Goal: Contribute content: Contribute content

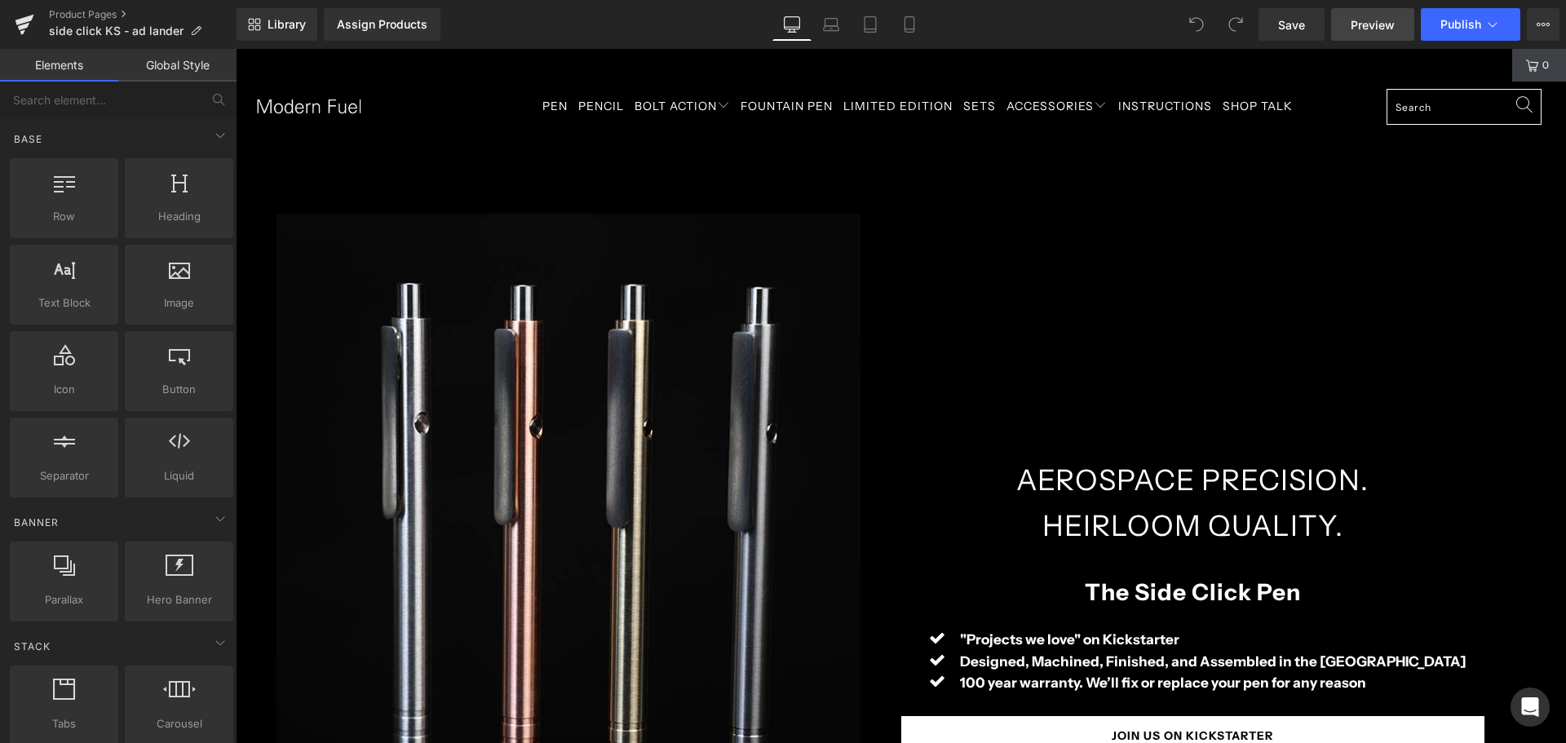
click at [1359, 24] on span "Preview" at bounding box center [1373, 24] width 44 height 17
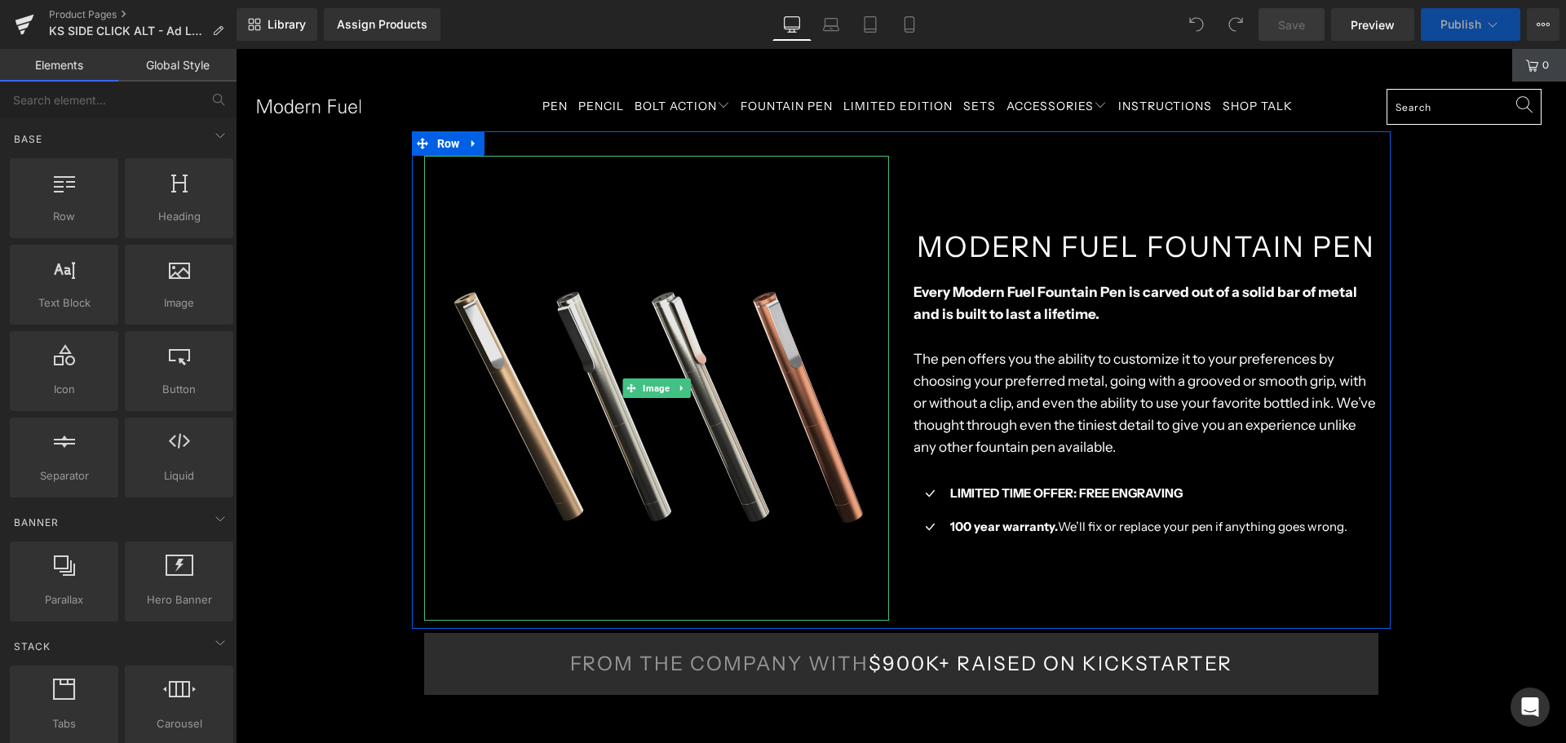
click at [776, 443] on img at bounding box center [656, 388] width 465 height 465
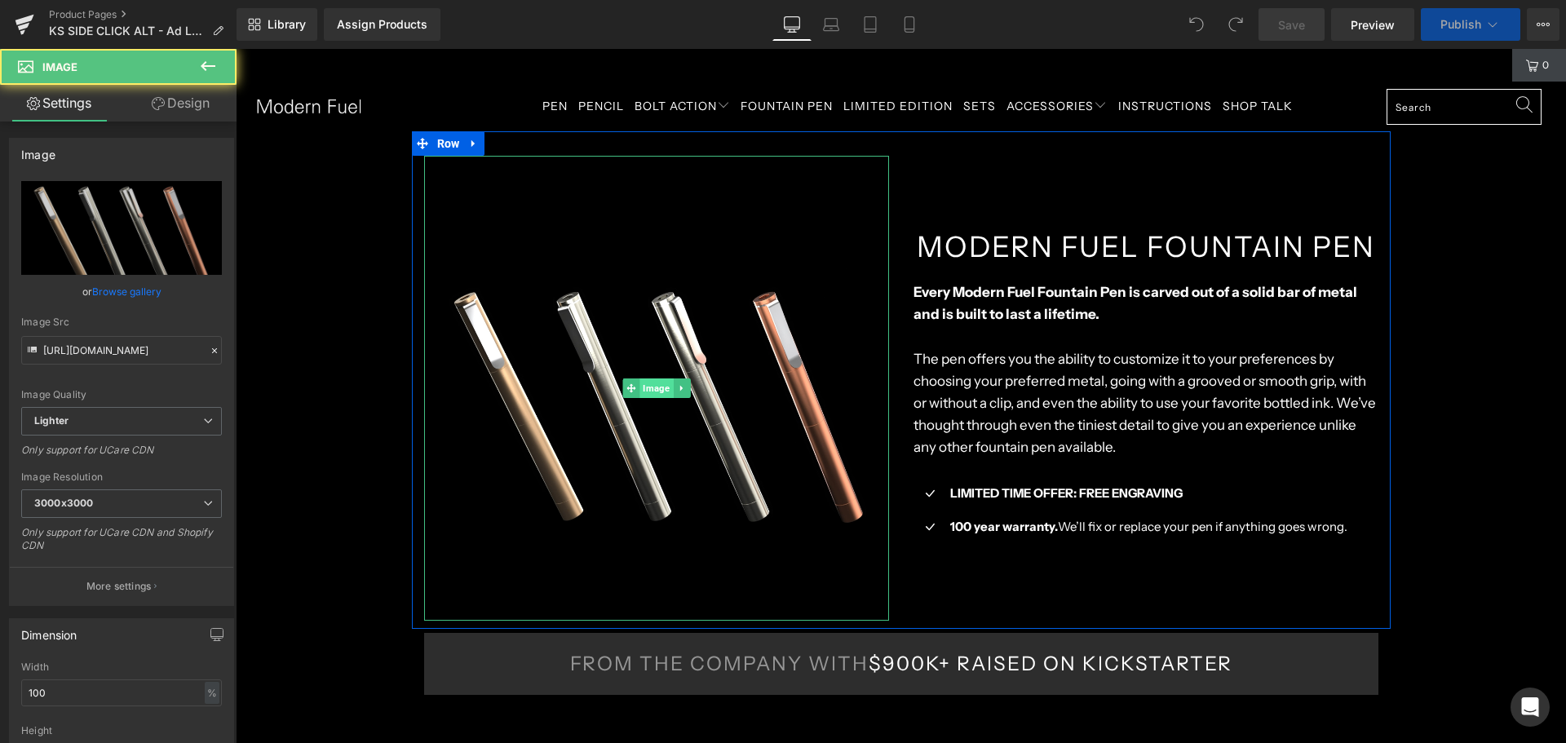
click at [654, 391] on span "Image" at bounding box center [656, 388] width 33 height 20
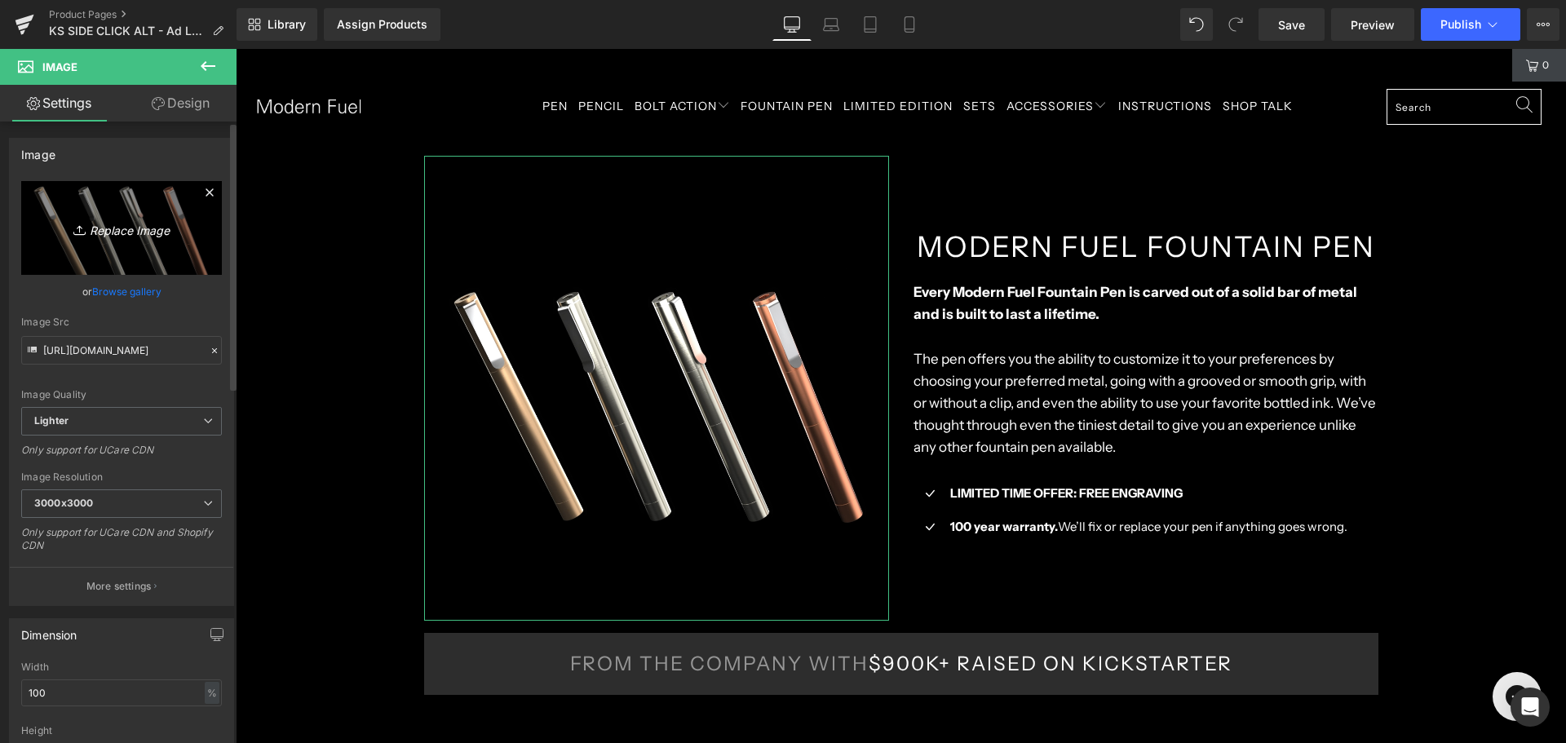
click at [139, 225] on icon "Replace Image" at bounding box center [121, 228] width 131 height 20
click at [132, 296] on link "Browse gallery" at bounding box center [126, 291] width 69 height 29
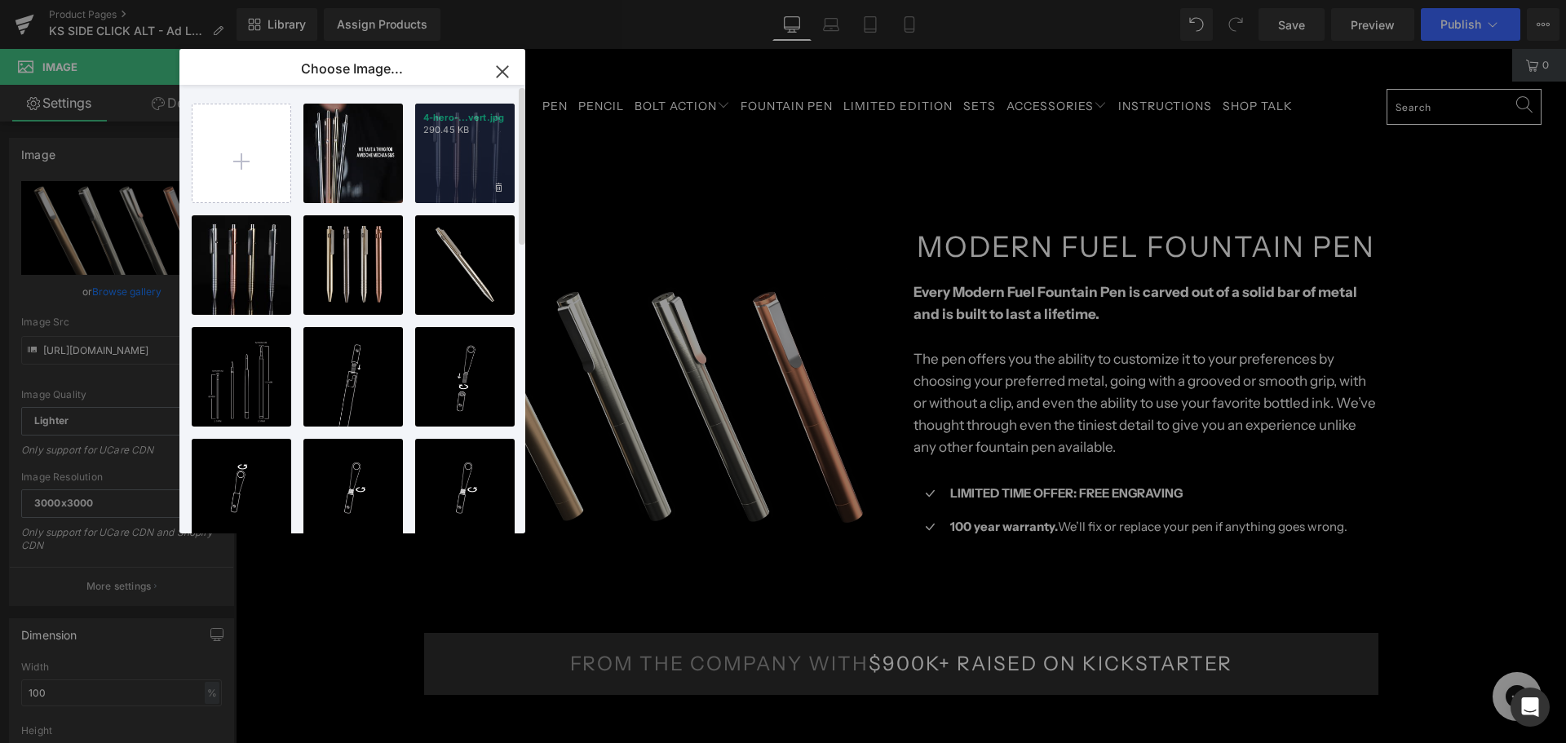
click at [440, 164] on div "4-hero-...vert.jpg 290.45 KB" at bounding box center [465, 154] width 100 height 100
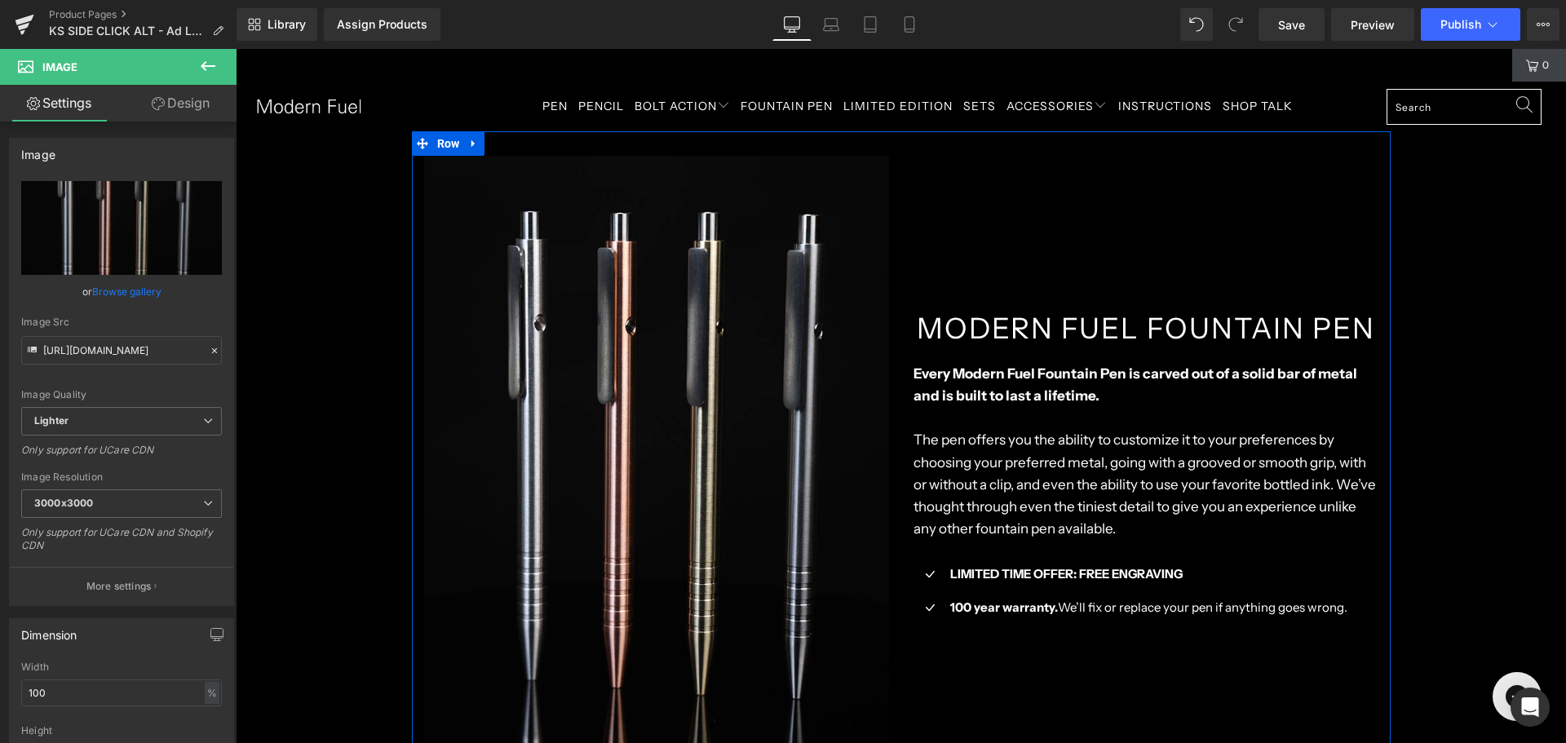
click at [1109, 331] on span at bounding box center [1107, 329] width 17 height 20
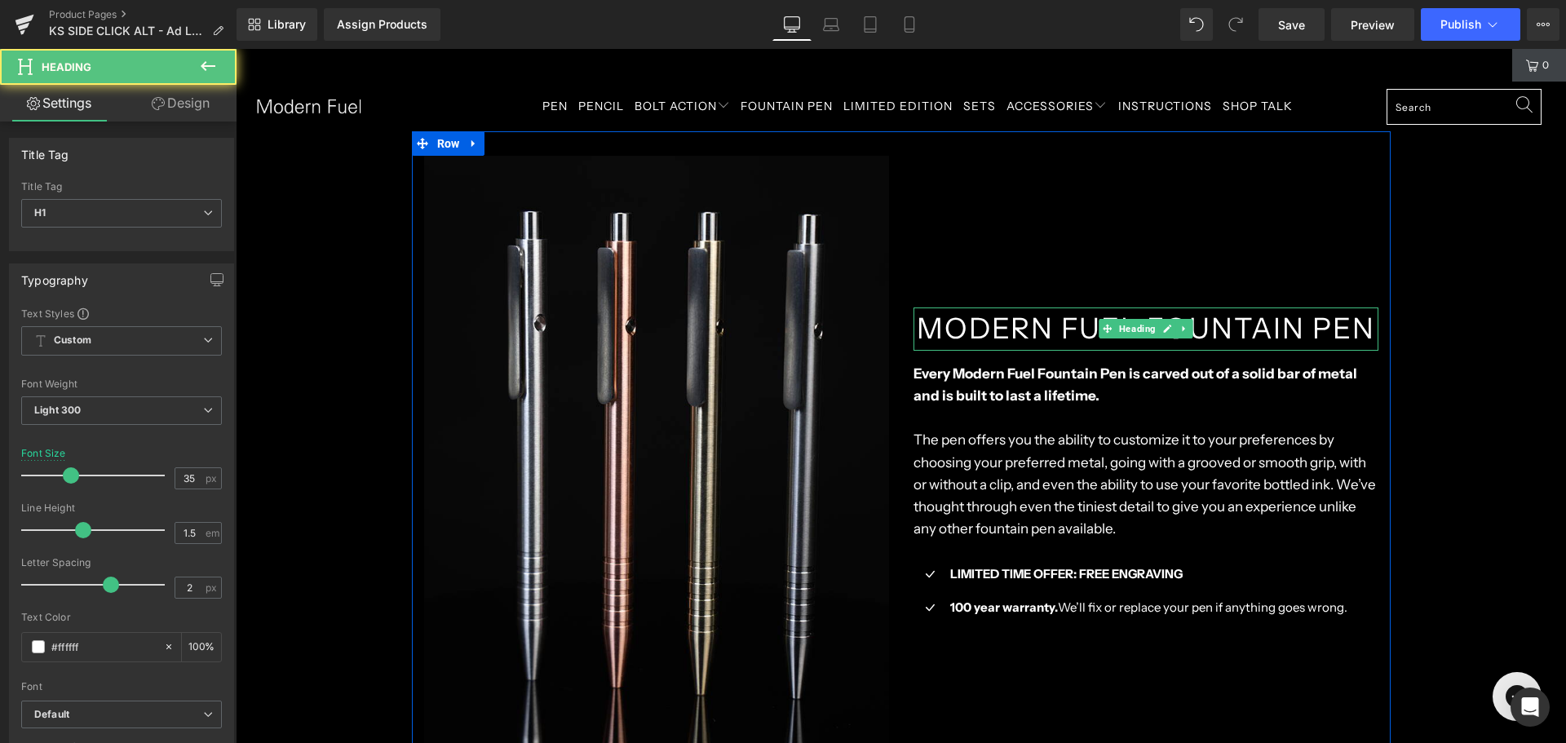
click at [1239, 331] on h1 "Modern Fuel Fountain Pen" at bounding box center [1146, 329] width 465 height 43
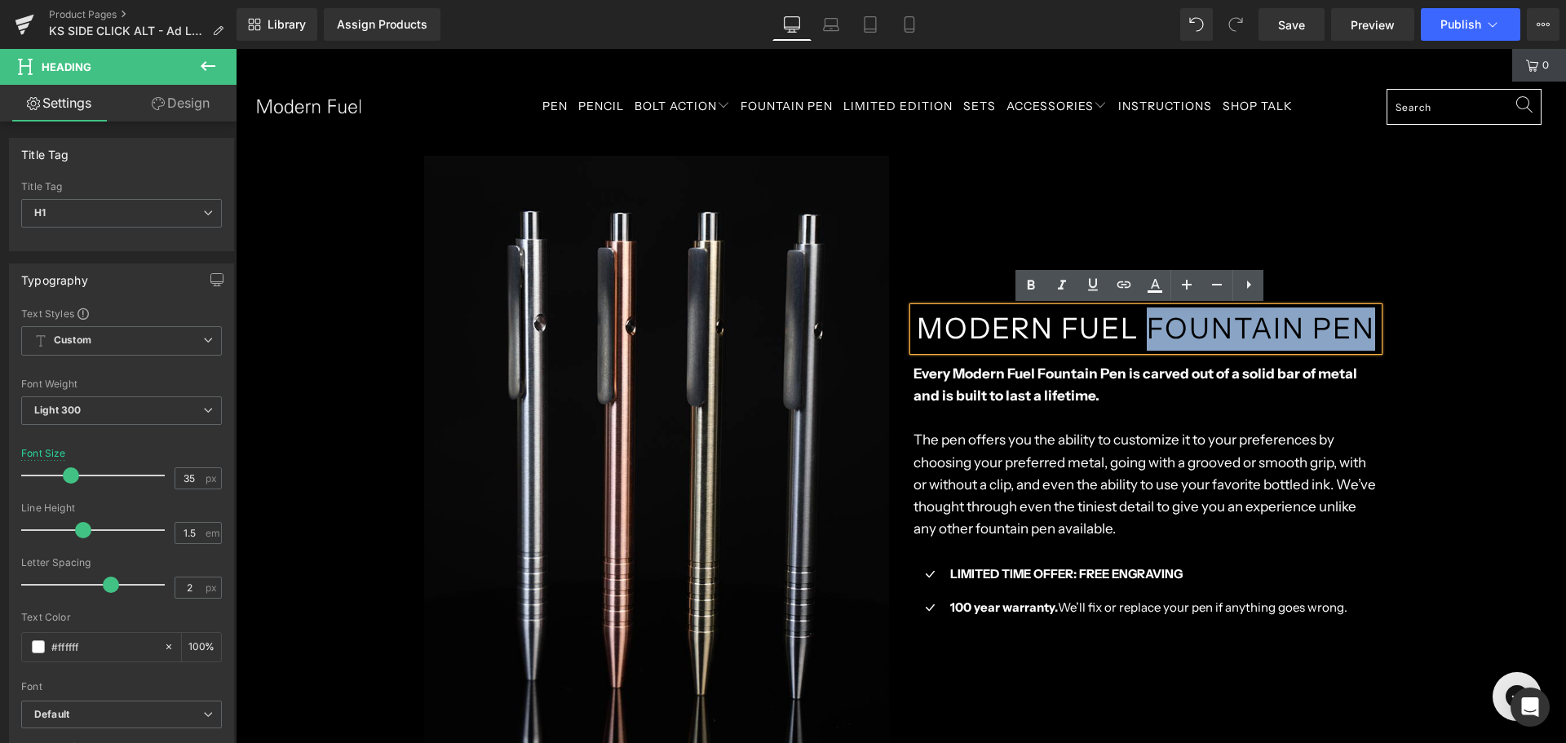
drag, startPoint x: 1365, startPoint y: 326, endPoint x: 1149, endPoint y: 325, distance: 215.4
click at [1149, 325] on h1 "Modern Fuel Fountain Pen" at bounding box center [1146, 329] width 465 height 43
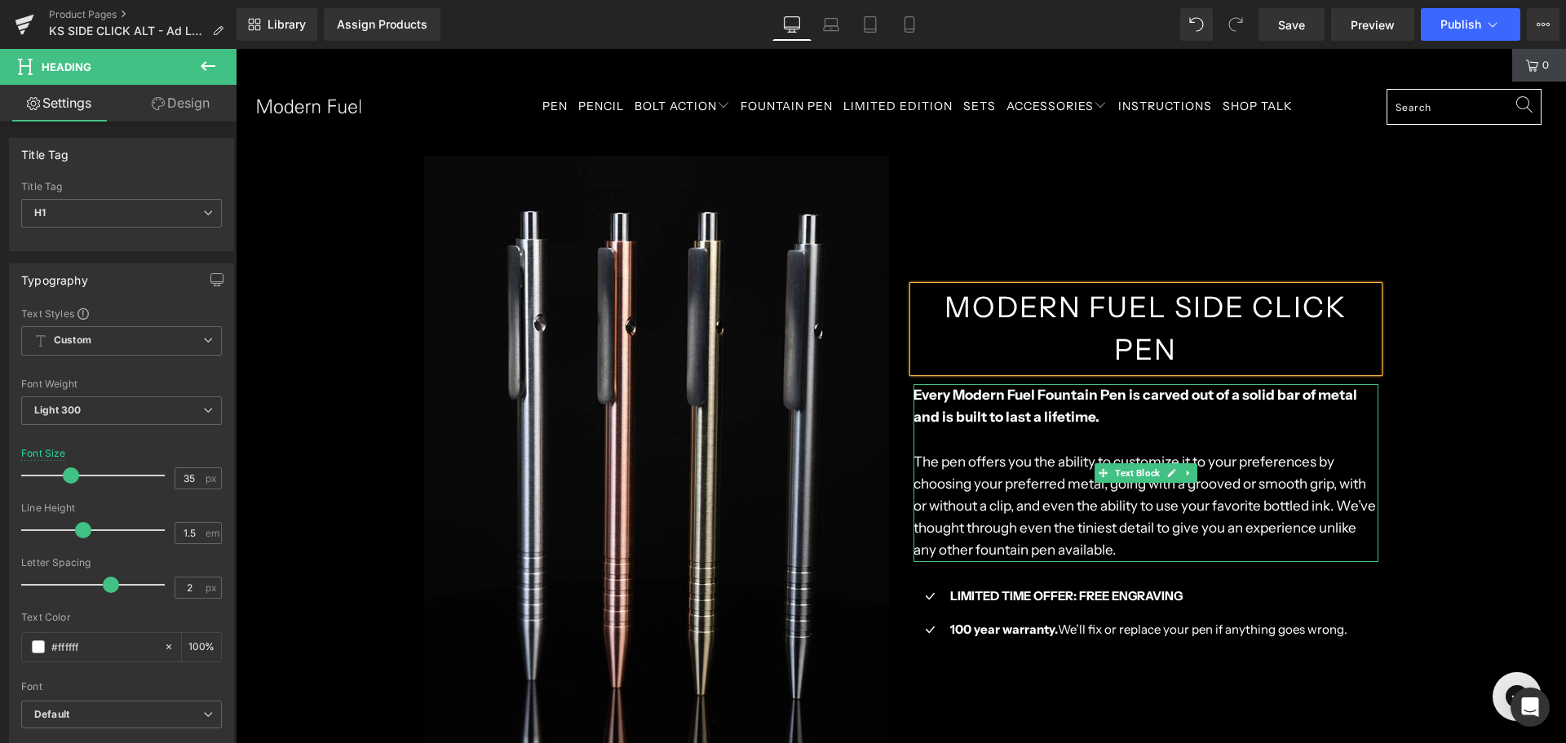
click at [1074, 409] on strong "Every Modern Fuel Fountain Pen is carved out of a solid bar of metal and is bui…" at bounding box center [1136, 406] width 444 height 38
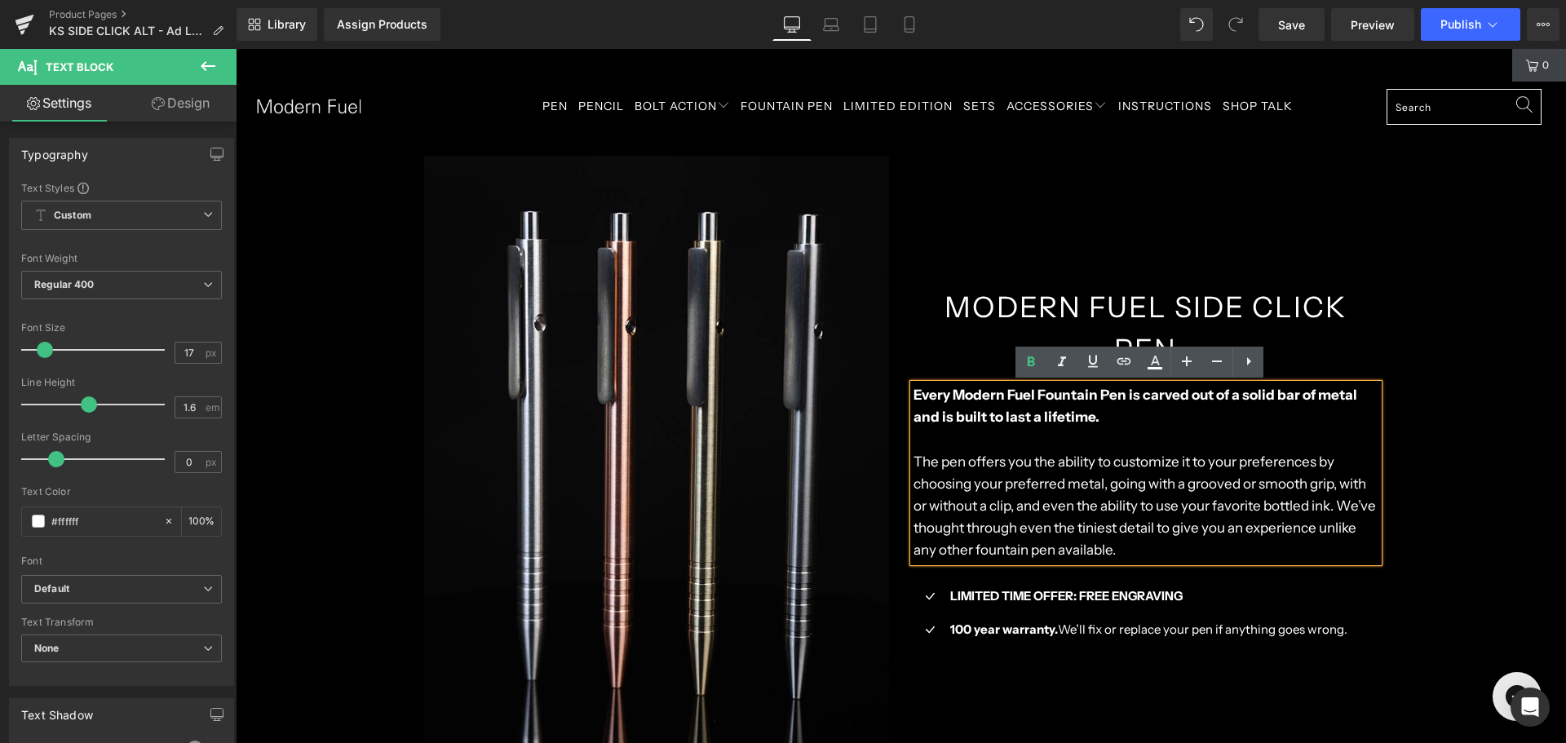
click at [1250, 395] on strong "Every Modern Fuel Fountain Pen is carved out of a solid bar of metal and is bui…" at bounding box center [1136, 406] width 444 height 38
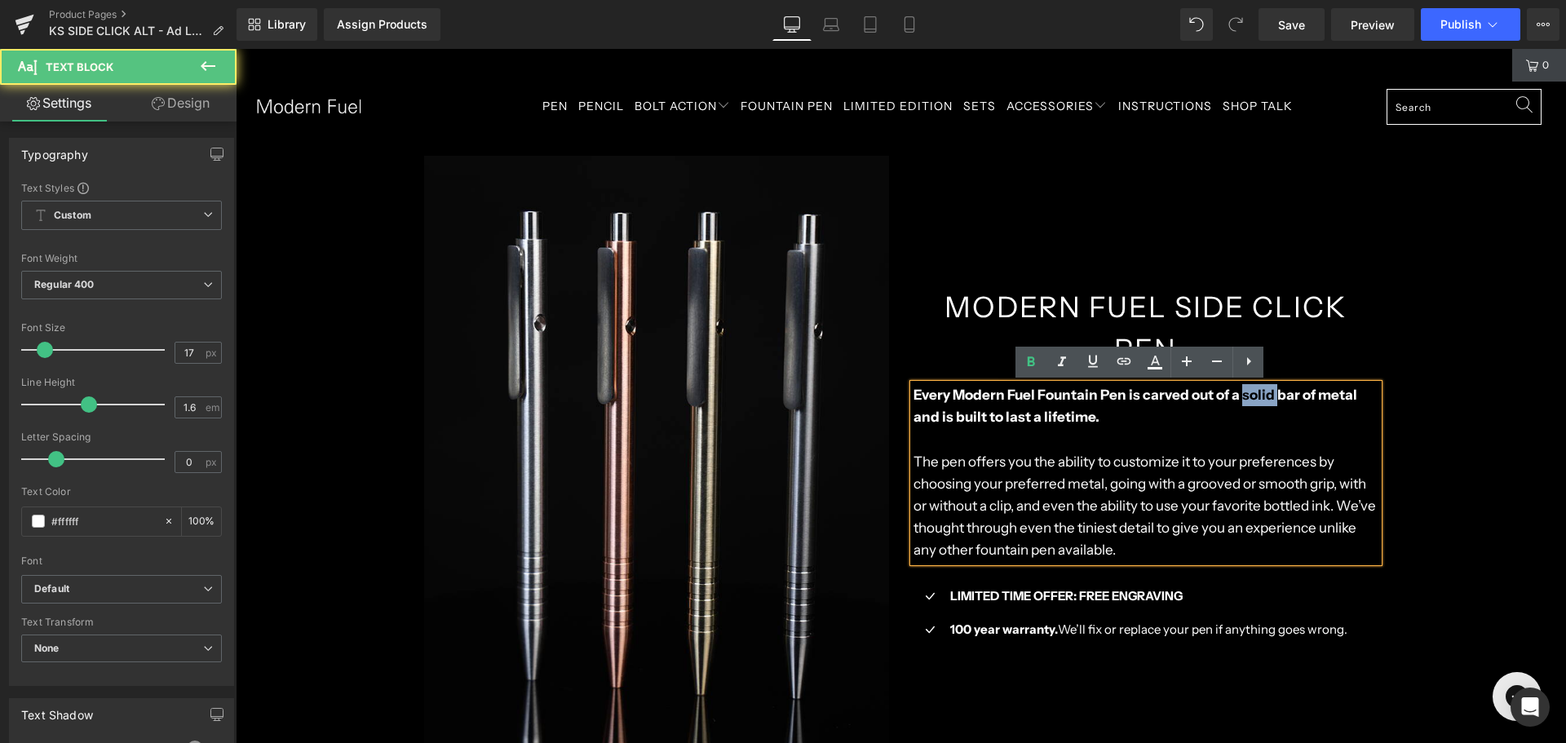
click at [1250, 395] on strong "Every Modern Fuel Fountain Pen is carved out of a solid bar of metal and is bui…" at bounding box center [1136, 406] width 444 height 38
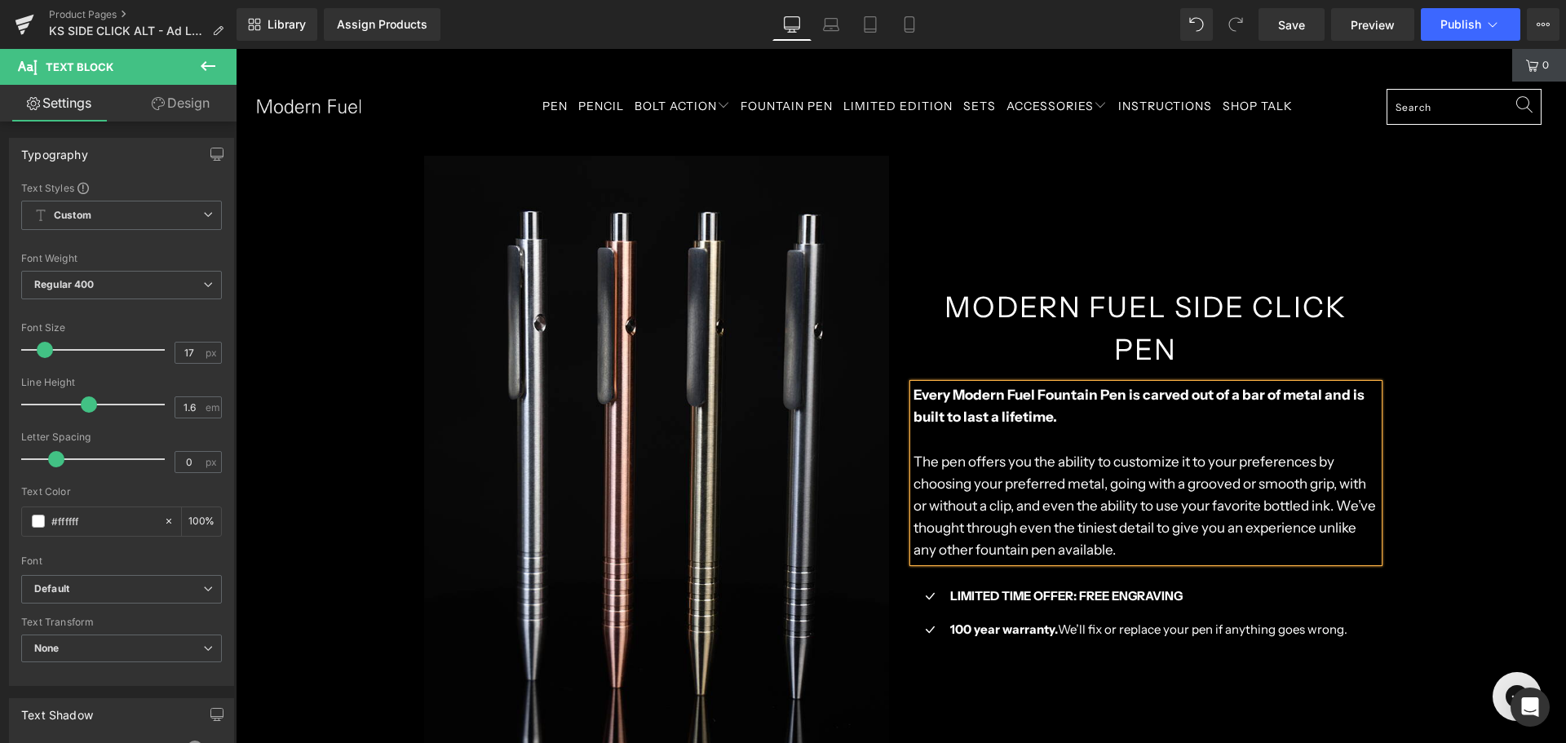
click at [1055, 488] on p "The pen offers you the ability to customize it to your preferences by choosing …" at bounding box center [1146, 506] width 465 height 111
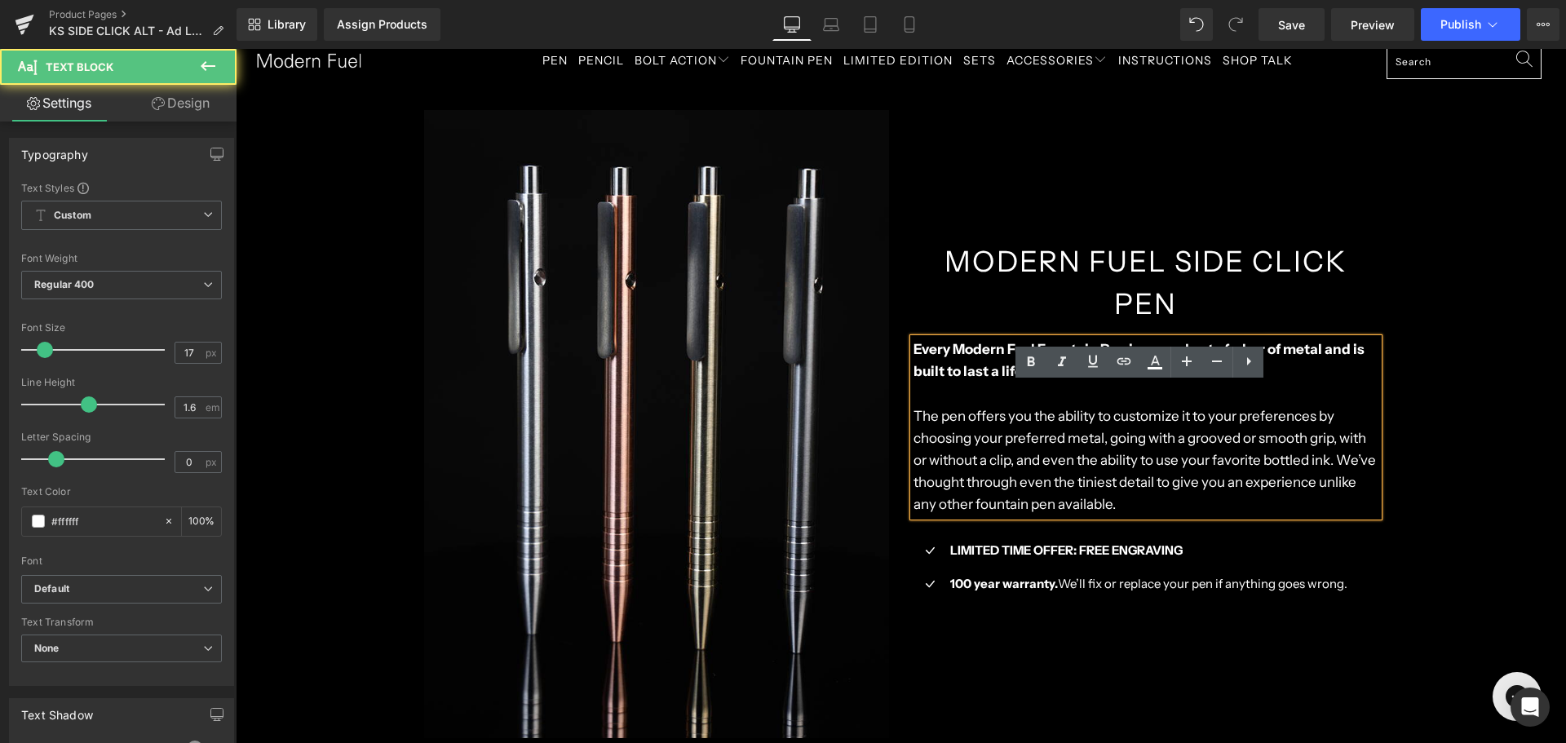
scroll to position [82, 0]
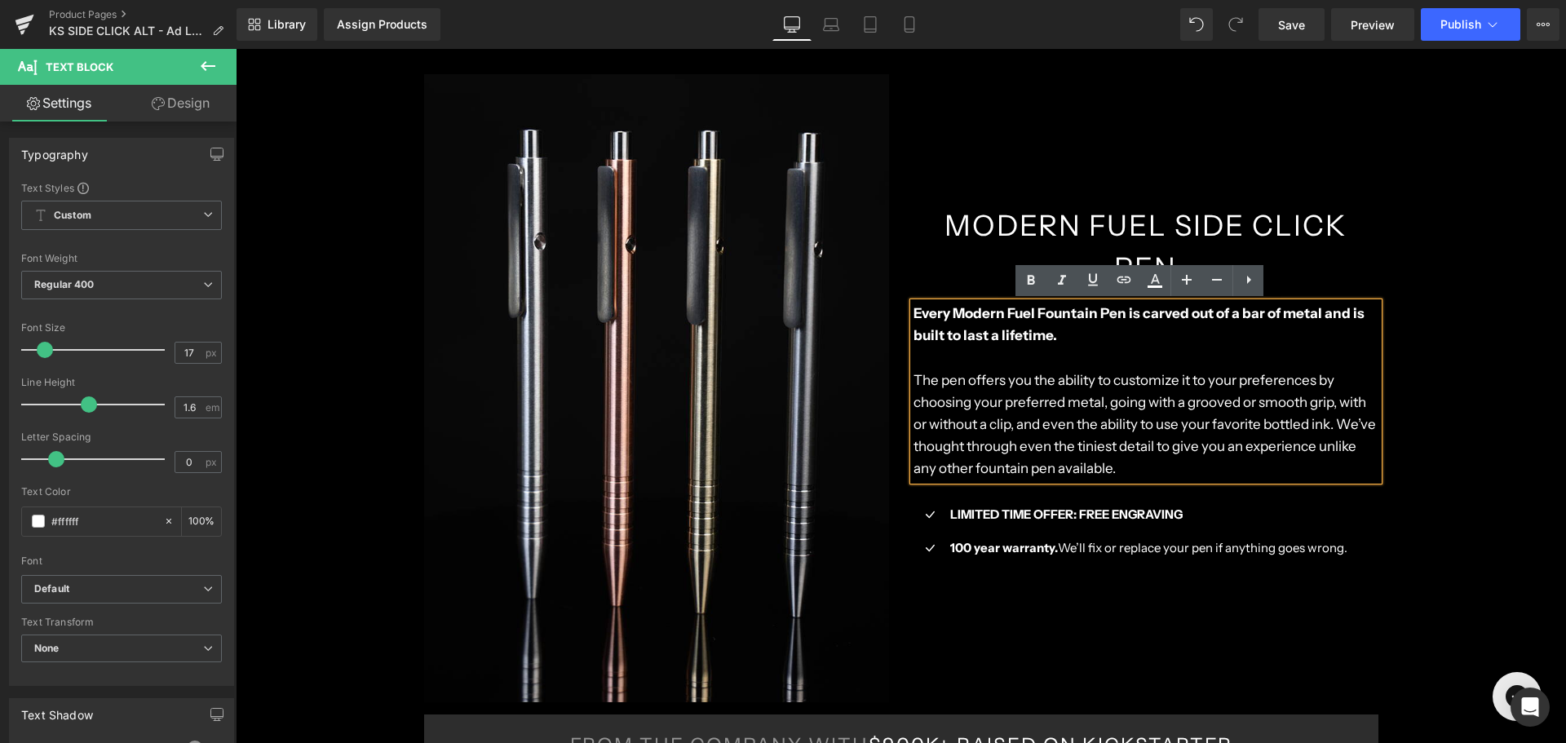
click at [1104, 513] on span at bounding box center [1104, 515] width 17 height 20
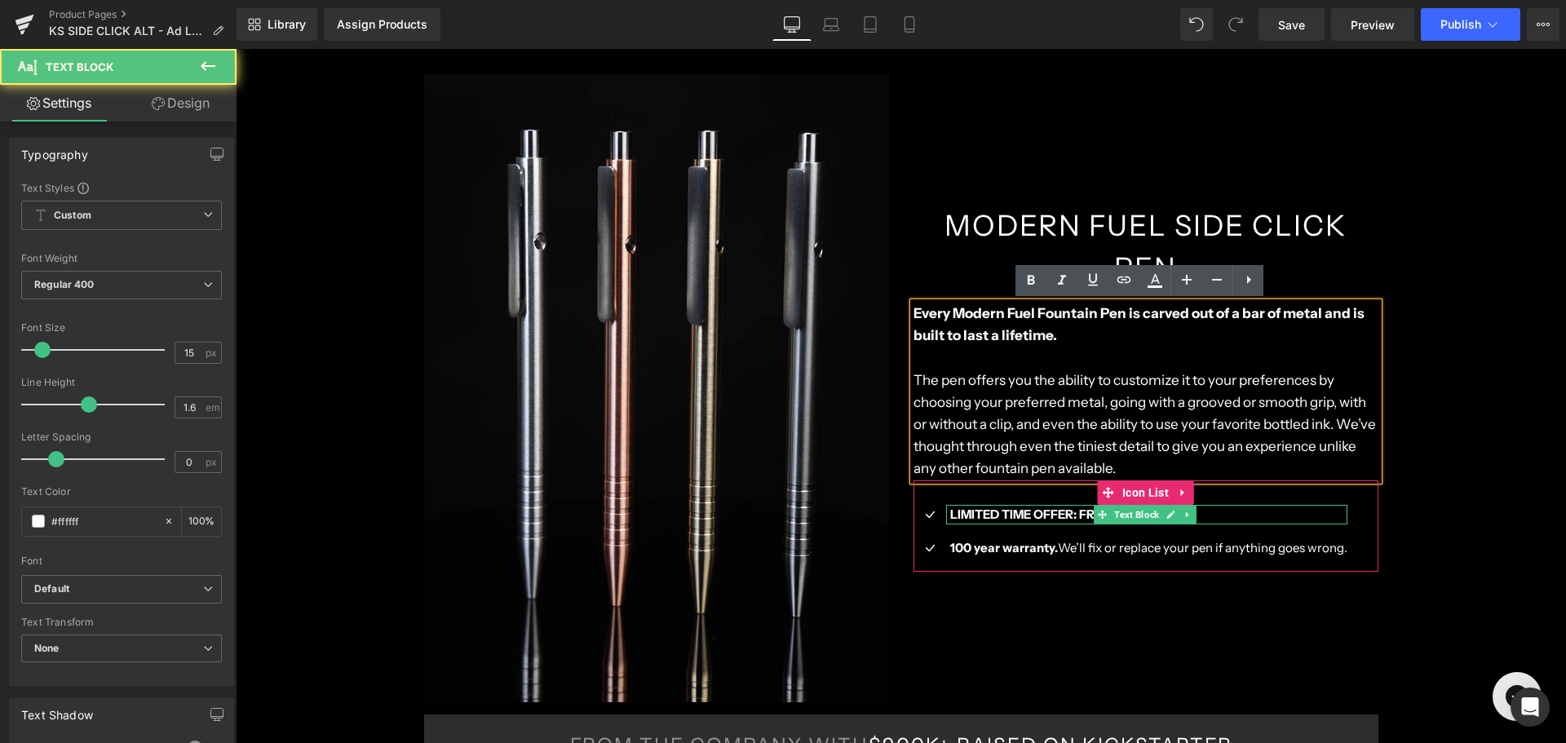
click at [1036, 510] on b "LIMITED TIME OFFER: FREE ENGRAVING" at bounding box center [1066, 514] width 232 height 15
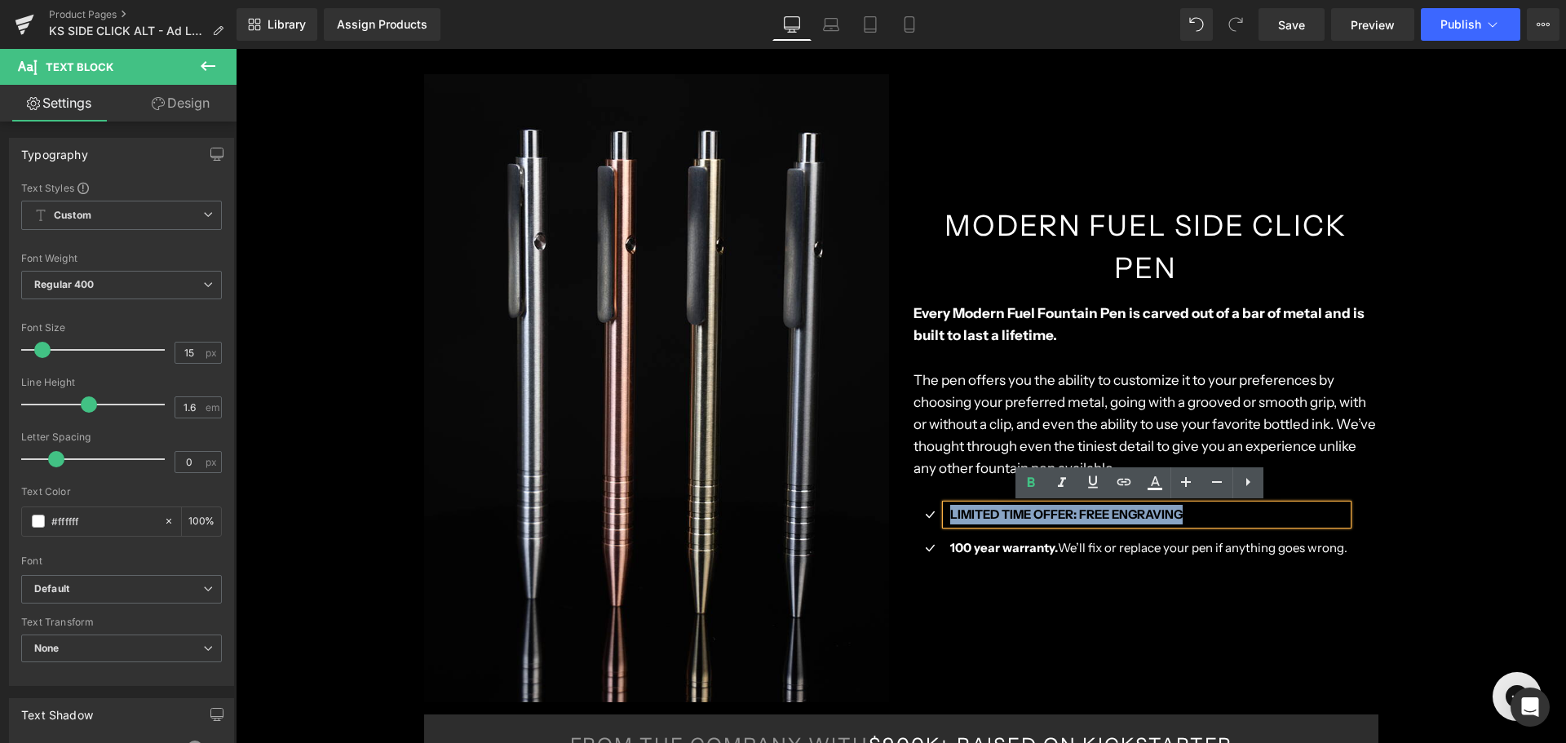
drag, startPoint x: 1181, startPoint y: 512, endPoint x: 940, endPoint y: 511, distance: 241.5
click at [946, 511] on div "LIMITED TIME OFFER: FREE ENGRAVING" at bounding box center [1146, 515] width 401 height 20
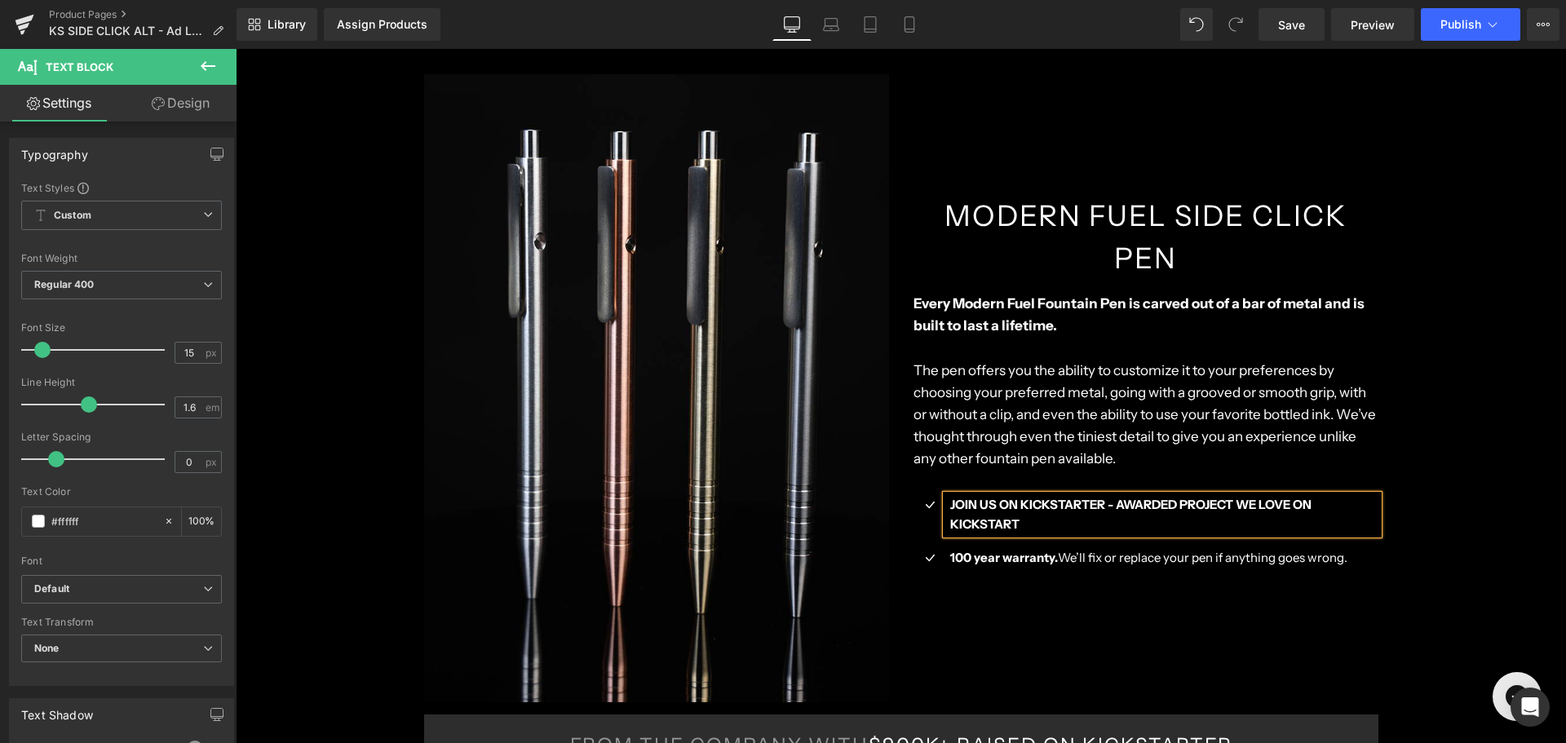
scroll to position [72, 0]
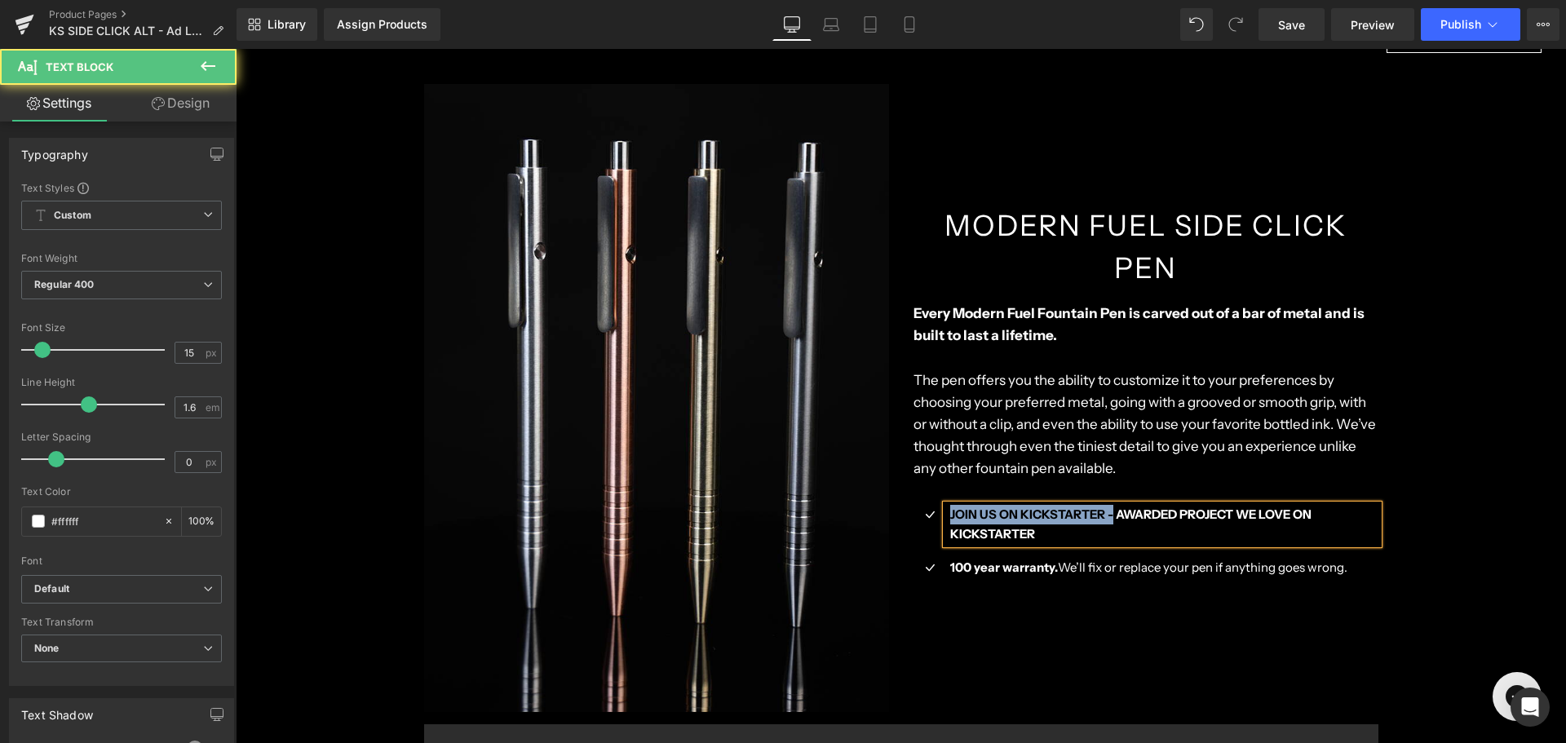
drag, startPoint x: 1106, startPoint y: 515, endPoint x: 945, endPoint y: 513, distance: 160.7
click at [950, 513] on b "JOIN US ON KICKSTARTER - AWARDED PROJECT WE LOVE ON KICKSTARTER" at bounding box center [1130, 524] width 361 height 35
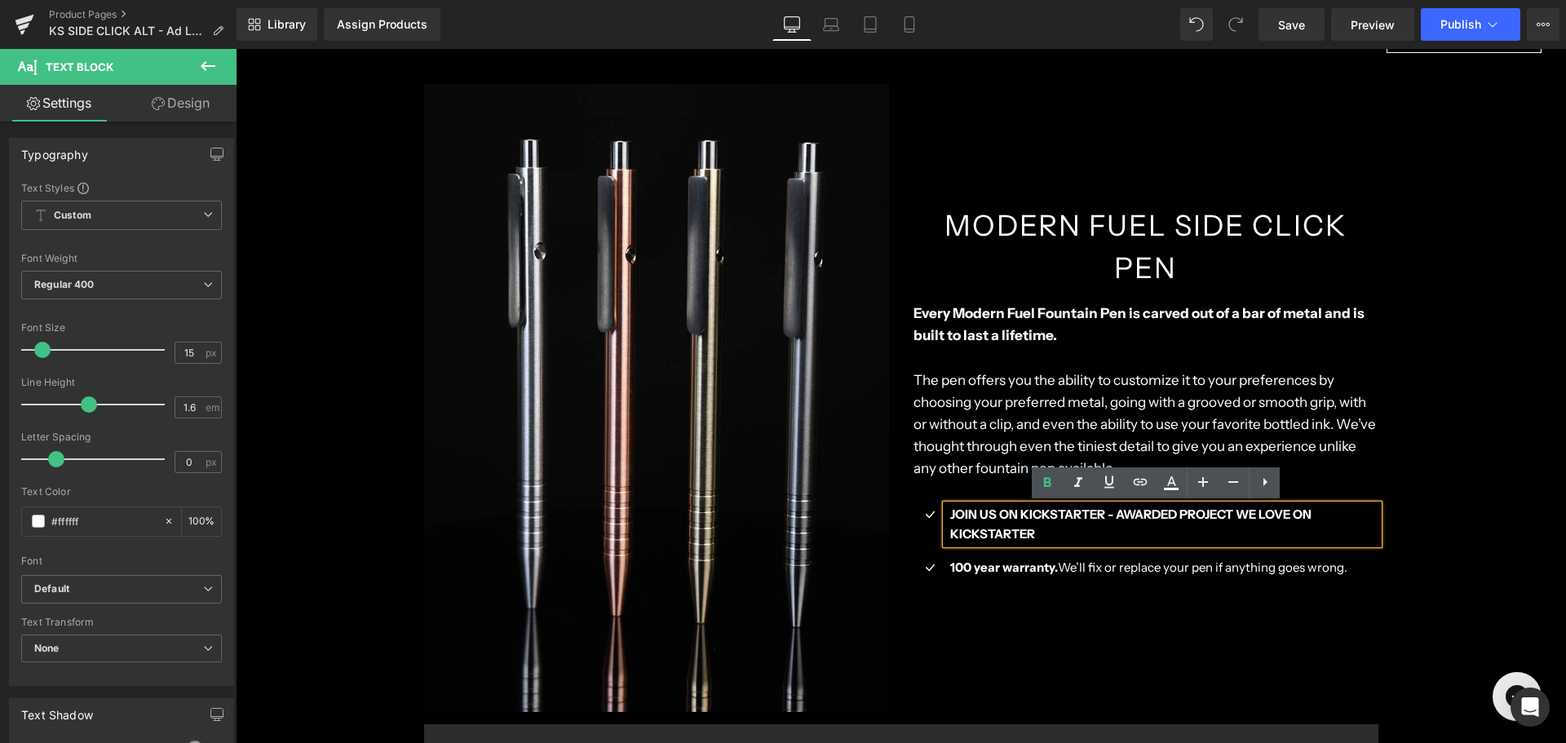
scroll to position [82, 0]
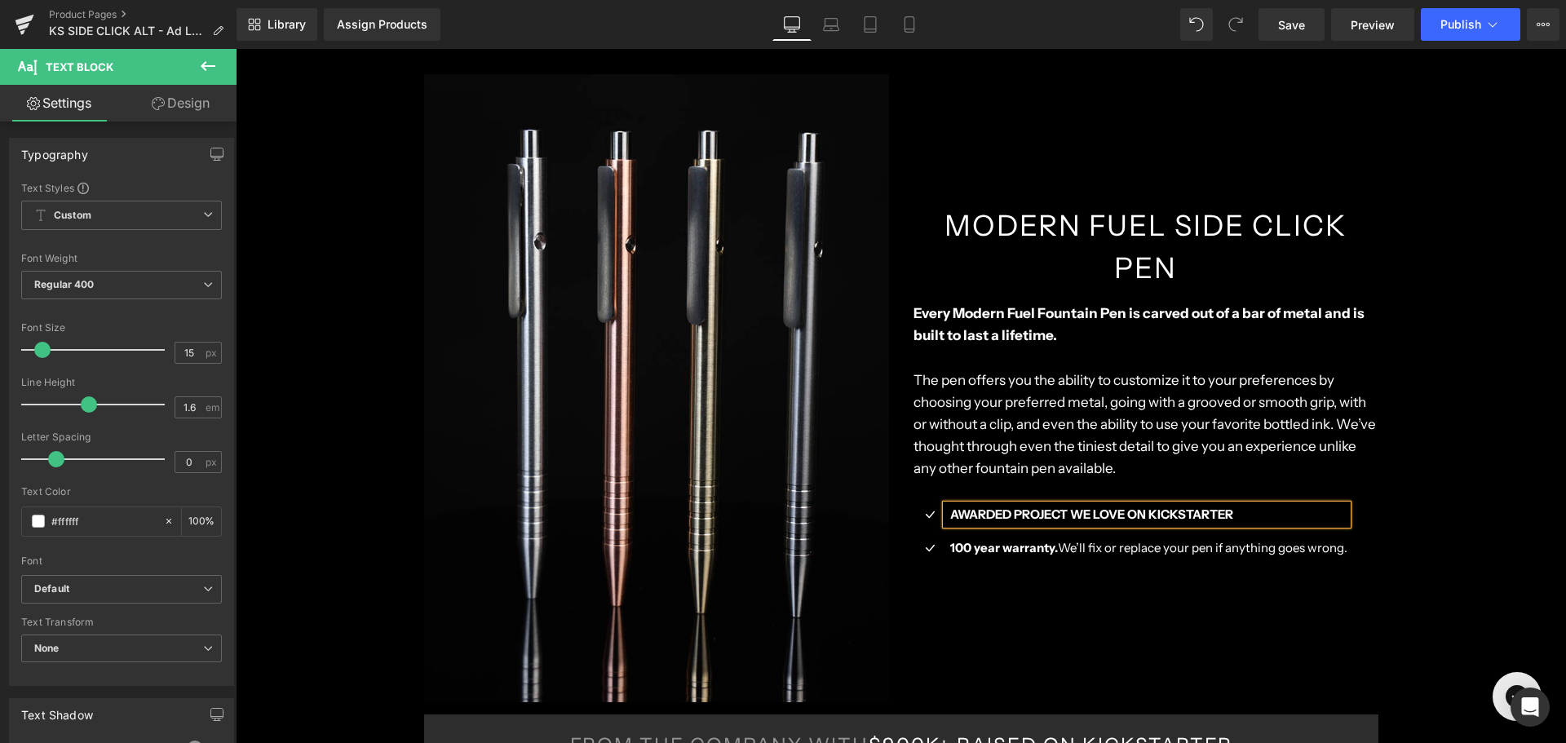
click at [1016, 450] on p "The pen offers you the ability to customize it to your preferences by choosing …" at bounding box center [1146, 425] width 465 height 111
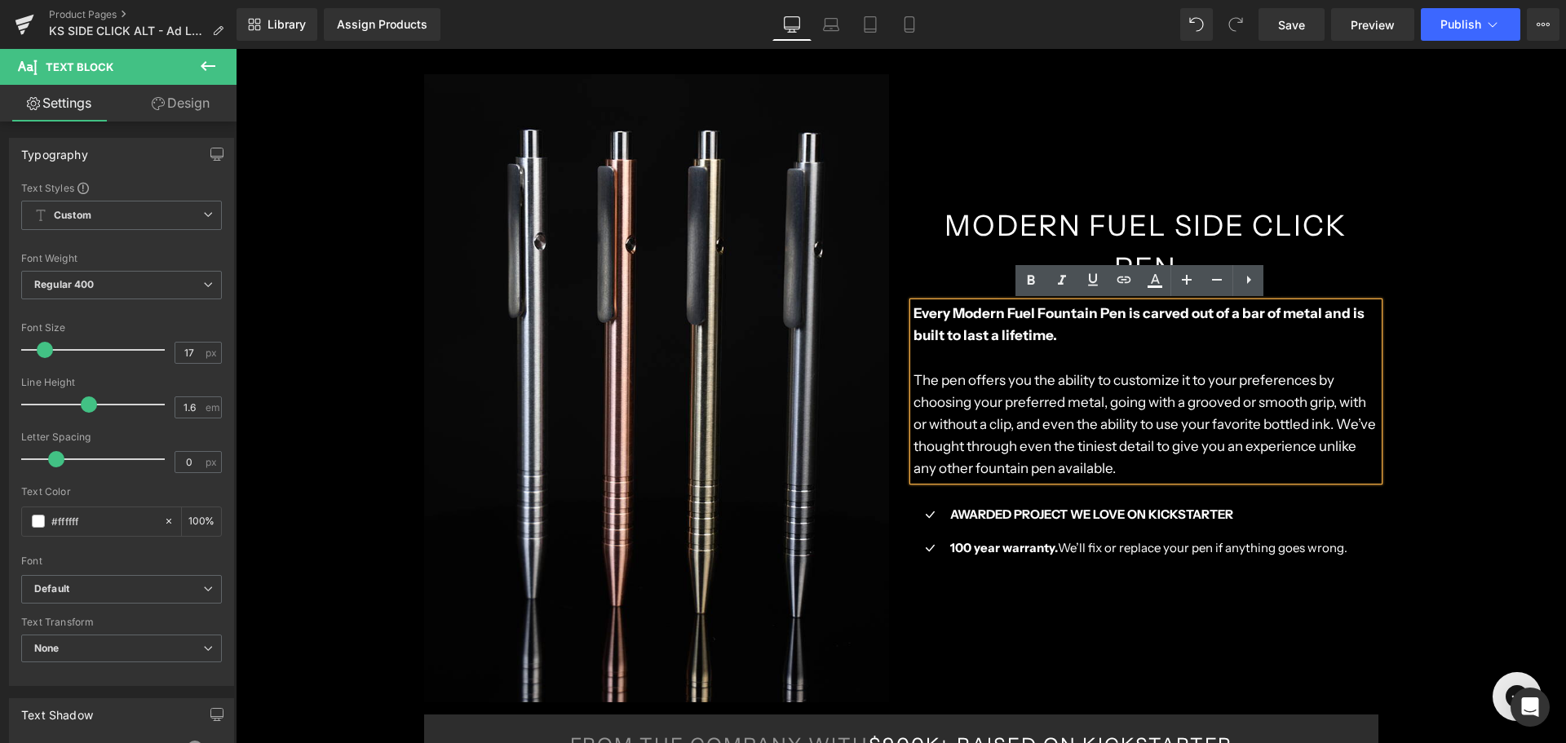
click at [980, 382] on p "The pen offers you the ability to customize it to your preferences by choosing …" at bounding box center [1146, 425] width 465 height 111
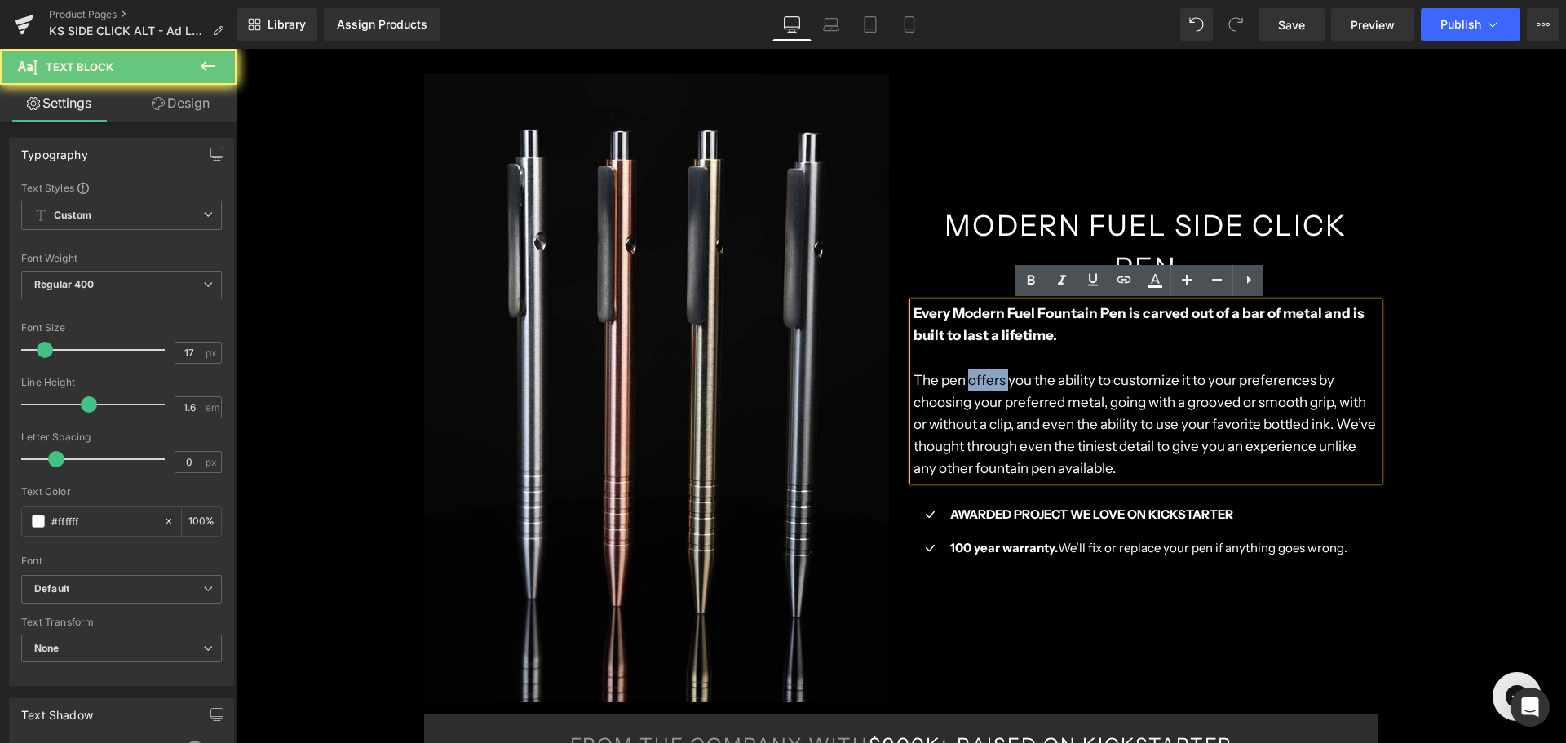
click at [980, 382] on p "The pen offers you the ability to customize it to your preferences by choosing …" at bounding box center [1146, 425] width 465 height 111
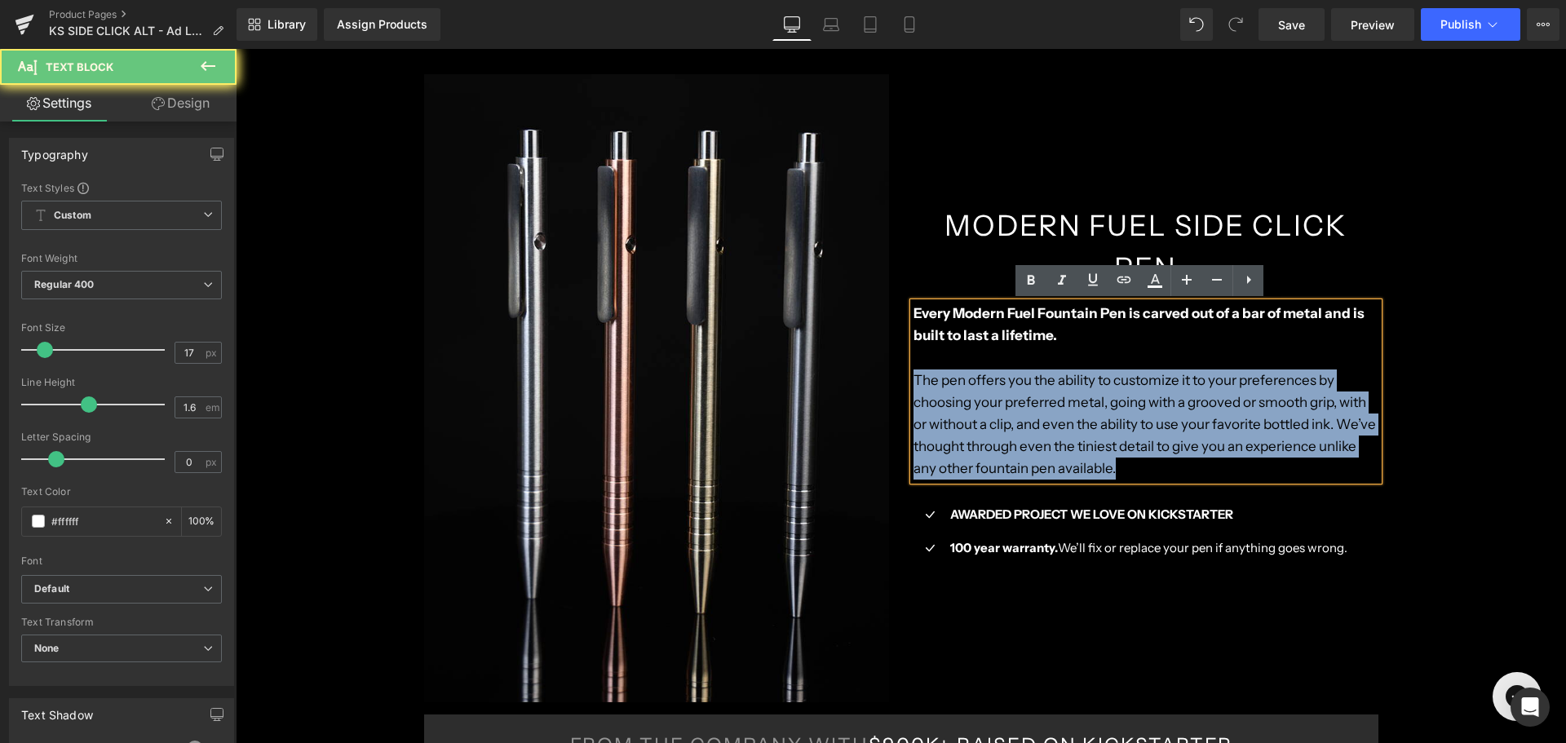
click at [980, 382] on p "The pen offers you the ability to customize it to your preferences by choosing …" at bounding box center [1146, 425] width 465 height 111
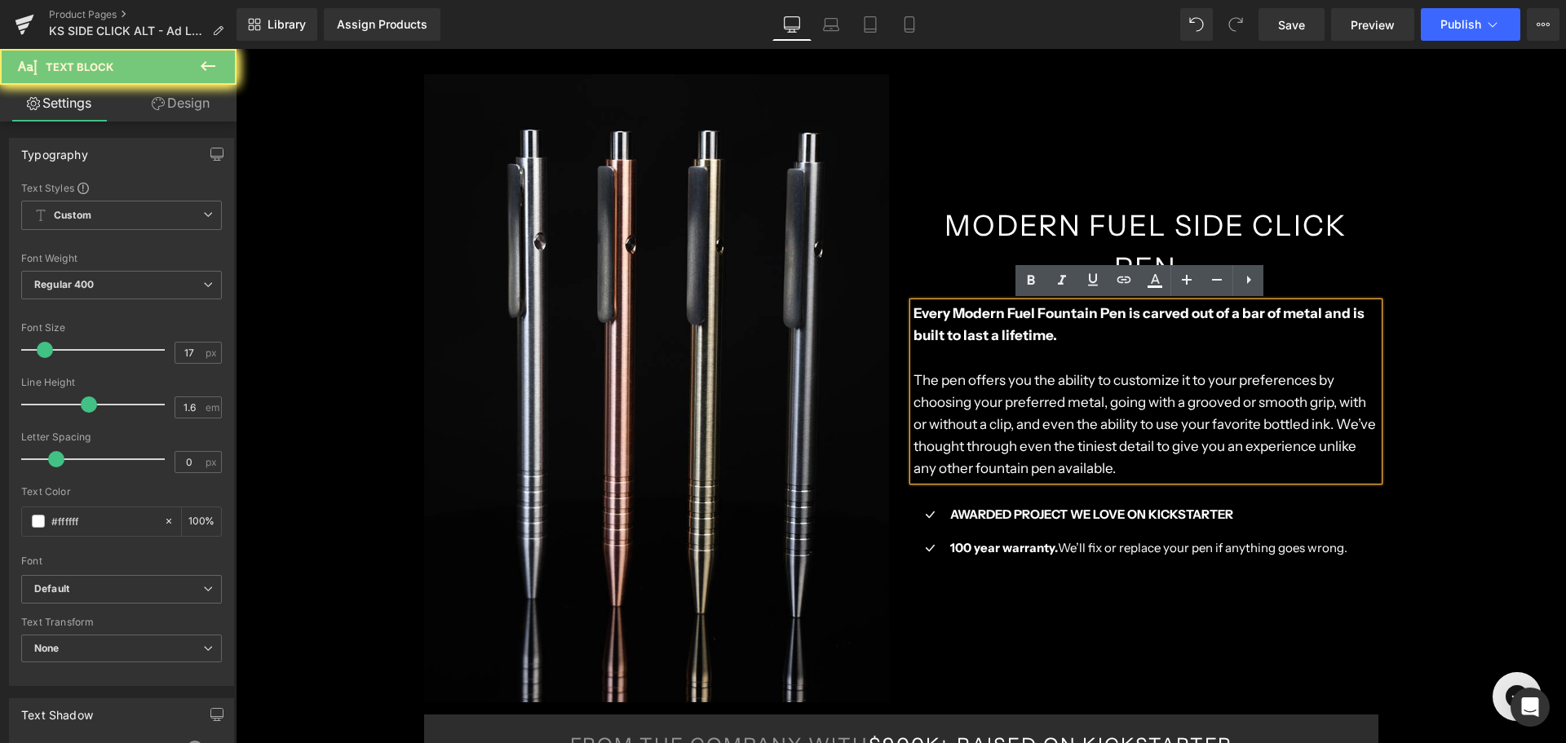
scroll to position [70, 0]
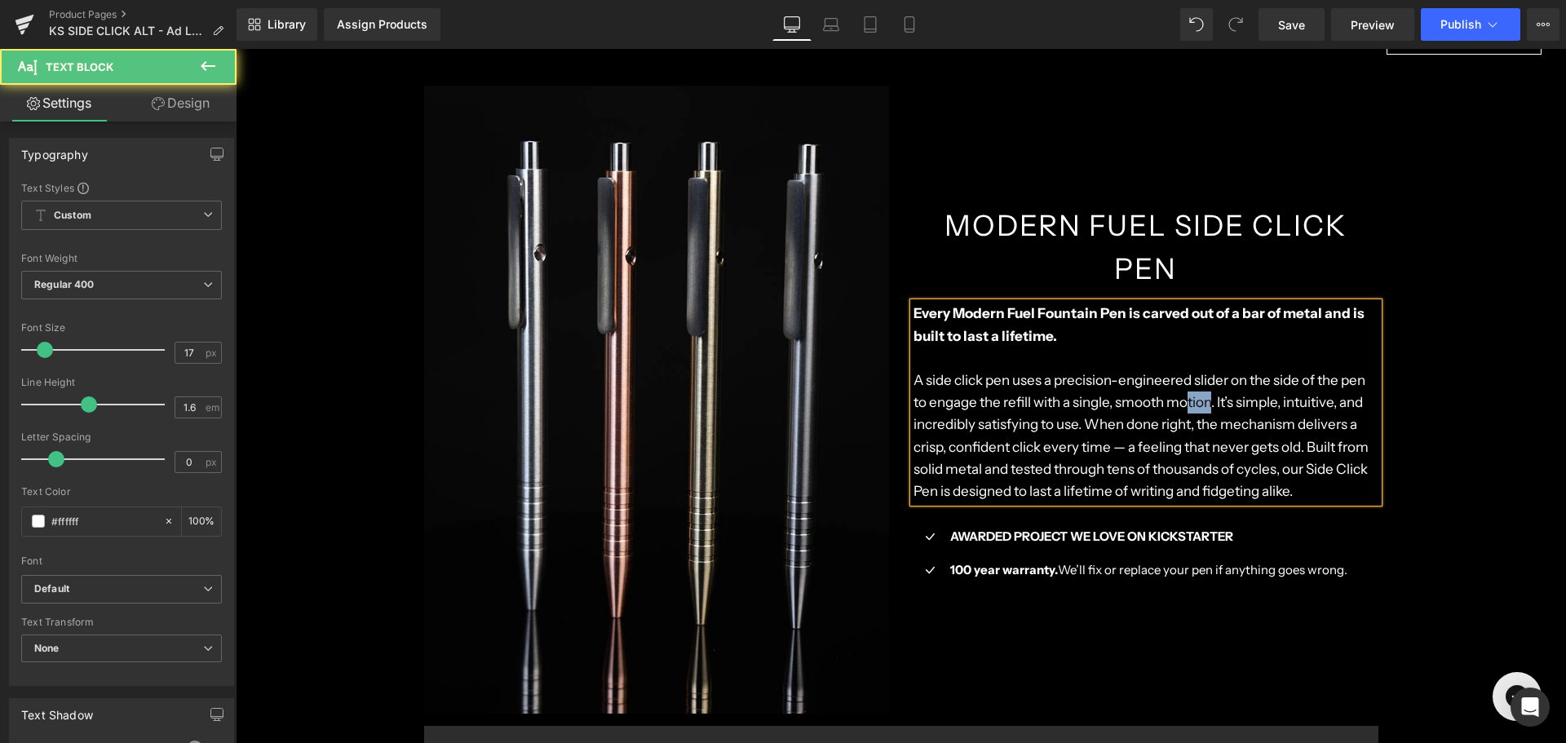
drag, startPoint x: 1210, startPoint y: 401, endPoint x: 1185, endPoint y: 401, distance: 24.5
click at [1185, 401] on p "A side click pen uses a precision-engineered slider on the side of the pen to e…" at bounding box center [1146, 436] width 465 height 133
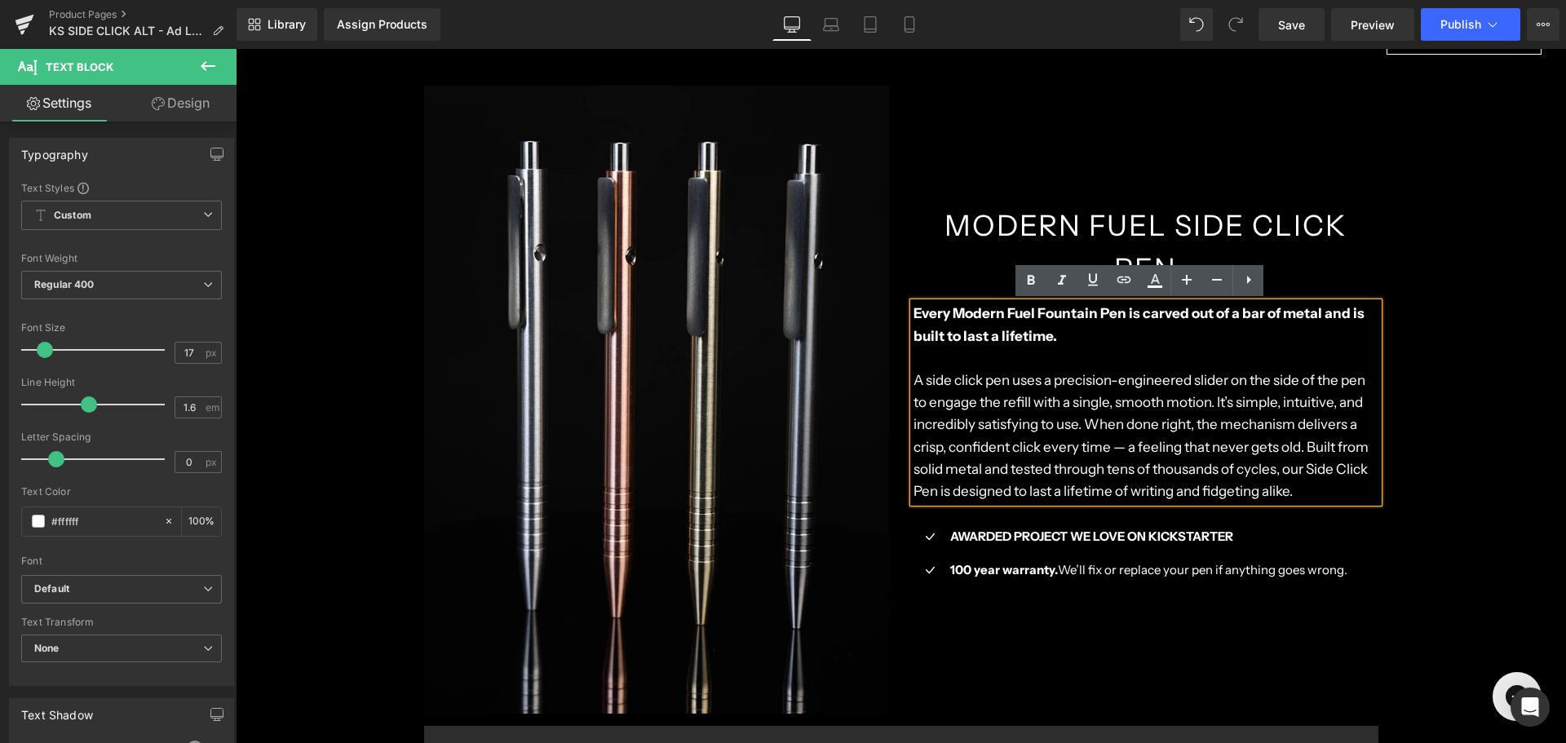
click at [1219, 398] on p "A side click pen uses a precision-engineered slider on the side of the pen to e…" at bounding box center [1146, 436] width 465 height 133
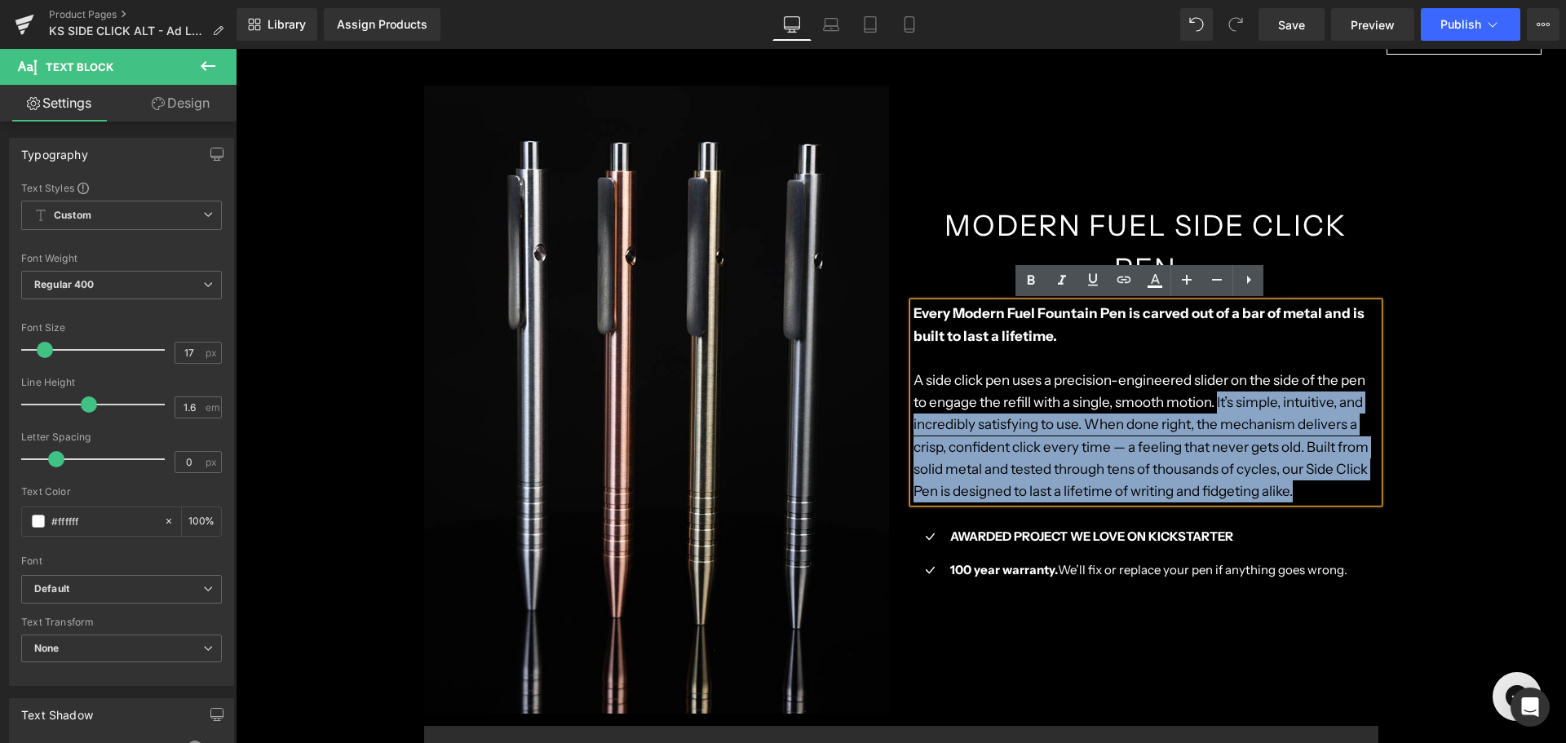
drag, startPoint x: 1216, startPoint y: 403, endPoint x: 906, endPoint y: 378, distance: 311.0
click at [914, 378] on div "Every Modern Fuel Fountain Pen is carved out of a bar of metal and is built to …" at bounding box center [1146, 403] width 465 height 200
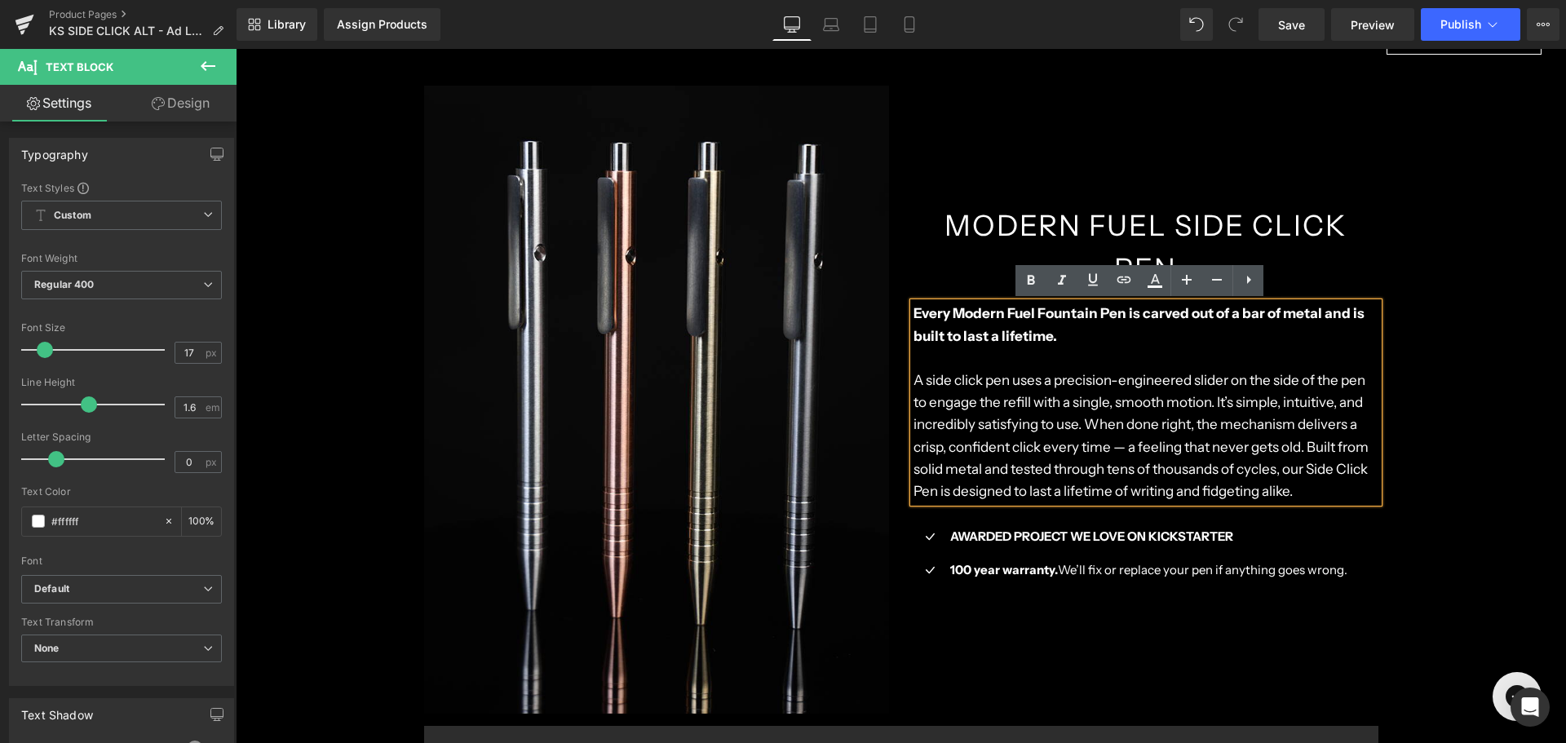
click at [914, 378] on p "A side click pen uses a precision-engineered slider on the side of the pen to e…" at bounding box center [1146, 436] width 465 height 133
click at [918, 375] on p "A side click pen uses a precision-engineered slider on the side of the pen to e…" at bounding box center [1146, 436] width 465 height 133
drag, startPoint x: 925, startPoint y: 378, endPoint x: 909, endPoint y: 378, distance: 16.3
click at [914, 378] on p "A side click pen uses a precision-engineered slider on the side of the pen to e…" at bounding box center [1146, 436] width 465 height 133
click at [1160, 437] on p "Our Side click pen uses a precision-engineered slider on the side of the pen to…" at bounding box center [1146, 436] width 465 height 133
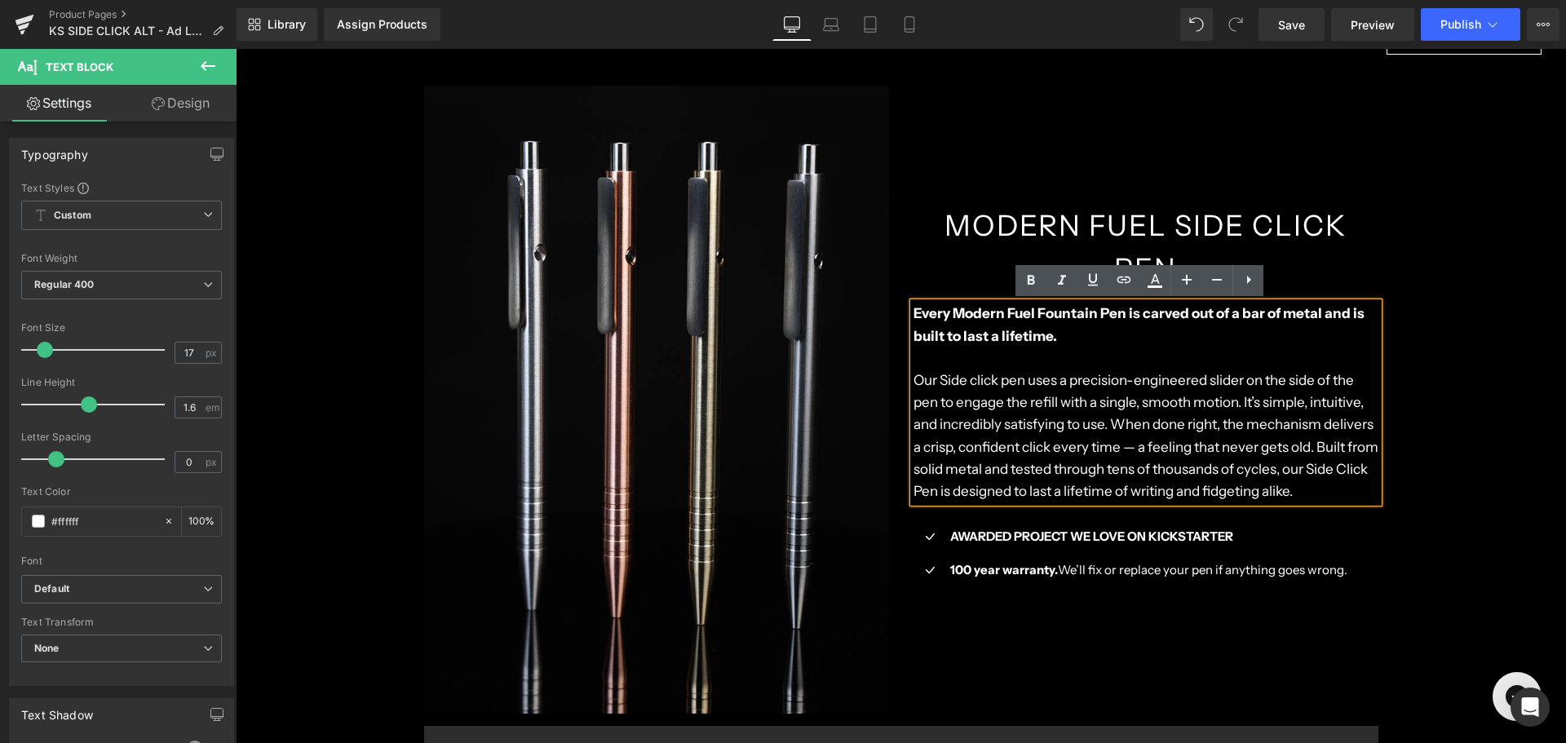
click at [1133, 473] on p "Our Side click pen uses a precision-engineered slider on the side of the pen to…" at bounding box center [1146, 436] width 465 height 133
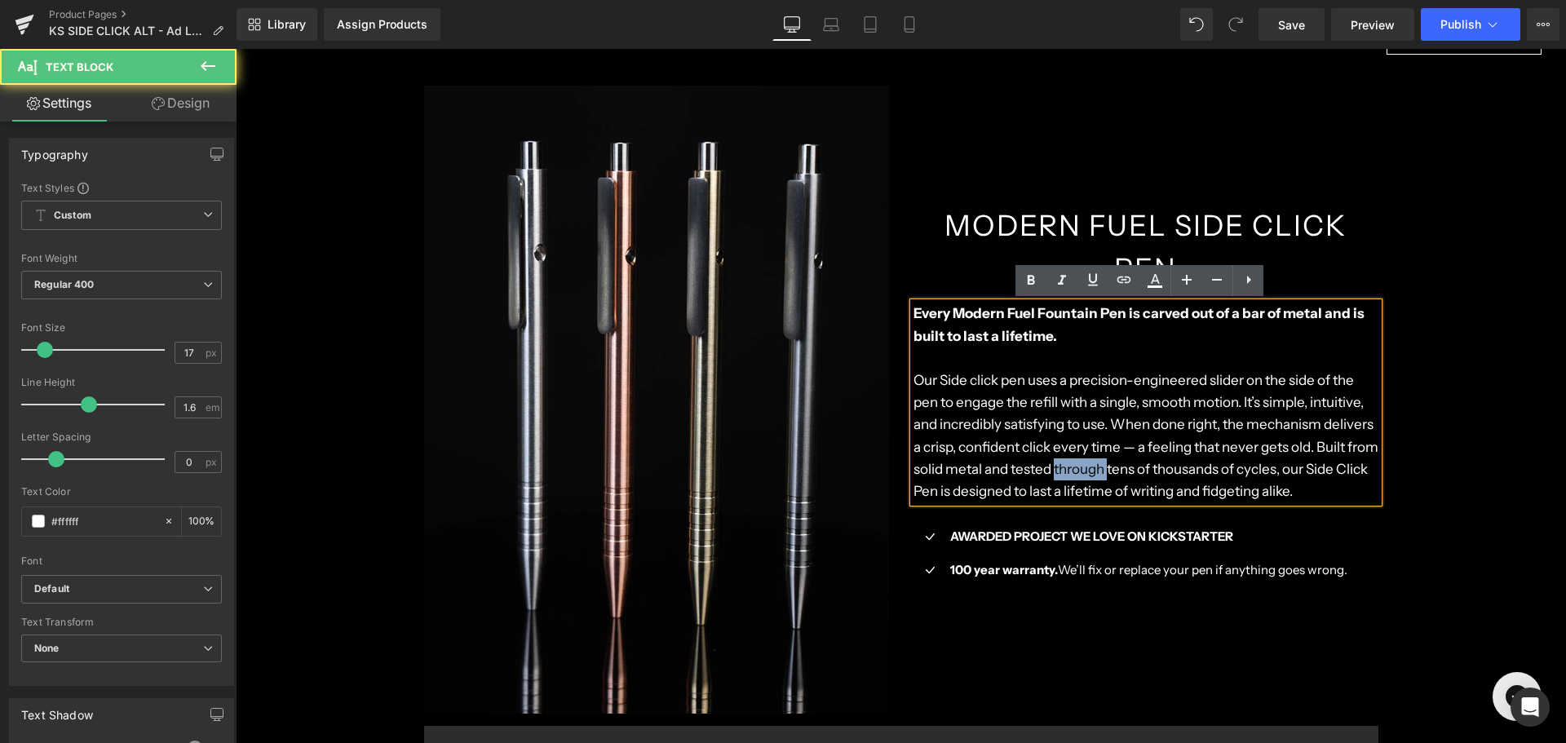
click at [1133, 473] on p "Our Side click pen uses a precision-engineered slider on the side of the pen to…" at bounding box center [1146, 436] width 465 height 133
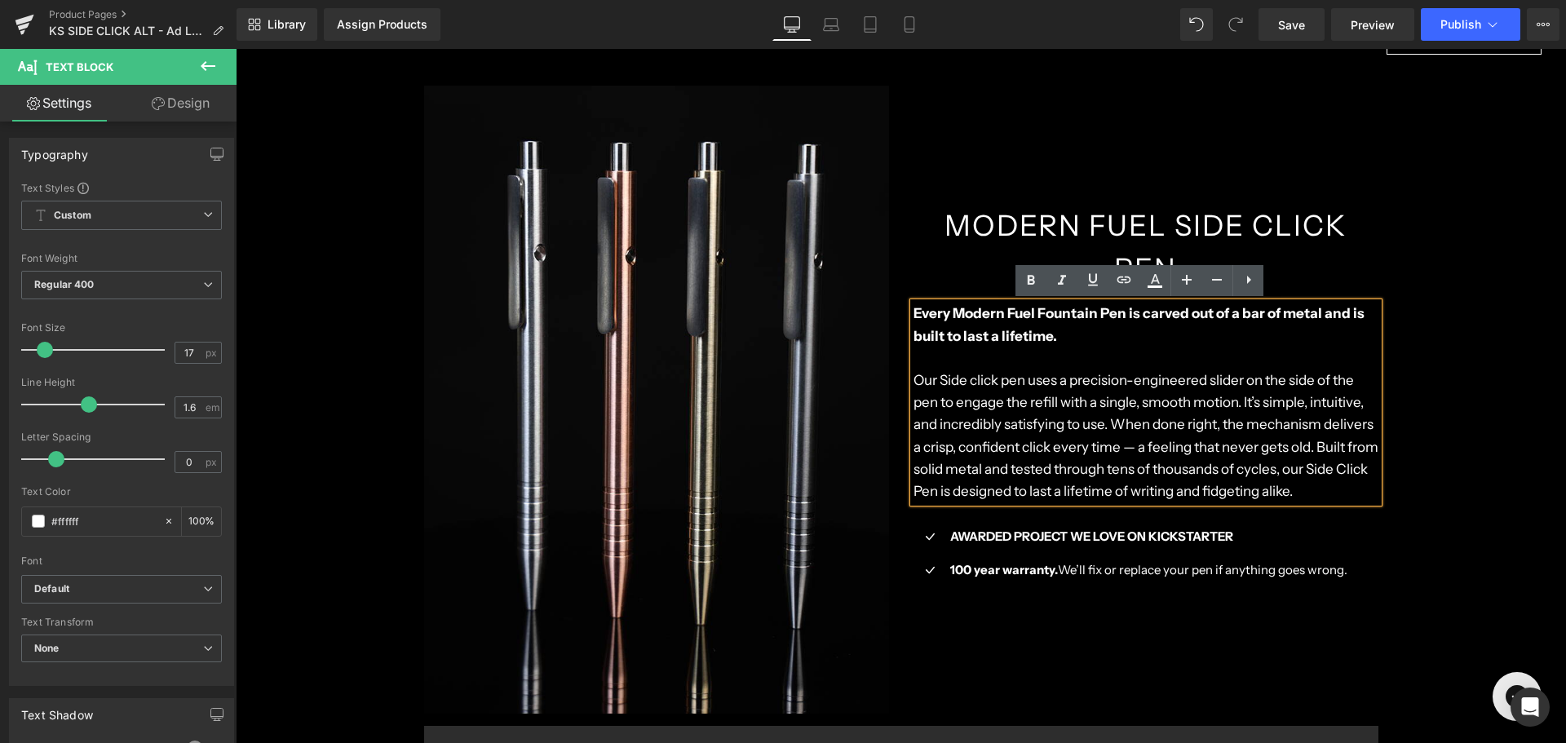
click at [1064, 480] on p "Our Side click pen uses a precision-engineered slider on the side of the pen to…" at bounding box center [1146, 436] width 465 height 133
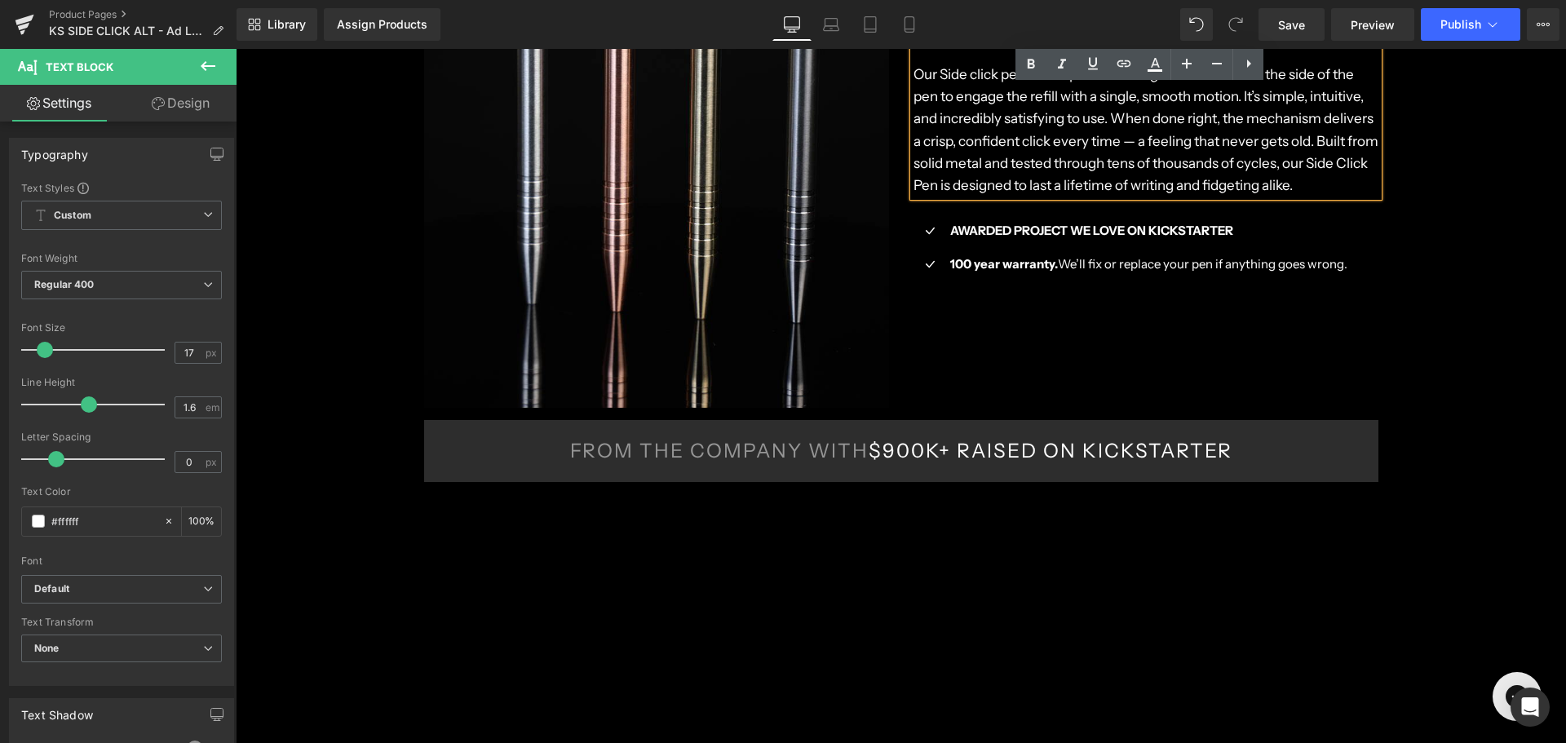
scroll to position [396, 0]
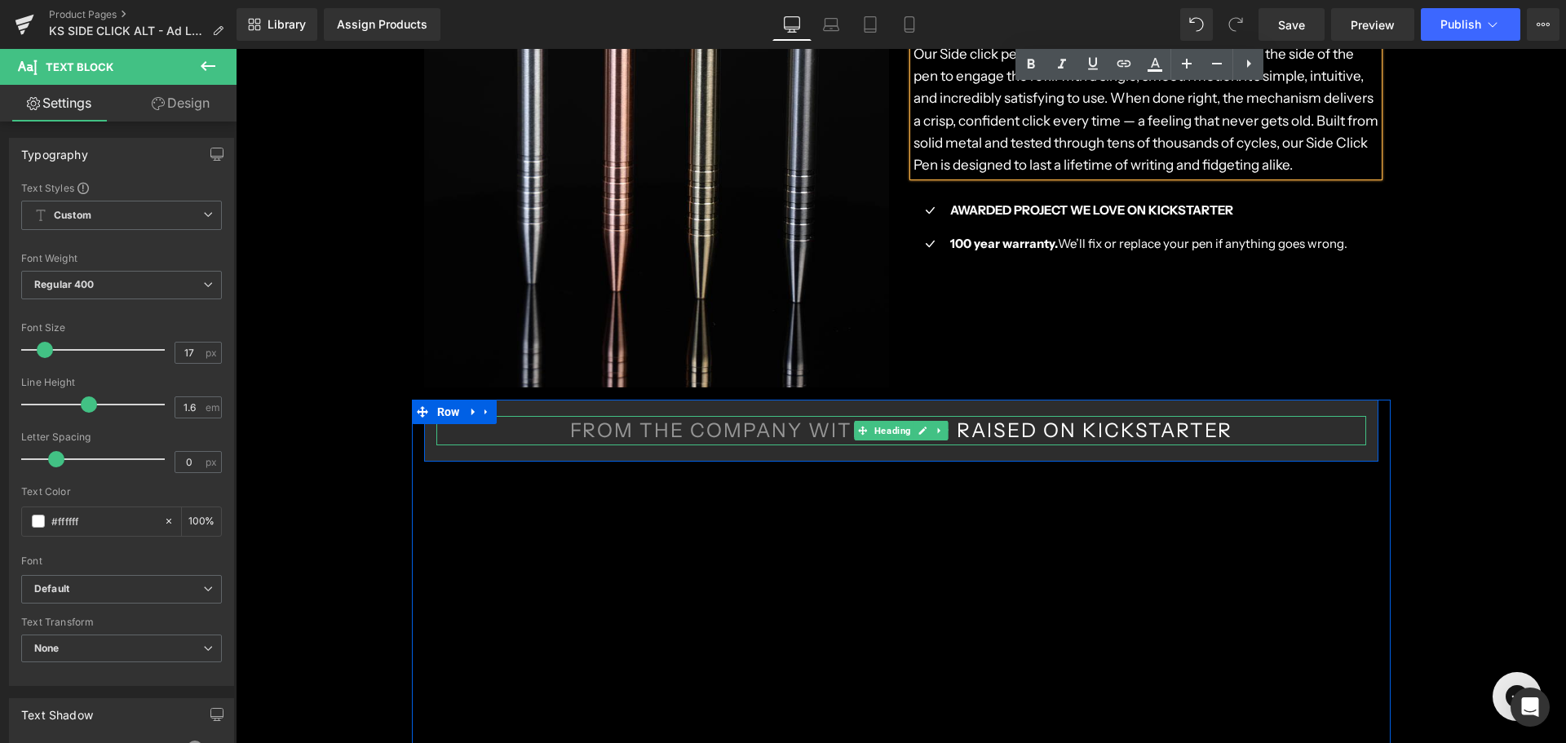
click at [1042, 436] on h1 "From the company with $900k+ raised on Kickstarter" at bounding box center [901, 430] width 930 height 29
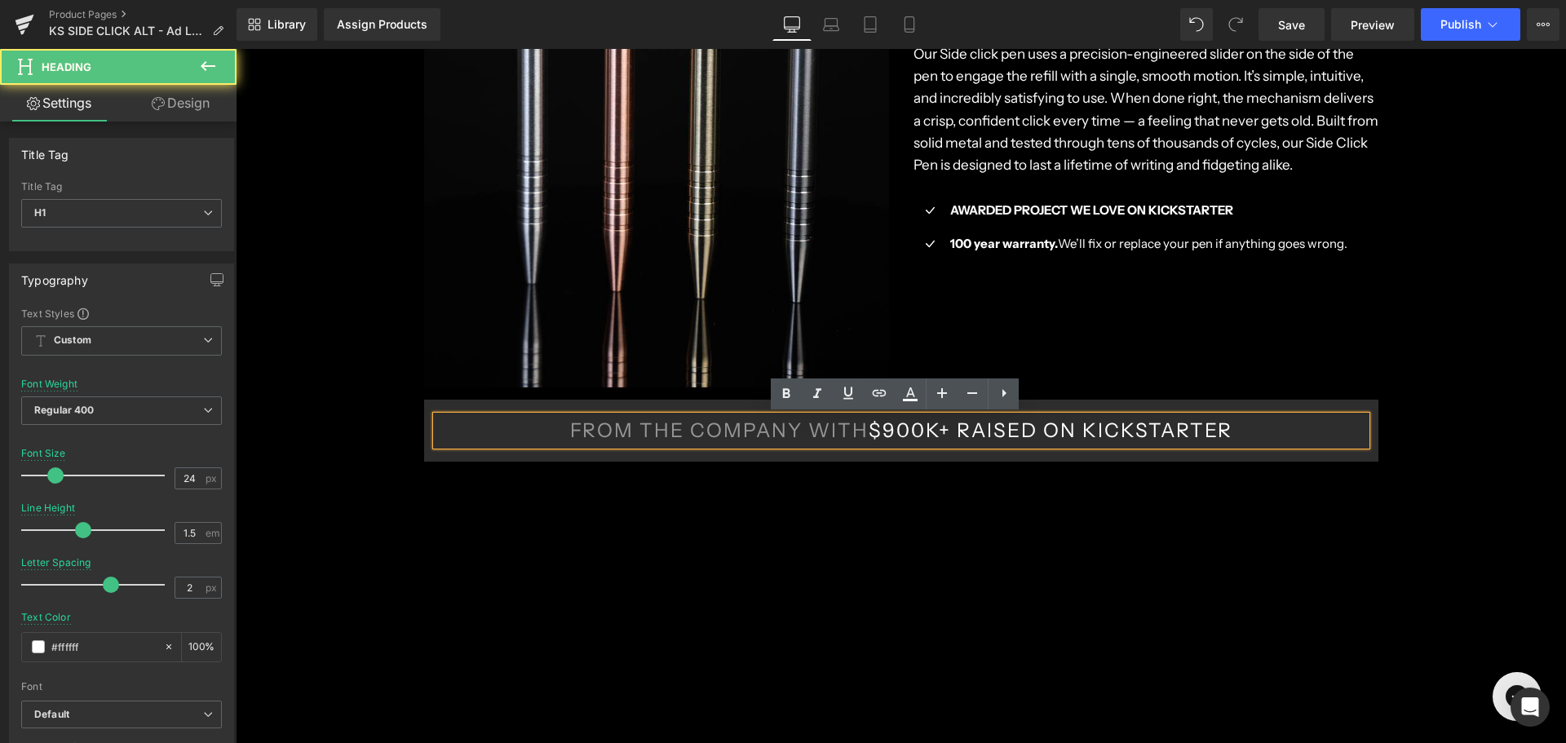
click at [1230, 434] on h1 "From the company with $900k+ raised on Kickstarter" at bounding box center [901, 430] width 930 height 29
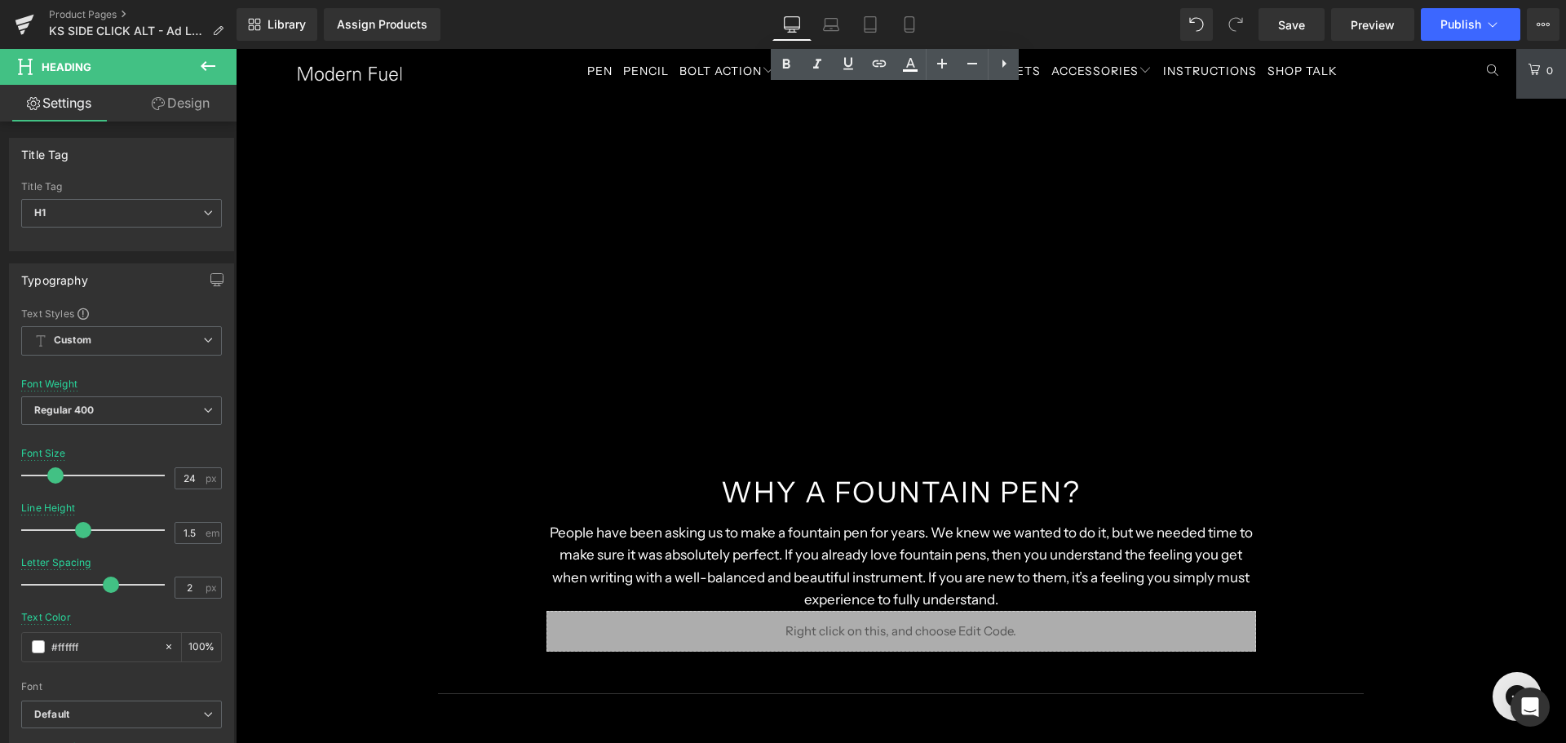
scroll to position [804, 0]
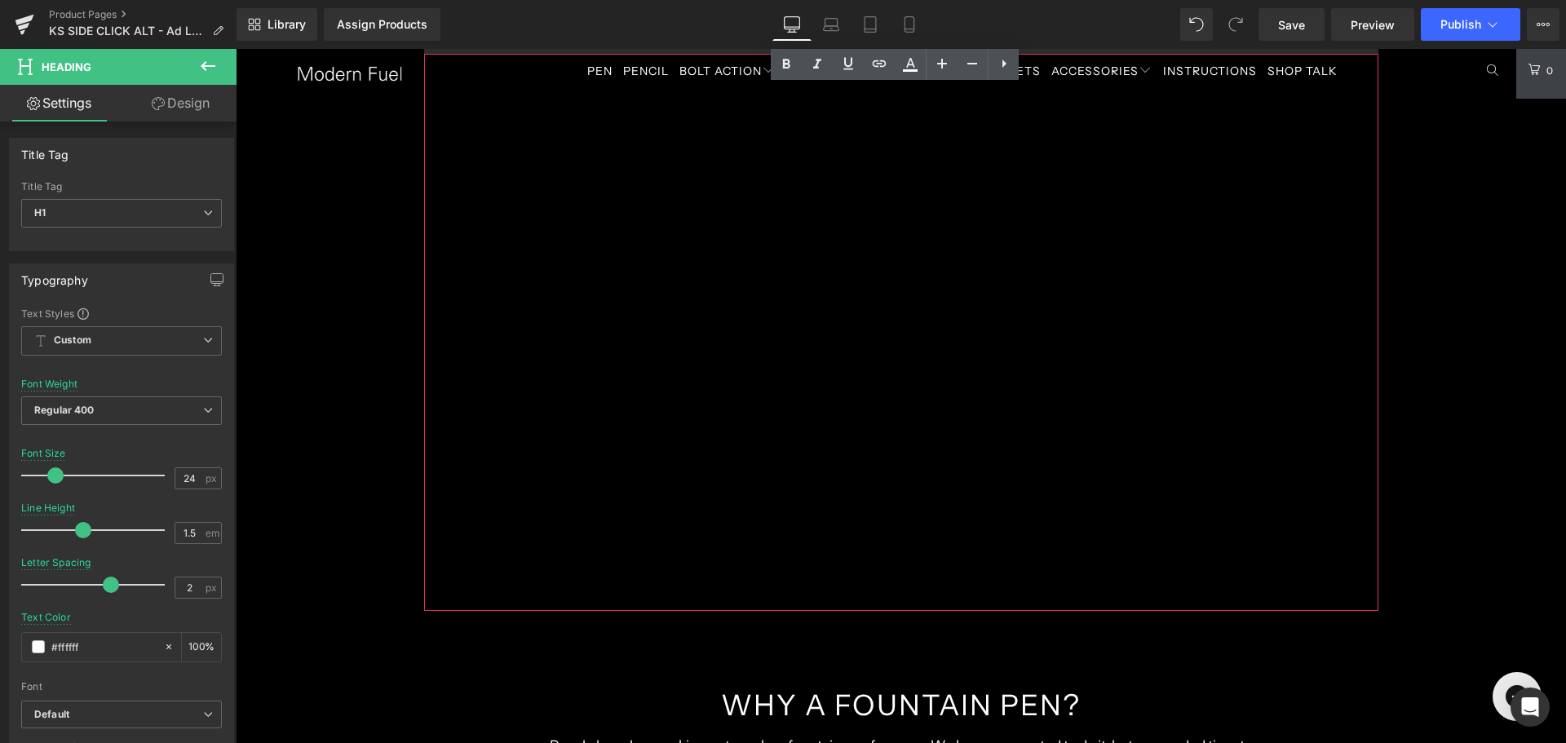
click at [1011, 389] on div at bounding box center [901, 332] width 954 height 557
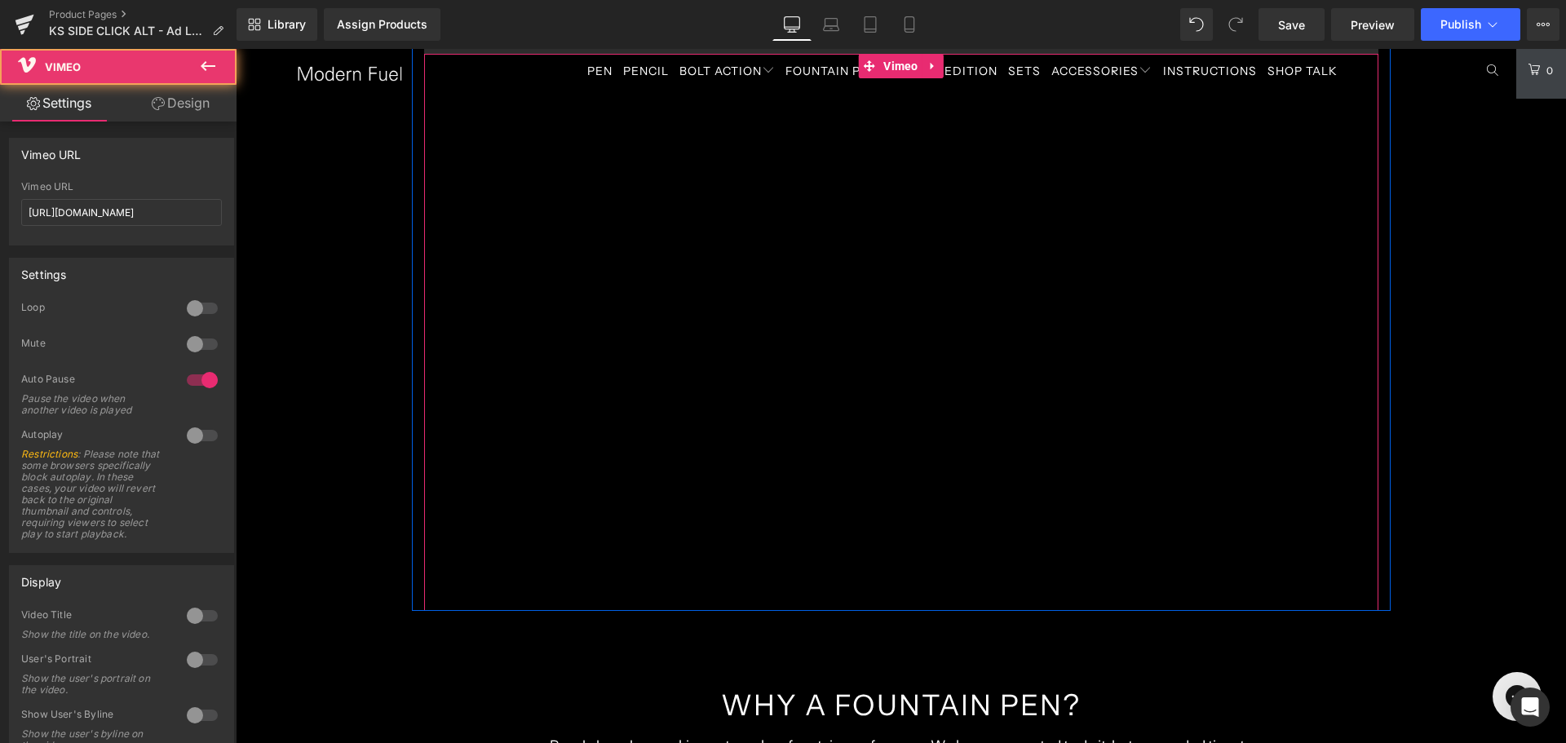
click at [874, 180] on div at bounding box center [901, 332] width 954 height 557
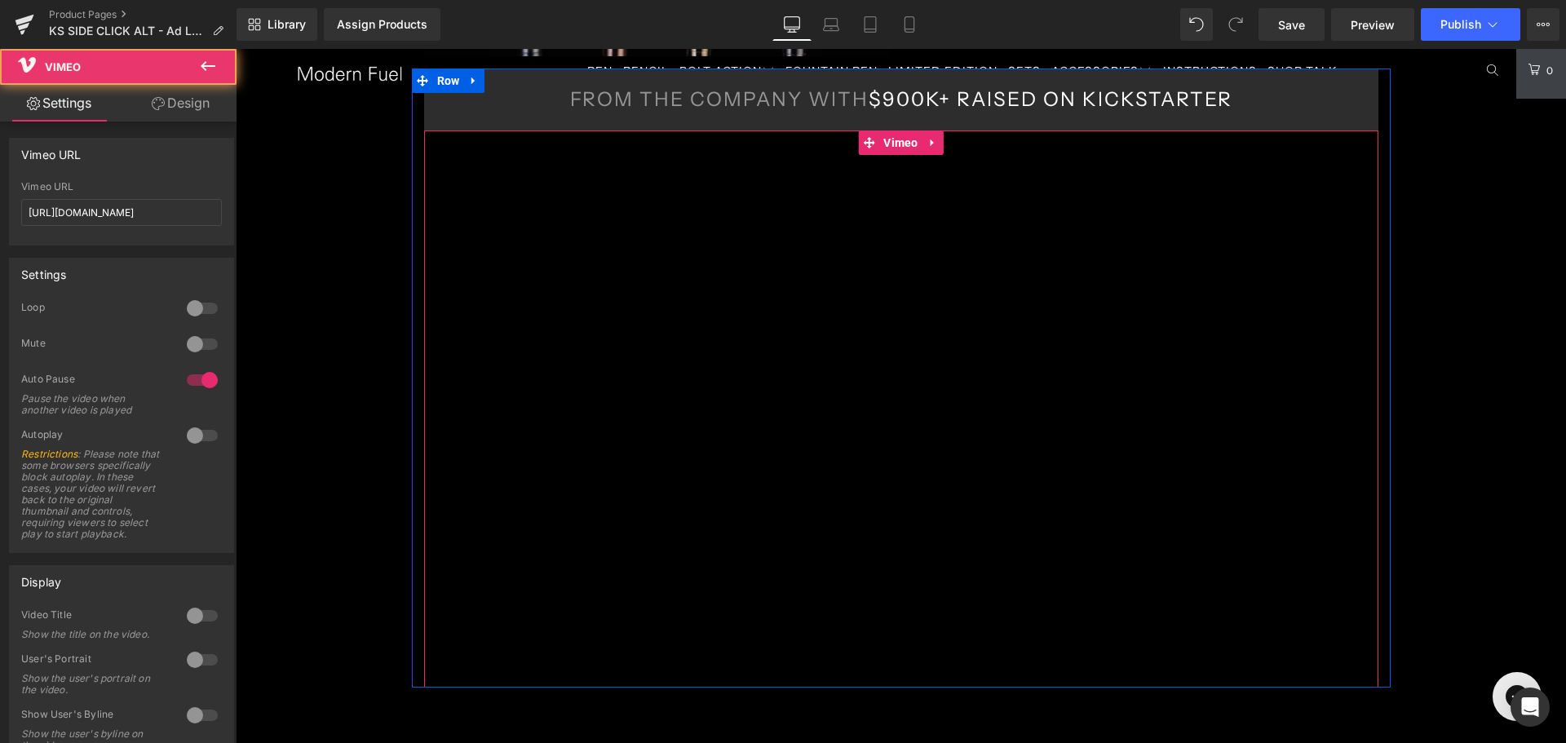
scroll to position [641, 0]
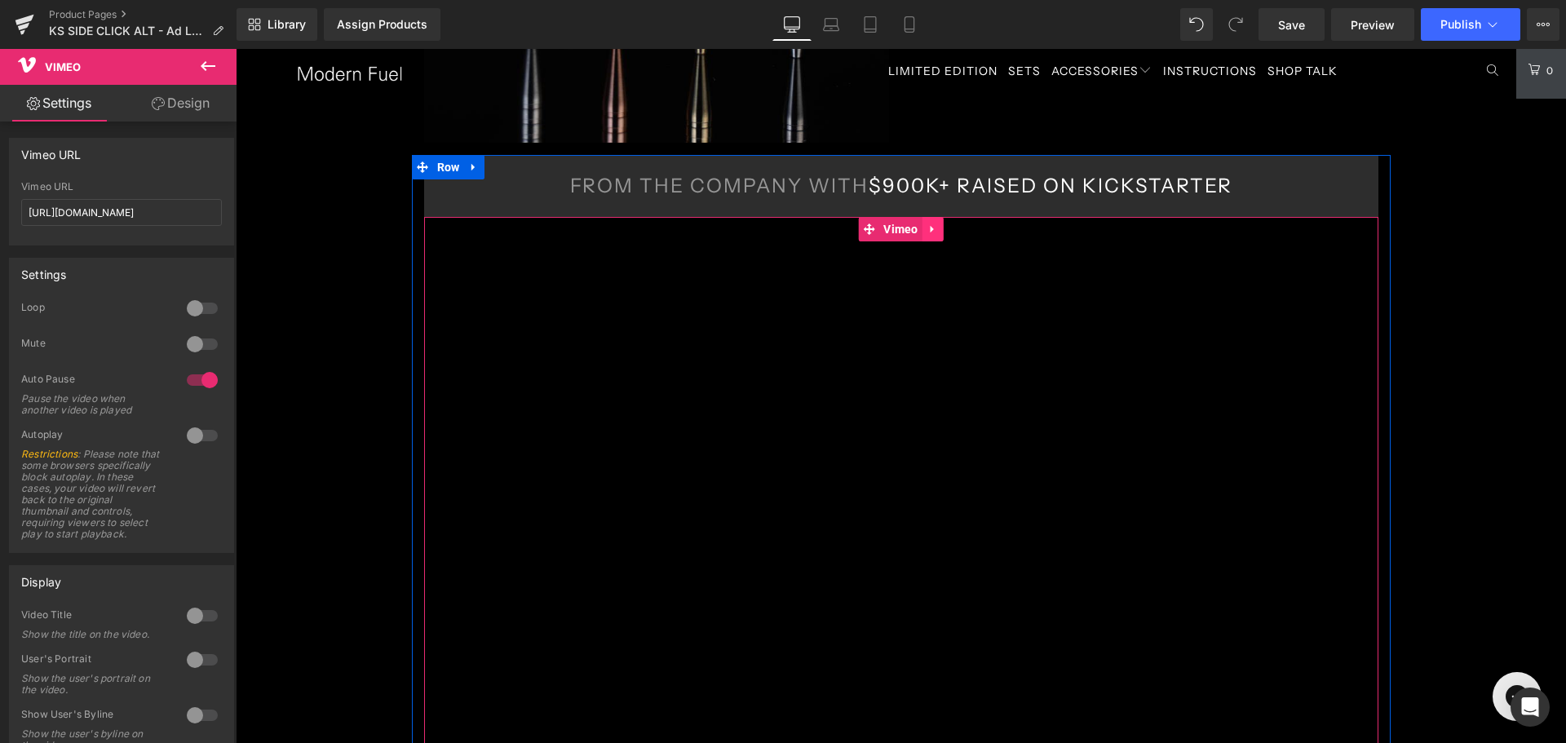
click at [923, 233] on link at bounding box center [933, 229] width 21 height 24
click at [933, 231] on link at bounding box center [943, 229] width 21 height 24
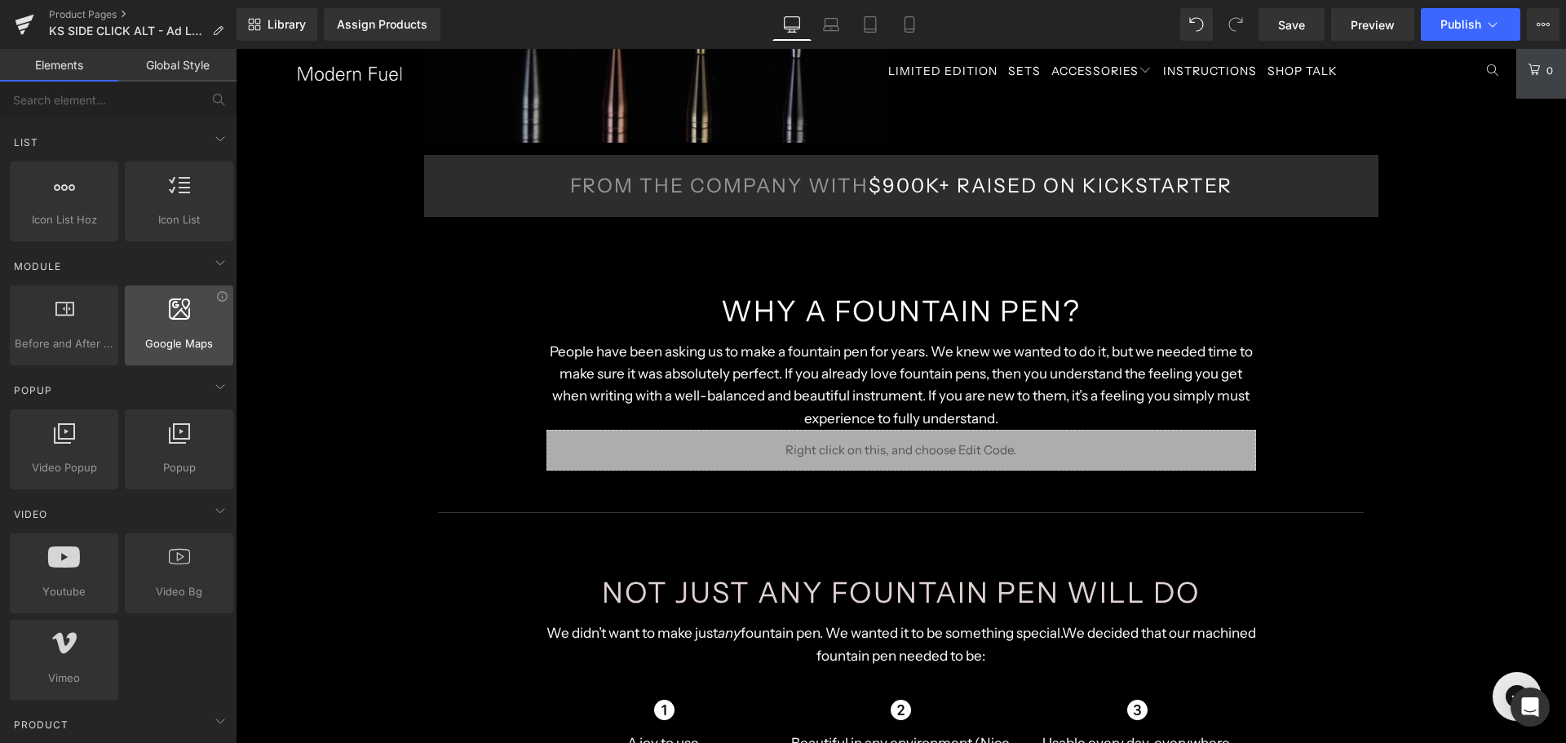
scroll to position [734, 0]
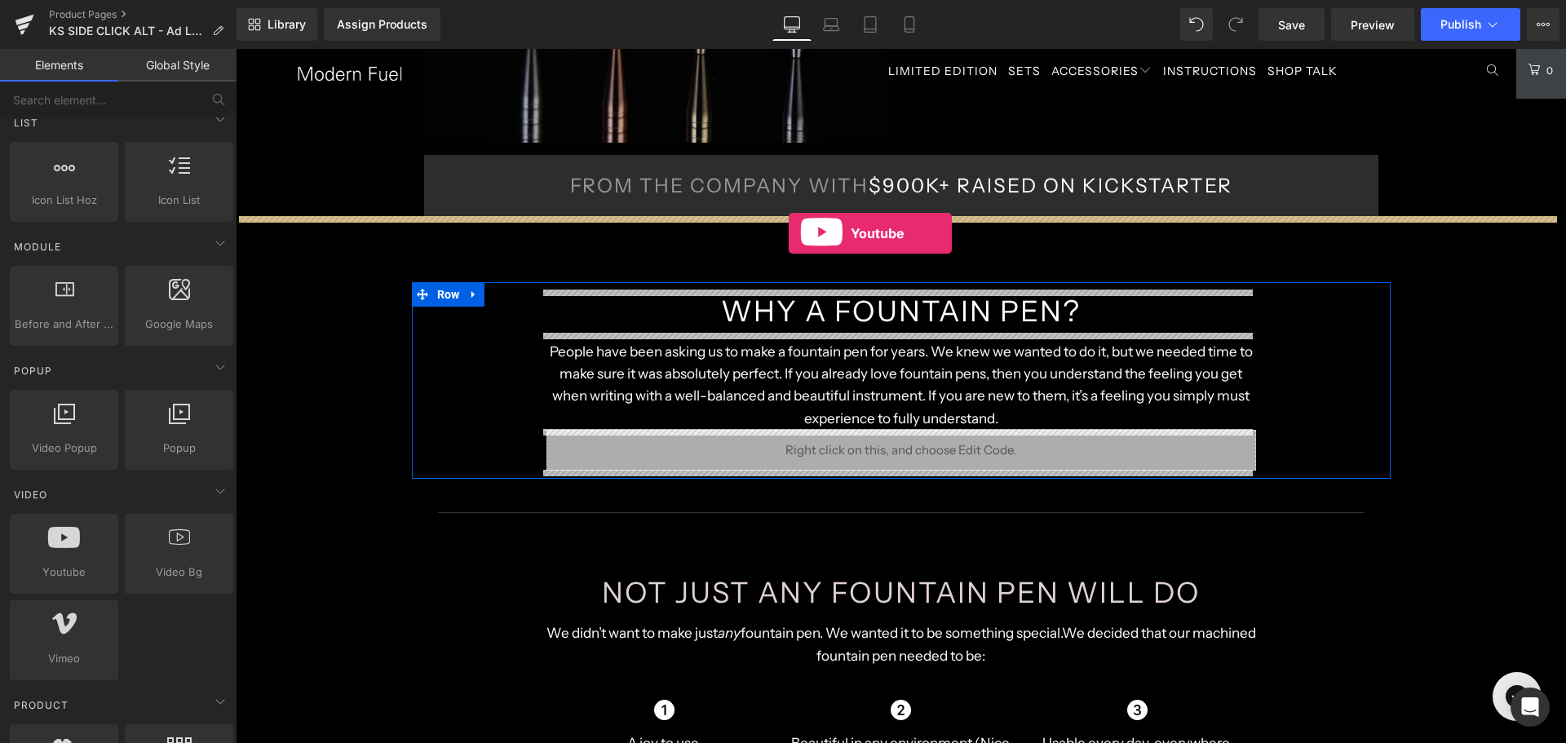
drag, startPoint x: 321, startPoint y: 612, endPoint x: 789, endPoint y: 233, distance: 601.4
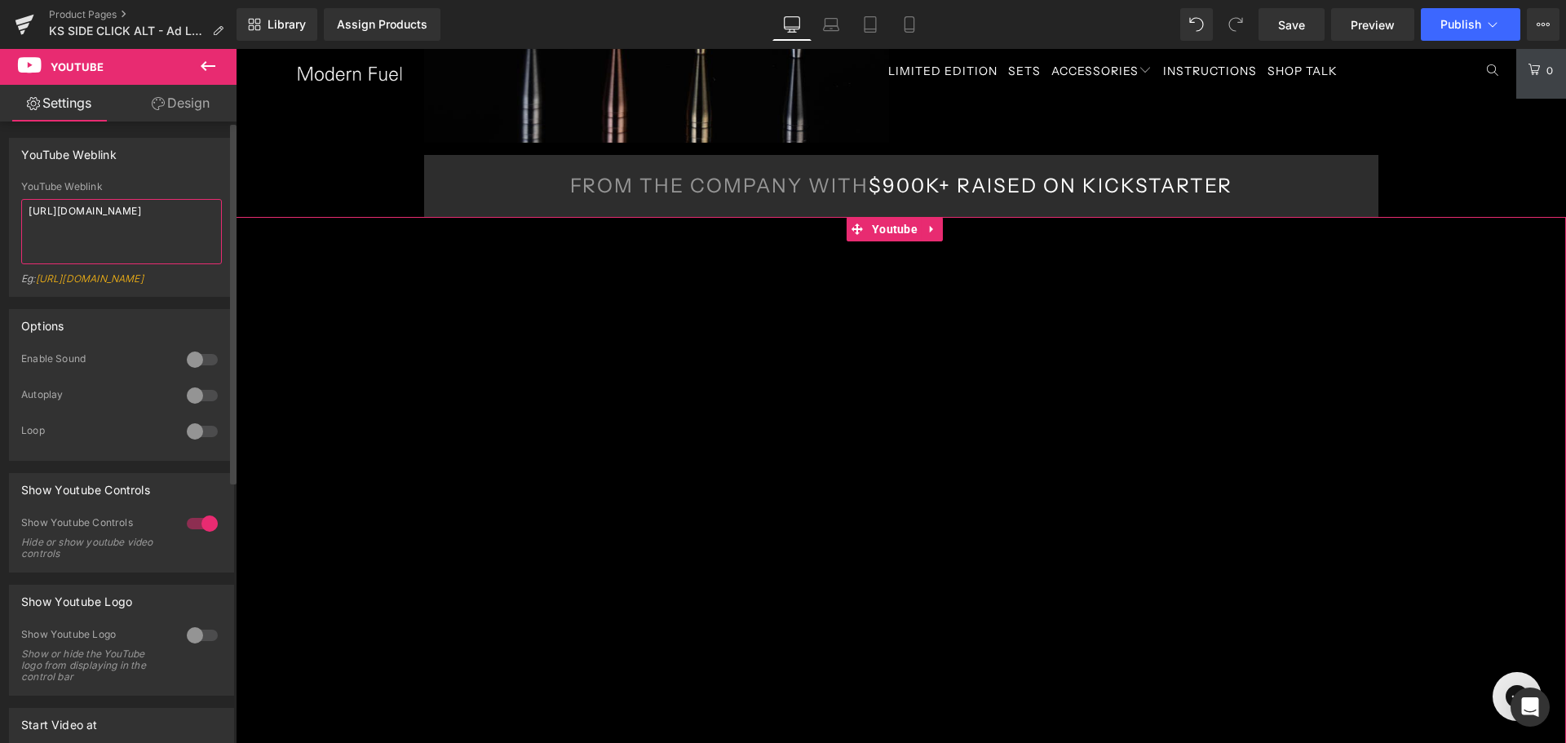
click at [134, 224] on textarea "https://www.youtube.com/watch?v=OQBlWco72c4" at bounding box center [121, 231] width 201 height 65
paste textarea "youtu.be/b85jGkc3xo"
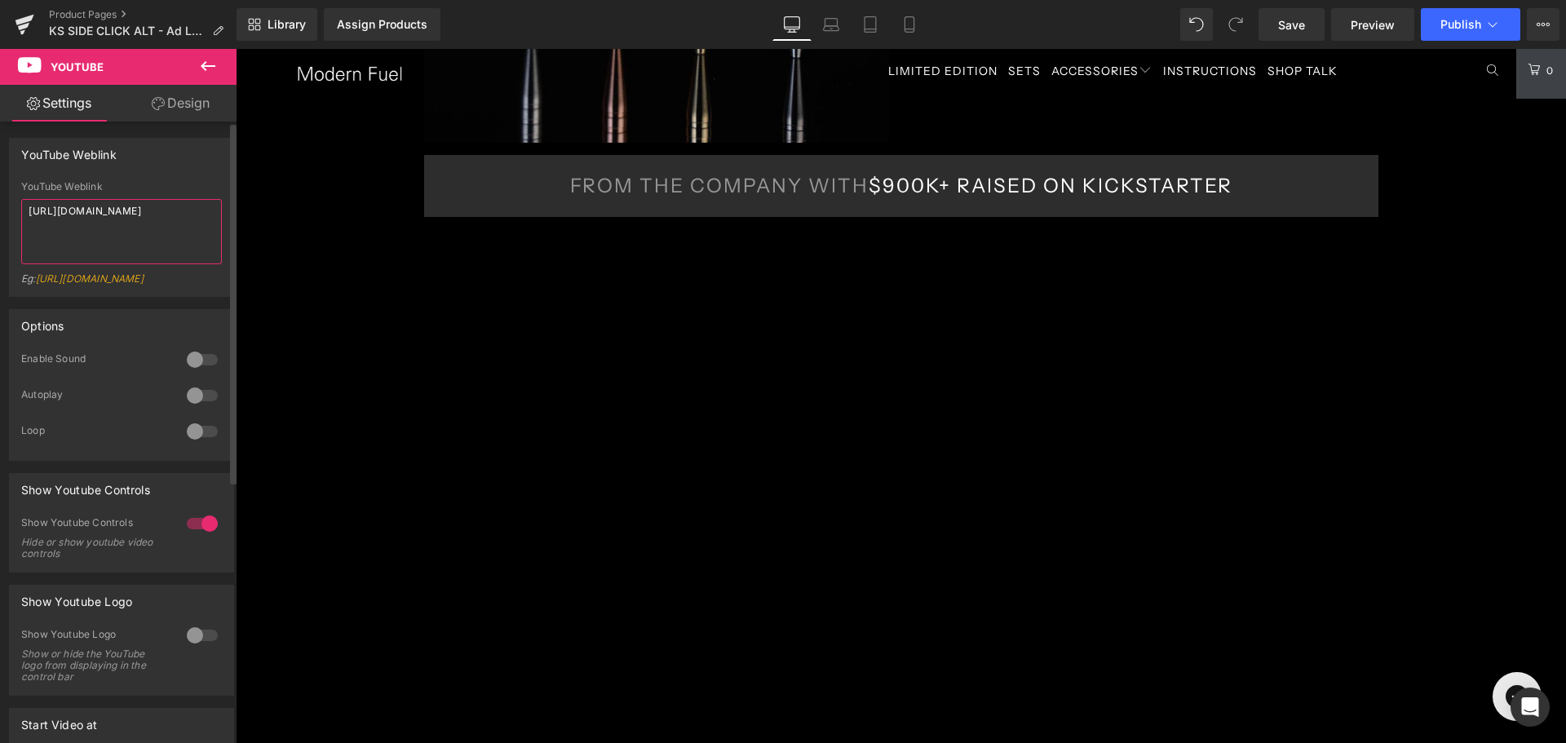
type textarea "https://youtu.be/b85jGkc3xo4"
click at [197, 373] on div at bounding box center [202, 360] width 39 height 26
click at [193, 409] on div at bounding box center [202, 396] width 39 height 26
click at [191, 444] on div at bounding box center [202, 431] width 39 height 26
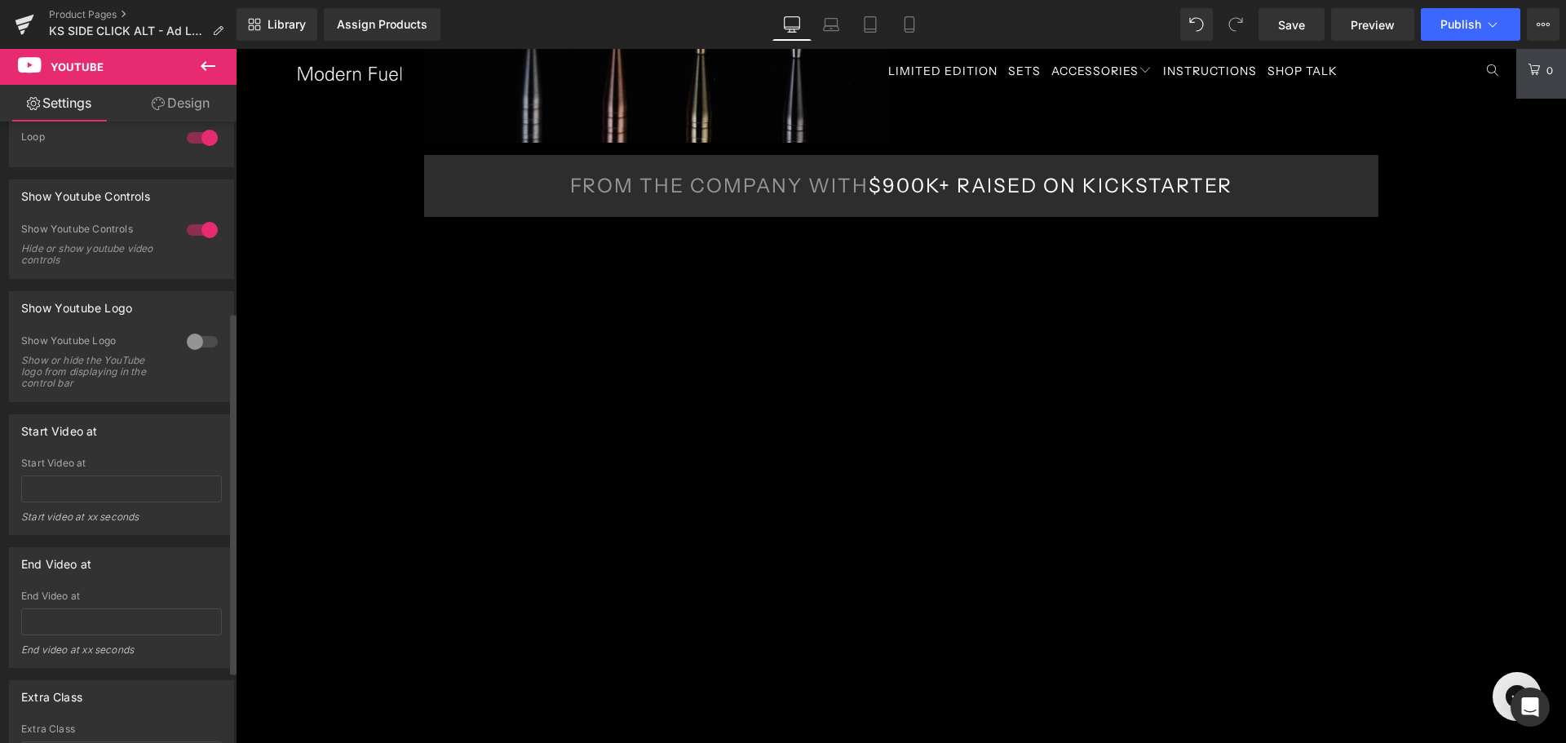
scroll to position [326, 0]
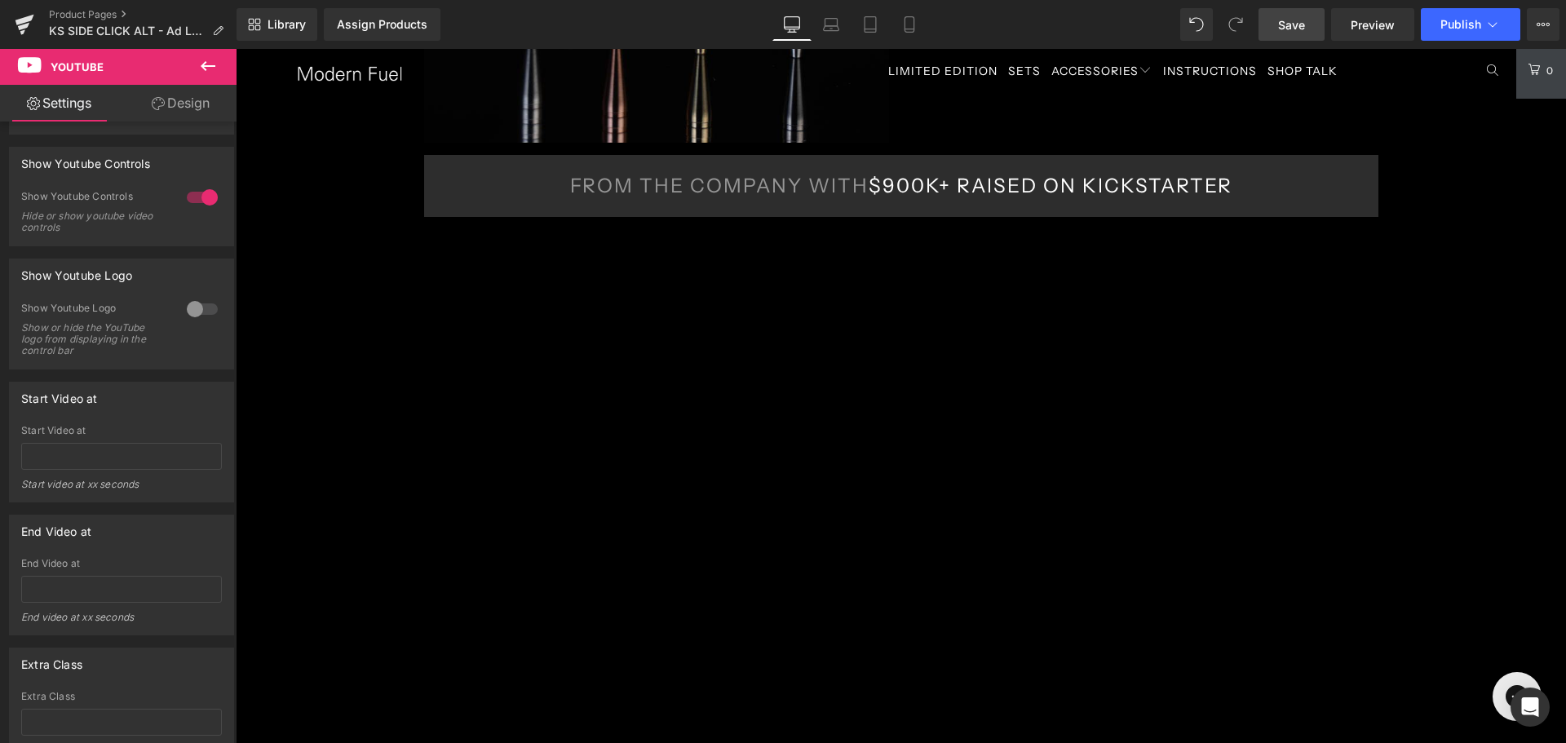
click at [1310, 27] on link "Save" at bounding box center [1292, 24] width 66 height 33
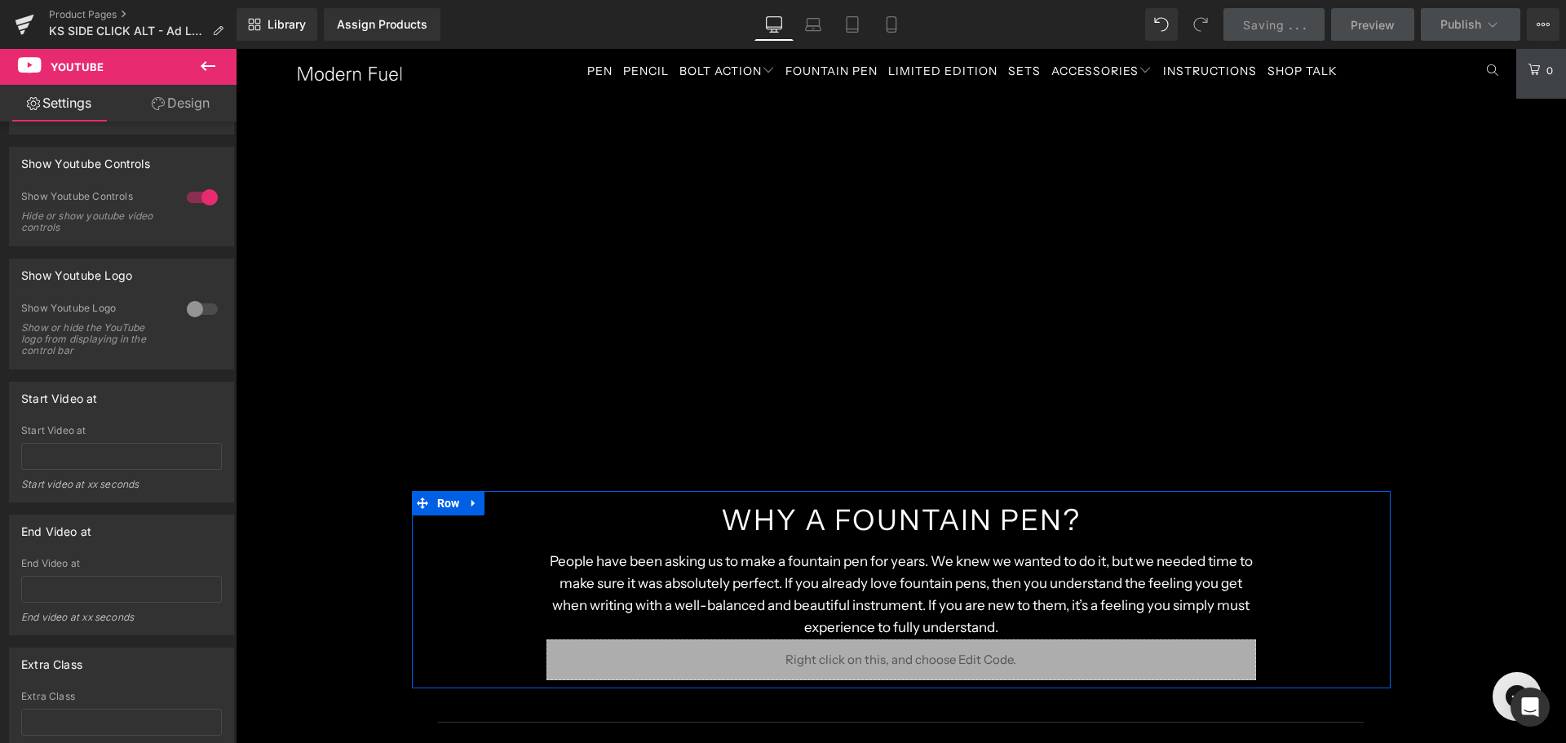
scroll to position [1294, 0]
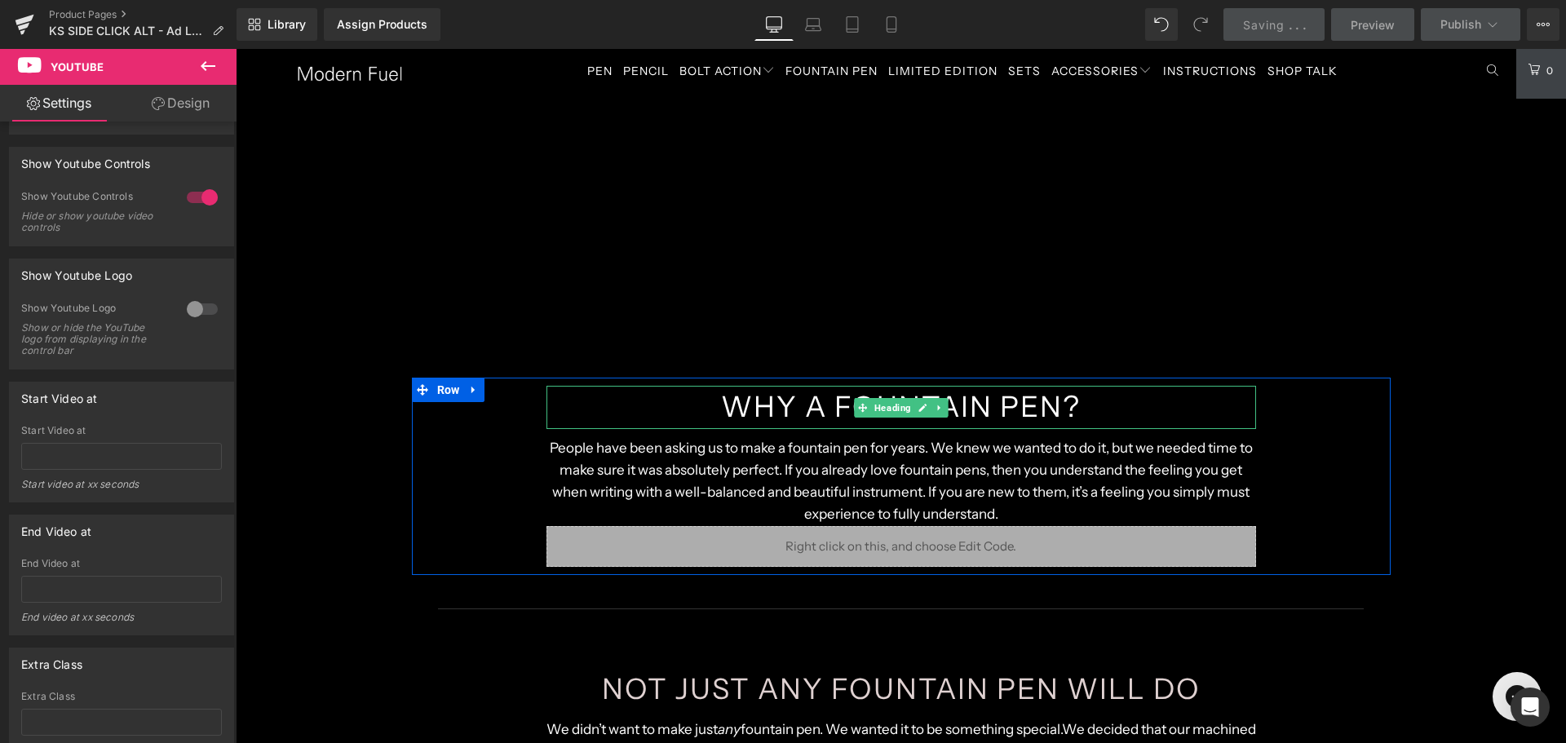
click at [1029, 405] on h1 "why a fountain pen?" at bounding box center [902, 407] width 710 height 43
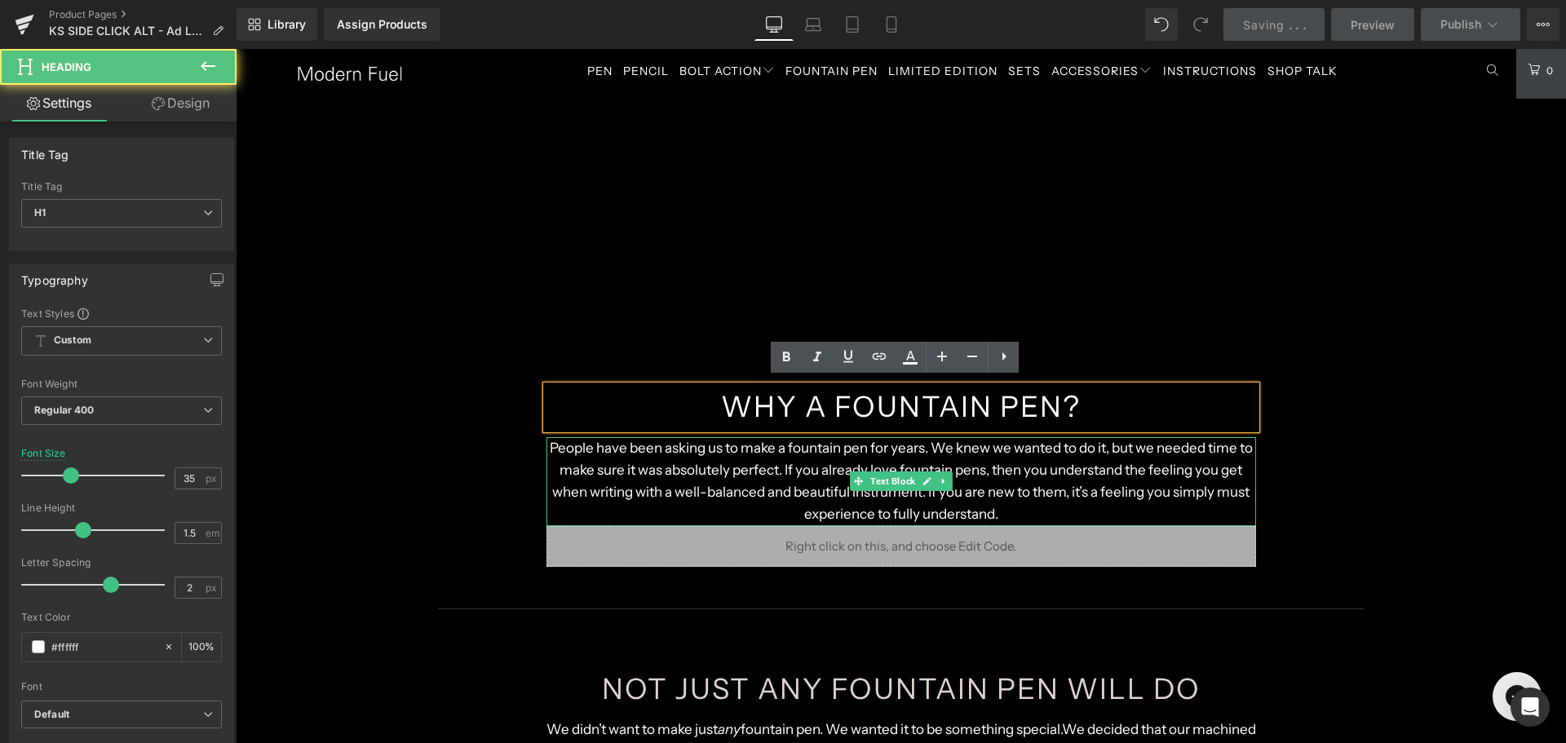
click at [997, 503] on p "People have been asking us to make a fountain pen for years. We knew we wanted …" at bounding box center [902, 481] width 710 height 89
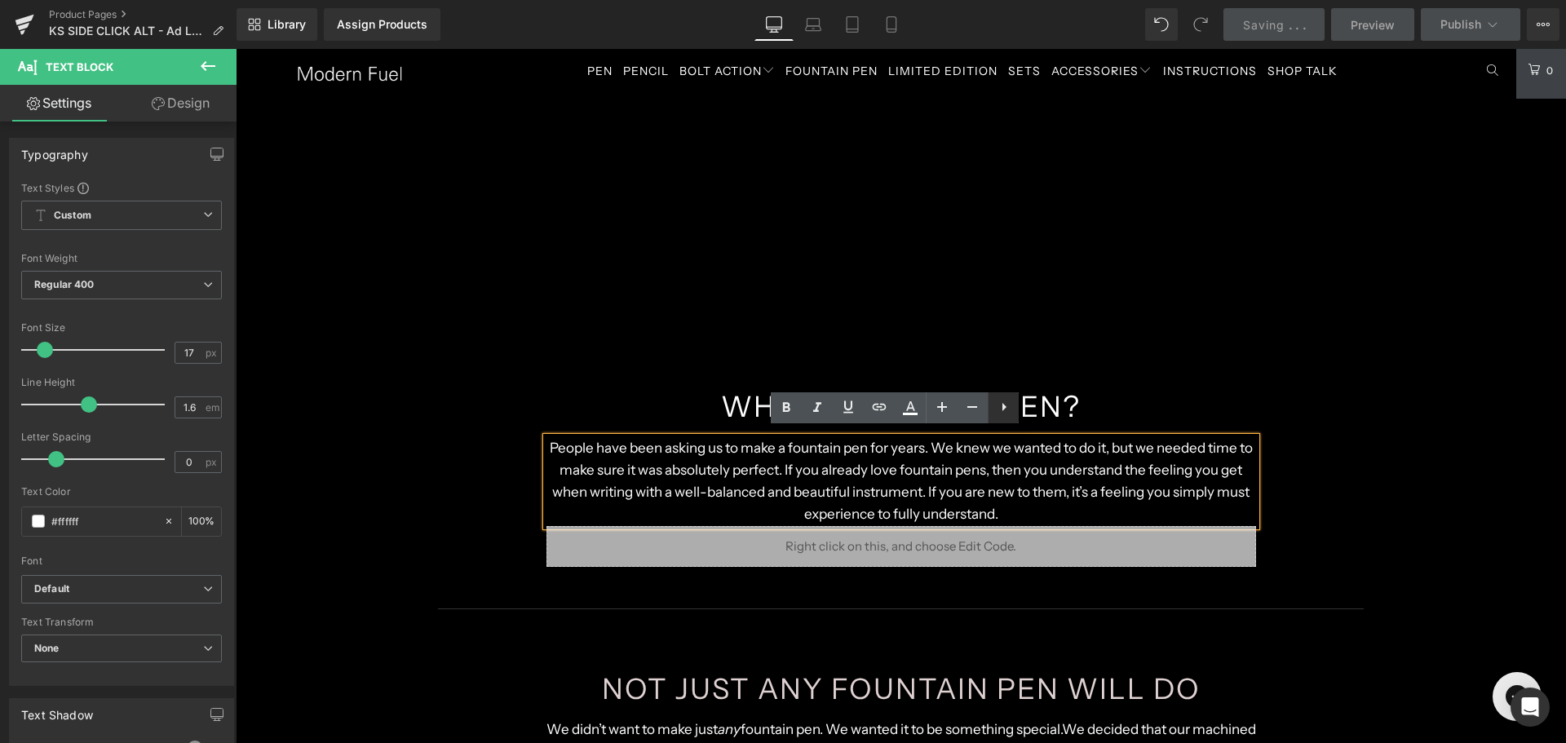
click at [1007, 406] on icon at bounding box center [1004, 407] width 20 height 20
click at [0, 0] on icon at bounding box center [0, 0] width 0 height 0
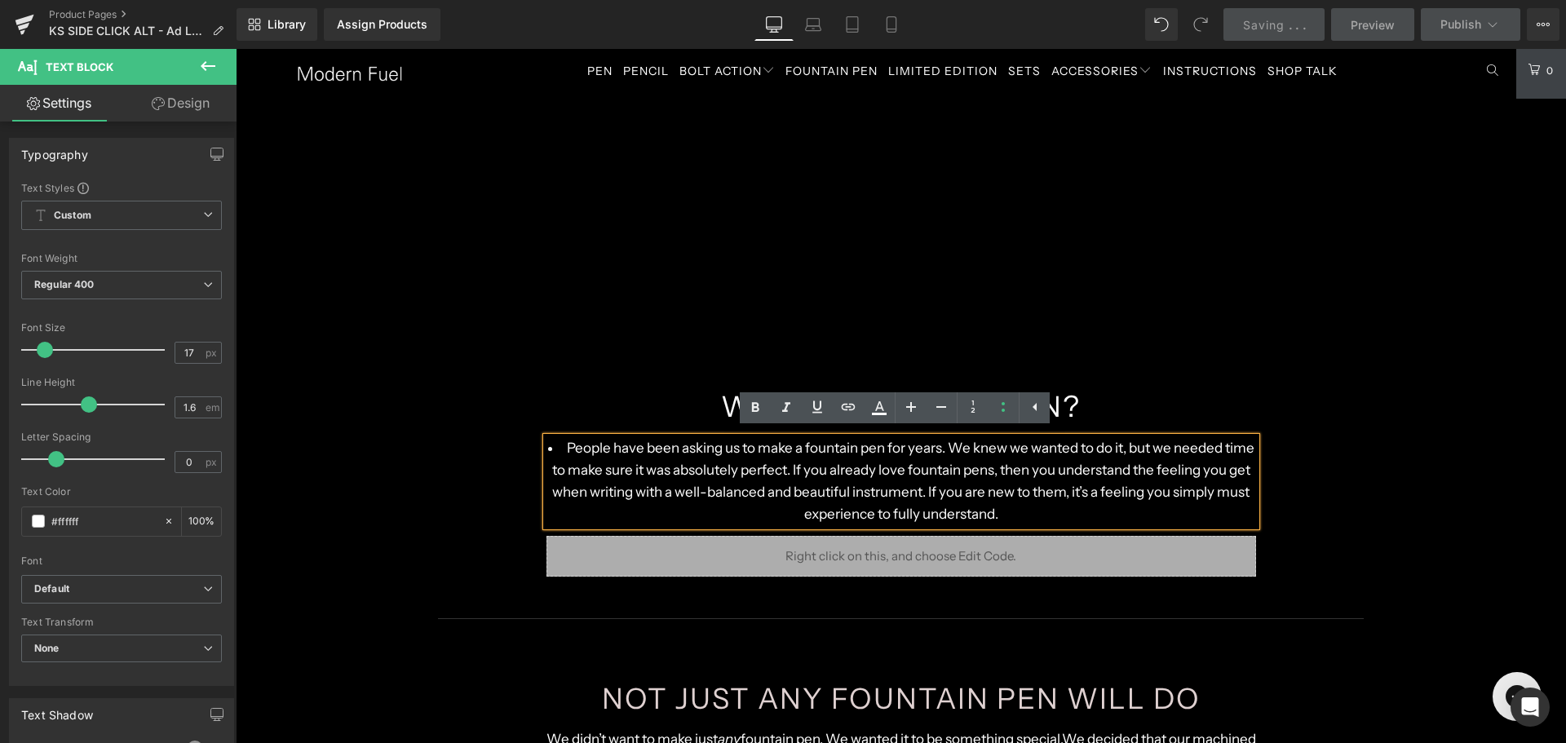
click at [1007, 406] on icon at bounding box center [1004, 407] width 20 height 20
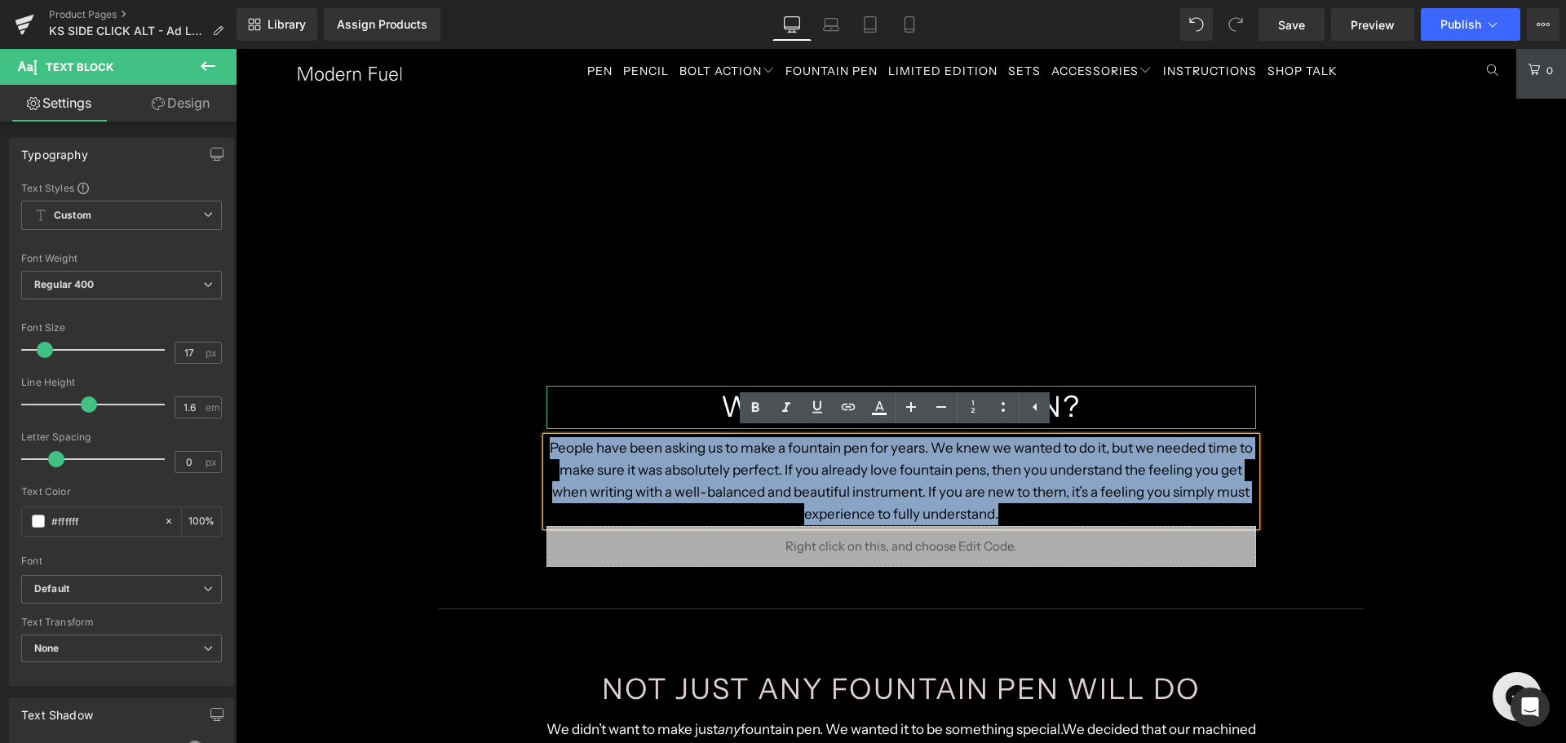
click at [1091, 395] on h1 "why a fountain pen?" at bounding box center [902, 407] width 710 height 43
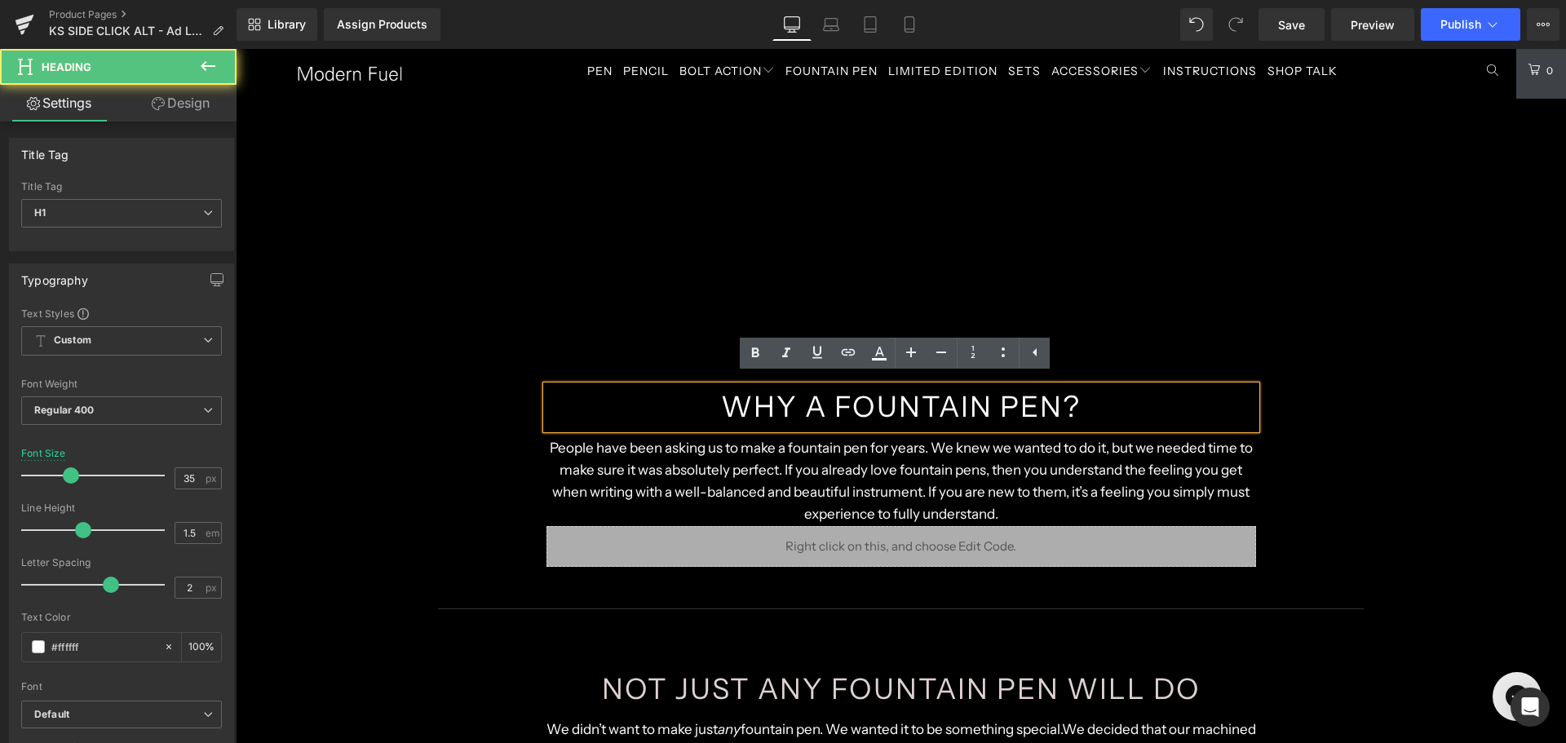
click at [1091, 395] on h1 "why a fountain pen?" at bounding box center [902, 407] width 710 height 43
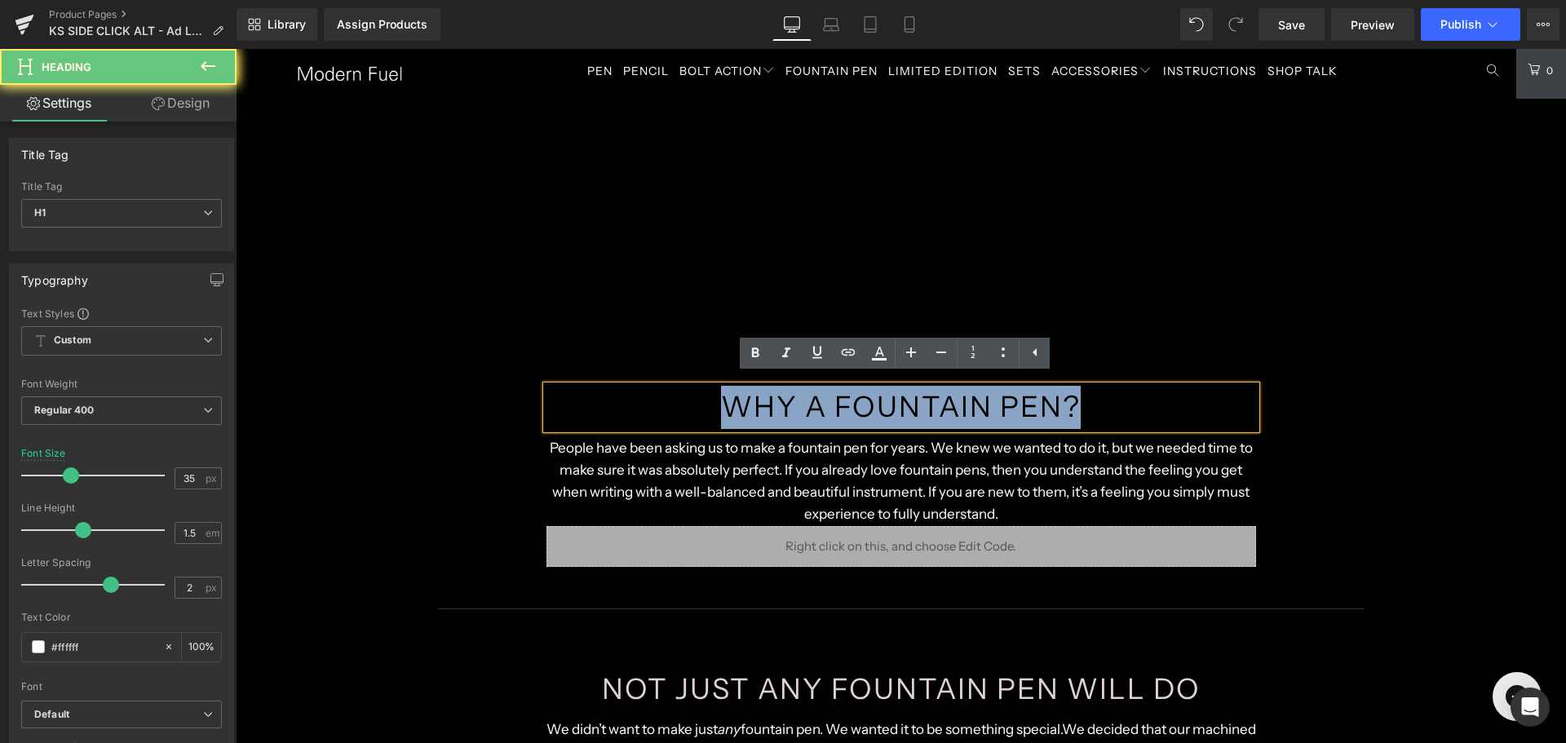
click at [1091, 395] on h1 "why a fountain pen?" at bounding box center [902, 407] width 710 height 43
copy h1 "why a fountain pen?"
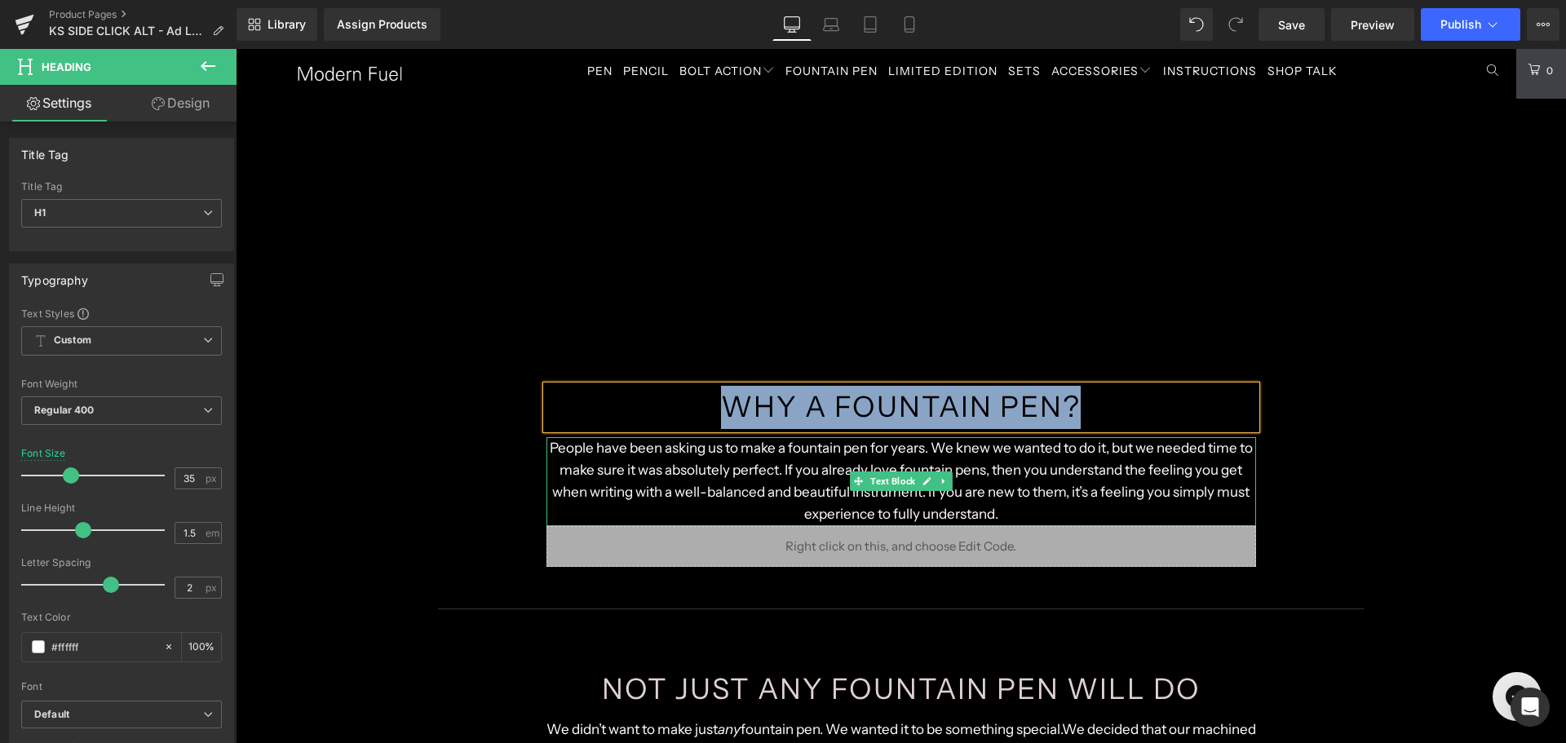
click at [942, 451] on p "People have been asking us to make a fountain pen for years. We knew we wanted …" at bounding box center [902, 481] width 710 height 89
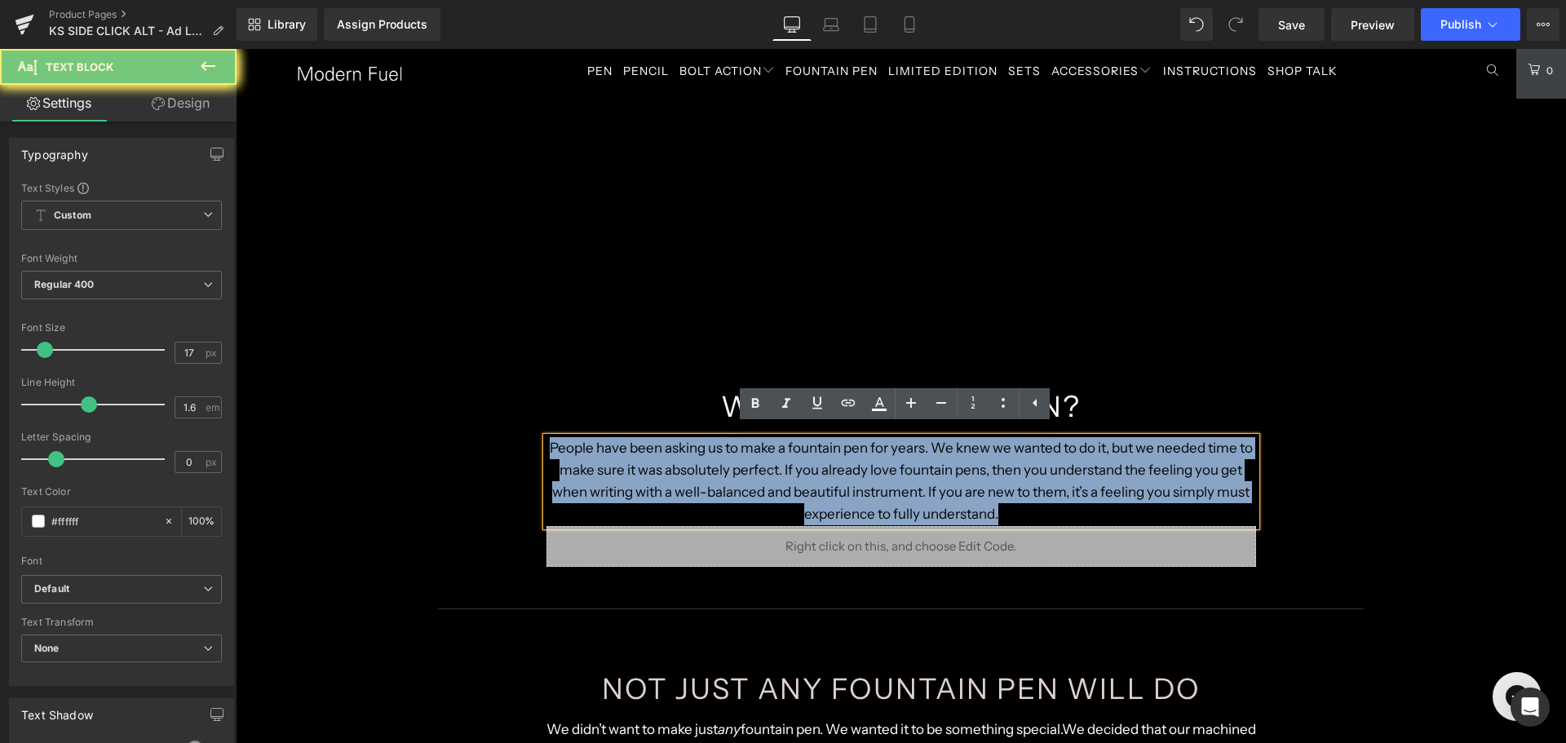
click at [942, 451] on p "People have been asking us to make a fountain pen for years. We knew we wanted …" at bounding box center [902, 481] width 710 height 89
copy span "People have been asking us to make a fountain pen for years. We knew we wanted …"
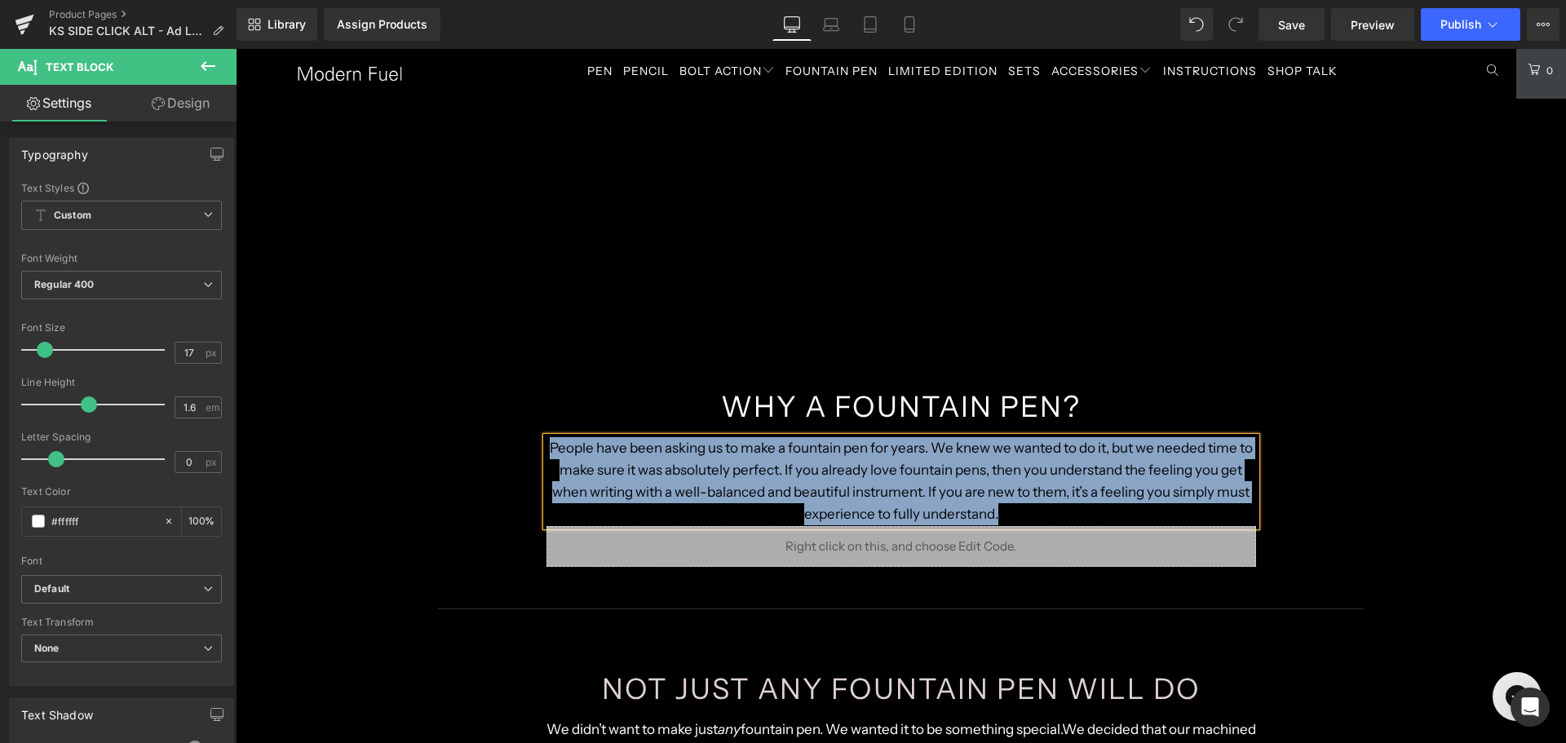
click at [954, 403] on h1 "why a fountain pen?" at bounding box center [902, 407] width 710 height 43
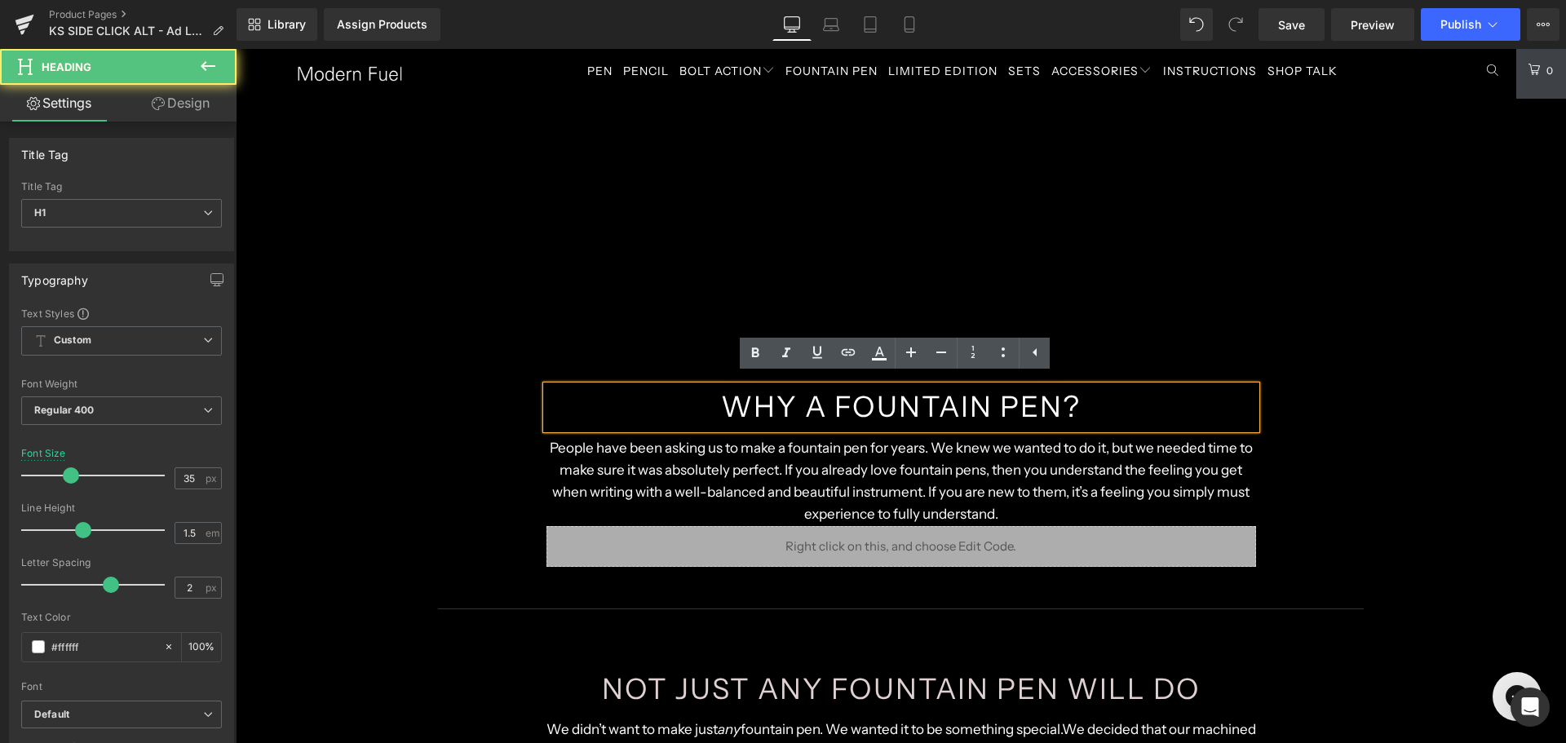
click at [940, 400] on h1 "why a fountain pen?" at bounding box center [902, 407] width 710 height 43
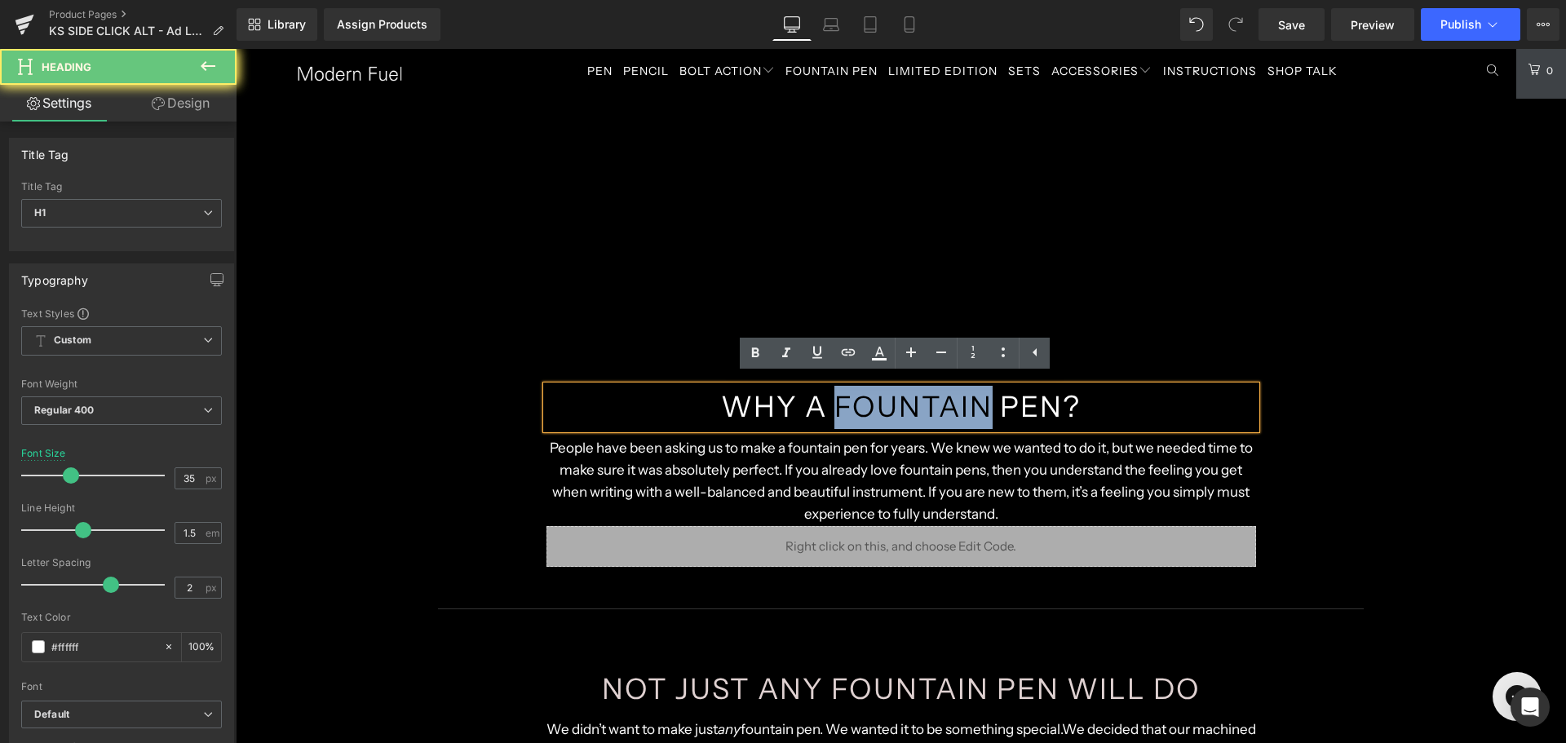
click at [940, 400] on h1 "why a fountain pen?" at bounding box center [902, 407] width 710 height 43
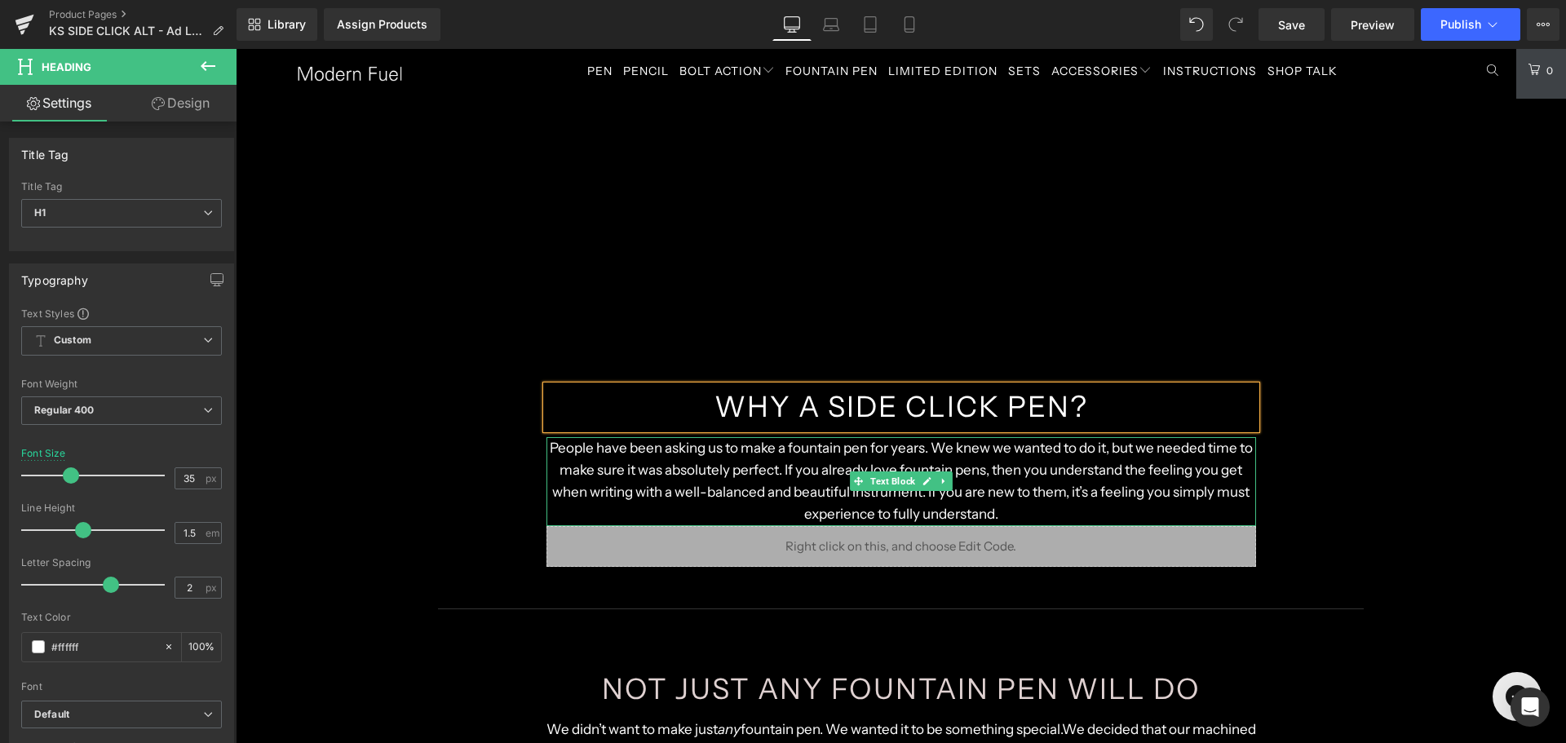
click at [813, 463] on span "People have been asking us to make a fountain pen for years. We knew we wanted …" at bounding box center [901, 481] width 703 height 83
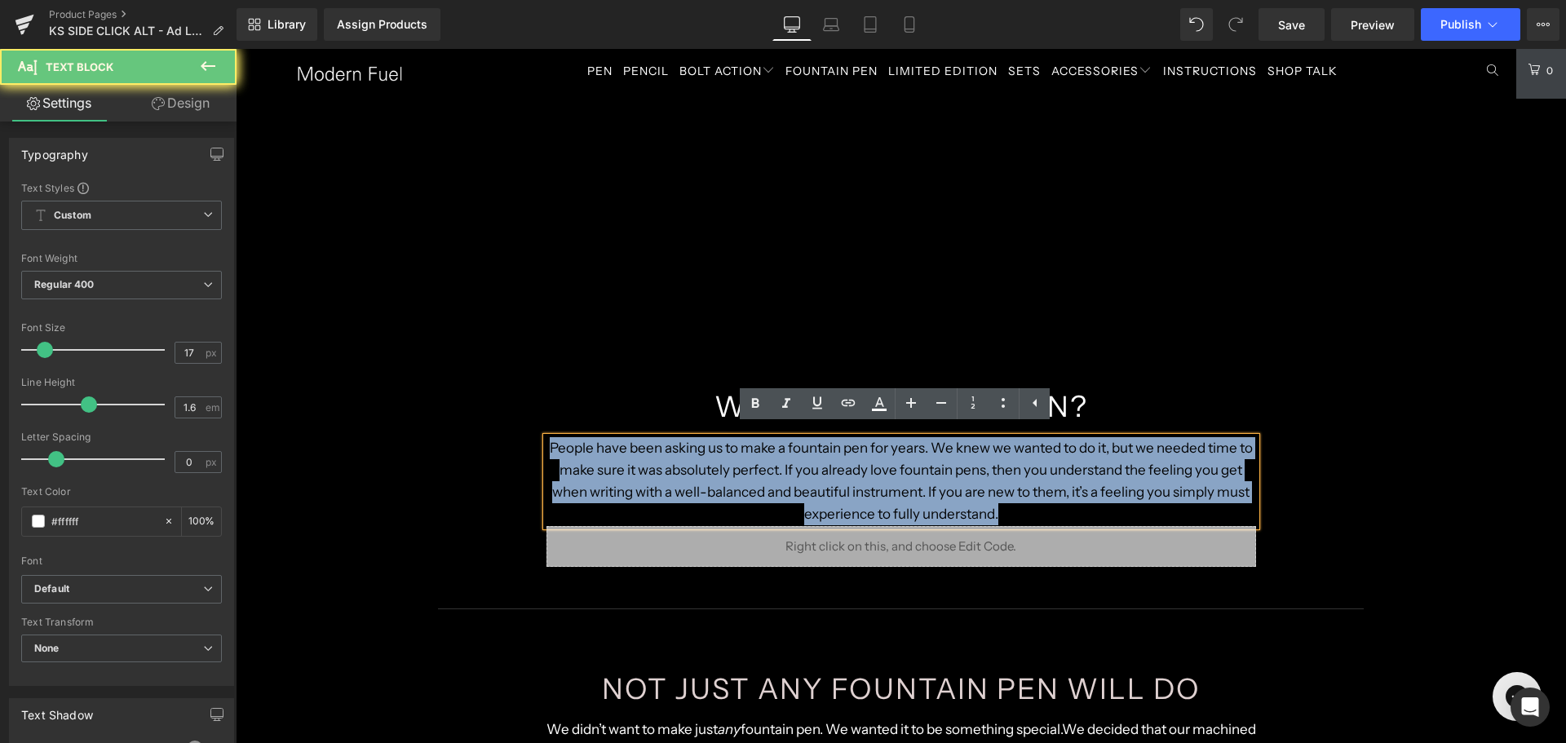
click at [813, 463] on span "People have been asking us to make a fountain pen for years. We knew we wanted …" at bounding box center [901, 481] width 703 height 83
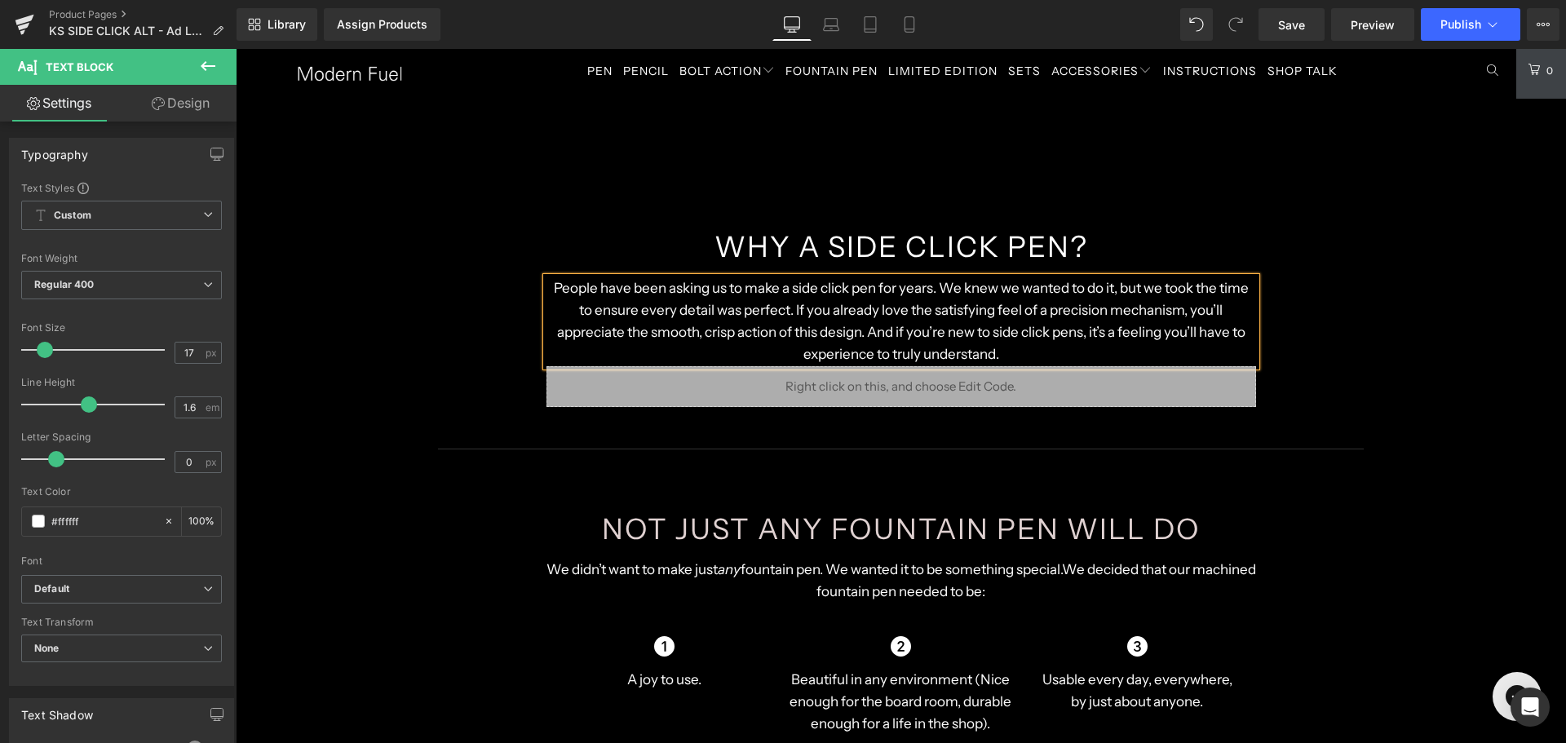
scroll to position [1457, 0]
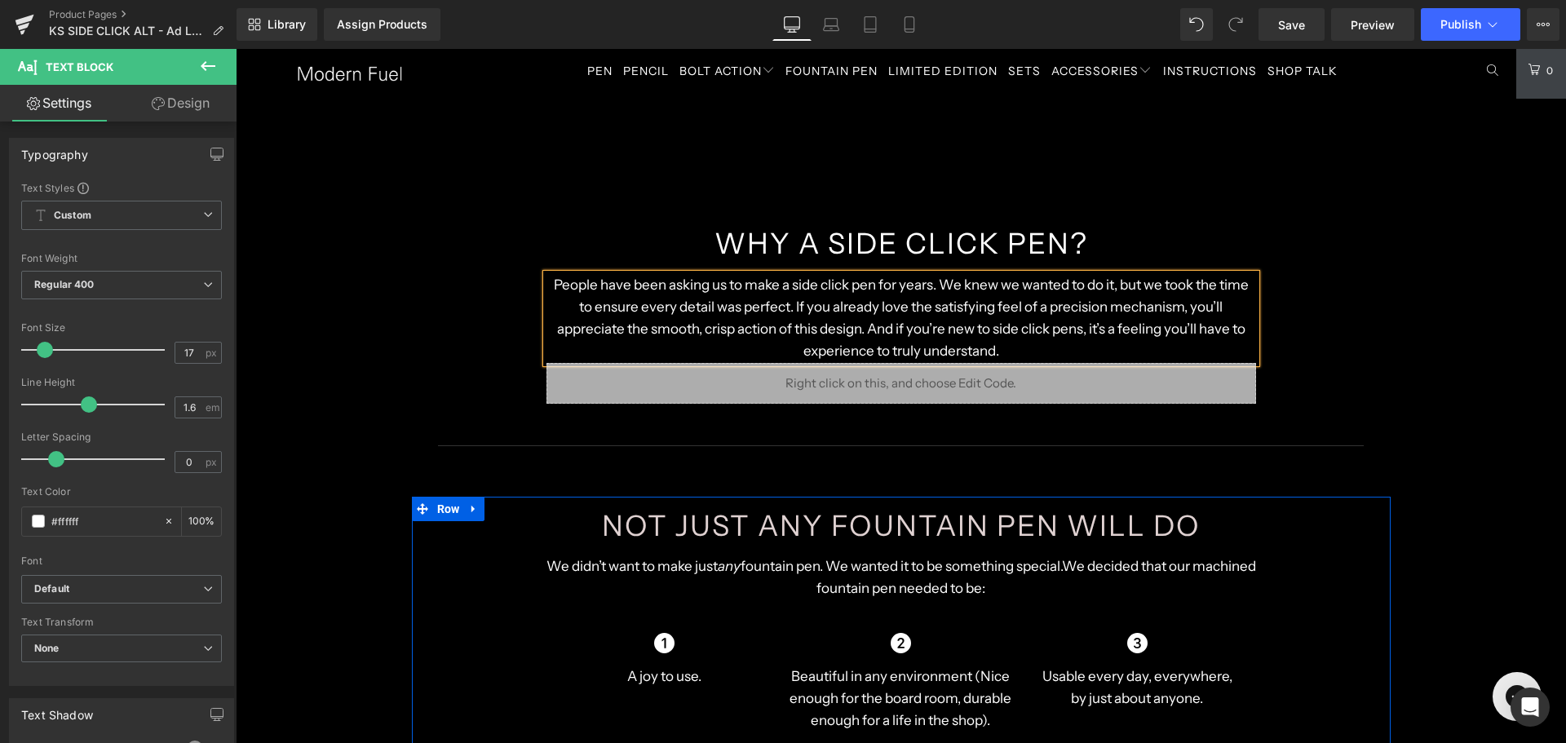
click at [941, 531] on span "Not just any fountain pen will do" at bounding box center [901, 525] width 599 height 35
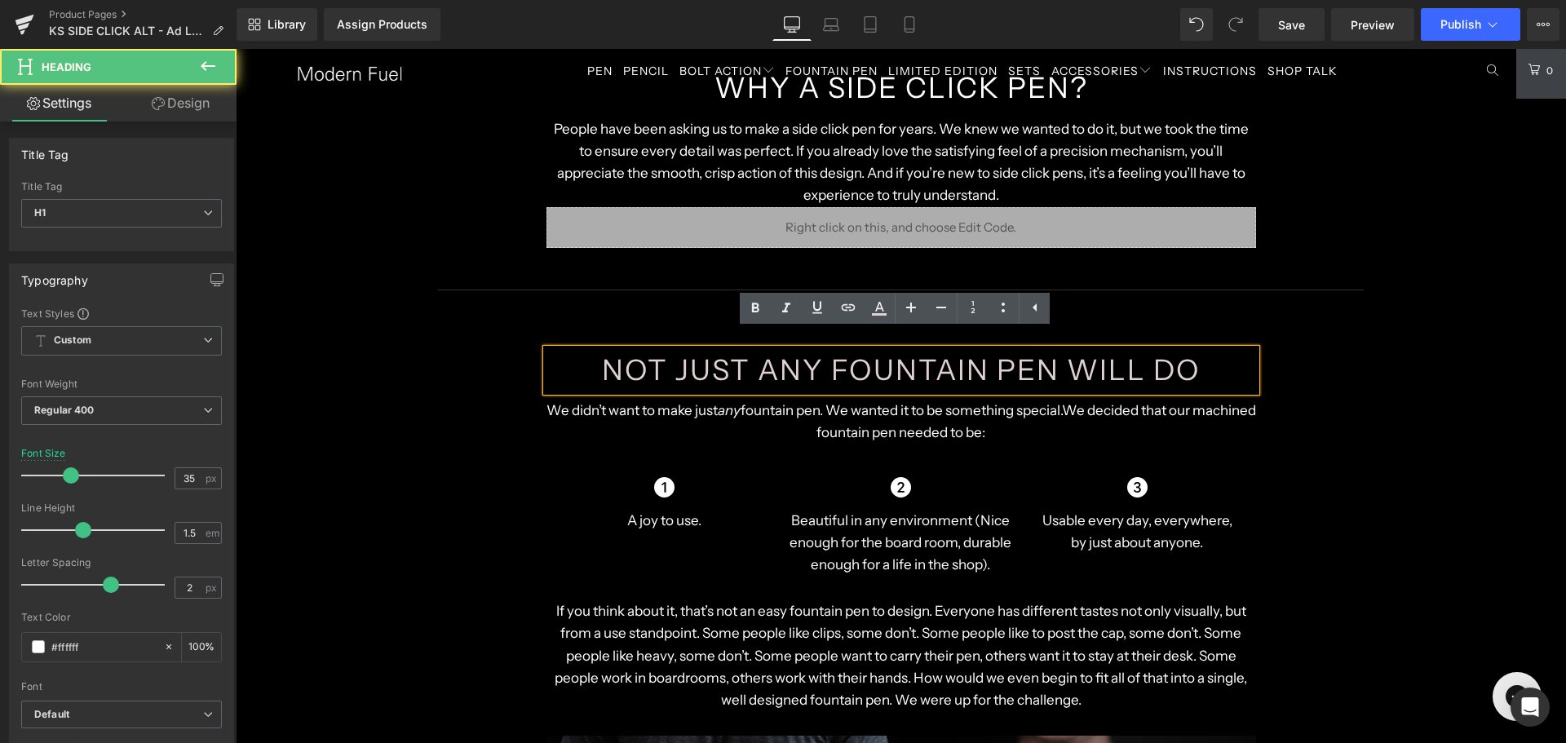
scroll to position [1620, 0]
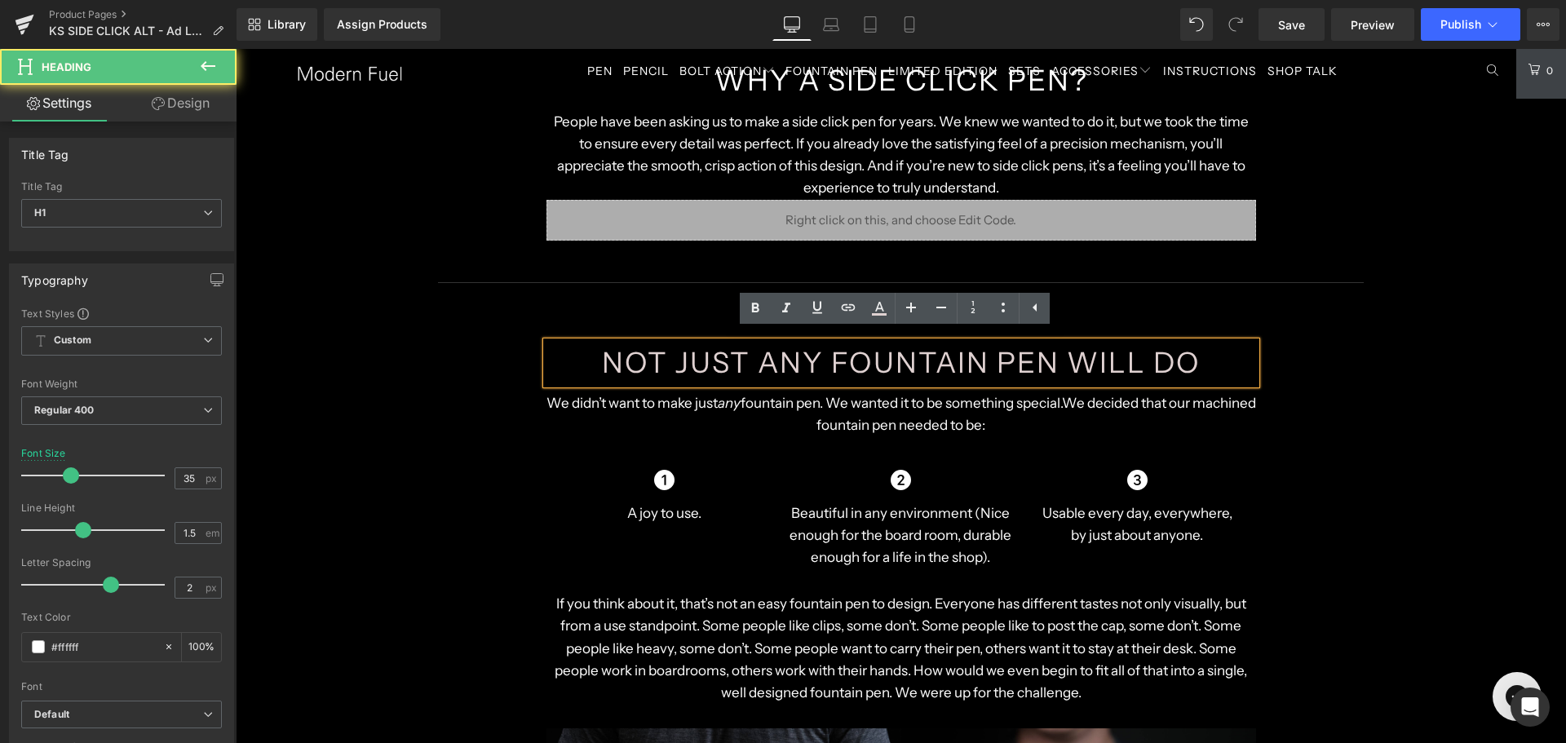
click at [1086, 357] on span "Not just any fountain pen will do" at bounding box center [901, 362] width 599 height 35
click at [933, 356] on span "Not just any fountain pen will do" at bounding box center [901, 362] width 599 height 35
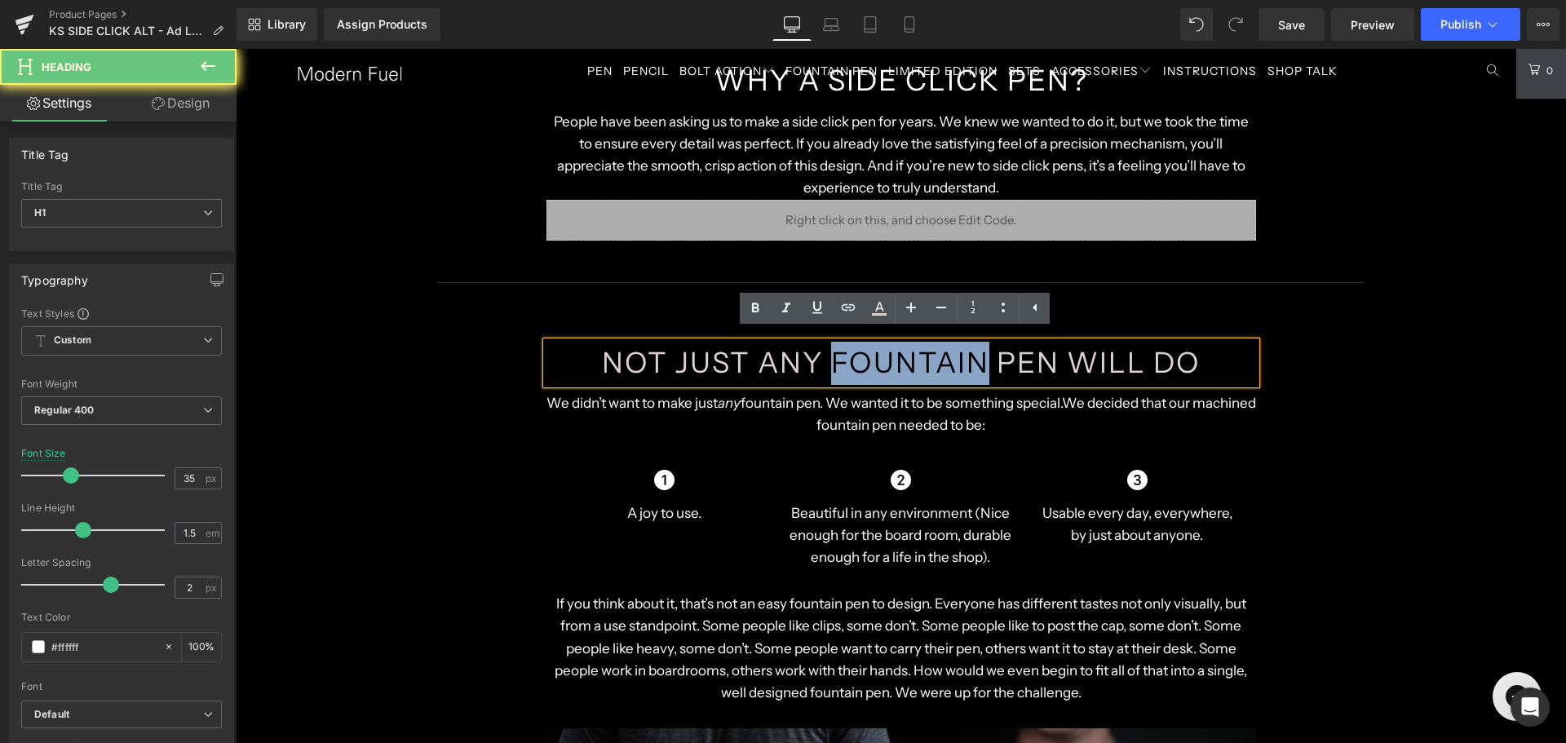
click at [933, 356] on span "Not just any fountain pen will do" at bounding box center [901, 362] width 599 height 35
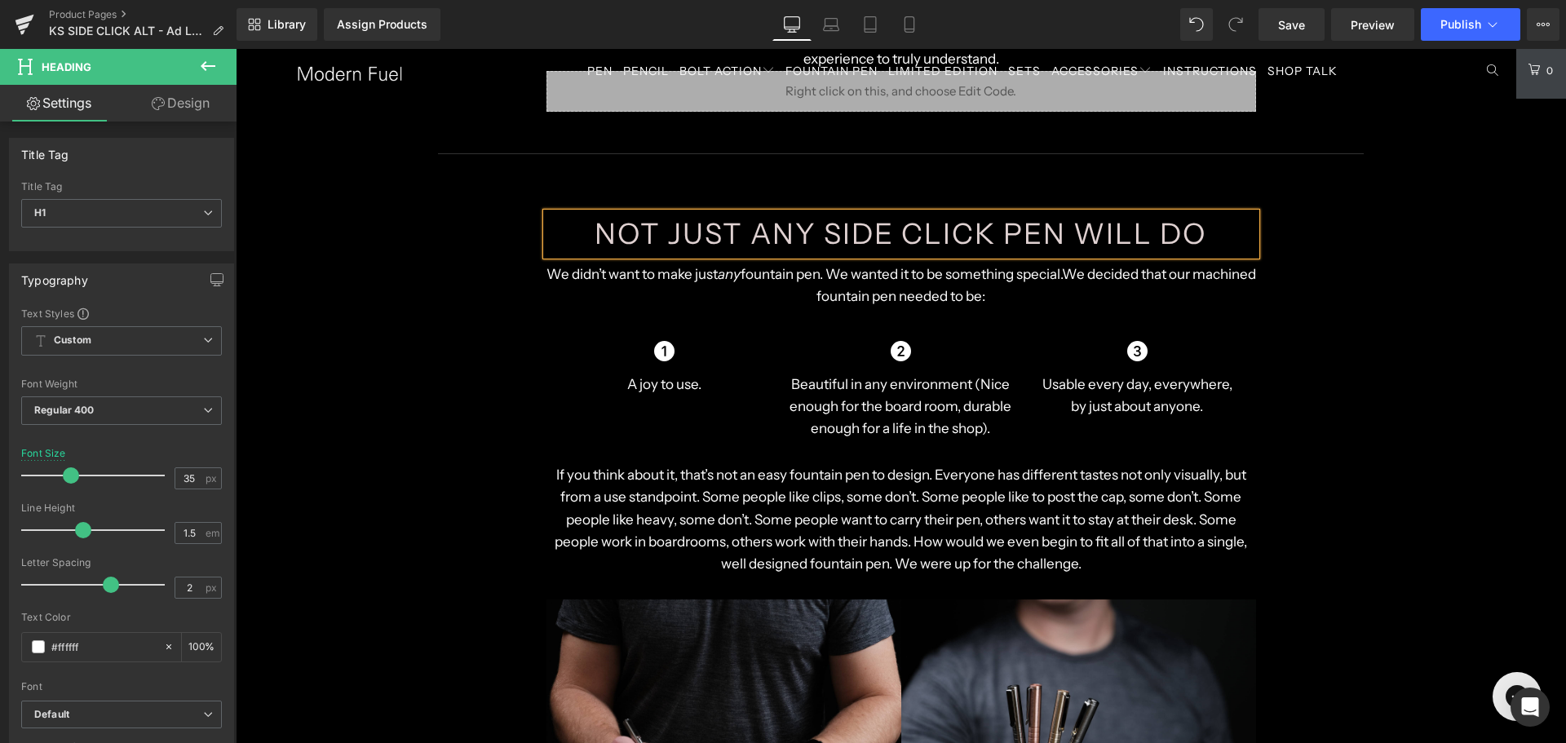
scroll to position [1783, 0]
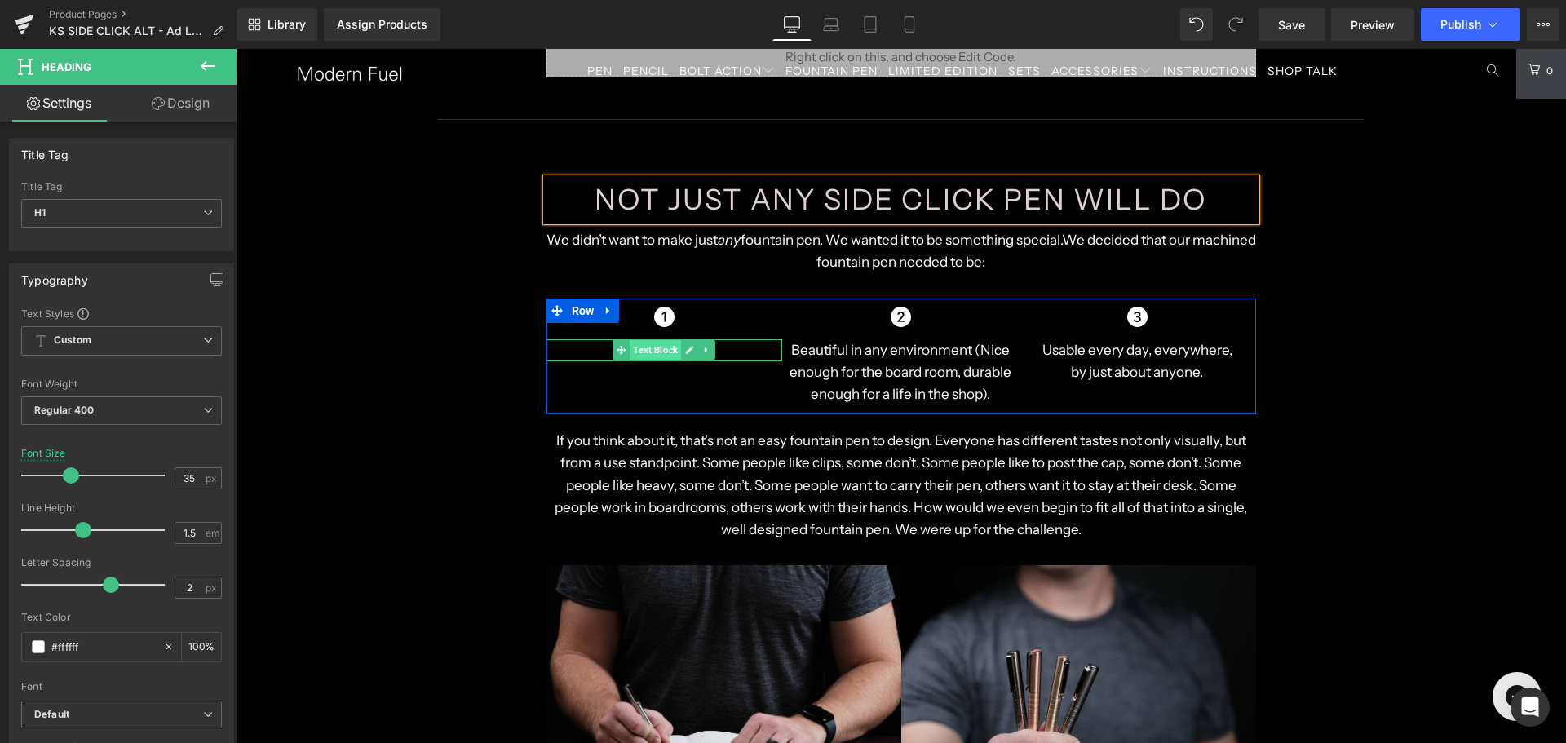
click at [665, 343] on span "Text Block" at bounding box center [655, 350] width 51 height 20
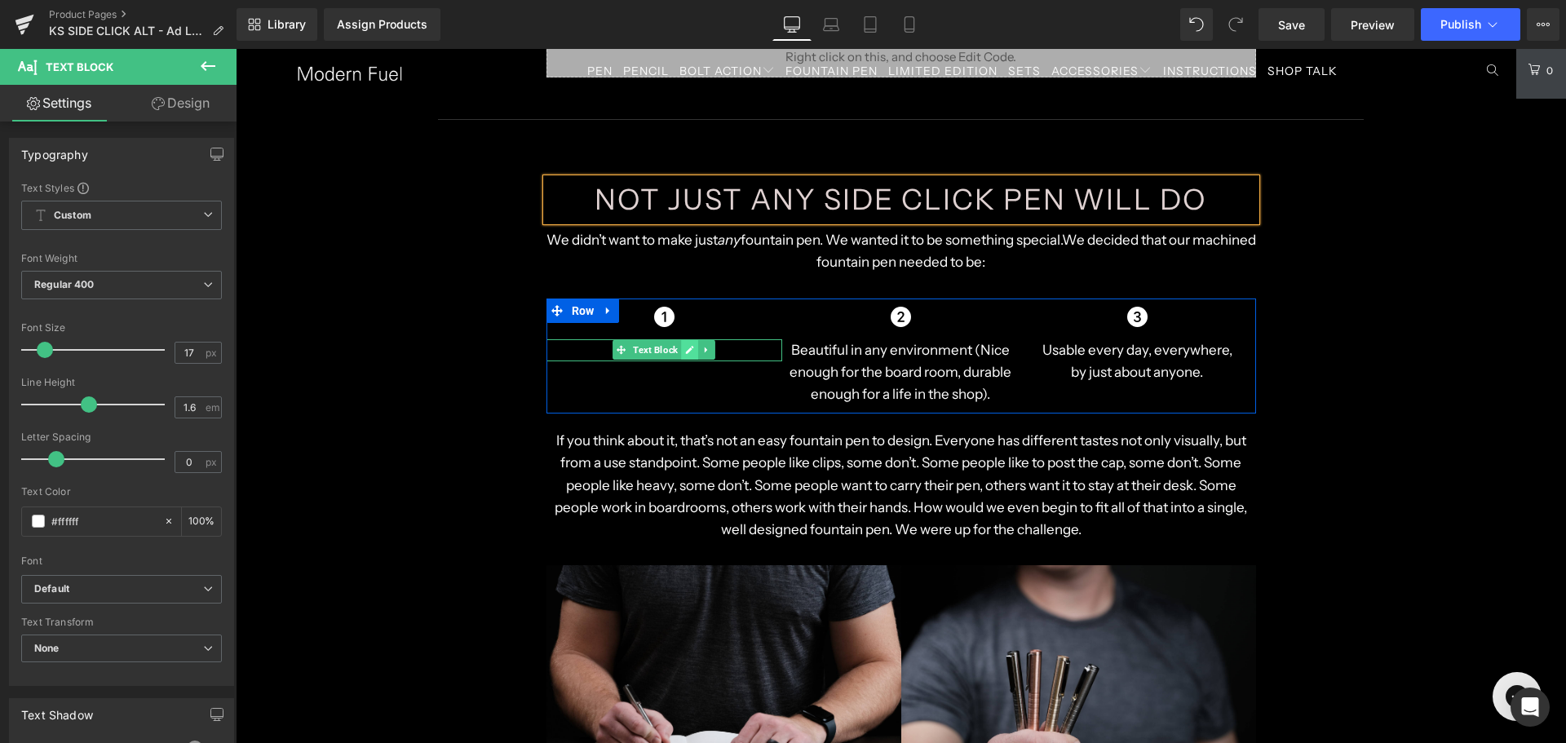
click at [685, 345] on icon at bounding box center [689, 350] width 9 height 10
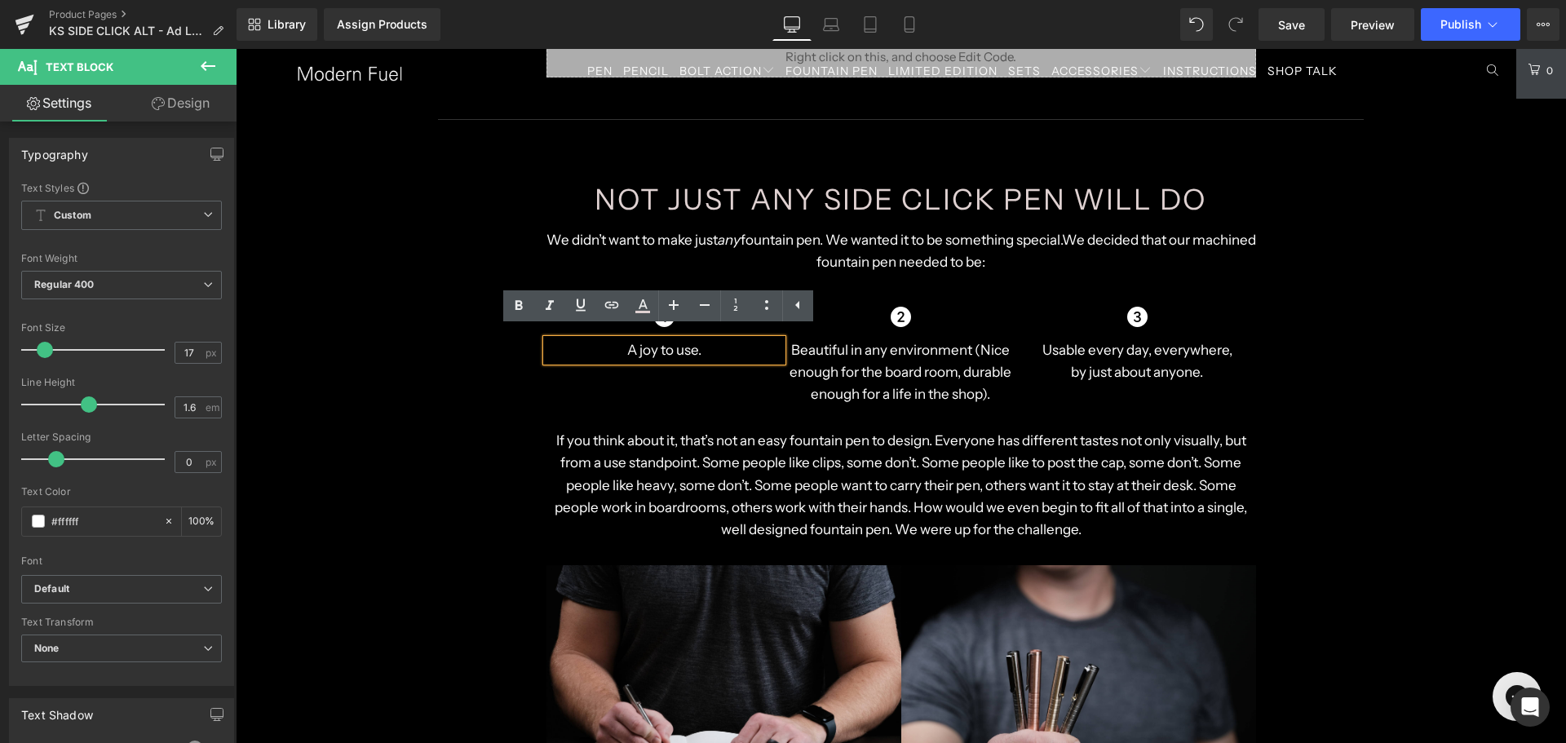
click at [668, 345] on p "A joy to use." at bounding box center [665, 350] width 237 height 22
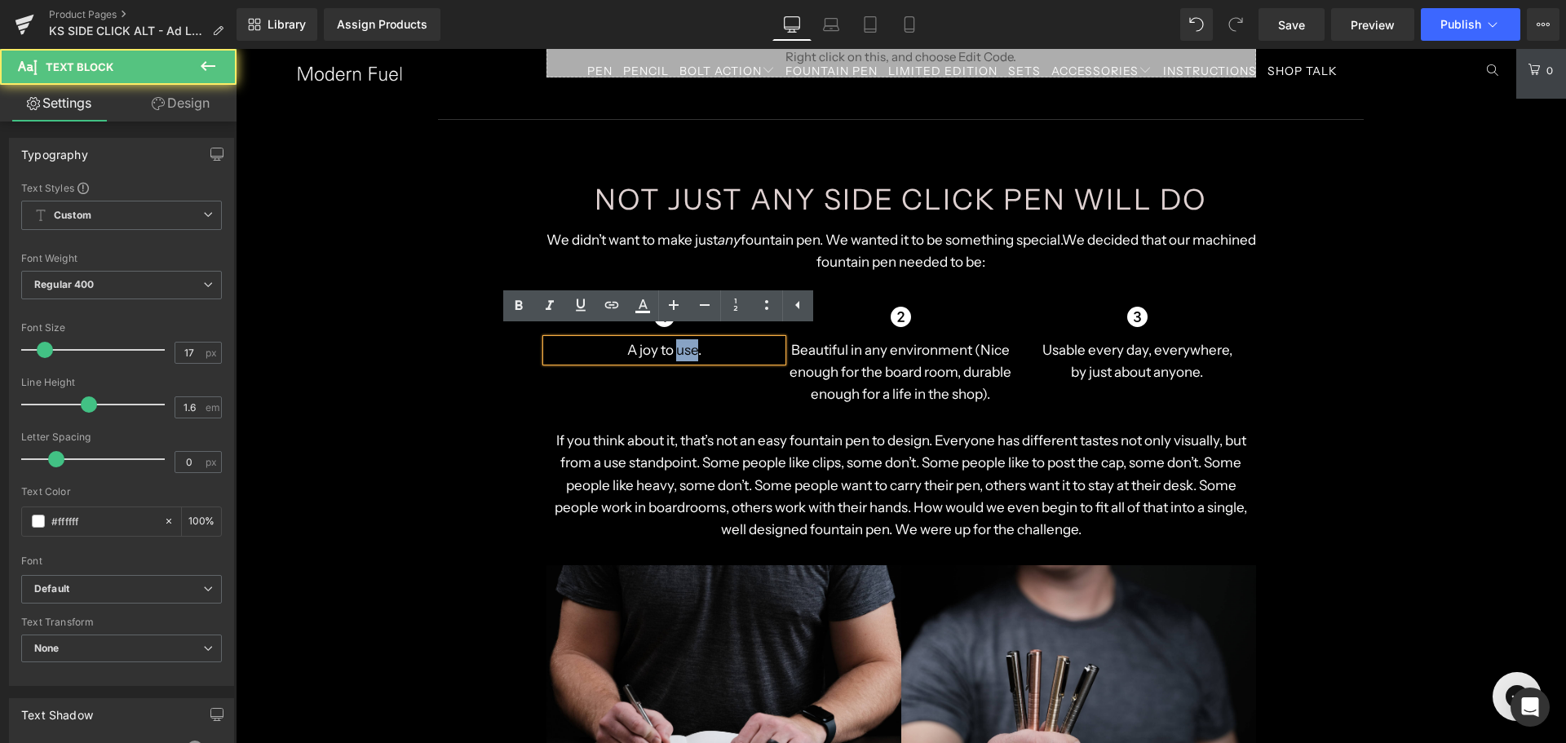
click at [668, 345] on p "A joy to use." at bounding box center [665, 350] width 237 height 22
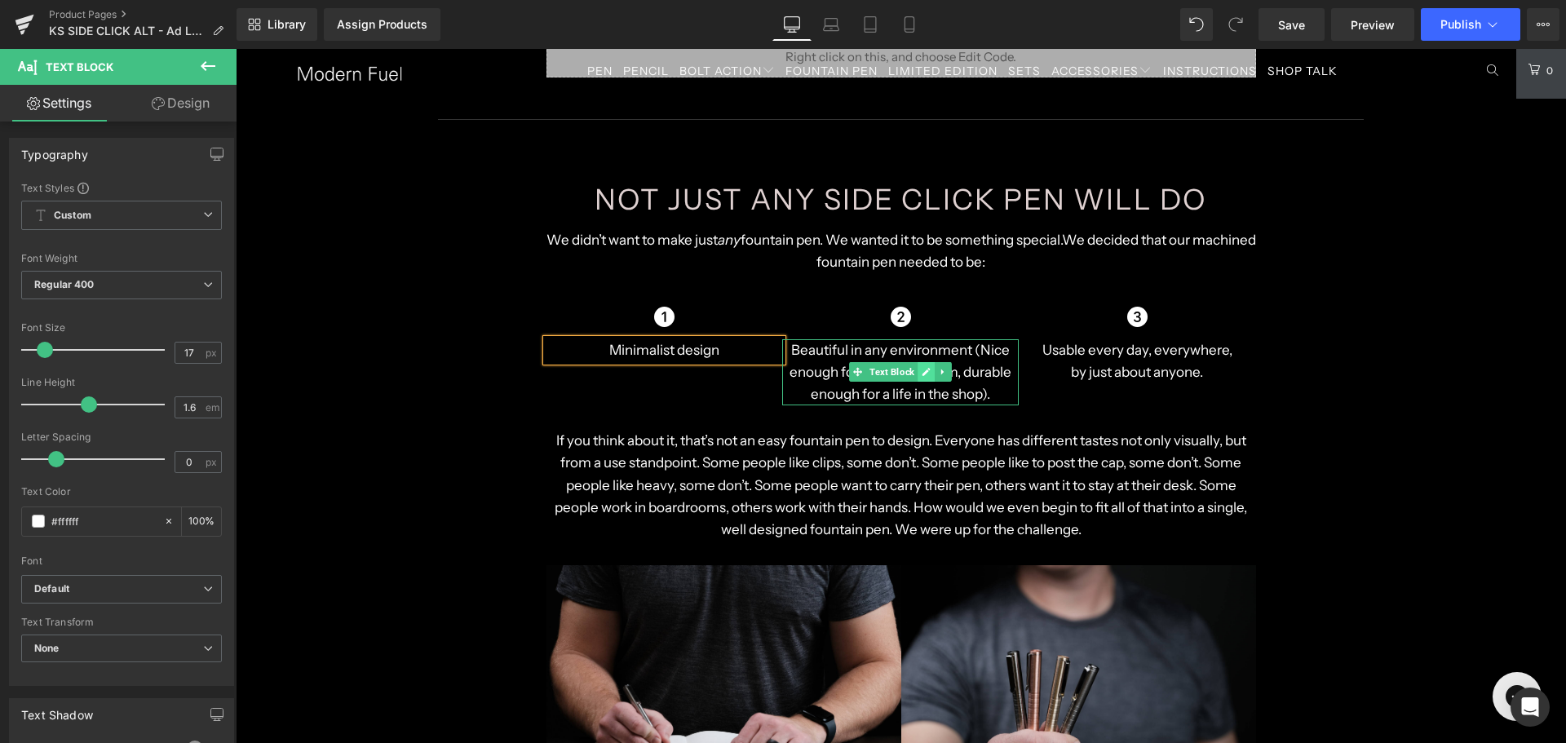
click at [922, 367] on icon at bounding box center [926, 372] width 9 height 10
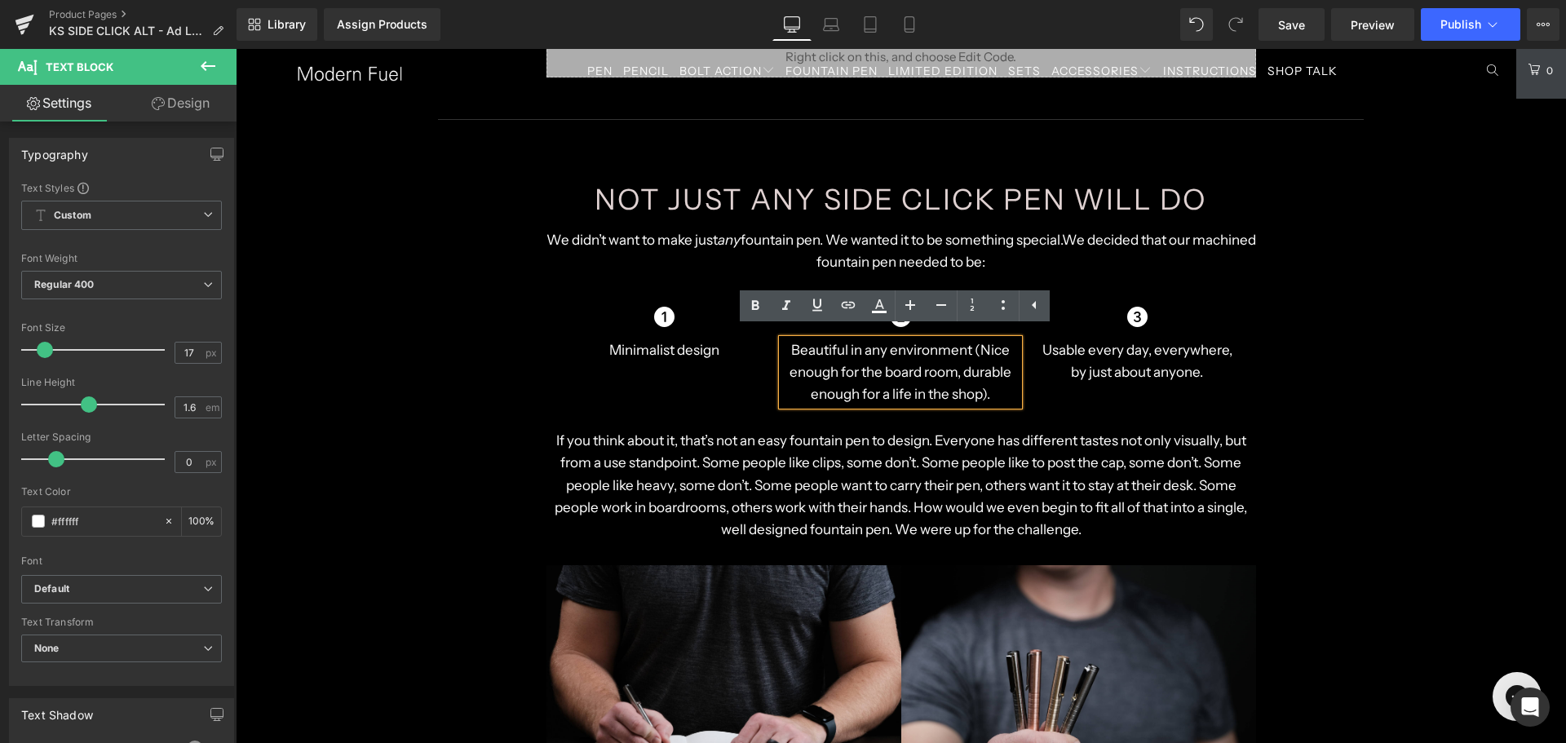
click at [815, 364] on p "Beautiful in any environment (Nice enough for the board room, durable enough fo…" at bounding box center [900, 372] width 237 height 67
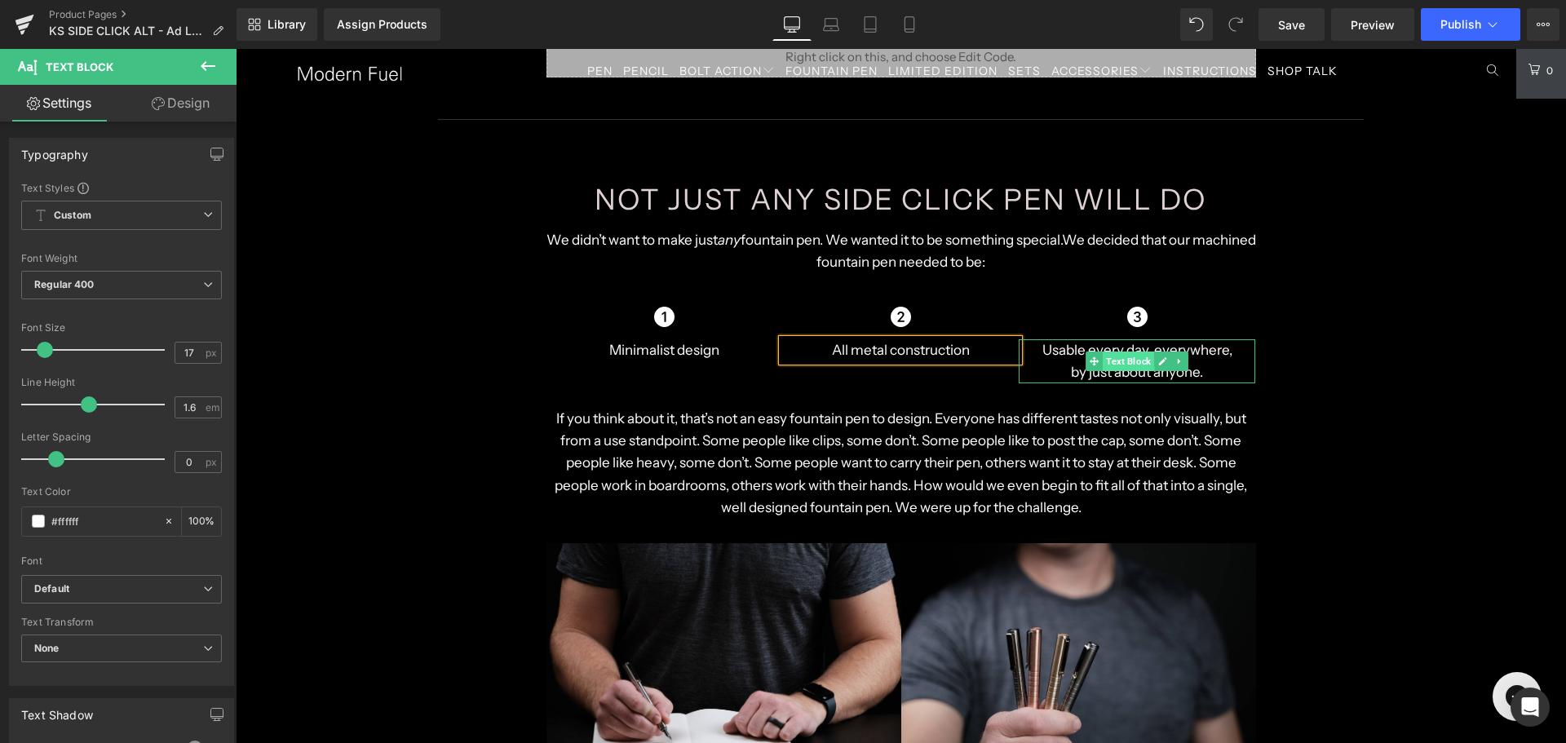
click at [1112, 352] on span "Text Block" at bounding box center [1128, 362] width 51 height 20
click at [1159, 357] on icon at bounding box center [1163, 361] width 8 height 8
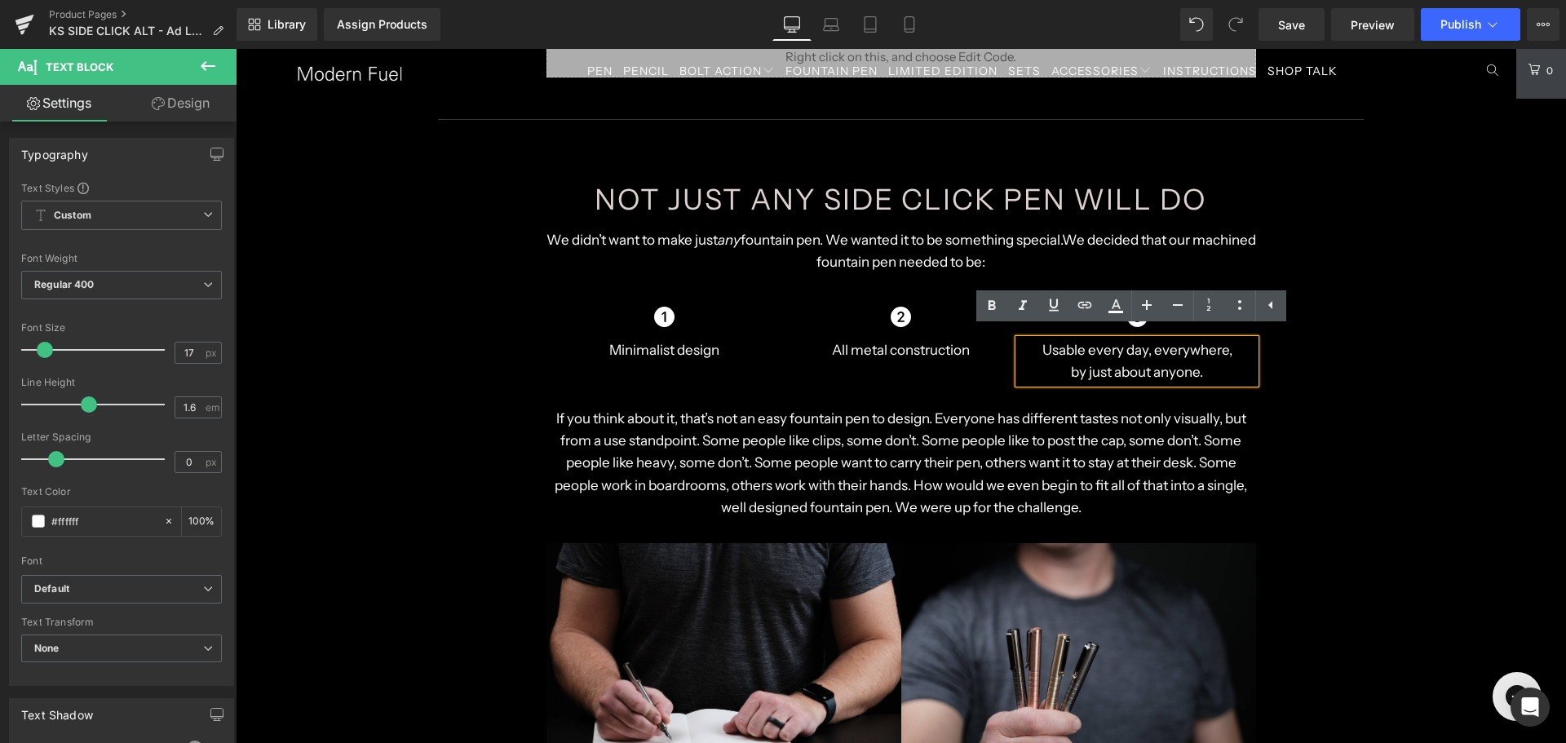
click at [1132, 364] on span "by just about anyone." at bounding box center [1137, 372] width 132 height 16
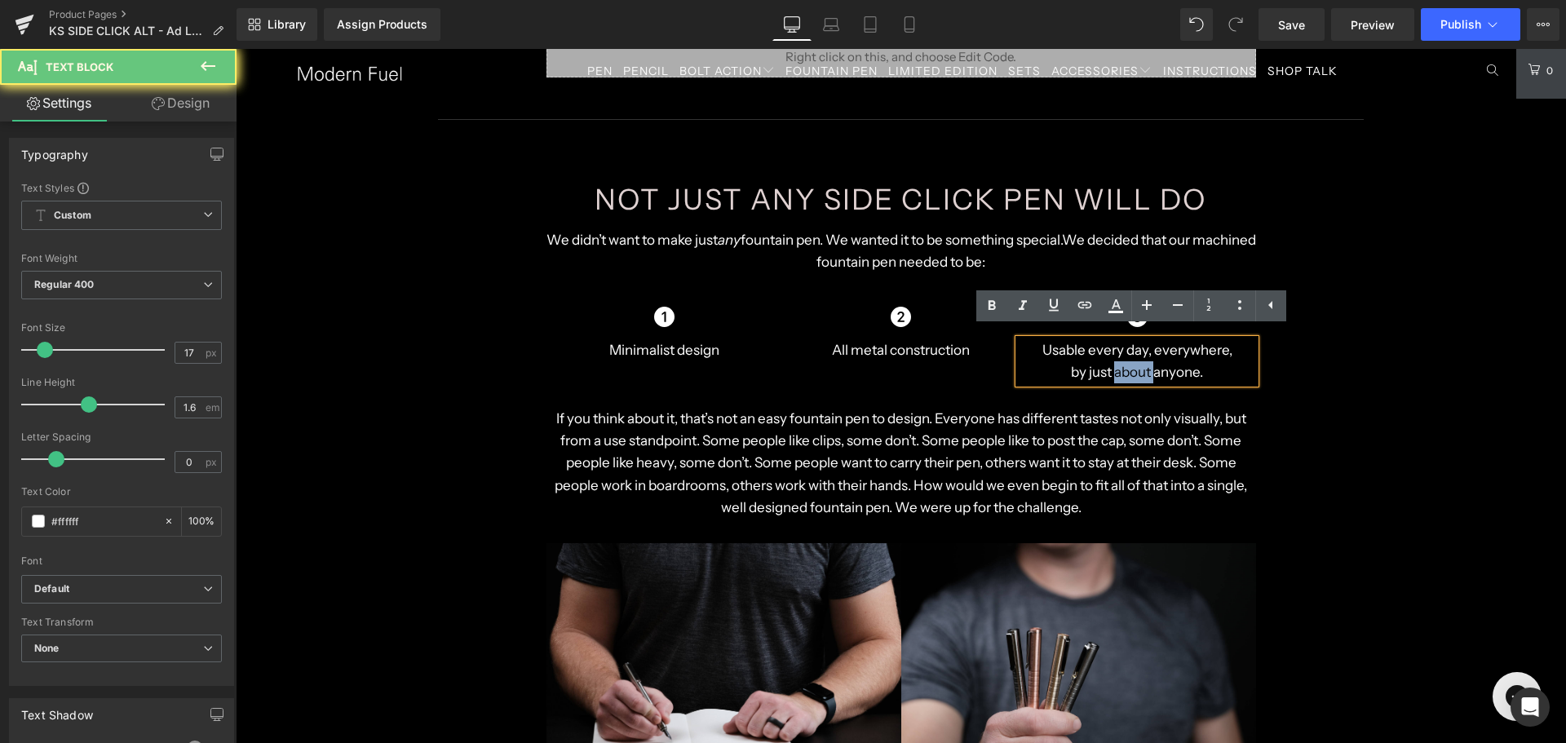
click at [1132, 364] on span "by just about anyone." at bounding box center [1137, 372] width 132 height 16
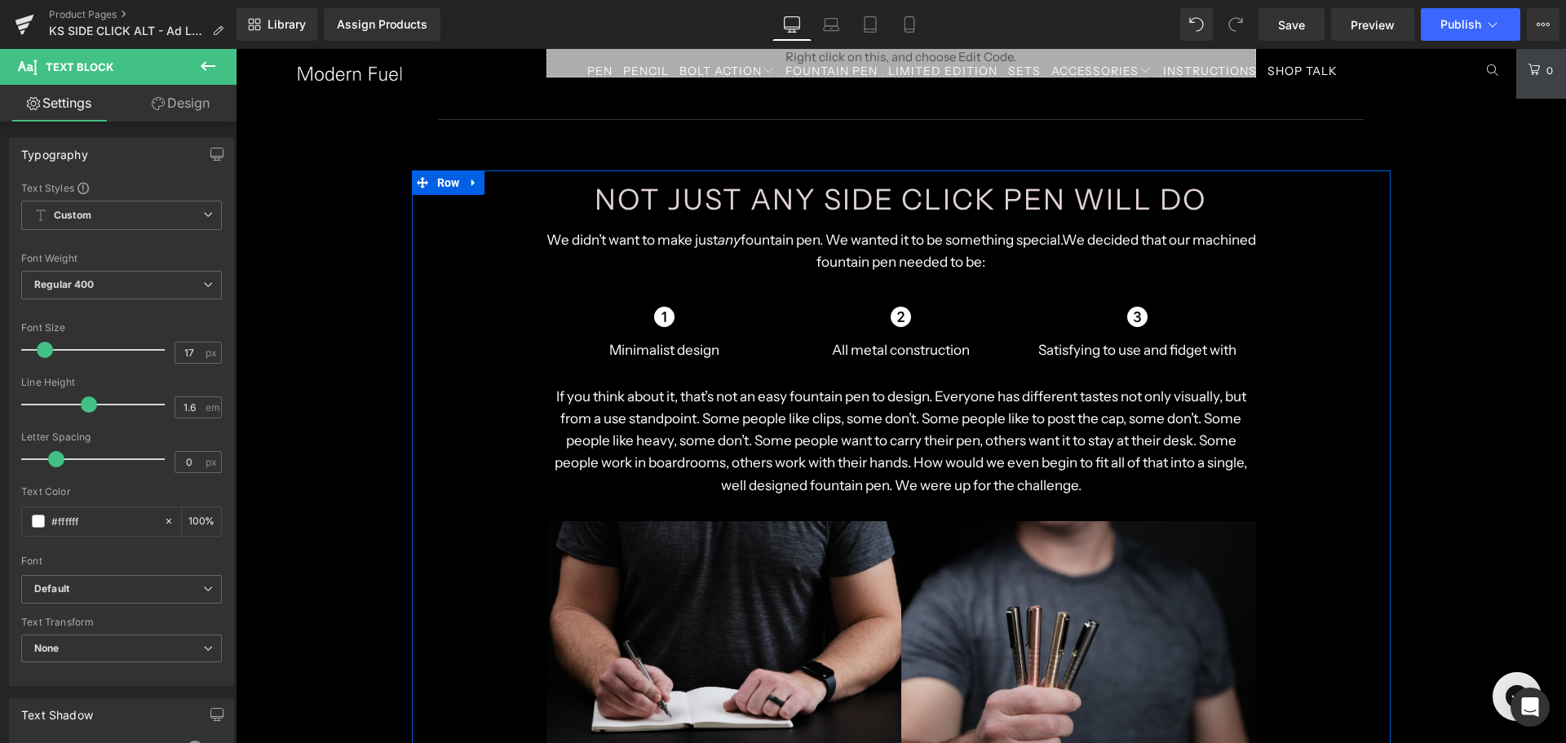
click at [901, 458] on p "If you think about it, that’s not an easy fountain pen to design. Everyone has …" at bounding box center [902, 441] width 710 height 111
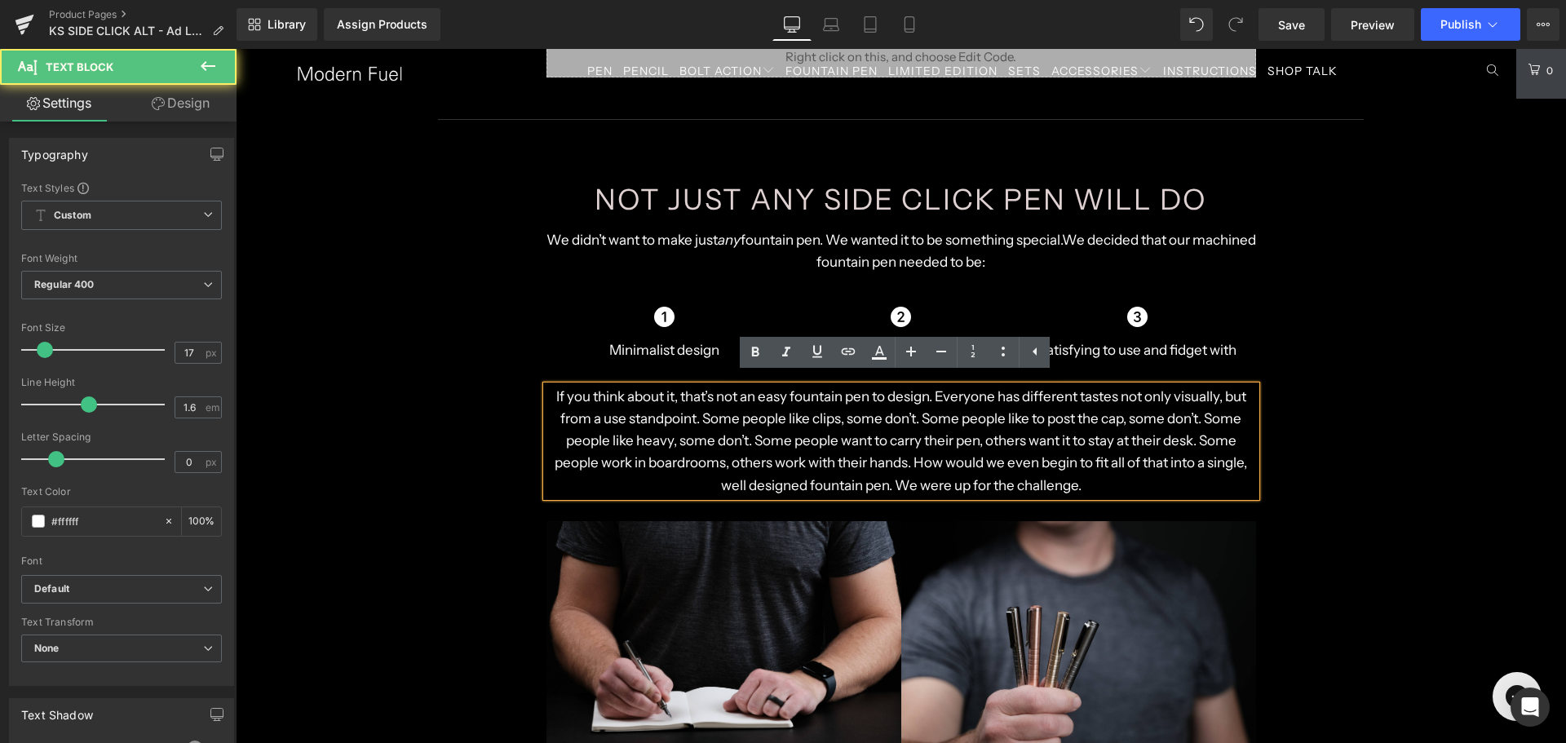
click at [861, 403] on p "If you think about it, that’s not an easy fountain pen to design. Everyone has …" at bounding box center [902, 441] width 710 height 111
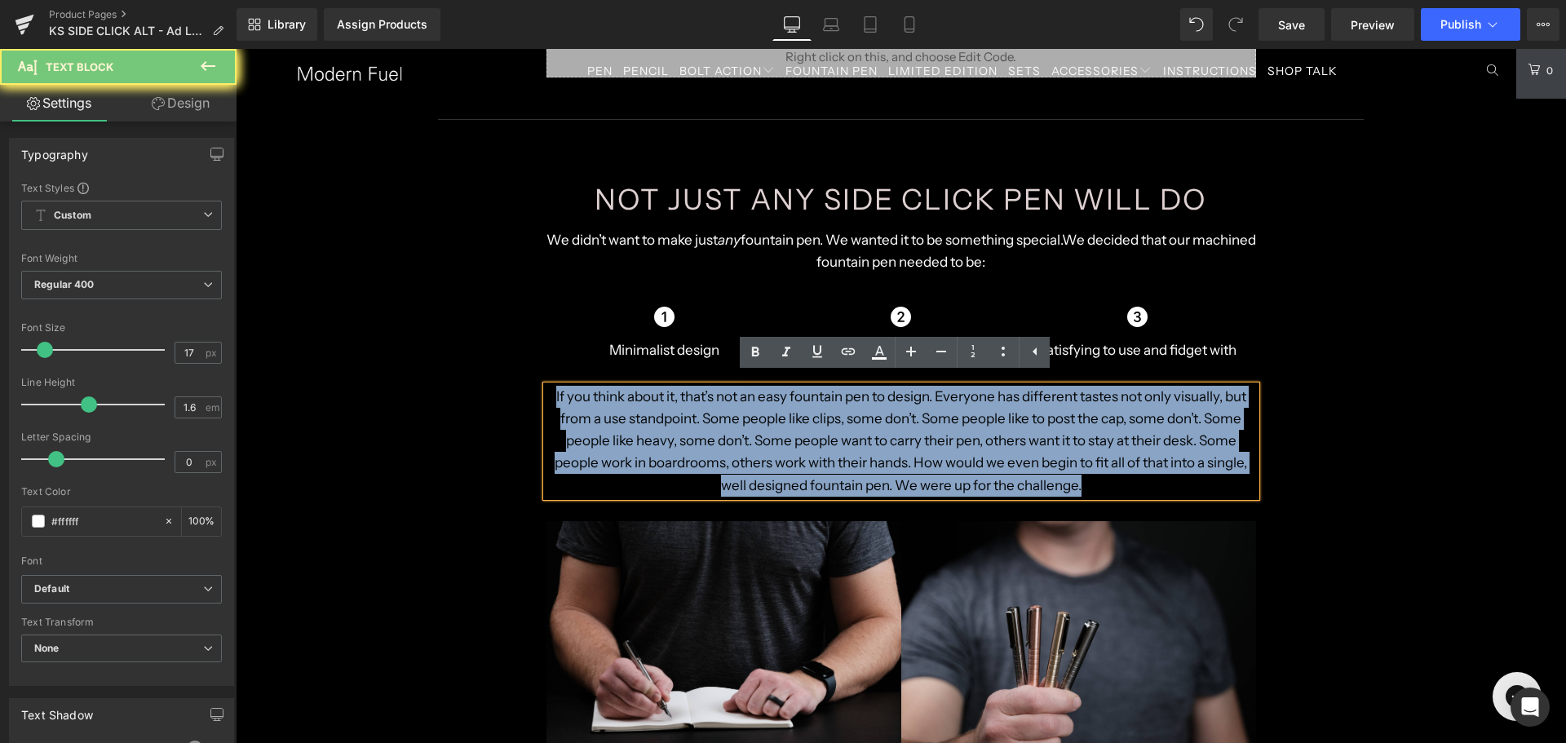
click at [861, 403] on p "If you think about it, that’s not an easy fountain pen to design. Everyone has …" at bounding box center [902, 441] width 710 height 111
copy p "If you think about it, that’s not an easy fountain pen to design. Everyone has …"
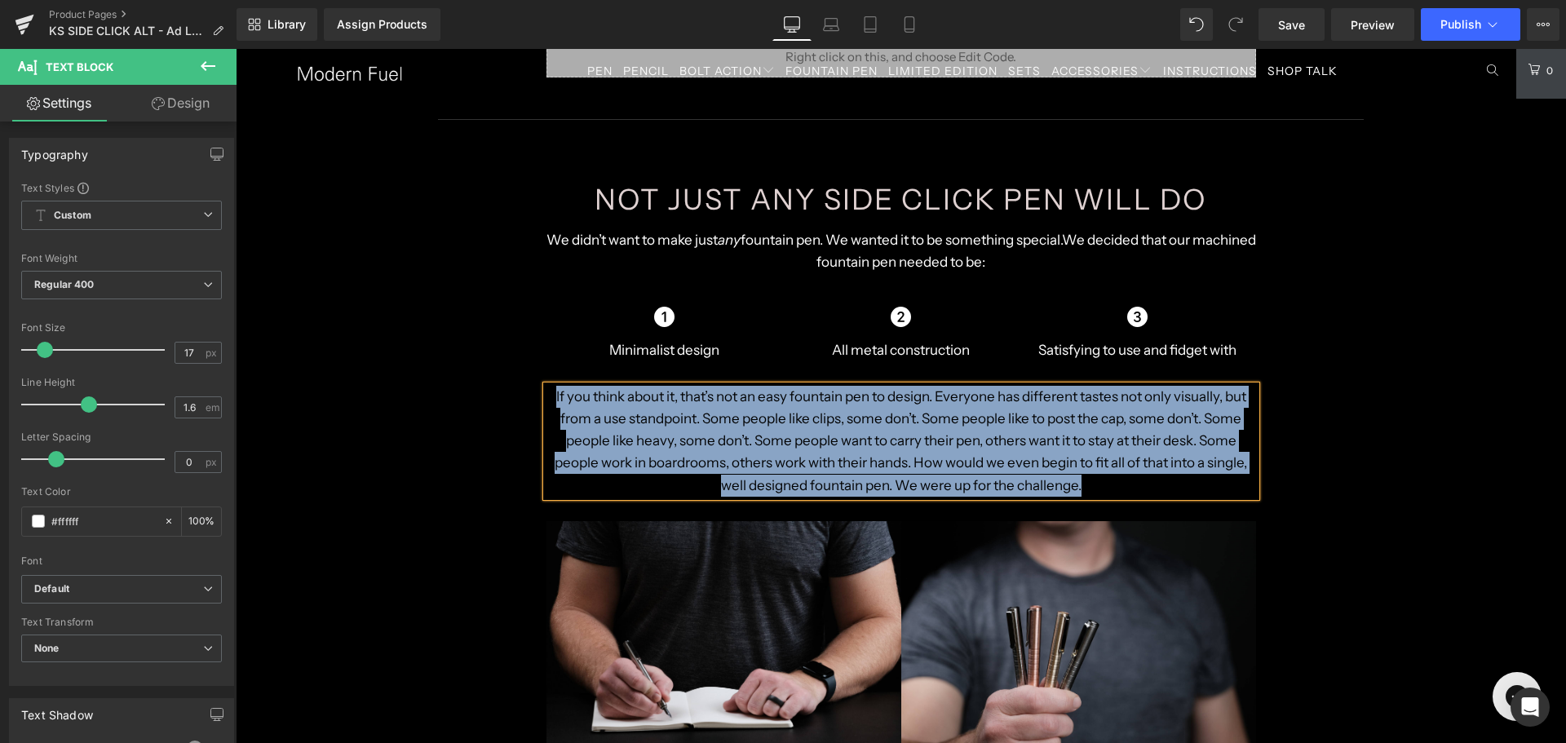
click at [786, 411] on p "If you think about it, that’s not an easy fountain pen to design. Everyone has …" at bounding box center [902, 441] width 710 height 111
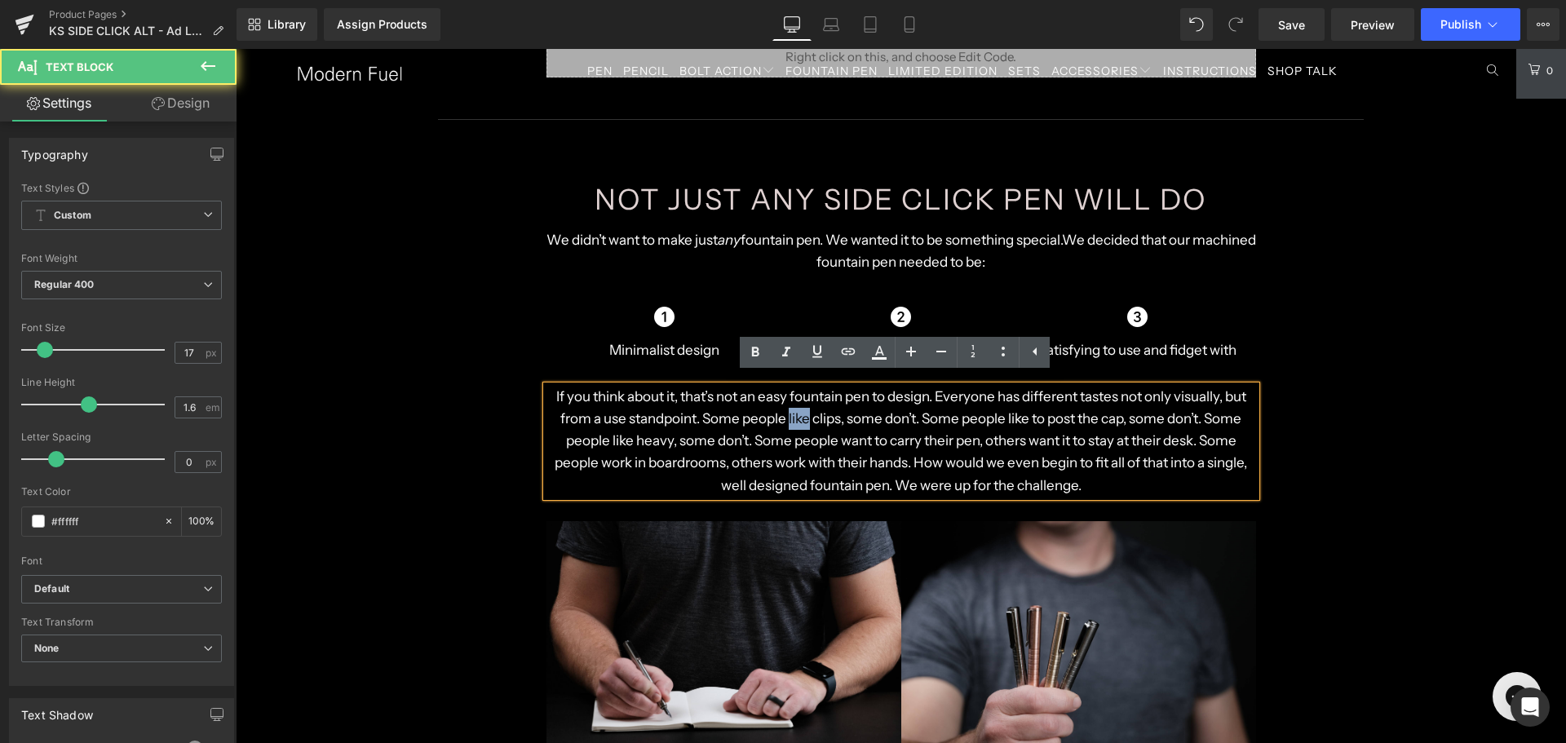
click at [786, 411] on p "If you think about it, that’s not an easy fountain pen to design. Everyone has …" at bounding box center [902, 441] width 710 height 111
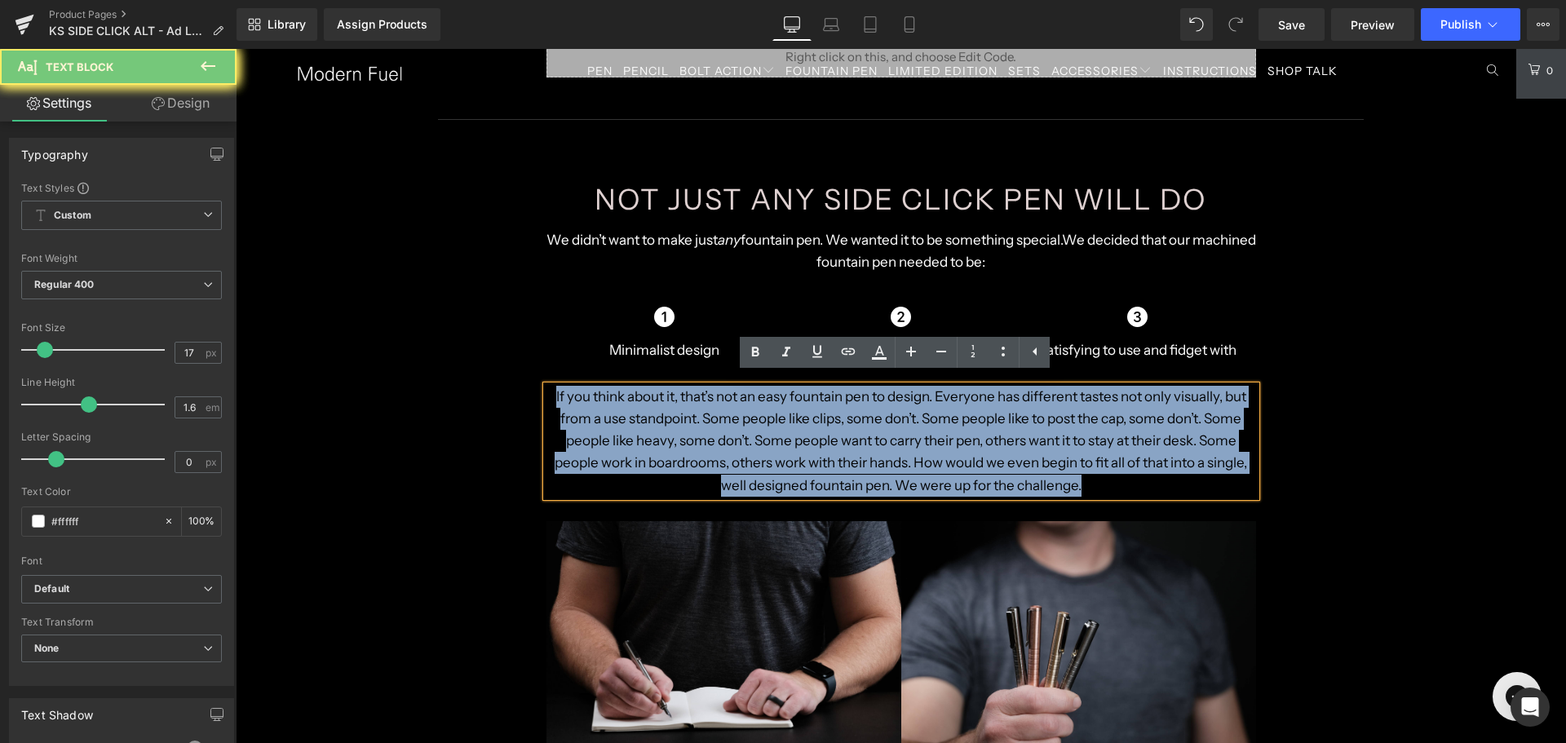
click at [786, 411] on p "If you think about it, that’s not an easy fountain pen to design. Everyone has …" at bounding box center [902, 441] width 710 height 111
paste div
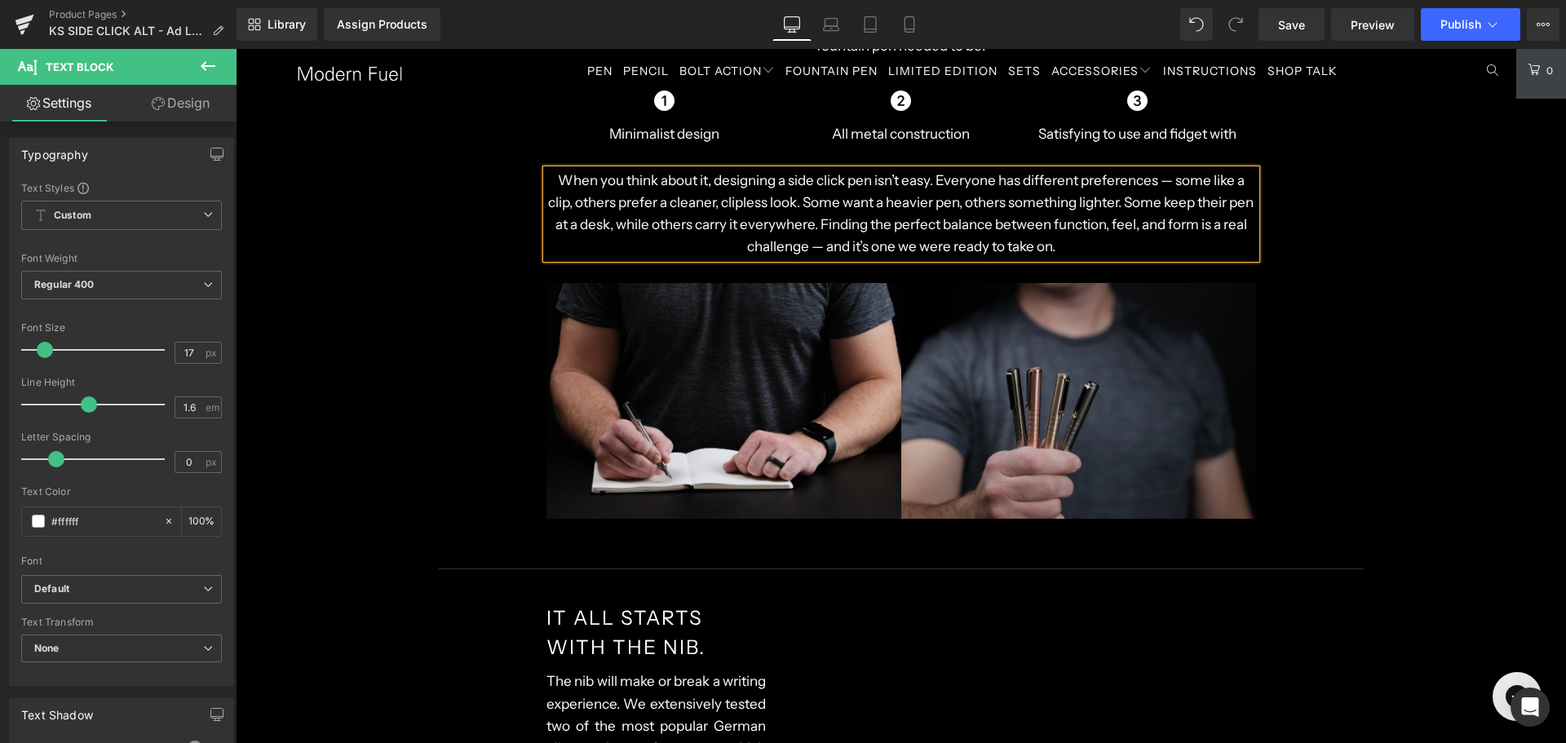
scroll to position [2109, 0]
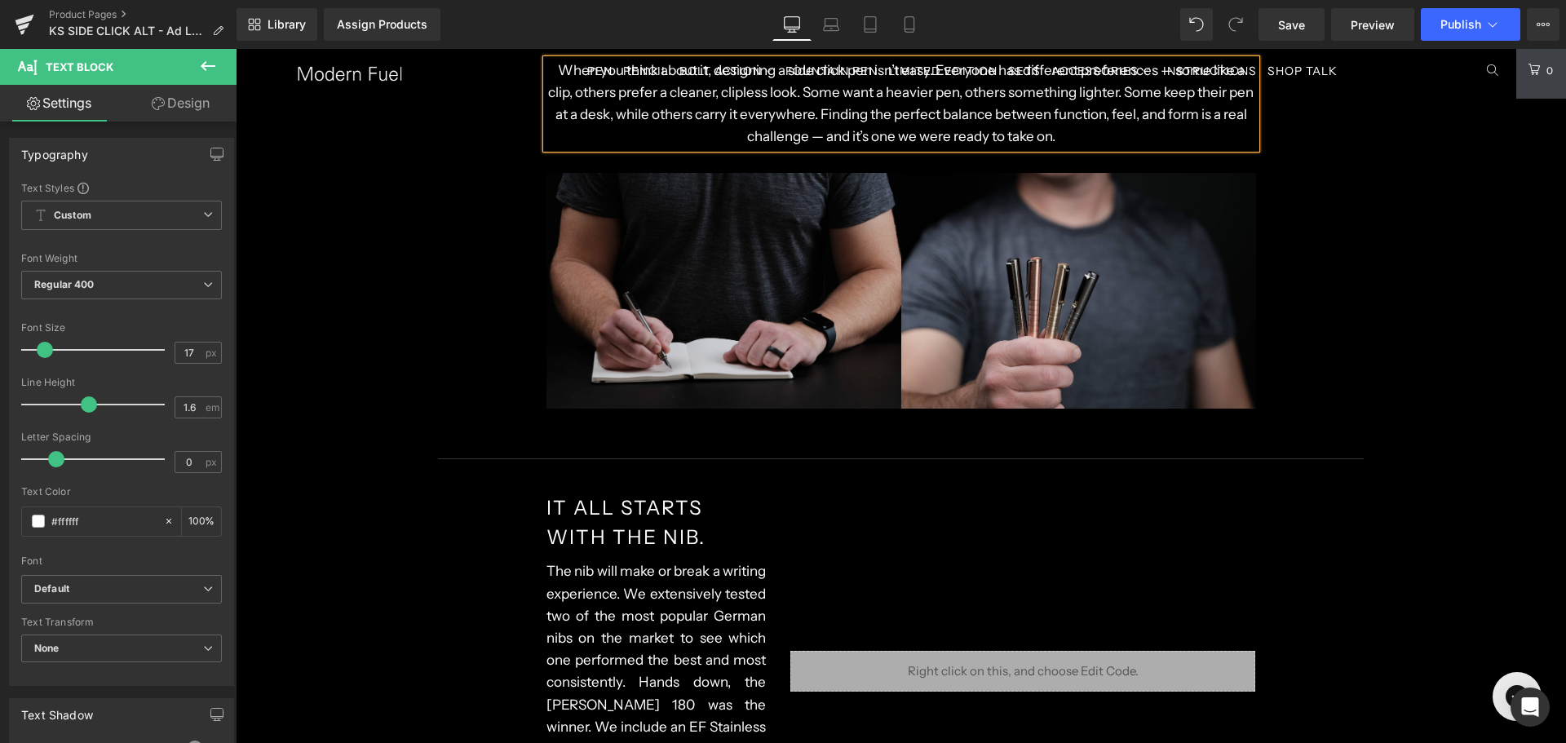
click at [751, 303] on img at bounding box center [724, 291] width 355 height 237
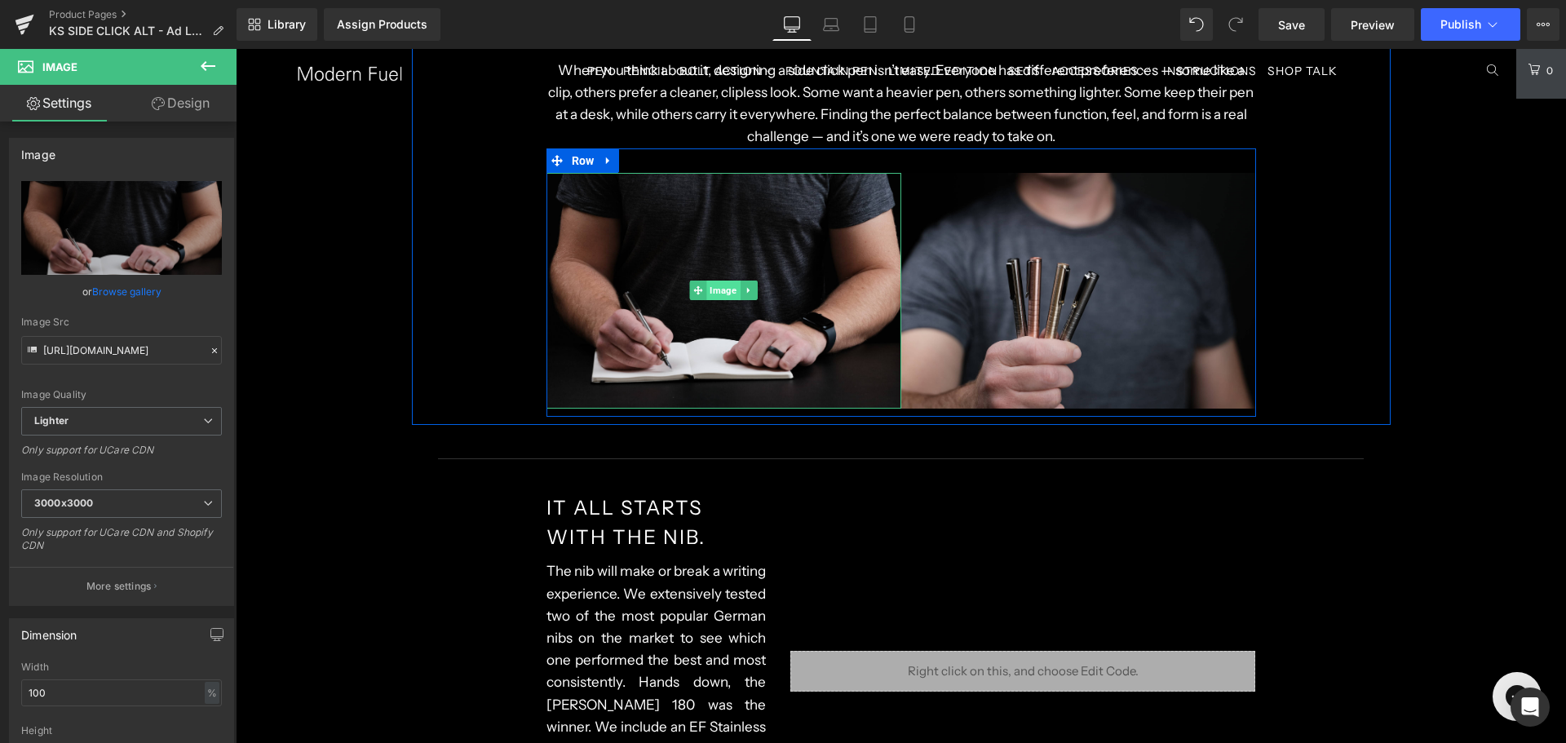
click at [725, 290] on span "Image" at bounding box center [722, 291] width 33 height 20
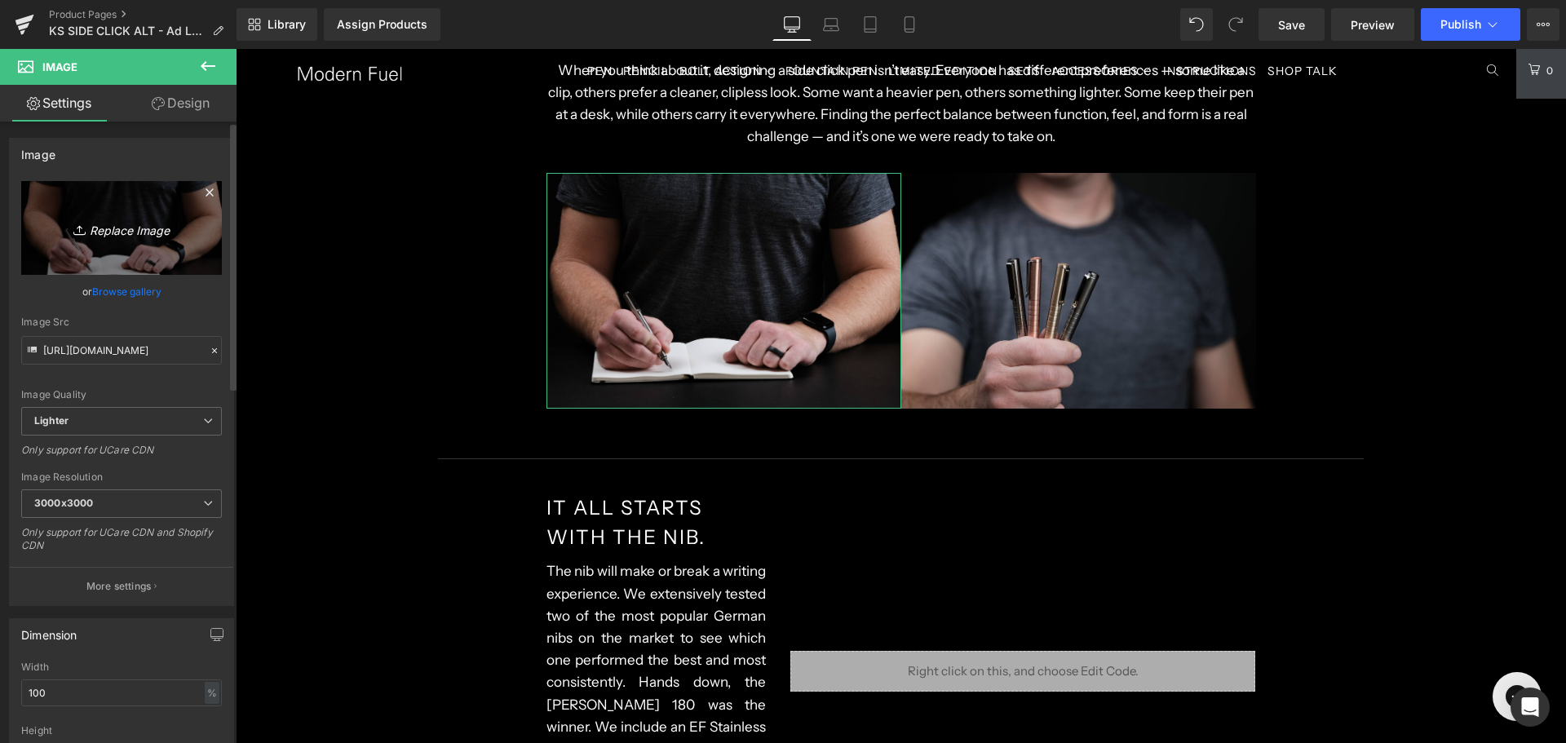
click at [149, 232] on icon "Replace Image" at bounding box center [121, 228] width 131 height 20
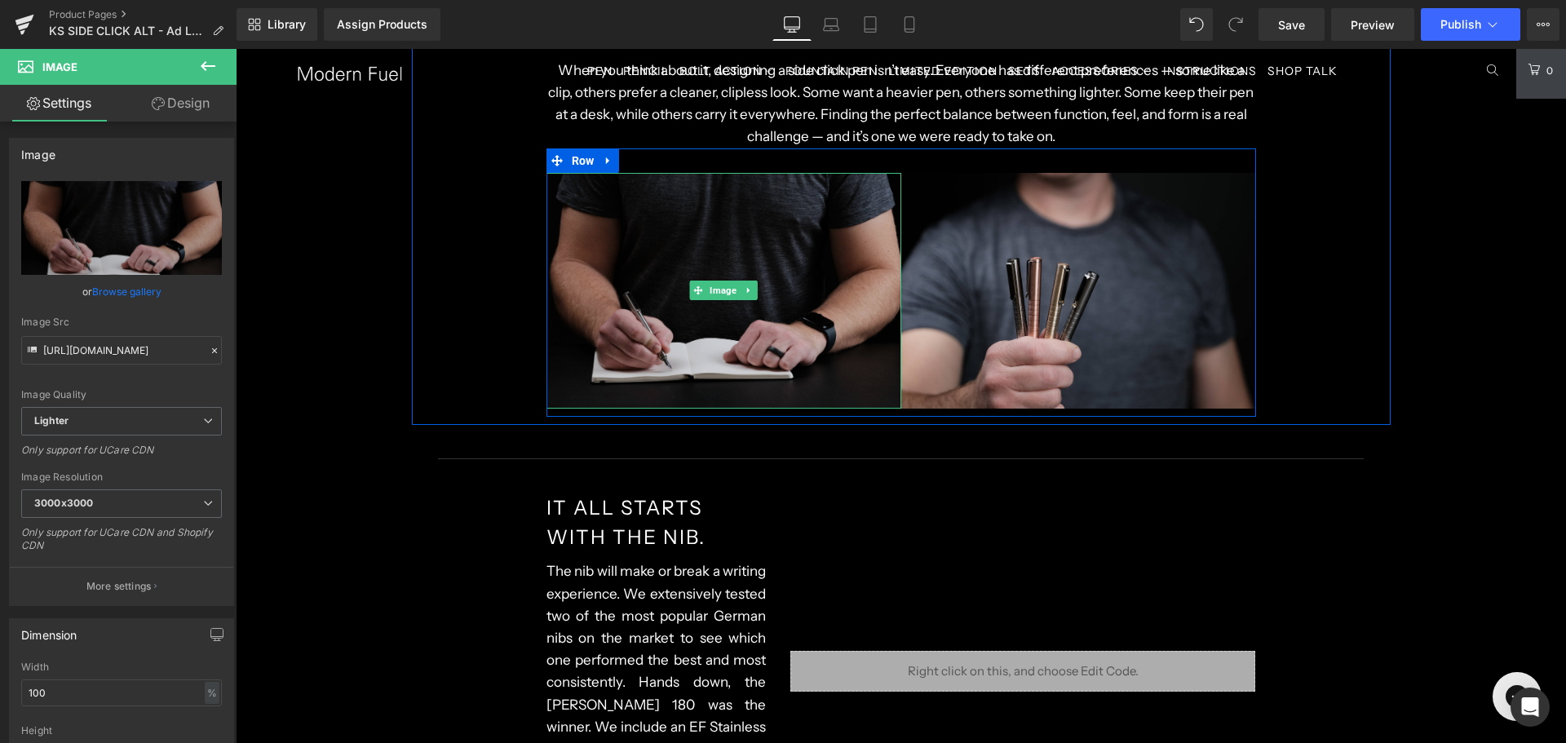
click at [672, 297] on img at bounding box center [724, 291] width 355 height 237
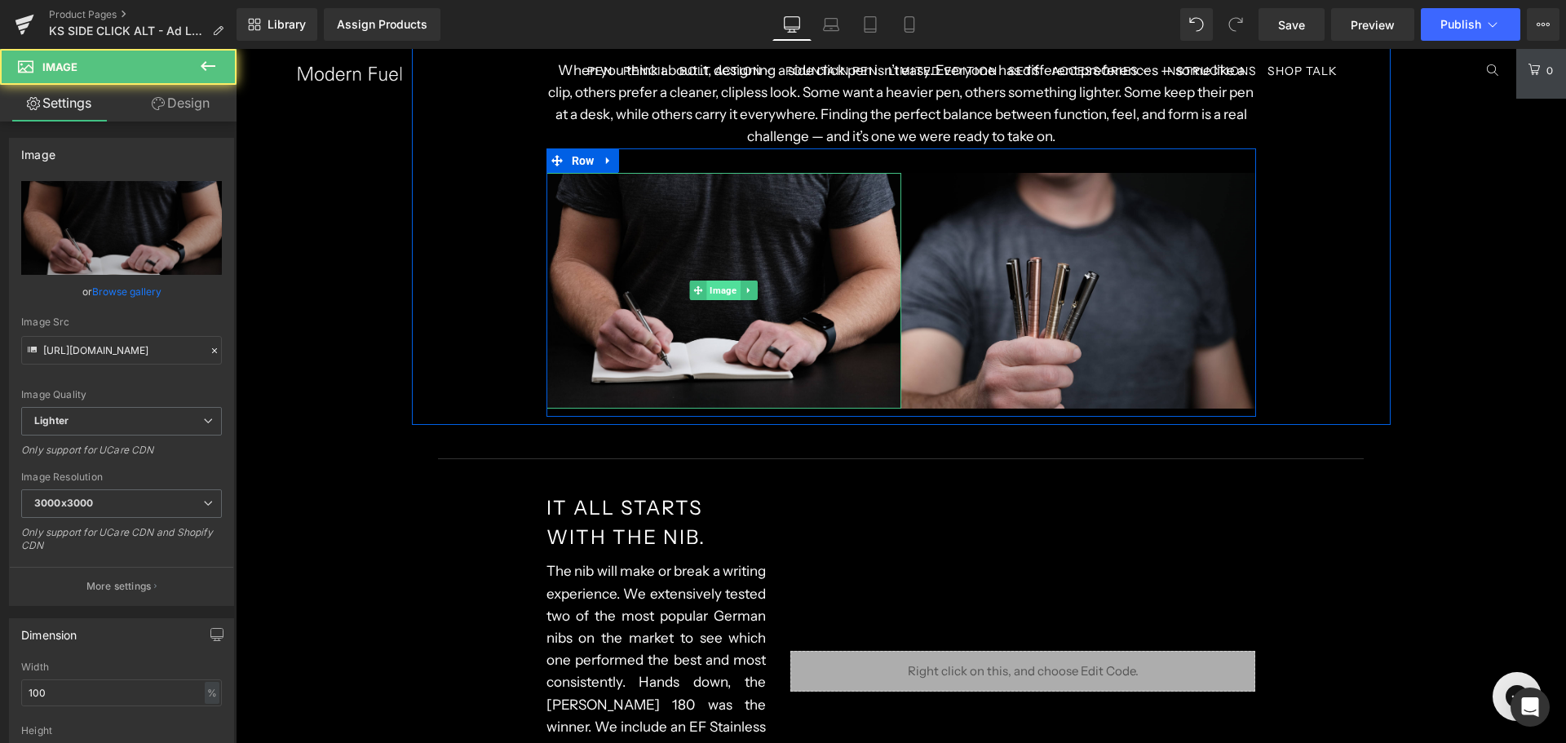
click at [708, 288] on span "Image" at bounding box center [722, 291] width 33 height 20
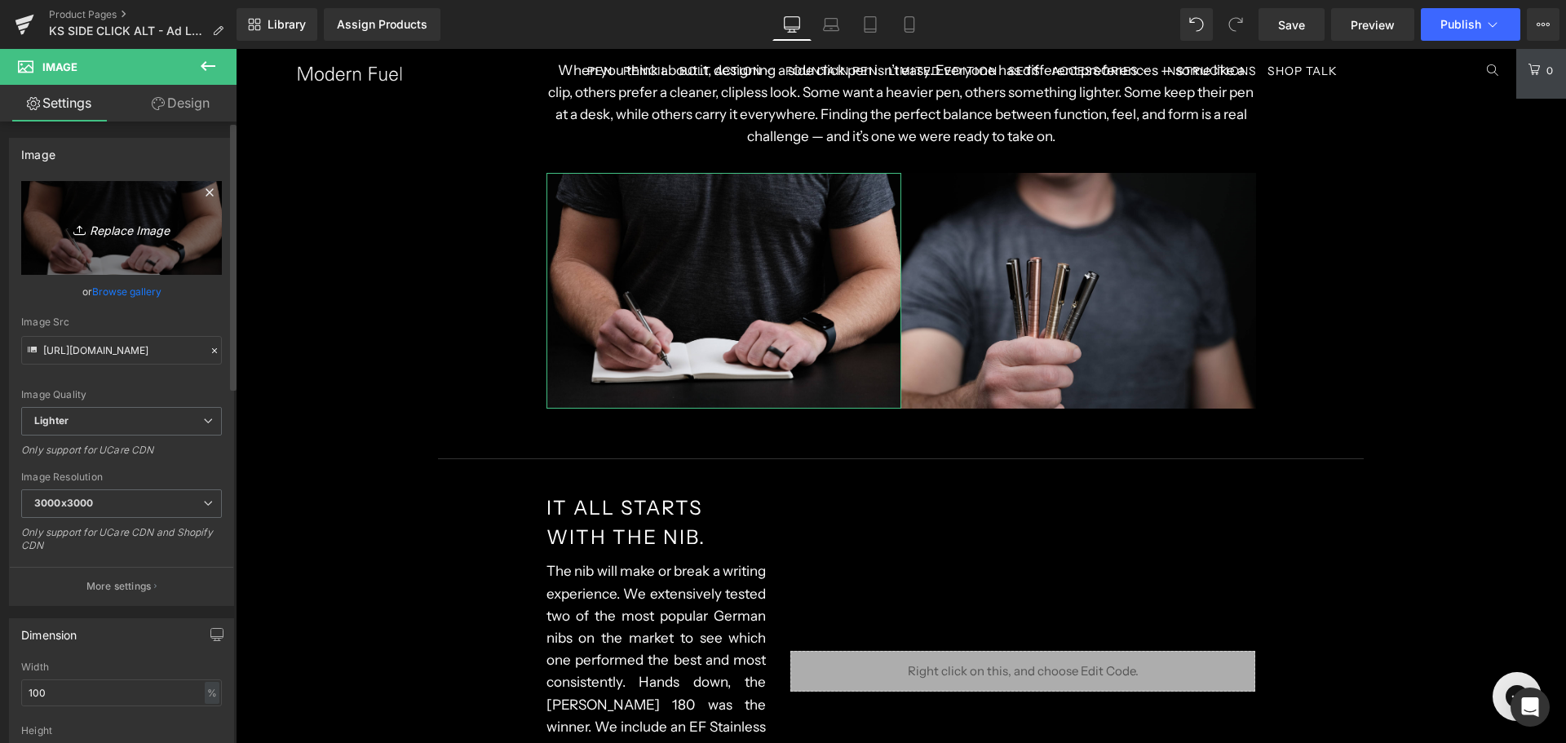
click at [143, 240] on link "Replace Image" at bounding box center [121, 228] width 201 height 94
type input "C:\fakepath\clip-no-clip-2.jpg"
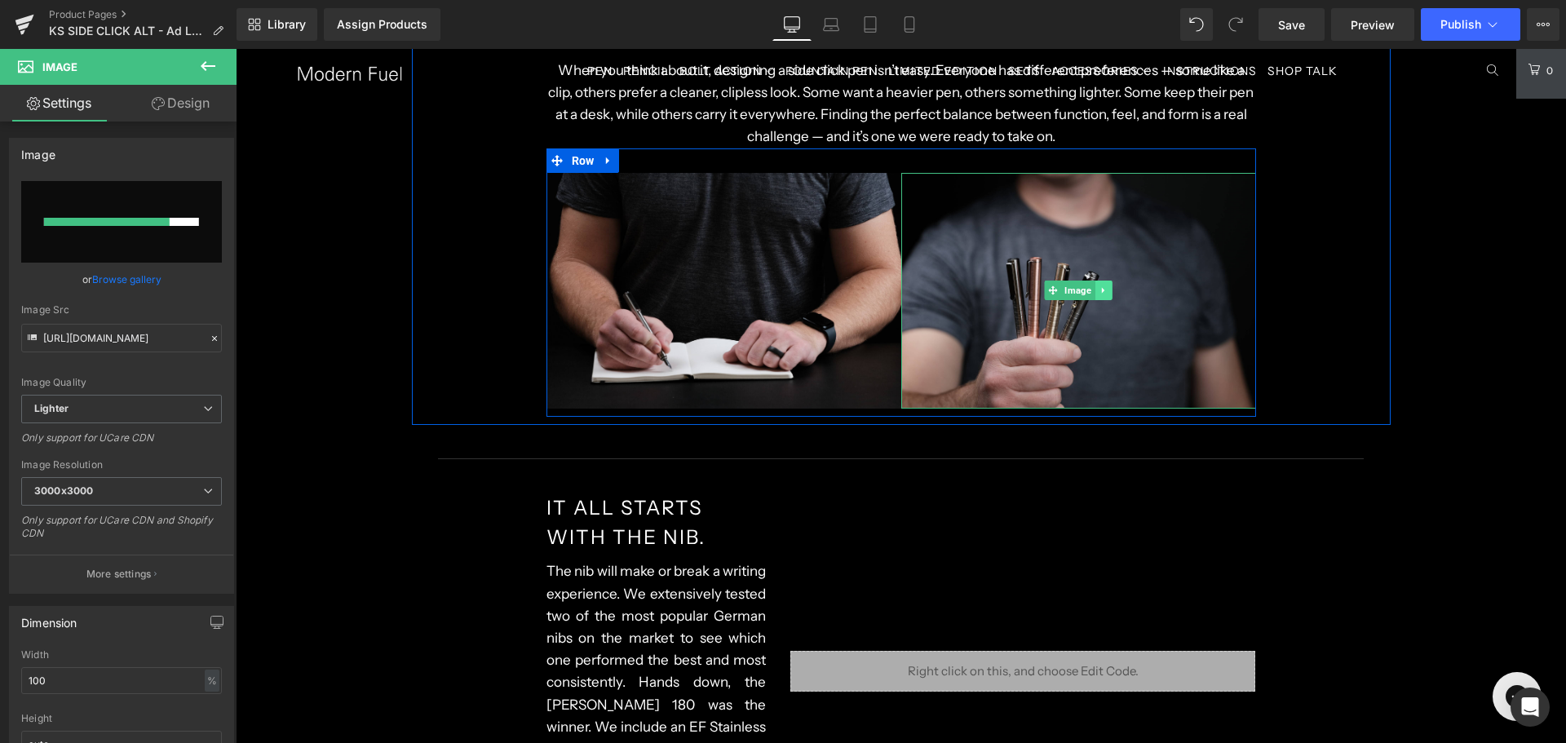
click at [1101, 288] on icon at bounding box center [1102, 291] width 2 height 6
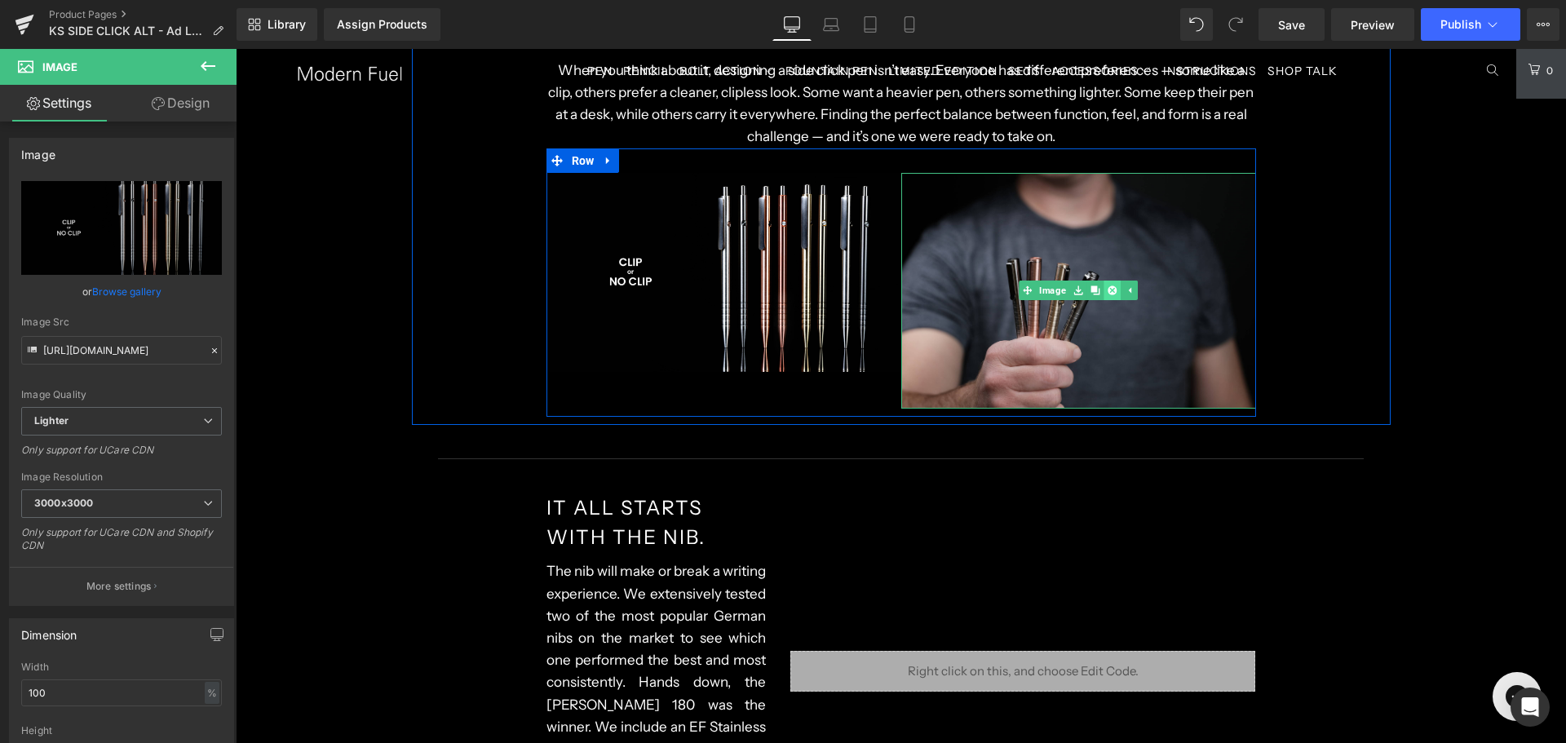
click at [1108, 286] on icon at bounding box center [1112, 290] width 9 height 9
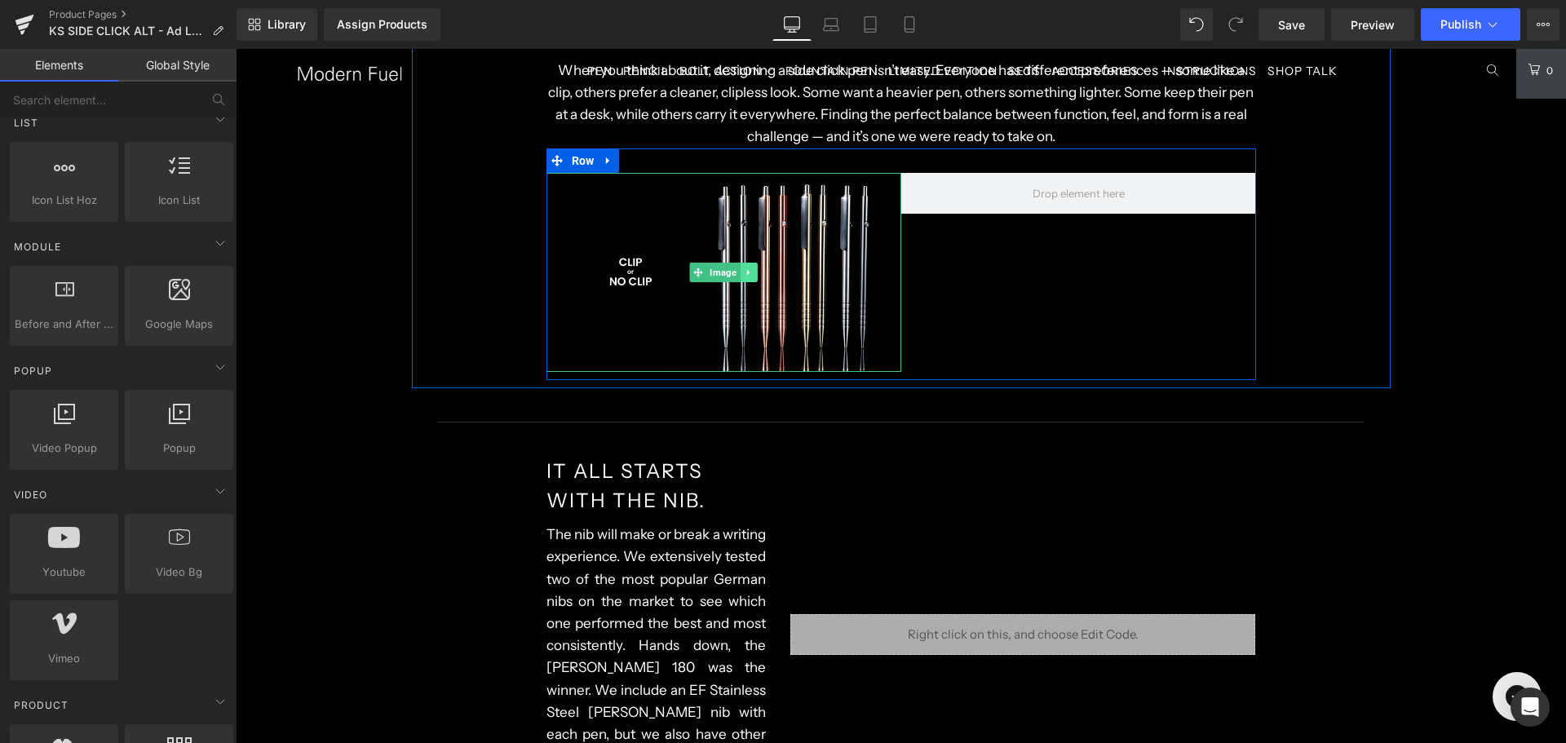
click at [750, 274] on link at bounding box center [749, 273] width 17 height 20
click at [753, 268] on icon at bounding box center [757, 272] width 9 height 9
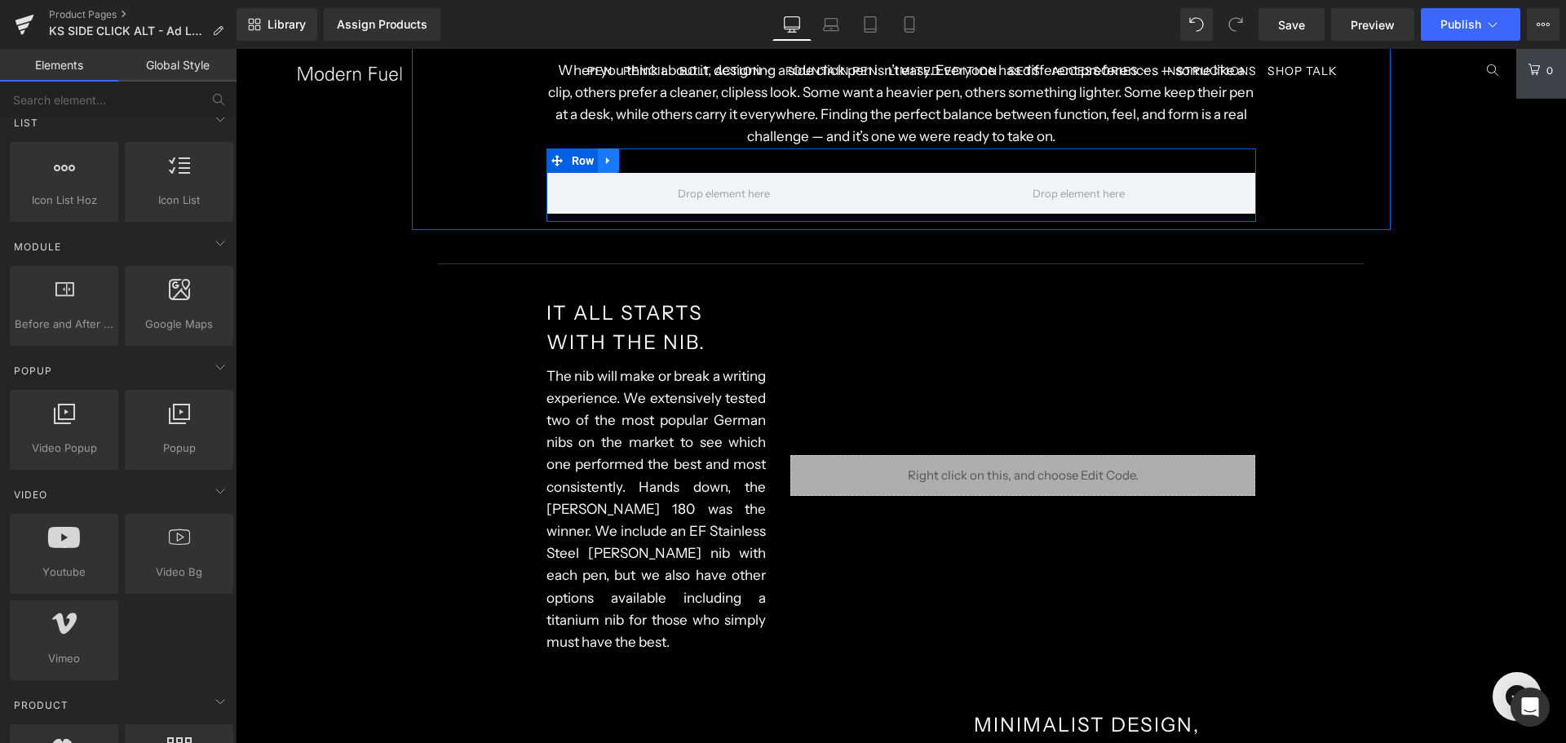
click at [605, 154] on icon at bounding box center [608, 160] width 11 height 12
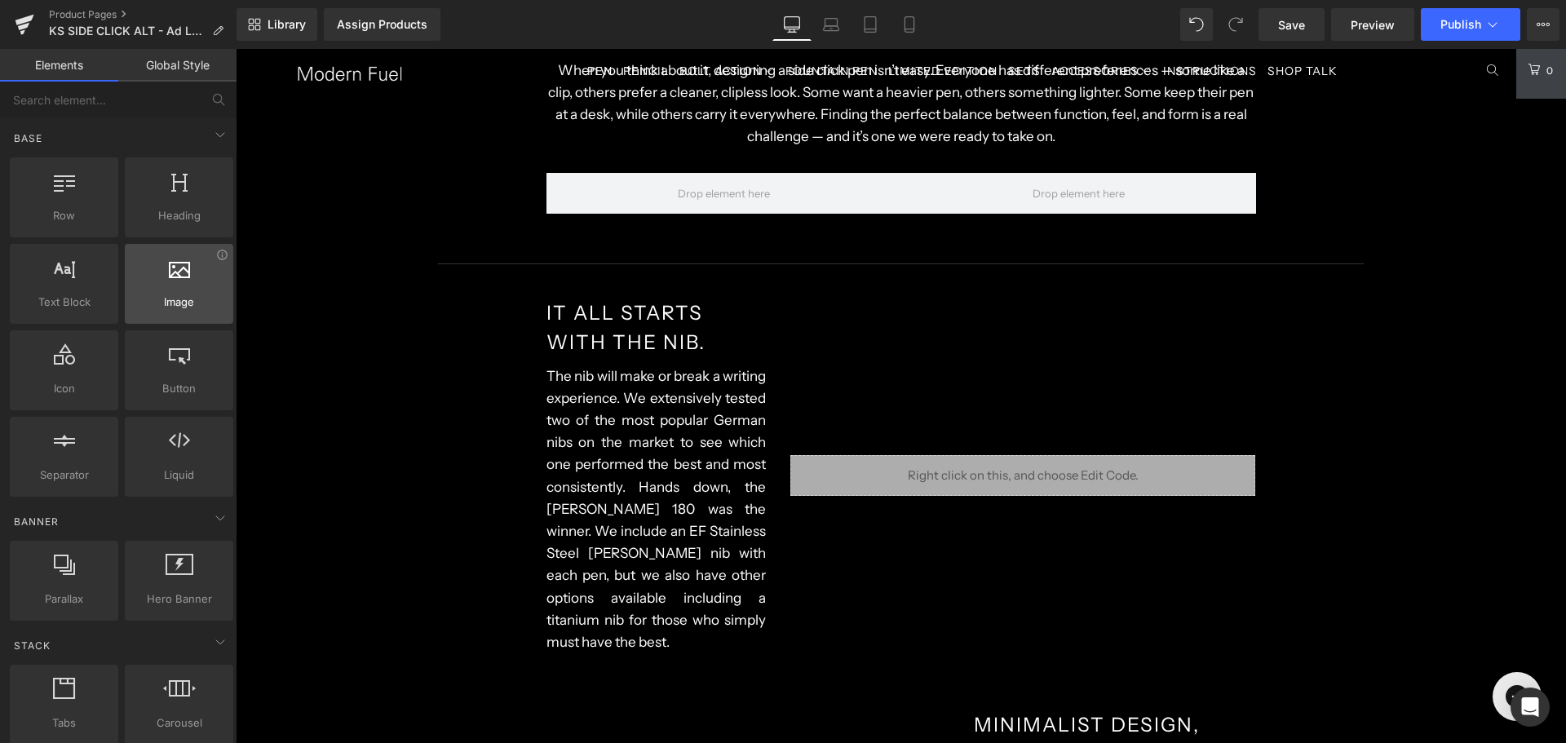
scroll to position [0, 0]
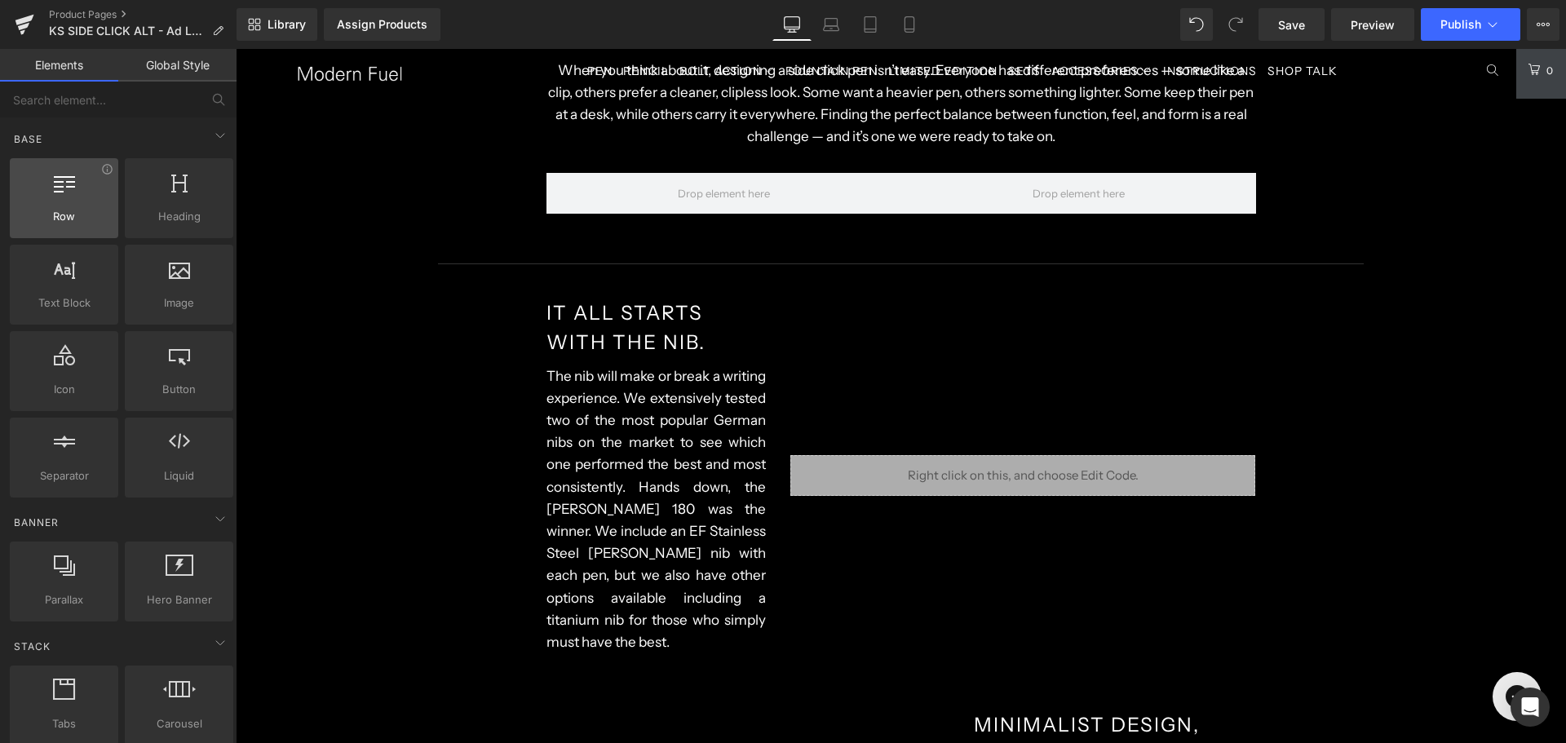
click at [73, 202] on div at bounding box center [64, 189] width 99 height 37
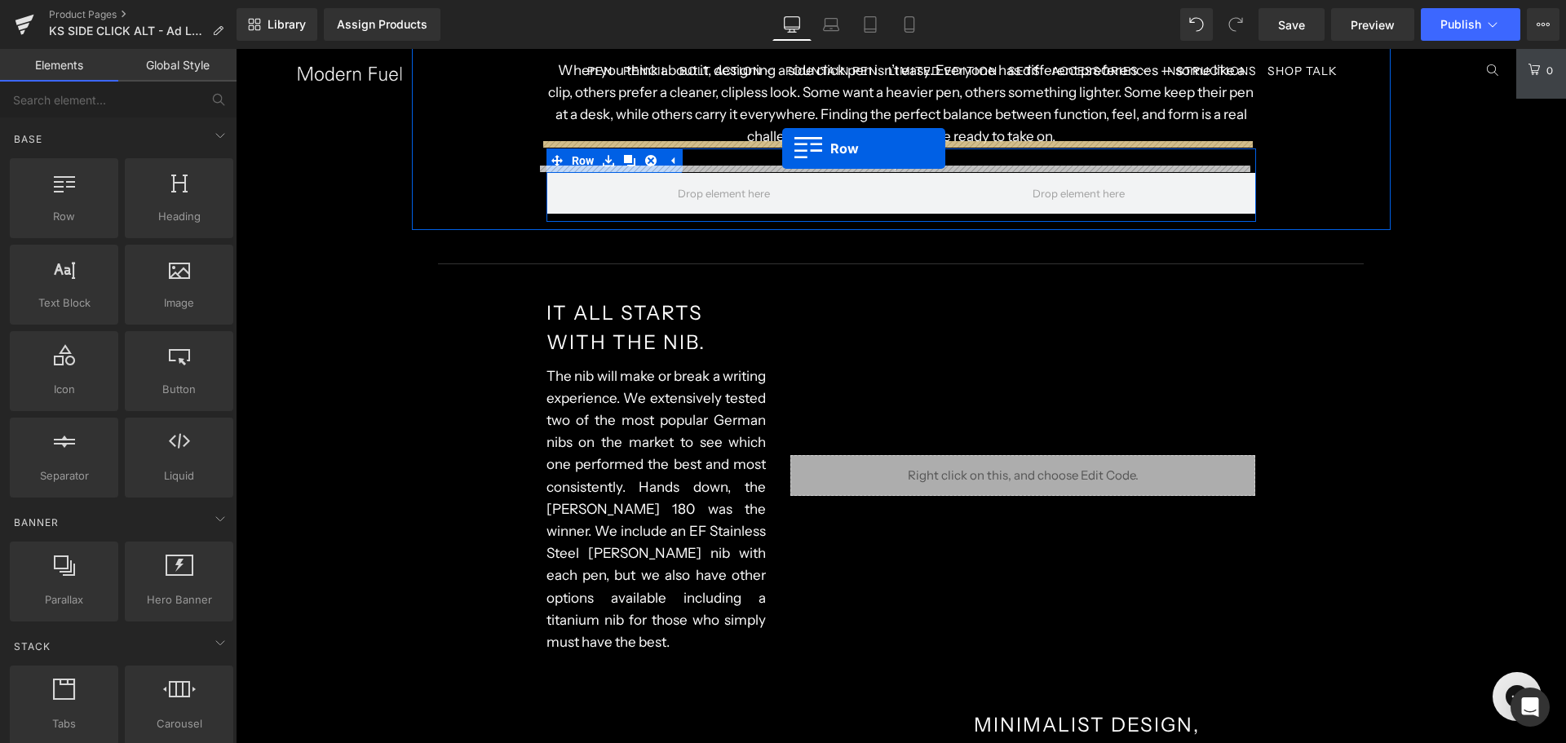
drag, startPoint x: 312, startPoint y: 252, endPoint x: 782, endPoint y: 148, distance: 481.9
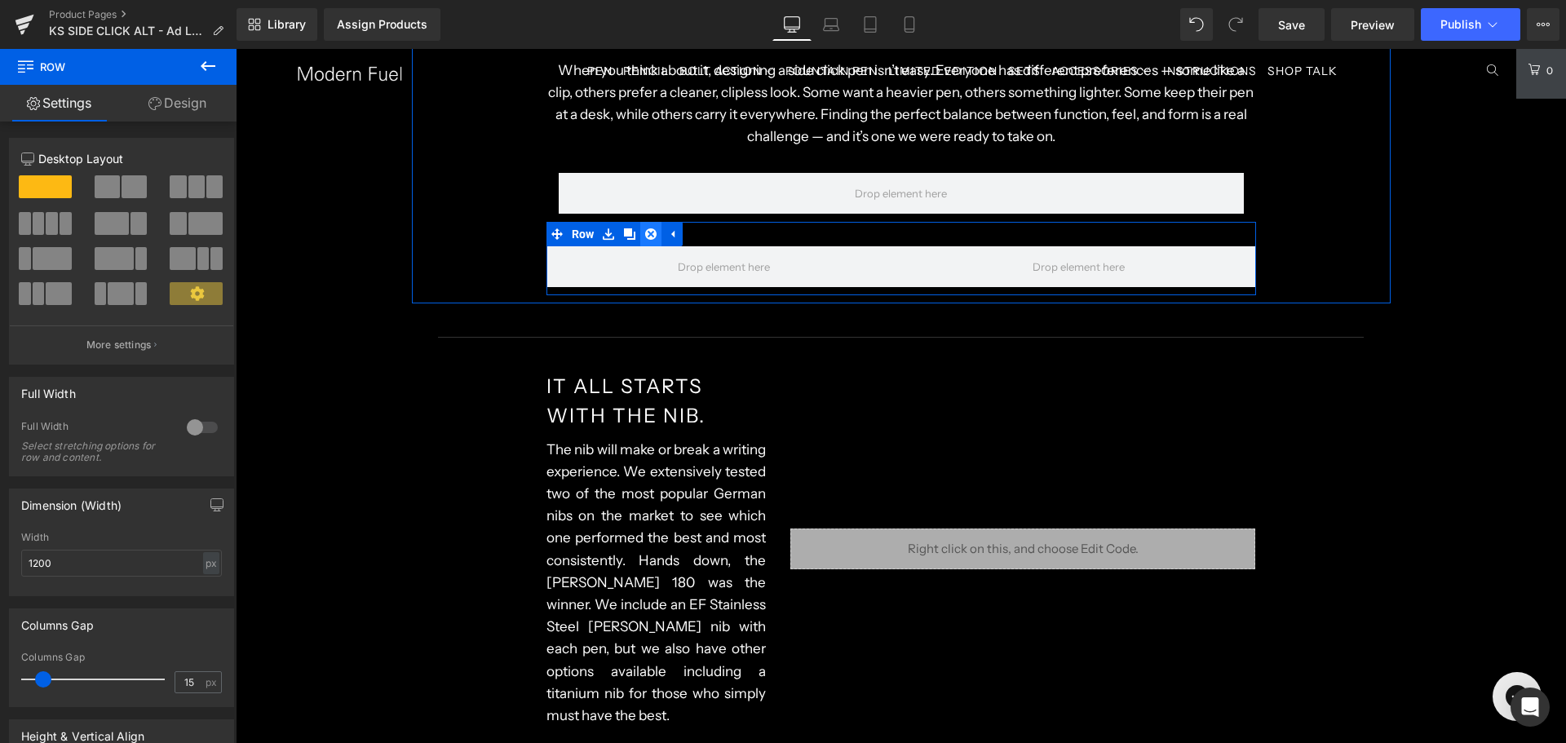
click at [648, 228] on icon at bounding box center [650, 233] width 11 height 11
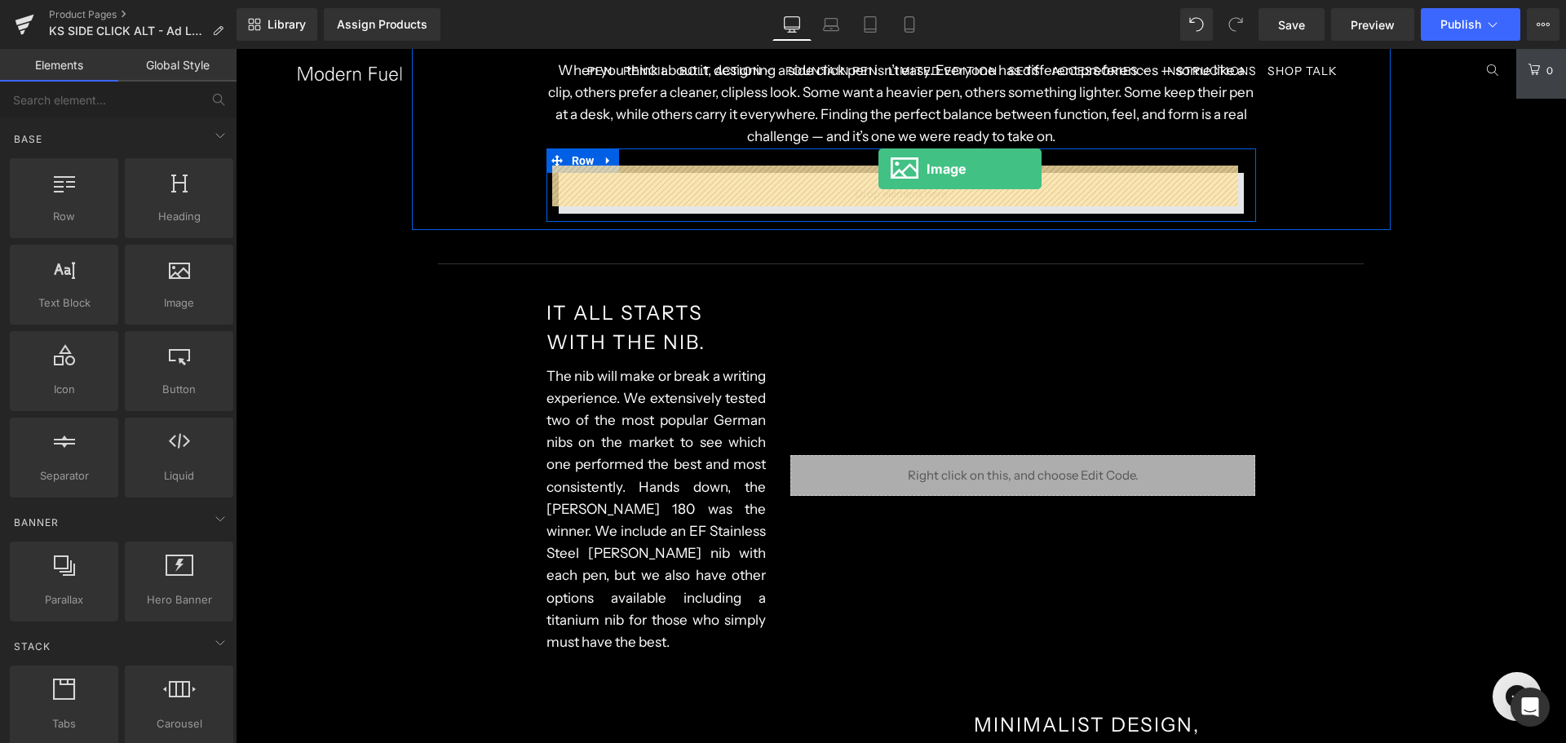
drag, startPoint x: 397, startPoint y: 348, endPoint x: 879, endPoint y: 169, distance: 513.6
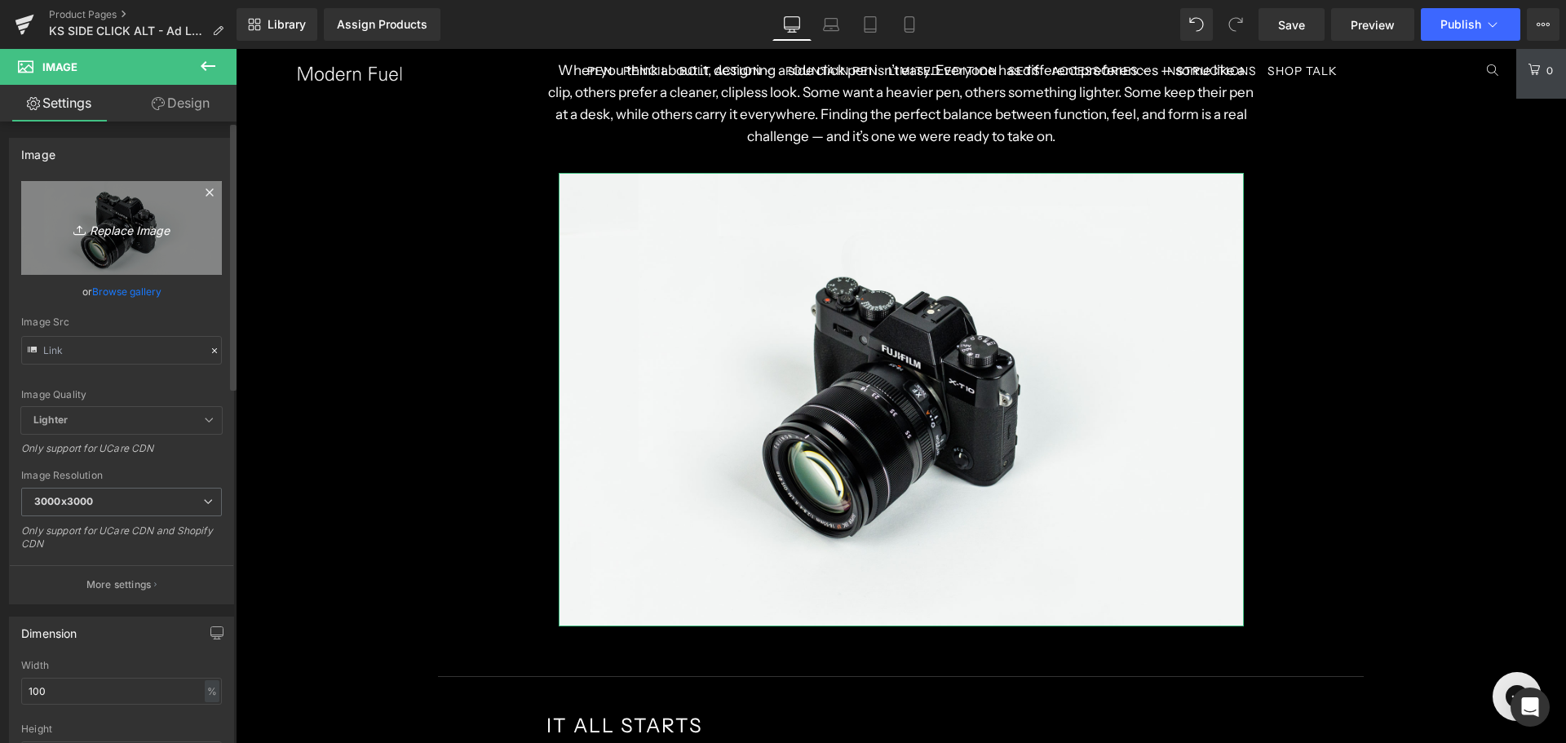
click at [150, 228] on icon "Replace Image" at bounding box center [121, 228] width 131 height 20
type input "C:\fakepath\clip-no-clip-2.jpg"
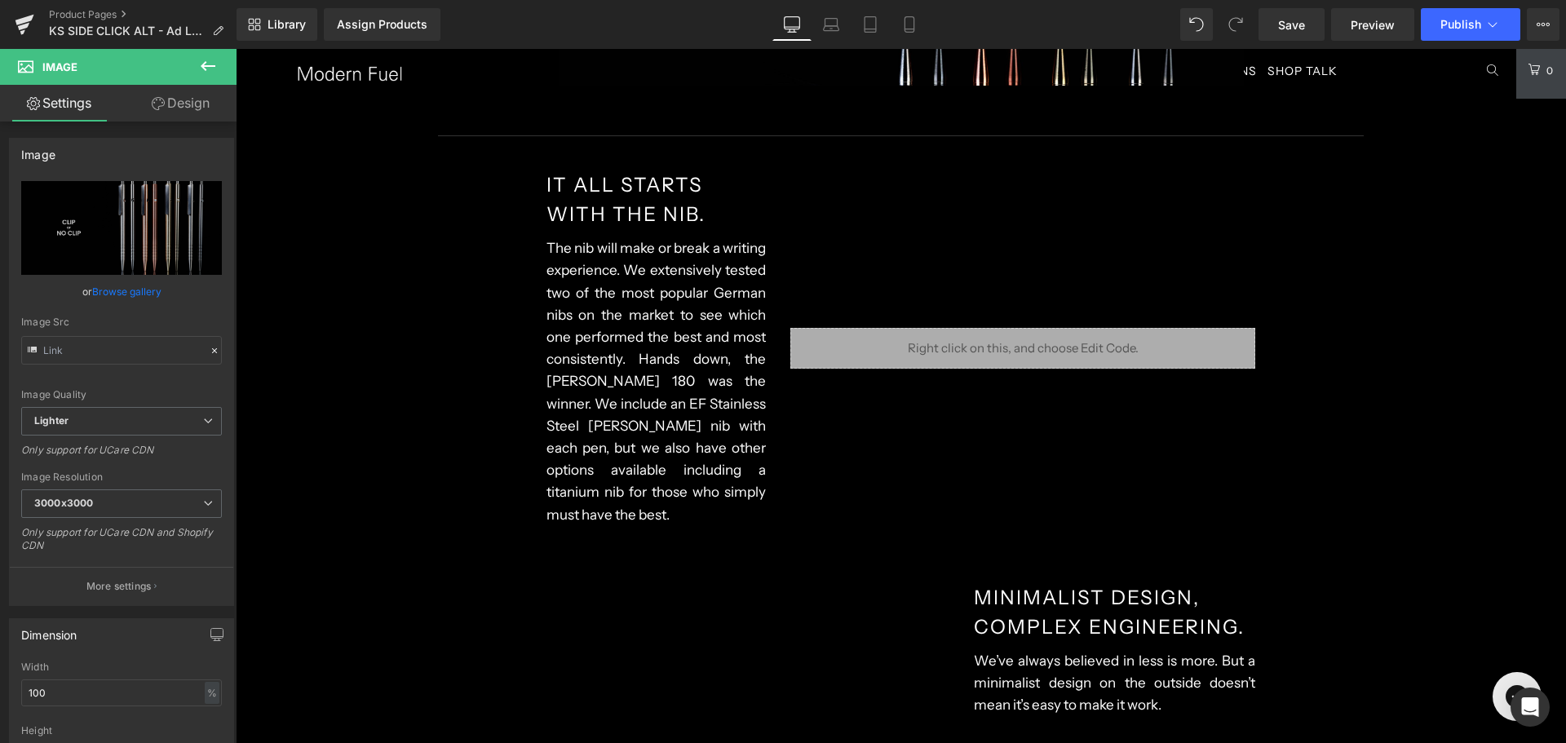
scroll to position [2599, 0]
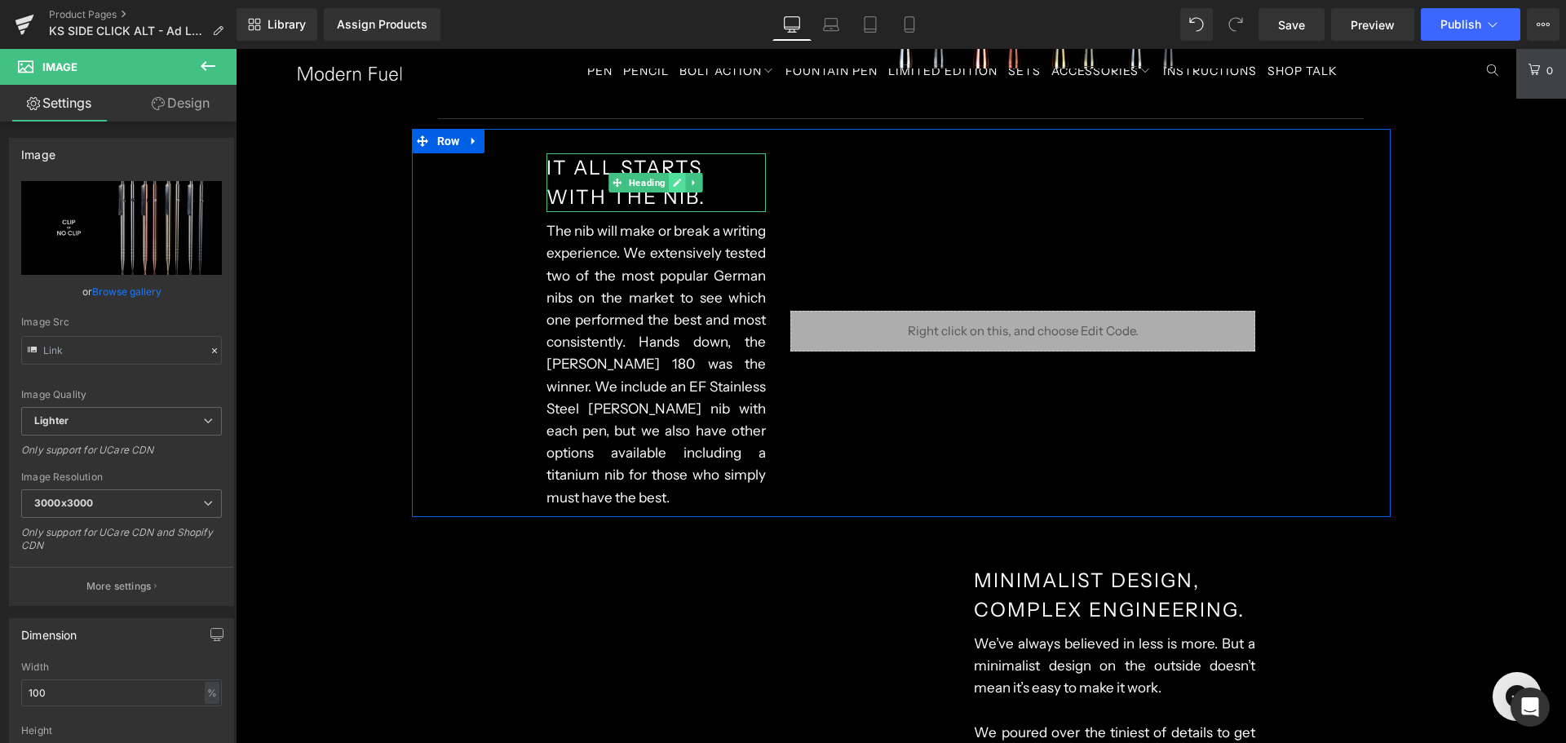
click at [670, 177] on link at bounding box center [678, 183] width 17 height 20
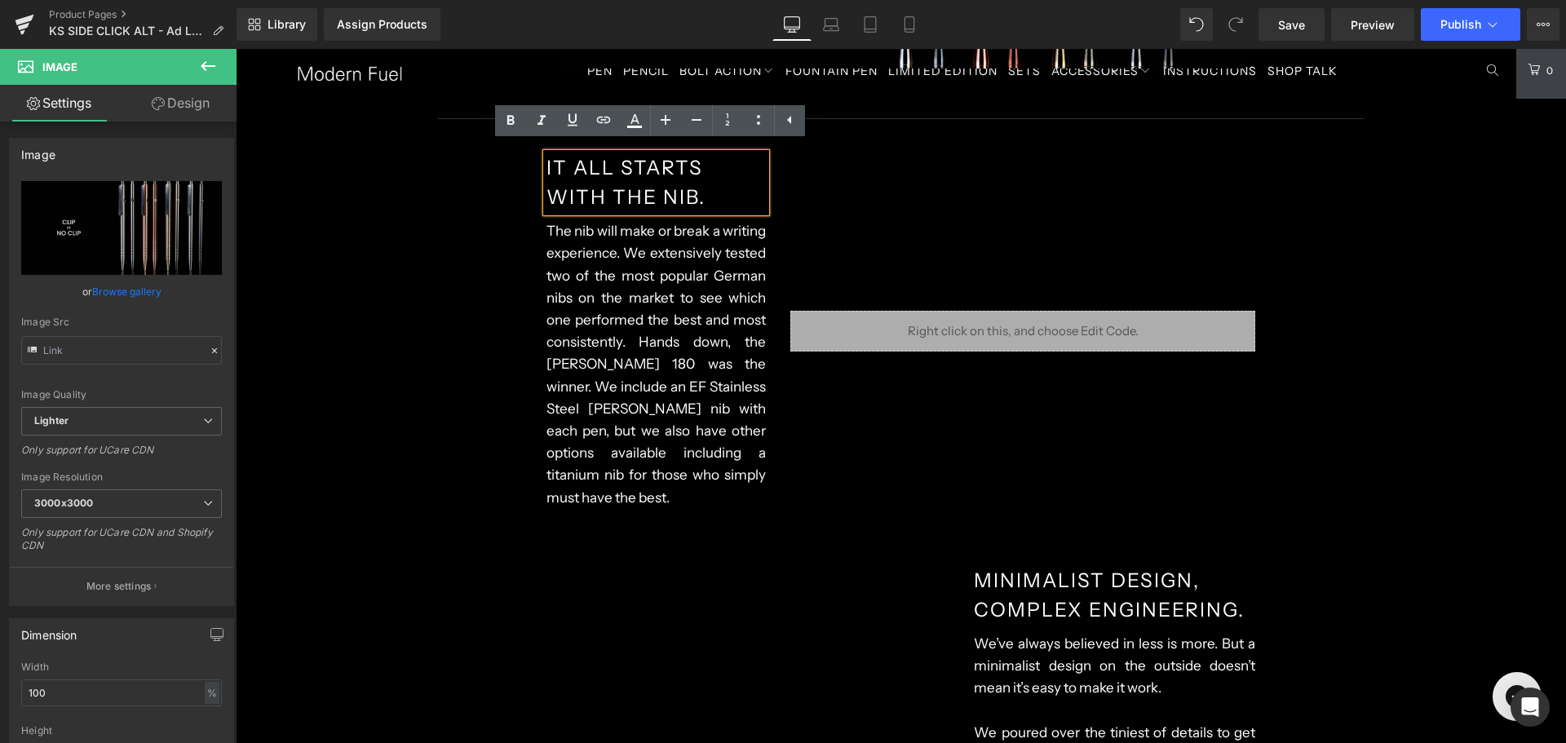
click at [670, 193] on h1 "It all starts with the nib." at bounding box center [657, 182] width 220 height 59
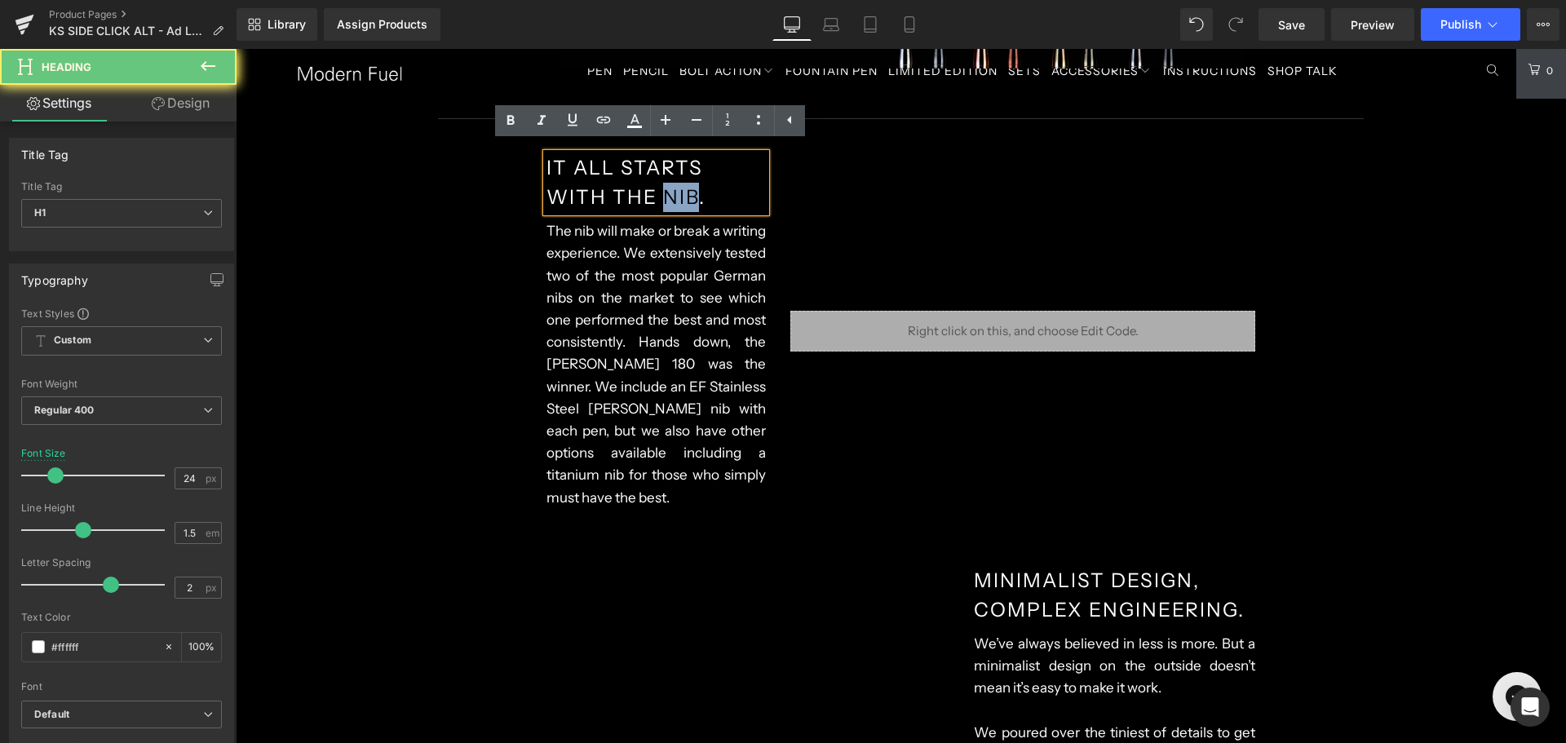
click at [670, 193] on h1 "It all starts with the nib." at bounding box center [657, 182] width 220 height 59
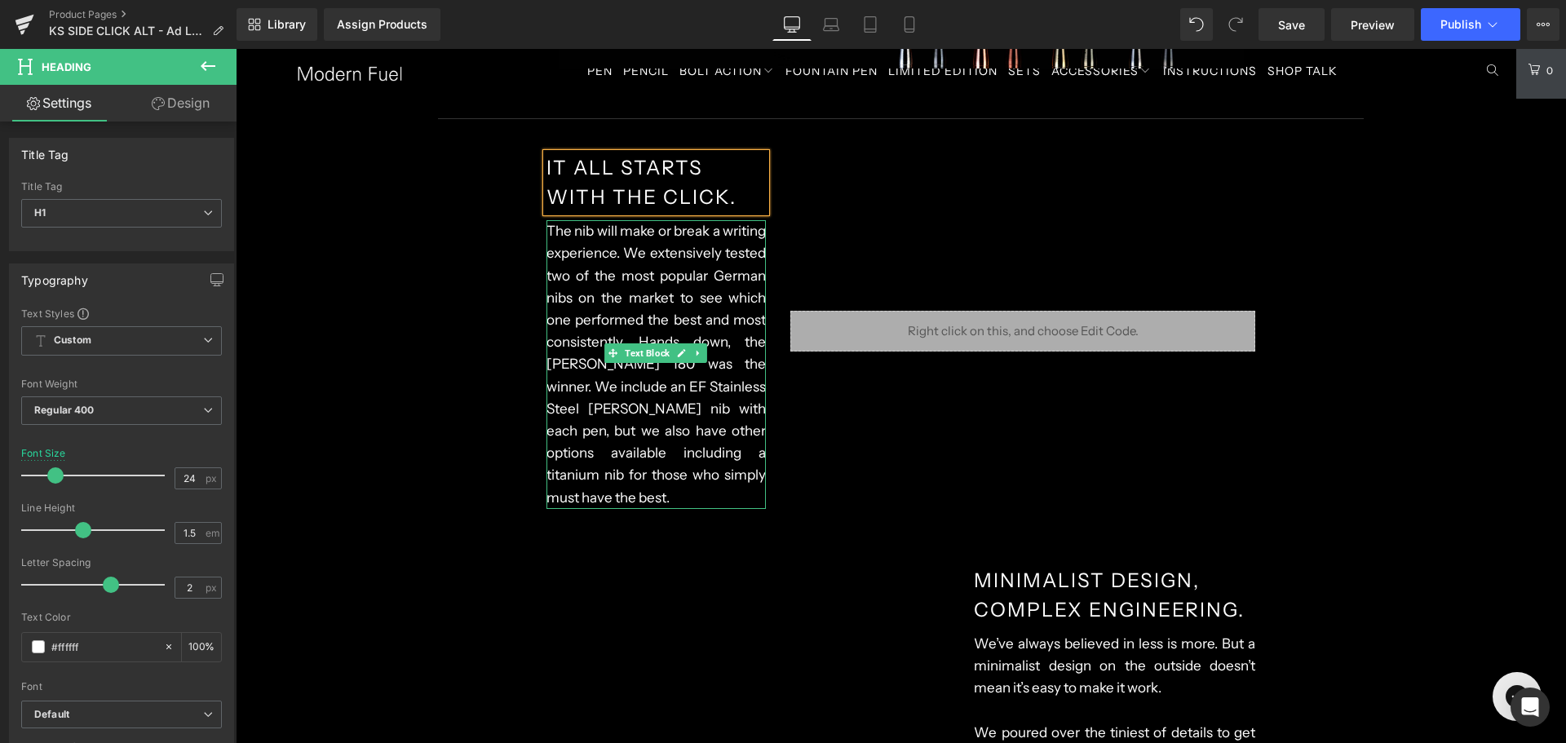
click at [626, 323] on p "The nib will make or break a writing experience. We extensively tested two of t…" at bounding box center [657, 364] width 220 height 289
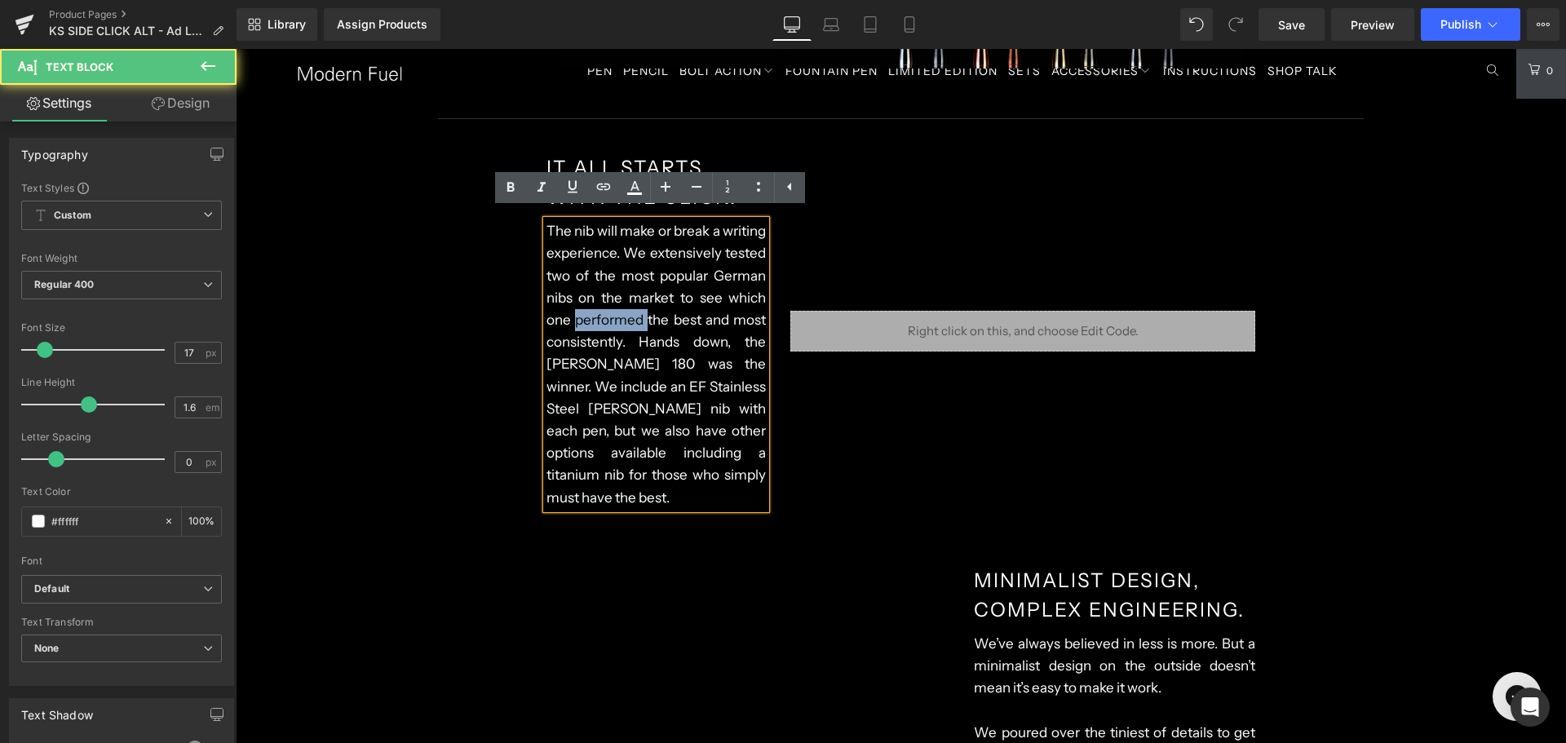
click at [626, 323] on p "The nib will make or break a writing experience. We extensively tested two of t…" at bounding box center [657, 364] width 220 height 289
click at [662, 281] on p "The nib will make or break a writing experience. We extensively tested two of t…" at bounding box center [657, 364] width 220 height 289
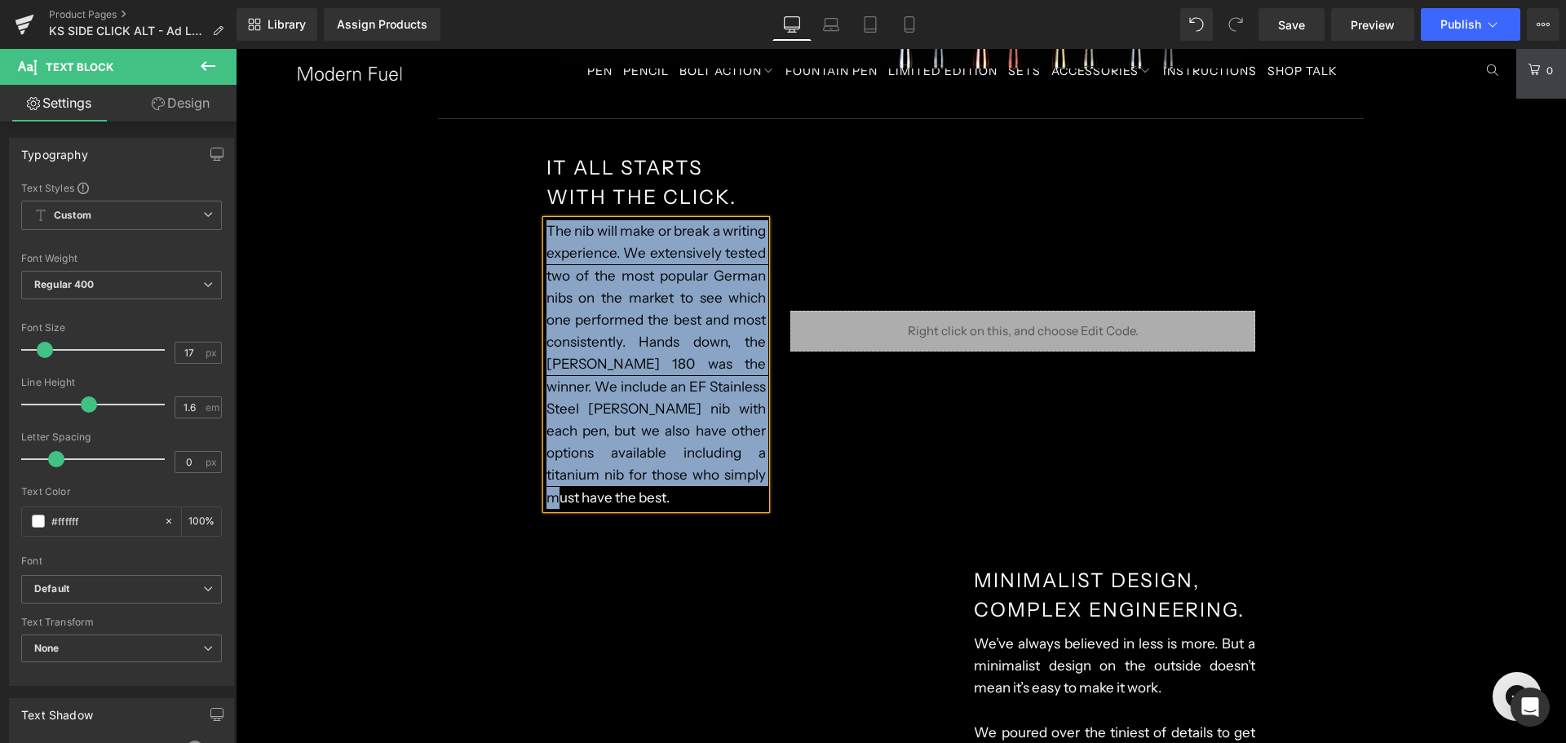
copy p "The nib will make or break a writing experience. We extensively tested two of t…"
drag, startPoint x: 653, startPoint y: 197, endPoint x: 673, endPoint y: 197, distance: 20.4
click at [653, 197] on h1 "It all starts with the CLICK." at bounding box center [657, 182] width 220 height 59
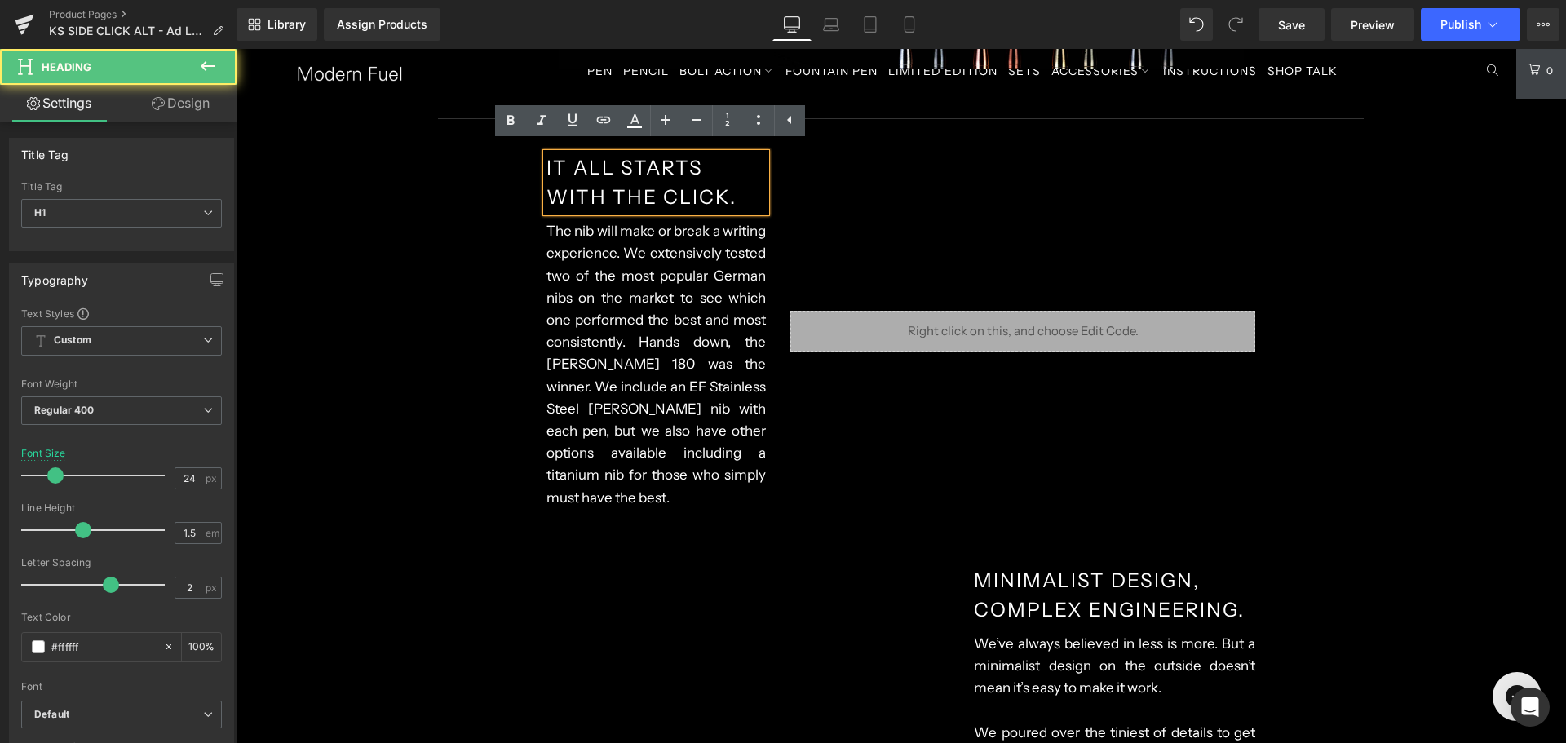
click at [678, 197] on h1 "It all starts with the CLICK." at bounding box center [657, 182] width 220 height 59
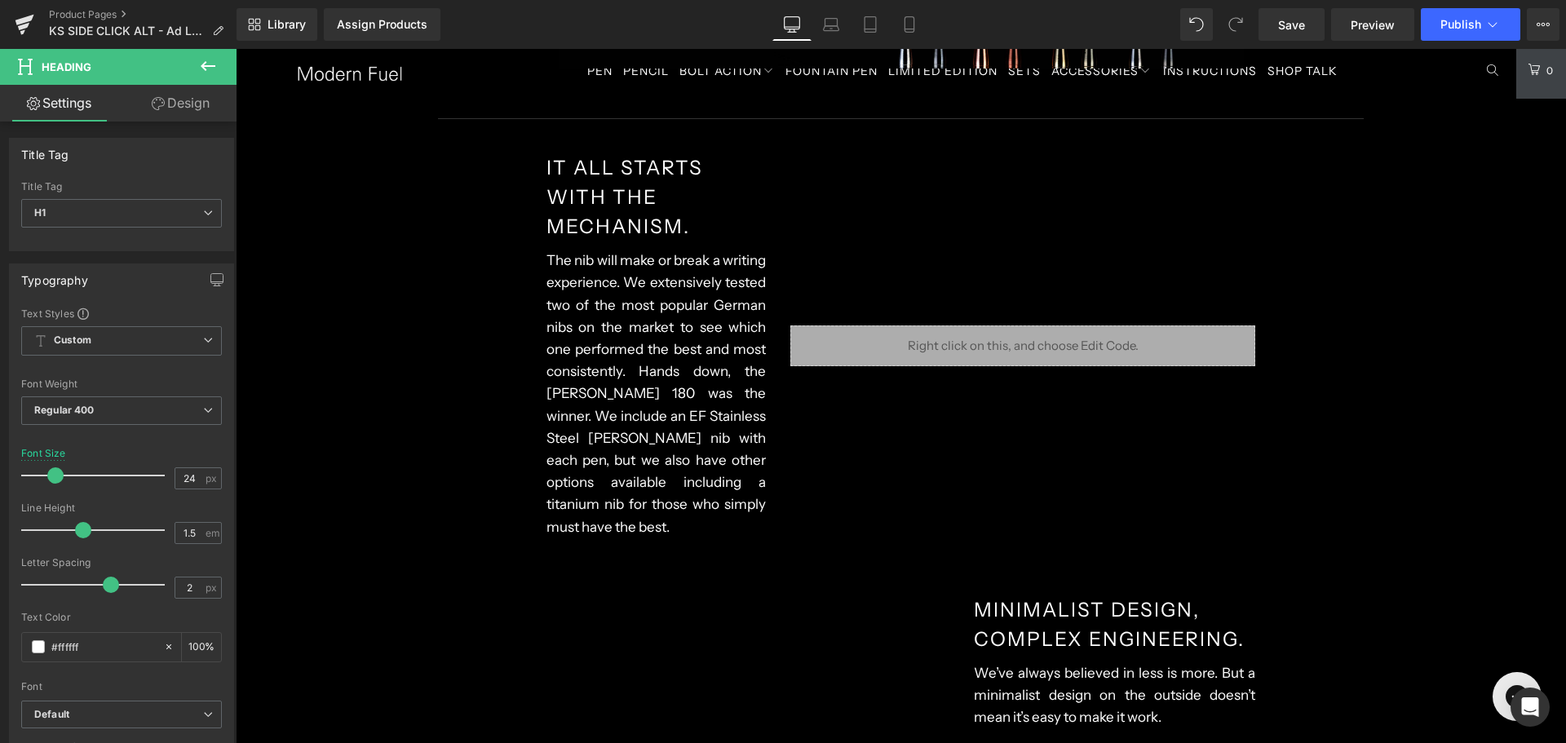
click at [588, 352] on p "The nib will make or break a writing experience. We extensively tested two of t…" at bounding box center [657, 394] width 220 height 289
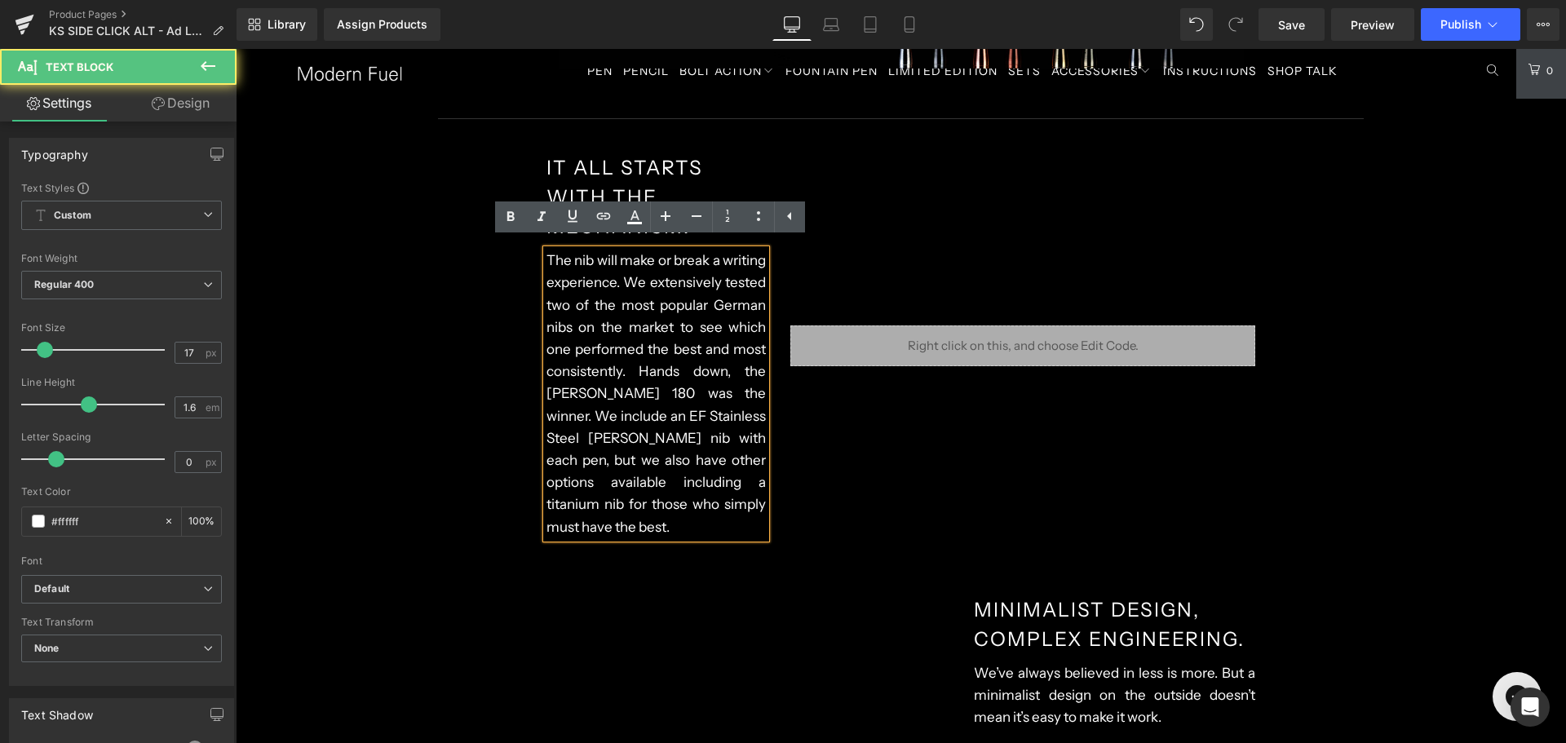
click at [596, 343] on p "The nib will make or break a writing experience. We extensively tested two of t…" at bounding box center [657, 394] width 220 height 289
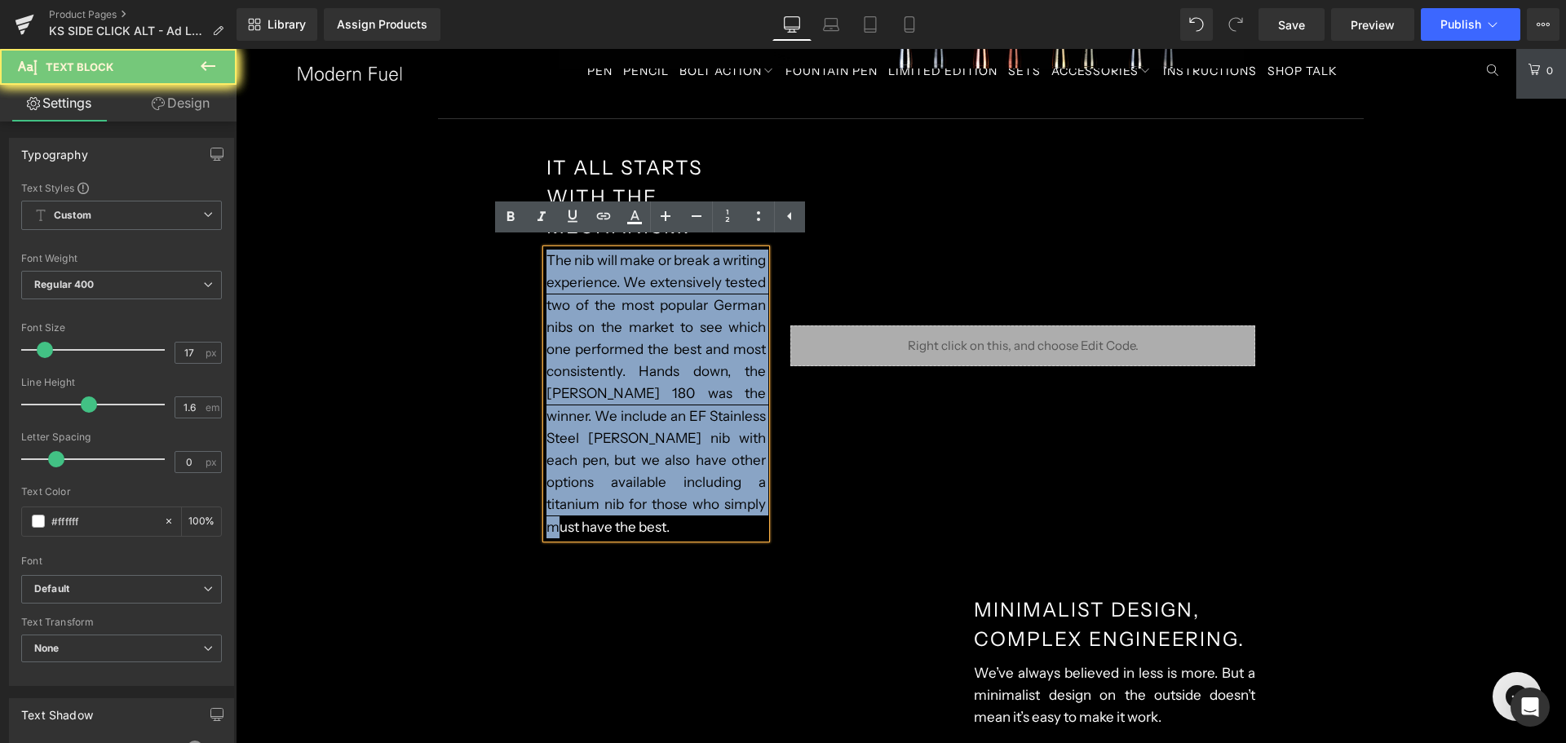
click at [596, 343] on p "The nib will make or break a writing experience. We extensively tested two of t…" at bounding box center [657, 394] width 220 height 289
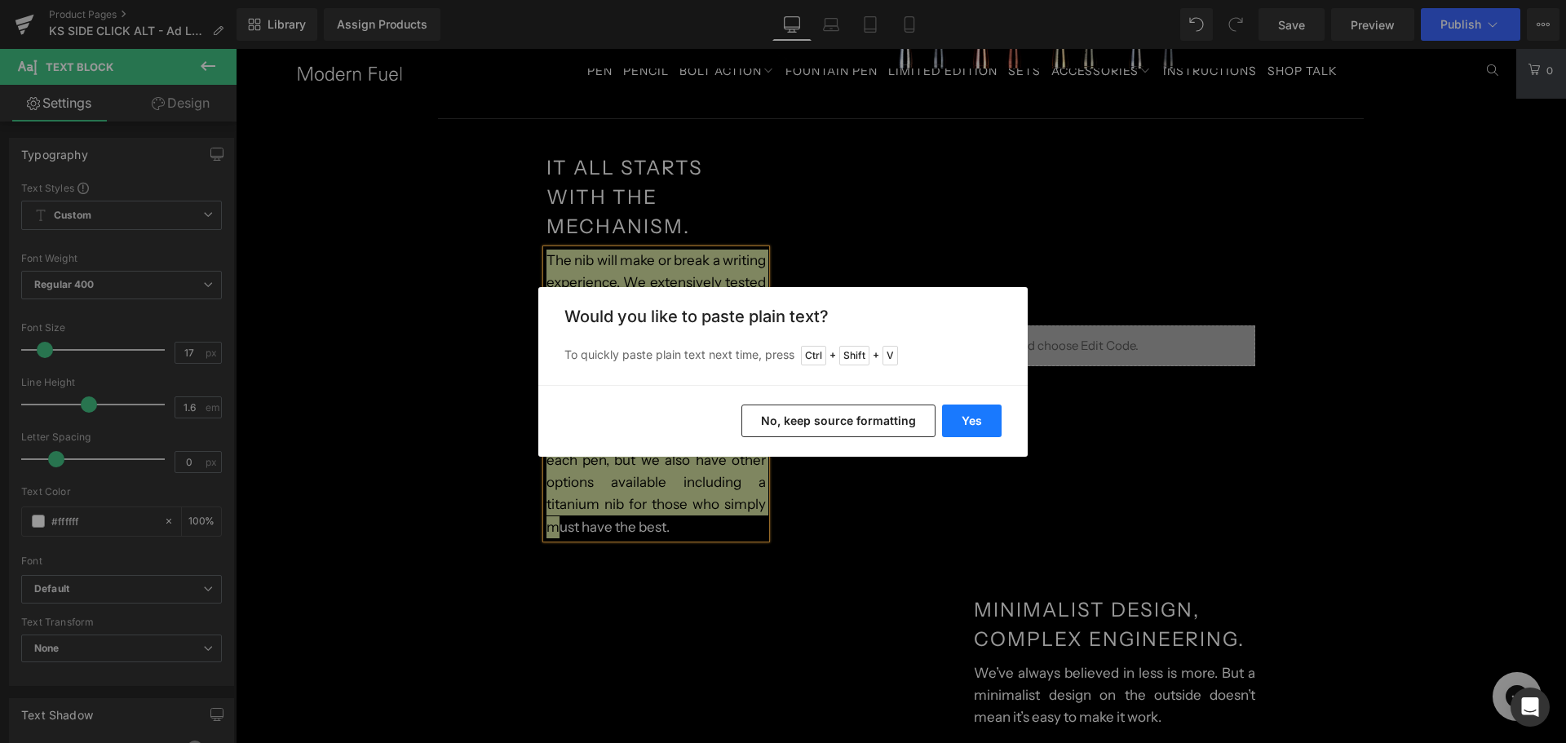
click at [980, 425] on button "Yes" at bounding box center [972, 421] width 60 height 33
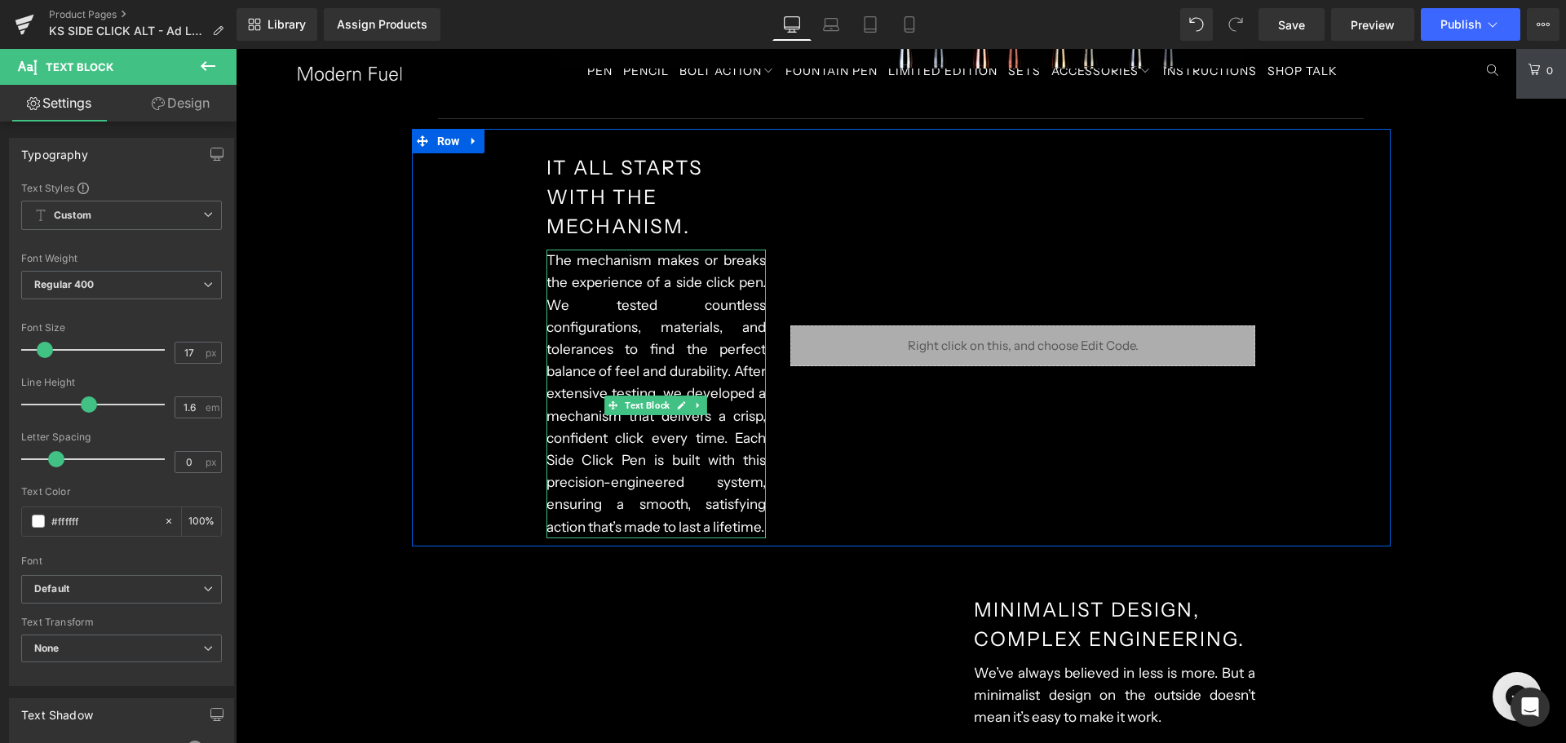
click at [690, 396] on link at bounding box center [698, 406] width 17 height 20
click at [602, 295] on p "The mechanism makes or breaks the experience of a side click pen. We tested cou…" at bounding box center [657, 394] width 220 height 289
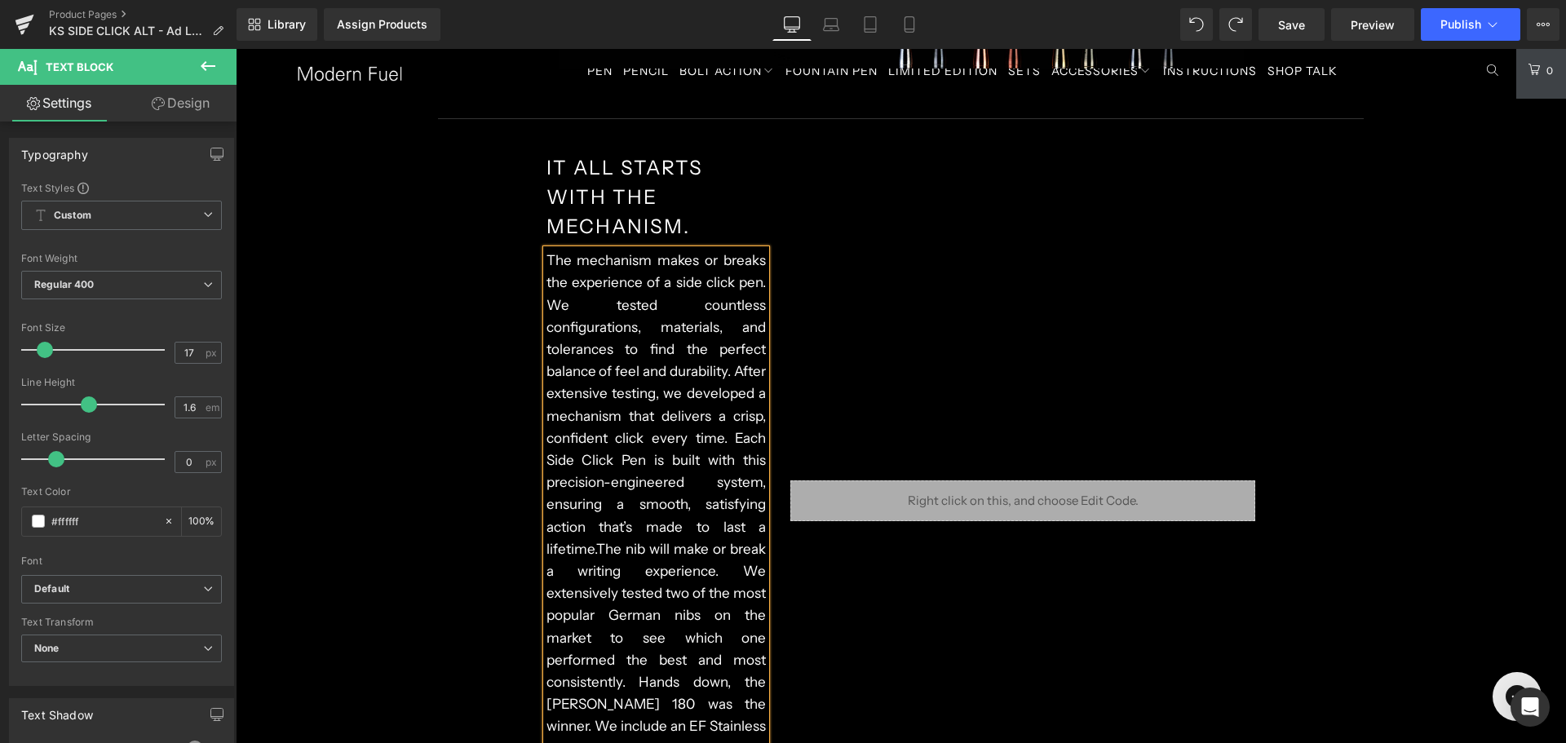
click at [646, 328] on p "The mechanism makes or breaks the experience of a side click pen. We tested cou…" at bounding box center [657, 549] width 220 height 599
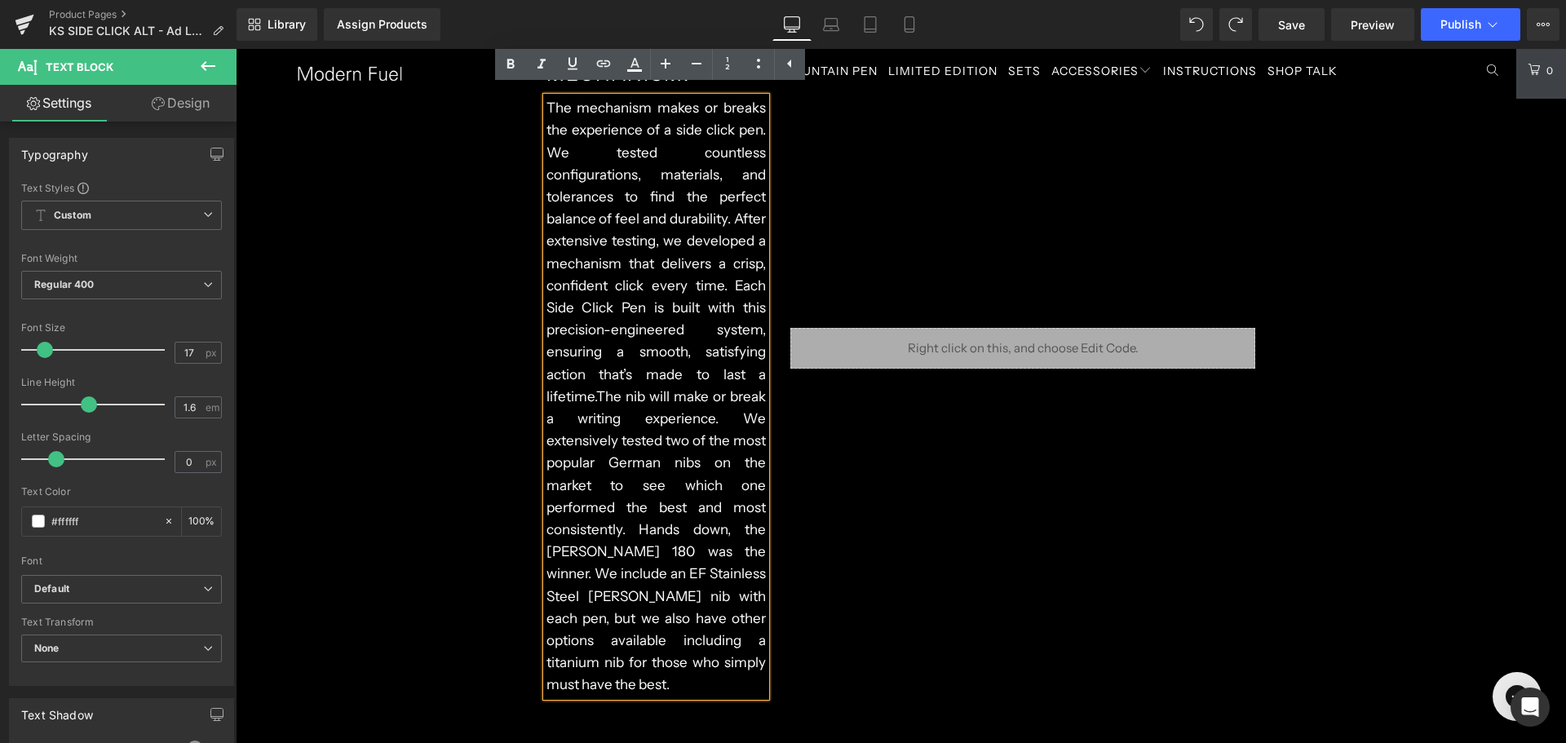
scroll to position [2680, 0]
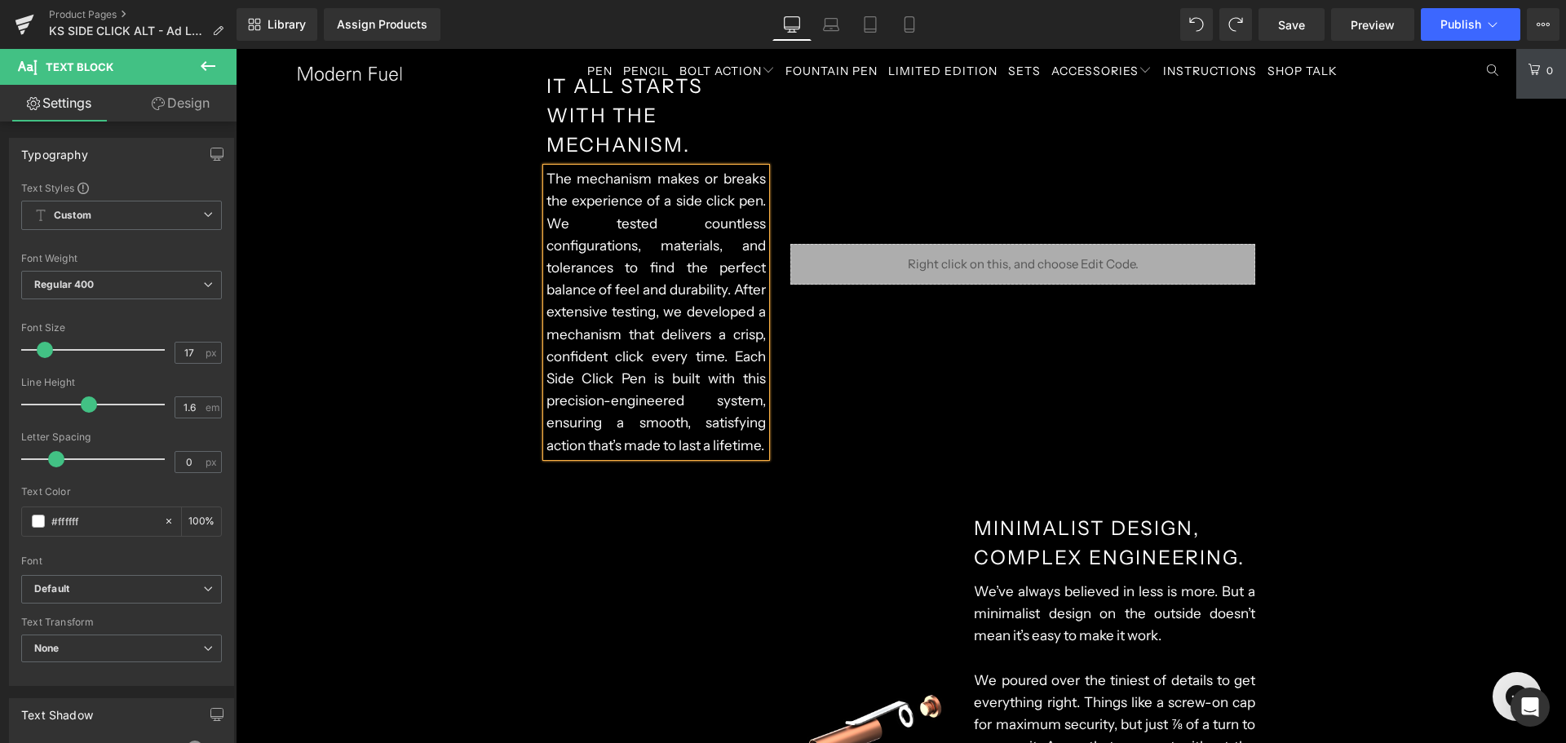
click at [619, 207] on p "The mechanism makes or breaks the experience of a side click pen. We tested cou…" at bounding box center [657, 312] width 220 height 289
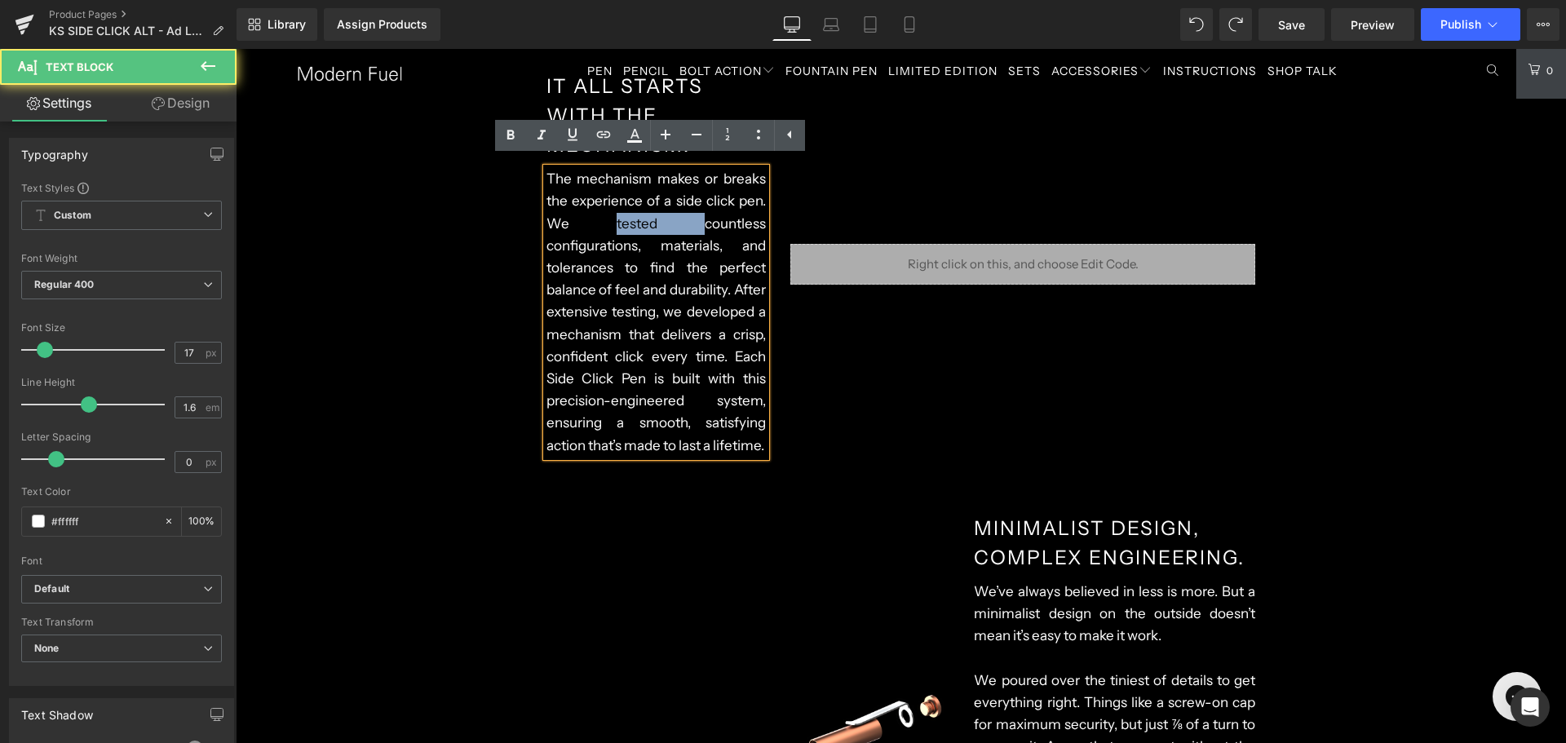
click at [619, 207] on p "The mechanism makes or breaks the experience of a side click pen. We tested cou…" at bounding box center [657, 312] width 220 height 289
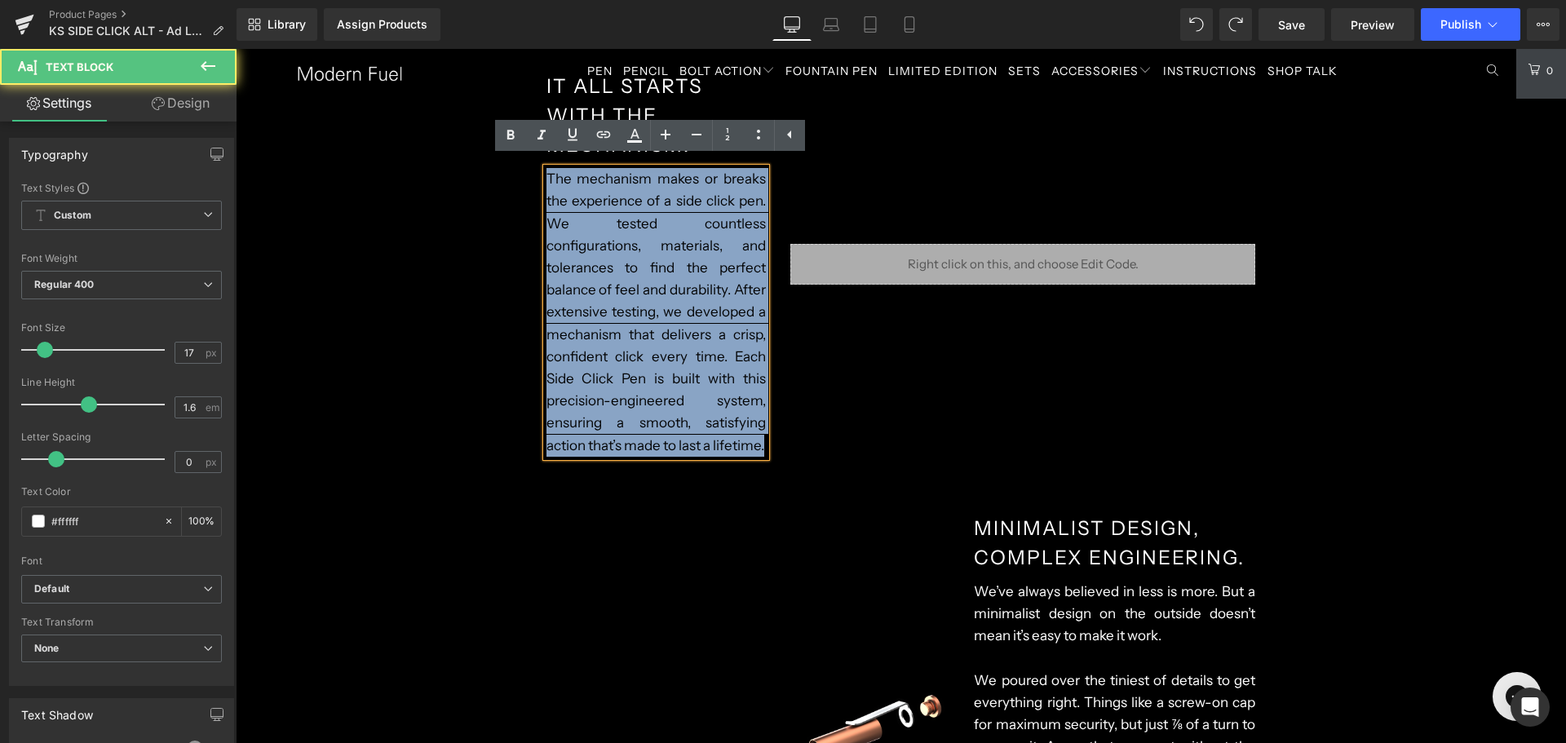
click at [619, 207] on p "The mechanism makes or breaks the experience of a side click pen. We tested cou…" at bounding box center [657, 312] width 220 height 289
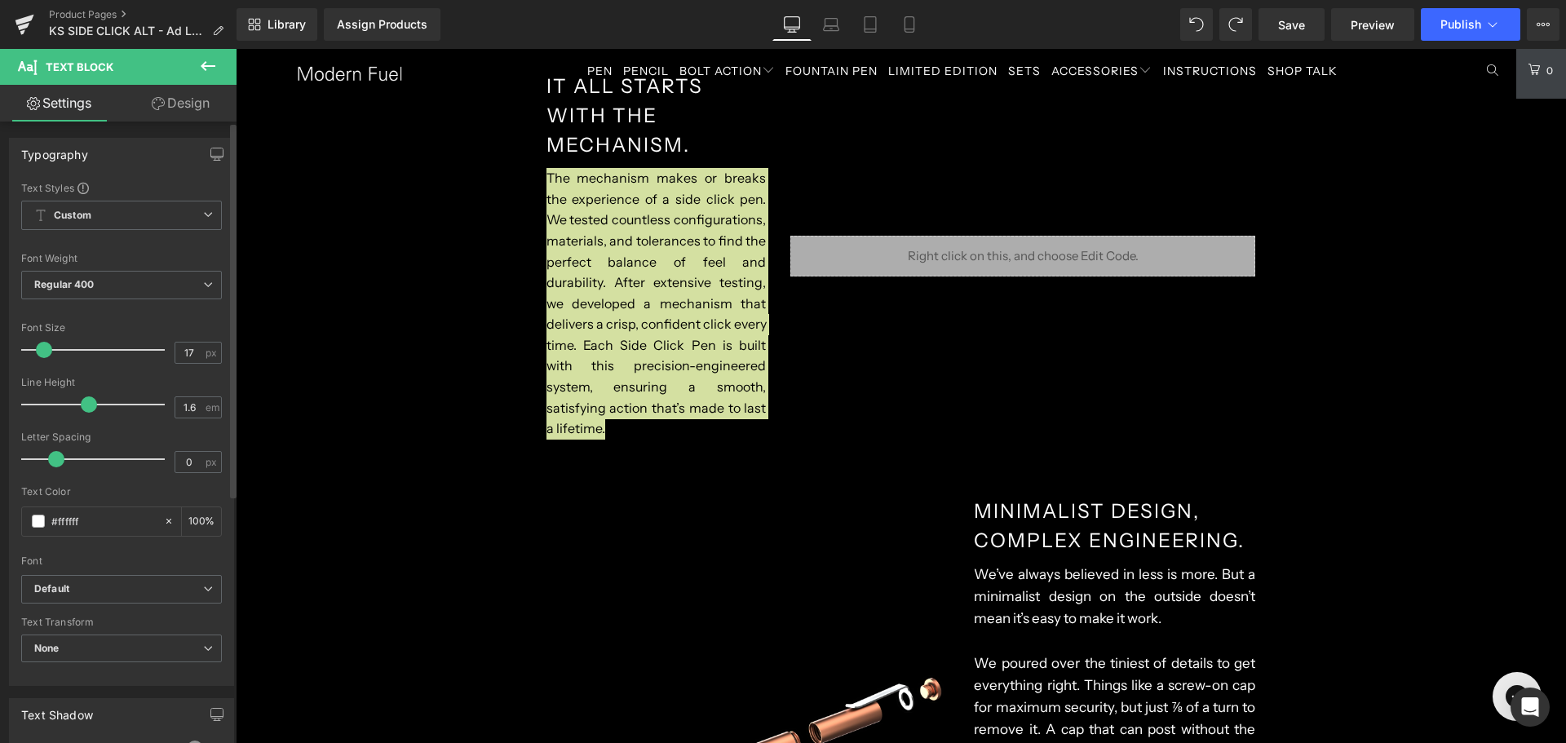
click at [37, 352] on span at bounding box center [44, 350] width 16 height 16
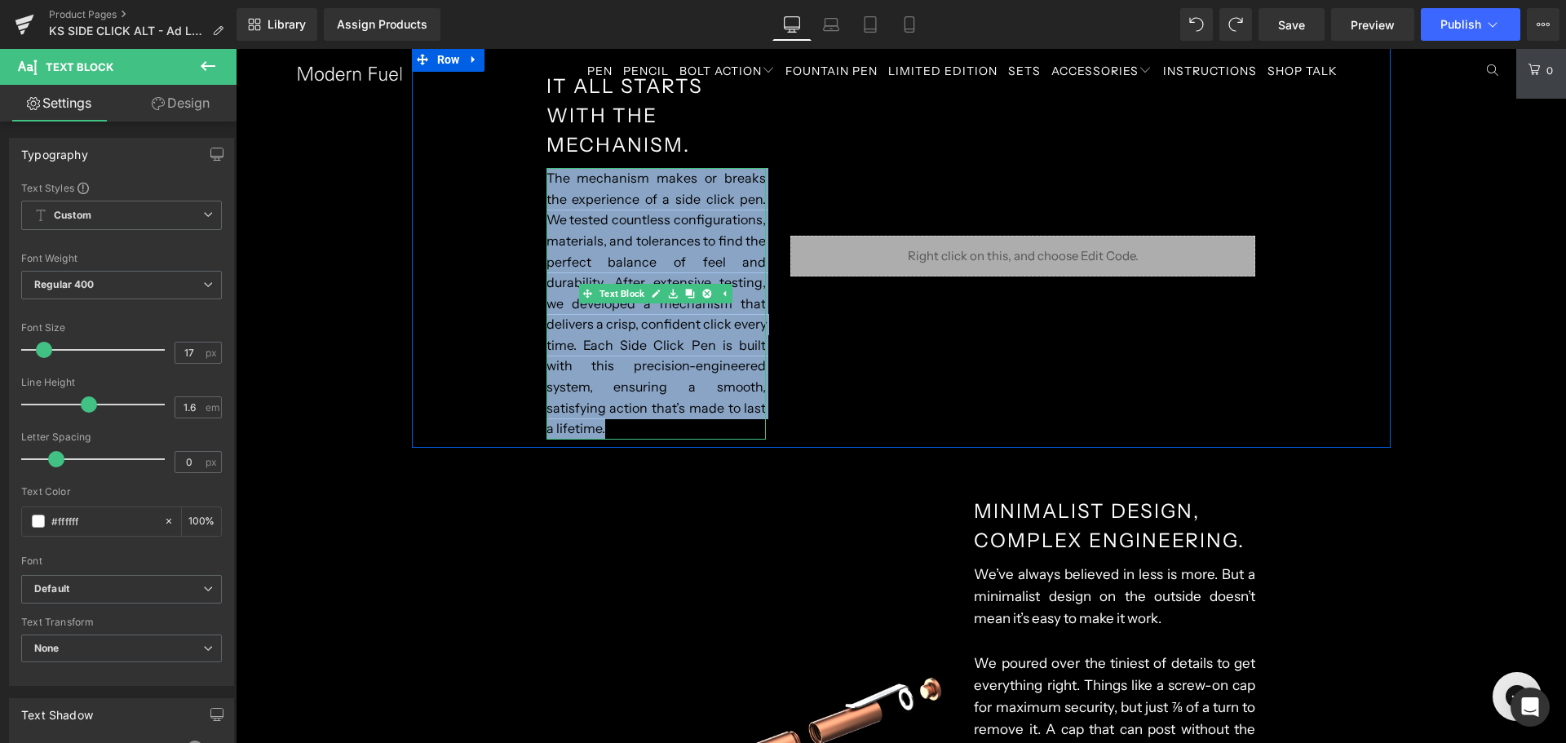
click at [652, 244] on p "The mechanism makes or breaks the experience of a side click pen. We tested cou…" at bounding box center [657, 304] width 220 height 272
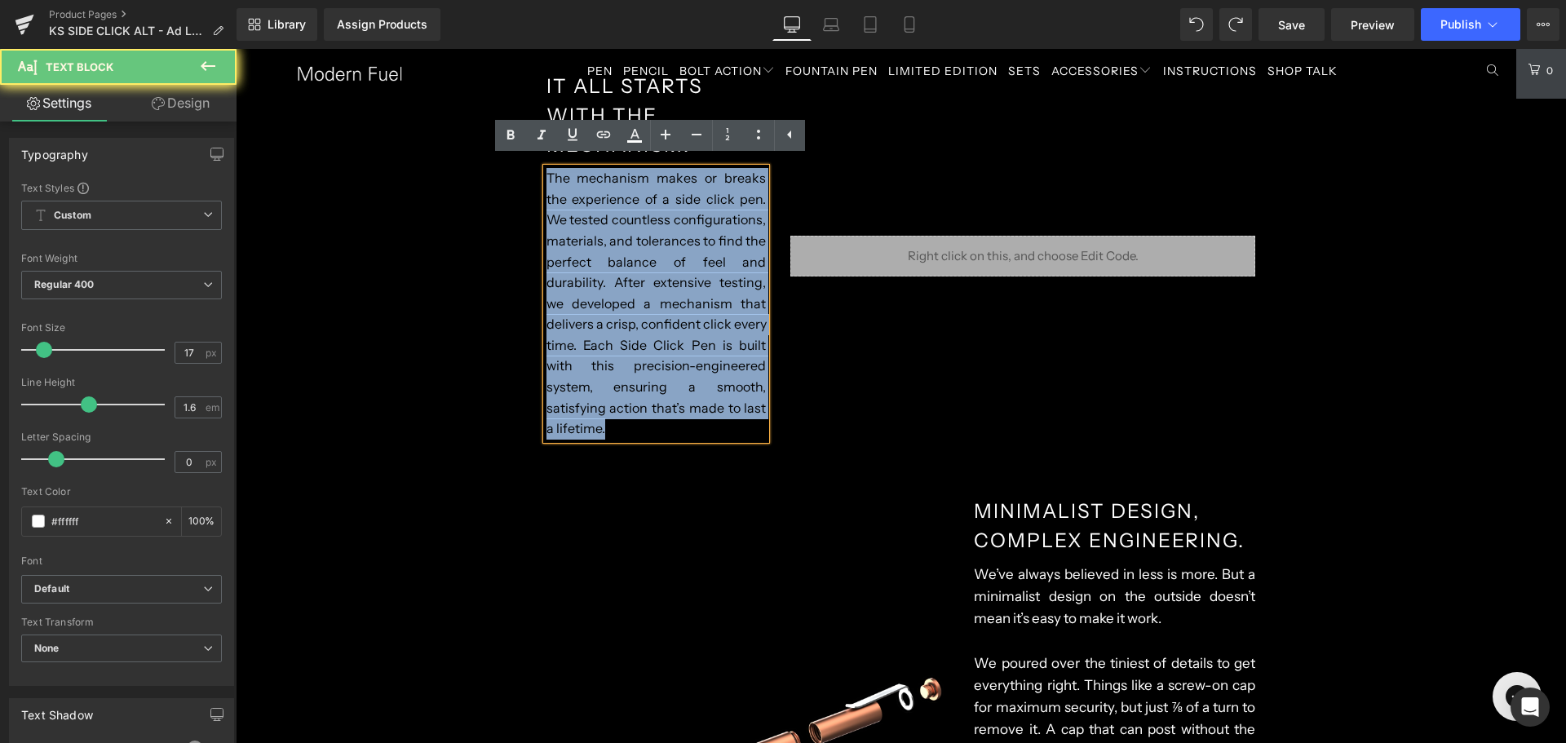
click at [590, 274] on p "The mechanism makes or breaks the experience of a side click pen. We tested cou…" at bounding box center [657, 304] width 220 height 272
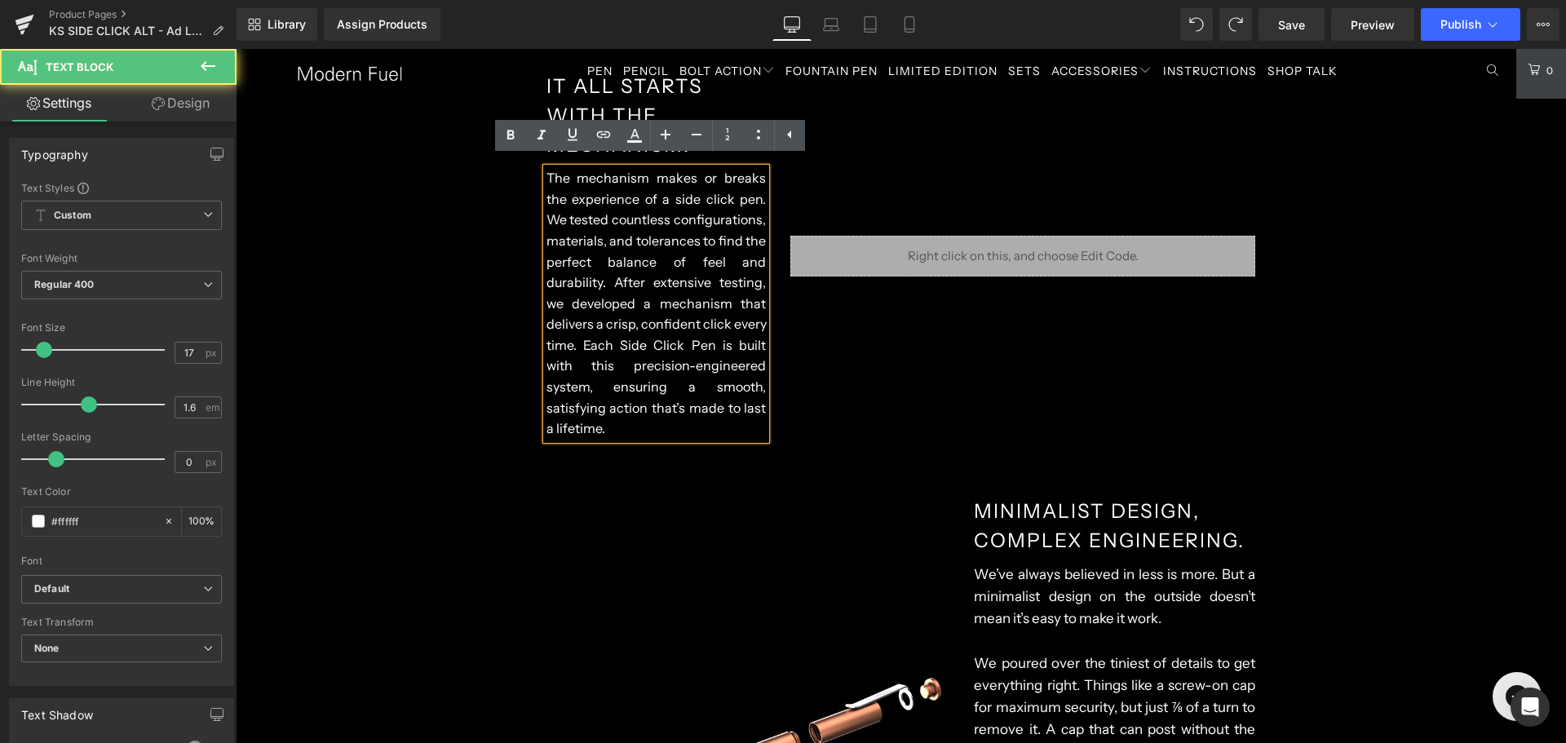
click at [577, 277] on p "The mechanism makes or breaks the experience of a side click pen. We tested cou…" at bounding box center [657, 304] width 220 height 272
click at [582, 277] on p "The mechanism makes or breaks the experience of a side click pen. We tested cou…" at bounding box center [657, 304] width 220 height 272
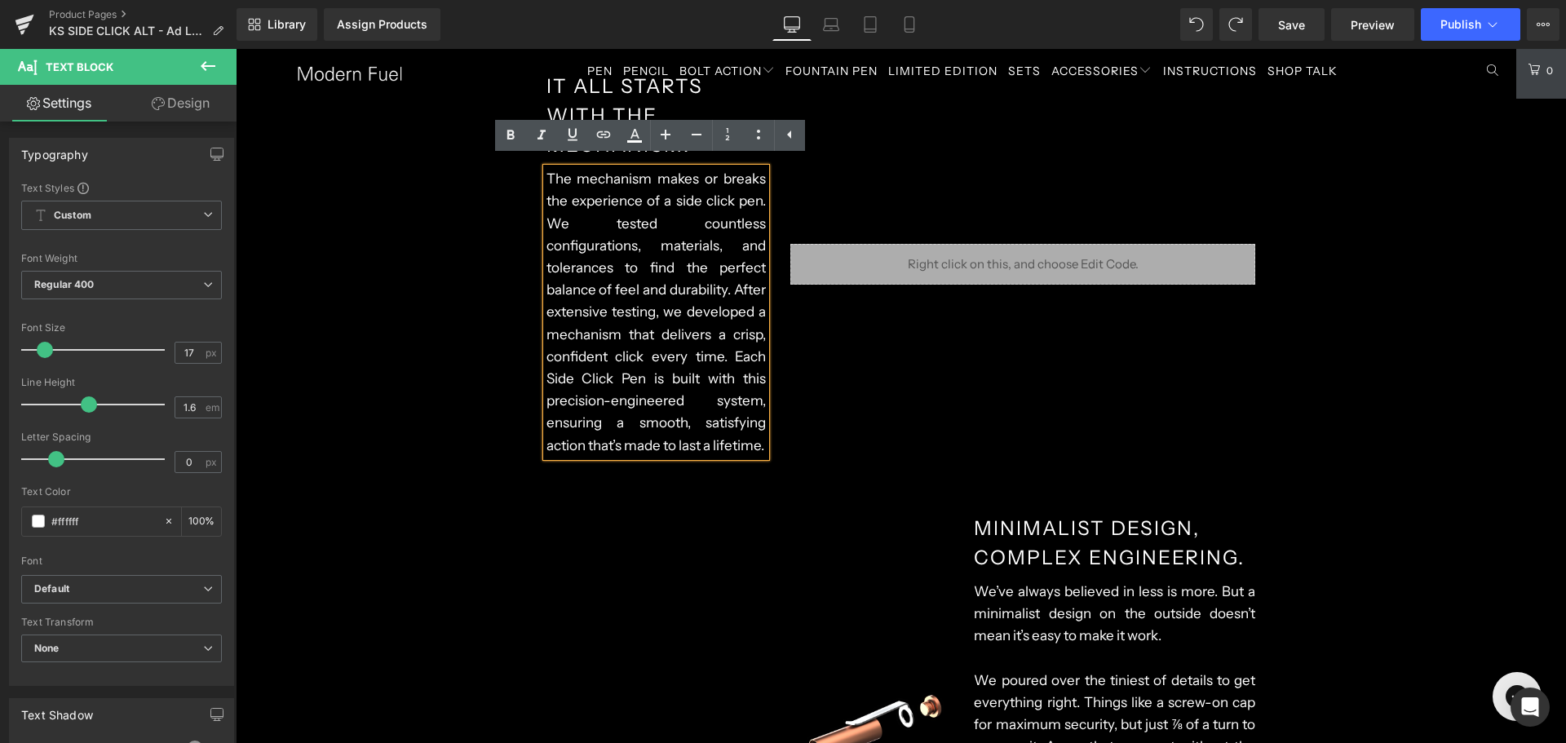
click at [602, 210] on p "The mechanism makes or breaks the experience of a side click pen. We tested cou…" at bounding box center [657, 312] width 220 height 289
click at [547, 243] on p "The mechanism makes or breaks the experience of a side click pen. We tested cou…" at bounding box center [657, 312] width 220 height 289
click at [595, 209] on p "The mechanism makes or breaks the experience of a side click pen. We tested cou…" at bounding box center [657, 312] width 220 height 289
click at [1109, 272] on div "Liquid" at bounding box center [1022, 264] width 465 height 41
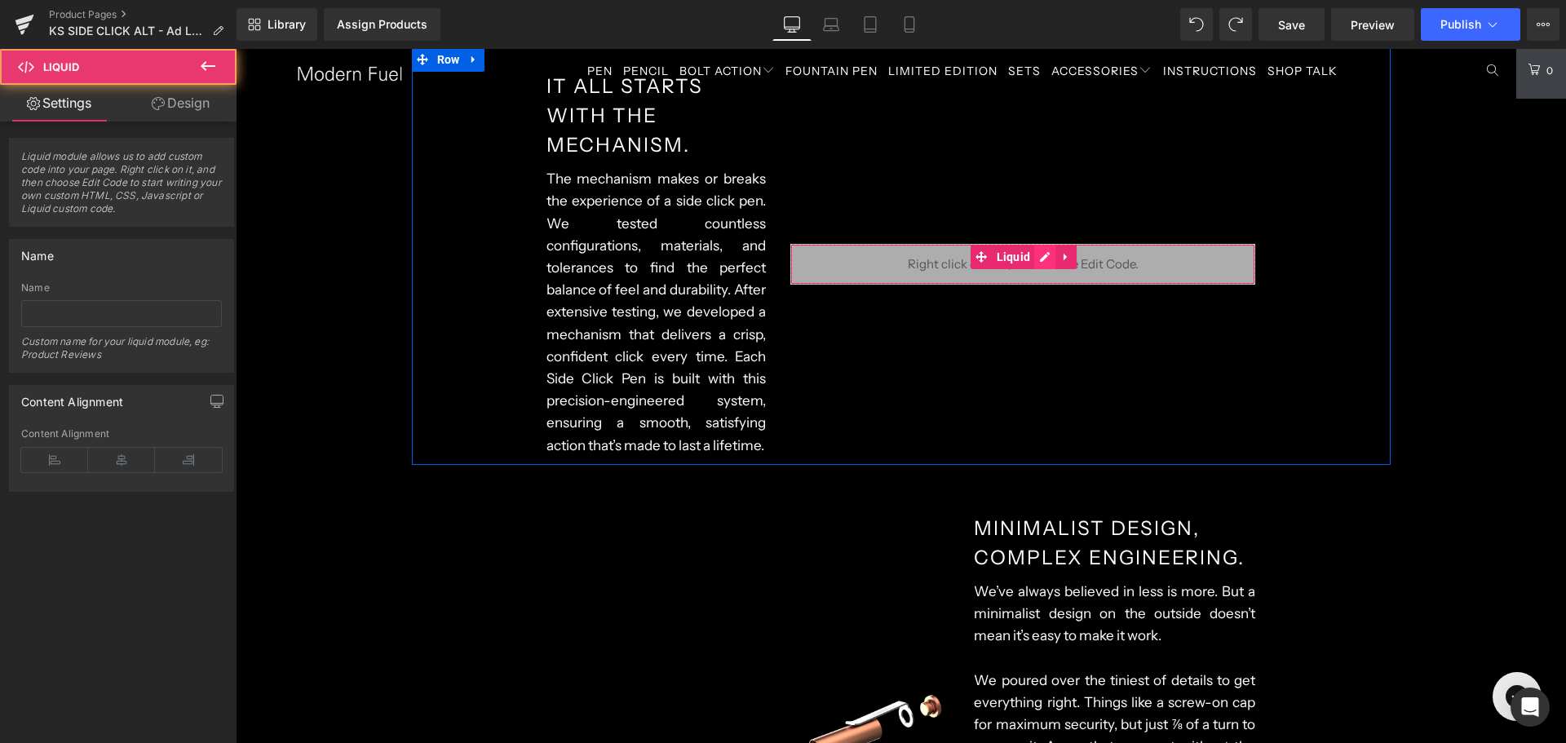
click at [1044, 260] on div "Liquid" at bounding box center [1022, 264] width 465 height 41
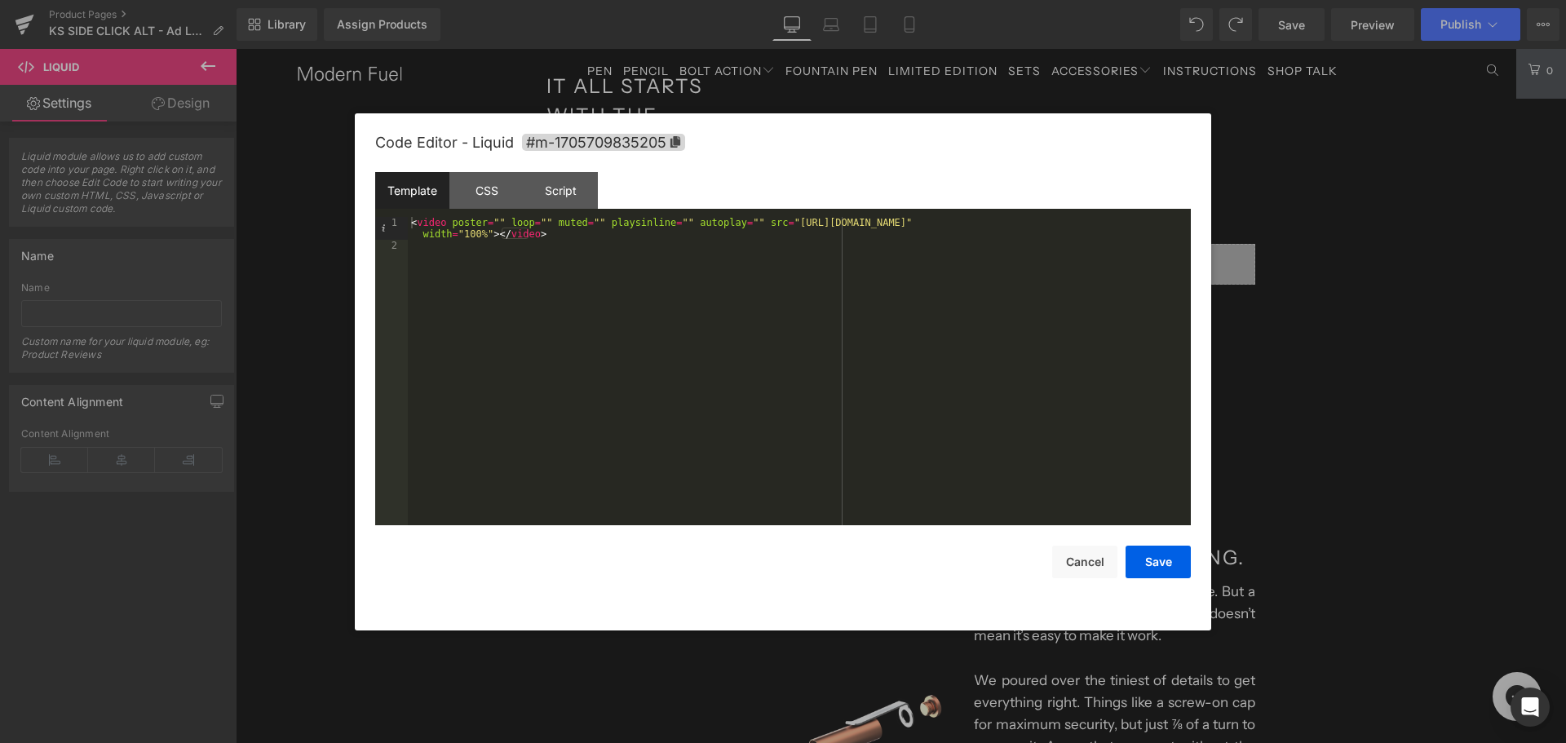
click at [1405, 283] on div at bounding box center [783, 371] width 1566 height 743
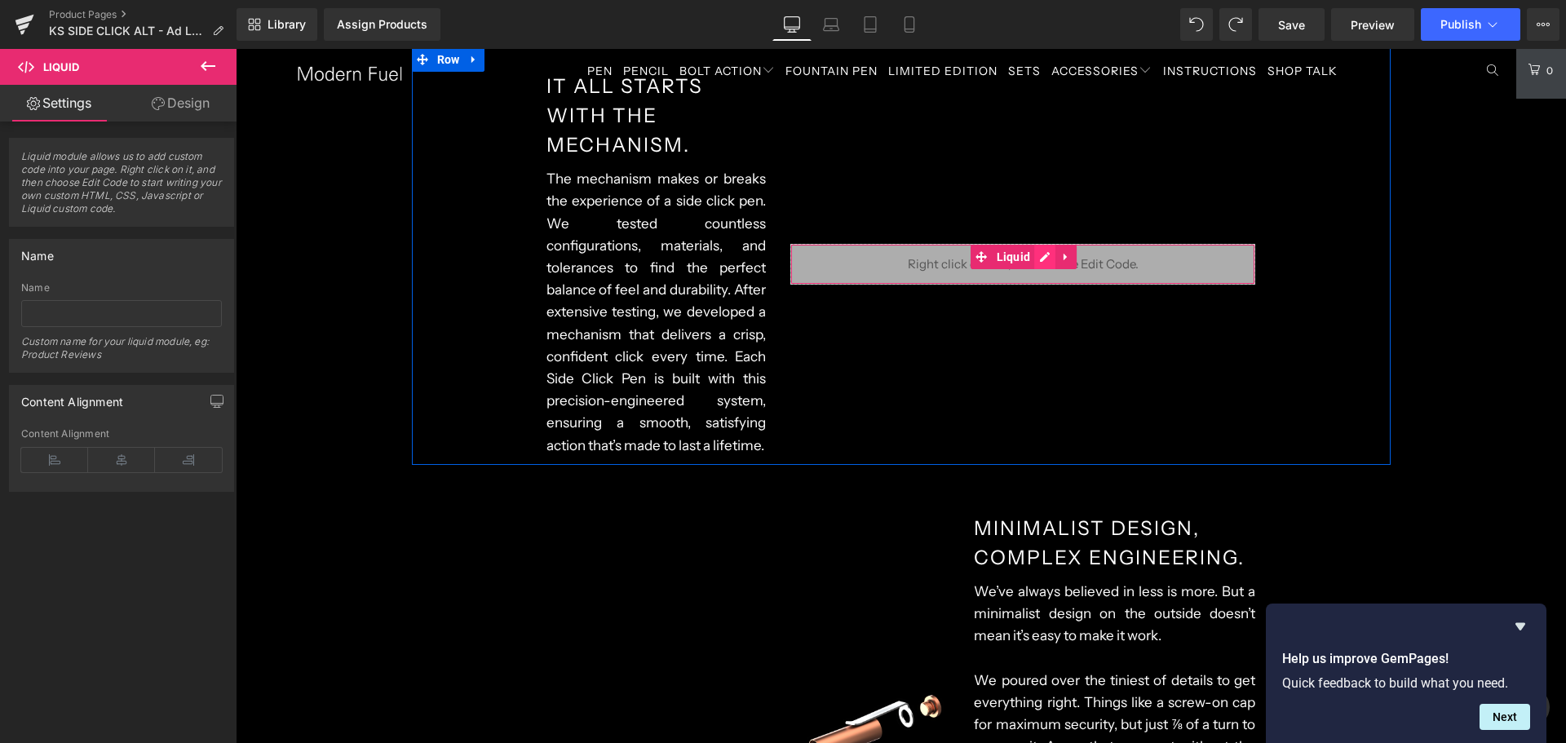
click at [1032, 263] on div "Liquid" at bounding box center [1022, 264] width 465 height 41
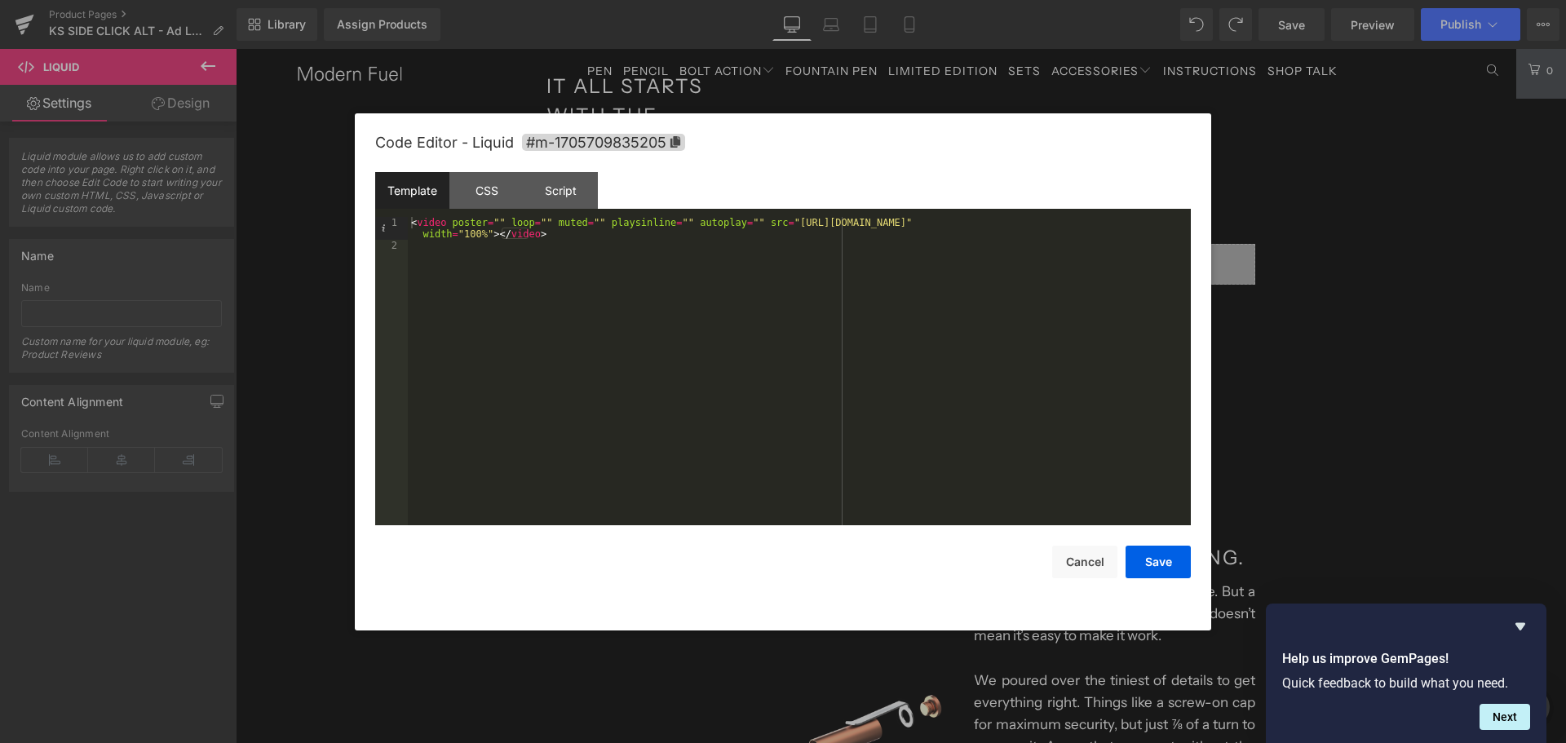
click at [768, 222] on div "< video poster = "" loop = "" muted = "" playsinline = "" autoplay = "" src = "…" at bounding box center [799, 388] width 783 height 343
click at [768, 222] on div "< video poster = "" loop = "" muted = "" playsinline = "" autoplay = "" src = "…" at bounding box center [799, 371] width 783 height 308
click at [768, 222] on div "< video poster = "" loop = "" muted = "" playsinline = "" autoplay = "" src = "…" at bounding box center [799, 388] width 783 height 343
drag, startPoint x: 1160, startPoint y: 222, endPoint x: 767, endPoint y: 217, distance: 393.2
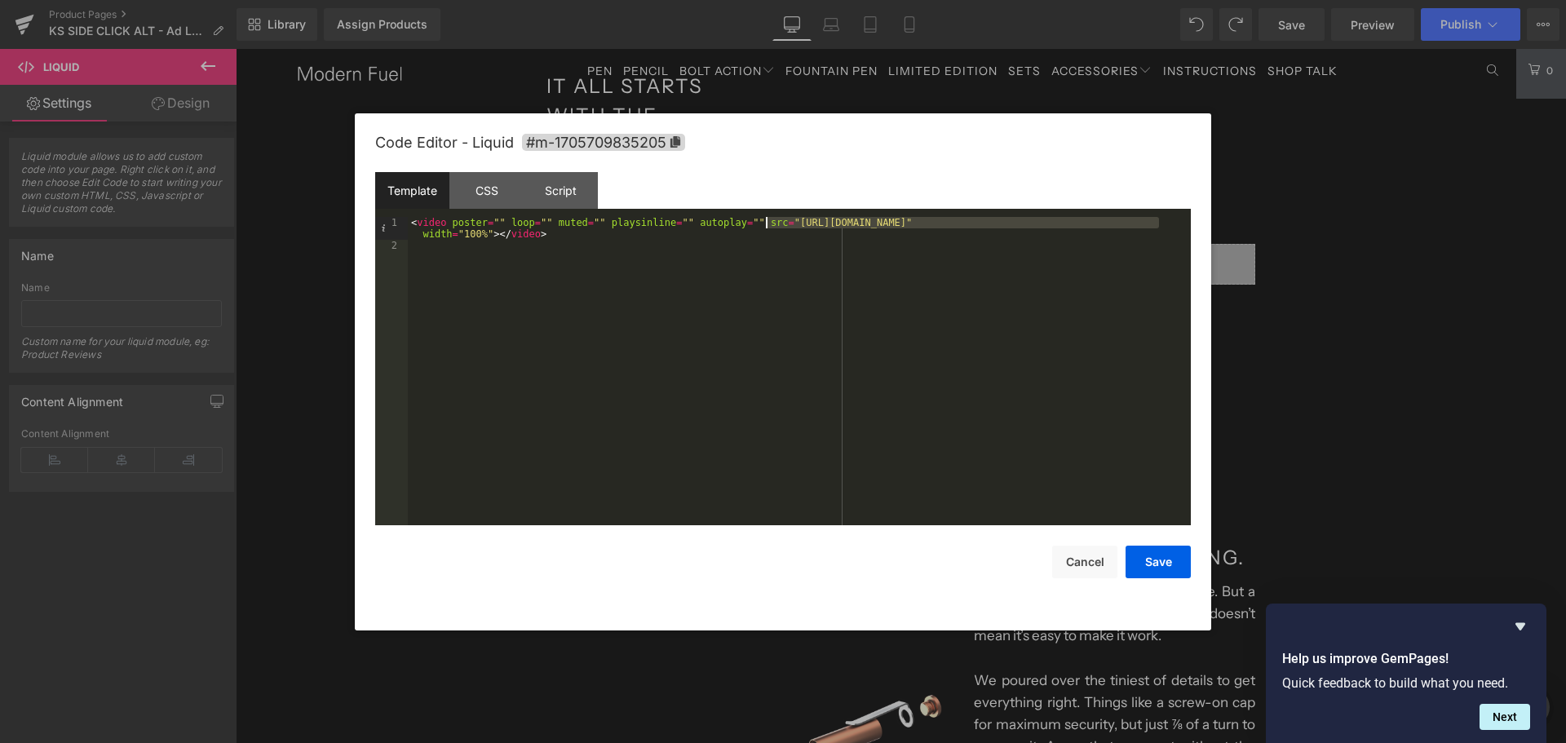
click at [767, 217] on div "< video poster = "" loop = "" muted = "" playsinline = "" autoplay = "" src = "…" at bounding box center [799, 388] width 783 height 343
click at [1146, 562] on button "Save" at bounding box center [1158, 562] width 65 height 33
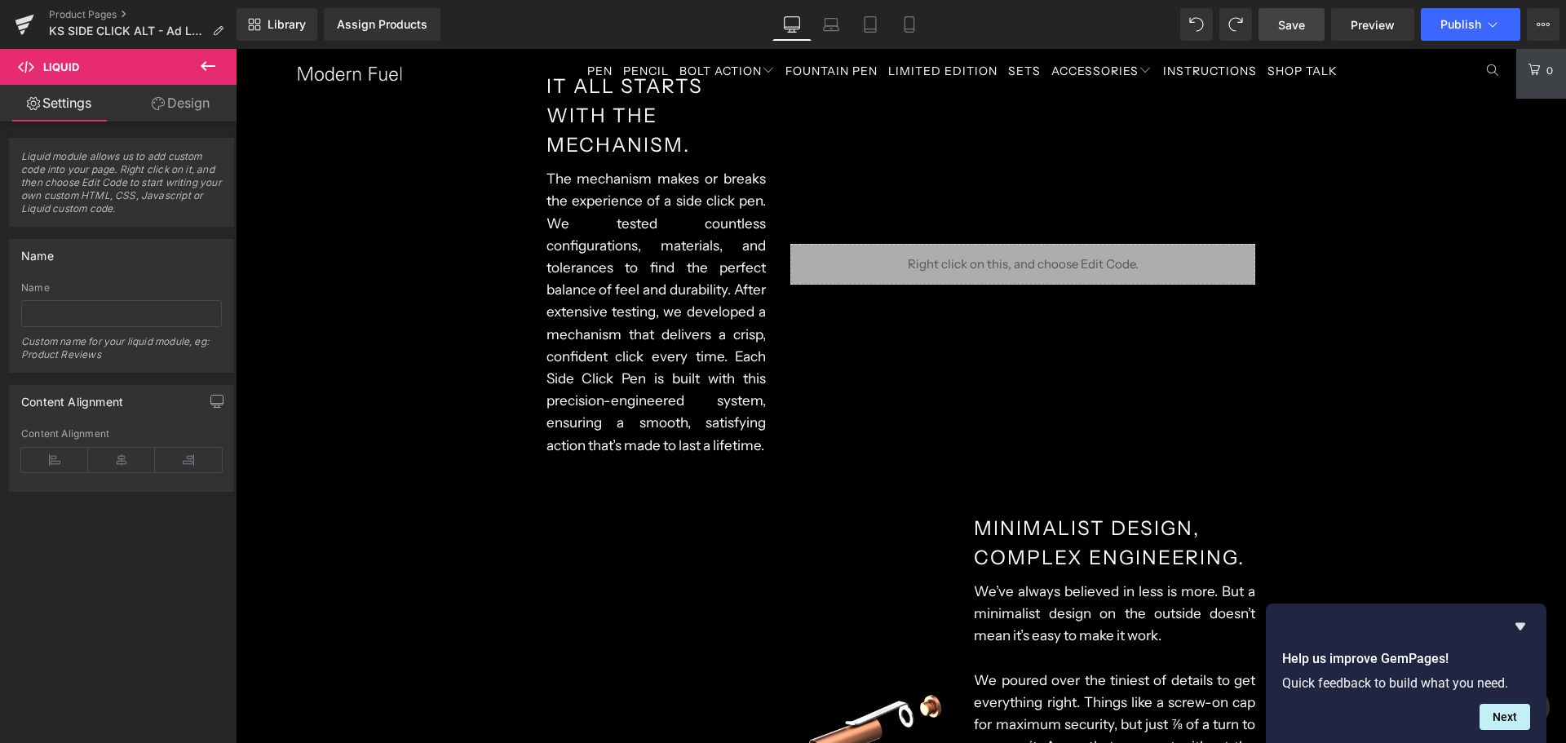
click at [1307, 22] on link "Save" at bounding box center [1292, 24] width 66 height 33
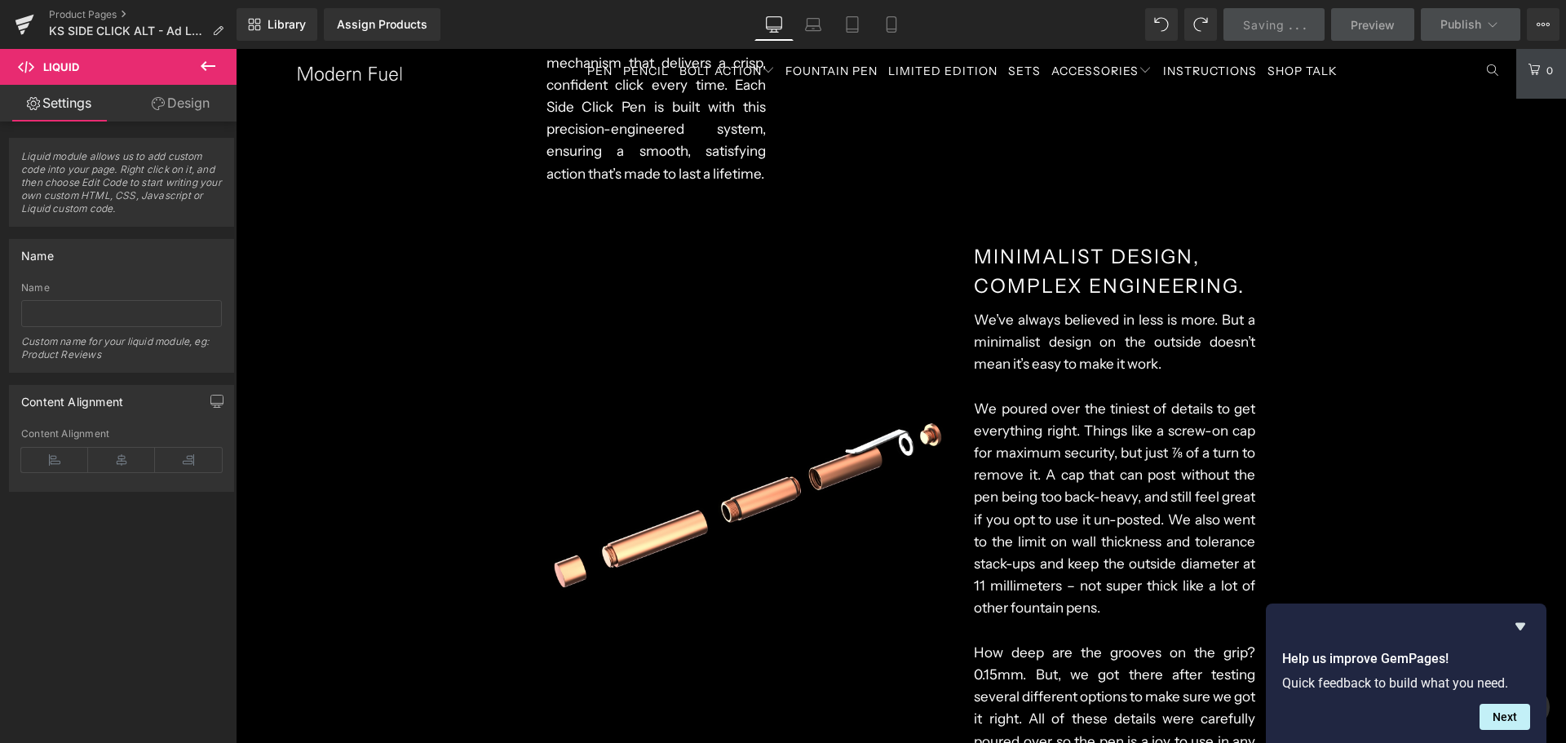
scroll to position [3007, 0]
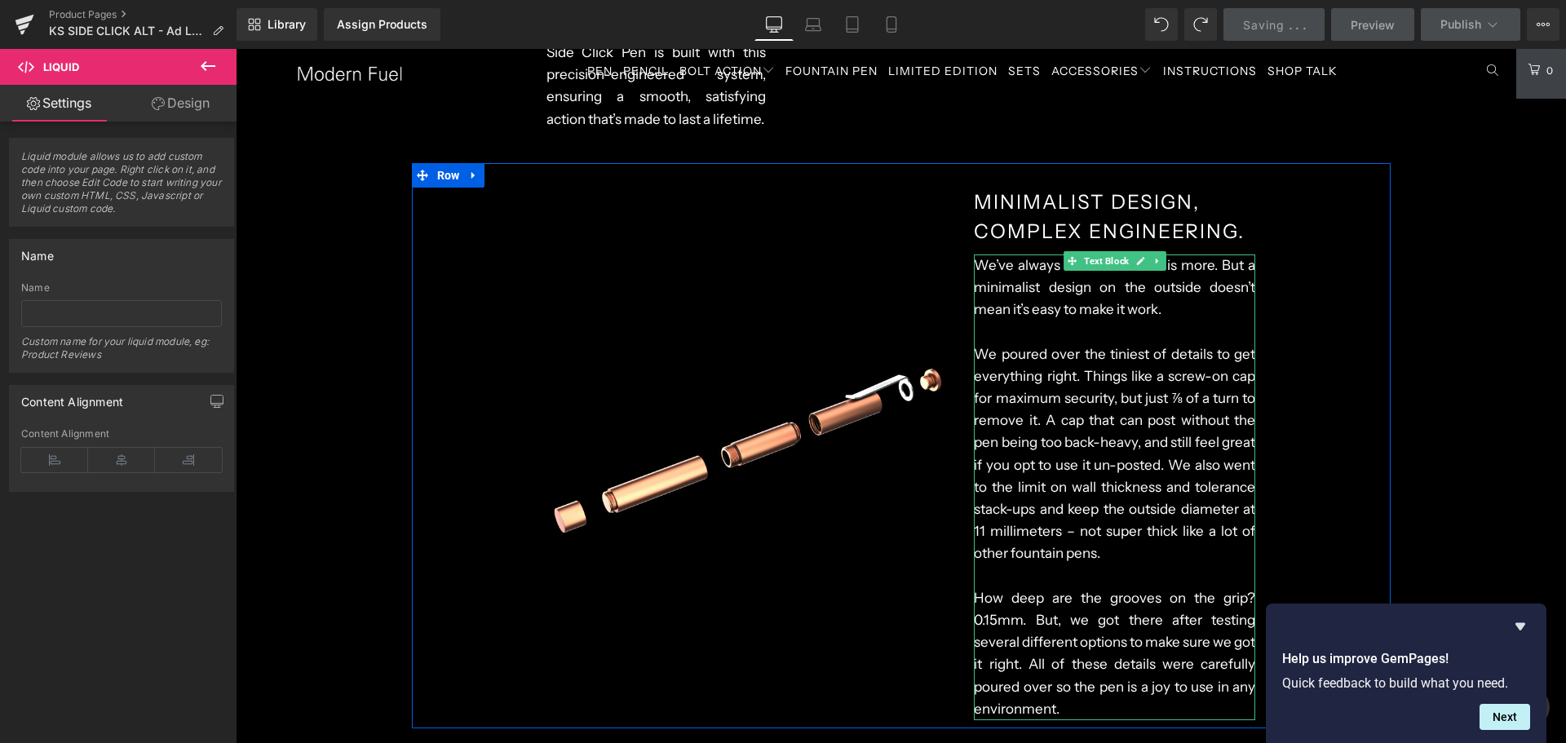
click at [1072, 369] on p "We poured over the tiniest of details to get everything right. Things like a sc…" at bounding box center [1114, 454] width 281 height 222
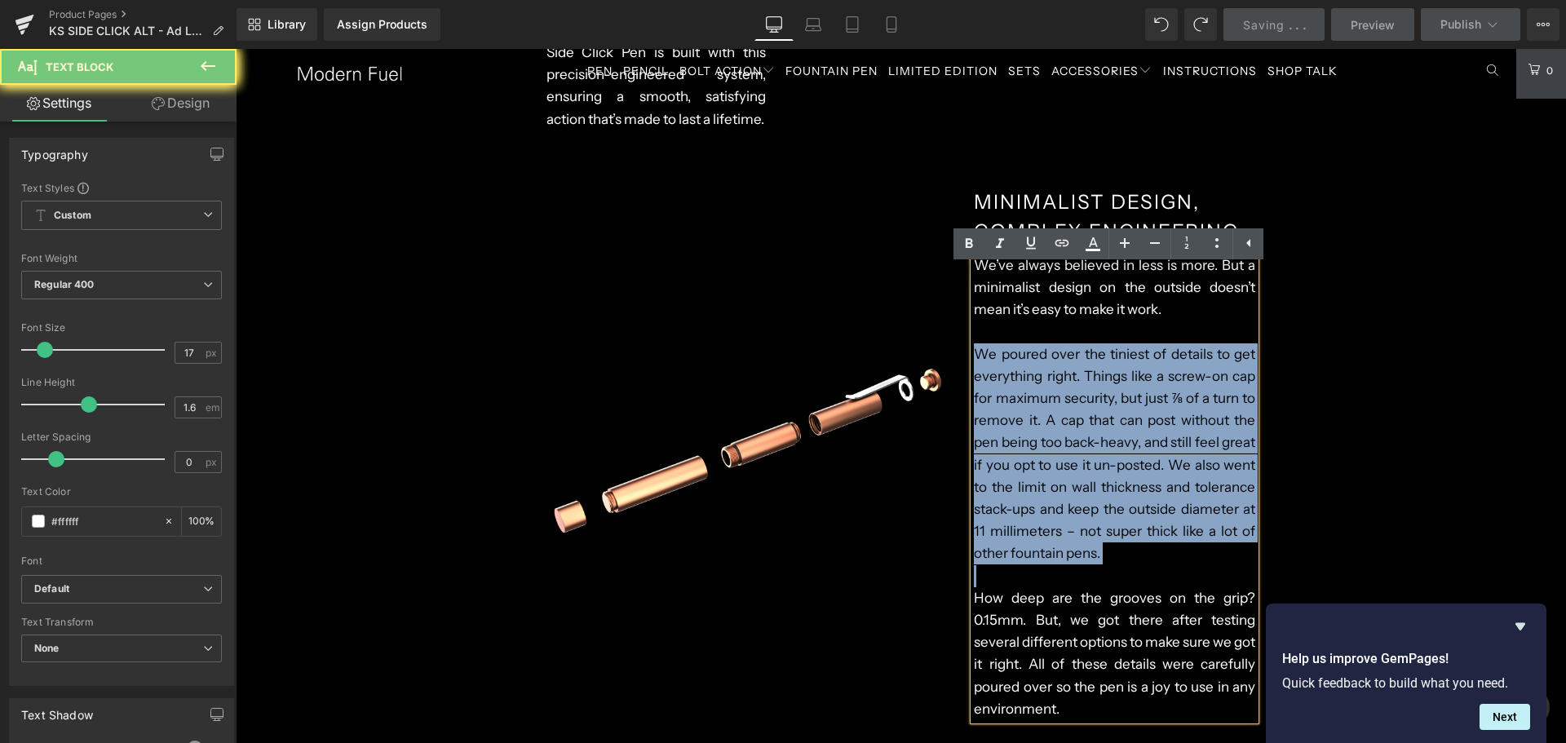
click at [1096, 369] on p "We poured over the tiniest of details to get everything right. Things like a sc…" at bounding box center [1114, 454] width 281 height 222
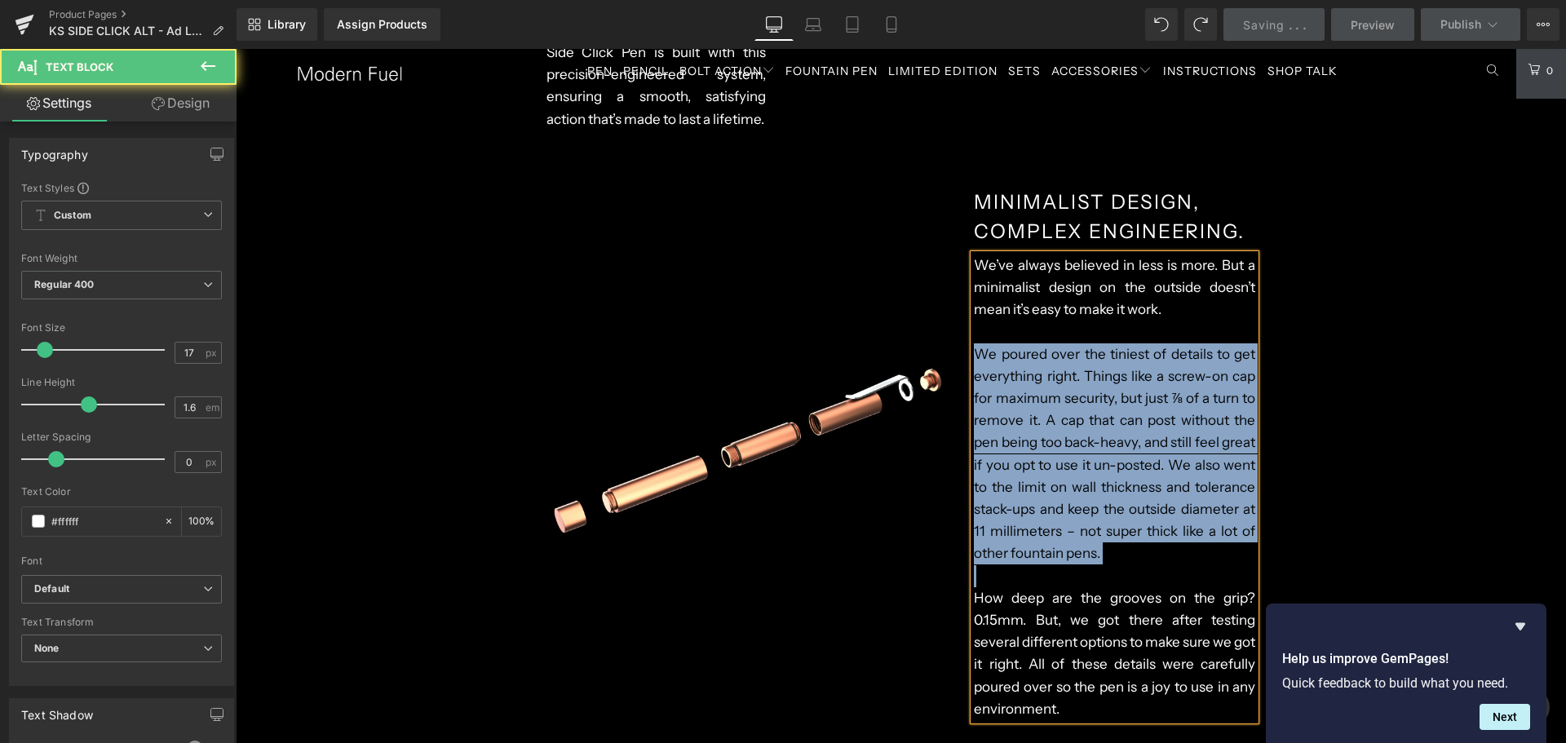
click at [1082, 438] on p "We poured over the tiniest of details to get everything right. Things like a sc…" at bounding box center [1114, 454] width 281 height 222
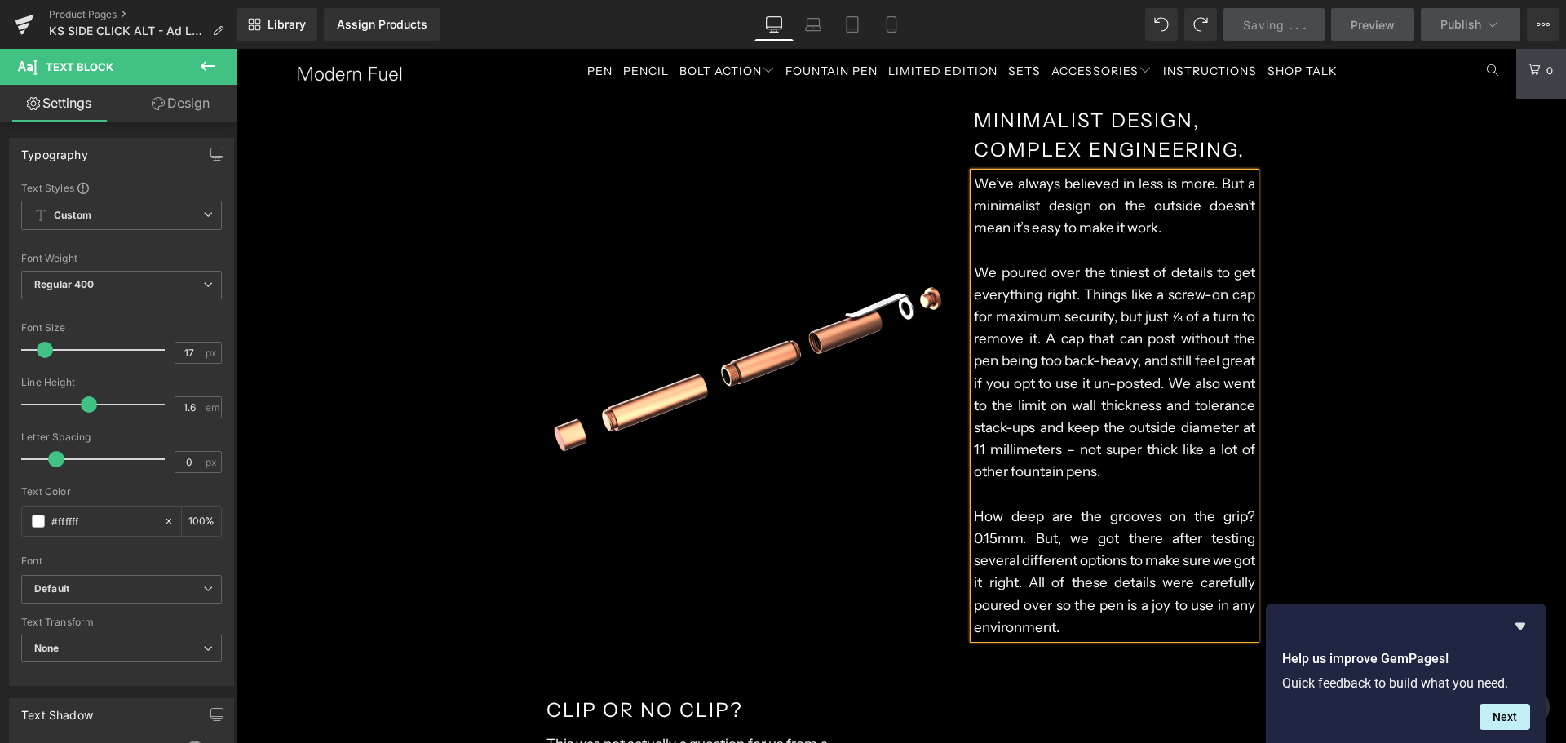
scroll to position [2925, 0]
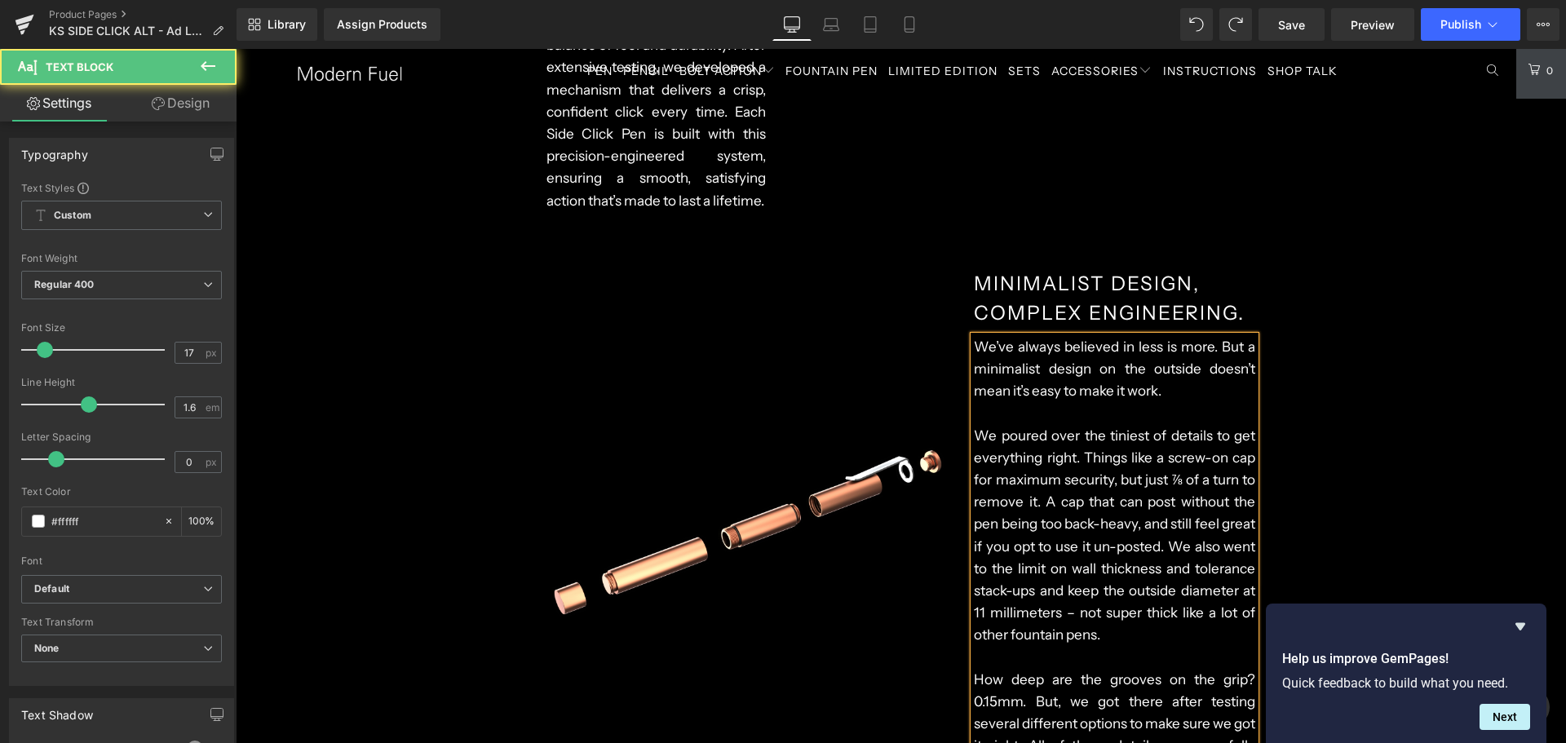
click at [1050, 403] on p "We’ve always believed in less is more. But a minimalist design on the outside d…" at bounding box center [1114, 369] width 281 height 67
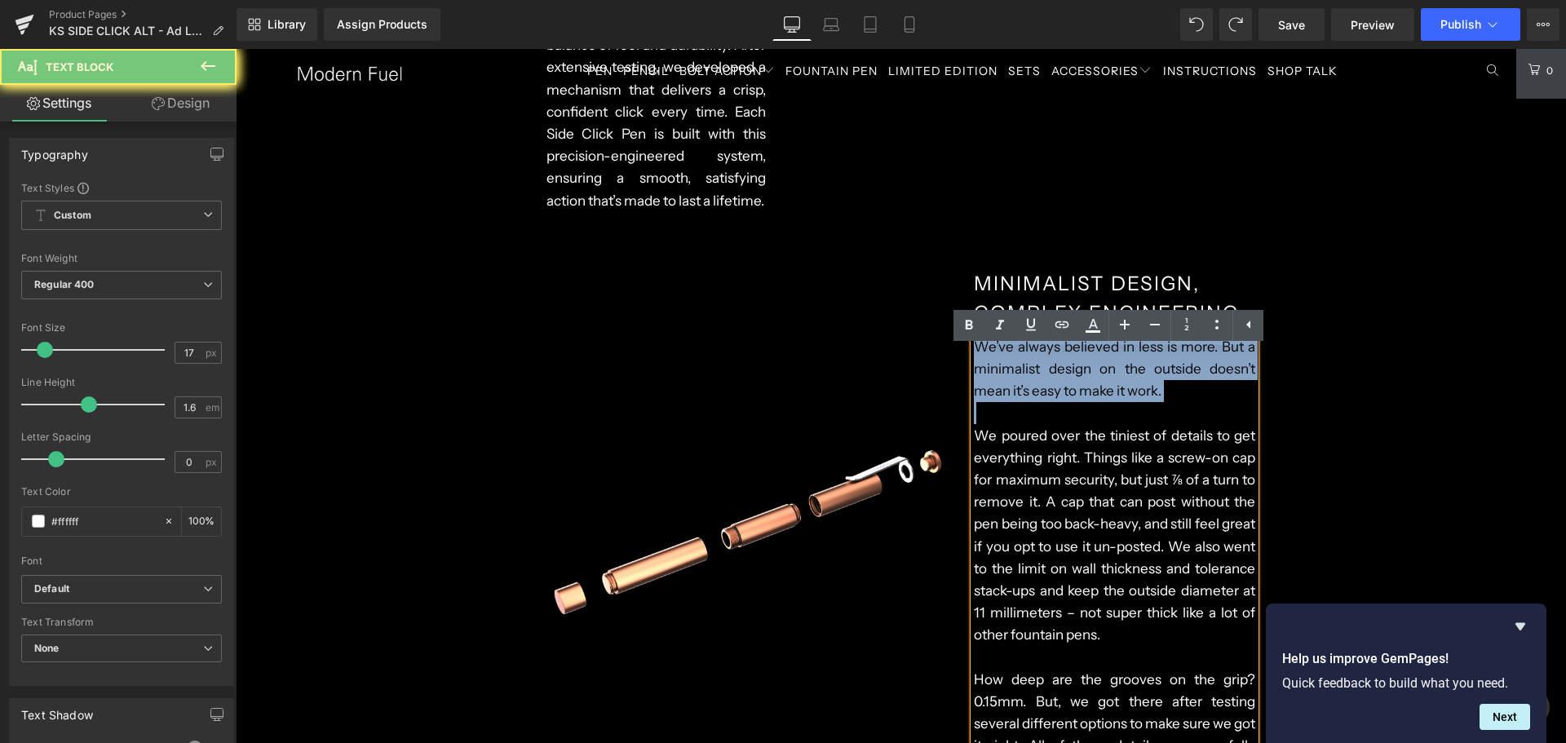
click at [1050, 403] on p "We’ve always believed in less is more. But a minimalist design on the outside d…" at bounding box center [1114, 369] width 281 height 67
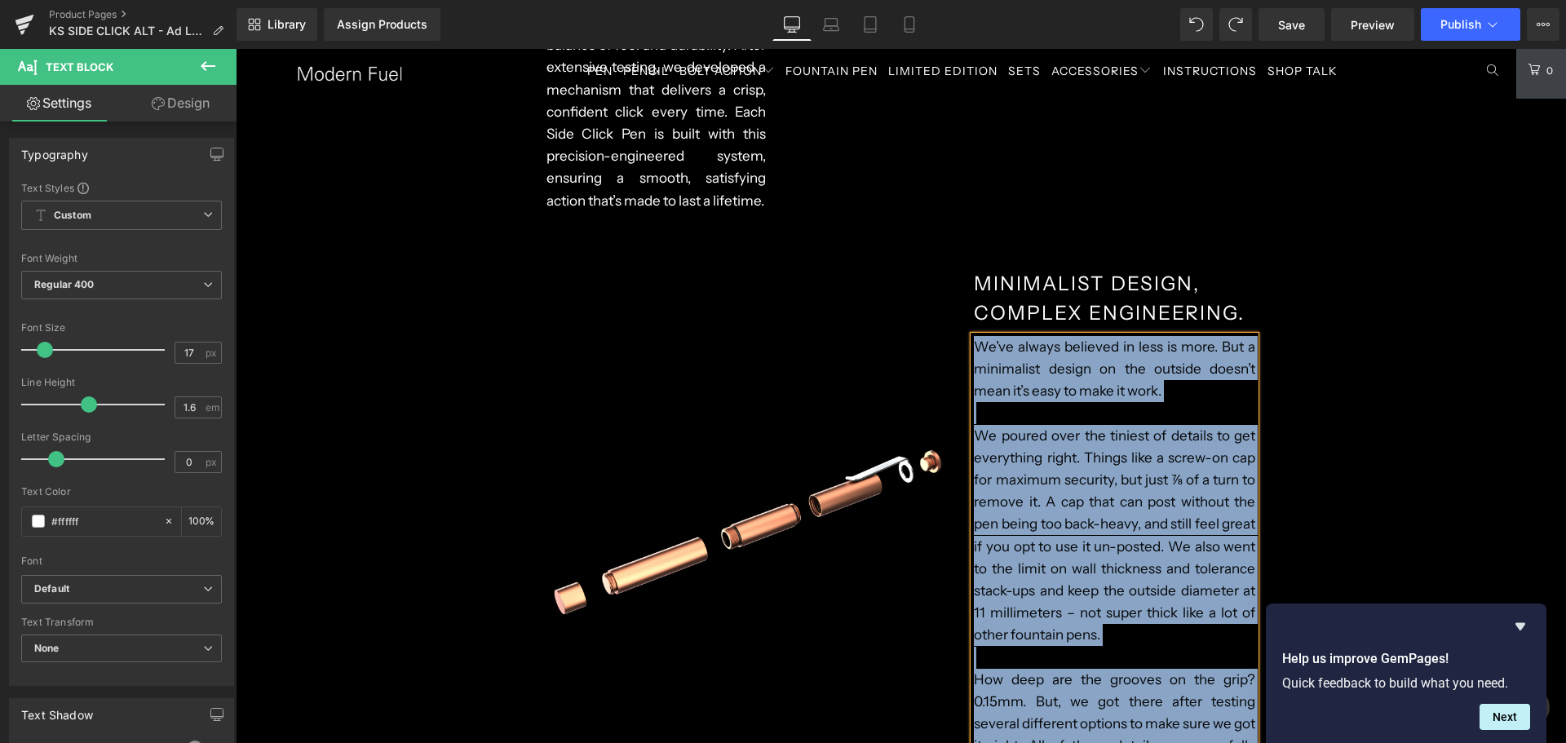
paste div
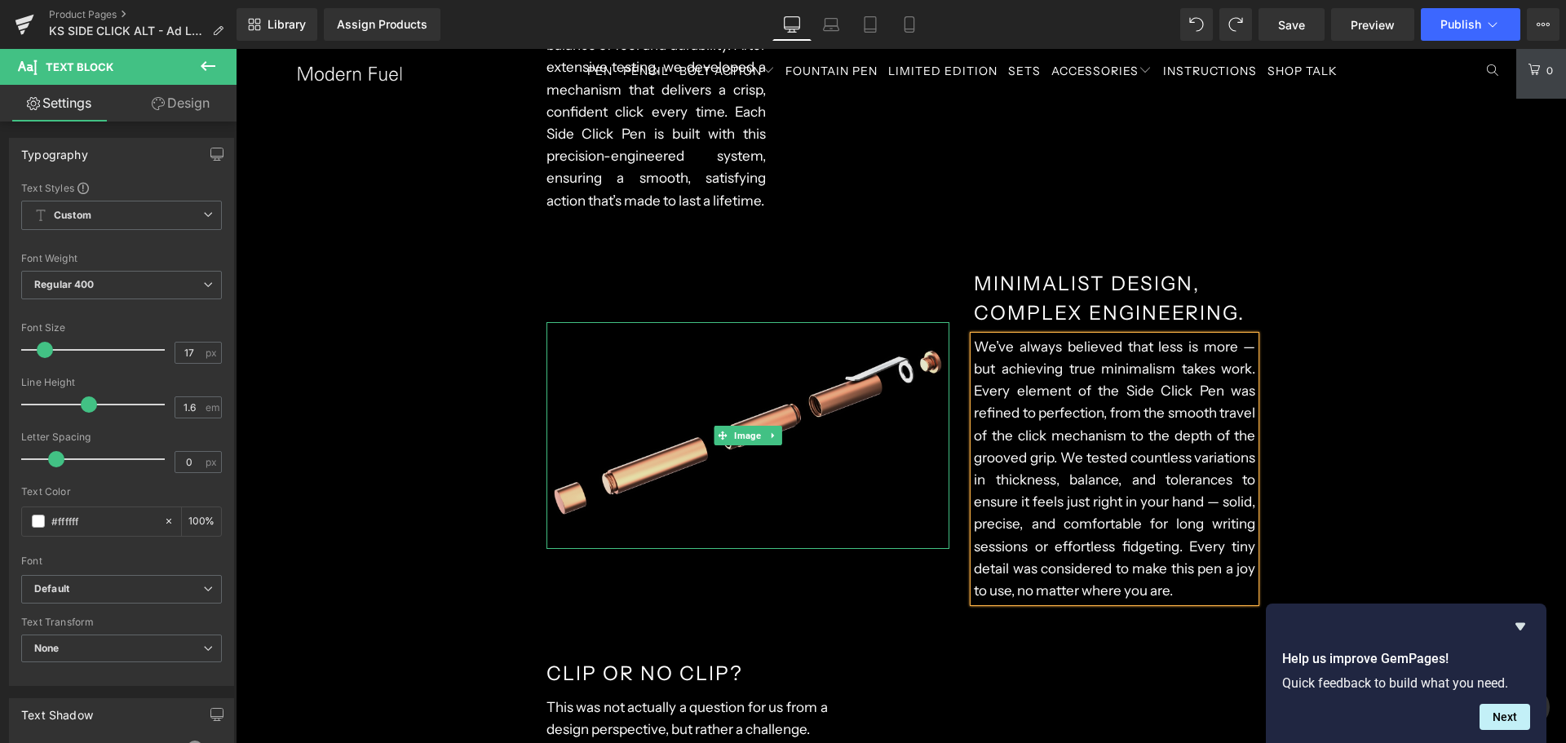
click at [846, 363] on img at bounding box center [749, 435] width 404 height 227
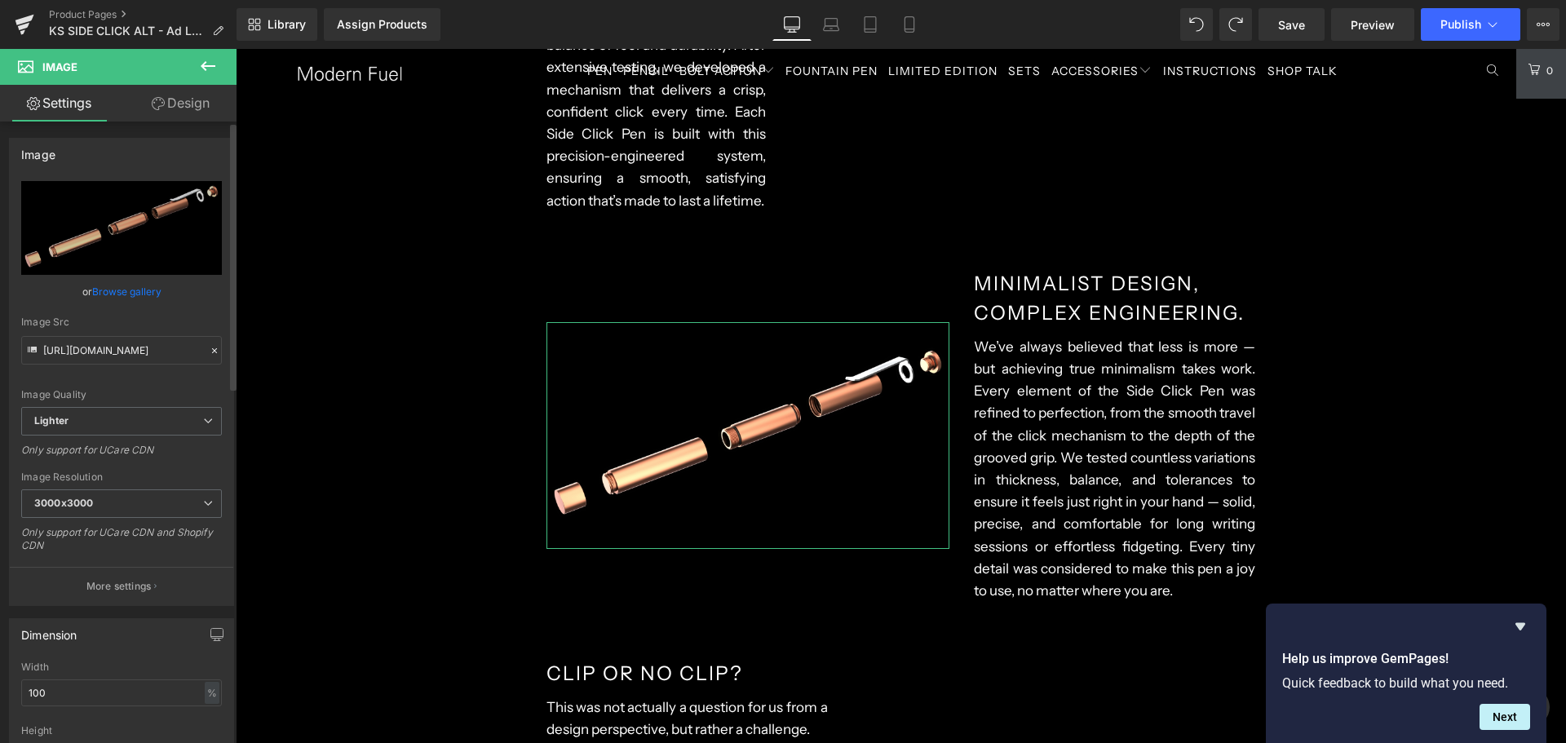
click at [147, 294] on link "Browse gallery" at bounding box center [126, 291] width 69 height 29
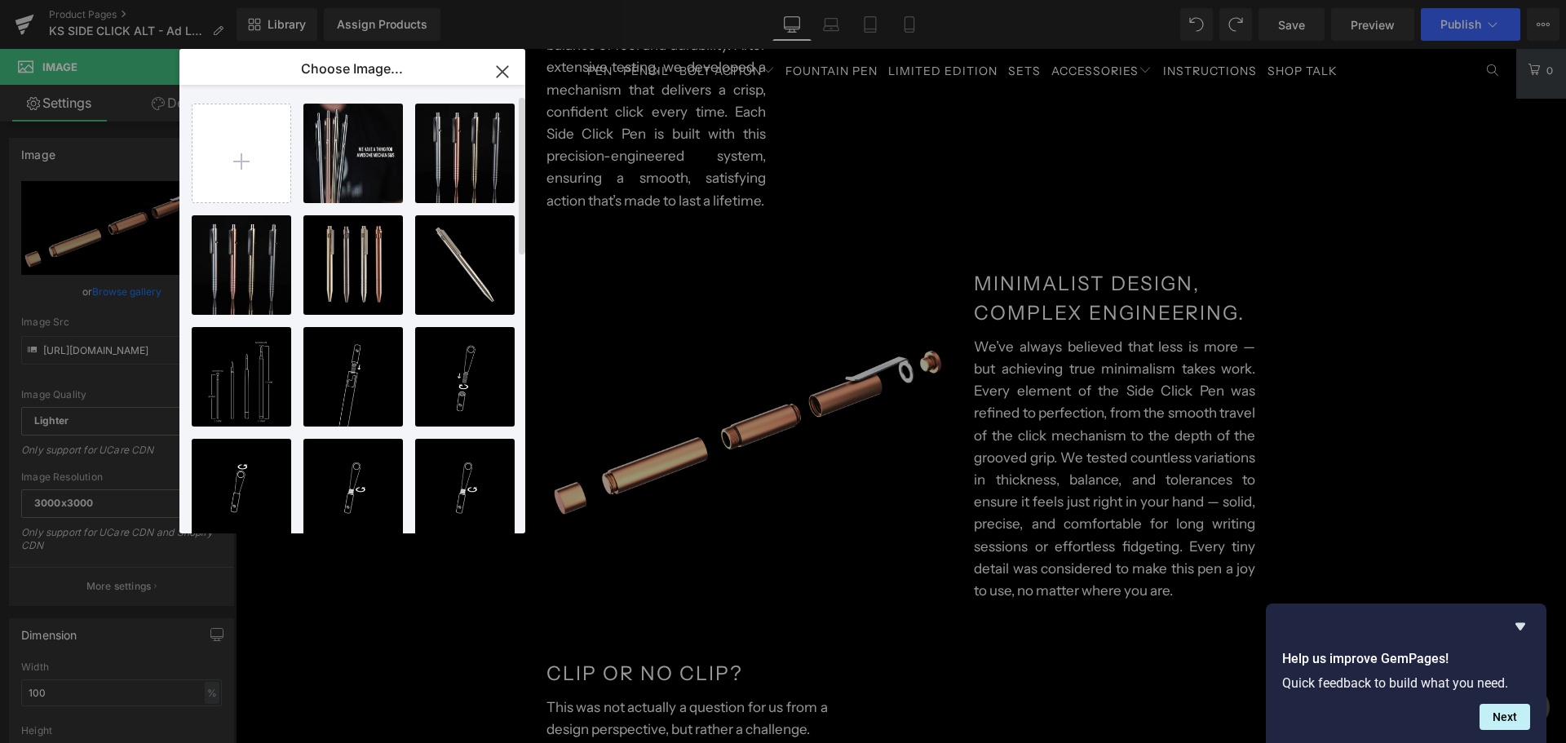
scroll to position [82, 0]
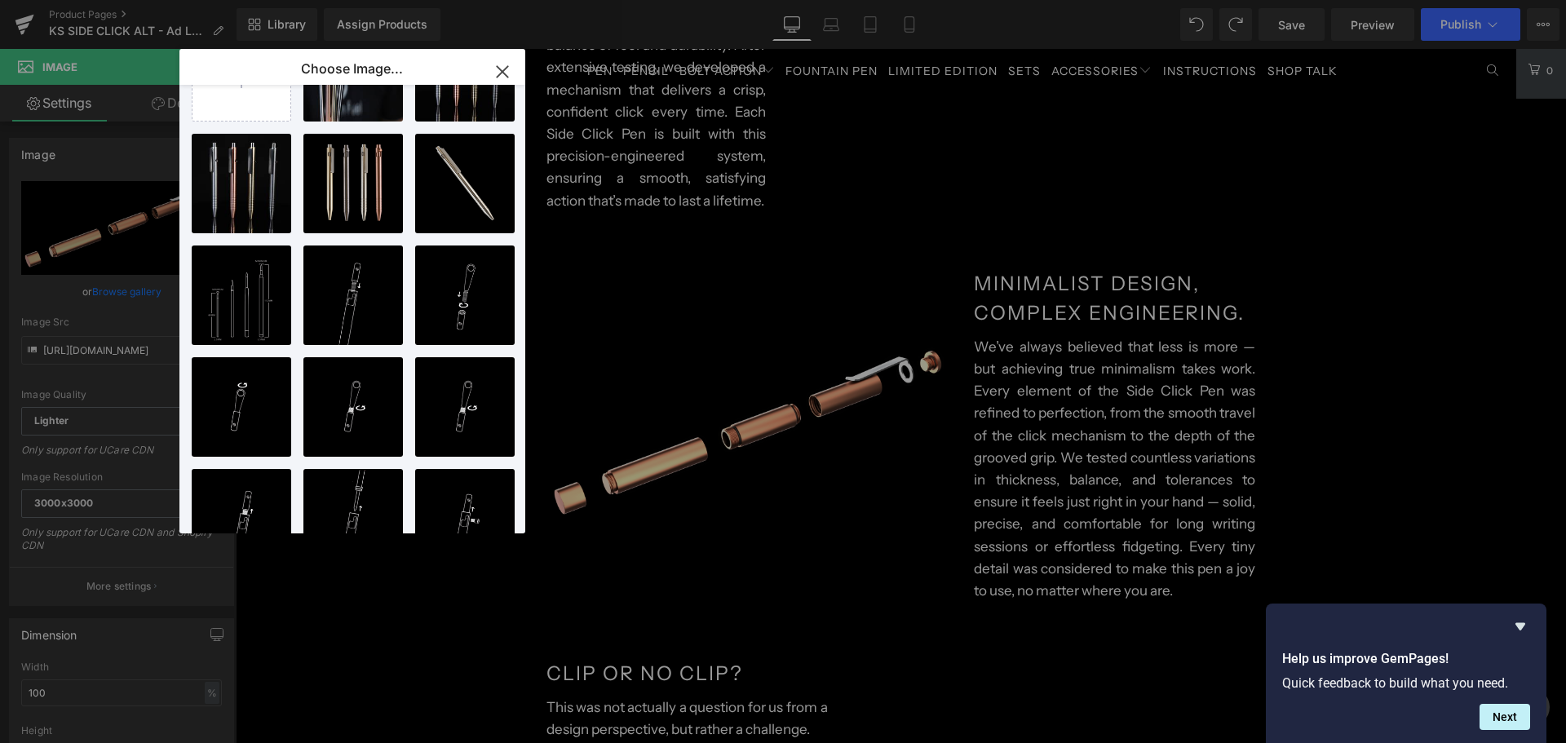
click at [504, 66] on icon "button" at bounding box center [502, 72] width 26 height 26
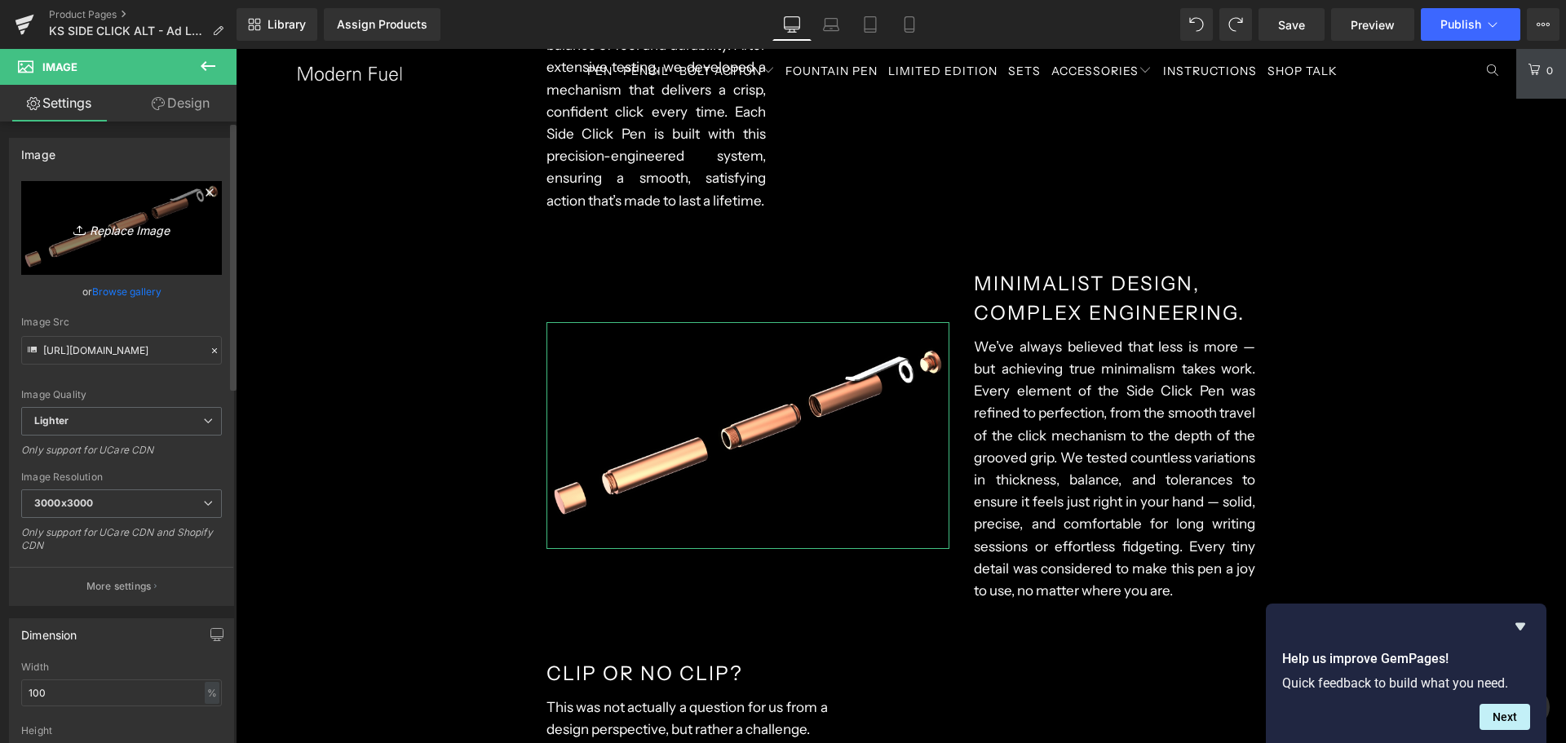
click at [113, 237] on icon "Replace Image" at bounding box center [121, 228] width 131 height 20
type input "C:\fakepath\ks.png"
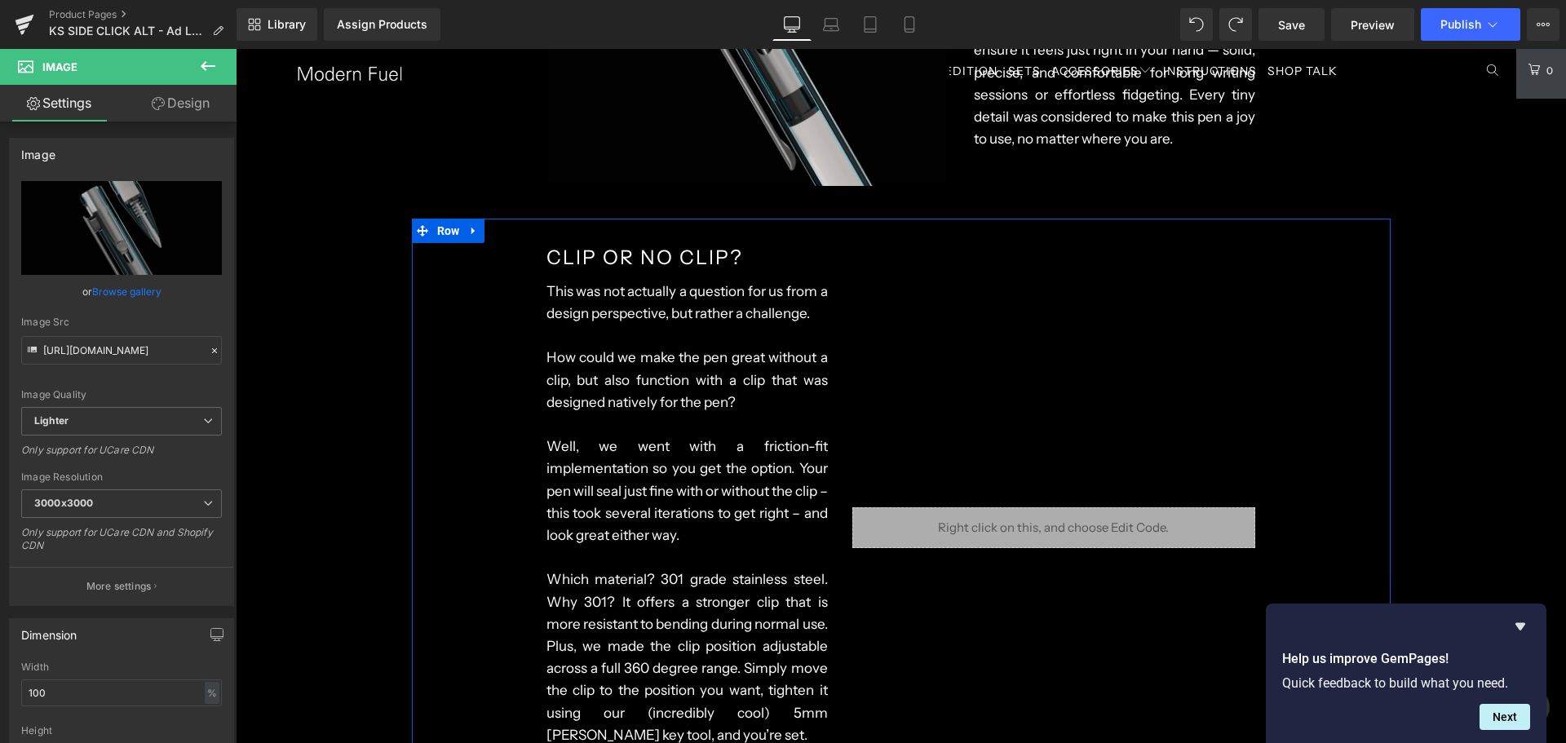
scroll to position [3415, 0]
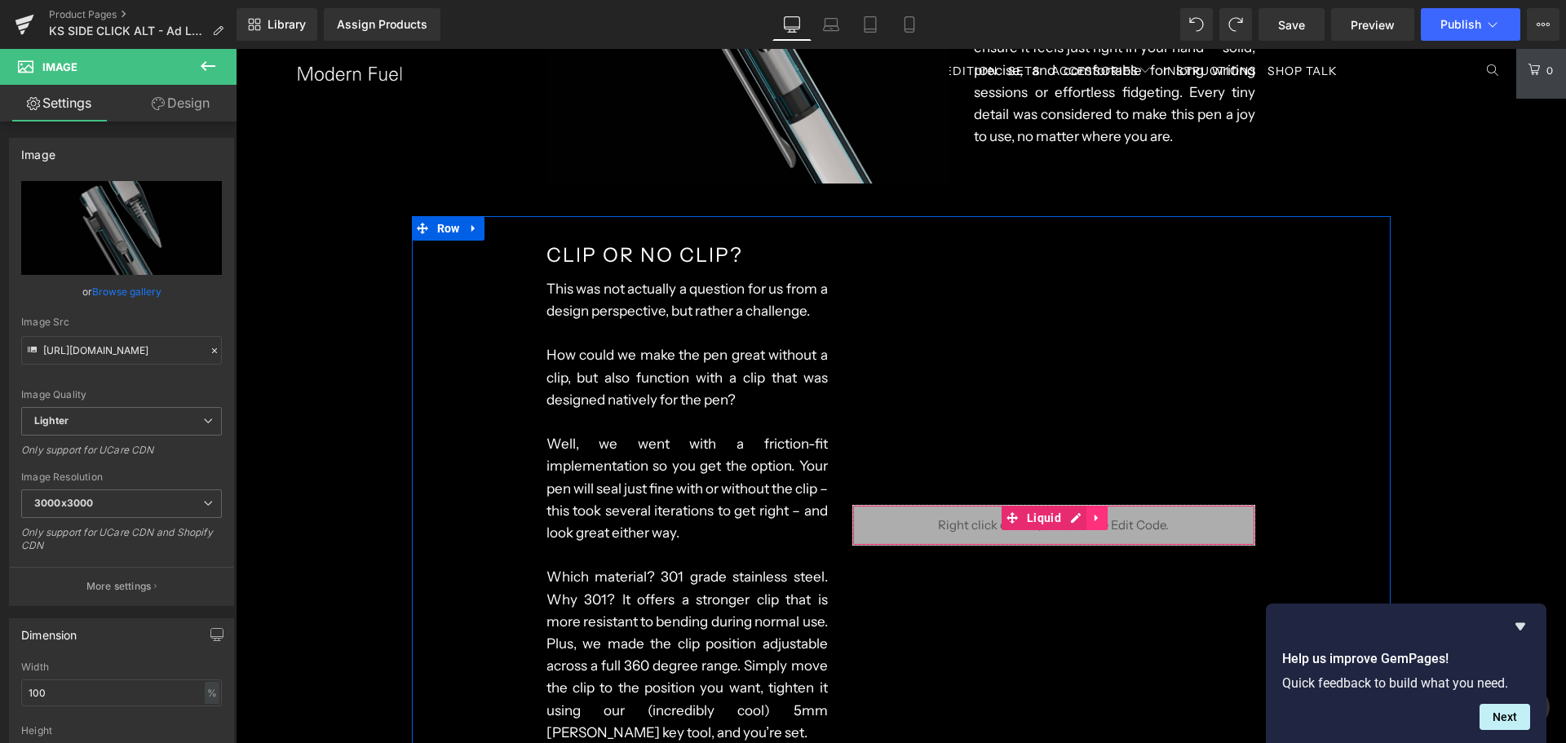
click at [1095, 522] on icon at bounding box center [1096, 518] width 3 height 7
click at [1102, 524] on icon at bounding box center [1107, 517] width 11 height 11
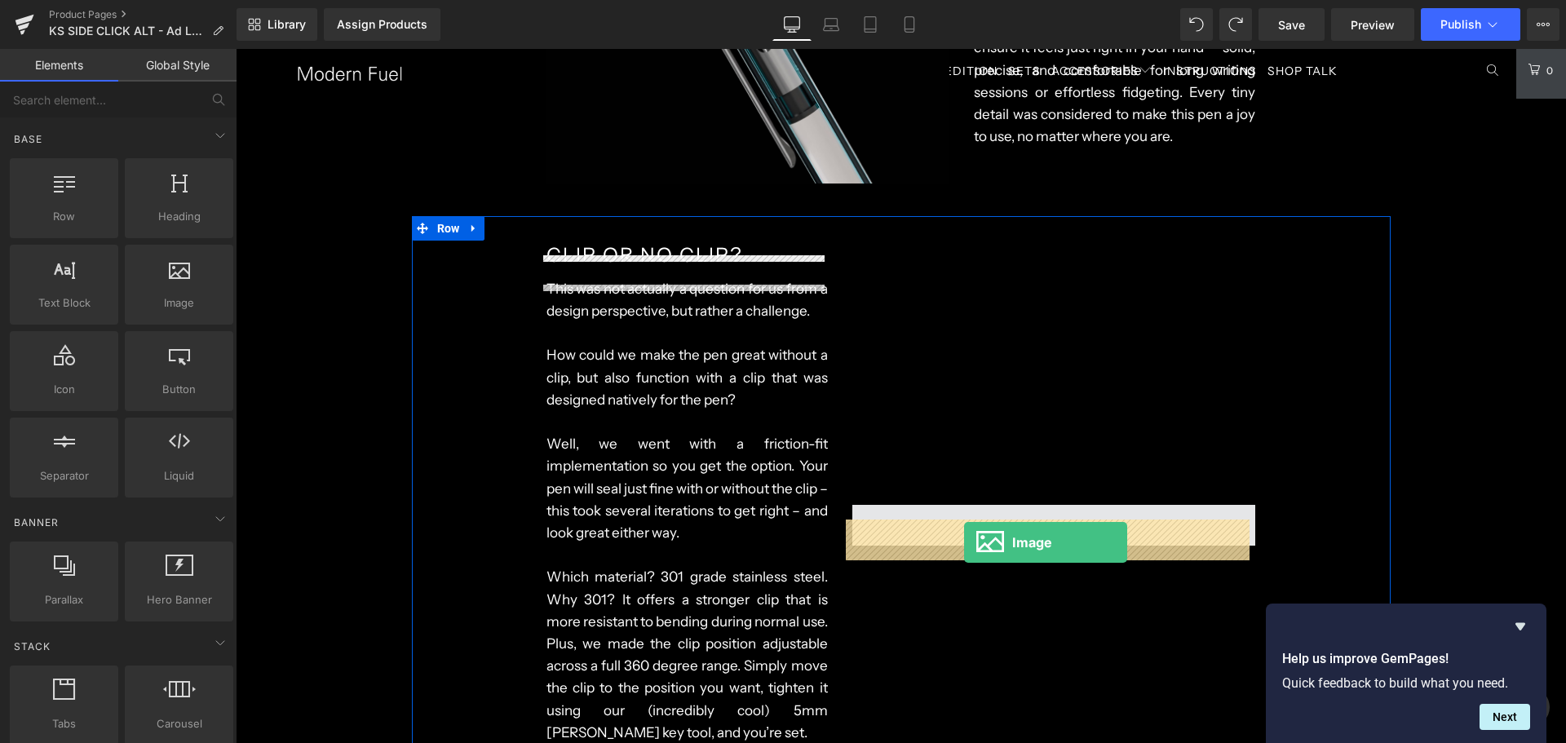
drag, startPoint x: 431, startPoint y: 350, endPoint x: 964, endPoint y: 542, distance: 567.1
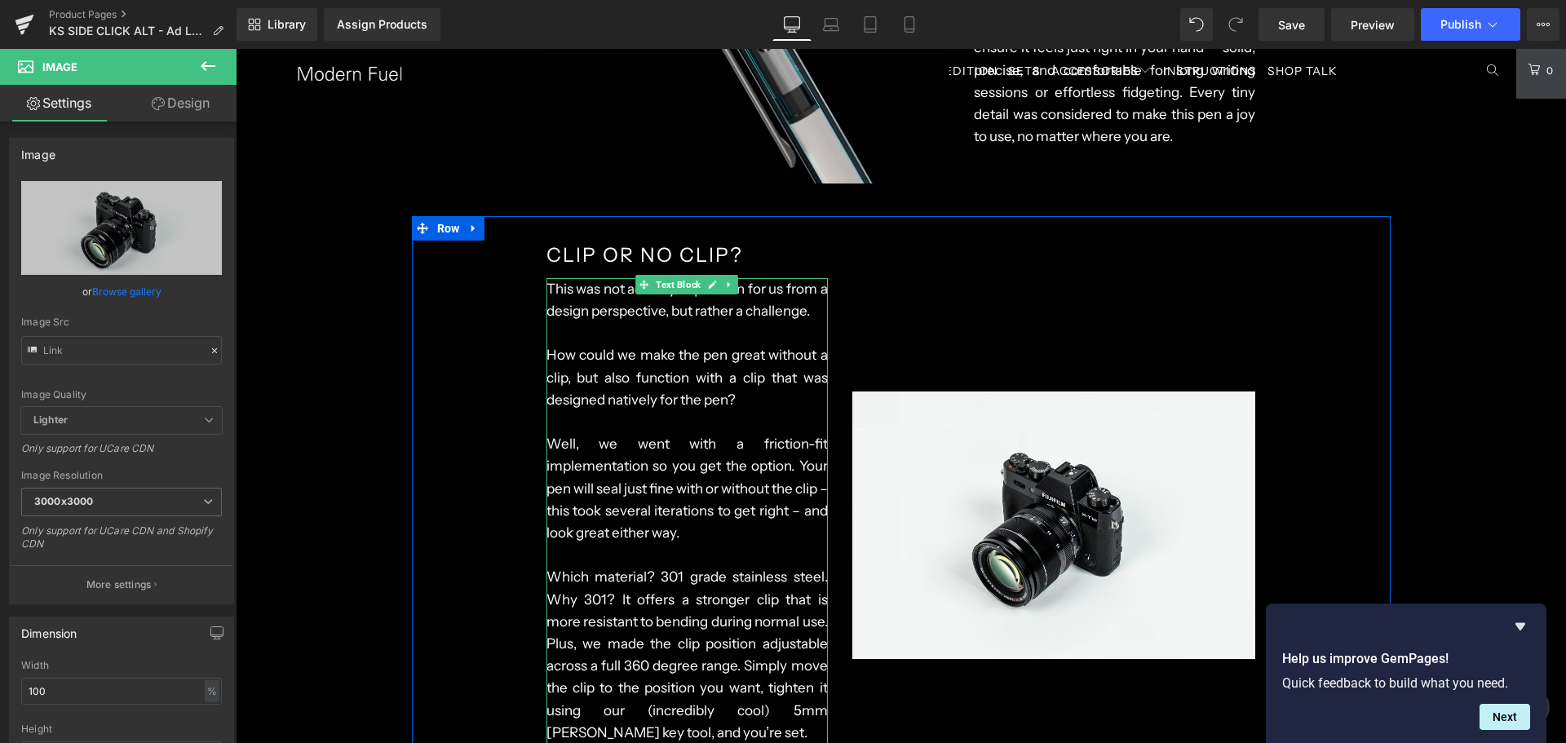
click at [673, 411] on p "How could we make the pen great without a clip, but also function with a clip t…" at bounding box center [687, 377] width 281 height 67
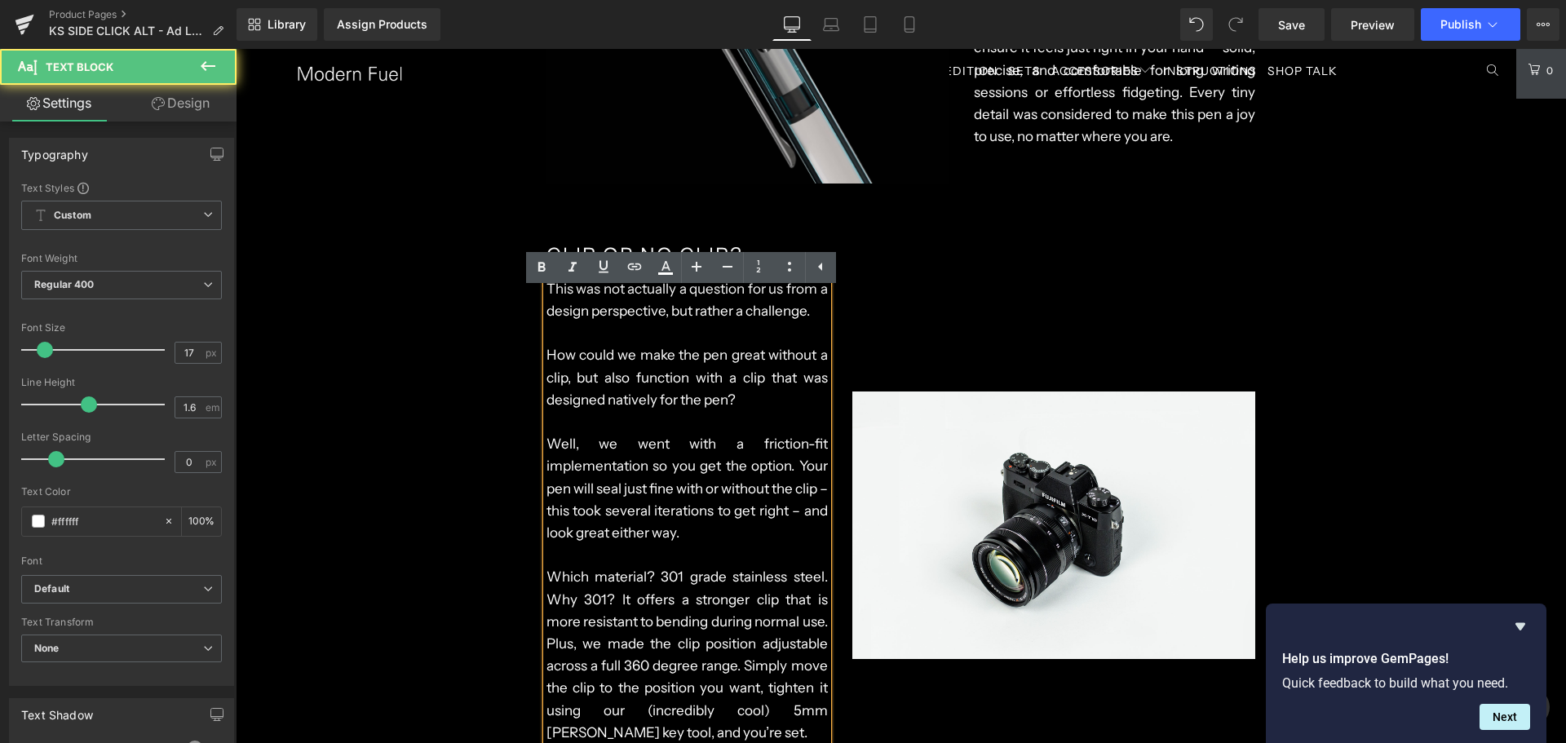
click at [673, 427] on p at bounding box center [687, 422] width 281 height 22
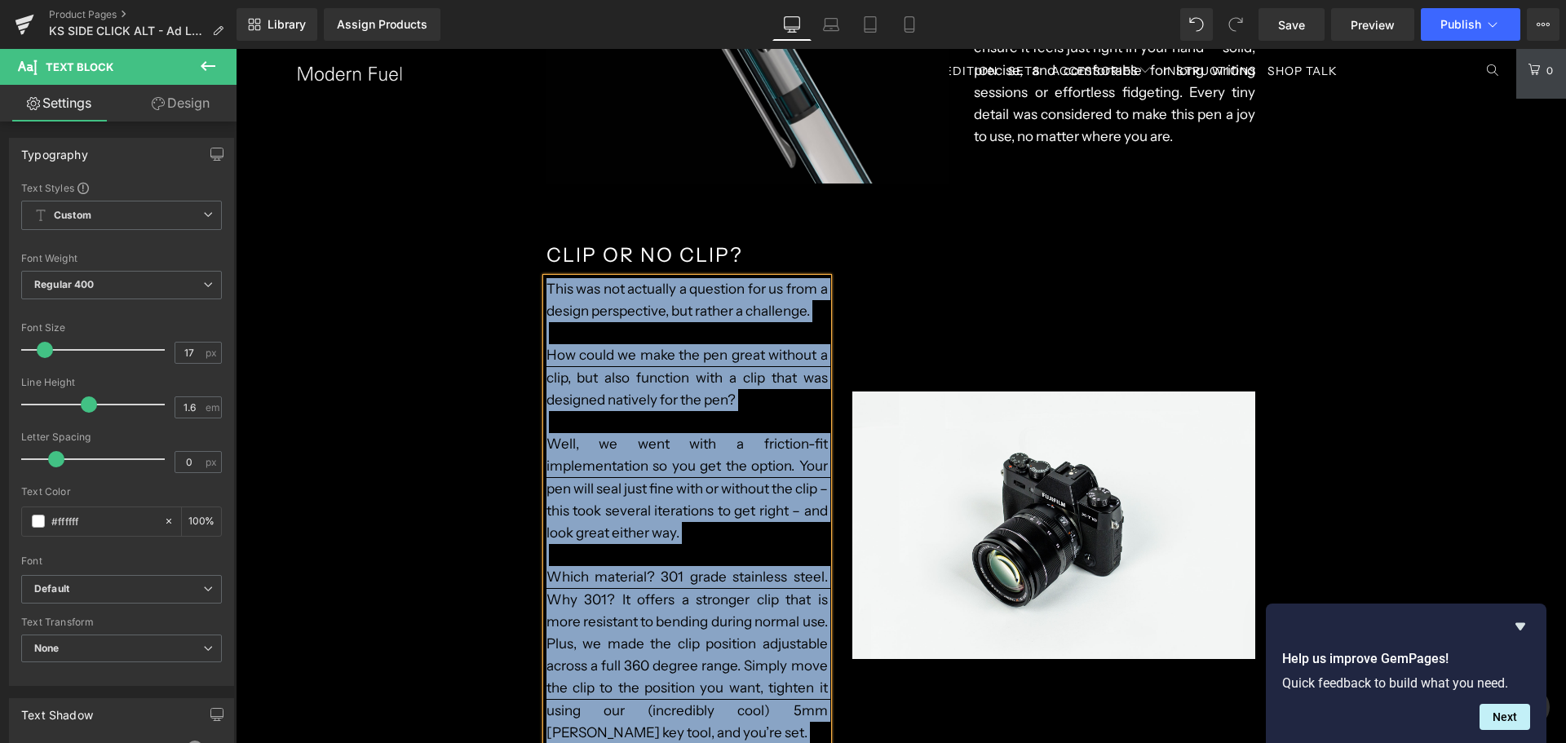
copy div "This was not actually a question for us from a design perspective, but rather a…"
click at [688, 372] on p "How could we make the pen great without a clip, but also function with a clip t…" at bounding box center [687, 377] width 281 height 67
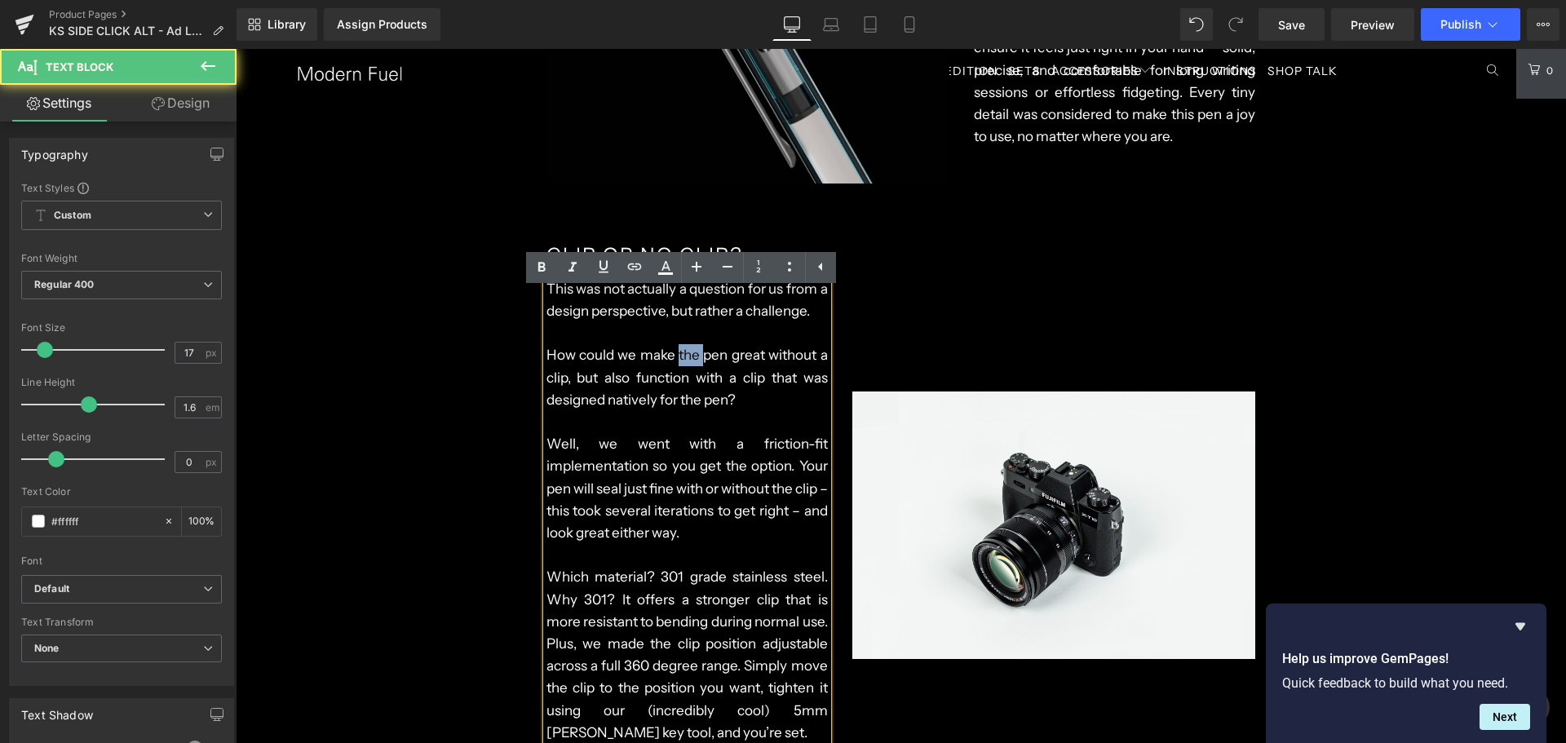
click at [688, 372] on p "How could we make the pen great without a clip, but also function with a clip t…" at bounding box center [687, 377] width 281 height 67
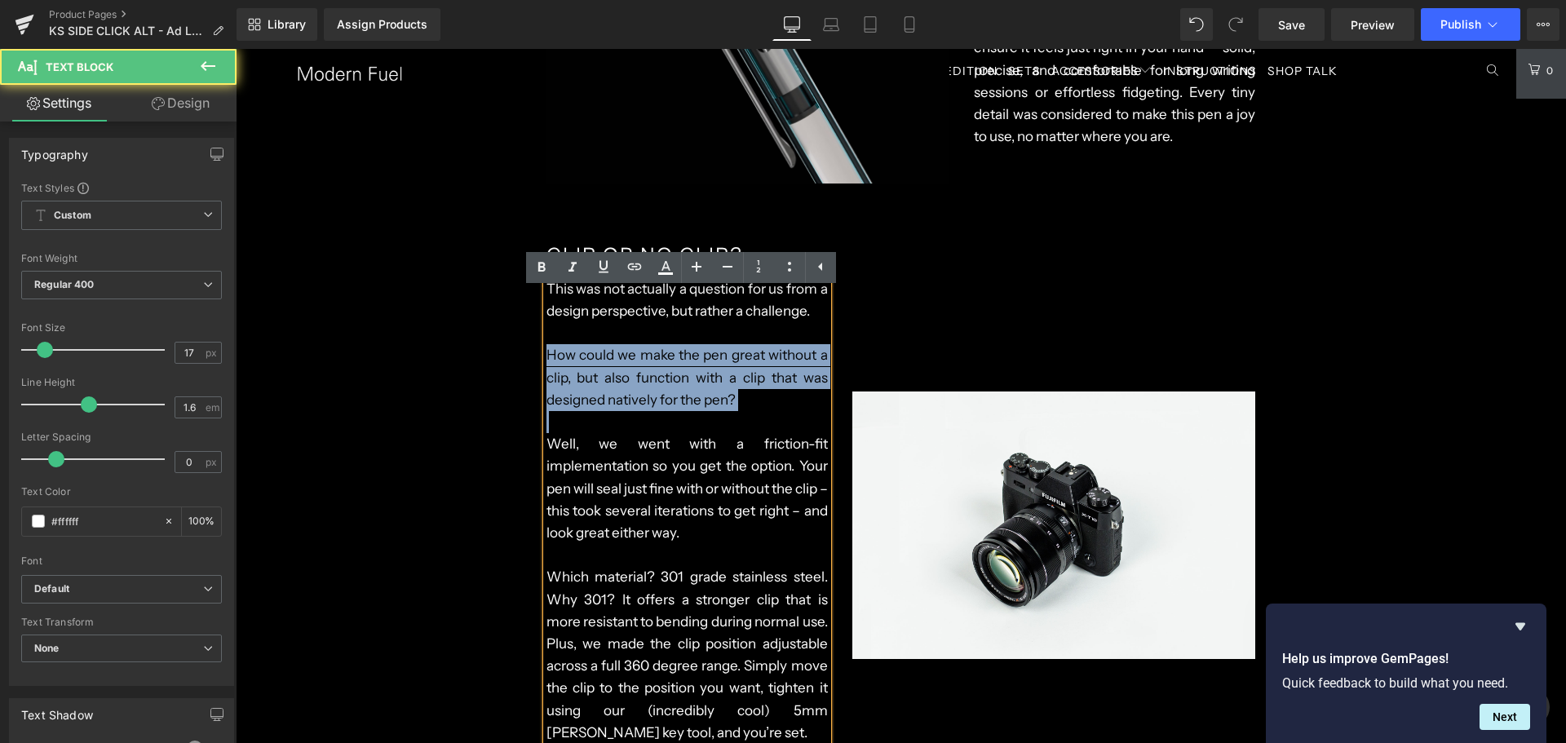
click at [688, 372] on p "How could we make the pen great without a clip, but also function with a clip t…" at bounding box center [687, 377] width 281 height 67
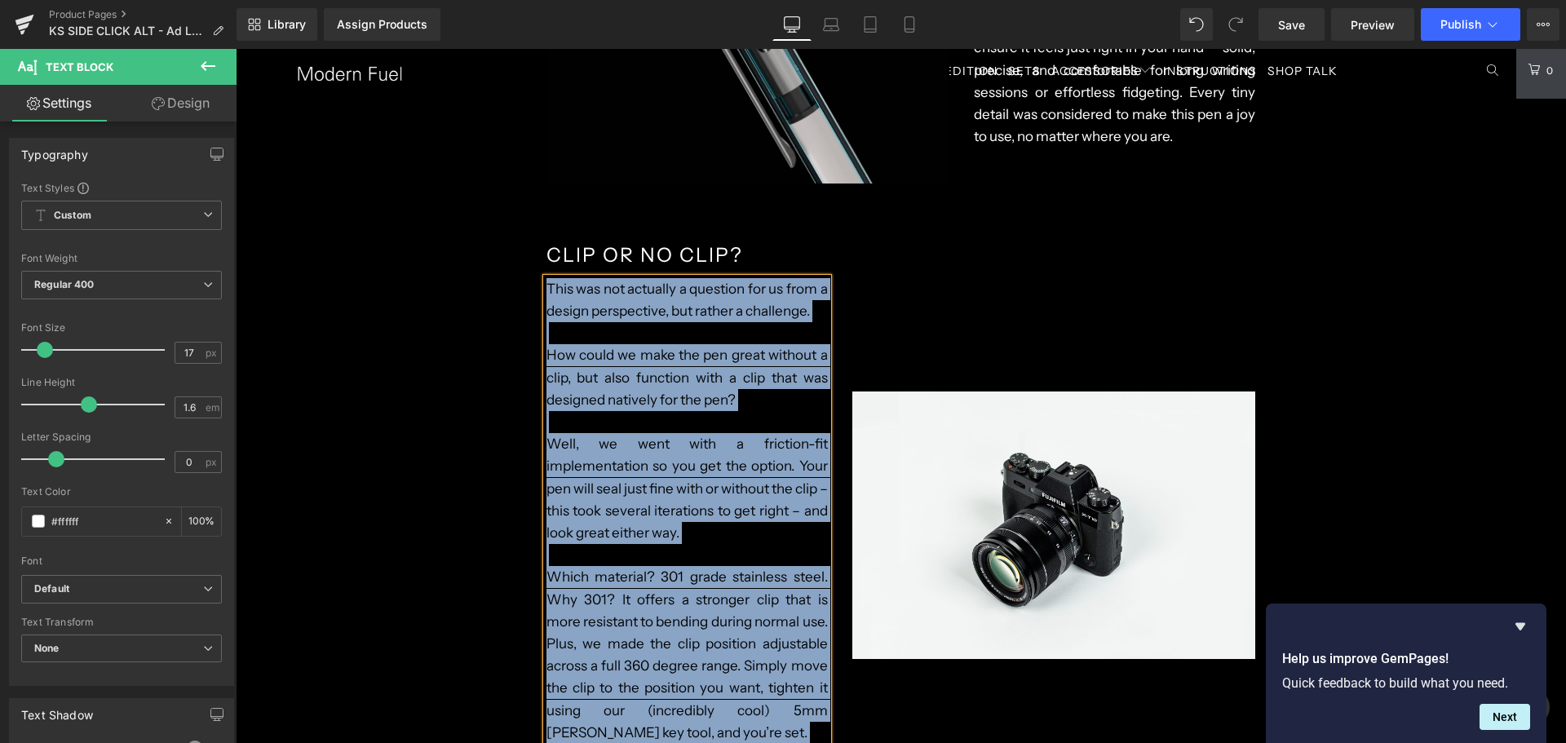
paste div
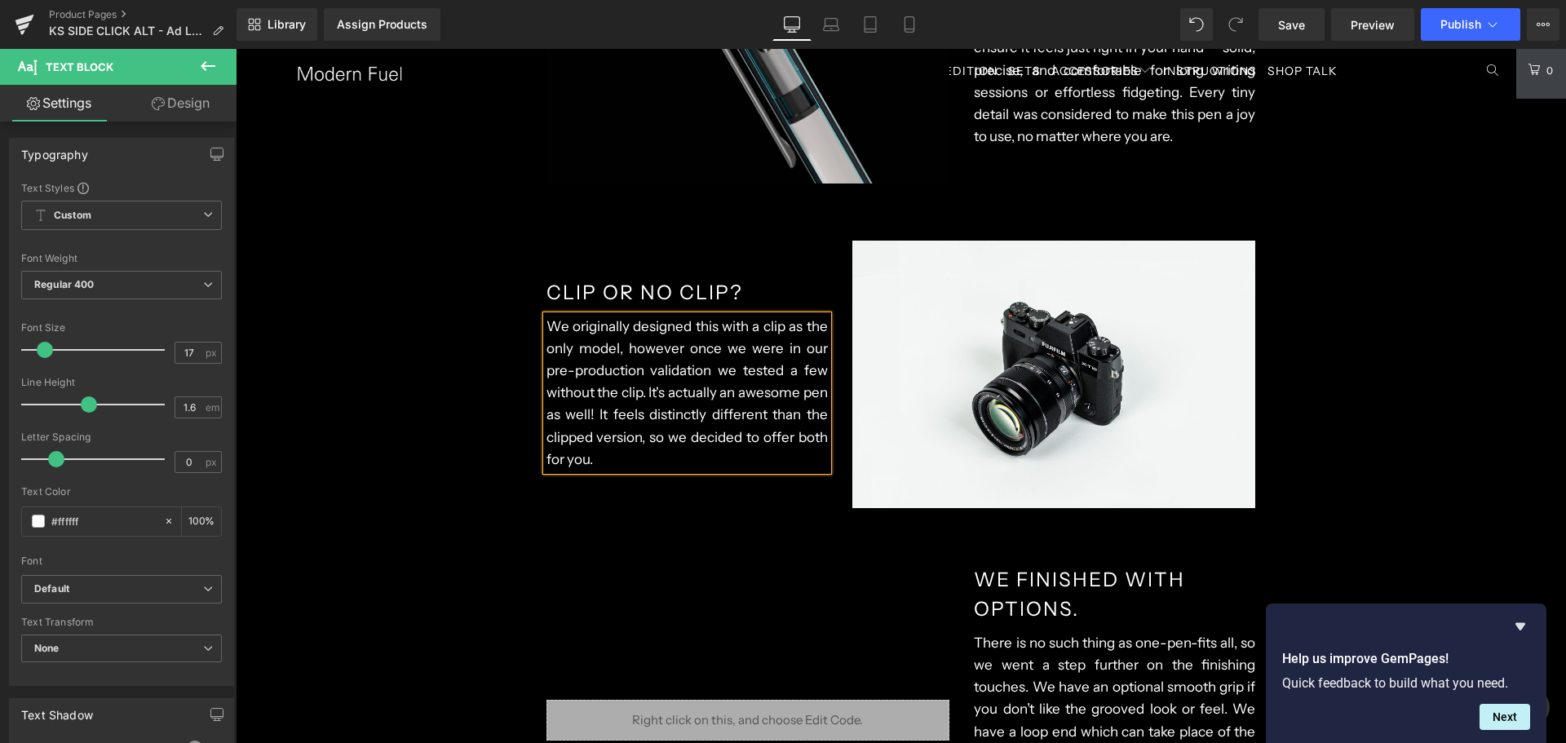
scroll to position [3451, 0]
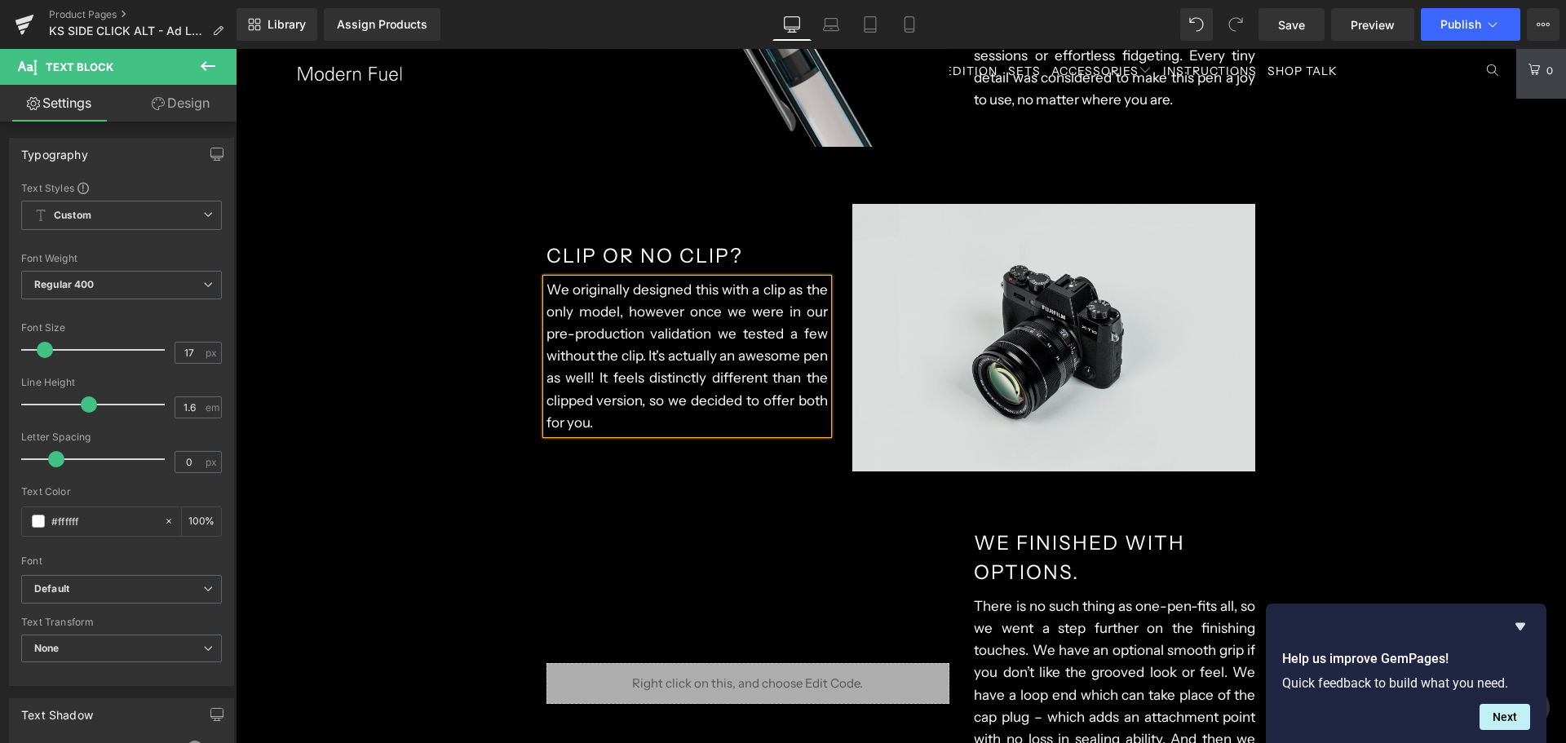
click at [945, 374] on img at bounding box center [1054, 338] width 404 height 268
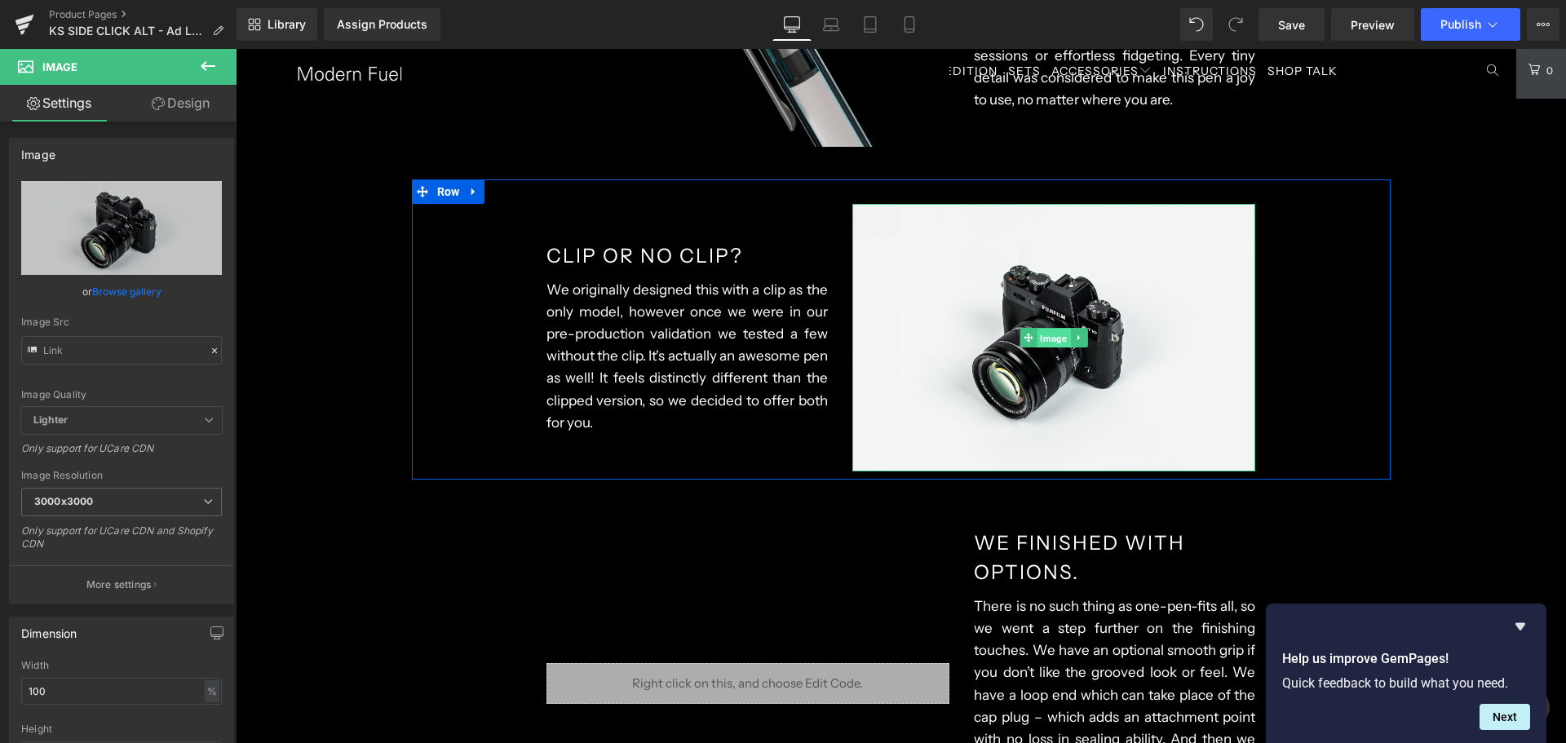
click at [1051, 347] on span "Image" at bounding box center [1053, 339] width 33 height 20
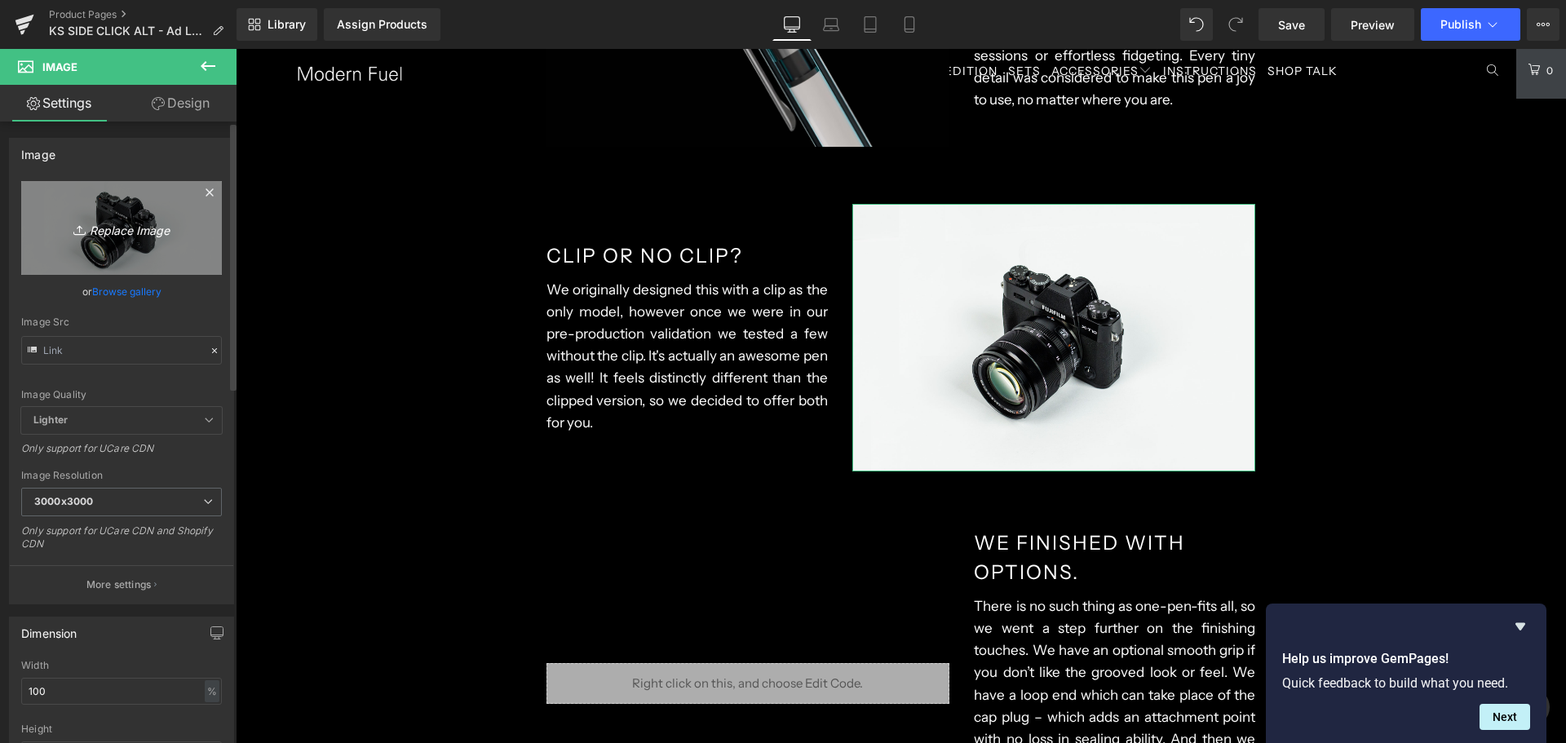
click at [122, 224] on icon "Replace Image" at bounding box center [121, 228] width 131 height 20
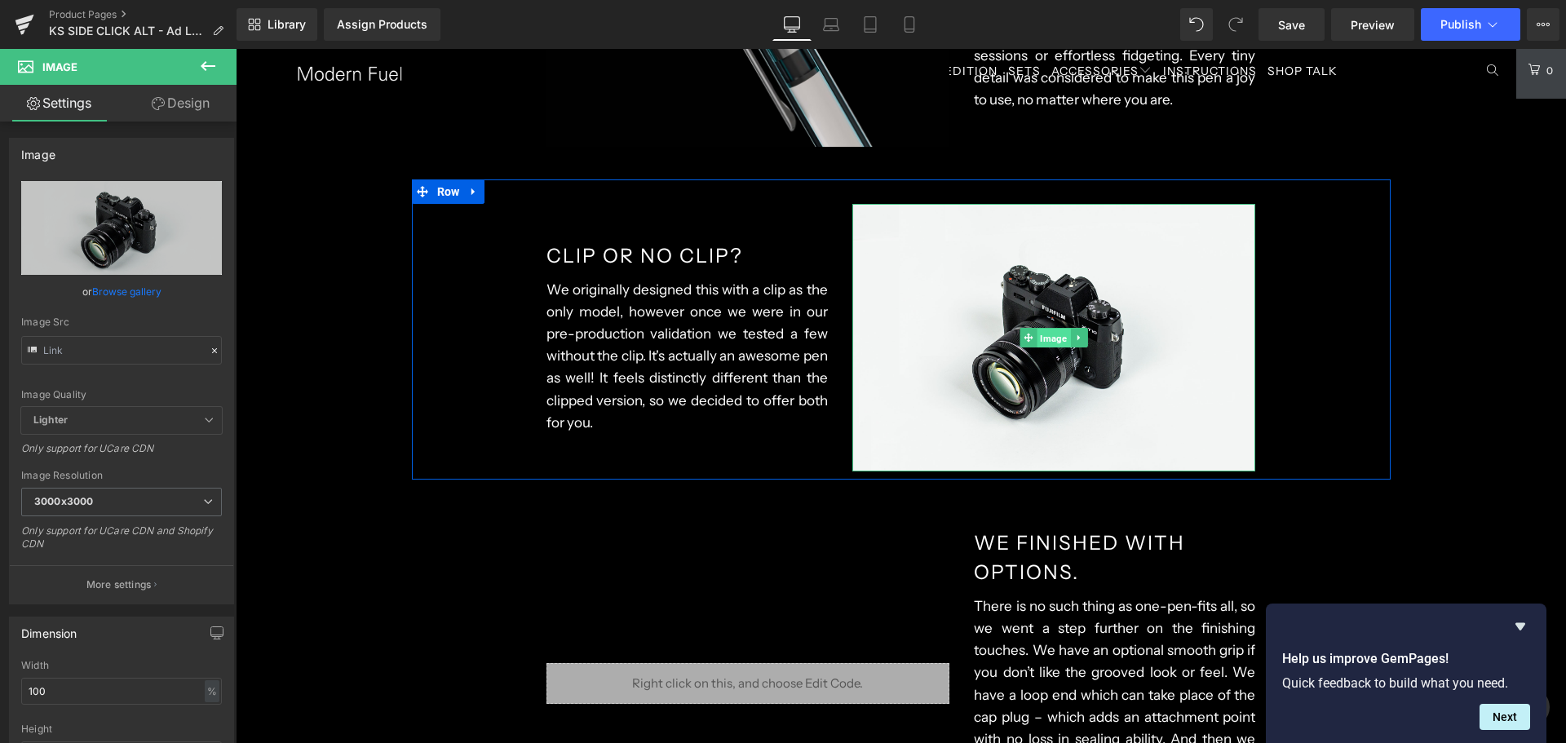
click at [1041, 348] on span "Image" at bounding box center [1053, 339] width 33 height 20
click at [1041, 347] on span "Image" at bounding box center [1053, 338] width 33 height 20
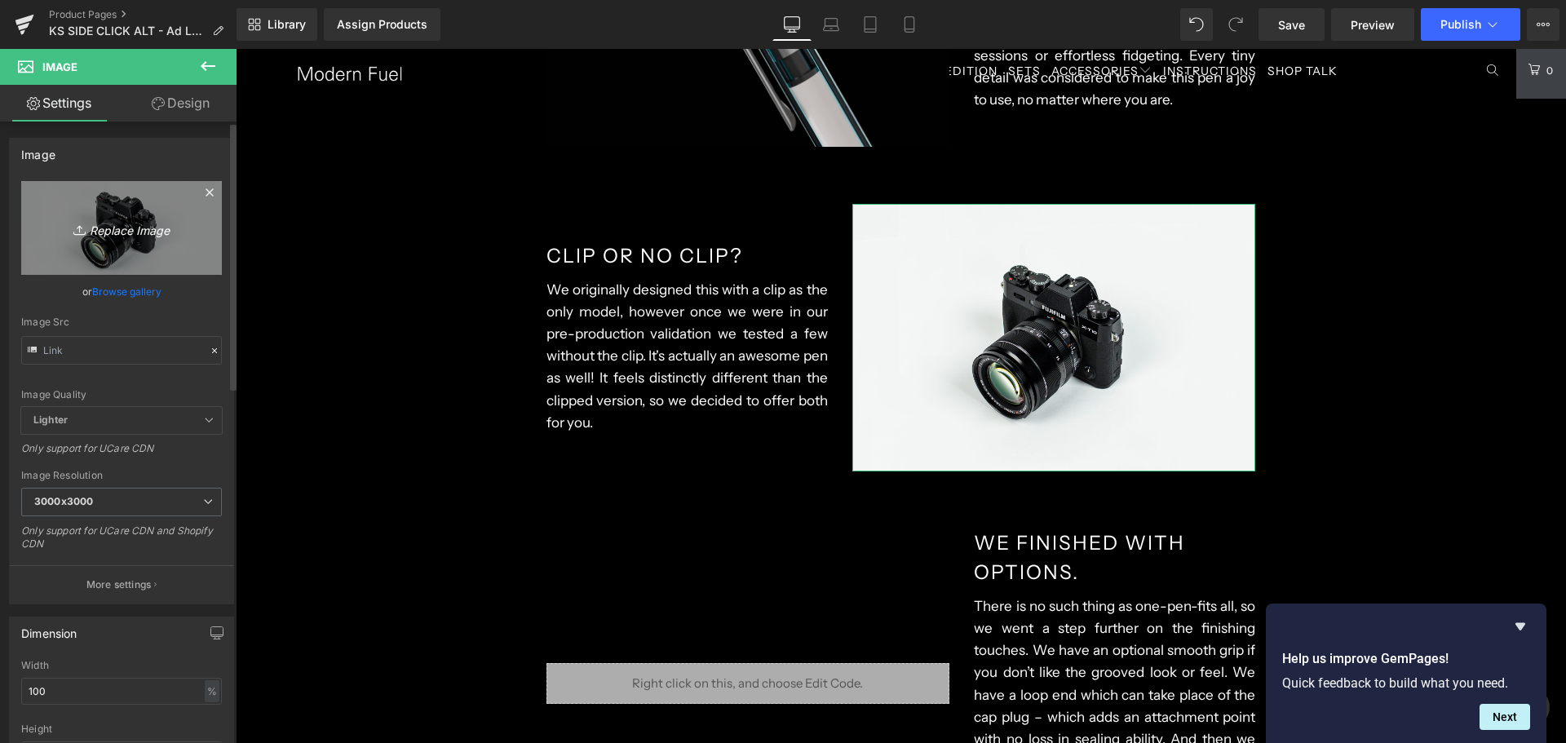
click at [108, 226] on icon "Replace Image" at bounding box center [121, 228] width 131 height 20
type input "C:\fakepath\ks (1).png"
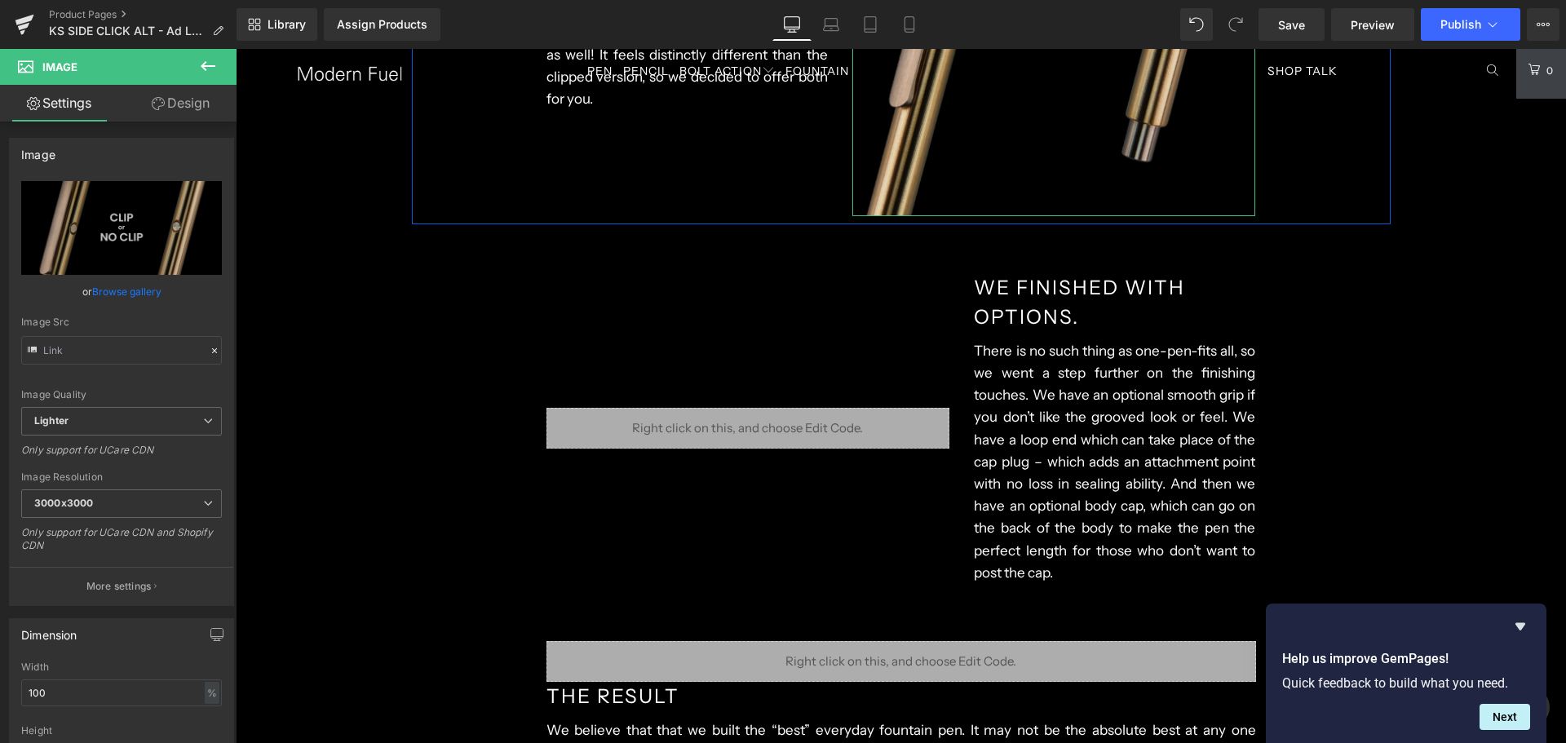
scroll to position [3941, 0]
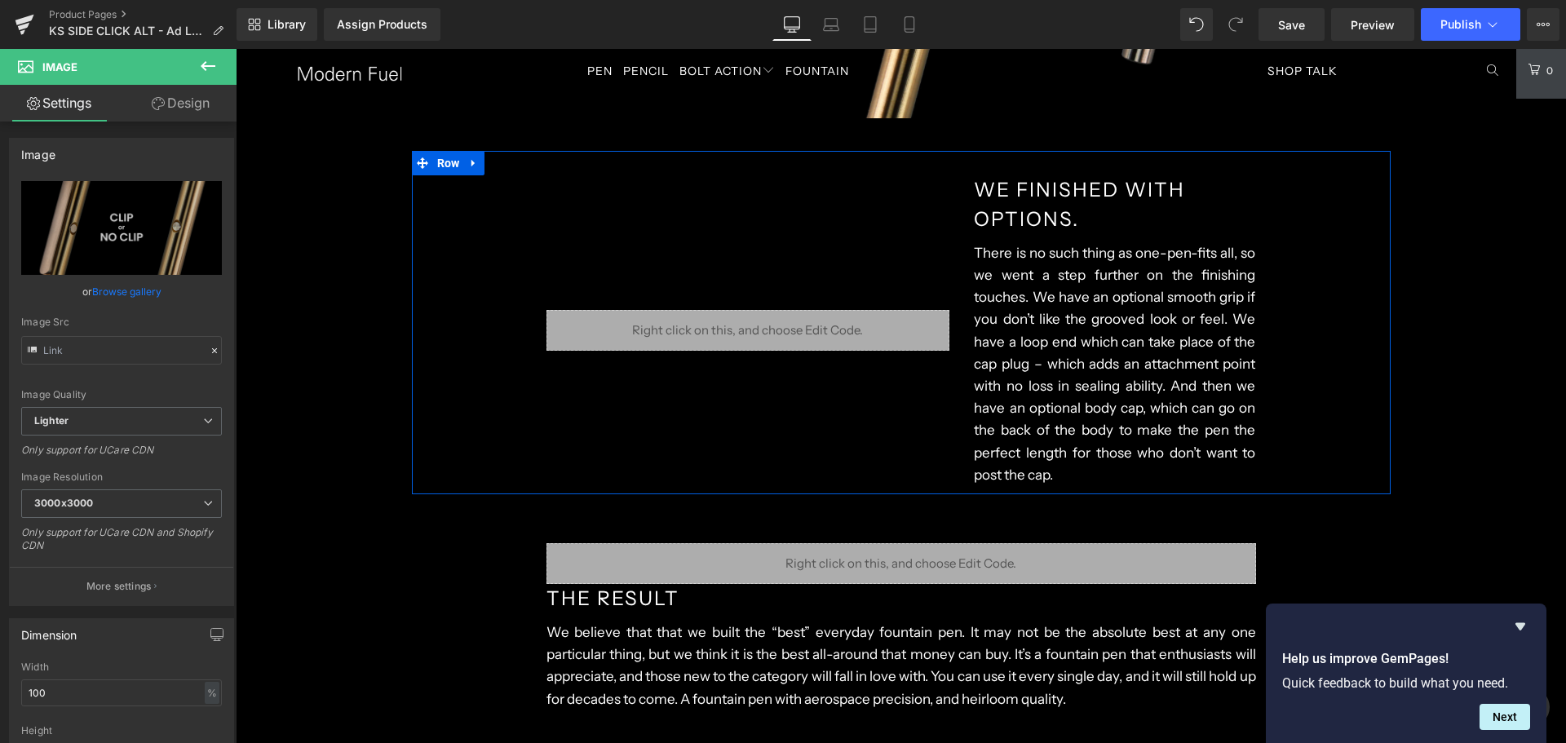
click at [1313, 348] on div "Liquid We finished with options. Heading There is no such thing as one-pen-fits…" at bounding box center [901, 322] width 979 height 343
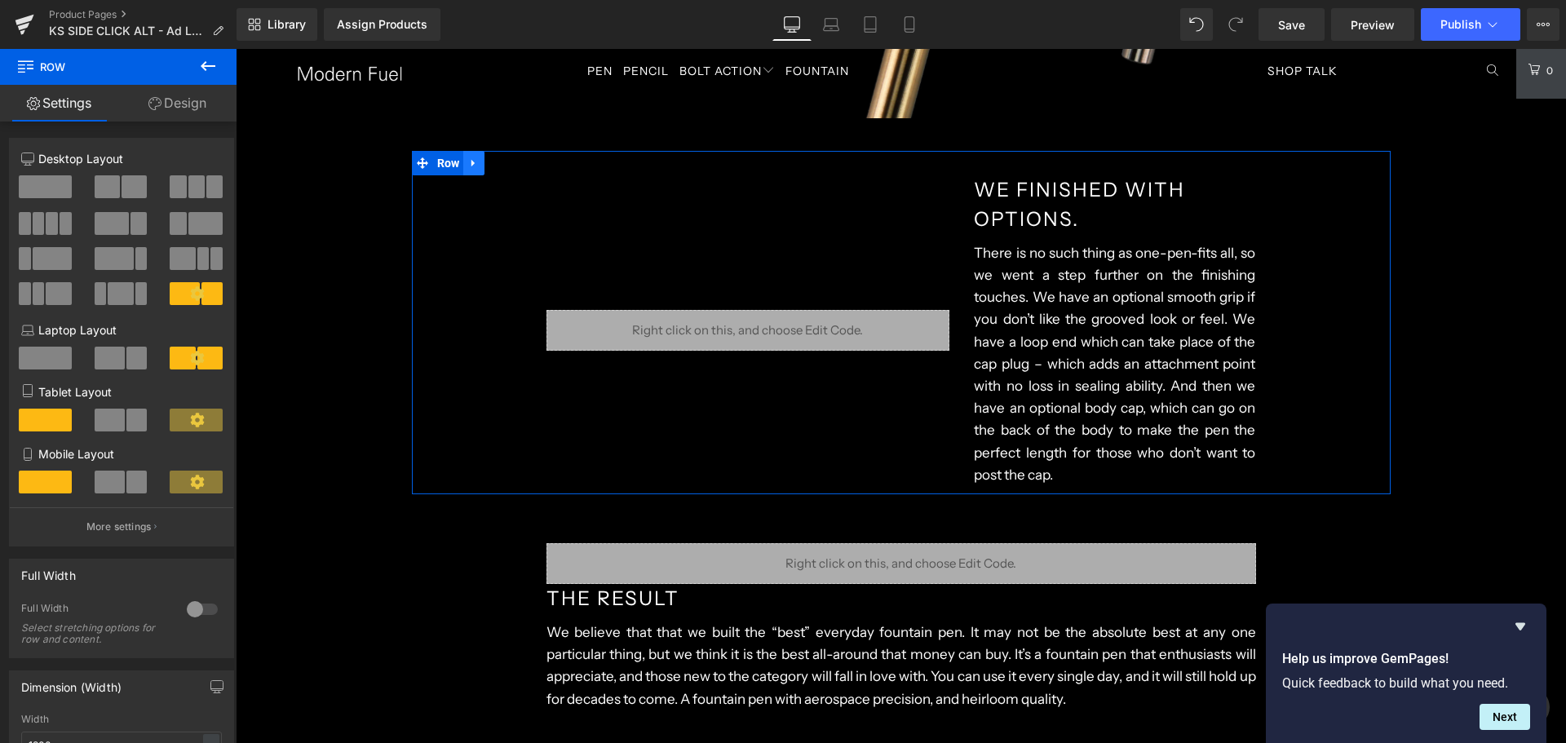
click at [471, 175] on link at bounding box center [473, 163] width 21 height 24
click at [511, 169] on icon at bounding box center [516, 162] width 11 height 11
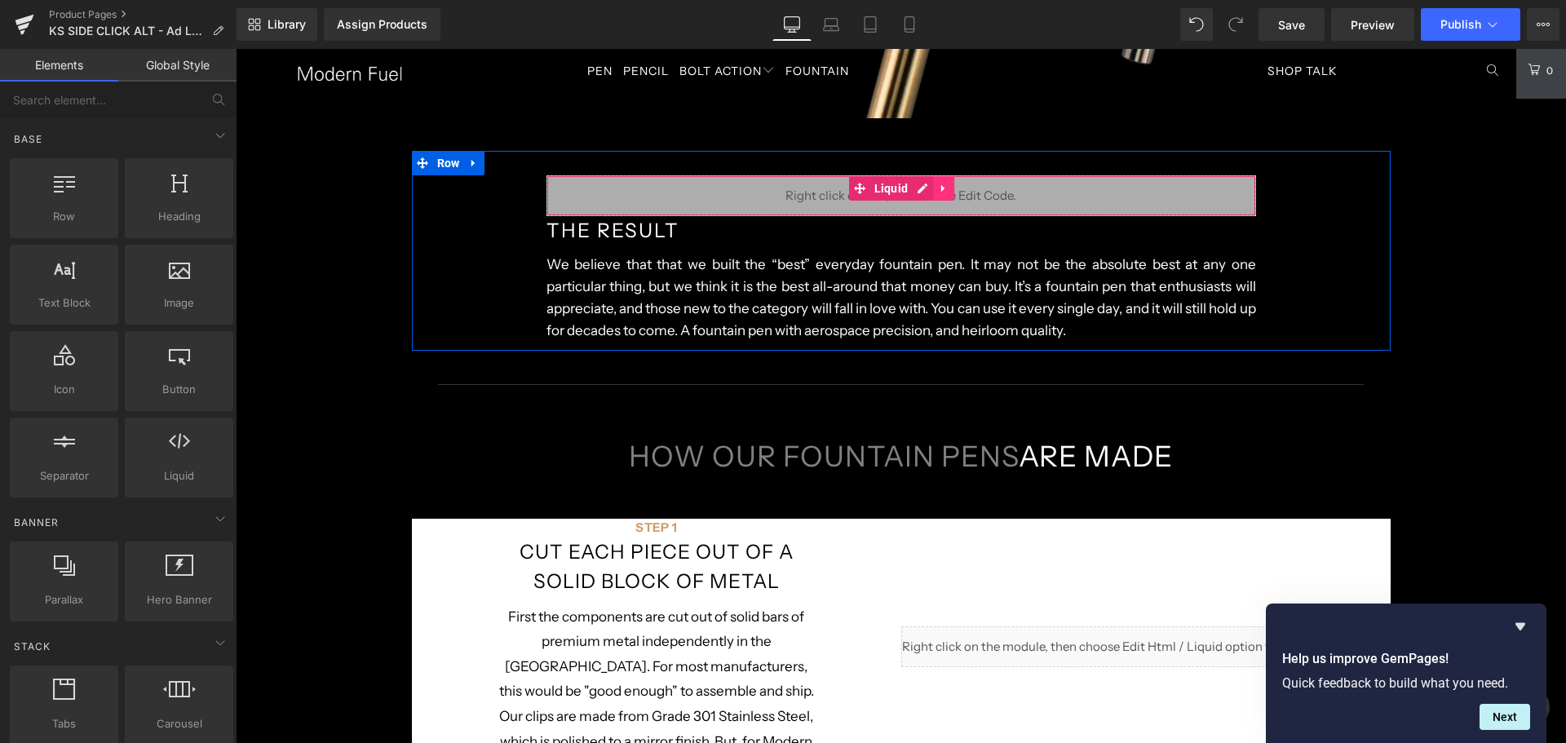
click at [940, 194] on icon at bounding box center [943, 188] width 11 height 12
click at [944, 201] on link at bounding box center [954, 188] width 21 height 24
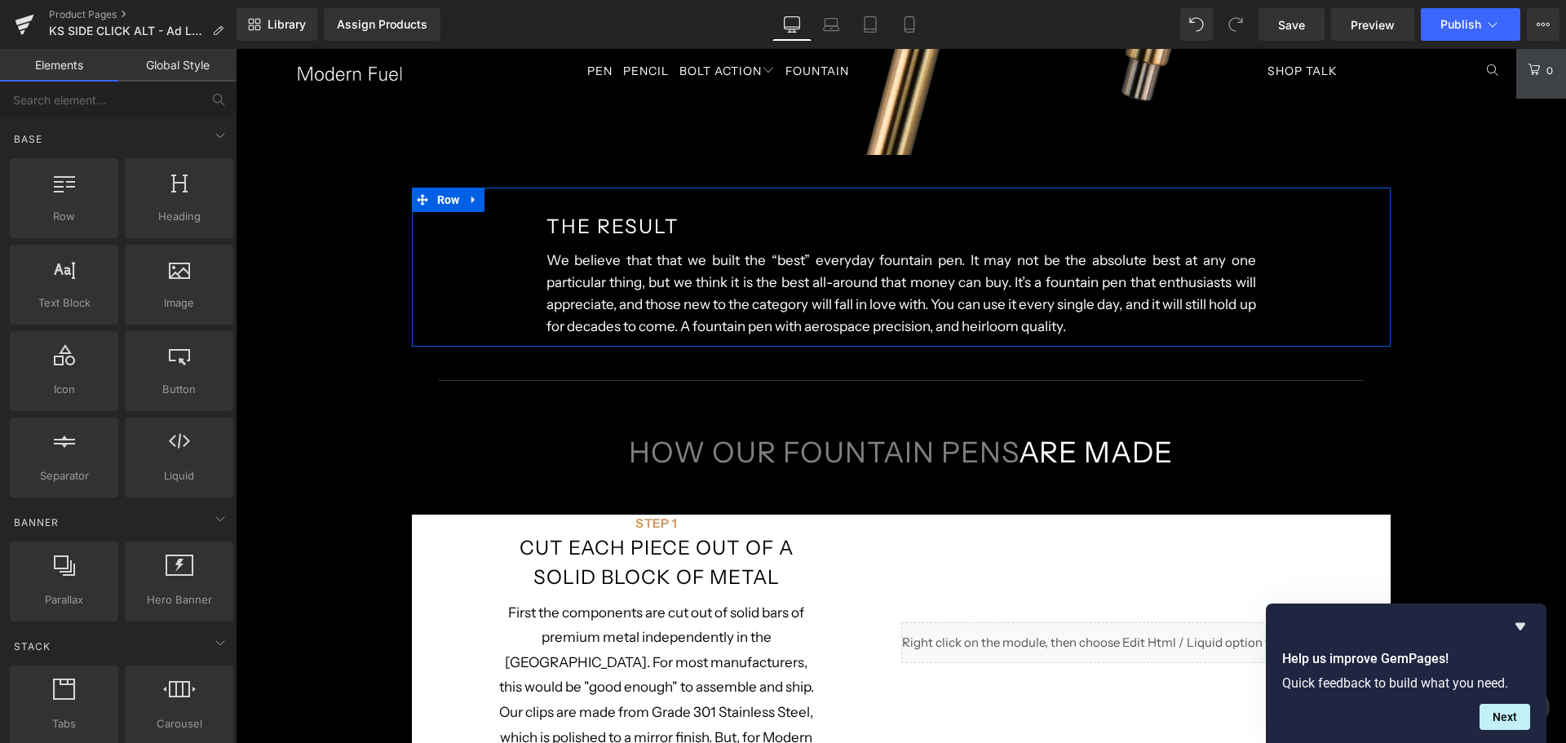
scroll to position [3859, 0]
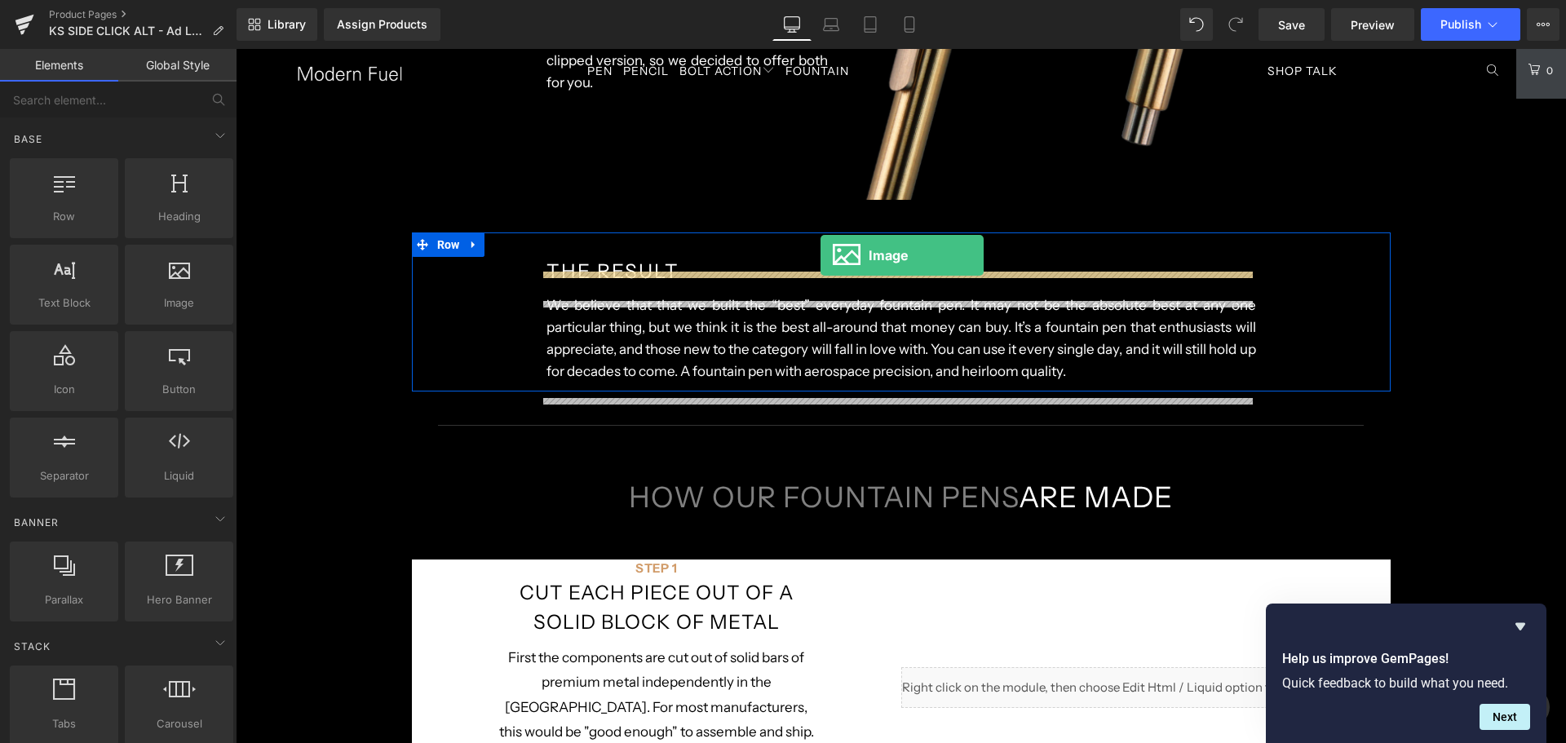
drag, startPoint x: 429, startPoint y: 341, endPoint x: 821, endPoint y: 255, distance: 400.8
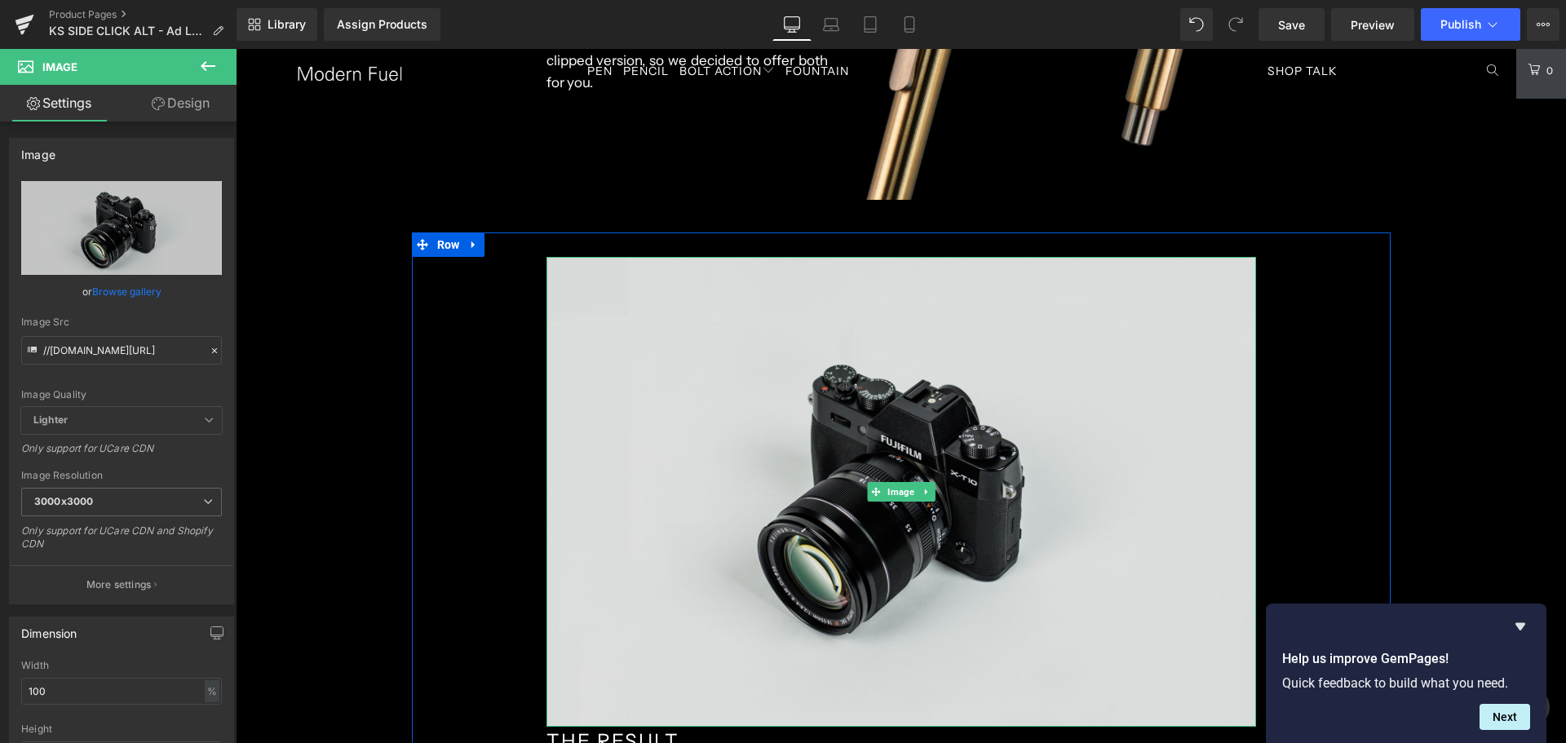
click at [934, 441] on img at bounding box center [902, 492] width 710 height 470
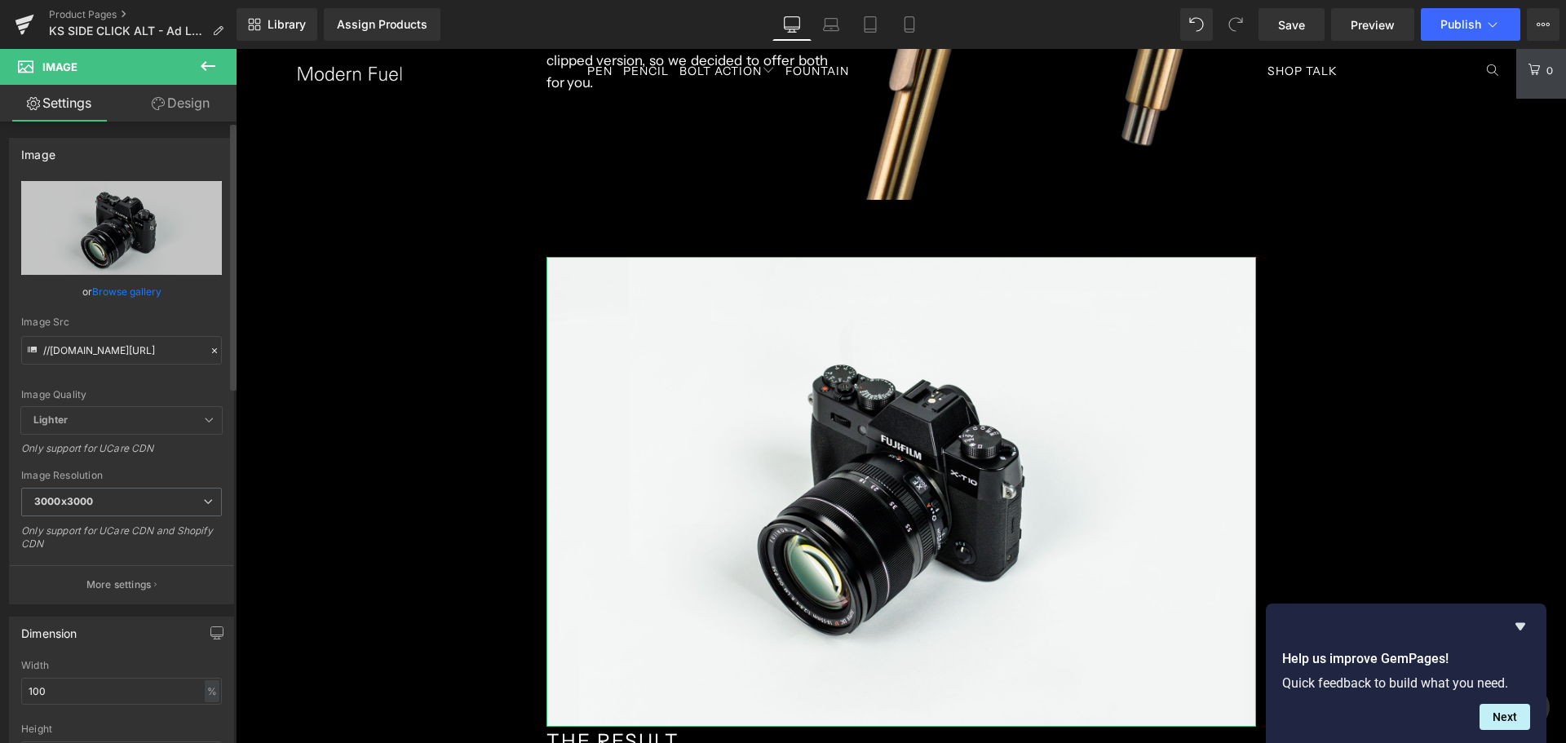
click at [139, 293] on link "Browse gallery" at bounding box center [126, 291] width 69 height 29
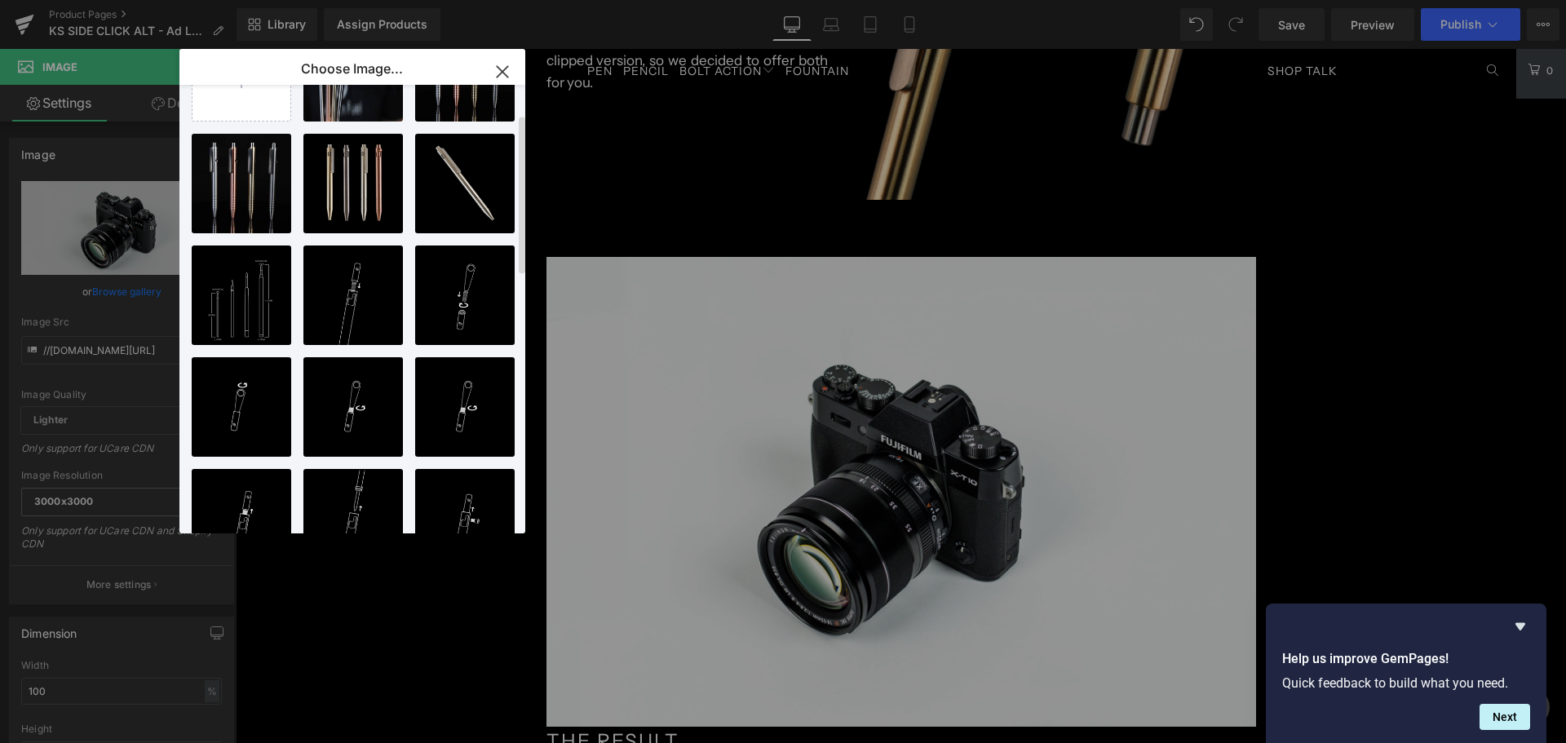
scroll to position [0, 0]
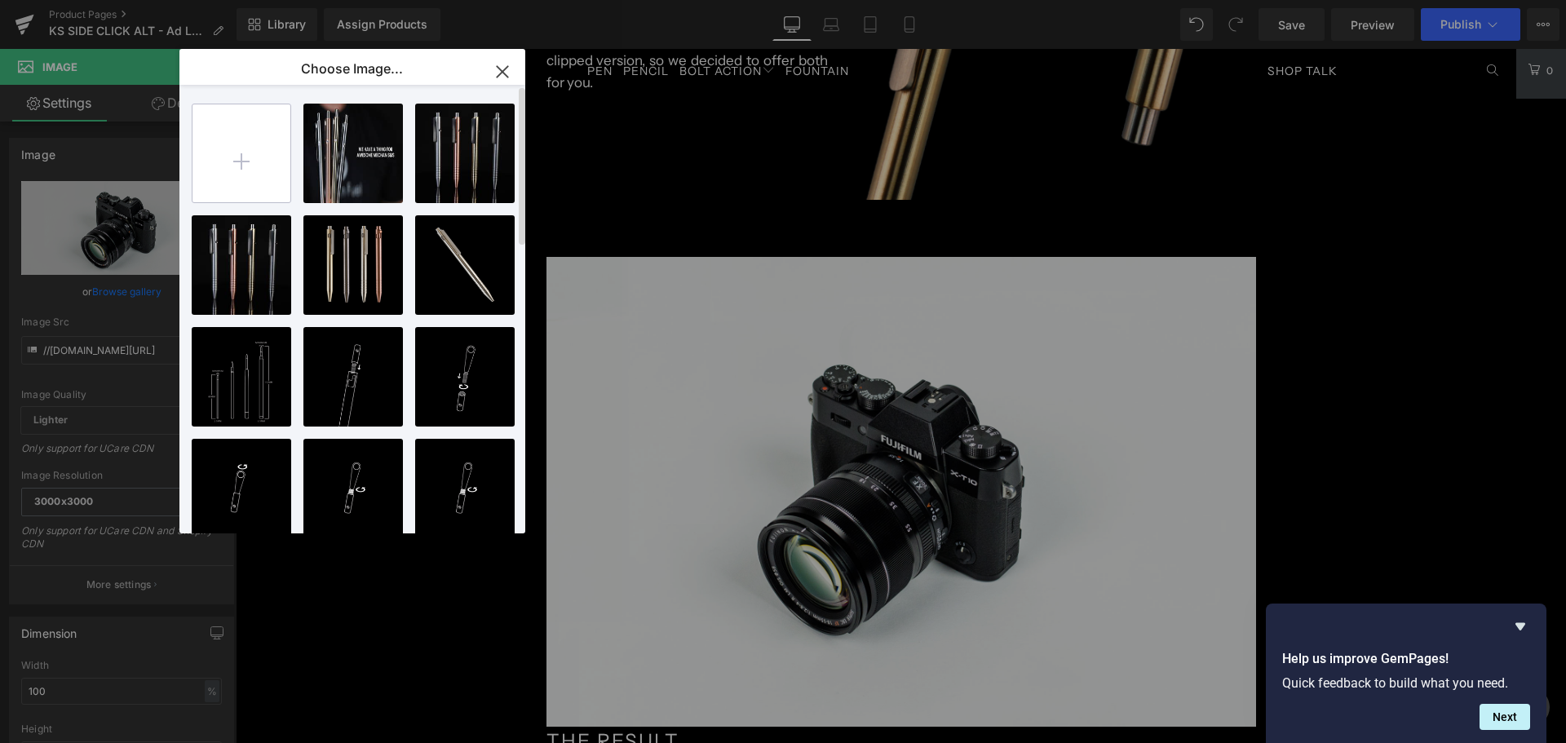
click at [261, 166] on input "file" at bounding box center [242, 153] width 98 height 98
type input "C:\fakepath\ks (2).png"
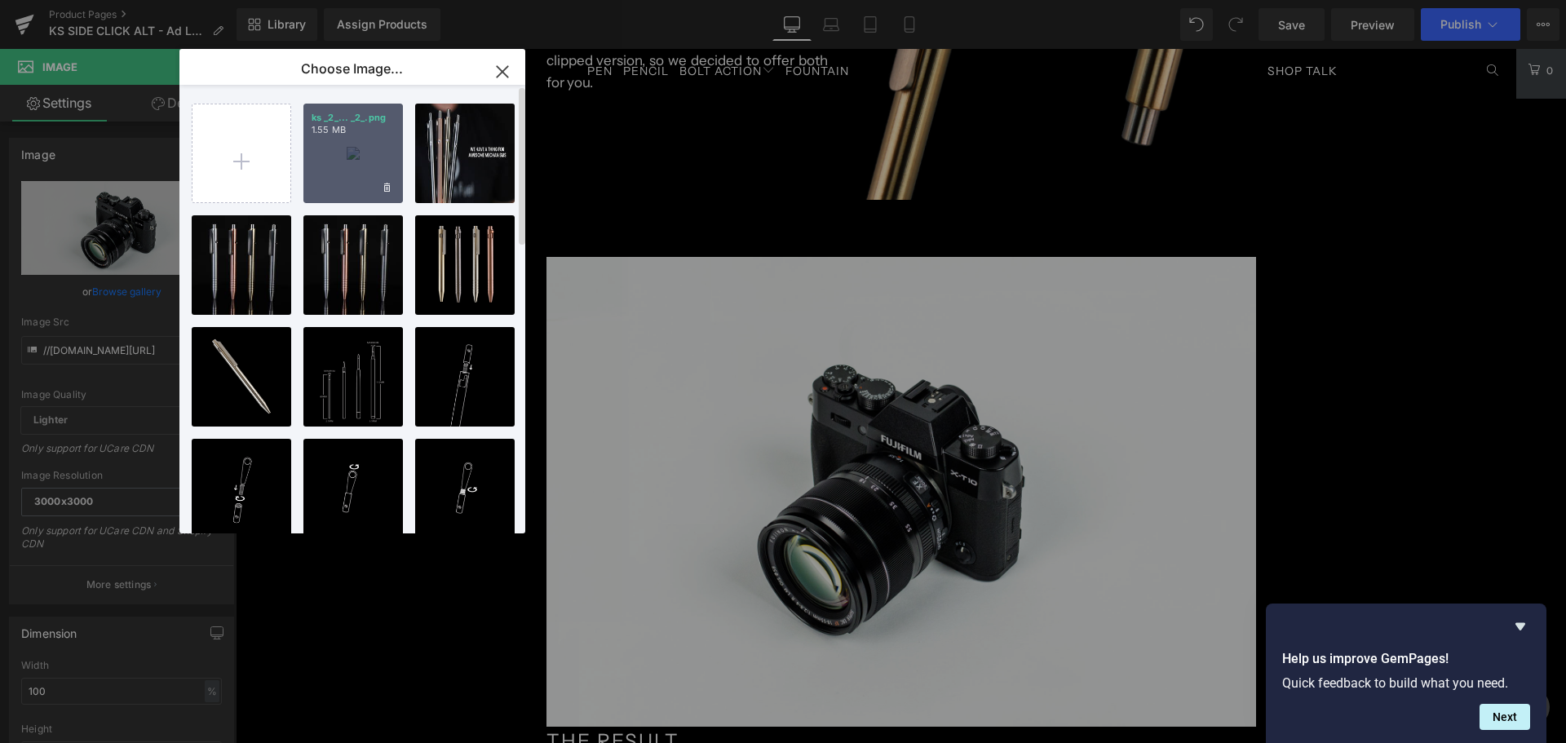
click at [382, 158] on div "ks _2_... _2_.png 1.55 MB" at bounding box center [353, 154] width 100 height 100
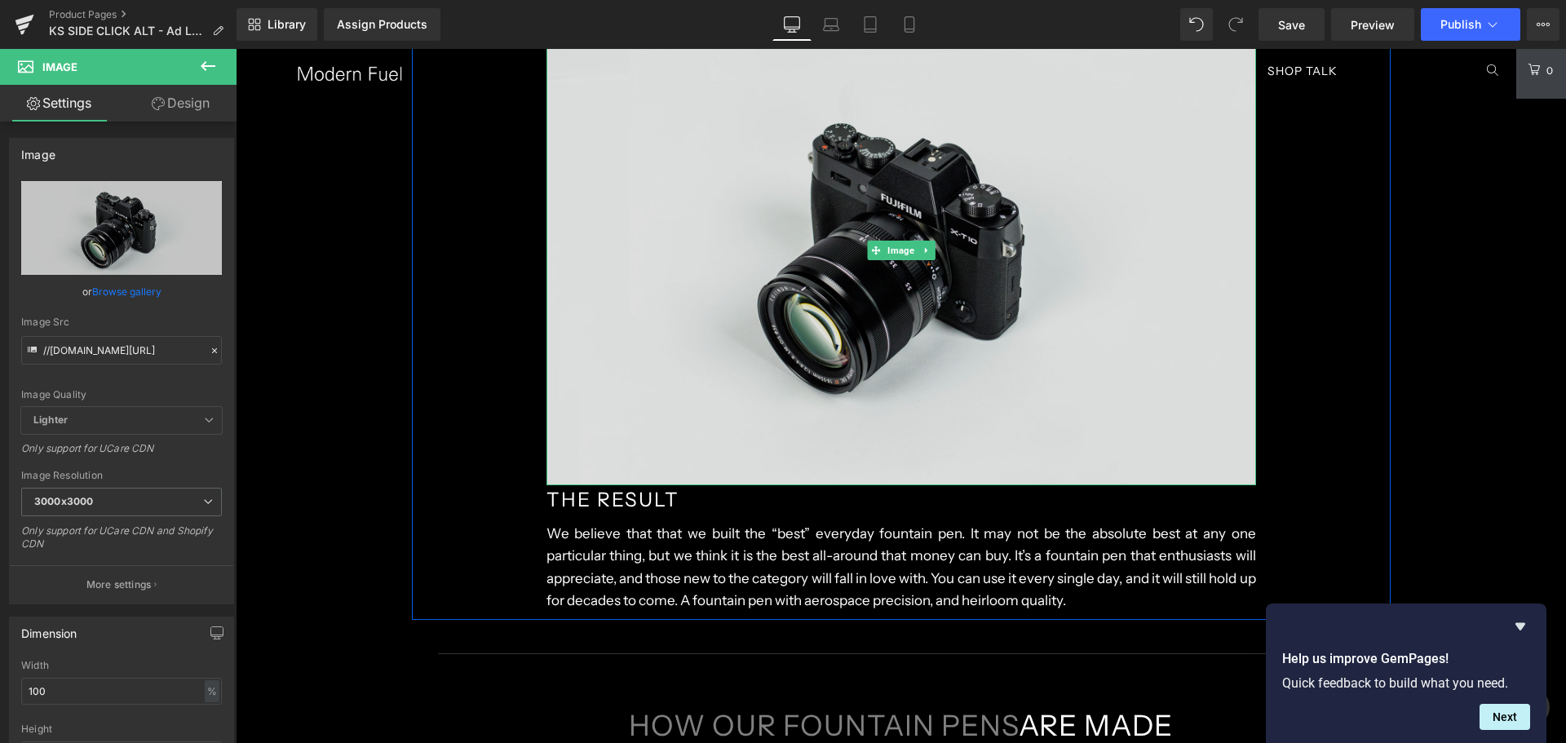
scroll to position [4104, 0]
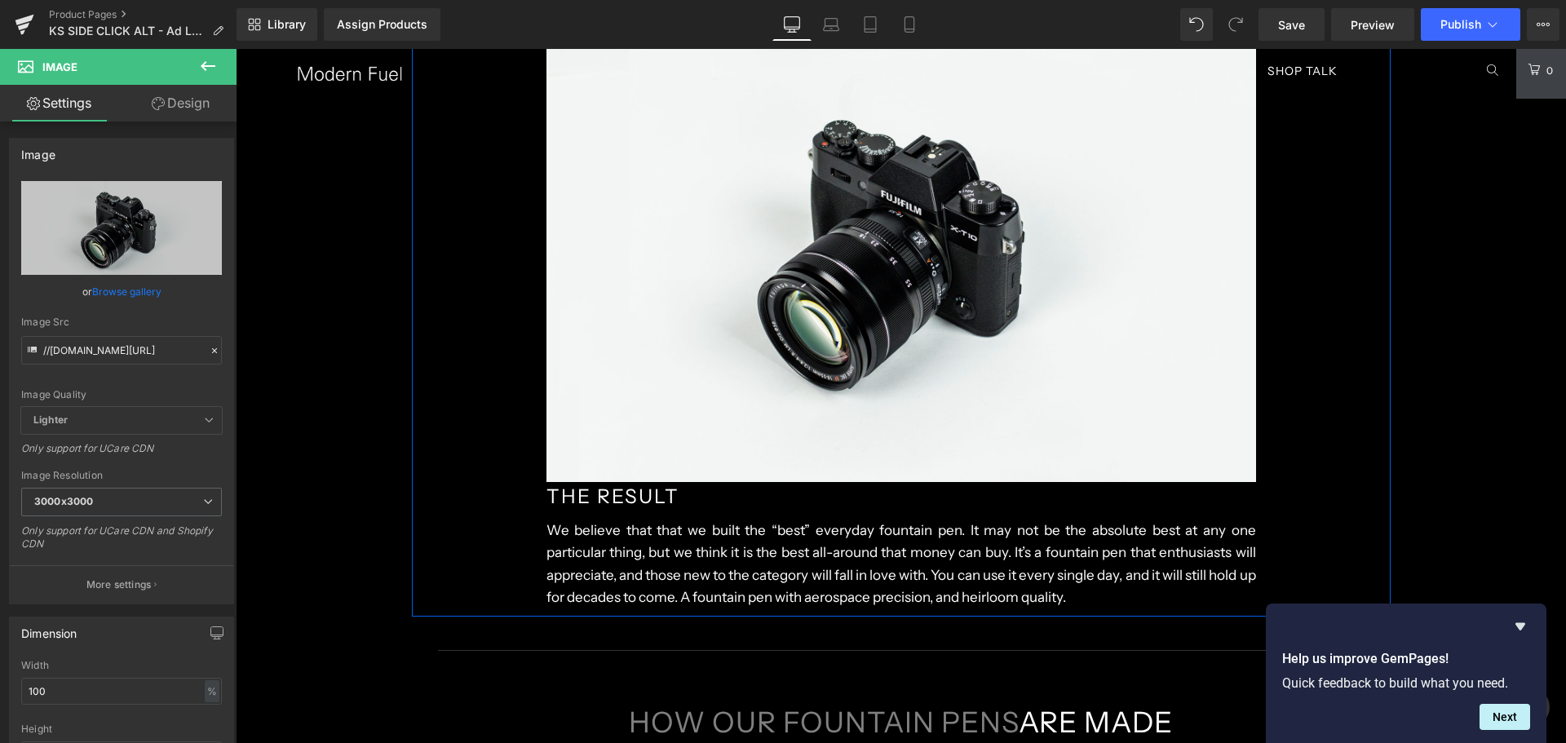
click at [764, 563] on p "We believe that that we built the “best” everyday fountain pen. It may not be t…" at bounding box center [902, 564] width 710 height 89
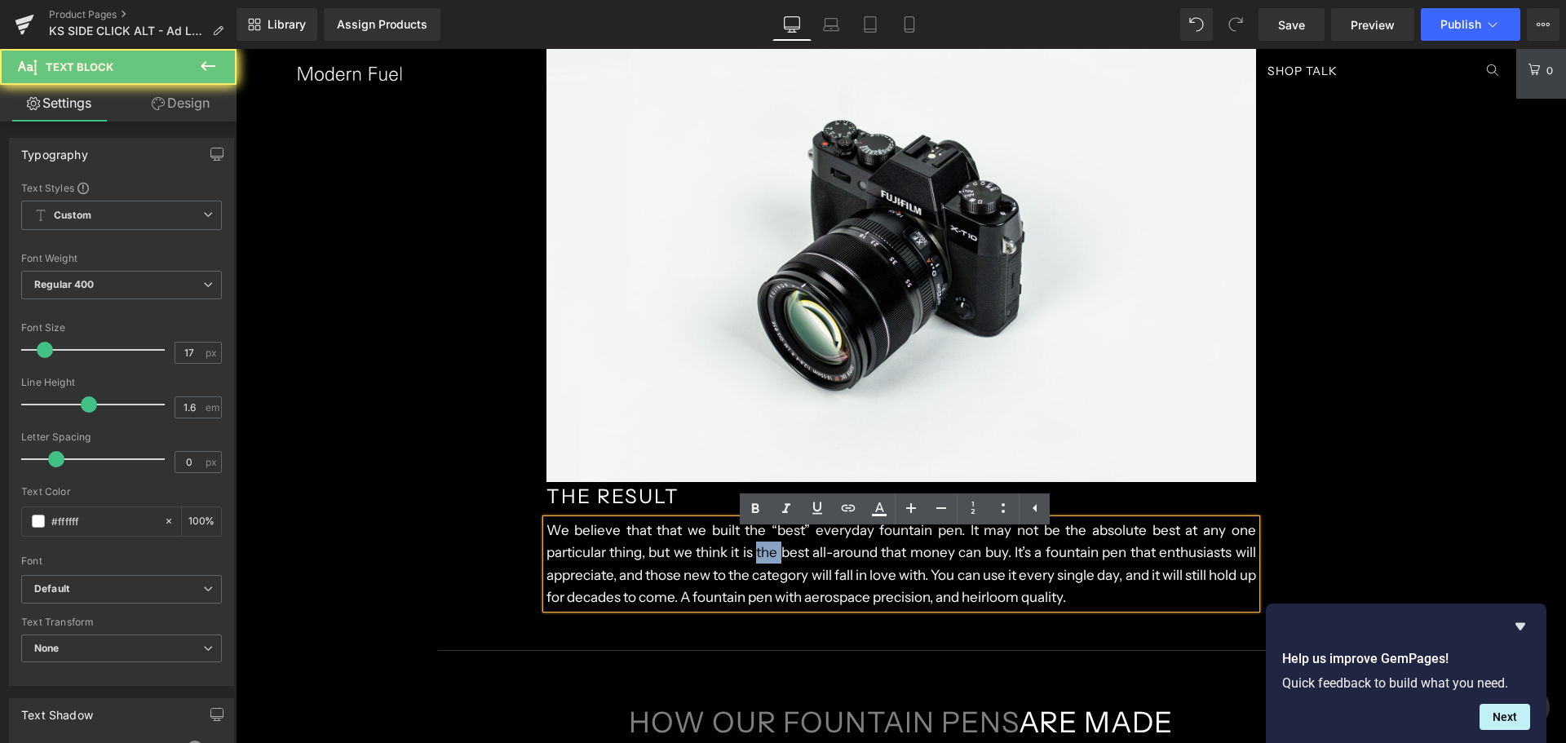
click at [764, 564] on p "We believe that that we built the “best” everyday fountain pen. It may not be t…" at bounding box center [902, 564] width 710 height 89
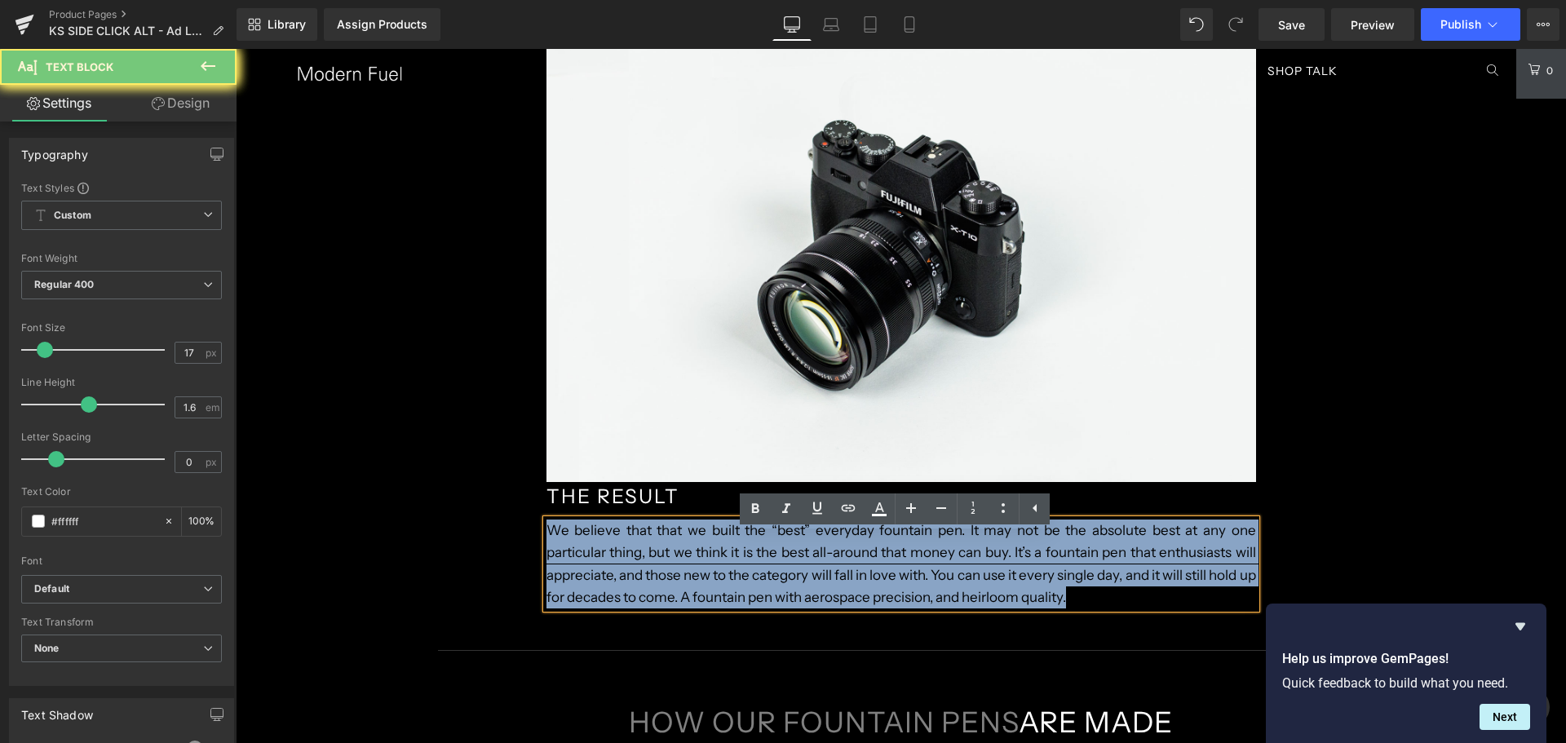
click at [764, 564] on p "We believe that that we built the “best” everyday fountain pen. It may not be t…" at bounding box center [902, 564] width 710 height 89
copy p "We believe that that we built the “best” everyday fountain pen. It may not be t…"
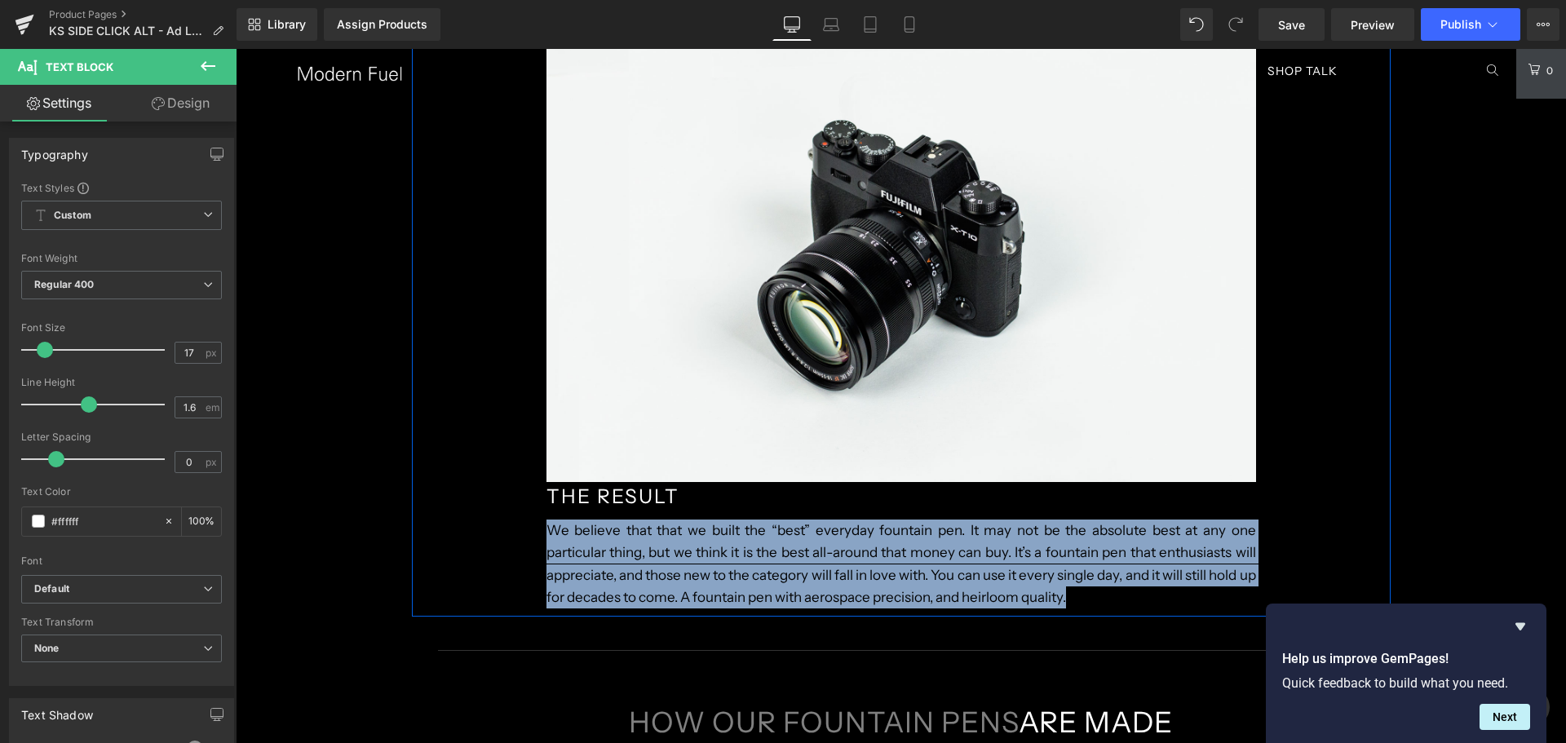
click at [722, 609] on p "We believe that that we built the “best” everyday fountain pen. It may not be t…" at bounding box center [902, 564] width 710 height 89
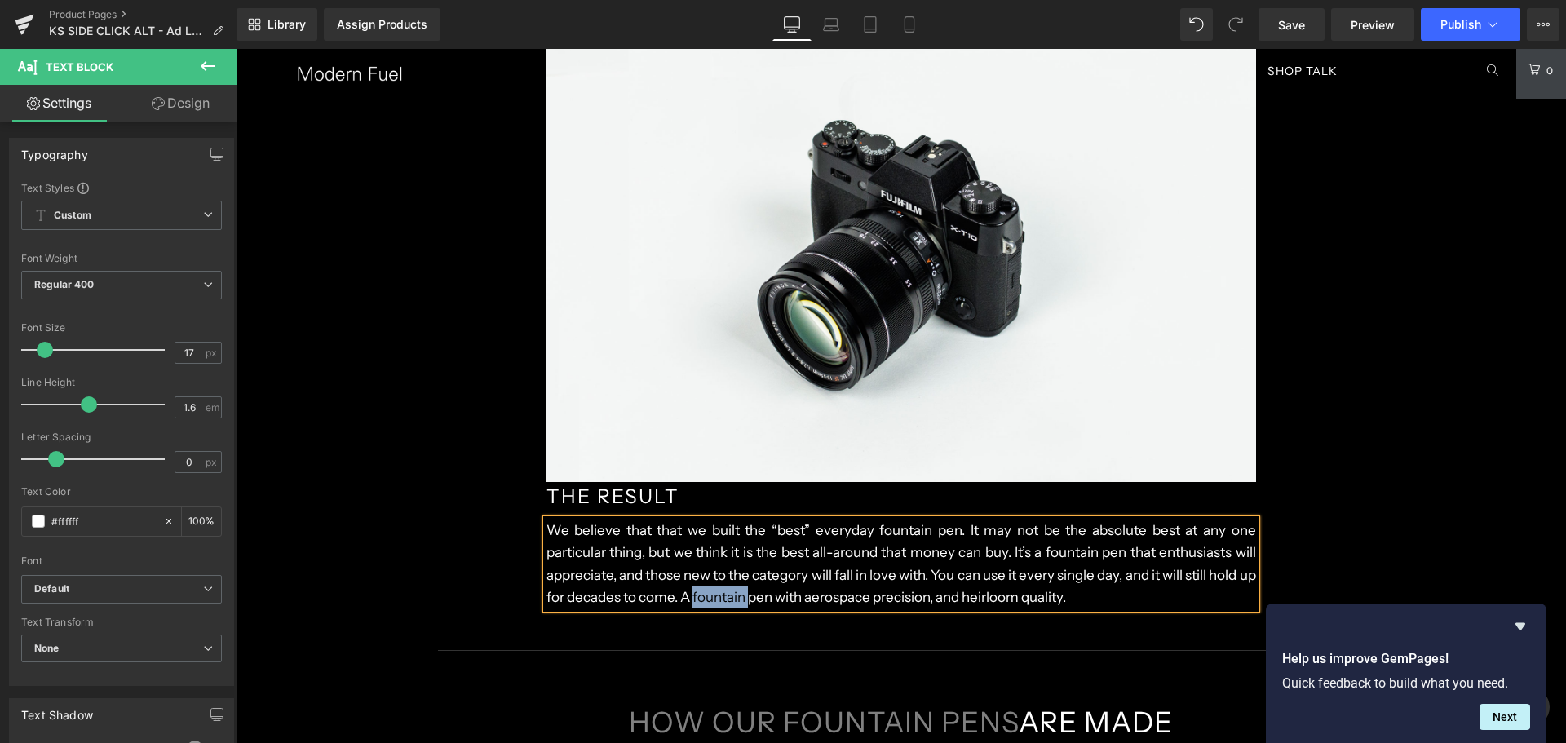
click at [722, 609] on p "We believe that that we built the “best” everyday fountain pen. It may not be t…" at bounding box center [902, 564] width 710 height 89
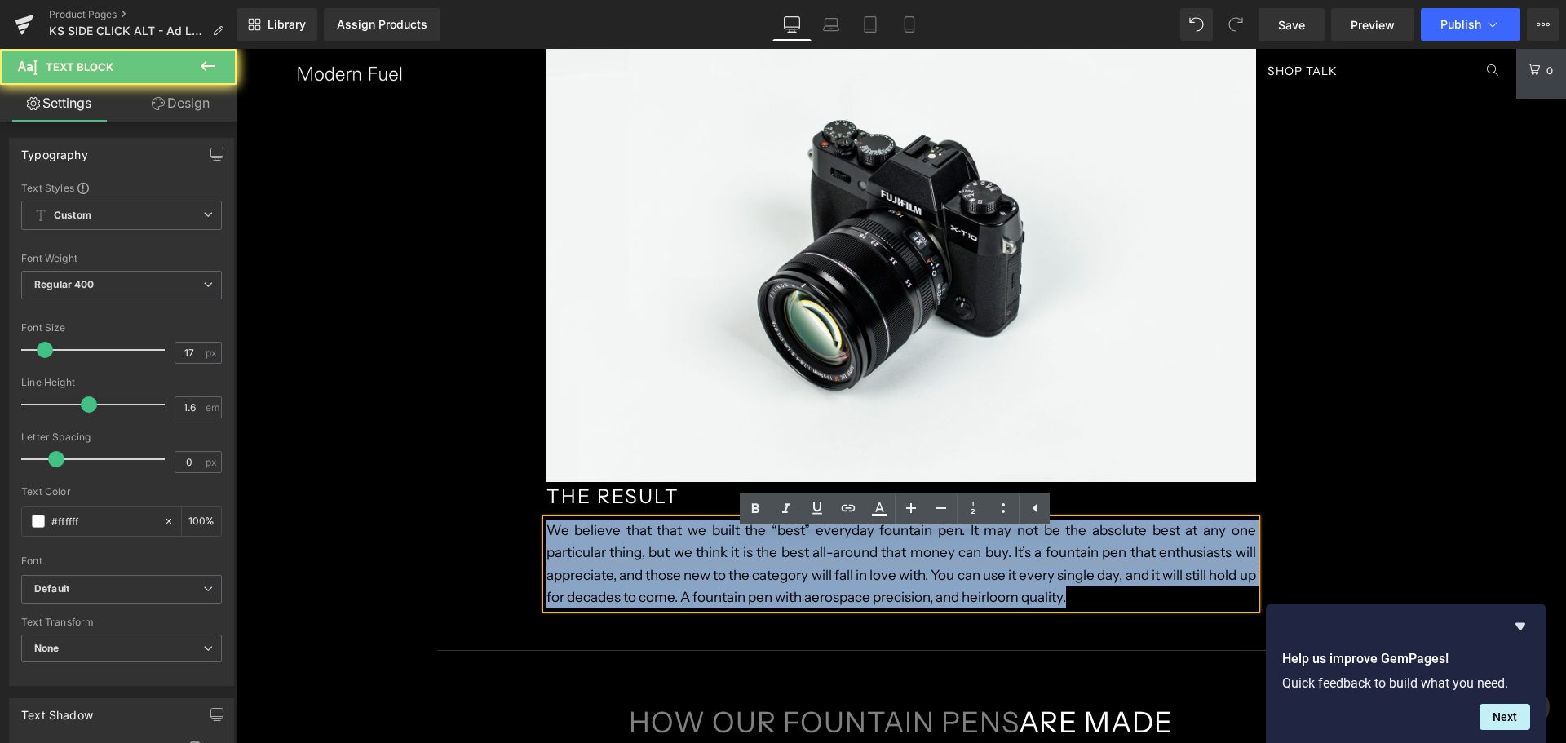
click at [722, 609] on p "We believe that that we built the “best” everyday fountain pen. It may not be t…" at bounding box center [902, 564] width 710 height 89
paste div
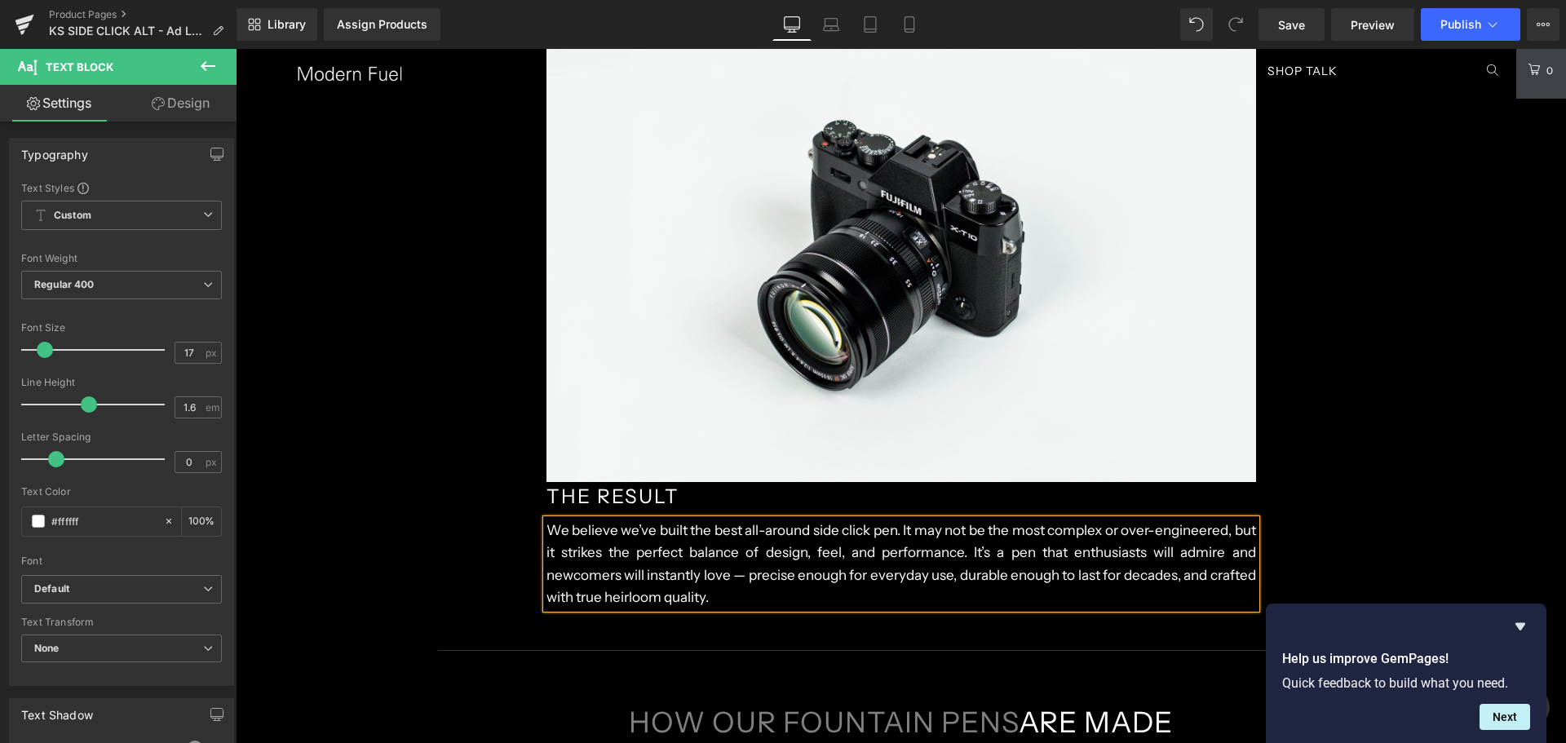
click at [708, 606] on p "We believe we’ve built the best all-around side click pen. It may not be the mo…" at bounding box center [902, 564] width 710 height 89
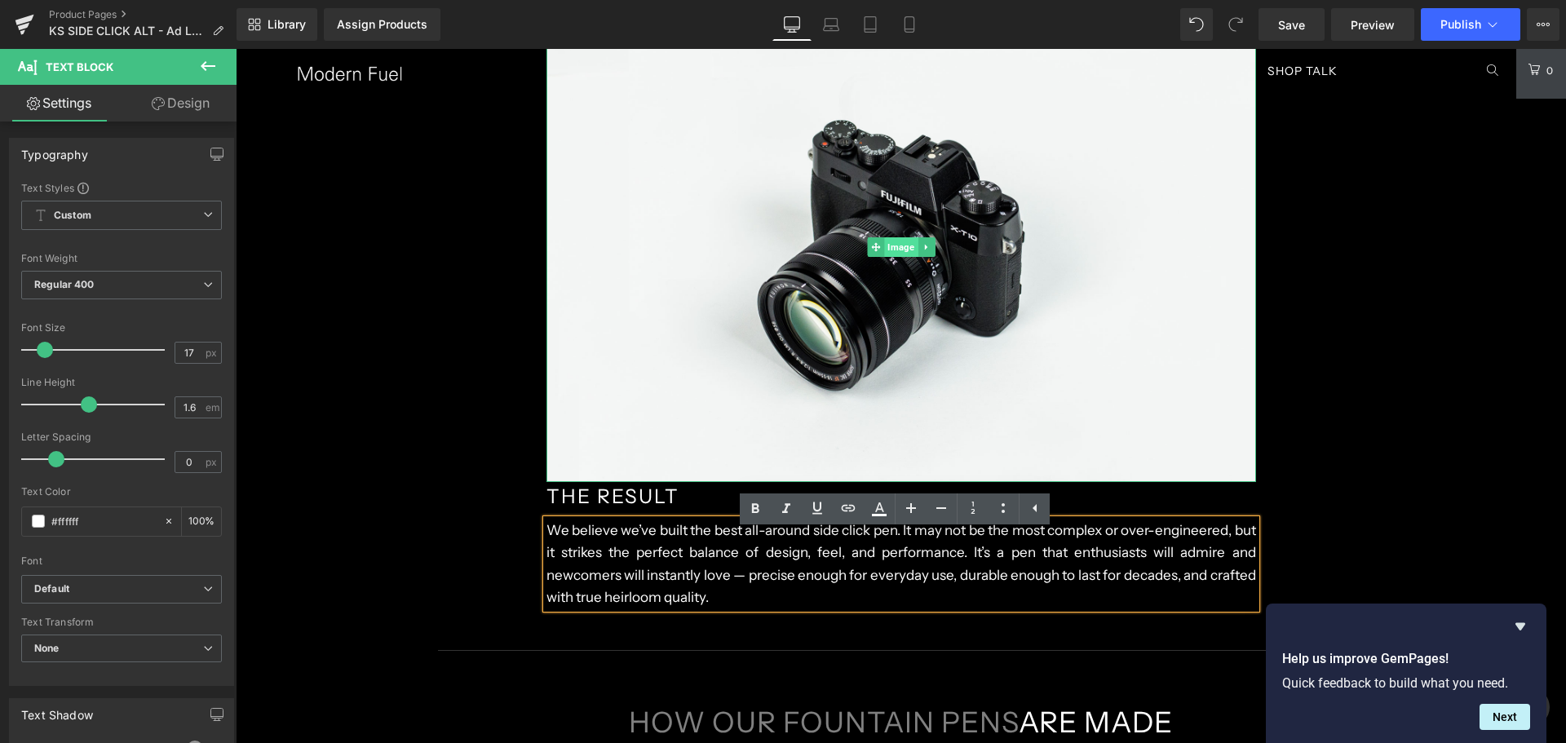
click at [886, 257] on span "Image" at bounding box center [900, 247] width 33 height 20
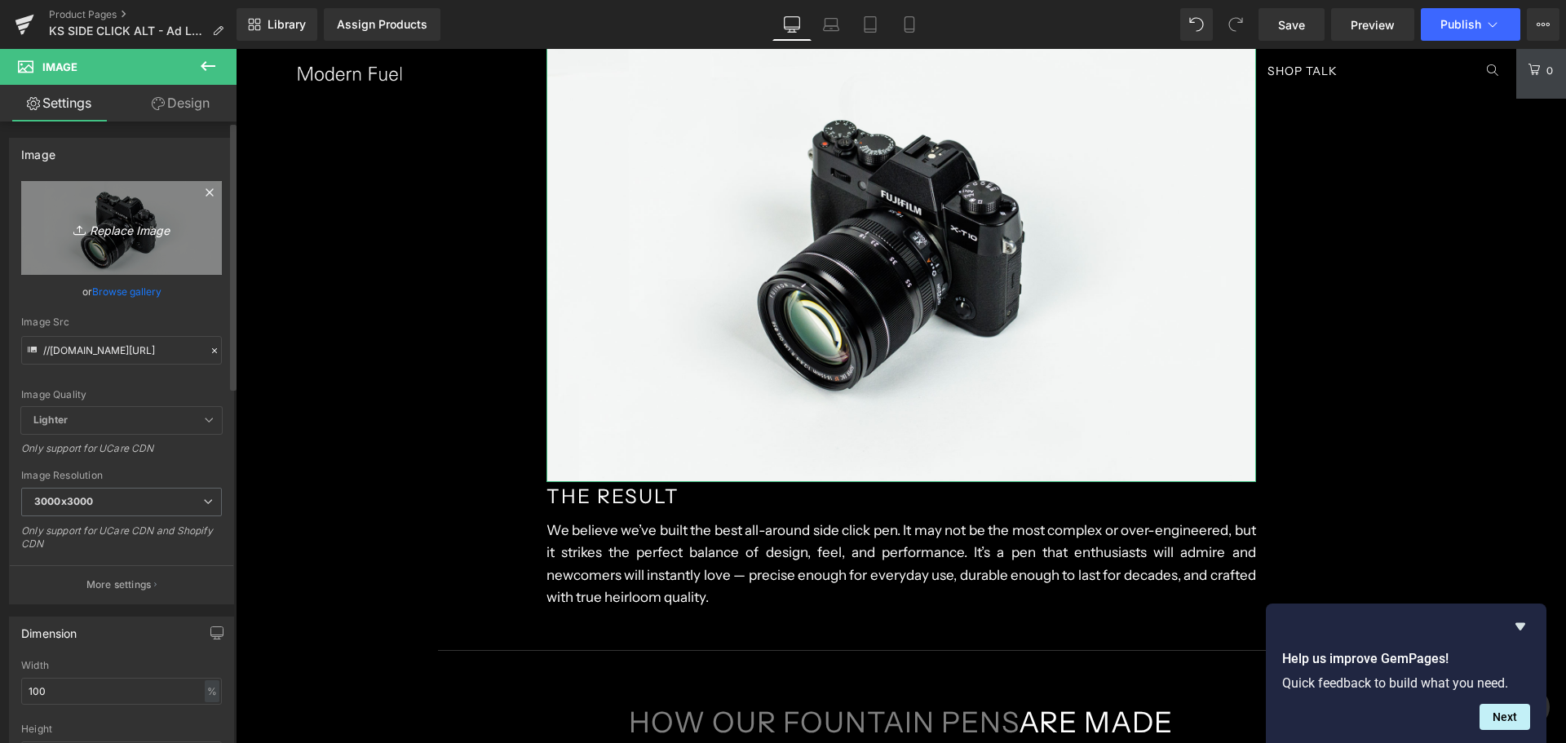
click at [144, 237] on icon "Replace Image" at bounding box center [121, 228] width 131 height 20
type input "C:\fakepath\ks (2).png"
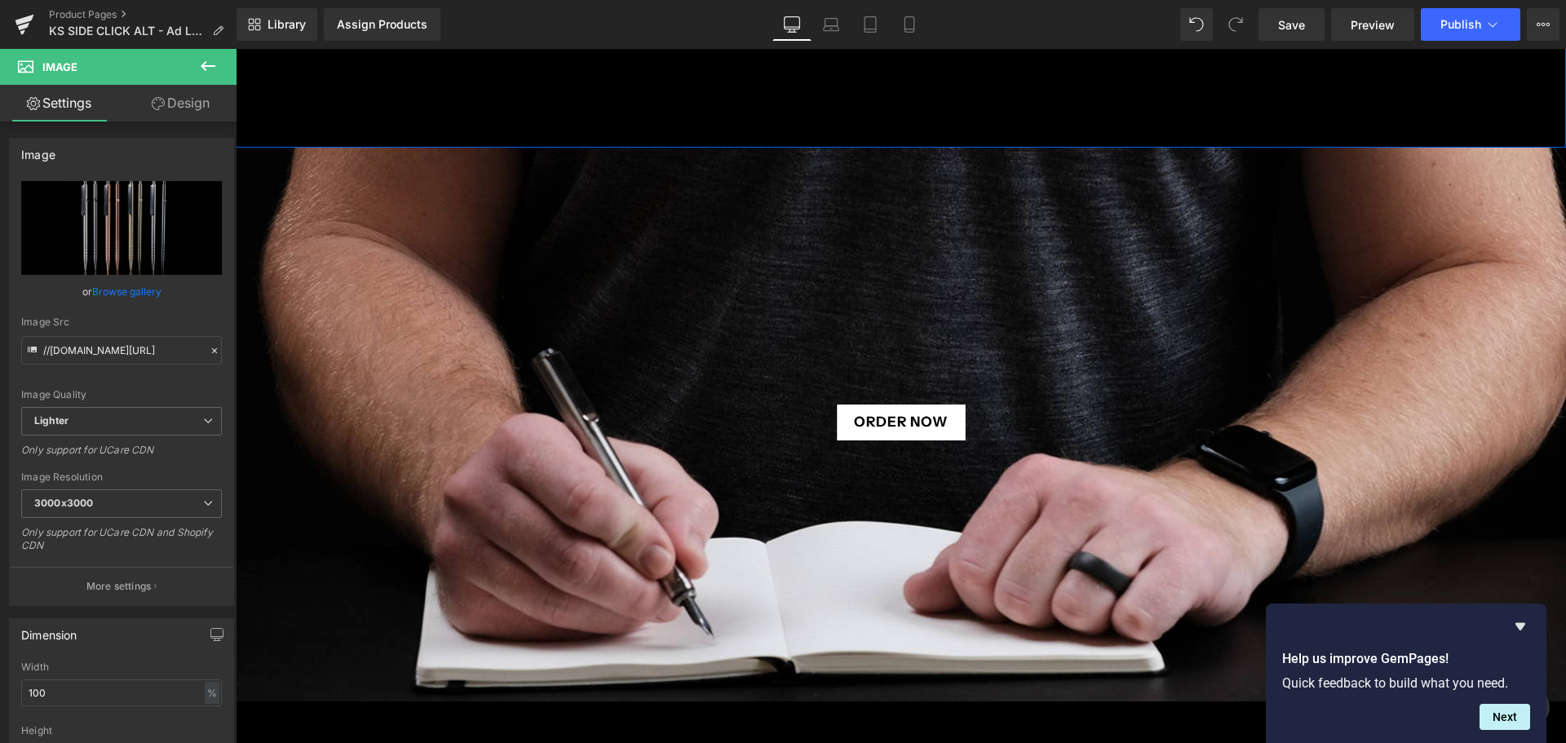
scroll to position [5735, 0]
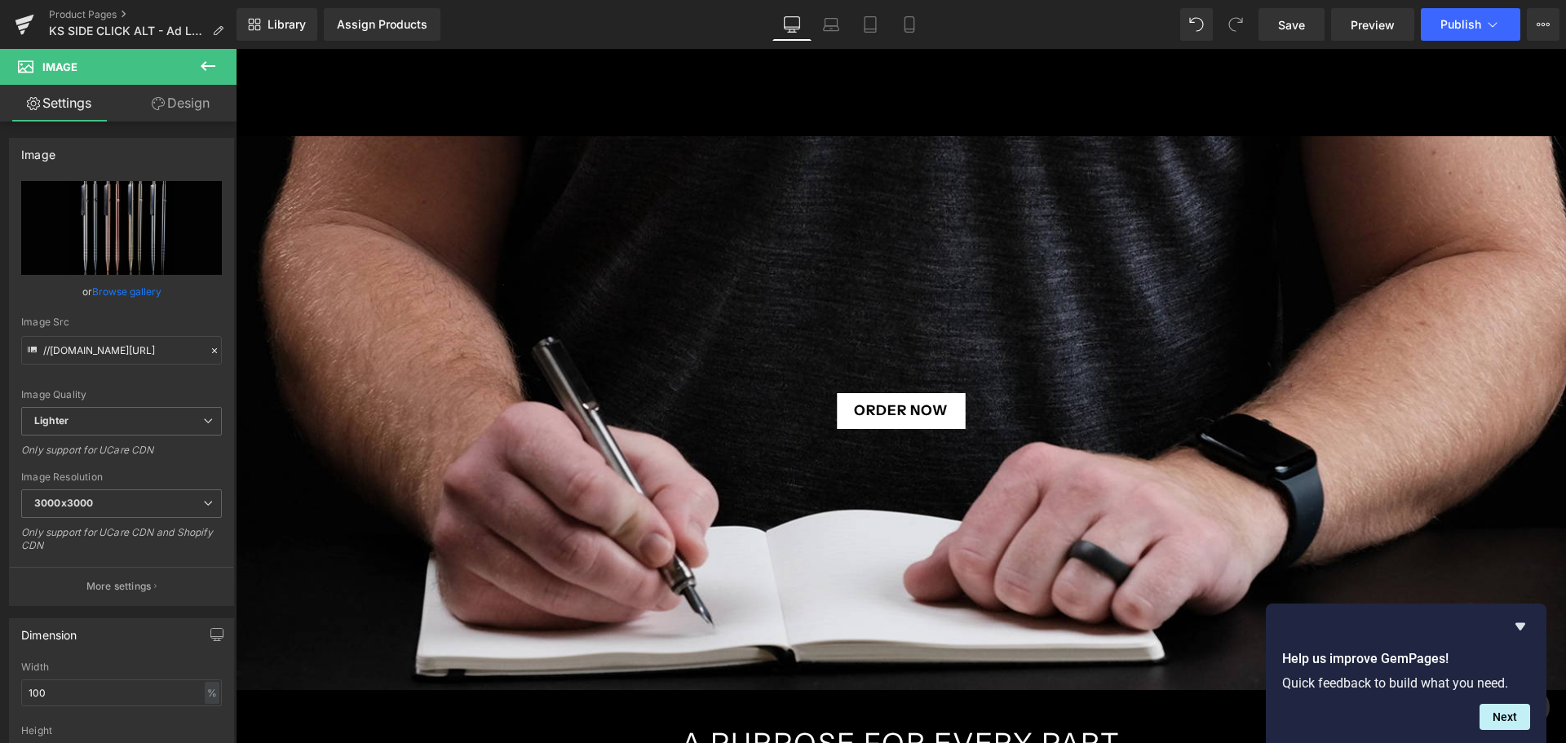
click at [943, 300] on div "ORDER NOW Button" at bounding box center [901, 413] width 1330 height 554
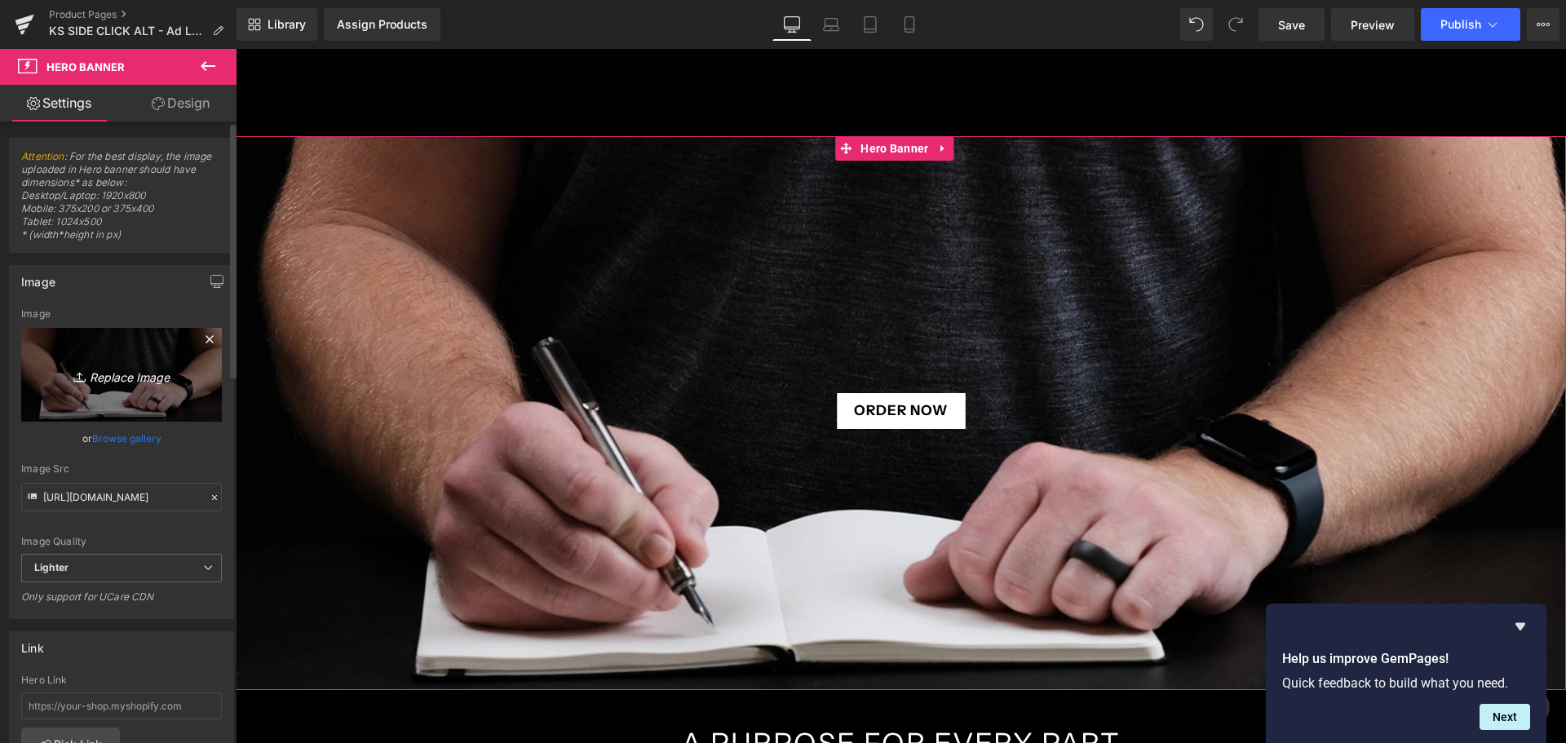
click at [134, 377] on icon "Replace Image" at bounding box center [121, 375] width 131 height 20
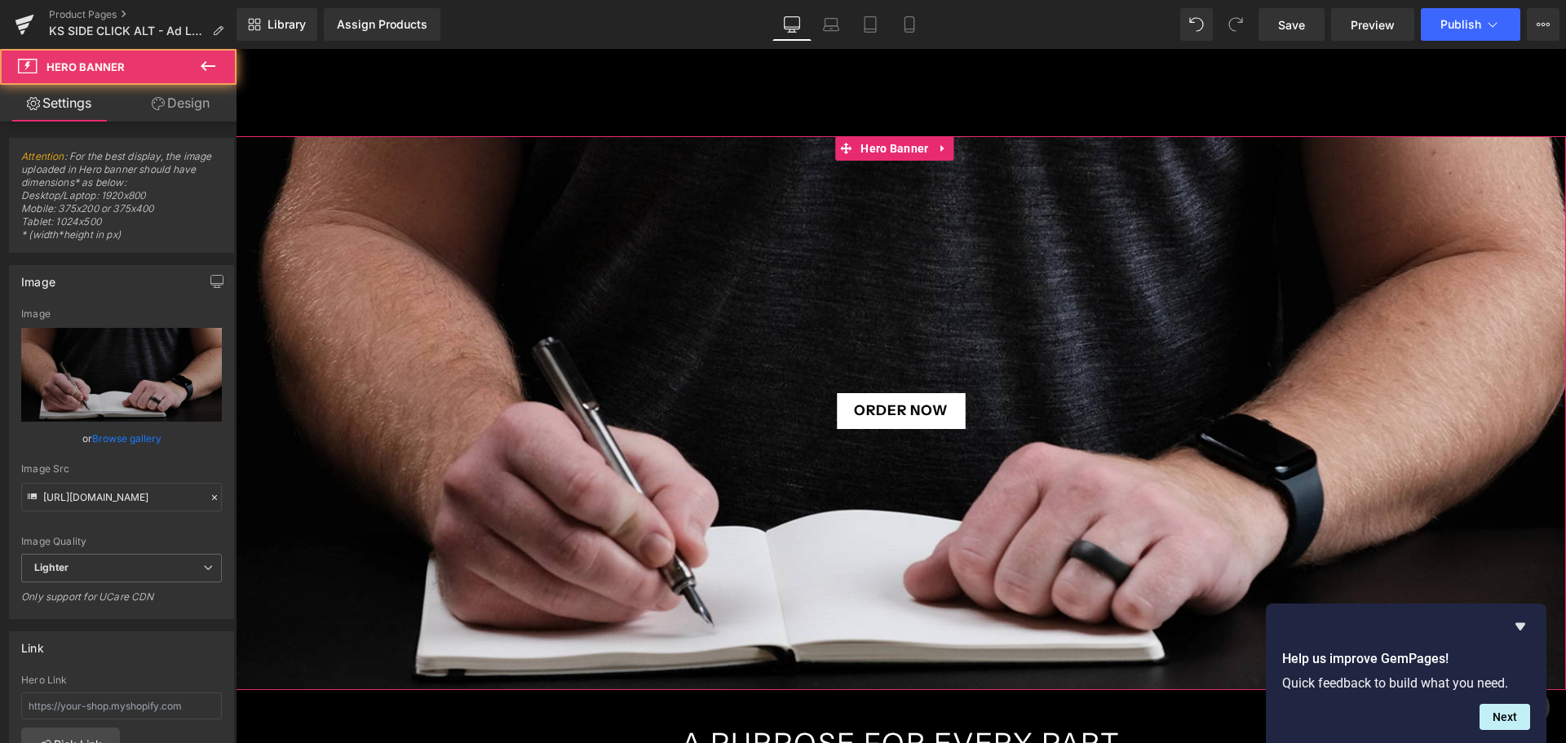
click at [494, 423] on div "ORDER NOW Button" at bounding box center [901, 413] width 1330 height 554
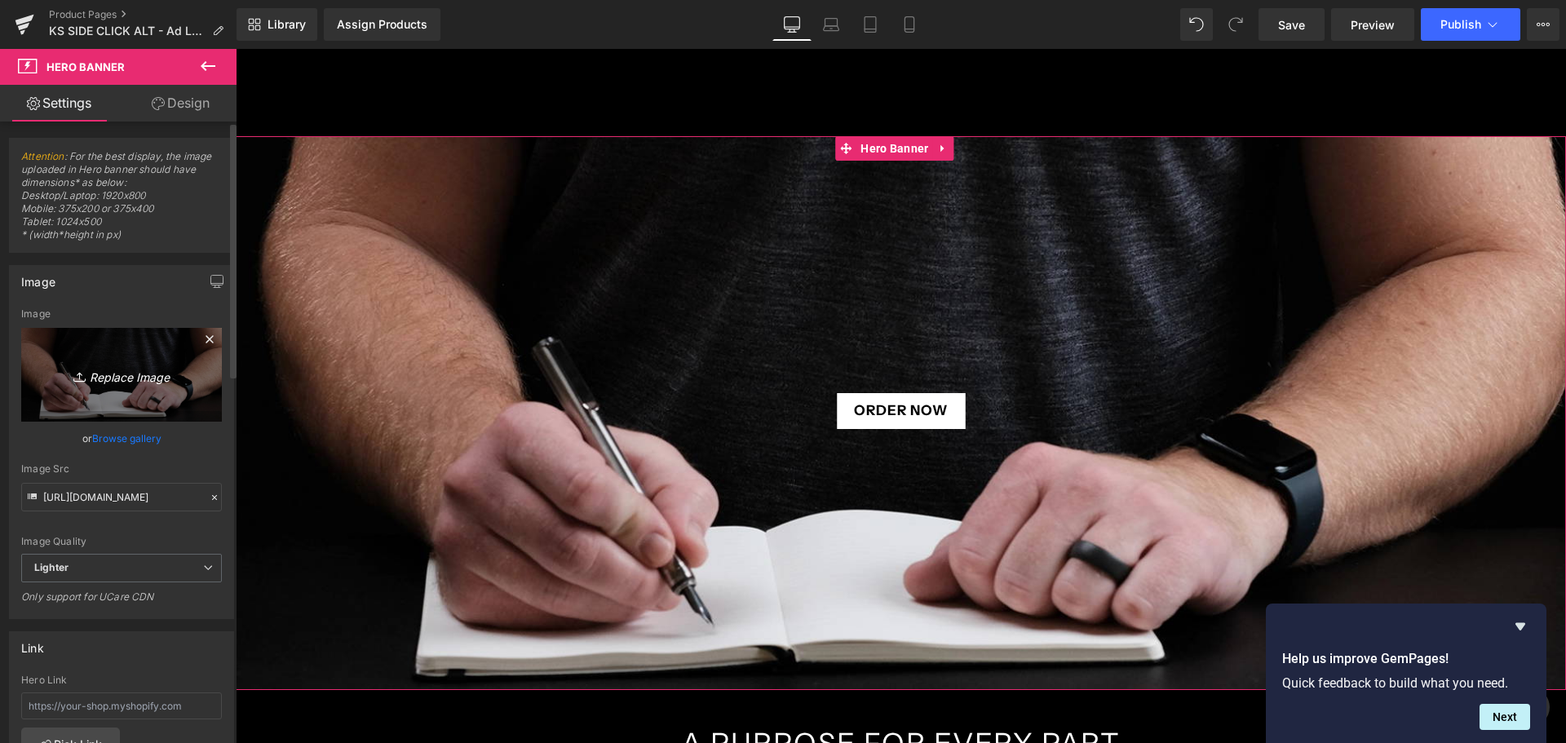
click at [100, 379] on icon "Replace Image" at bounding box center [121, 375] width 131 height 20
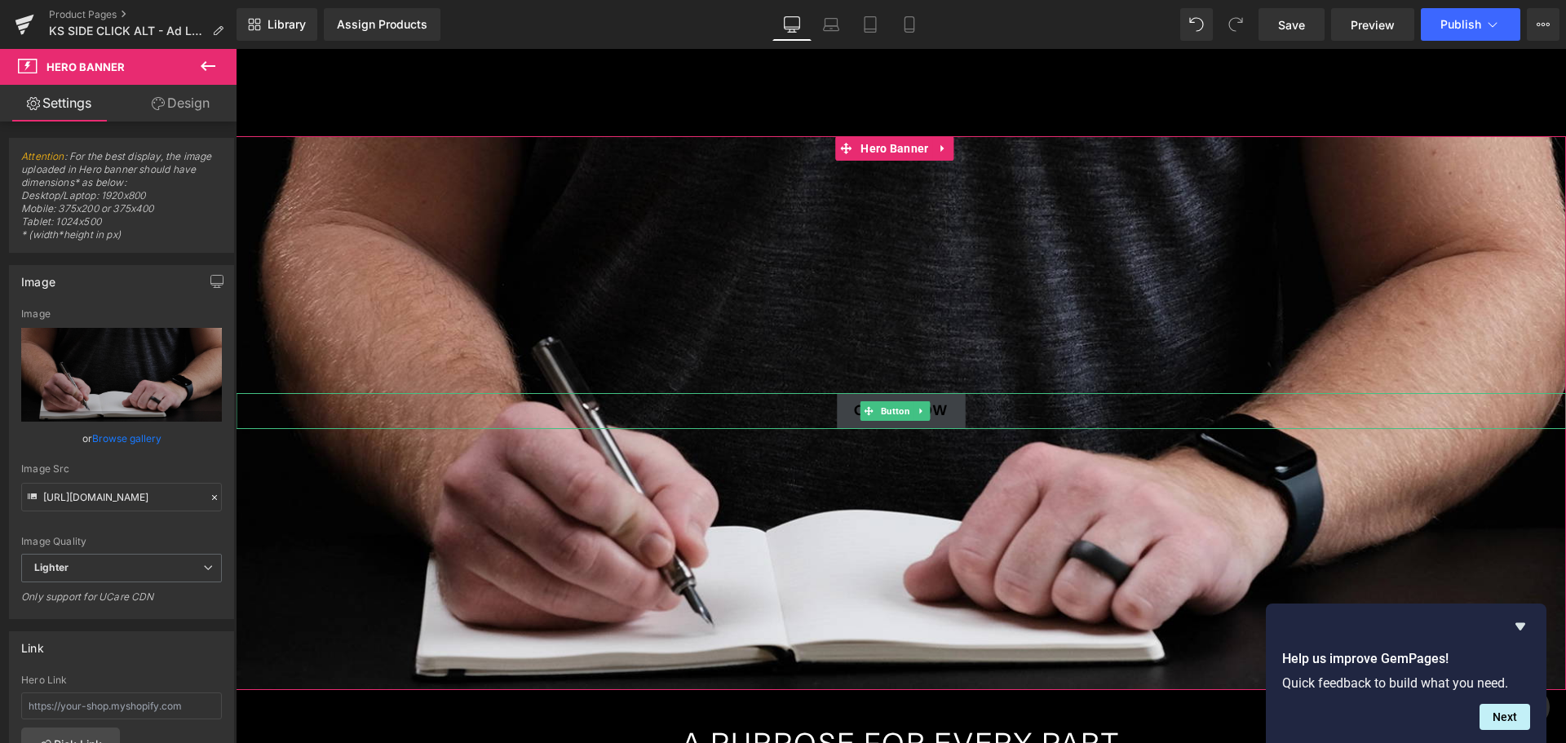
click at [847, 401] on link "ORDER NOW" at bounding box center [901, 411] width 128 height 36
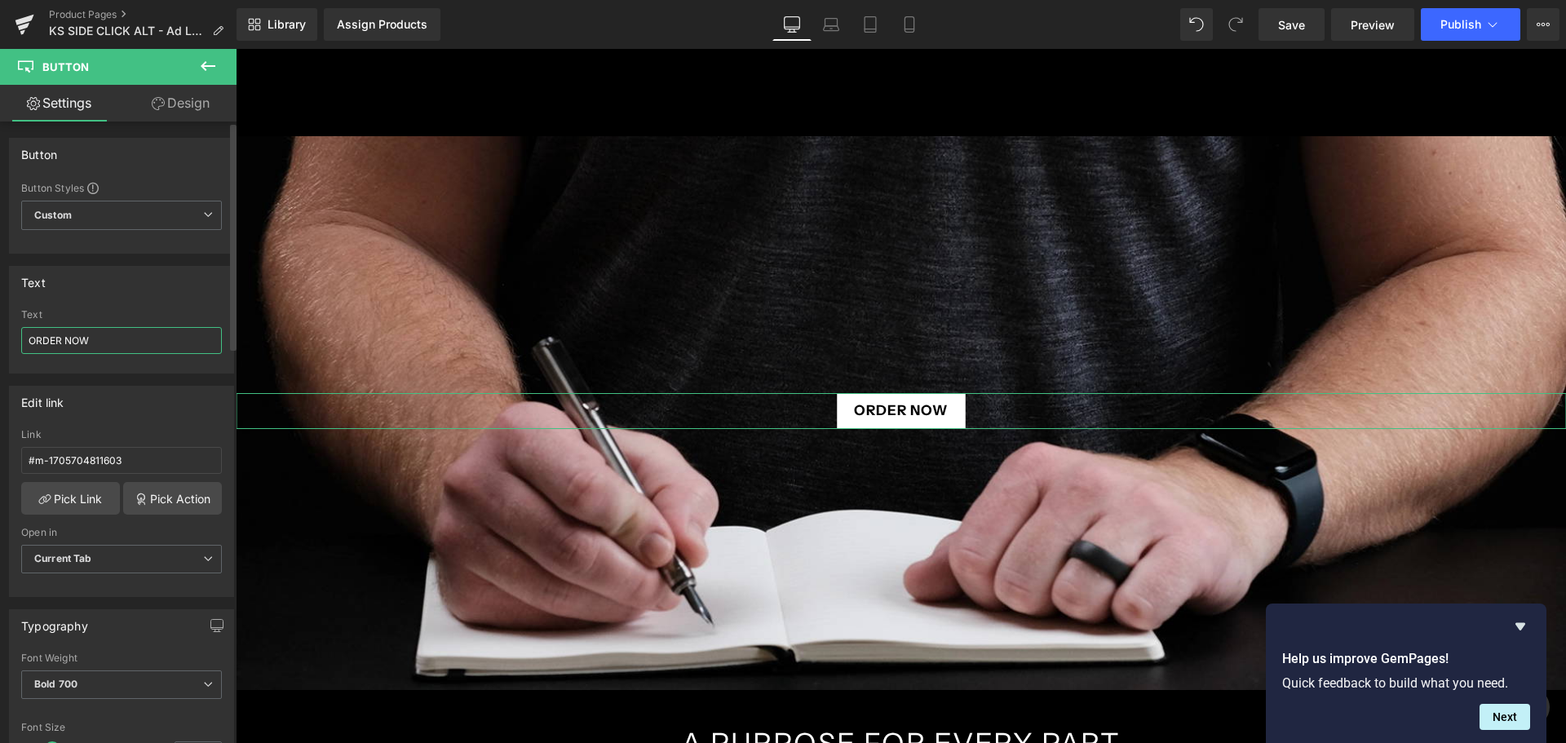
click at [102, 333] on input "ORDER NOW" at bounding box center [121, 340] width 201 height 27
type input "JOIN US ON KICKSTARTER"
click at [101, 456] on input "#m-1705704811603" at bounding box center [121, 460] width 201 height 27
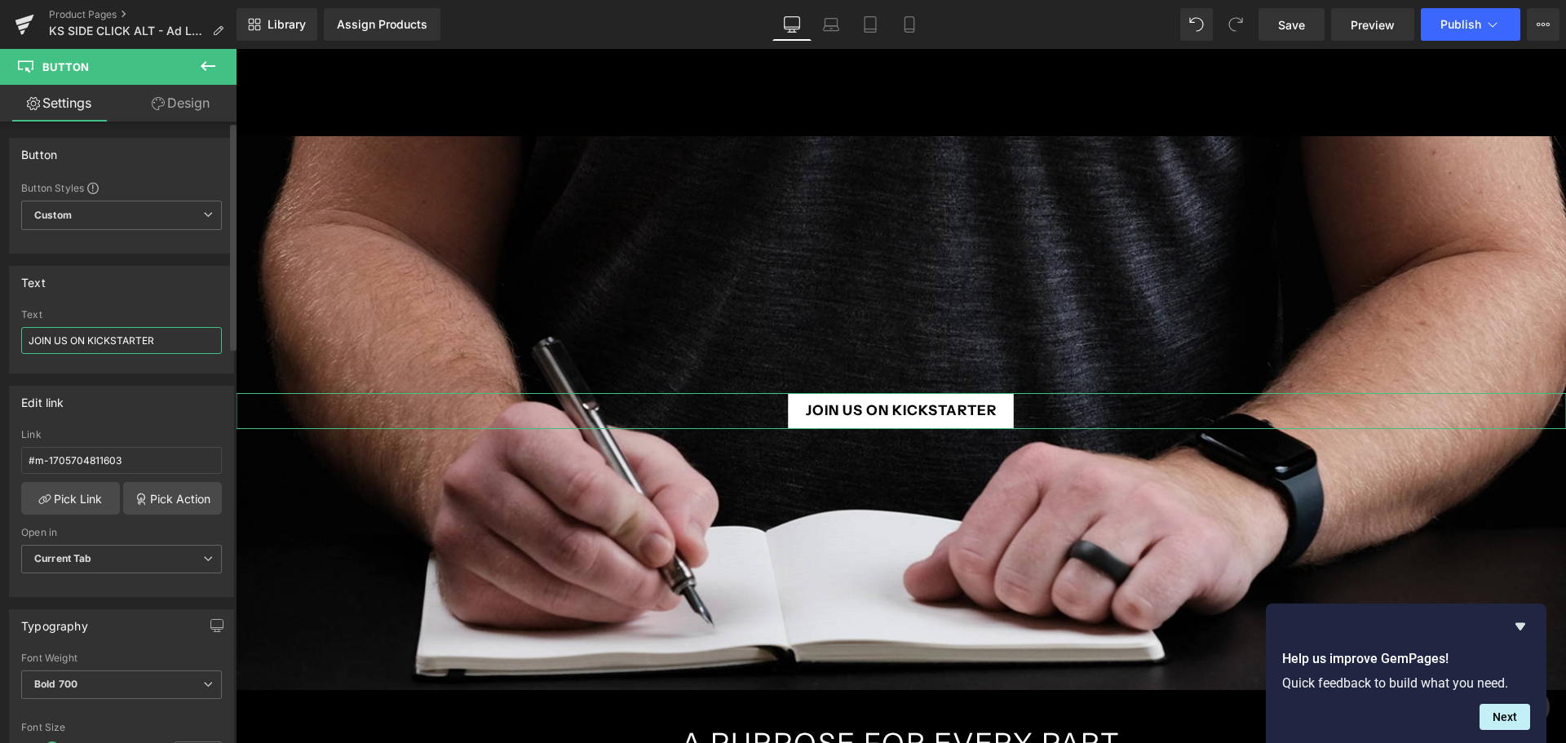
click at [91, 340] on input "JOIN US ON KICKSTARTER" at bounding box center [121, 340] width 201 height 27
click at [98, 454] on input "#m-1705704811603" at bounding box center [121, 460] width 201 height 27
paste input "https://www.kickstarter.com/projects/modern-fuel/a-minimalist-machined-side-cli…"
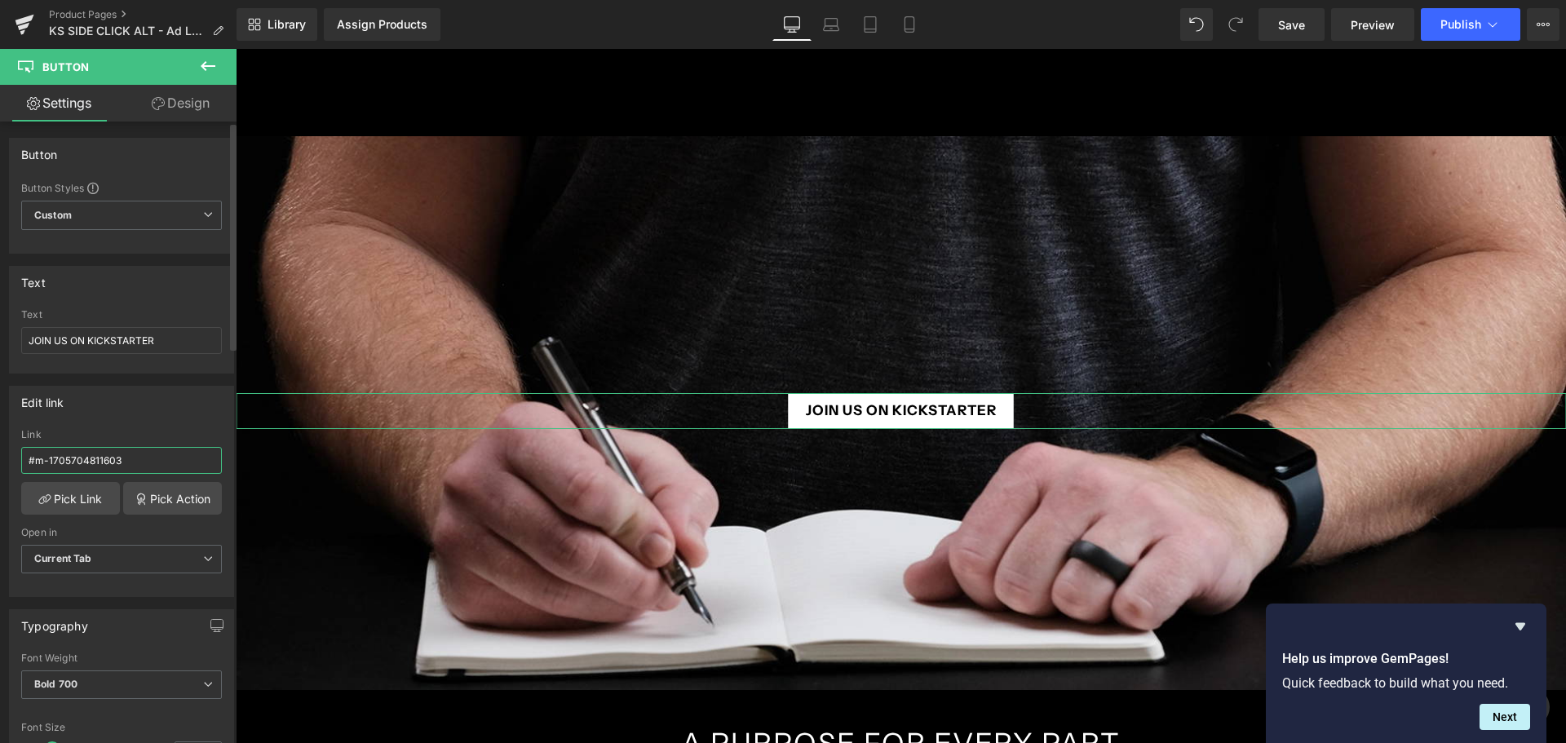
type input "https://www.kickstarter.com/projects/modern-fuel/a-minimalist-machined-side-cli…"
click at [197, 65] on button at bounding box center [207, 67] width 57 height 36
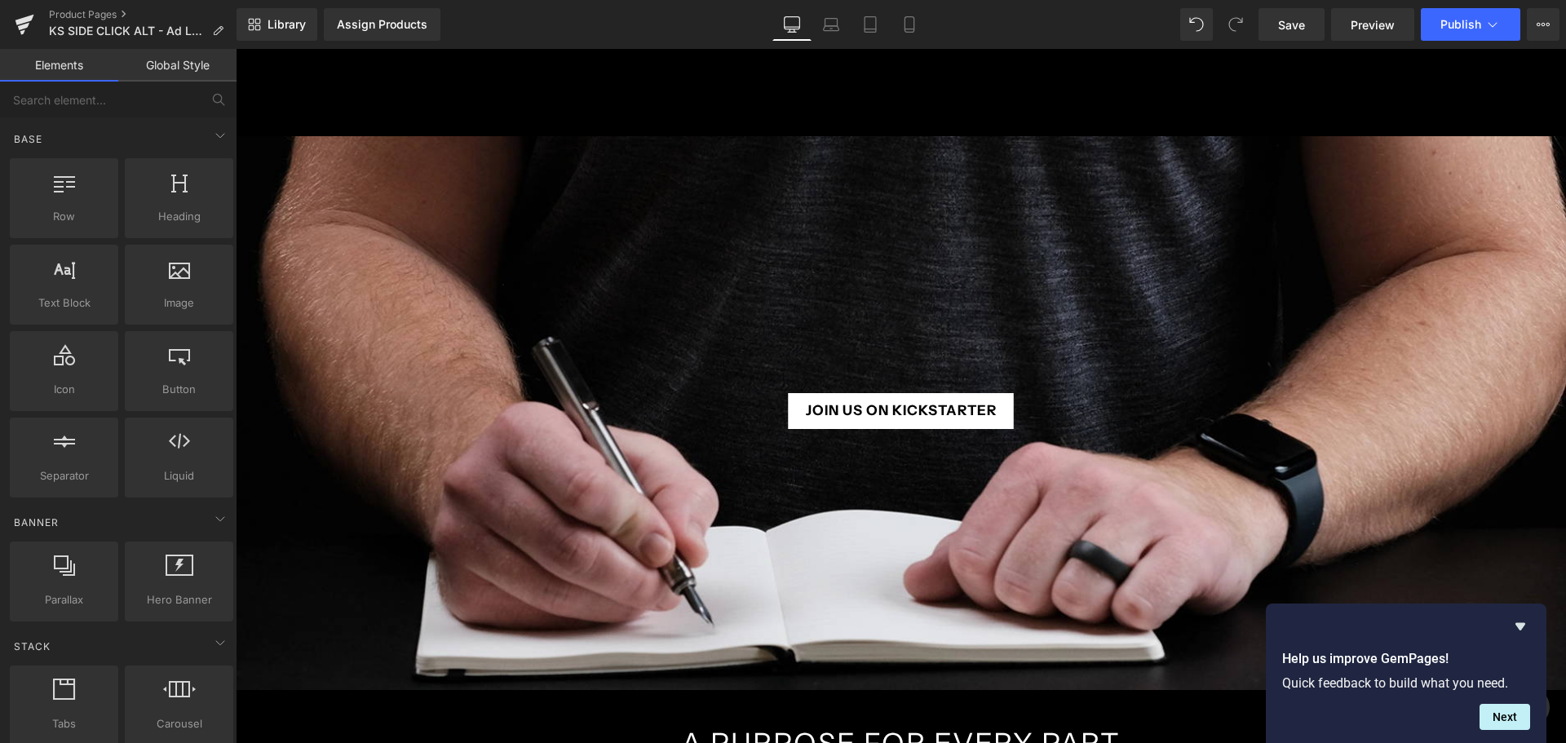
scroll to position [0, 0]
click at [551, 264] on div "JOIN US ON KICKSTARTER Button" at bounding box center [901, 413] width 1330 height 554
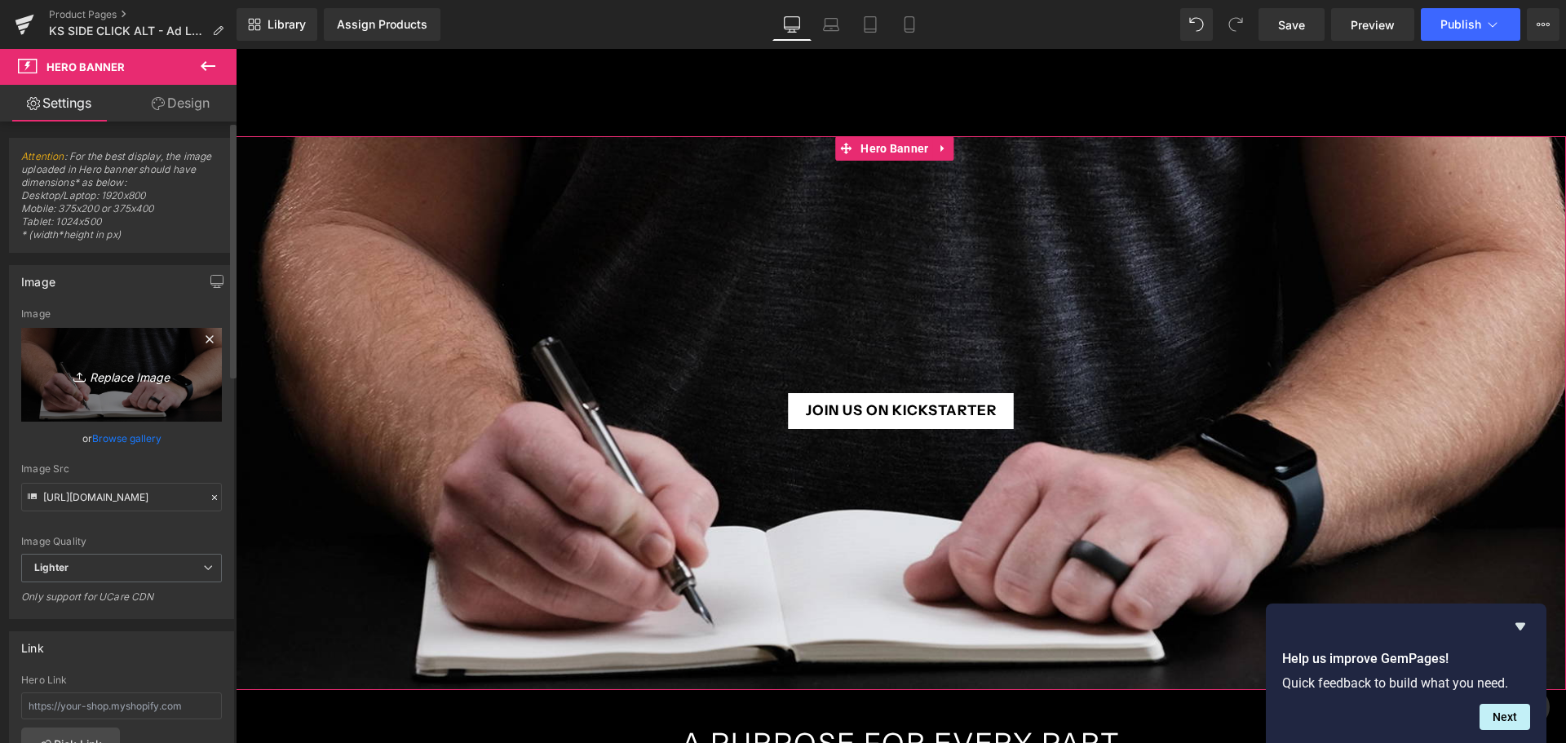
click at [138, 378] on icon "Replace Image" at bounding box center [121, 375] width 131 height 20
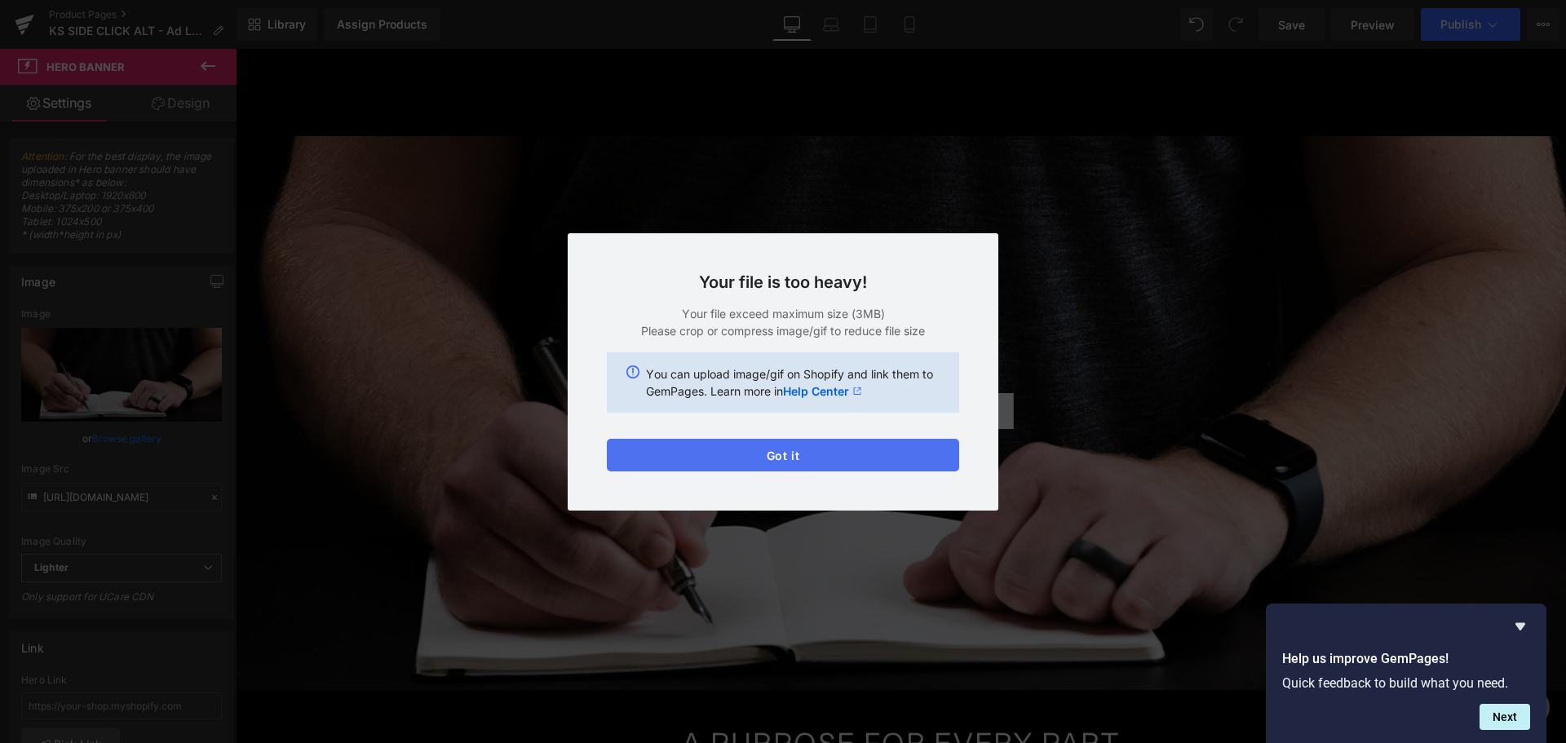
click at [815, 448] on button "Got it" at bounding box center [783, 455] width 352 height 33
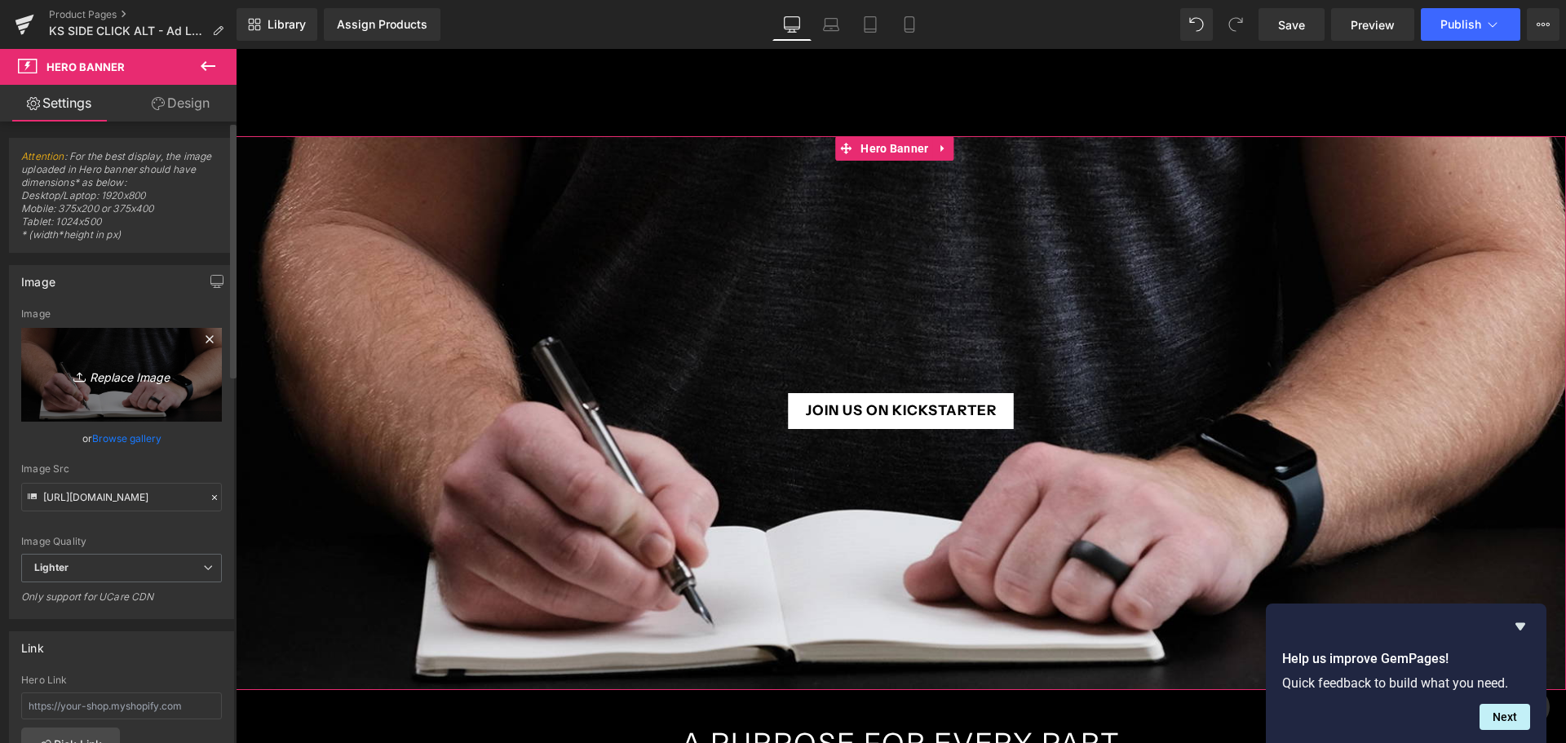
click at [147, 376] on icon "Replace Image" at bounding box center [121, 375] width 131 height 20
click at [119, 370] on icon "Replace Image" at bounding box center [121, 375] width 131 height 20
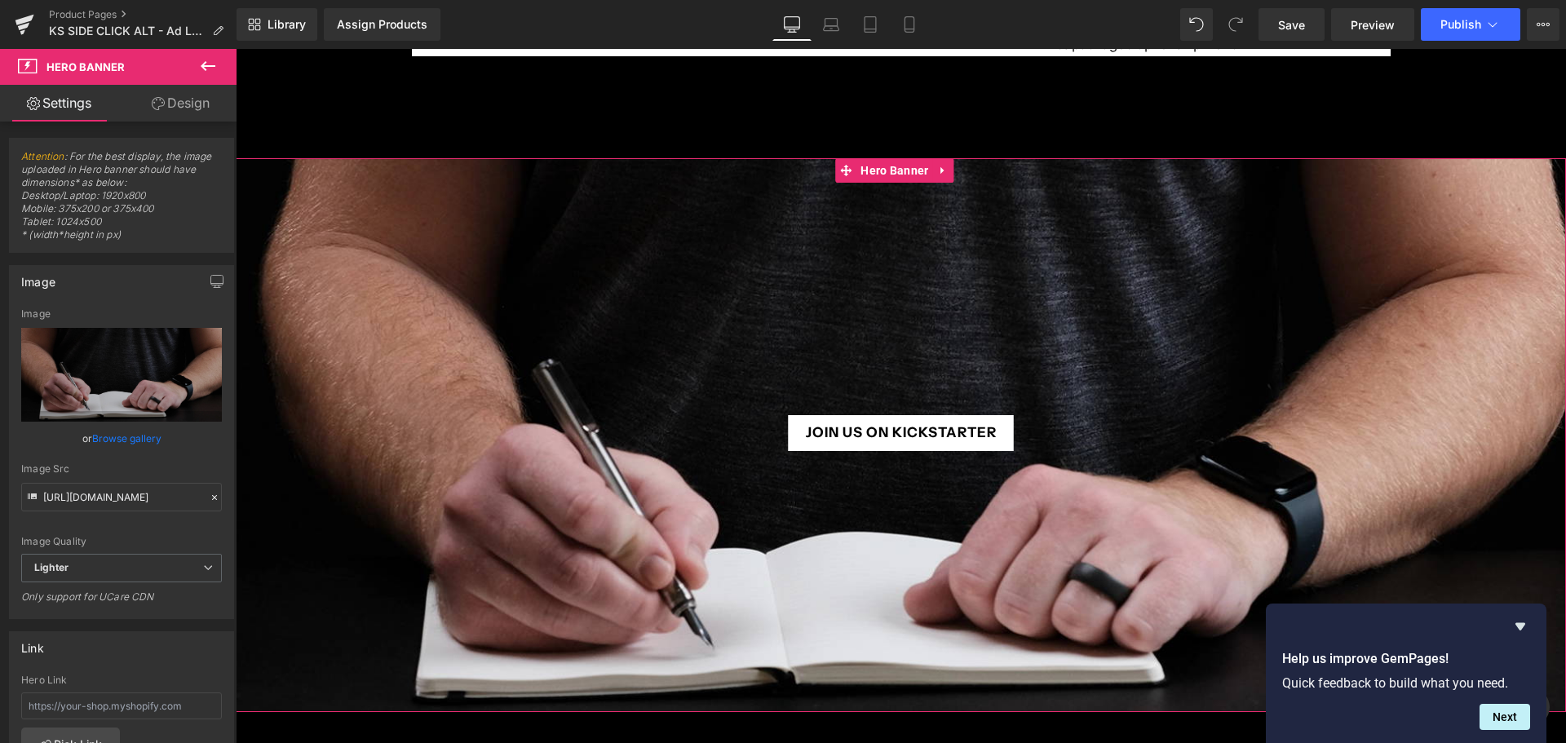
scroll to position [5735, 0]
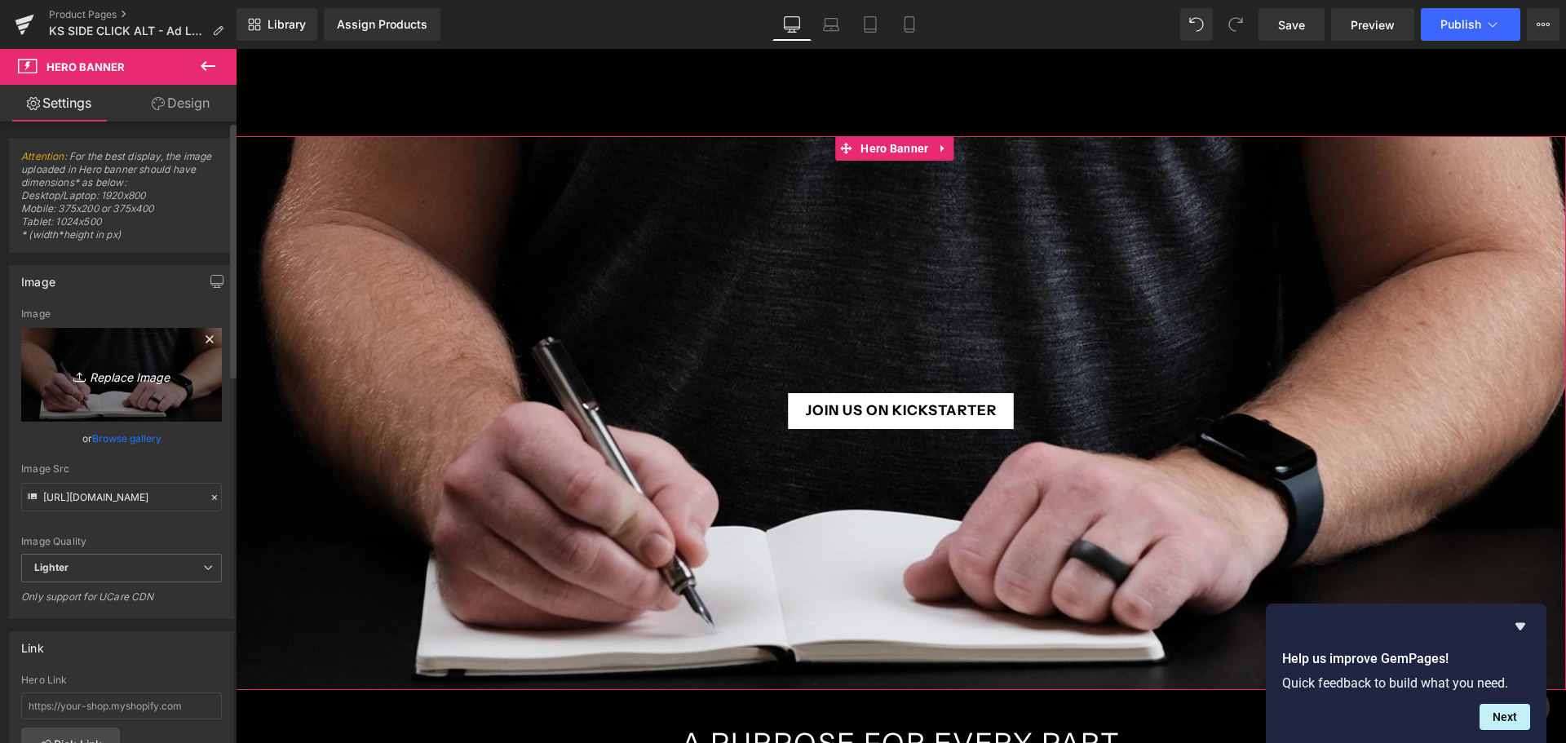
click at [123, 377] on icon "Replace Image" at bounding box center [121, 375] width 131 height 20
type input "C:\fakepath\ks (4).png"
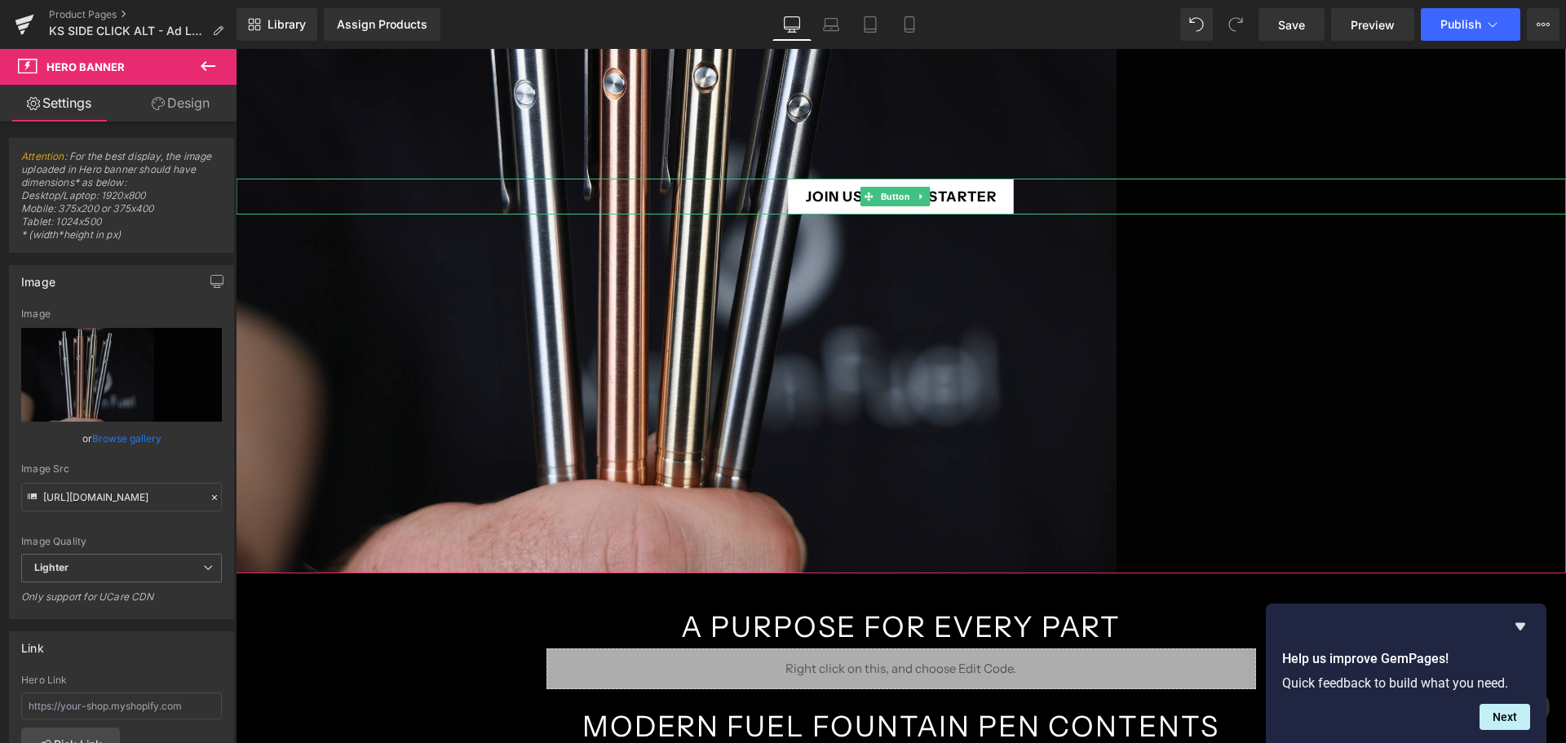
scroll to position [6062, 0]
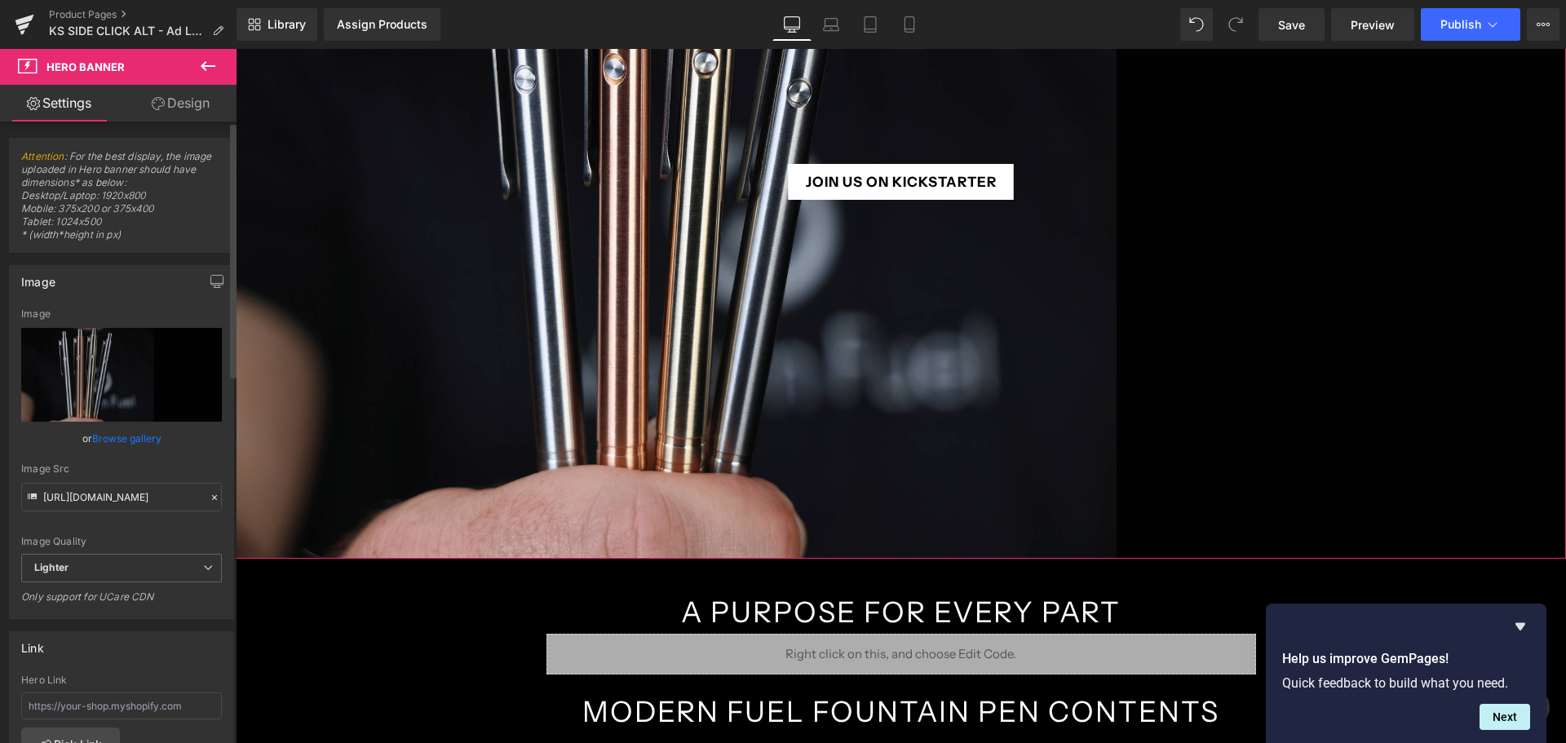
click at [211, 498] on icon at bounding box center [214, 497] width 11 height 11
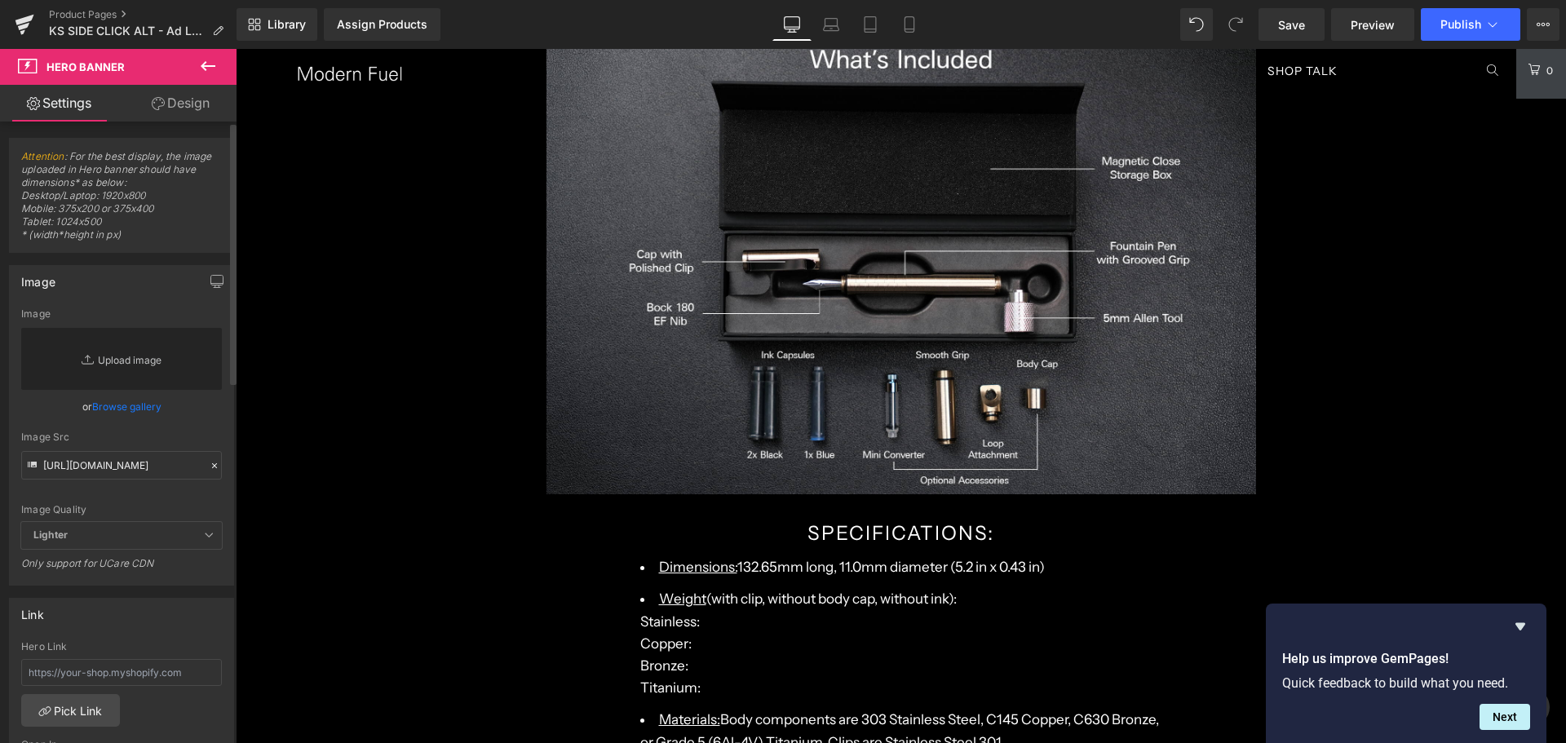
click at [175, 377] on link "Replace Image" at bounding box center [121, 359] width 201 height 62
type input "C:\fakepath\ks (4).png"
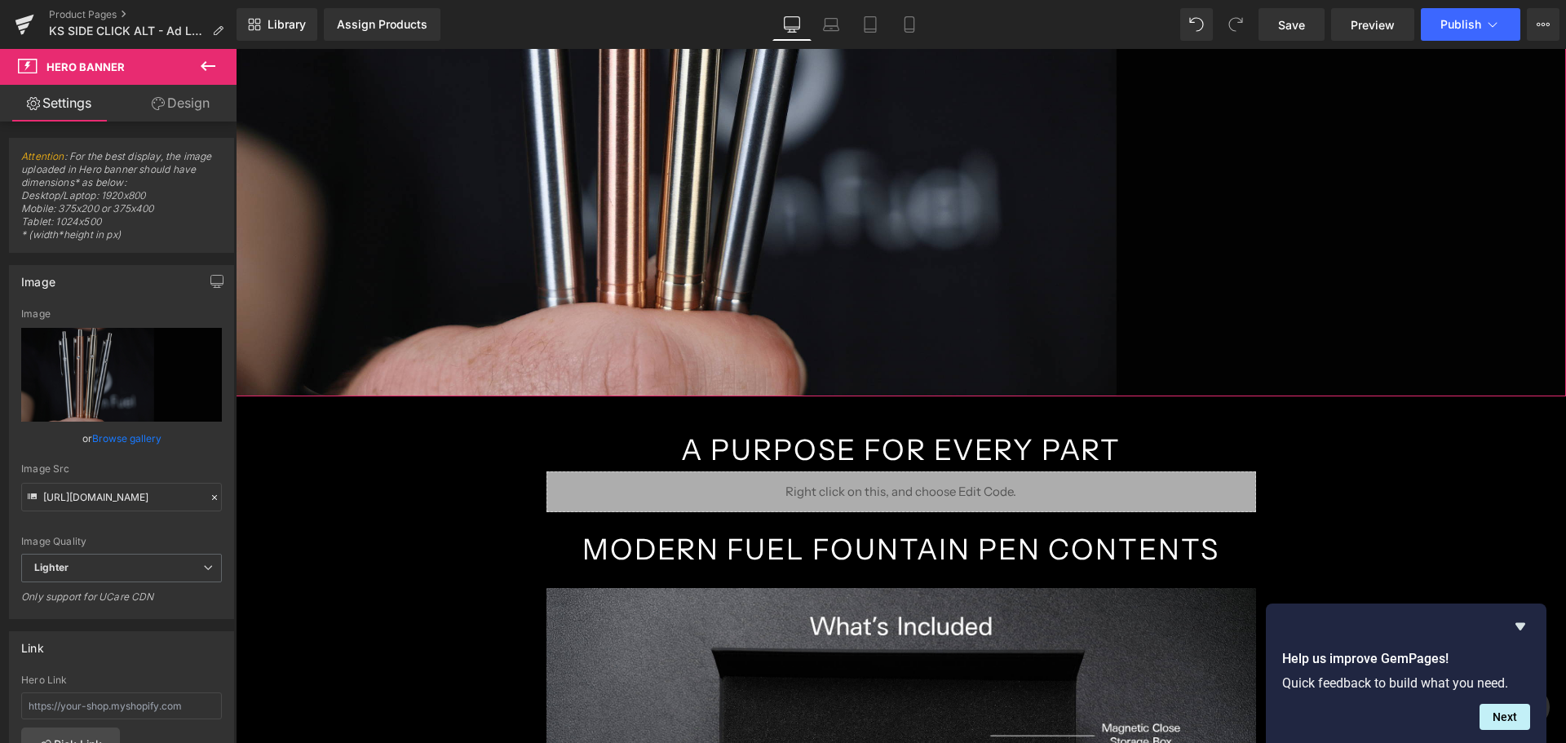
scroll to position [6225, 0]
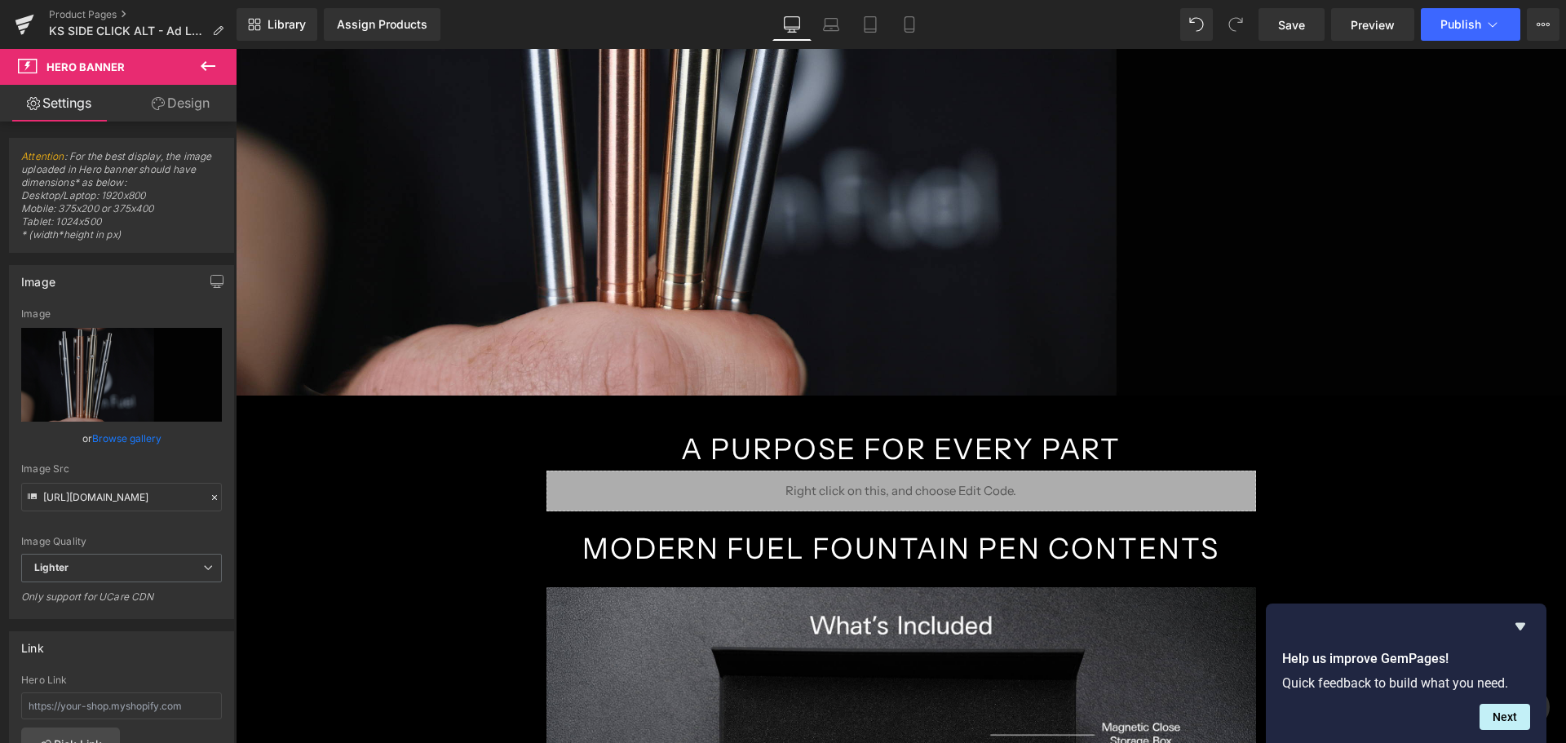
click at [1122, 428] on h1 "A PURPOSE foR EVERY PART" at bounding box center [902, 449] width 710 height 43
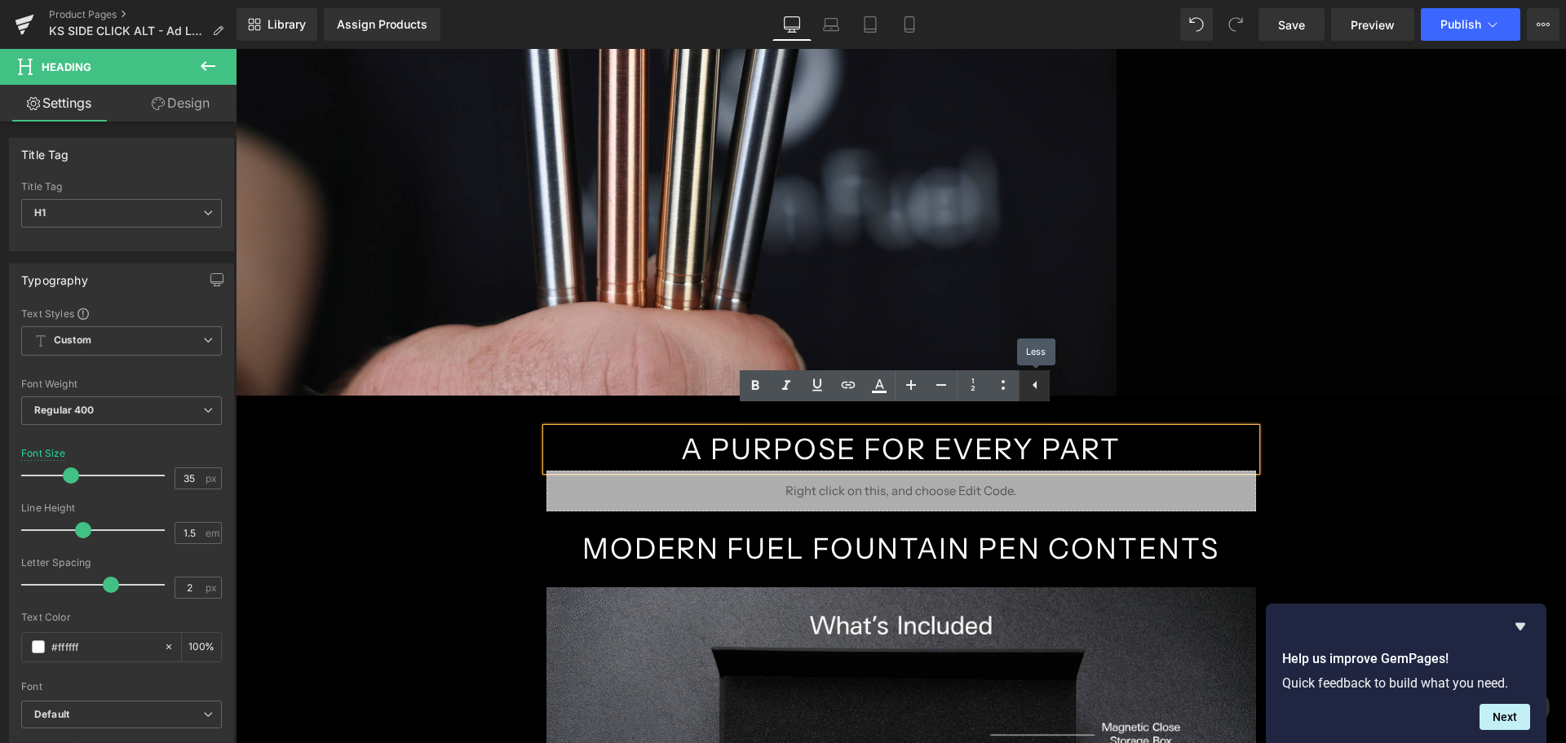
click at [1031, 386] on icon at bounding box center [1035, 385] width 20 height 20
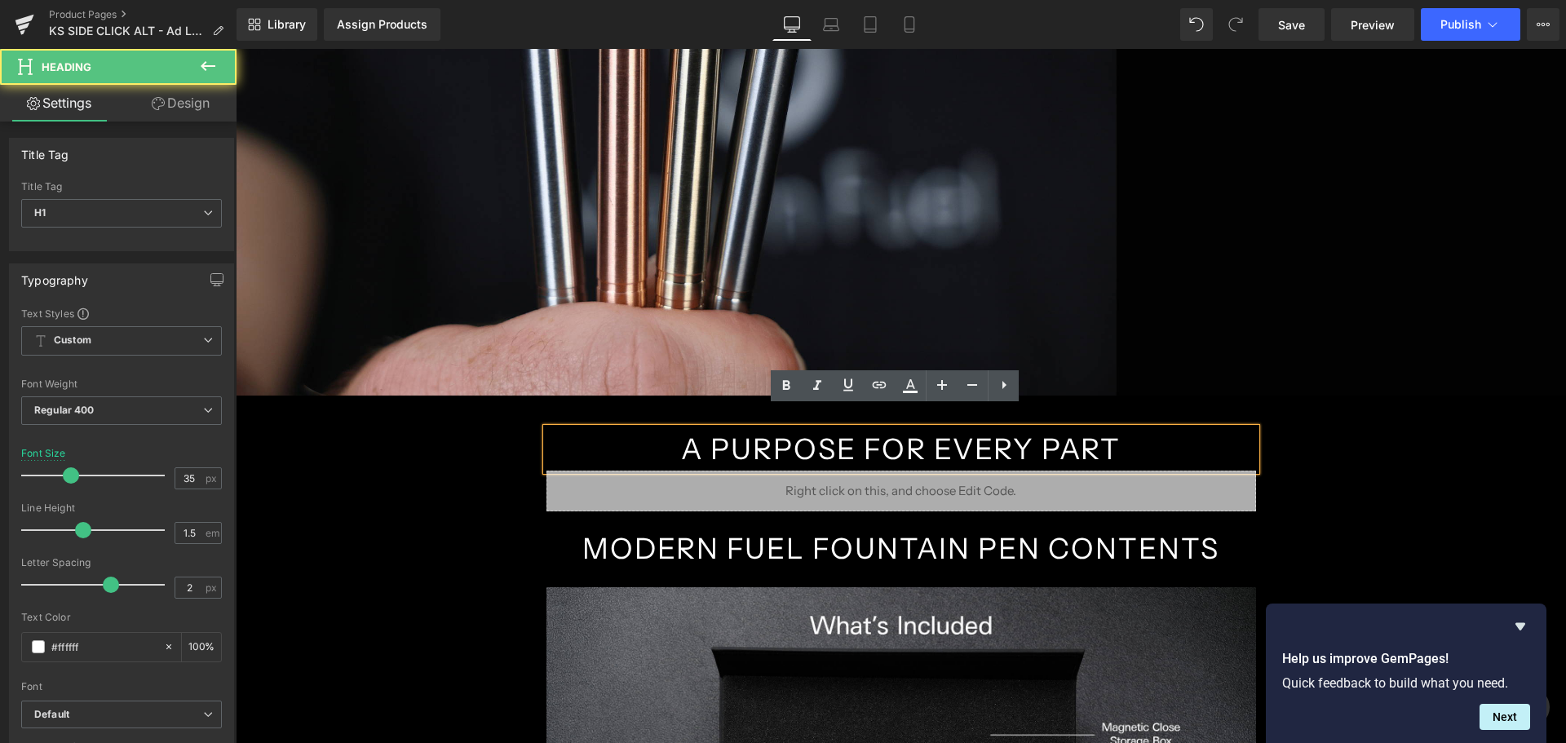
click at [990, 430] on h1 "A PURPOSE foR EVERY PART" at bounding box center [902, 449] width 710 height 43
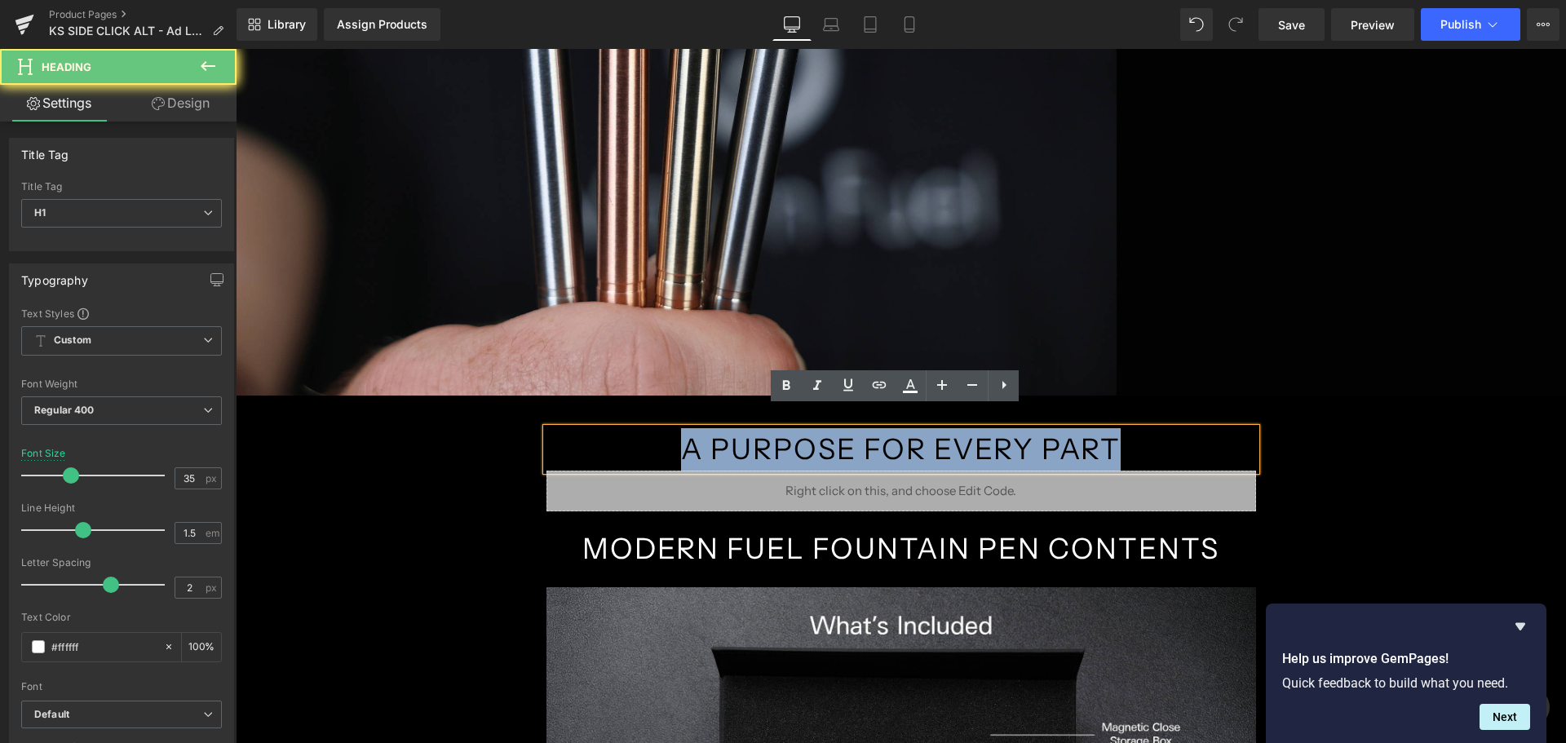
click at [990, 430] on h1 "A PURPOSE foR EVERY PART" at bounding box center [902, 449] width 710 height 43
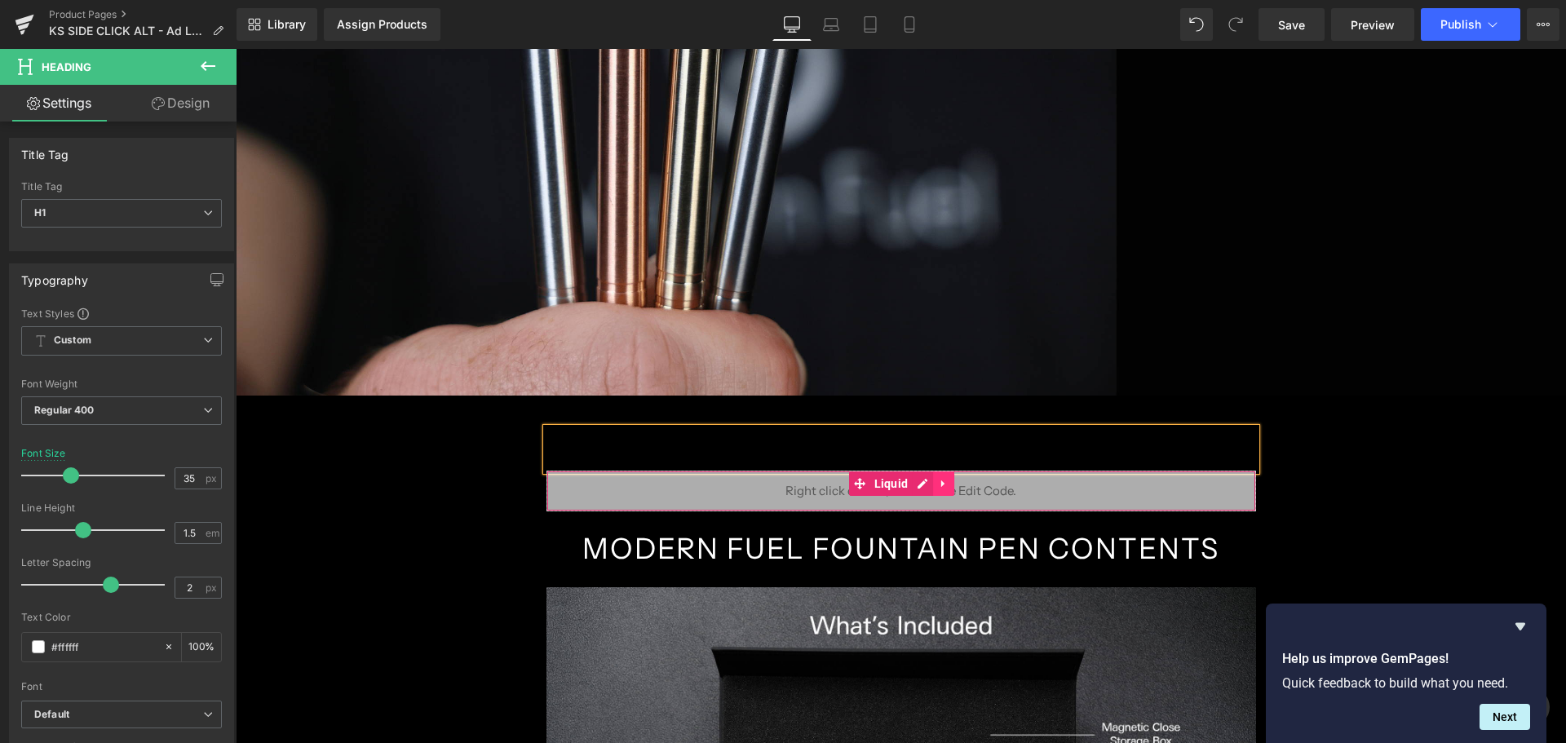
click at [938, 478] on icon at bounding box center [943, 484] width 11 height 12
click at [944, 471] on link at bounding box center [954, 483] width 21 height 24
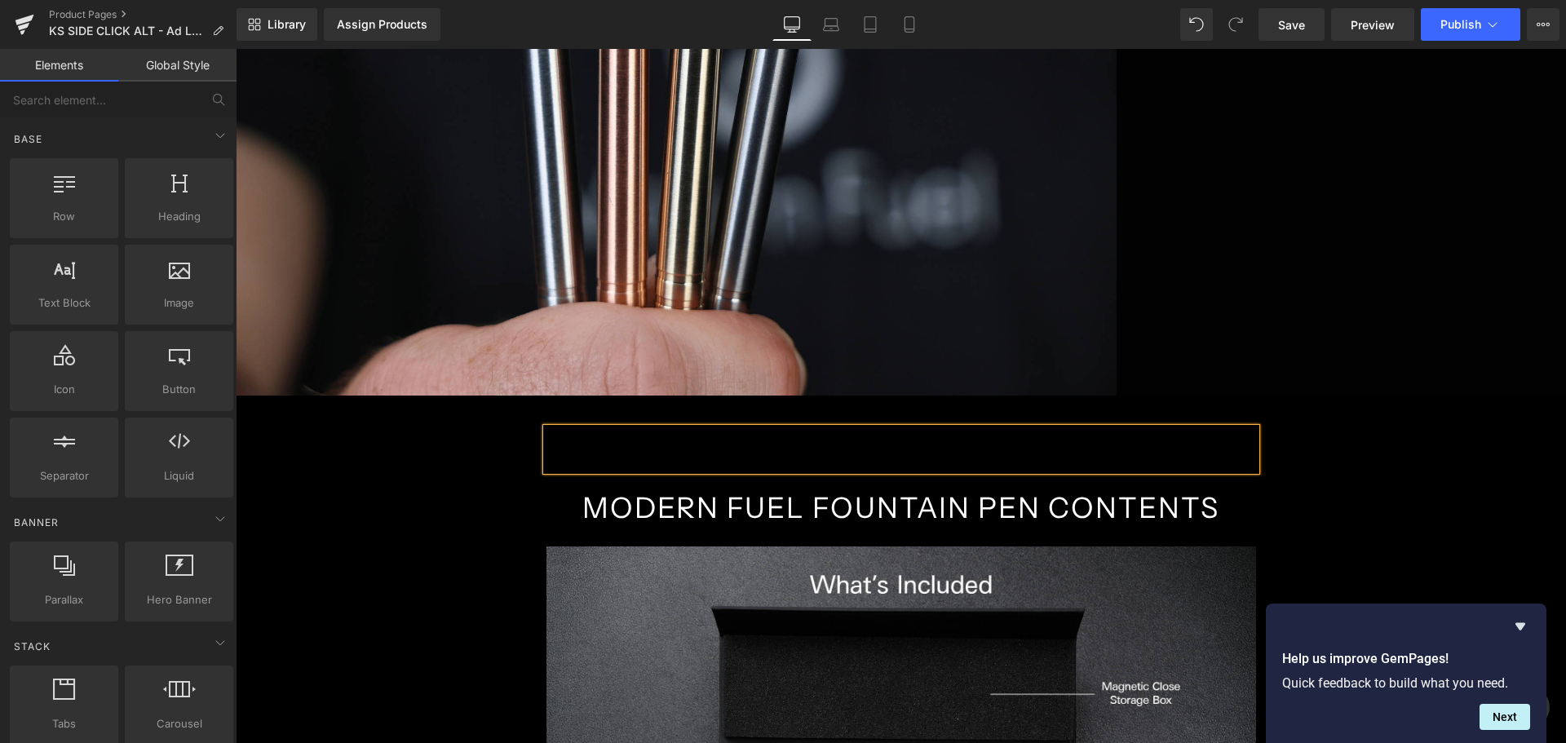
click at [947, 431] on h1 at bounding box center [902, 449] width 710 height 43
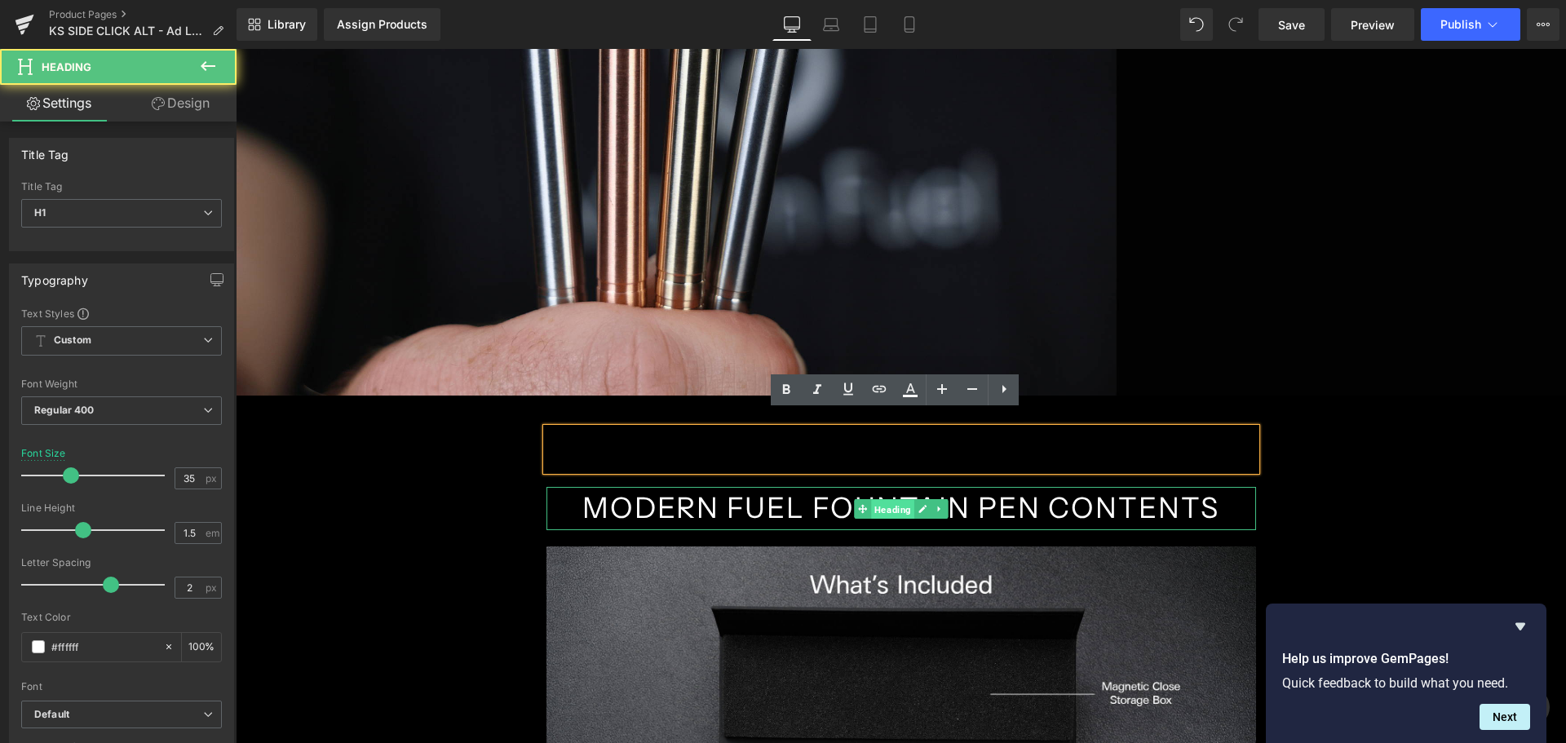
click at [900, 499] on span "Heading" at bounding box center [892, 509] width 43 height 20
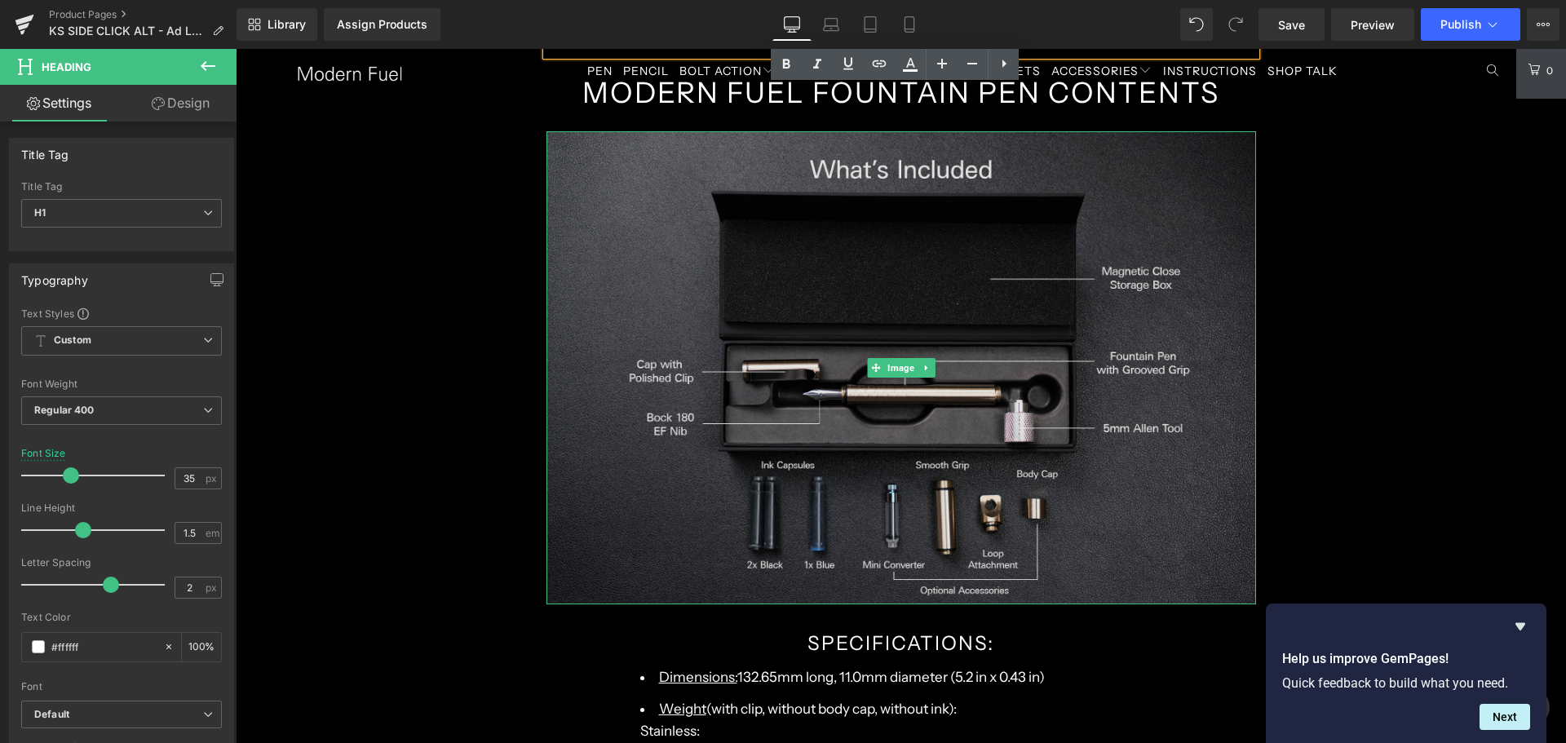
scroll to position [6633, 0]
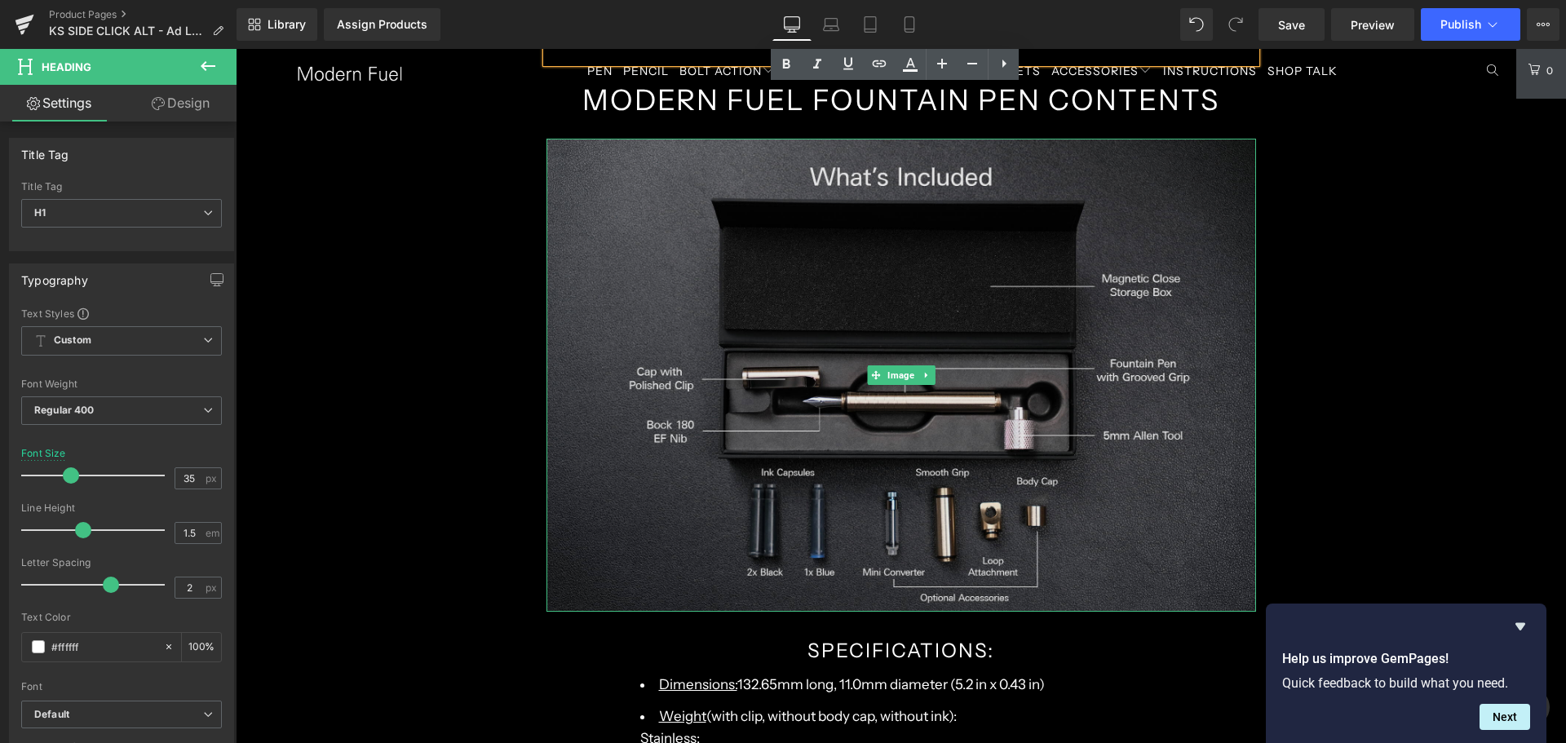
click at [1038, 412] on img at bounding box center [902, 375] width 710 height 473
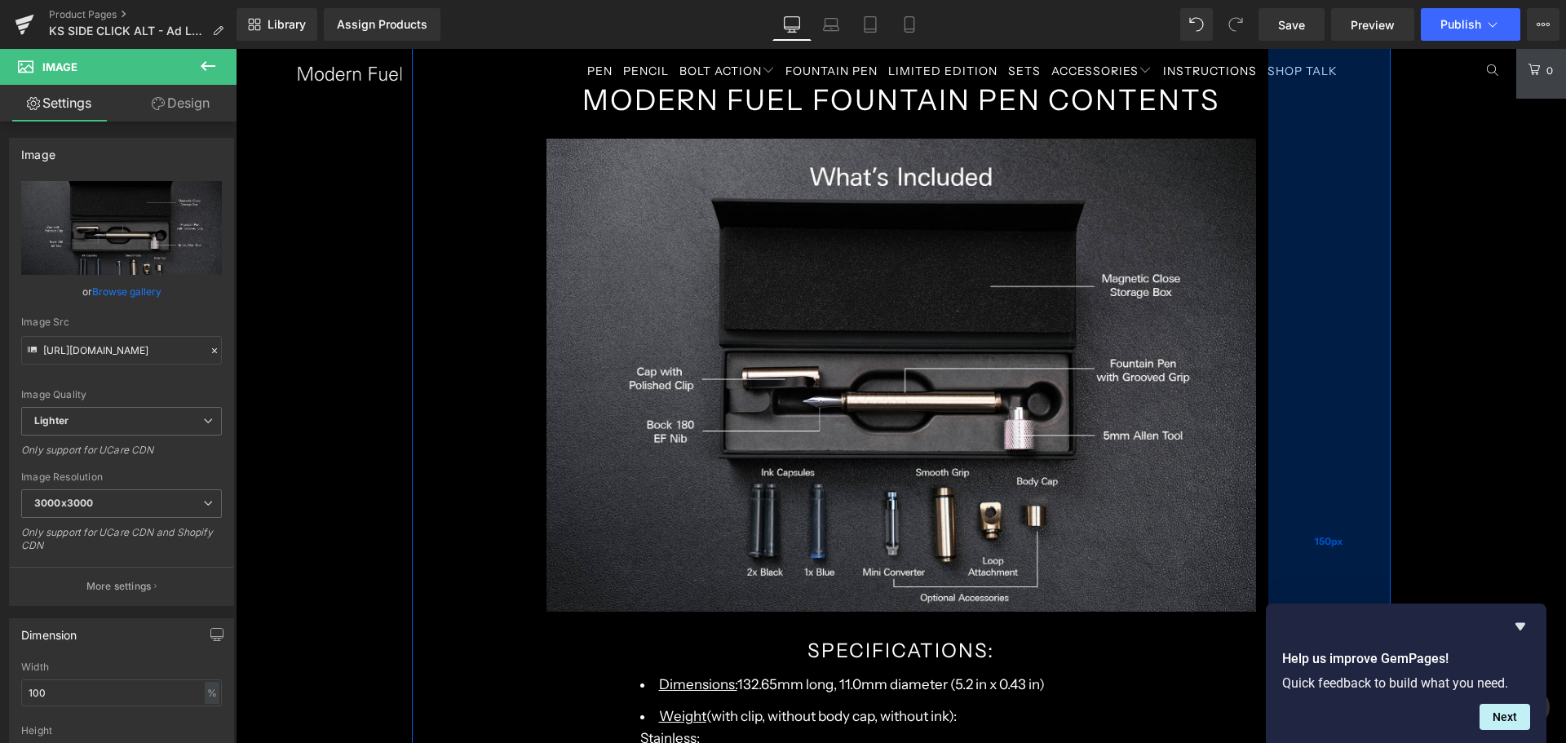
click at [1383, 293] on div "150px" at bounding box center [1329, 542] width 122 height 1060
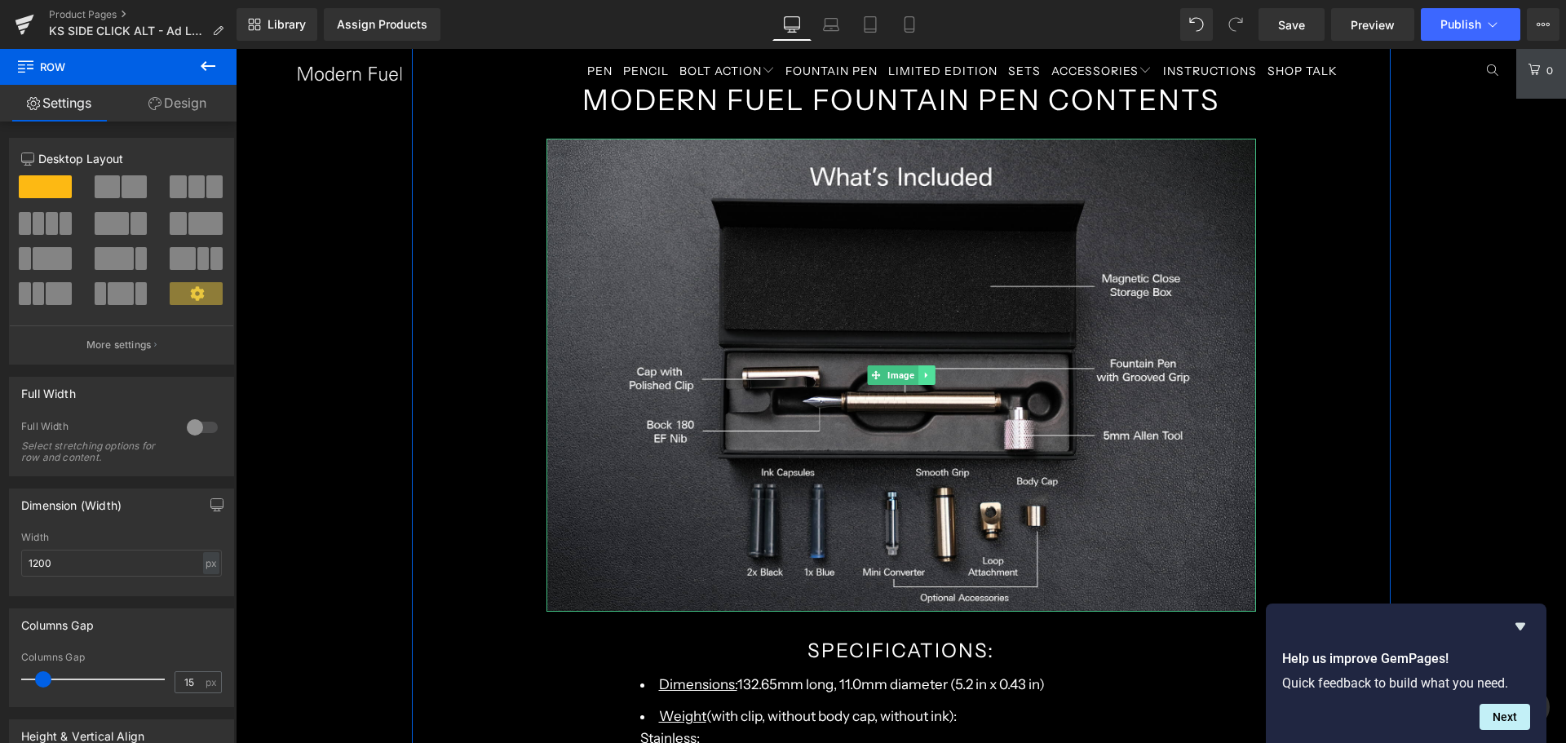
click at [921, 365] on link at bounding box center [926, 375] width 17 height 20
click at [930, 370] on icon at bounding box center [934, 375] width 9 height 10
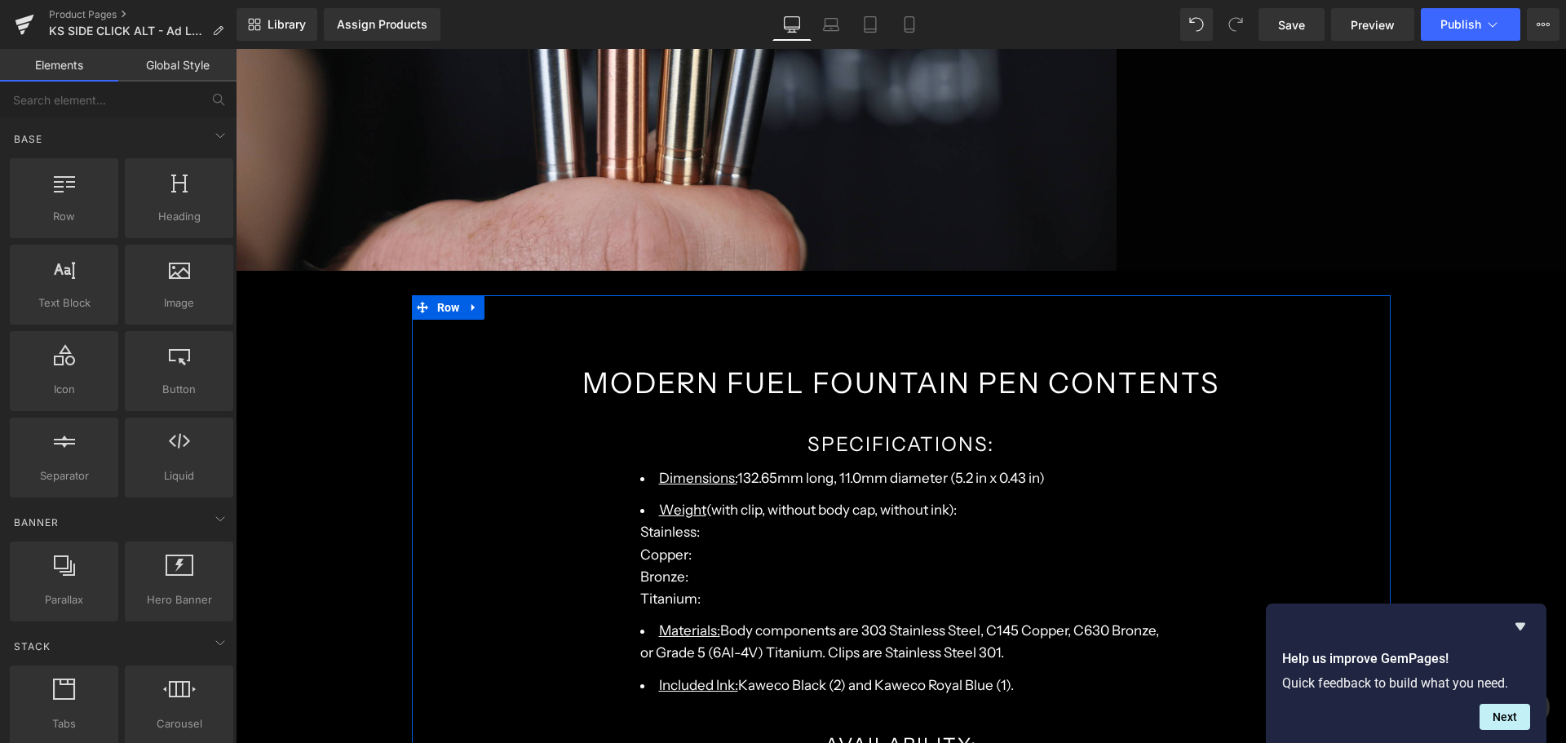
scroll to position [6306, 0]
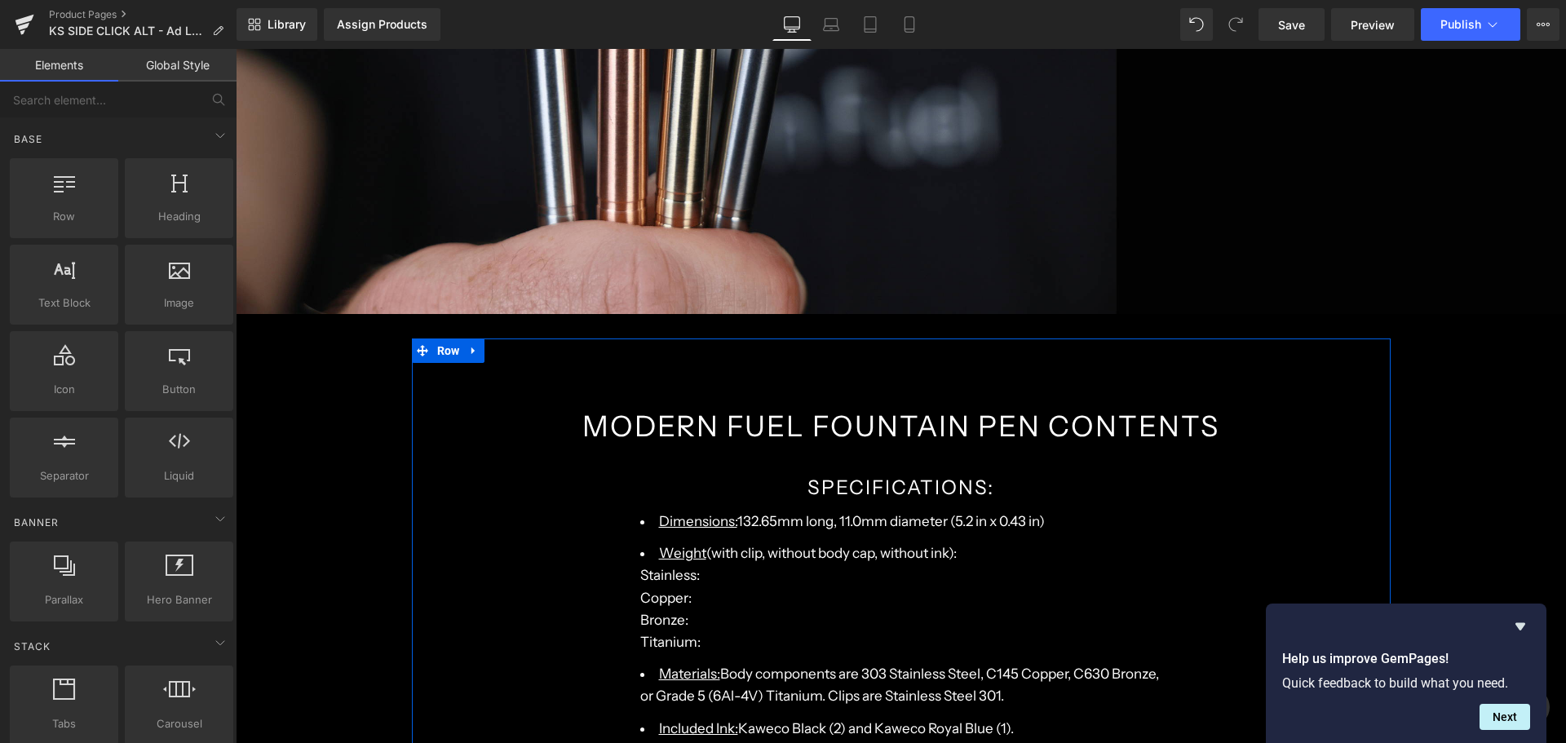
click at [895, 418] on span "Heading" at bounding box center [892, 428] width 43 height 20
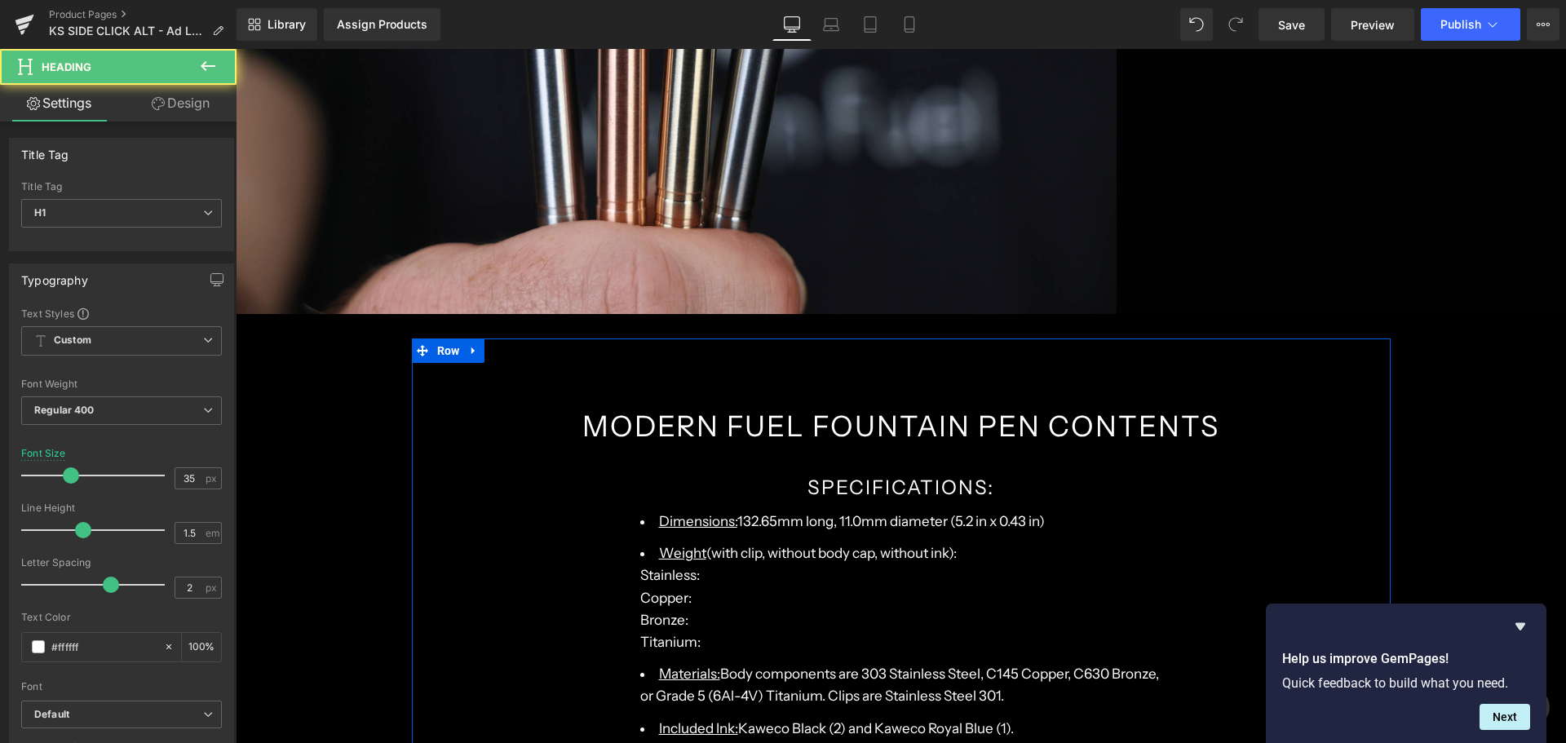
click at [876, 516] on li "Dimensions: 132.65mm long, 11.0mm diameter (5.2 in x 0.43 in)" at bounding box center [901, 522] width 522 height 22
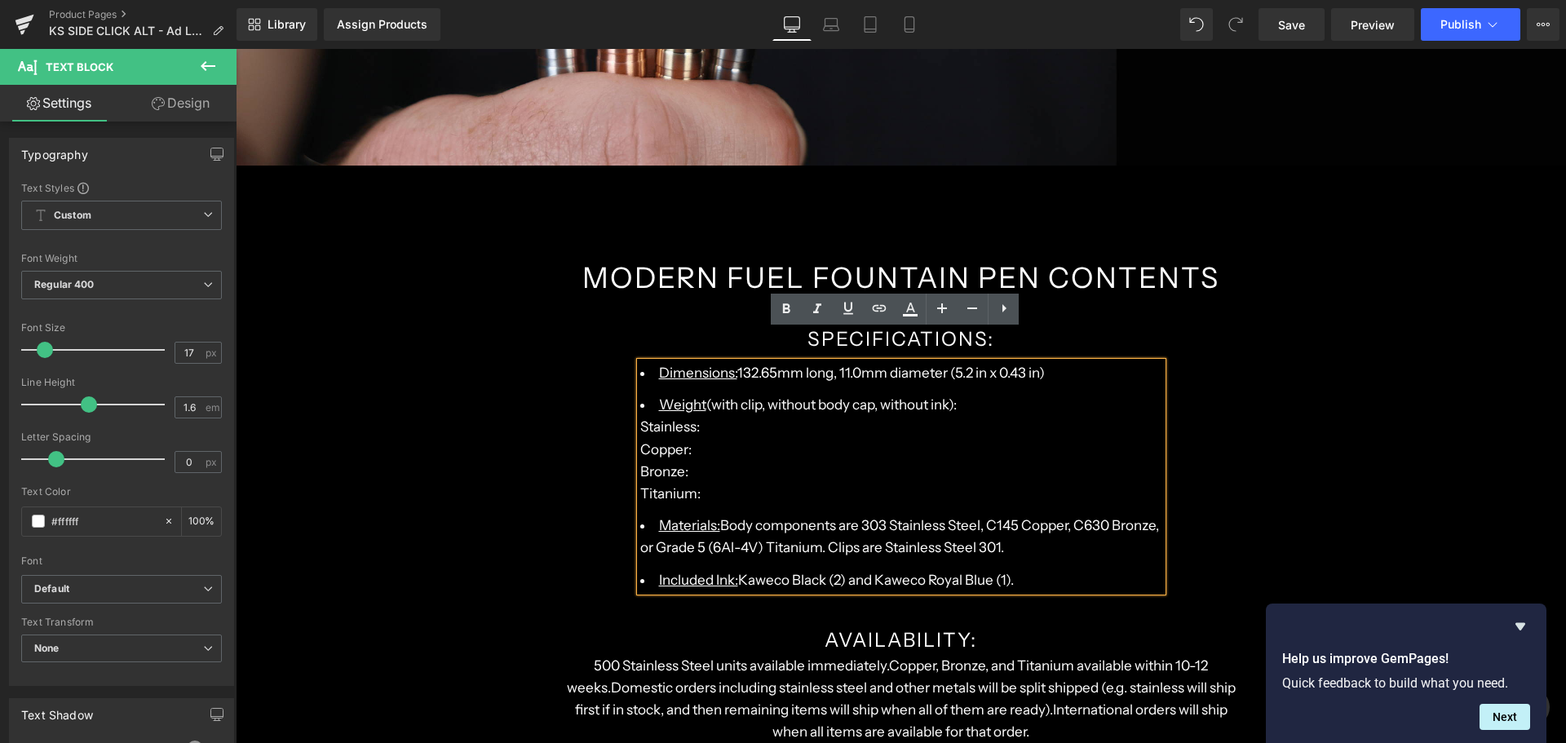
scroll to position [6469, 0]
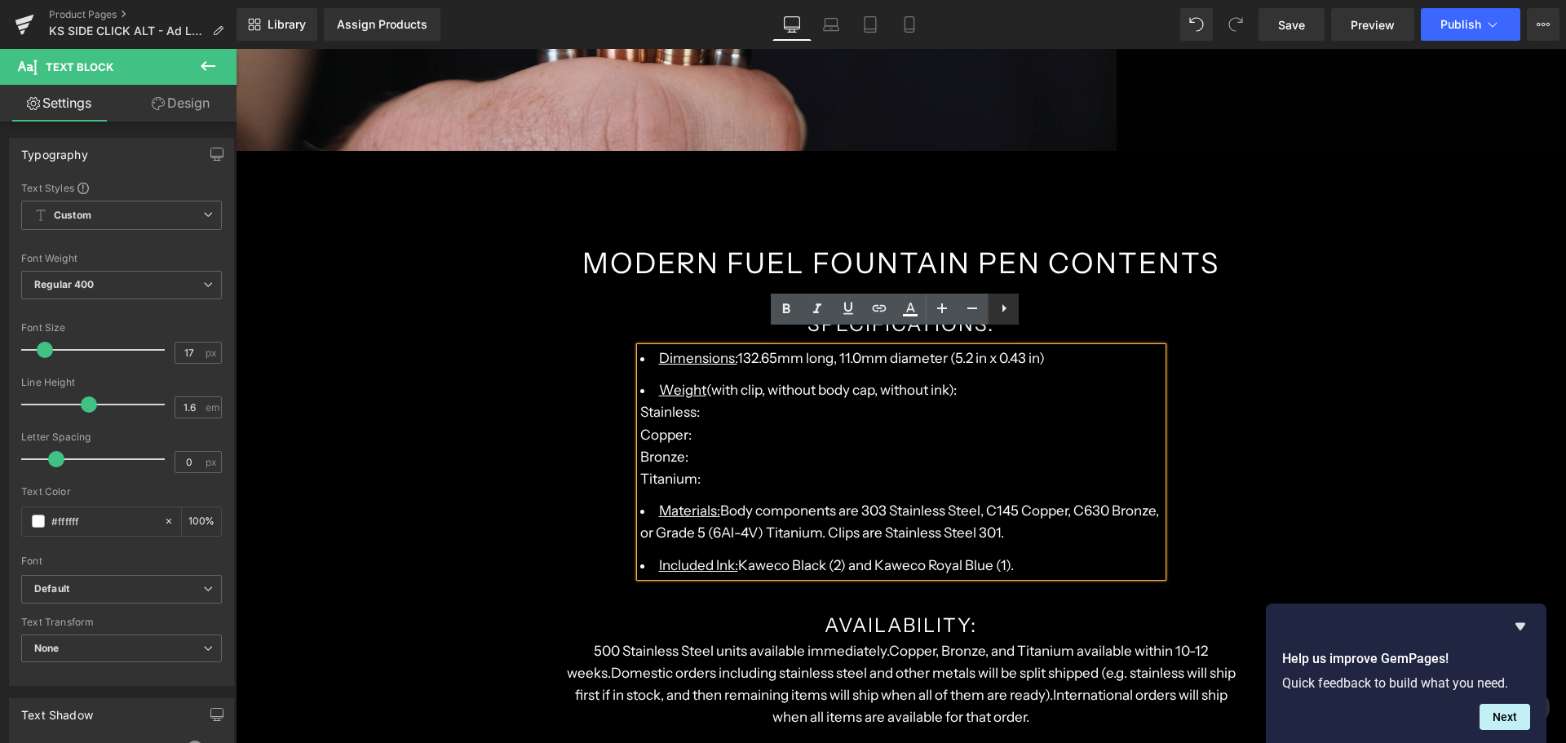
click at [1001, 314] on icon at bounding box center [1004, 309] width 20 height 20
click at [1193, 333] on div "Specifications: Heading Dimensions: 132.65mm long, 11.0mm diameter (5.2 in x 0.…" at bounding box center [902, 436] width 710 height 301
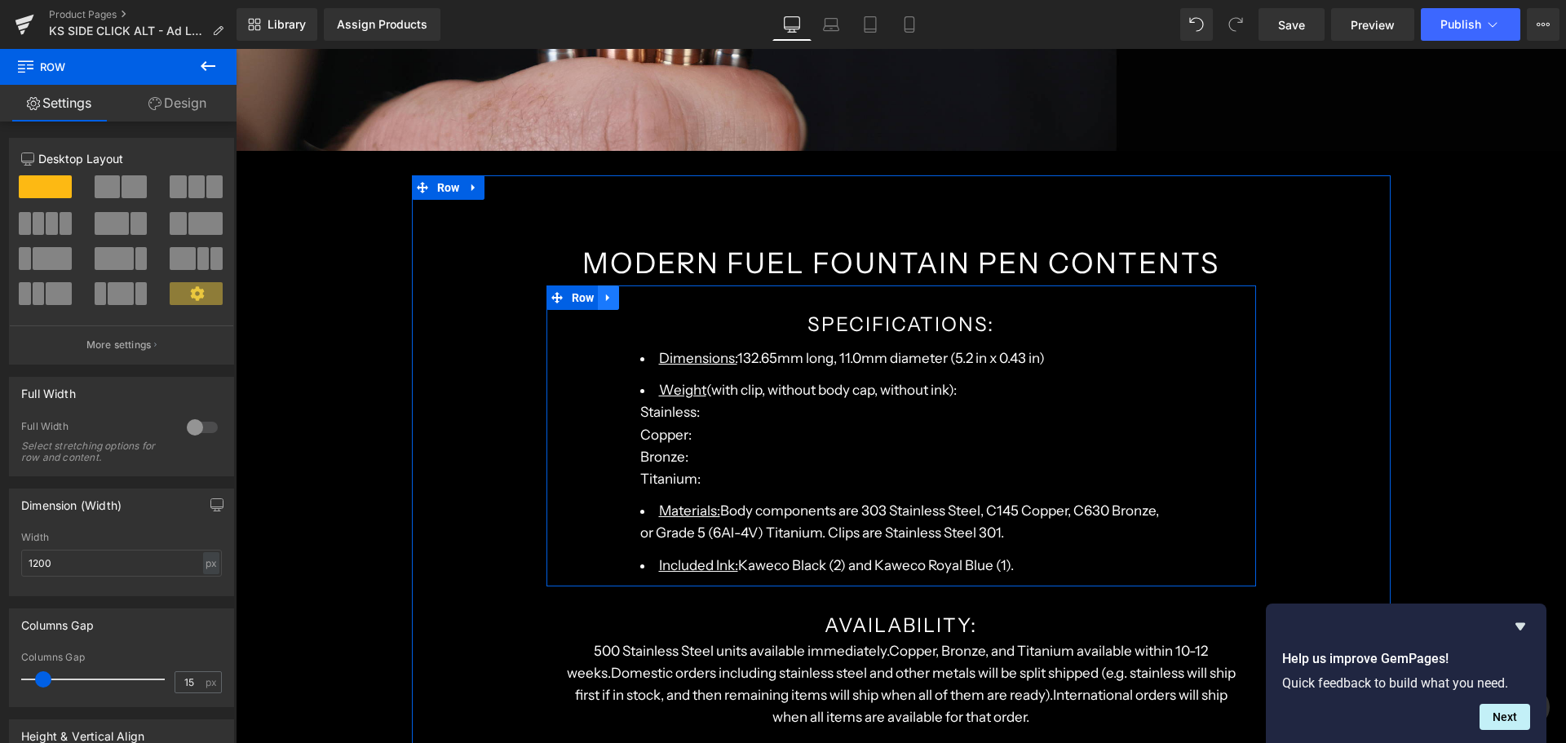
click at [607, 291] on icon at bounding box center [608, 297] width 11 height 12
click at [628, 292] on icon at bounding box center [629, 297] width 11 height 11
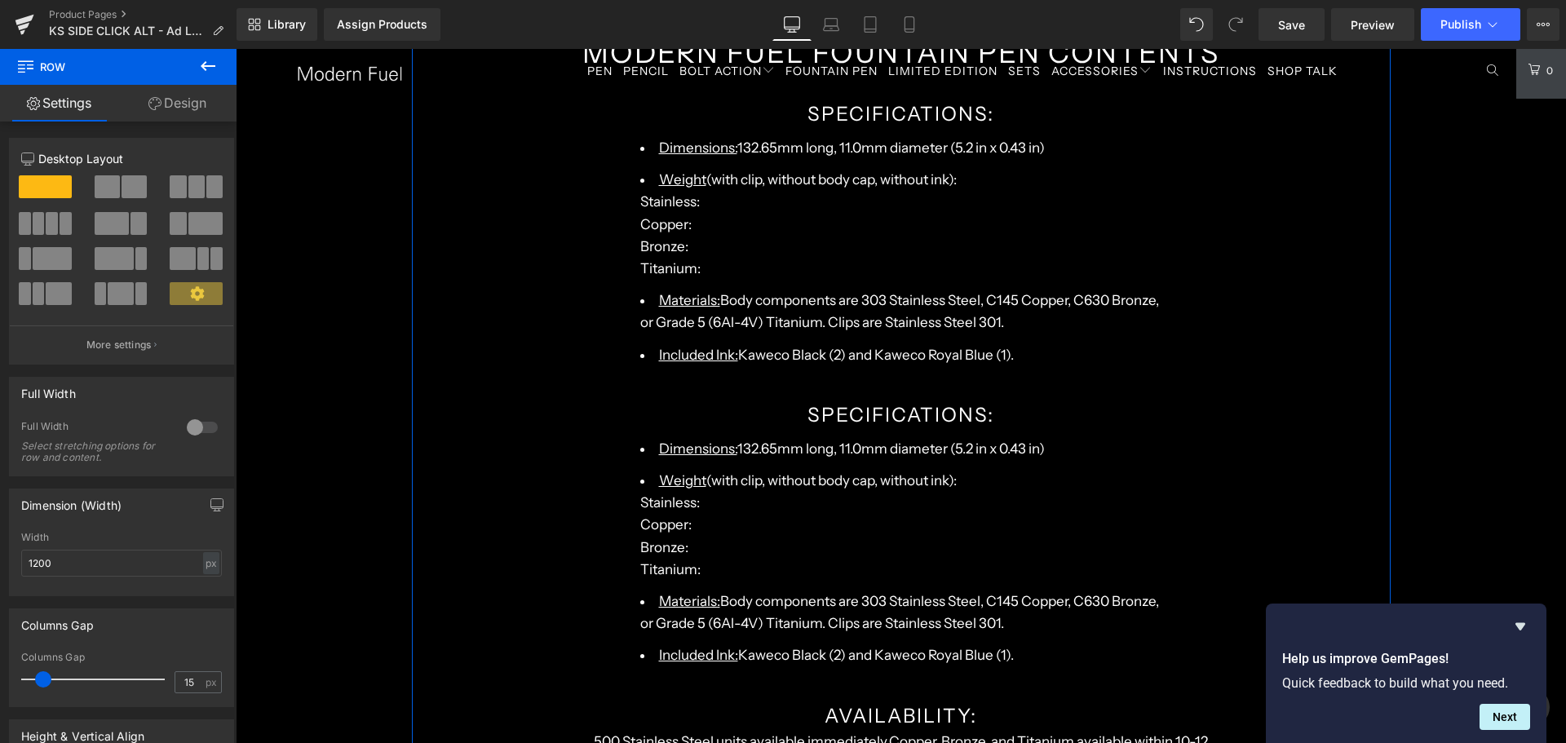
click at [867, 325] on ul "Dimensions: 132.65mm long, 11.0mm diameter (5.2 in x 0.43 in) Weight (with clip…" at bounding box center [901, 251] width 522 height 229
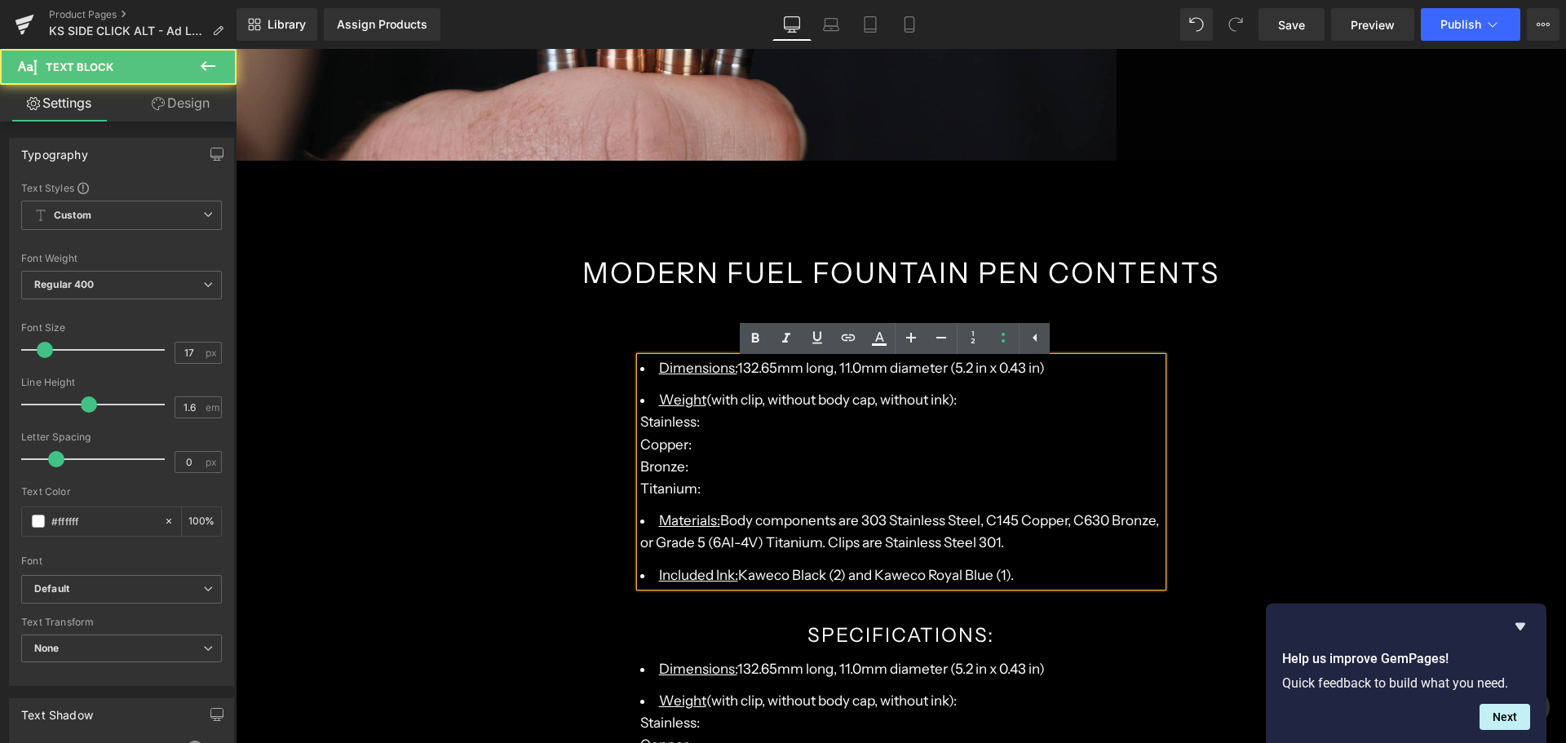
scroll to position [6435, 0]
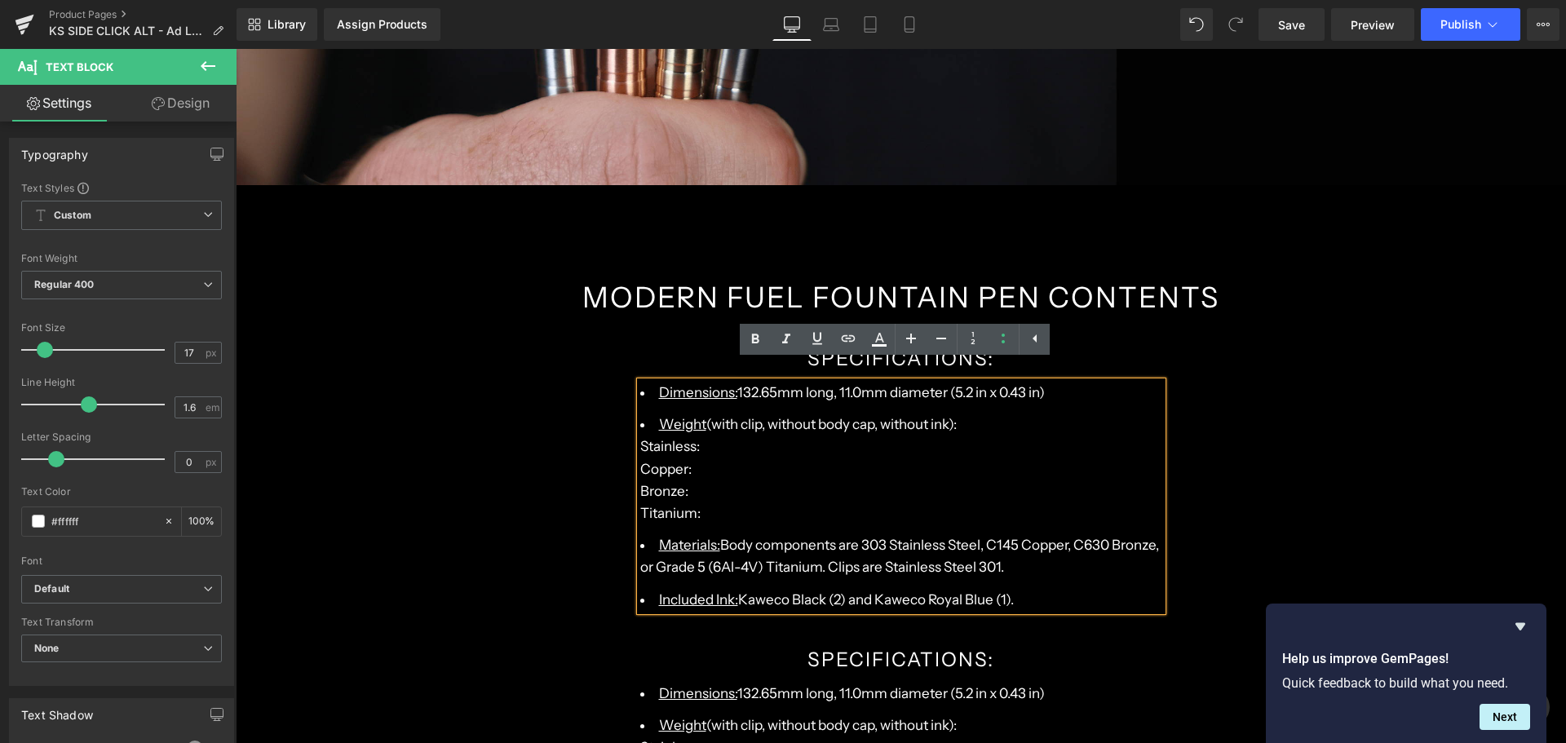
click at [941, 427] on li "Weight (with clip, without body cap, without ink): Stainless: Copper: Bronze: T…" at bounding box center [901, 469] width 522 height 111
click at [808, 414] on li "Weight (with clip, without body cap, without ink): Stainless: Copper: Bronze: T…" at bounding box center [901, 469] width 522 height 111
click at [945, 436] on li "Weight (with clip, without body cap, without ink): Stainless: Copper: Bronze: T…" at bounding box center [901, 469] width 522 height 111
click at [1138, 325] on div "Specifications: Heading Dimensions: 132.65mm long, 11.0mm diameter (5.2 in x 0.…" at bounding box center [902, 470] width 710 height 301
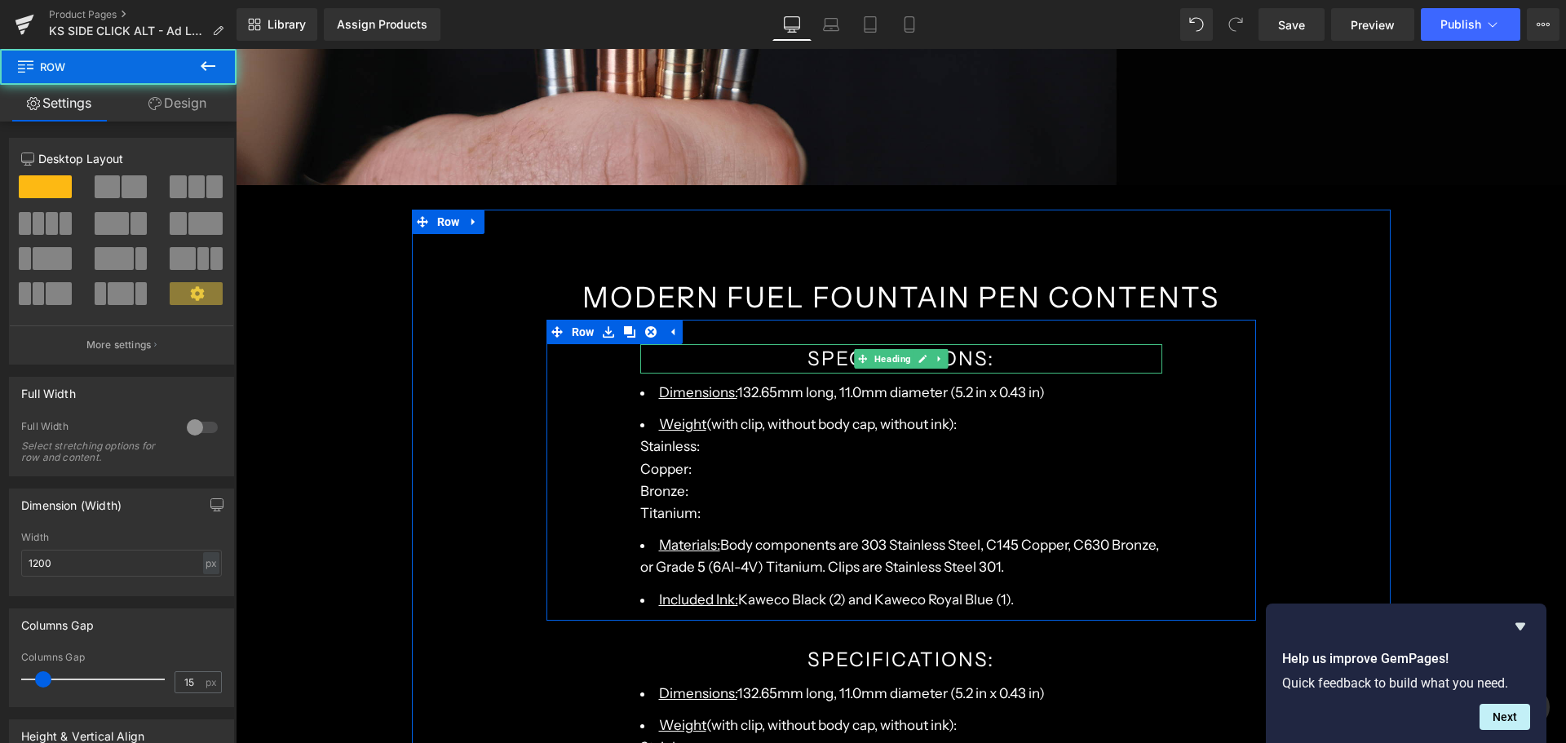
click at [1011, 344] on h1 "Specifications:" at bounding box center [901, 358] width 522 height 29
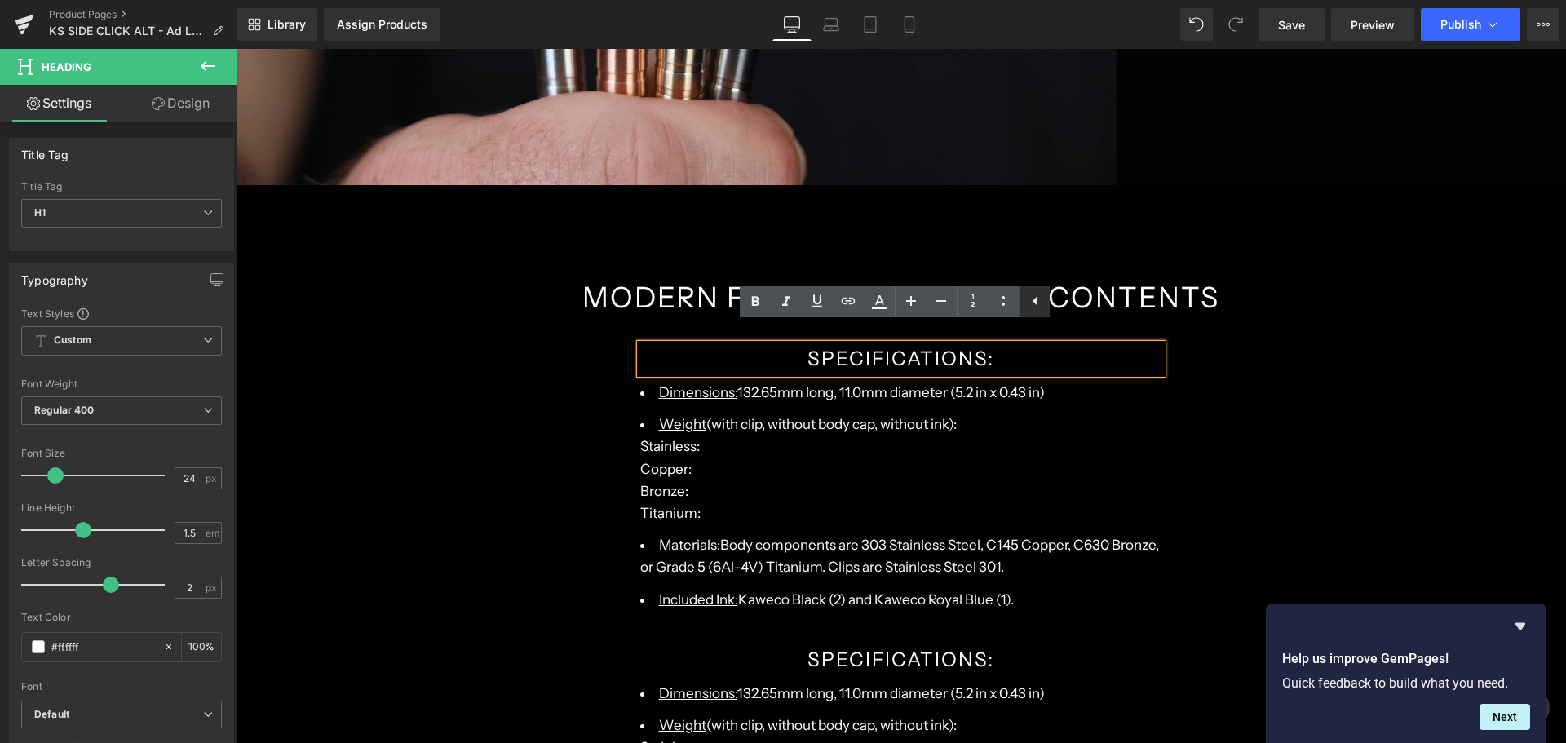
drag, startPoint x: 1028, startPoint y: 304, endPoint x: 792, endPoint y: 255, distance: 240.8
click at [1028, 304] on icon at bounding box center [1035, 301] width 20 height 20
click at [991, 344] on h1 "Specifications:" at bounding box center [901, 358] width 522 height 29
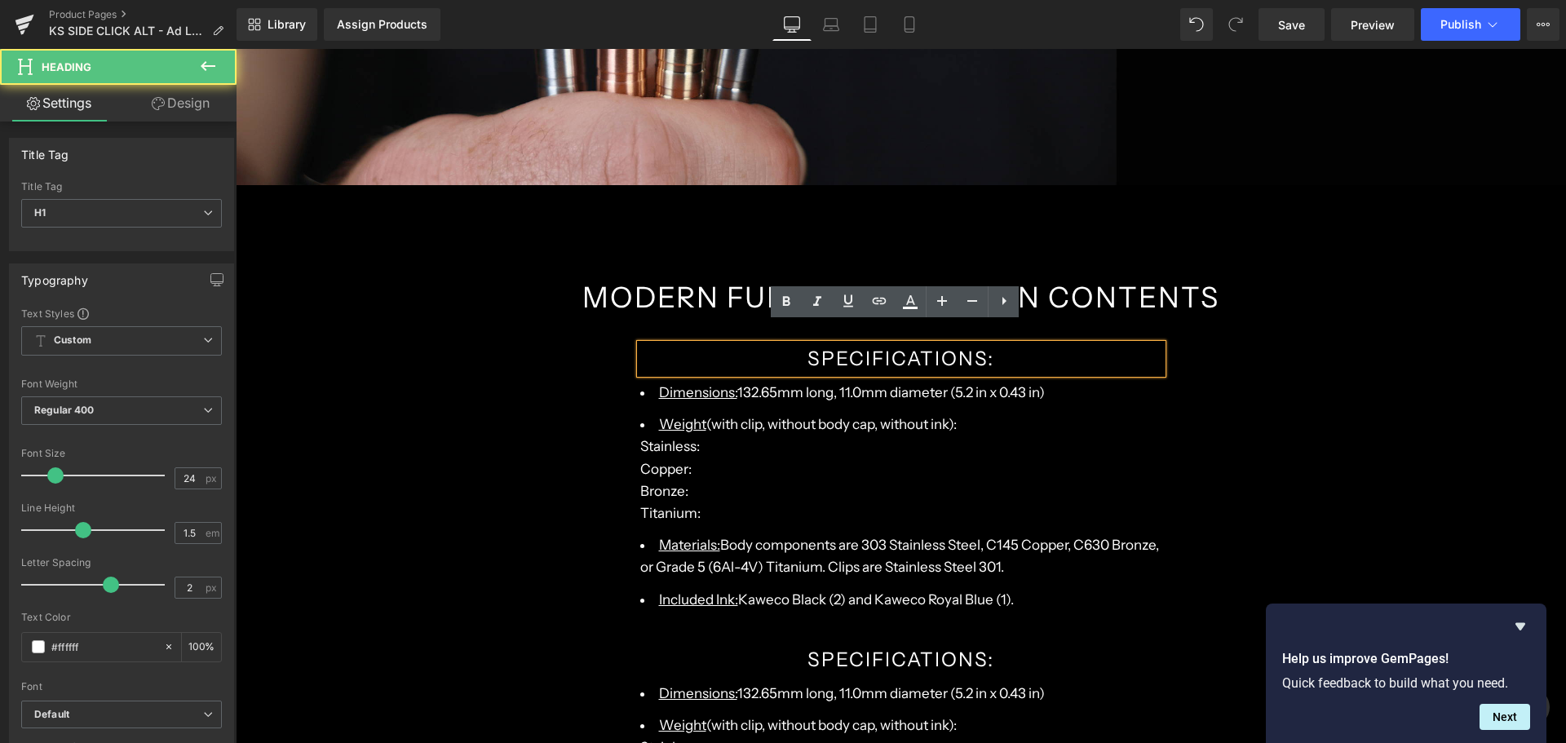
click at [848, 414] on li "Weight (with clip, without body cap, without ink): Stainless: Copper: Bronze: T…" at bounding box center [901, 469] width 522 height 111
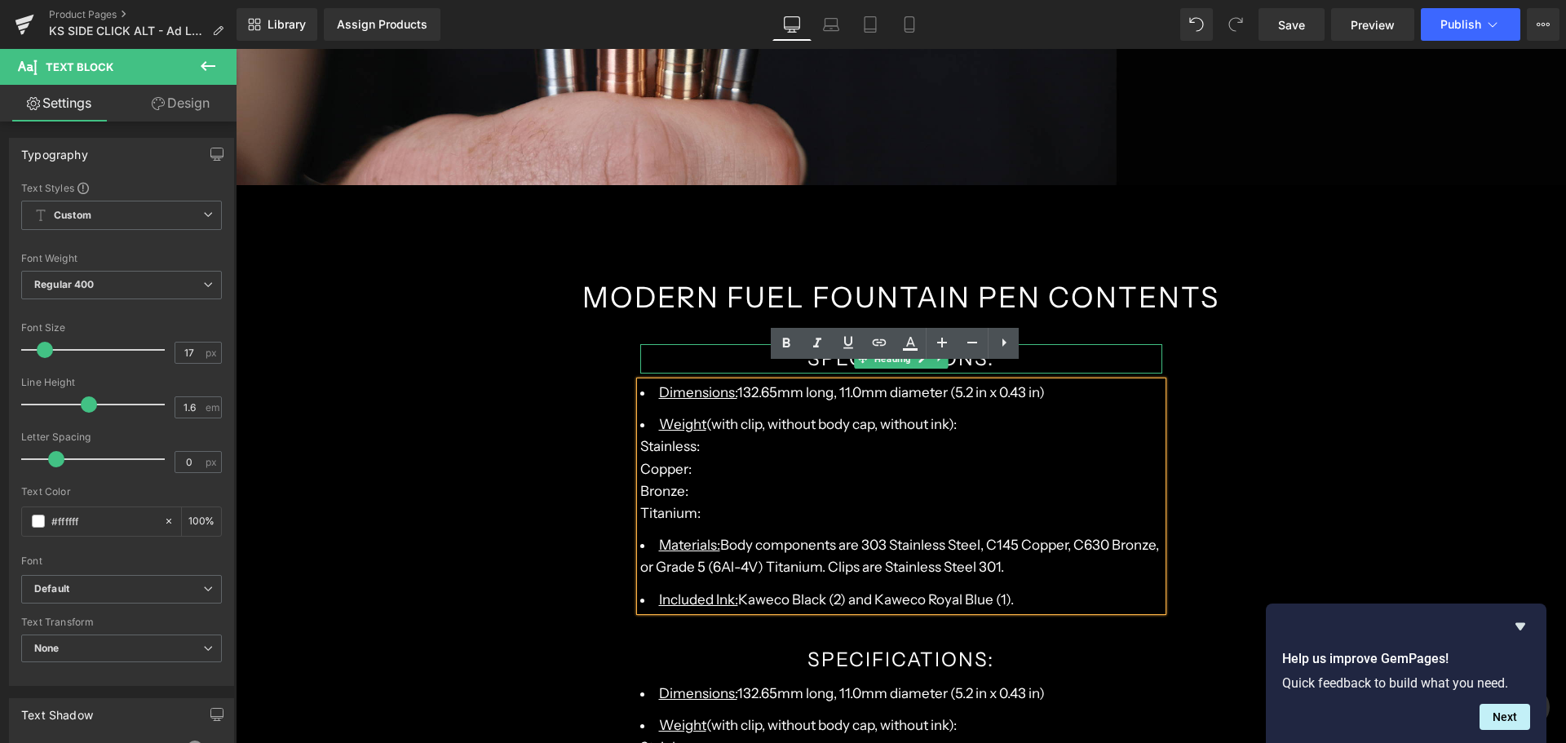
click at [694, 344] on h1 "Specifications:" at bounding box center [901, 358] width 522 height 29
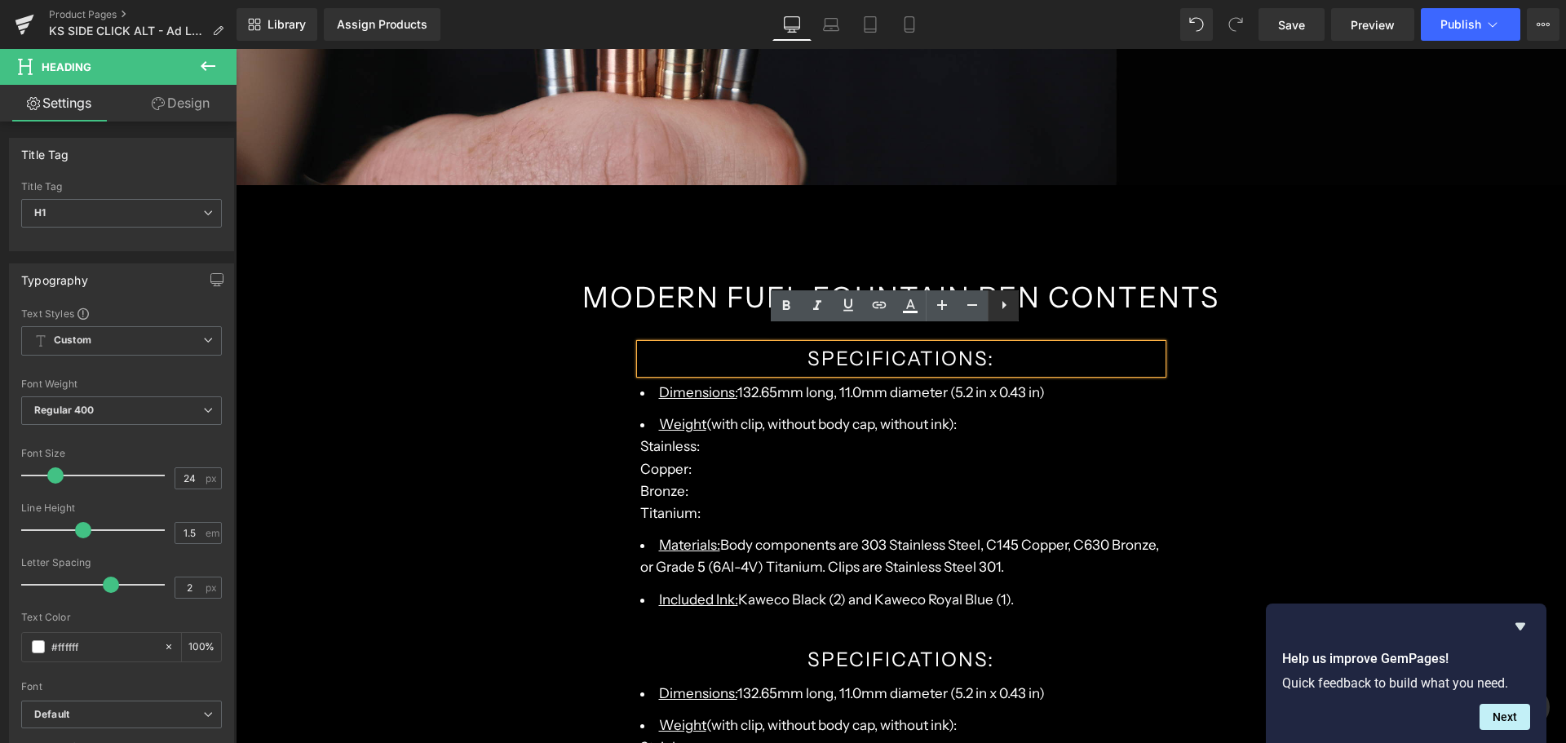
click at [1003, 316] on link at bounding box center [1003, 305] width 31 height 31
click at [1100, 320] on div "Specifications: Heading Dimensions: 132.65mm long, 11.0mm diameter (5.2 in x 0.…" at bounding box center [902, 470] width 710 height 301
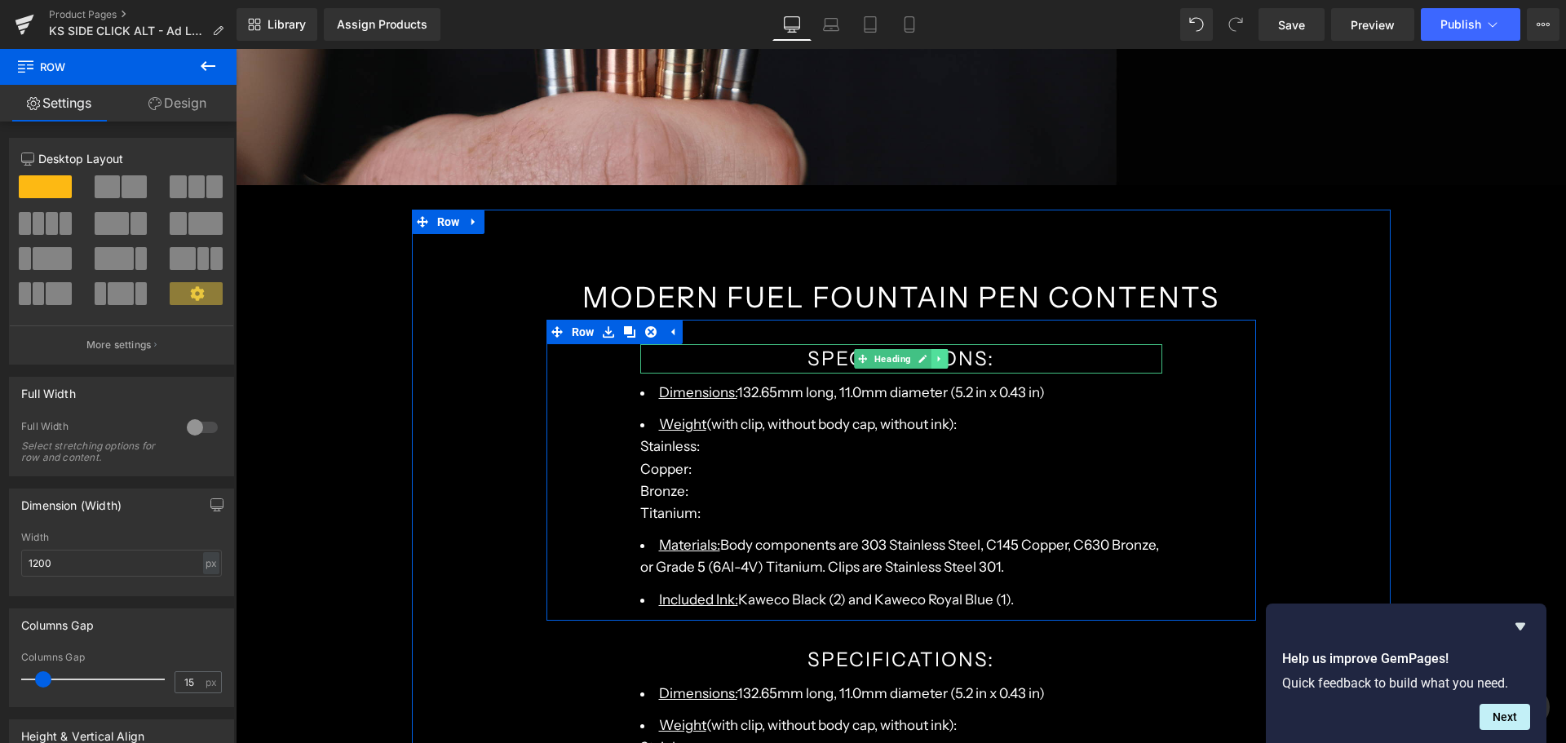
click at [934, 349] on link at bounding box center [939, 359] width 17 height 20
click at [940, 349] on link at bounding box center [948, 359] width 17 height 20
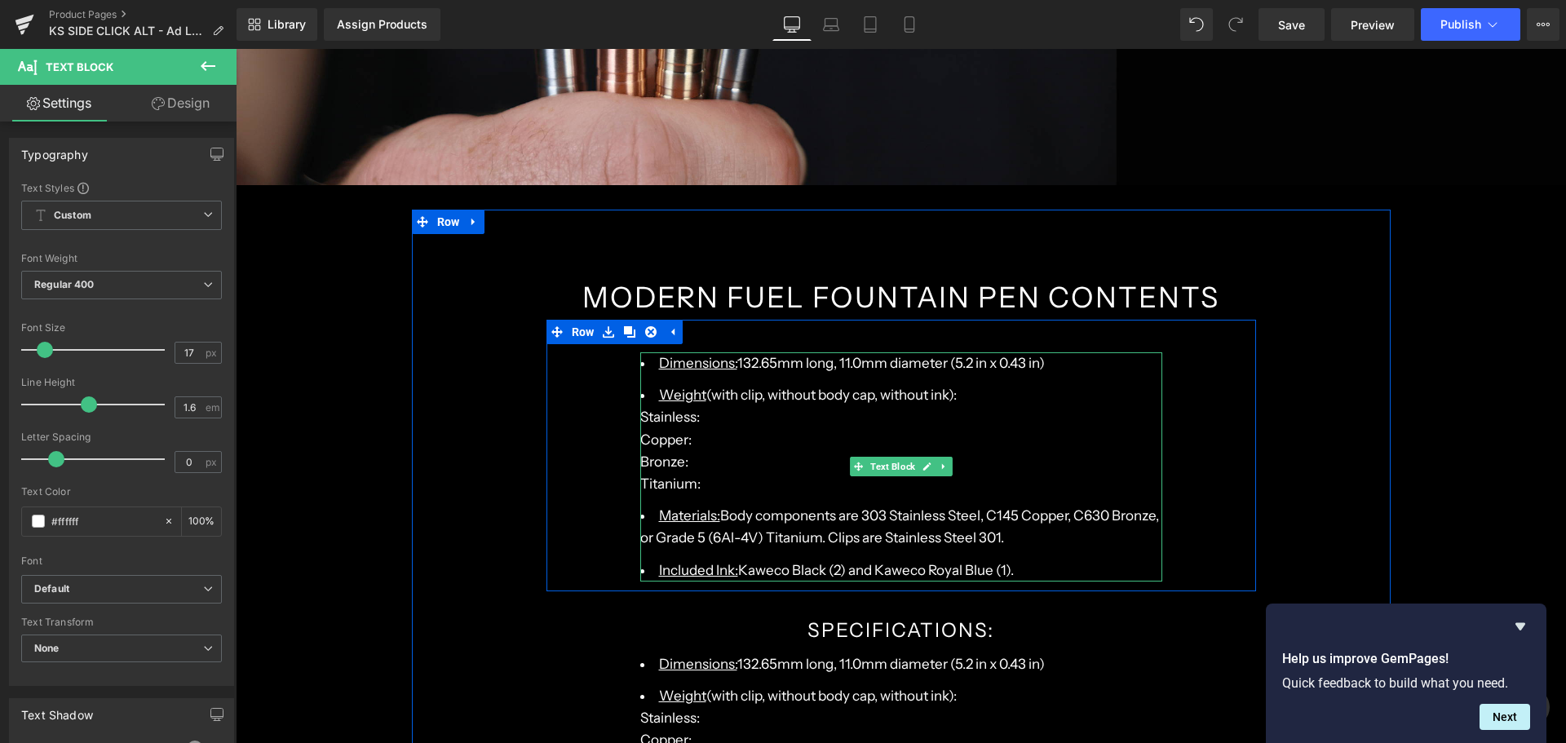
drag, startPoint x: 923, startPoint y: 517, endPoint x: 655, endPoint y: 345, distance: 318.1
click at [655, 352] on ul "Dimensions: 132.65mm long, 11.0mm diameter (5.2 in x 0.43 in) Weight (with clip…" at bounding box center [901, 466] width 522 height 229
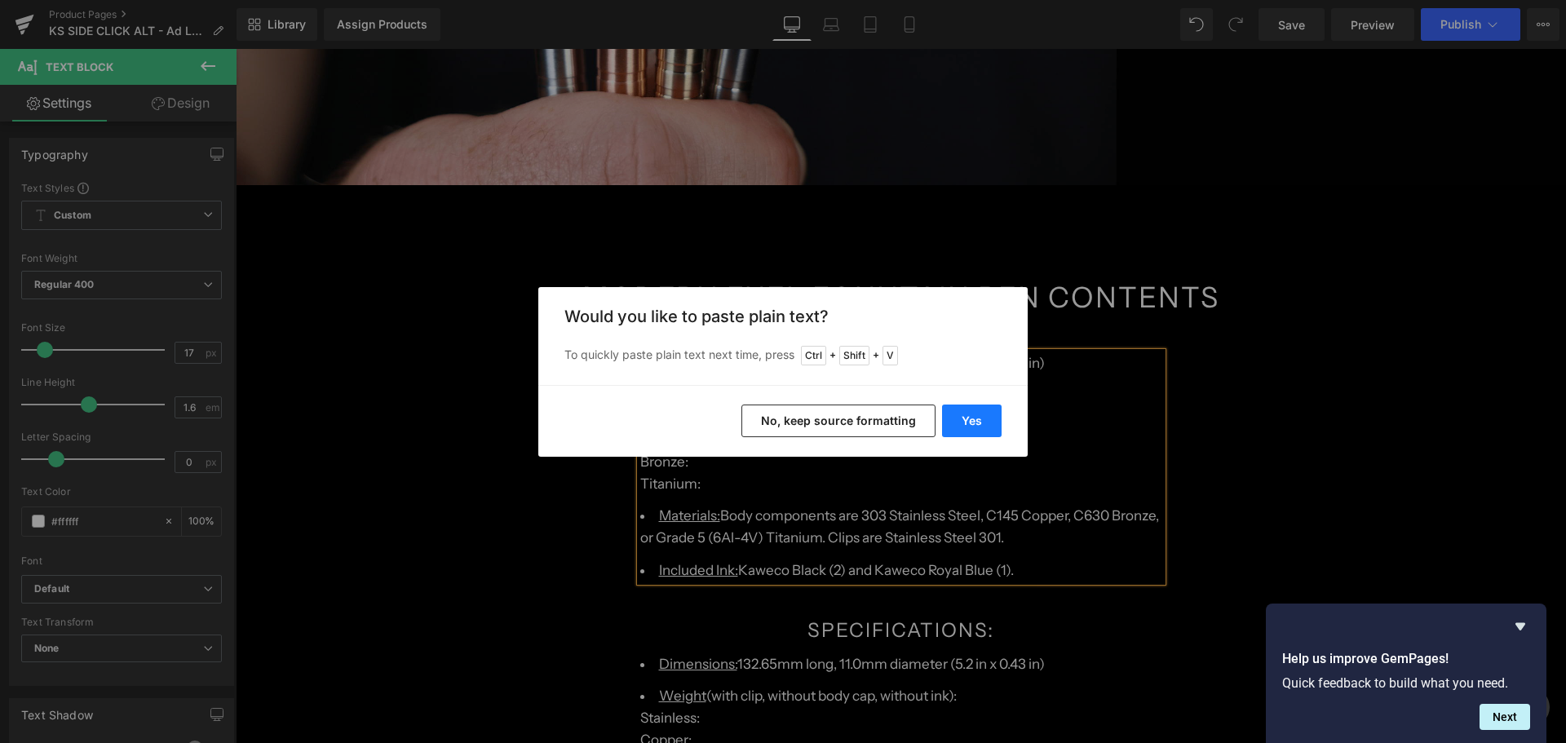
click at [980, 424] on button "Yes" at bounding box center [972, 421] width 60 height 33
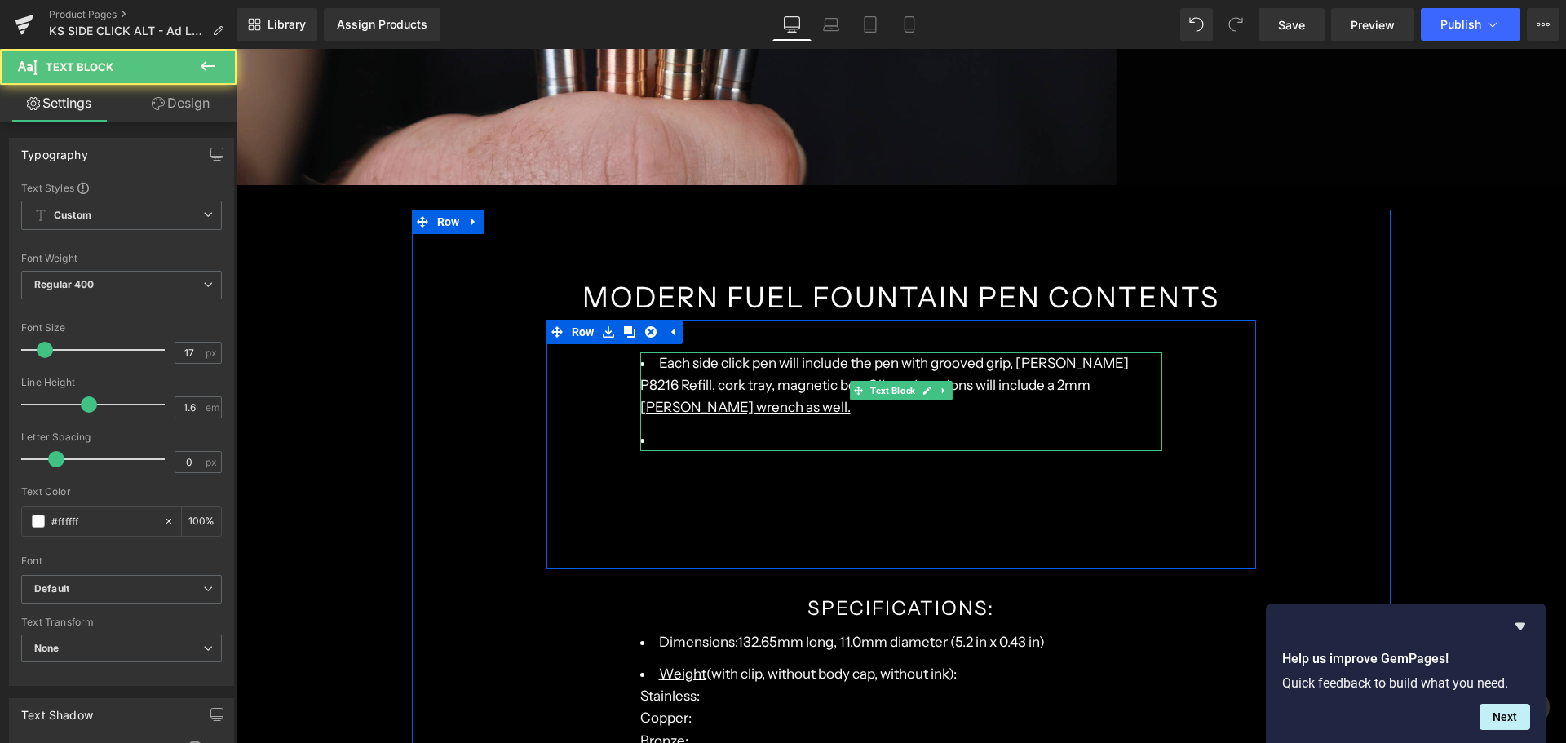
click at [1011, 355] on u "Each side click pen will include the pen with grooved grip, Schmidt P8216 Refil…" at bounding box center [884, 385] width 489 height 60
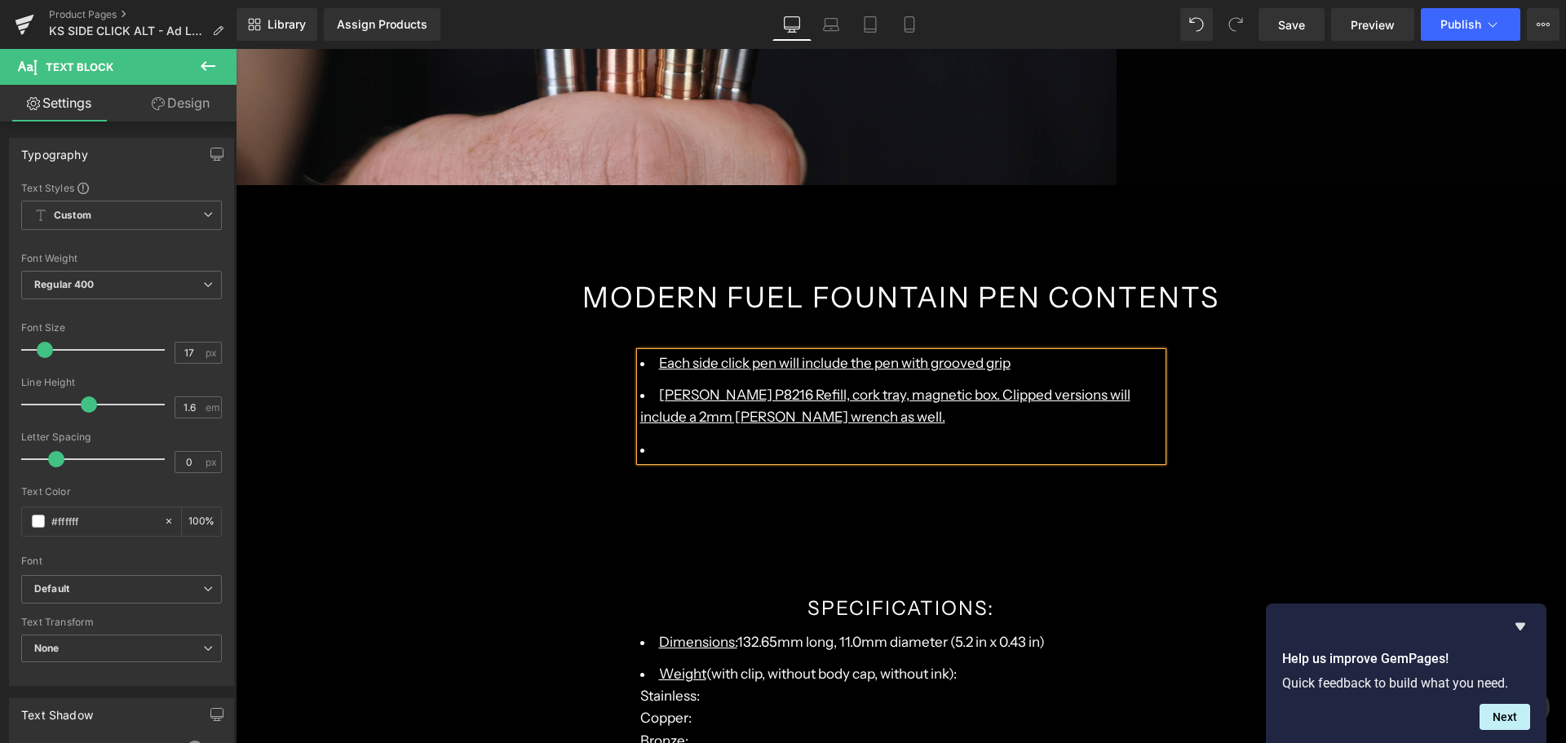
click at [792, 387] on u "Schmidt P8216 Refill, cork tray, magnetic box. Clipped versions will include a …" at bounding box center [885, 406] width 490 height 38
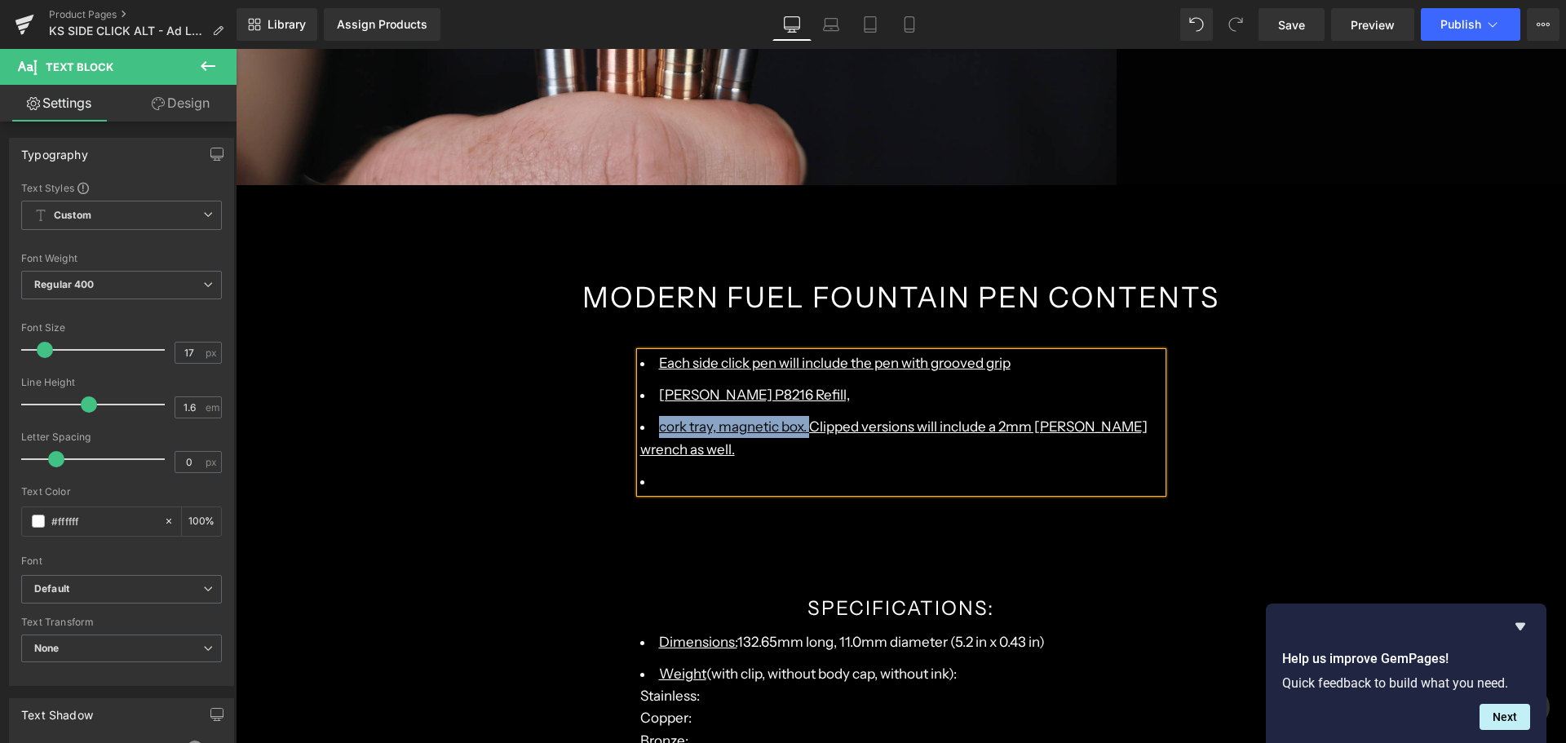
drag, startPoint x: 808, startPoint y: 414, endPoint x: 640, endPoint y: 393, distance: 170.1
click at [640, 393] on ul "Each side click pen will include the pen with grooved grip Schmidt P8216 Refill…" at bounding box center [901, 422] width 522 height 140
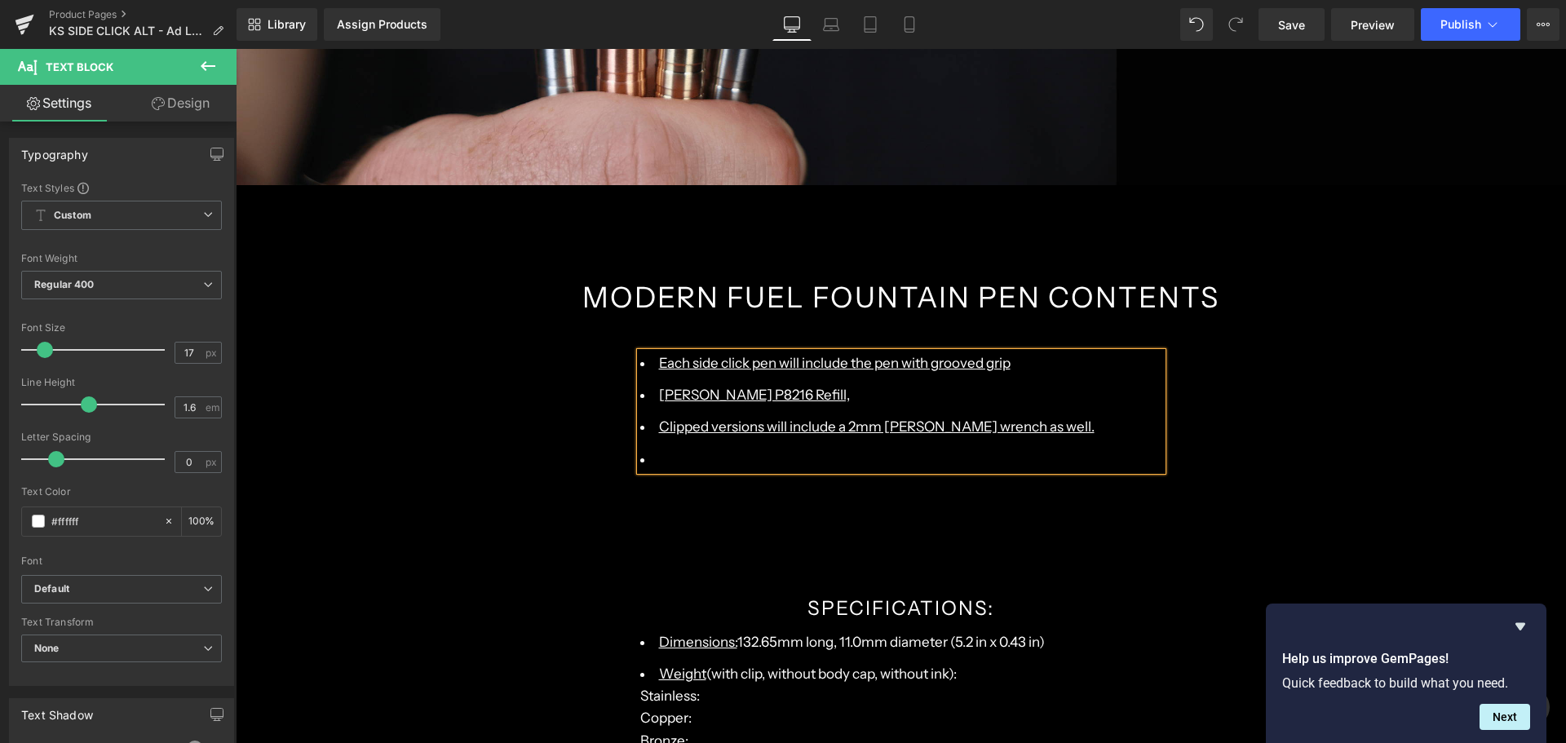
click at [909, 426] on ul "Each side click pen will include the pen with grooved grip Schmidt P8216 Refill…" at bounding box center [901, 411] width 522 height 118
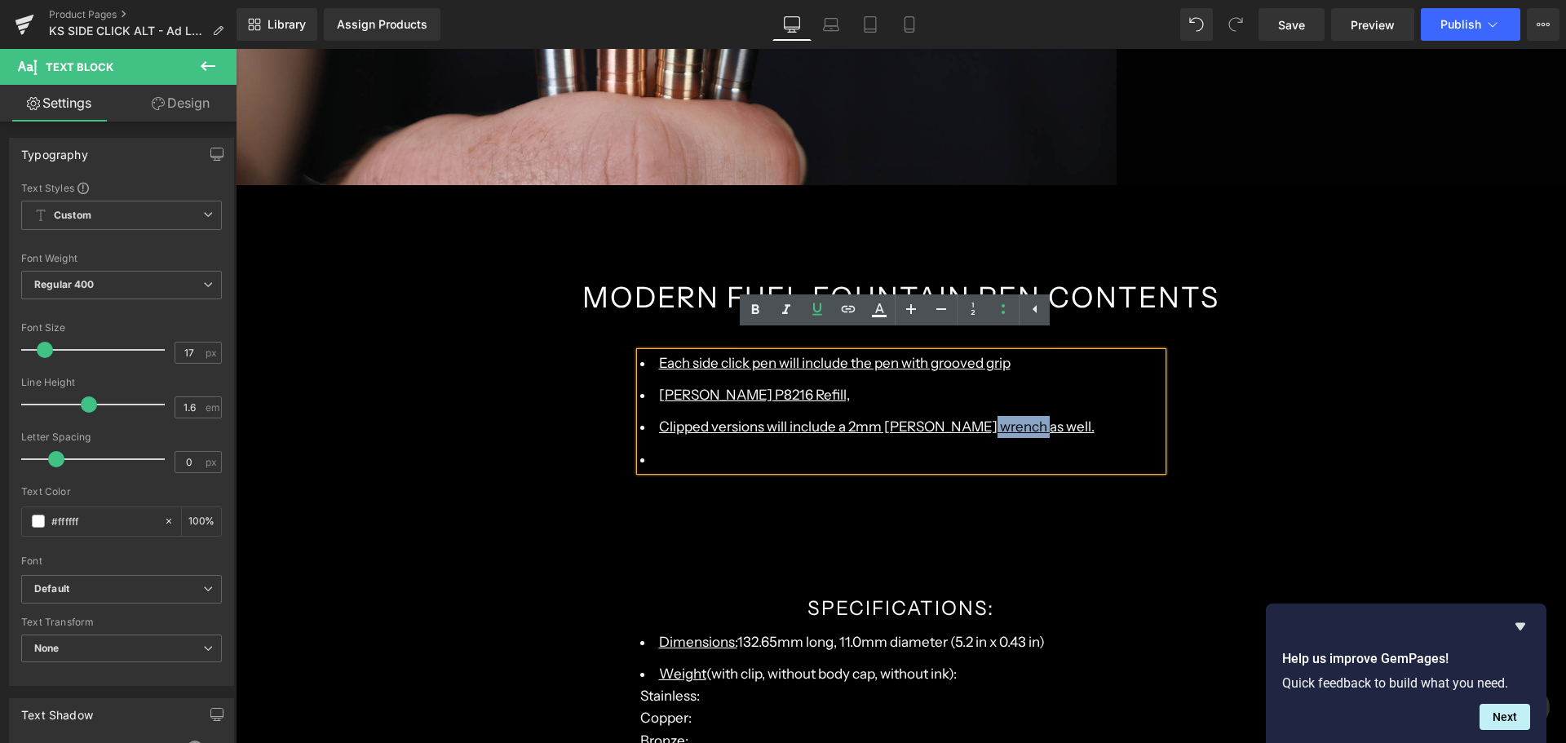
drag, startPoint x: 1007, startPoint y: 409, endPoint x: 964, endPoint y: 407, distance: 43.3
click at [964, 418] on u "Clipped versions will include a 2mm allen wrench as well." at bounding box center [877, 426] width 436 height 16
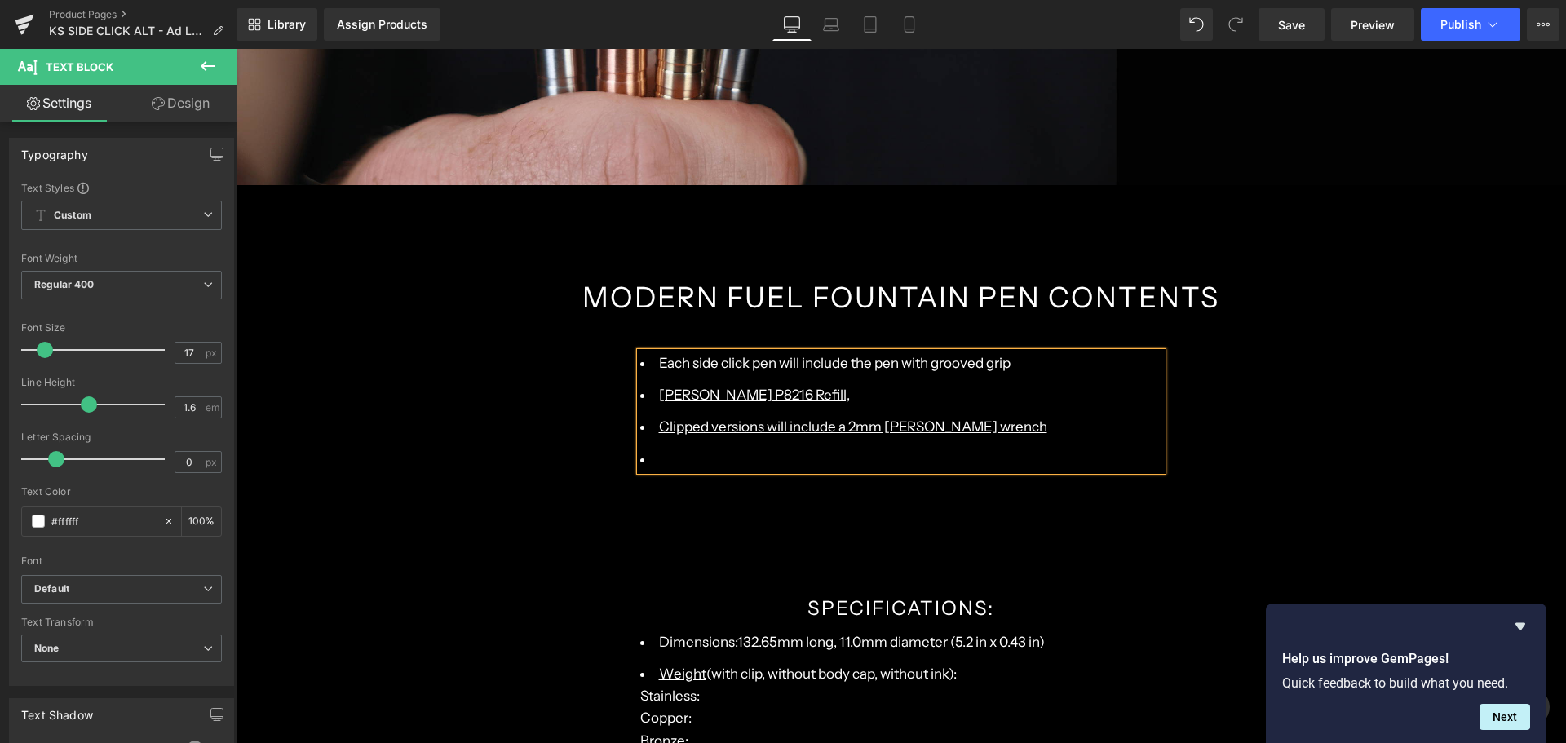
click at [747, 424] on ul "Each side click pen will include the pen with grooved grip Schmidt P8216 Refill…" at bounding box center [901, 411] width 522 height 118
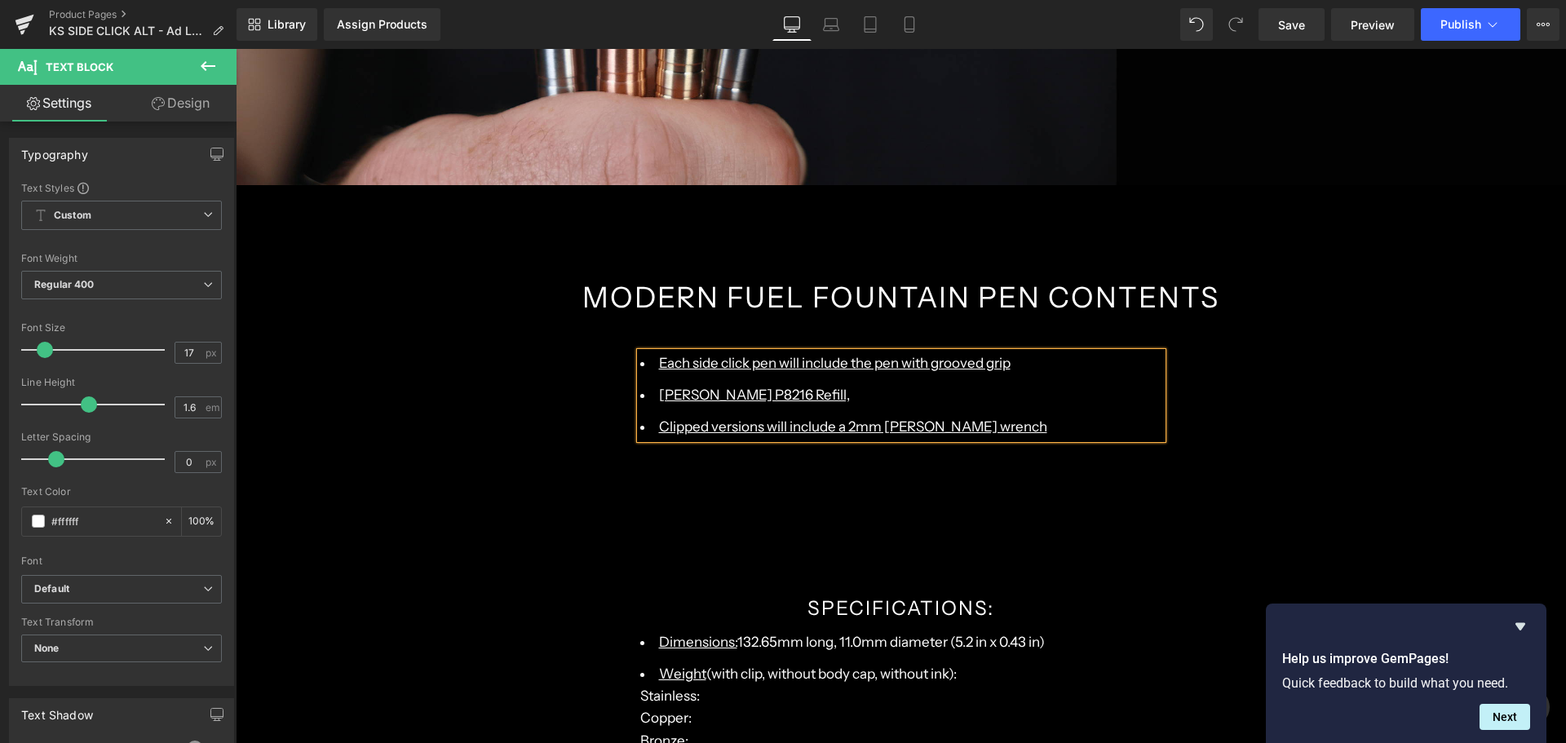
click at [831, 384] on li "Schmidt P8216 Refill," at bounding box center [901, 395] width 522 height 22
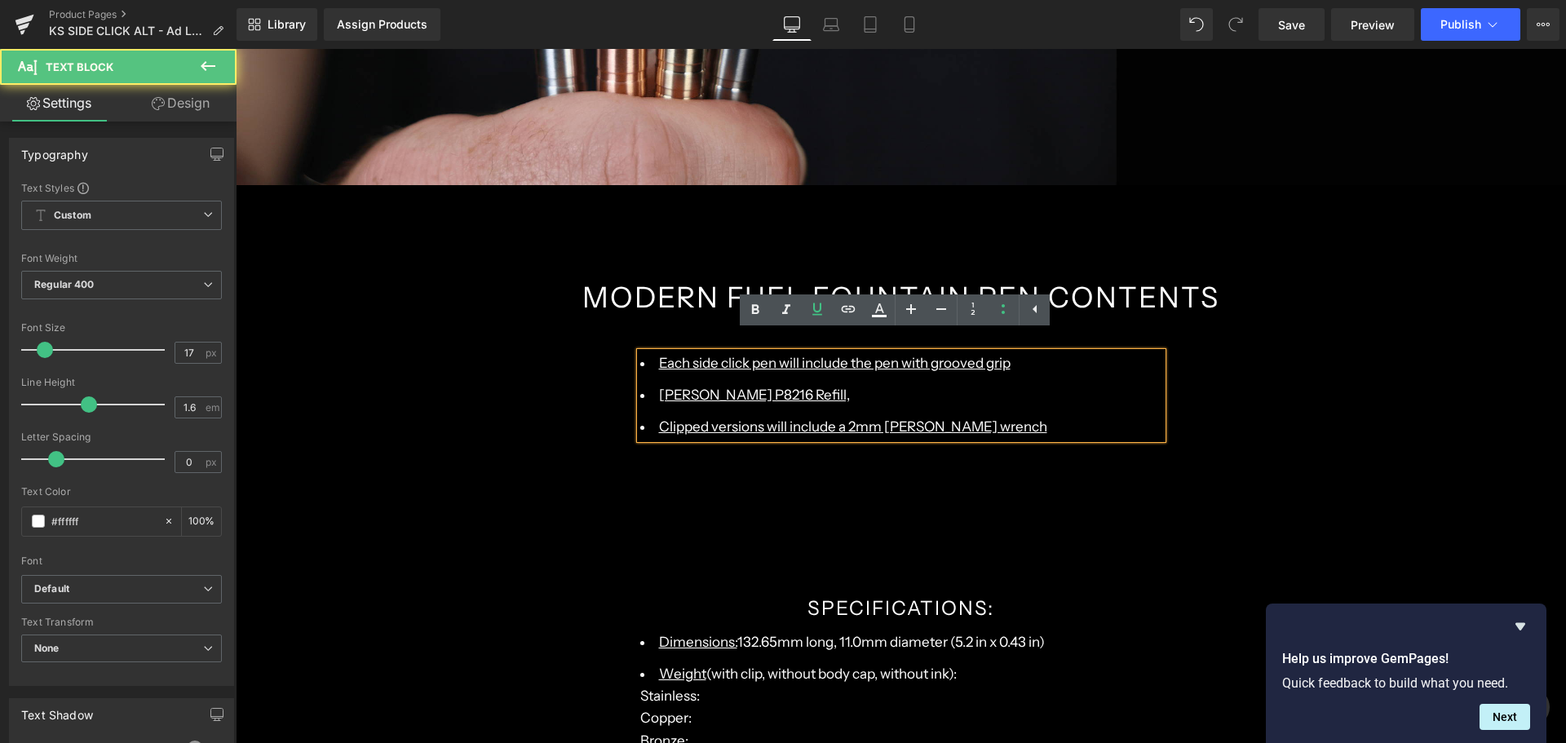
click at [825, 487] on div "Each side click pen will include the pen with grooved grip Schmidt P8216 Refill…" at bounding box center [902, 445] width 710 height 250
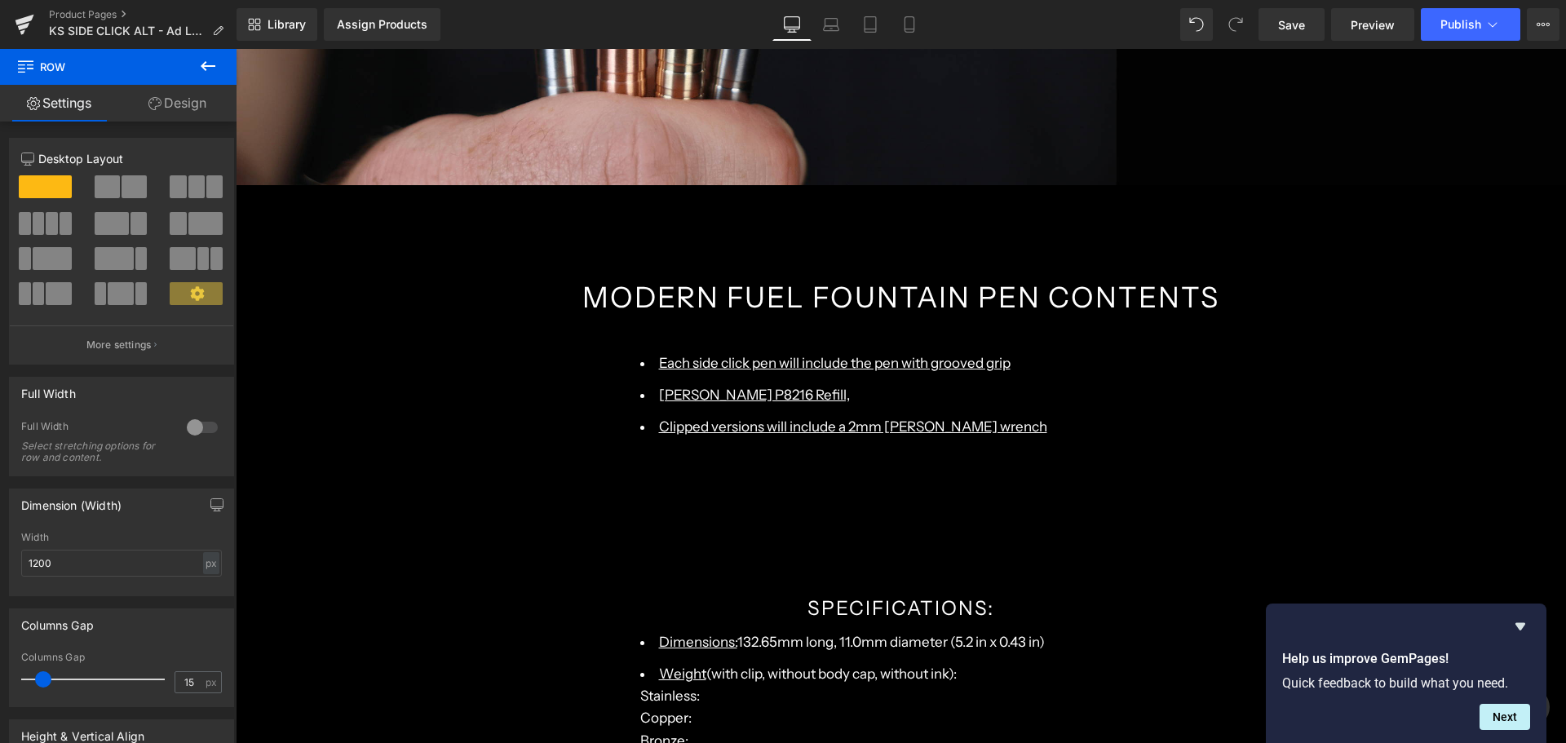
click at [826, 551] on div "Each side click pen will include the pen with grooved grip Schmidt P8216 Refill…" at bounding box center [902, 445] width 710 height 250
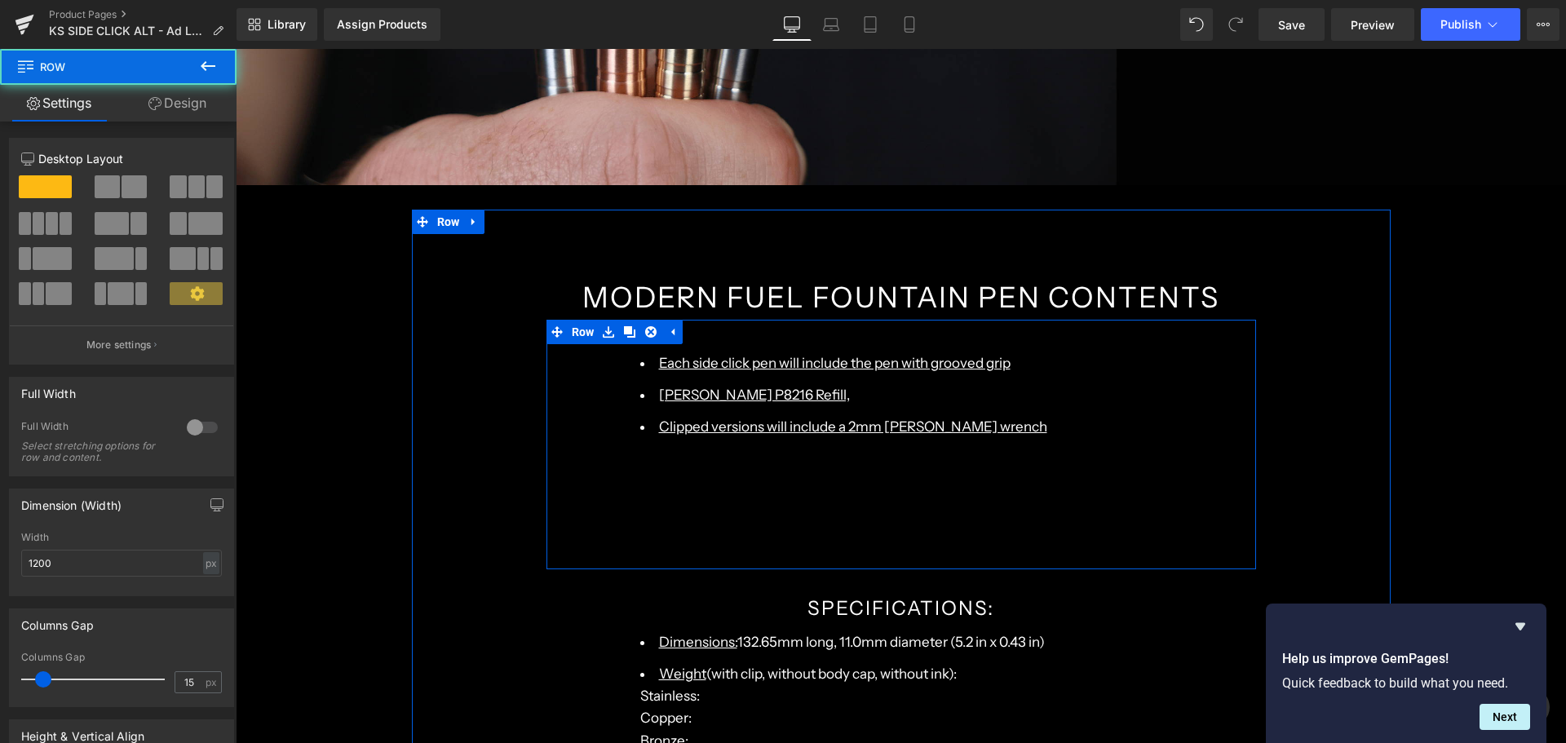
click at [834, 470] on div "Each side click pen will include the pen with grooved grip Schmidt P8216 Refill…" at bounding box center [902, 445] width 710 height 250
click at [1002, 416] on li "Clipped versions will include a 2mm allen wrench" at bounding box center [901, 427] width 522 height 22
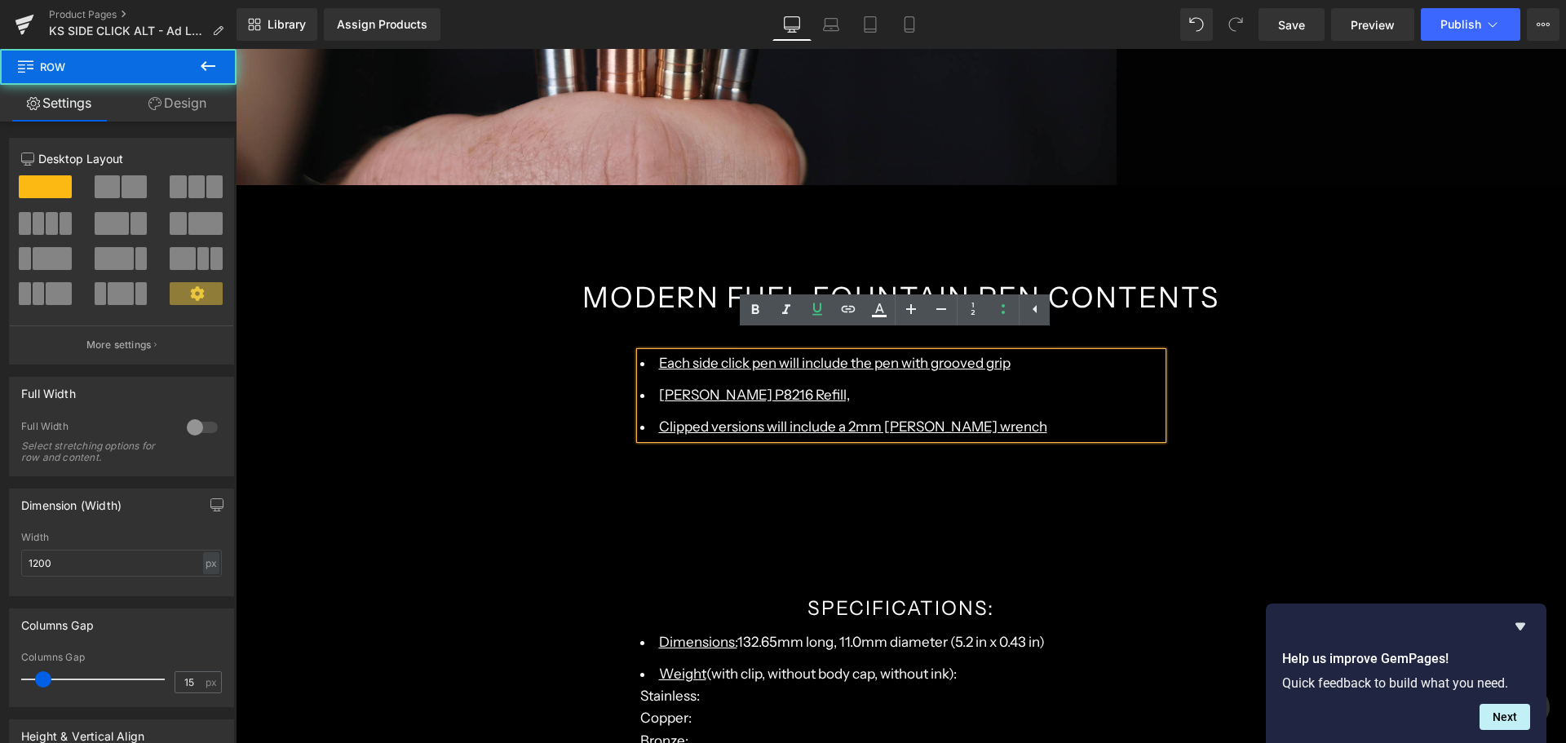
click at [1007, 476] on div "Each side click pen will include the pen with grooved grip Schmidt P8216 Refill…" at bounding box center [902, 445] width 710 height 250
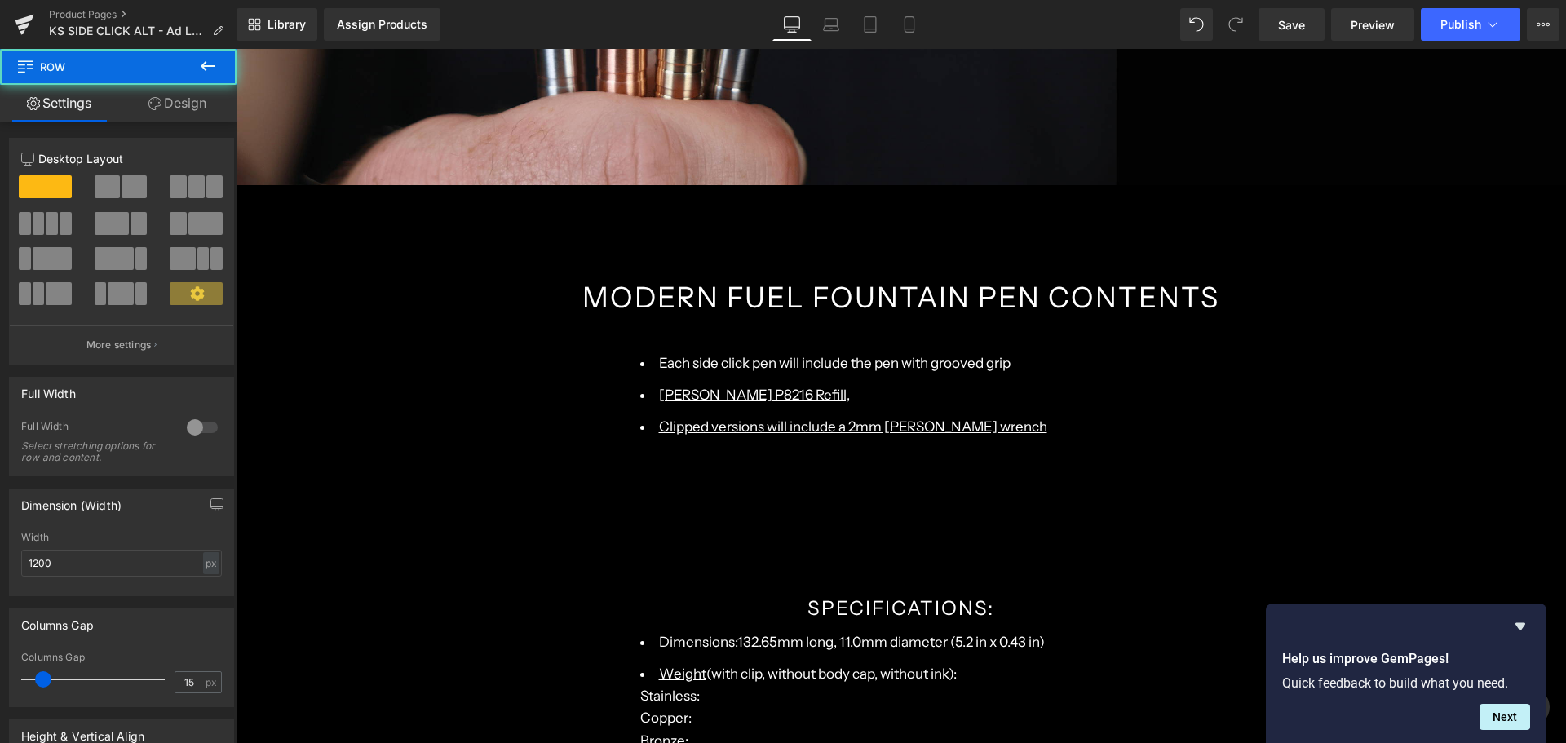
click at [989, 482] on div "Each side click pen will include the pen with grooved grip Schmidt P8216 Refill…" at bounding box center [902, 445] width 710 height 250
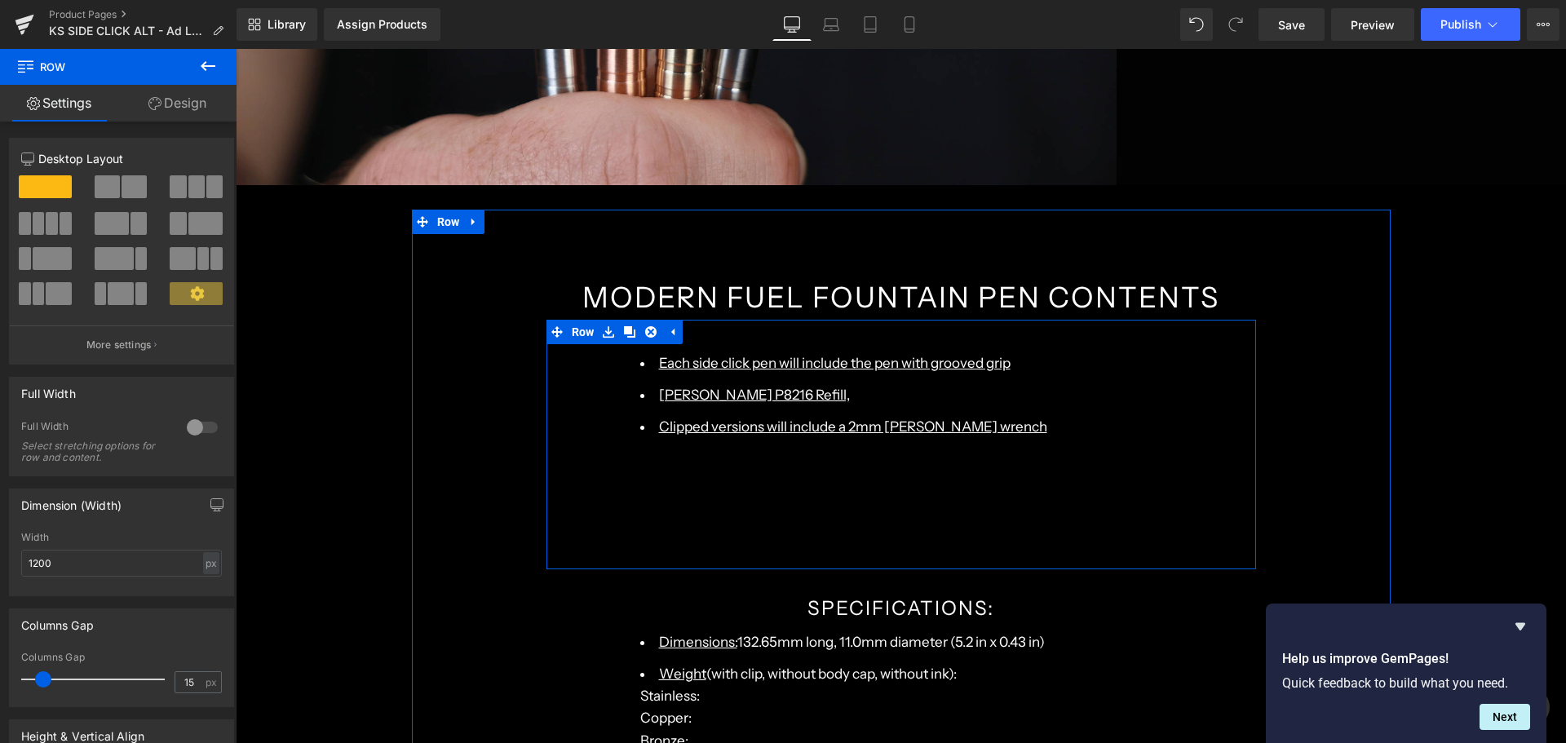
click at [701, 524] on div "Each side click pen will include the pen with grooved grip Schmidt P8216 Refill…" at bounding box center [902, 445] width 710 height 250
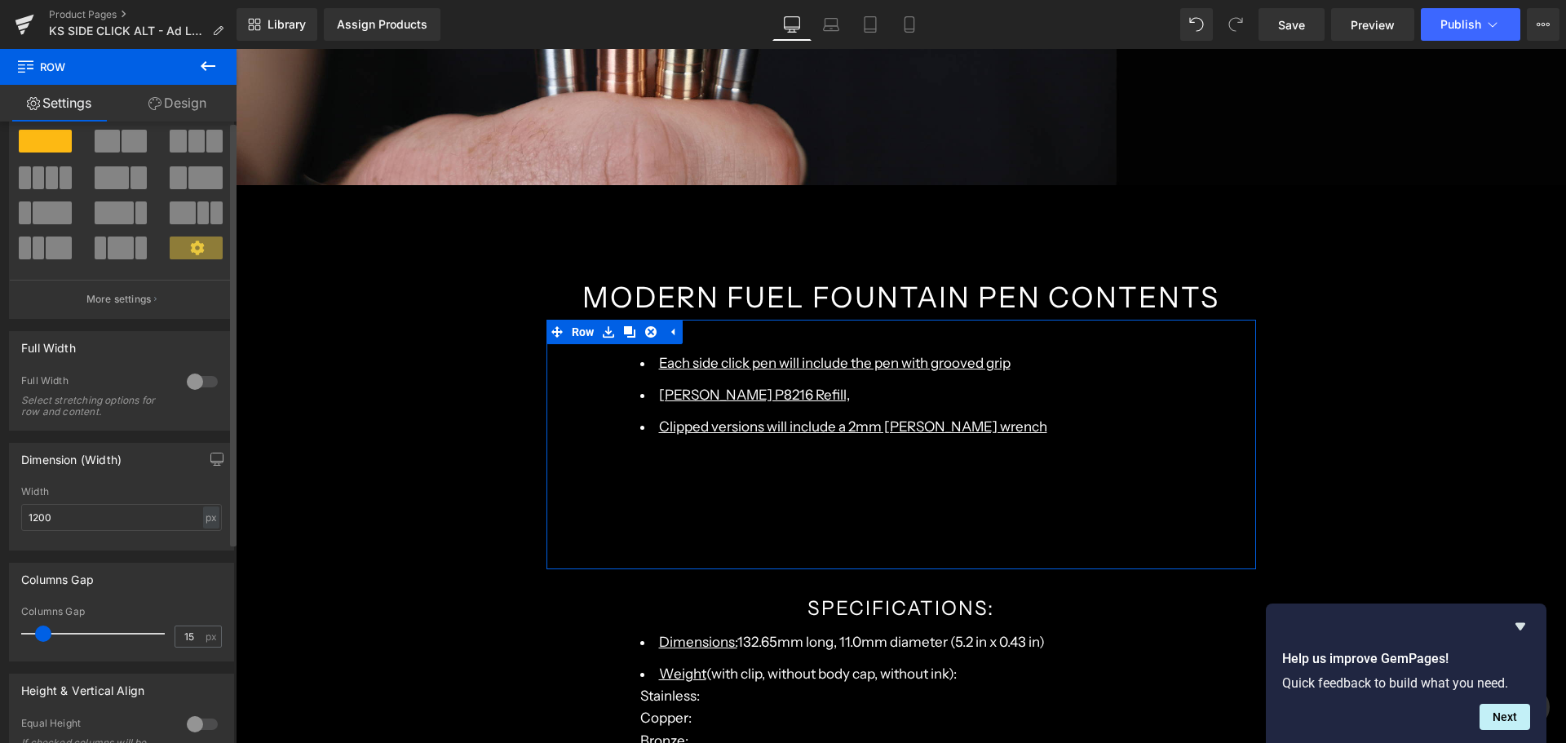
scroll to position [82, 0]
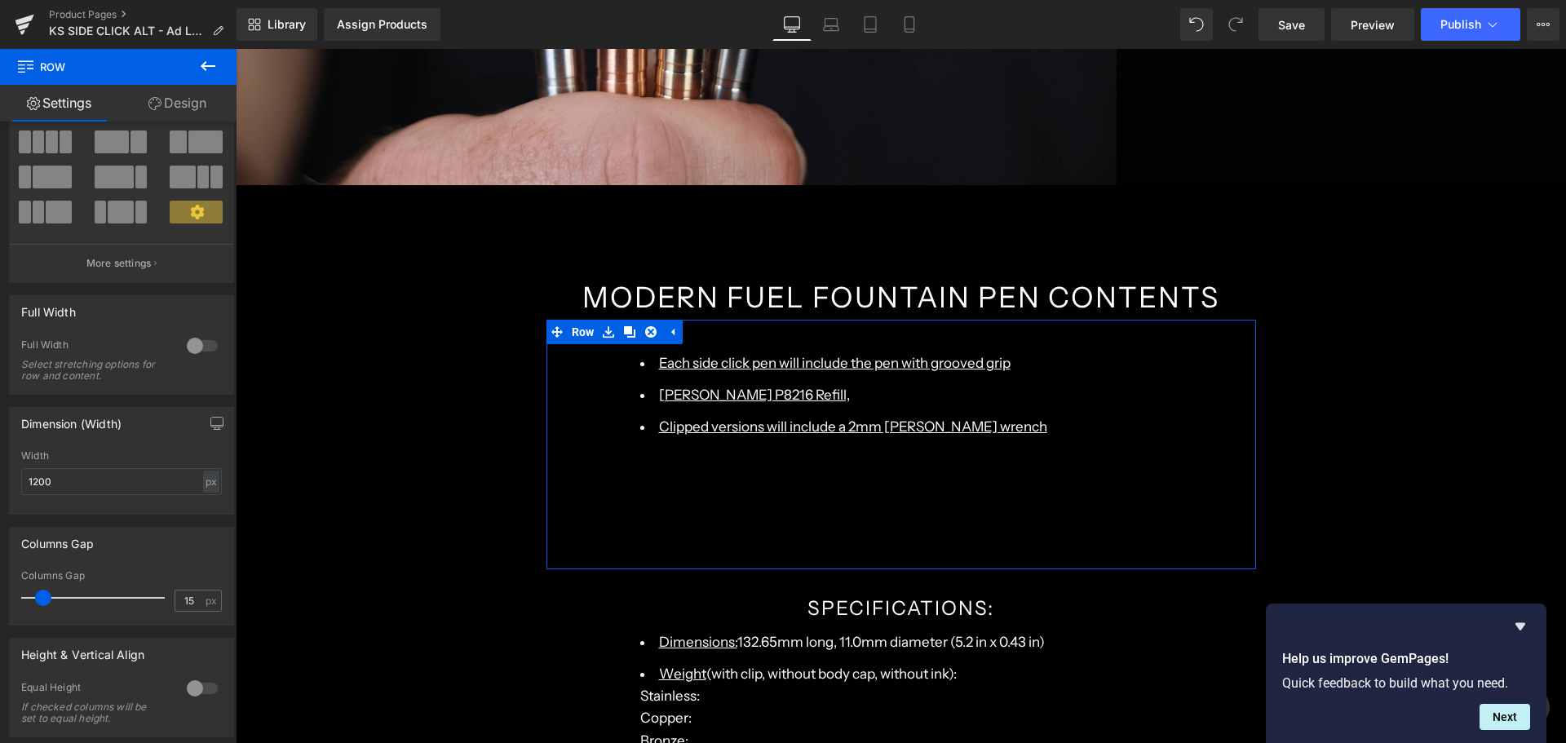
drag, startPoint x: 205, startPoint y: 108, endPoint x: 156, endPoint y: 241, distance: 142.4
click at [205, 108] on link "Design" at bounding box center [177, 103] width 118 height 37
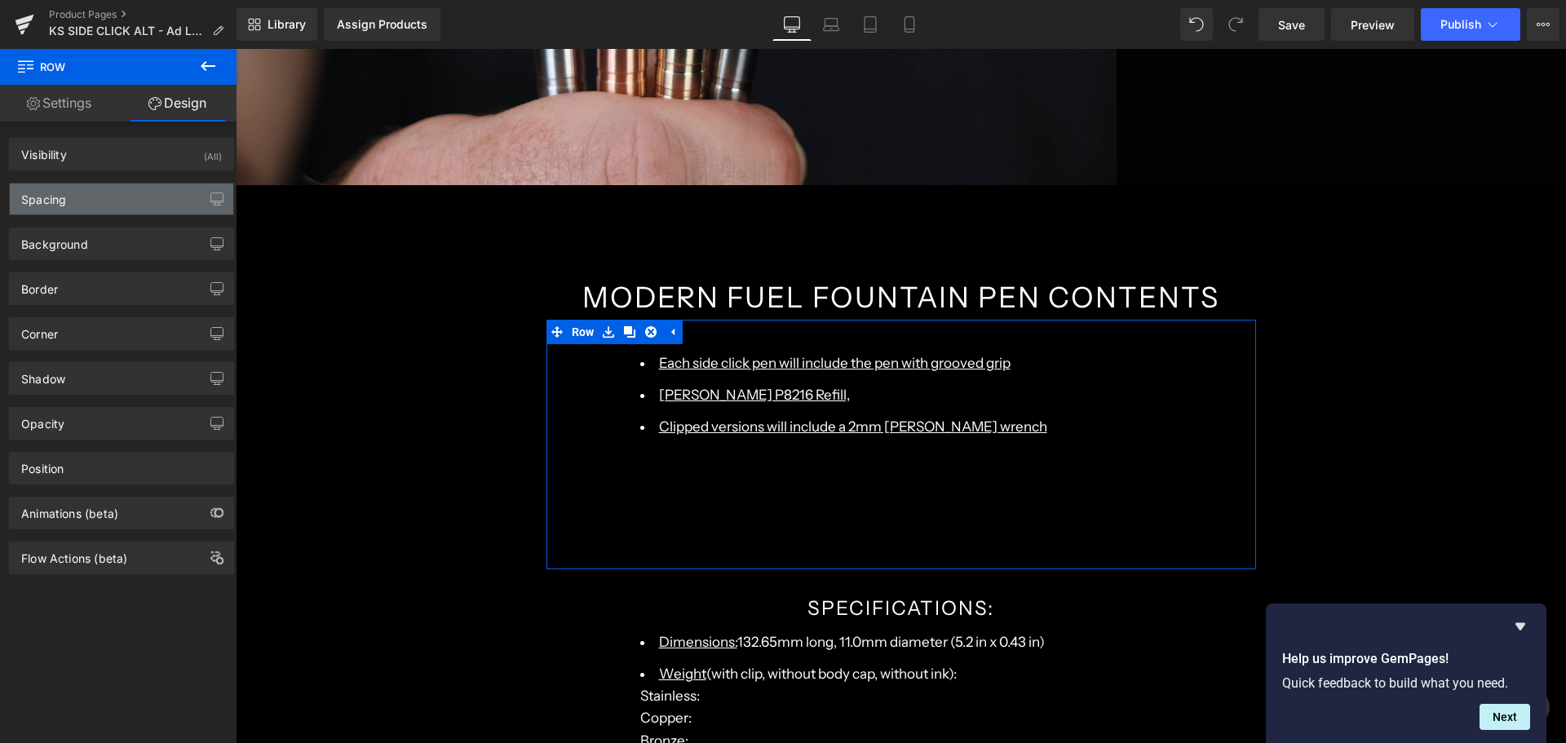
click at [162, 201] on div "Spacing" at bounding box center [122, 199] width 224 height 31
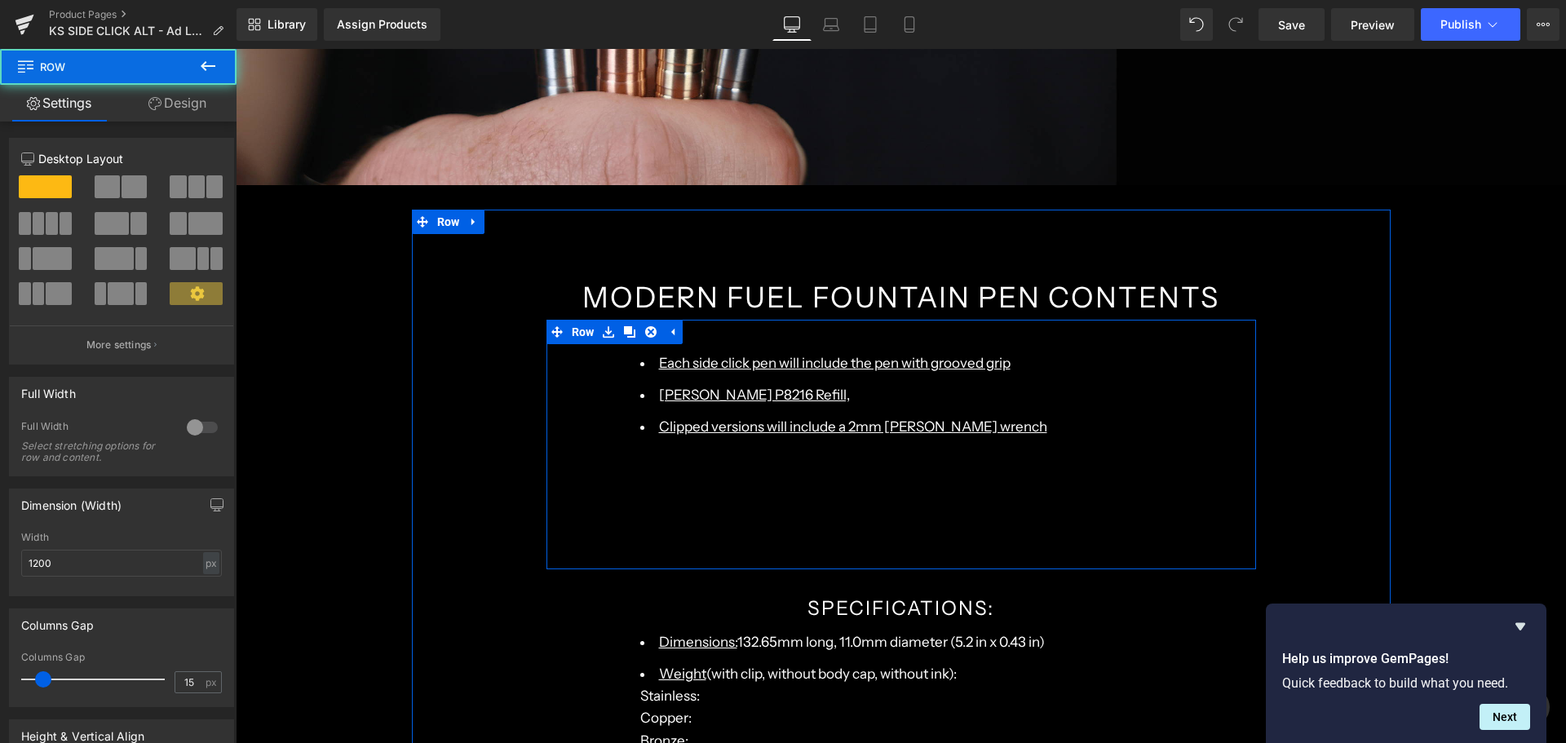
click at [680, 497] on div "Each side click pen will include the pen with grooved grip Schmidt P8216 Refill…" at bounding box center [902, 445] width 710 height 250
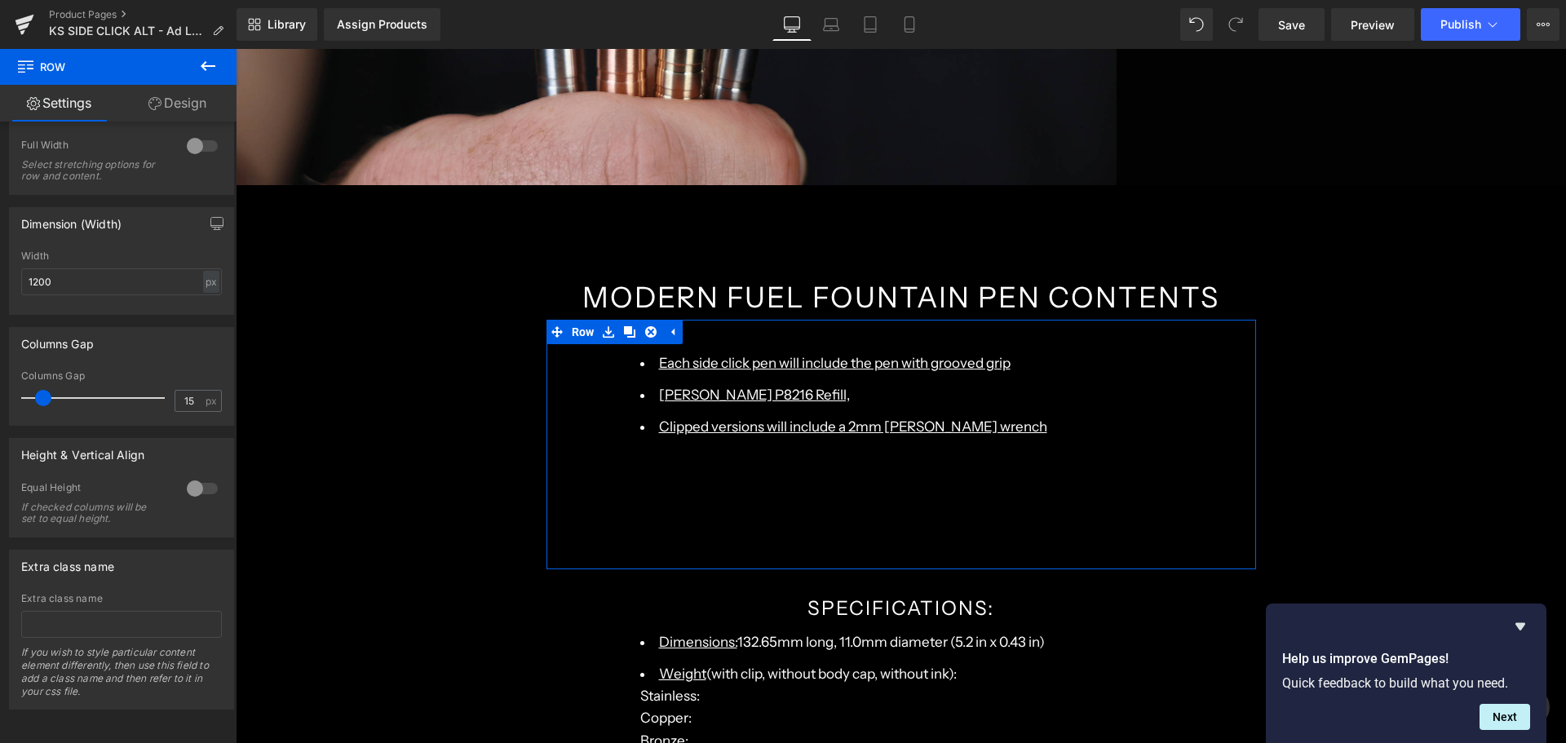
scroll to position [294, 0]
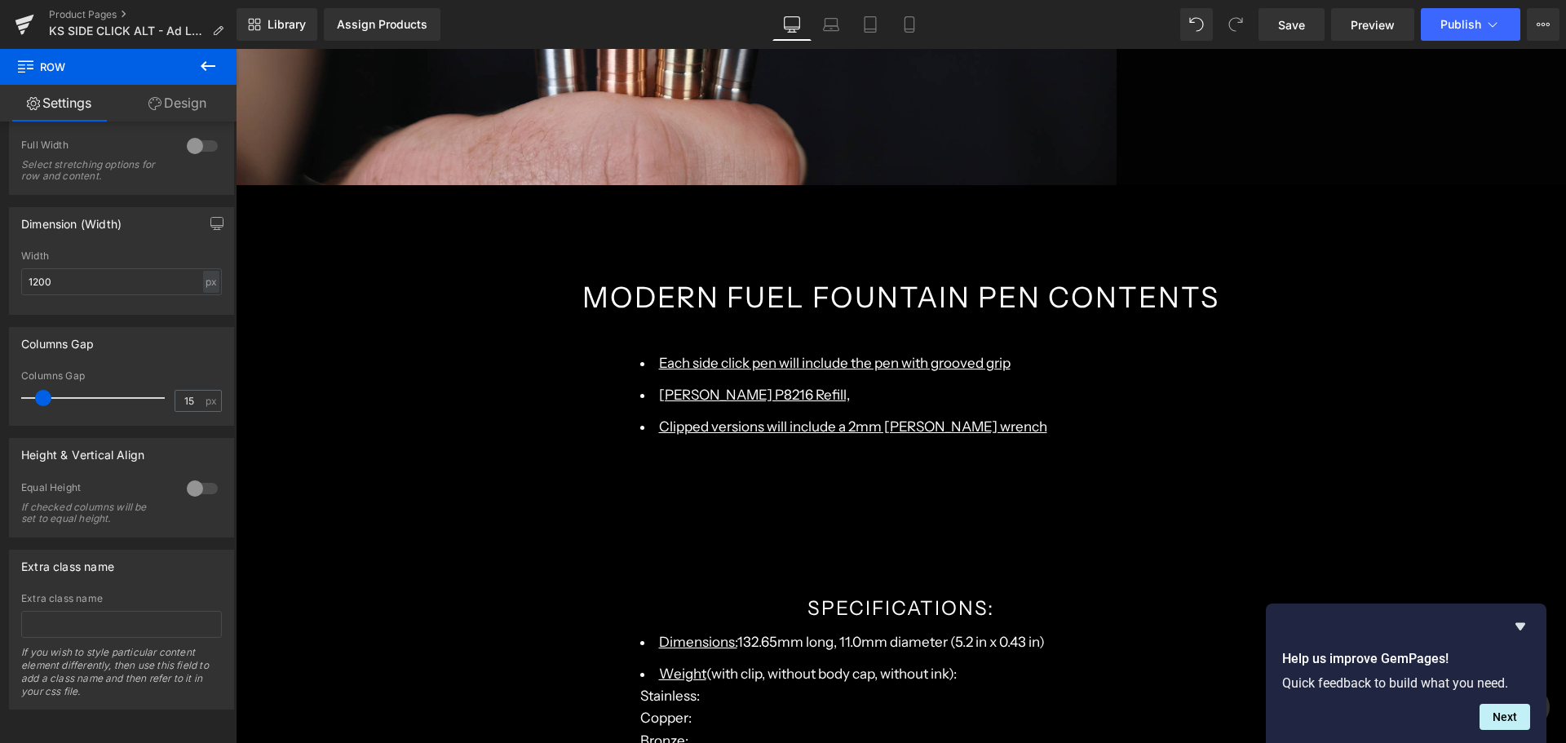
click at [688, 494] on div "Each side click pen will include the pen with grooved grip Schmidt P8216 Refill…" at bounding box center [902, 445] width 710 height 250
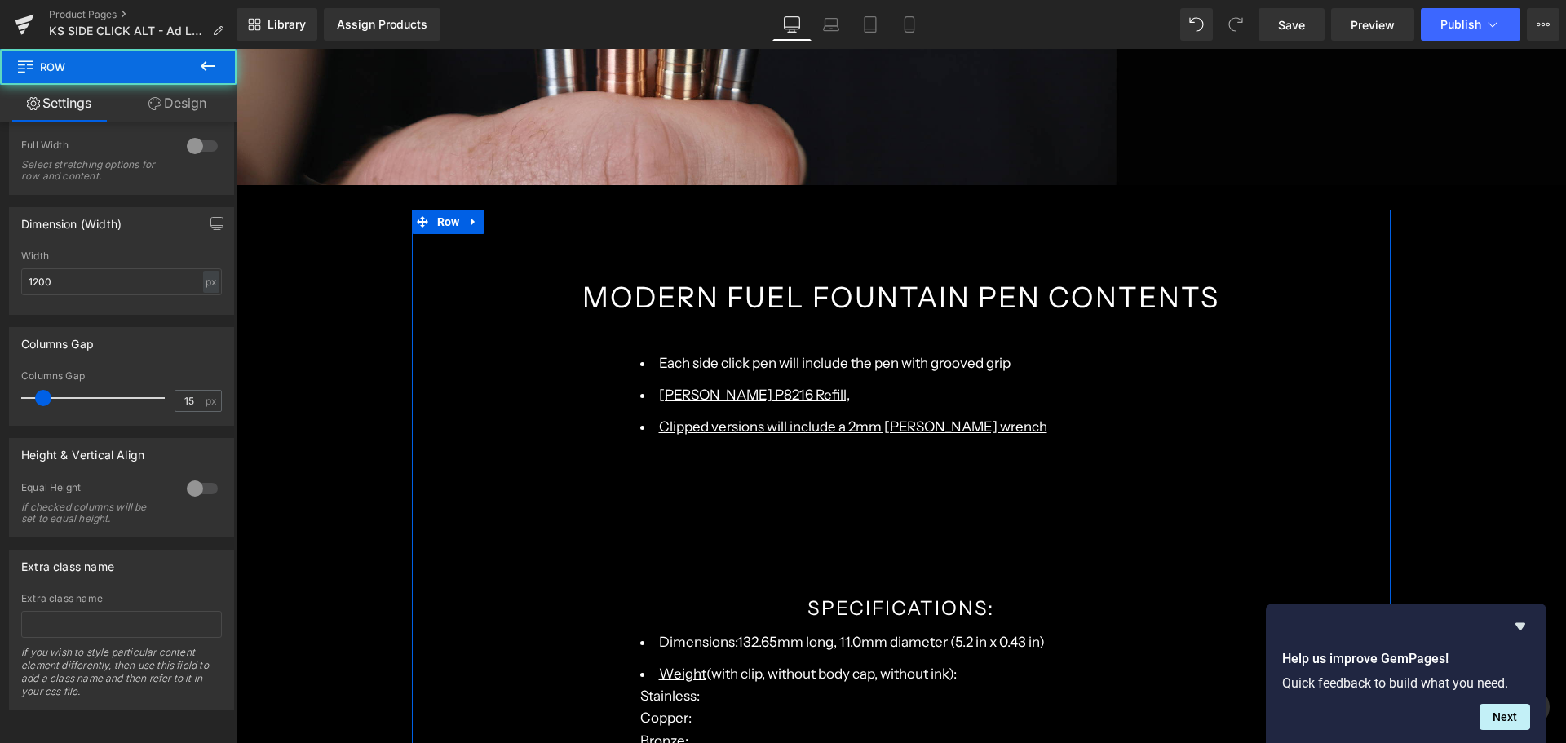
click at [842, 596] on h1 "Specifications:" at bounding box center [901, 608] width 522 height 29
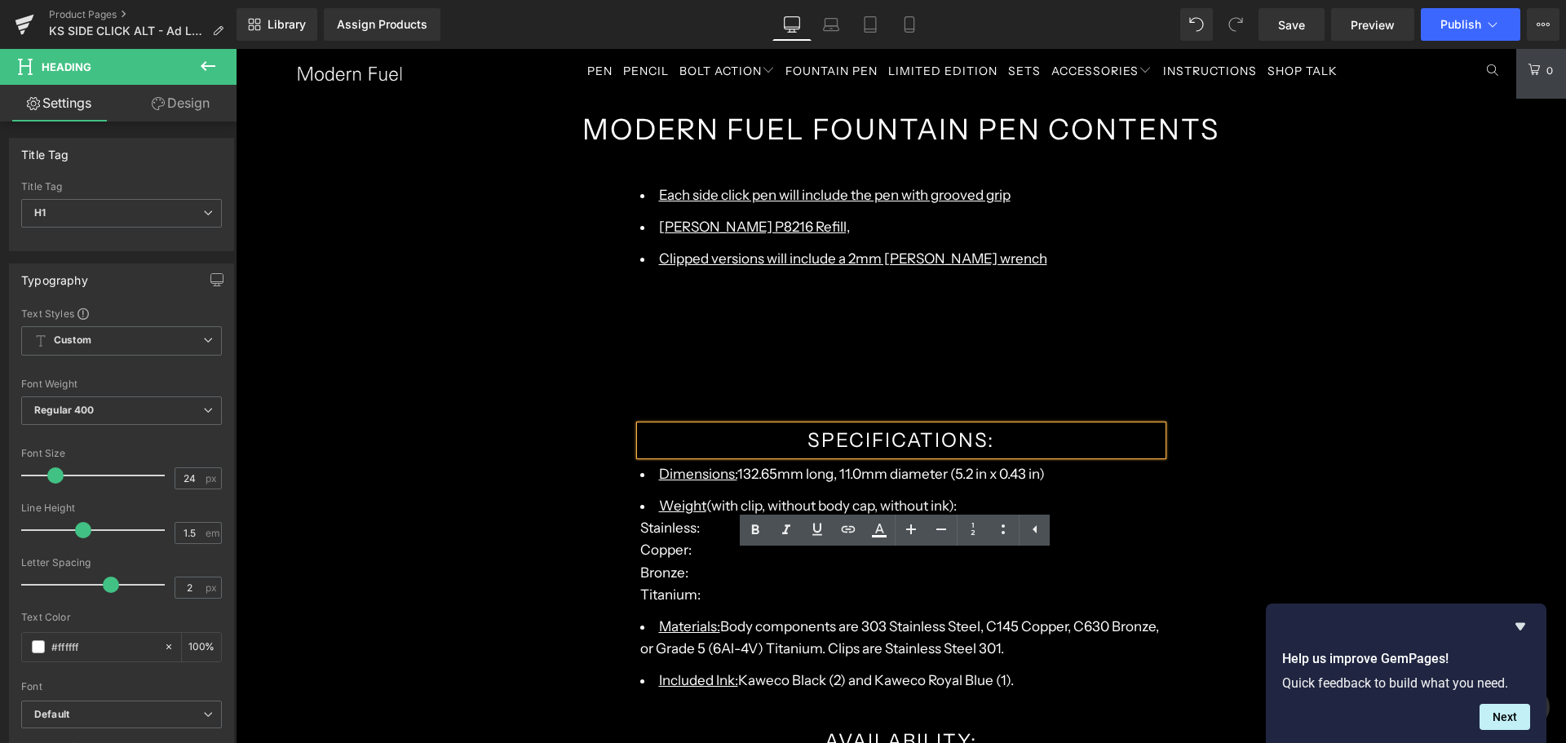
scroll to position [6680, 0]
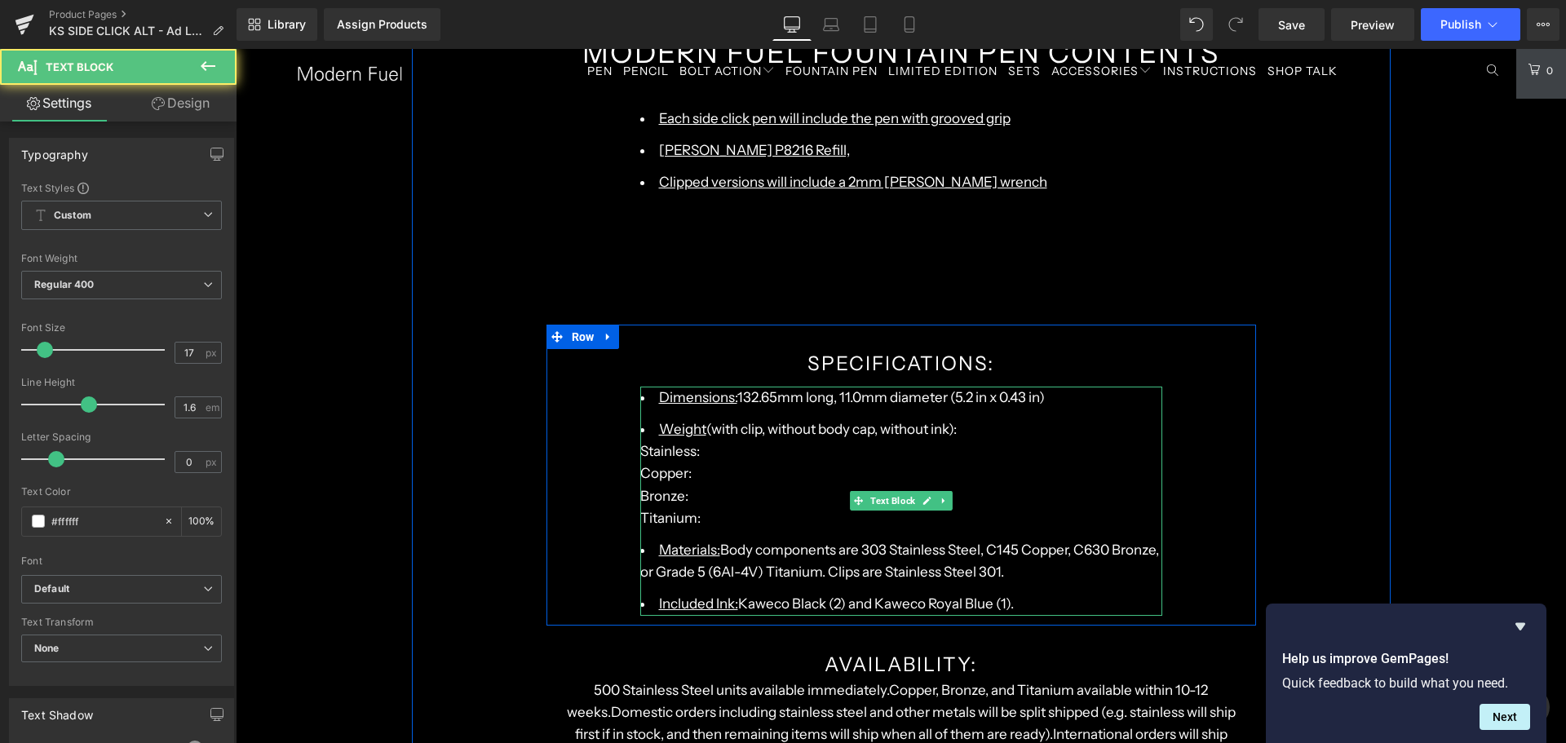
drag, startPoint x: 735, startPoint y: 382, endPoint x: 1050, endPoint y: 380, distance: 314.9
click at [1050, 387] on li "Dimensions: 132.65mm long, 11.0mm diameter (5.2 in x 0.43 in)" at bounding box center [901, 398] width 522 height 22
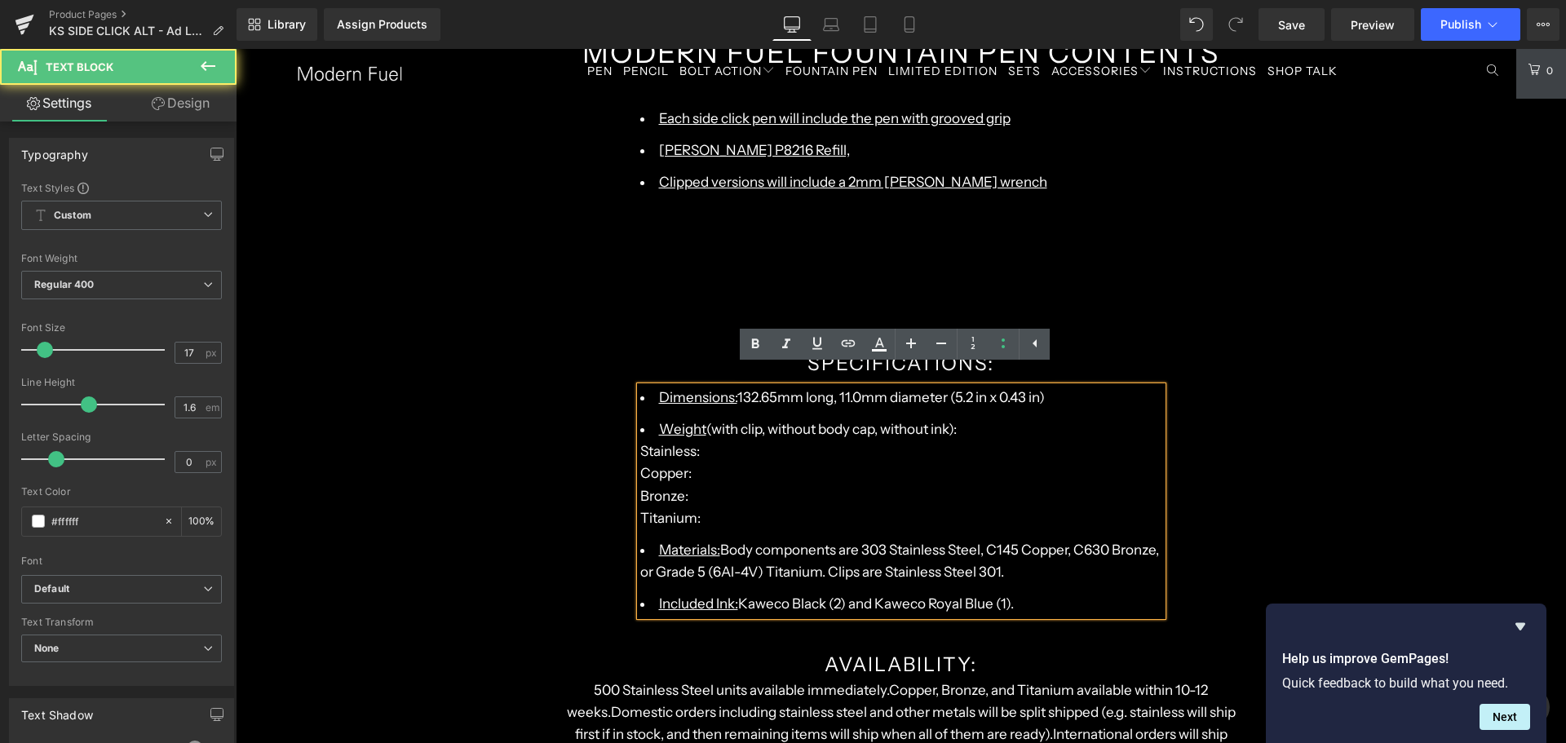
paste div
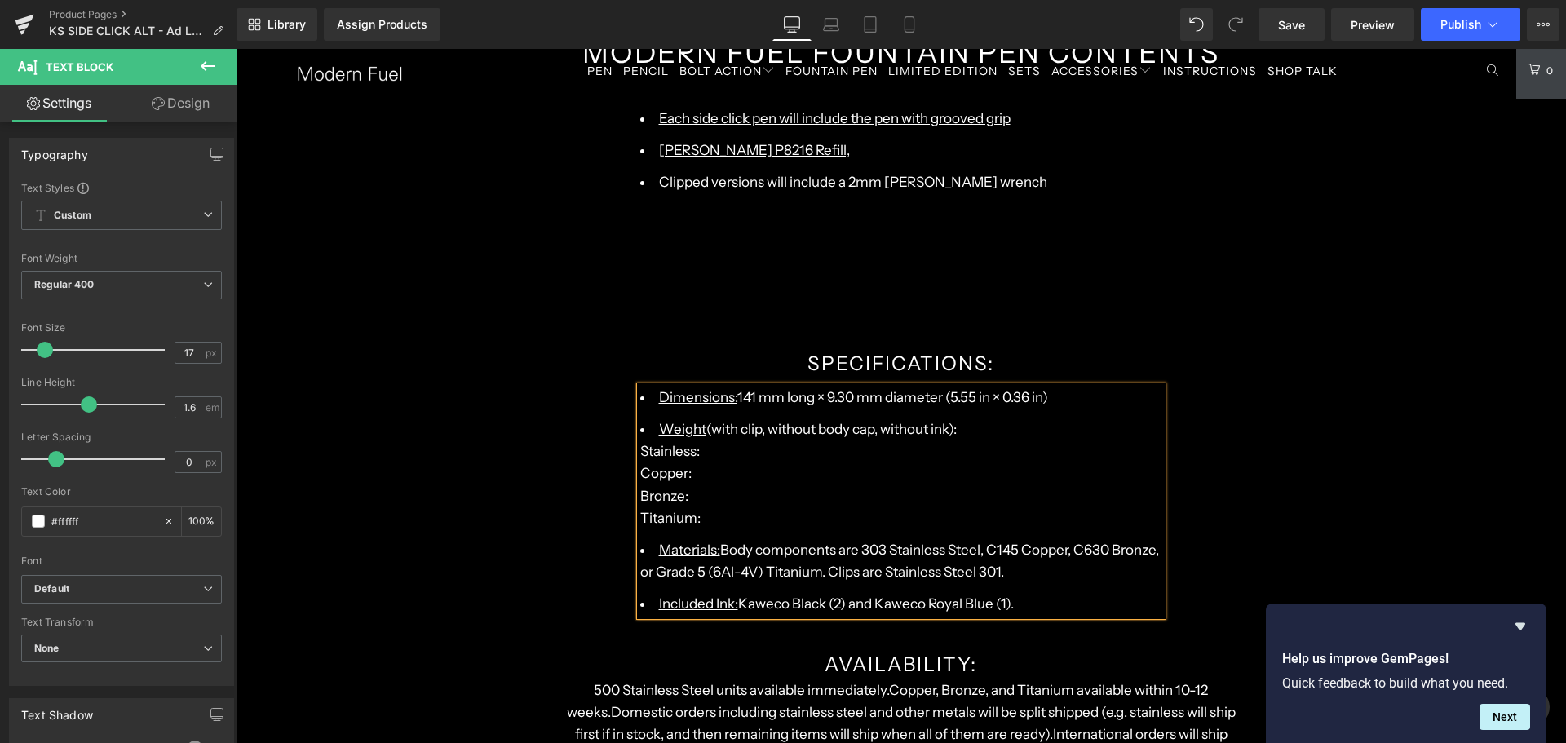
click at [719, 434] on li "Weight (with clip, without body cap, without ink): Stainless: Copper: Bronze: T…" at bounding box center [901, 473] width 522 height 111
click at [702, 478] on li "Weight (with clip, without body cap, without ink): Stainless: 40.2 g Copper: Br…" at bounding box center [901, 473] width 522 height 111
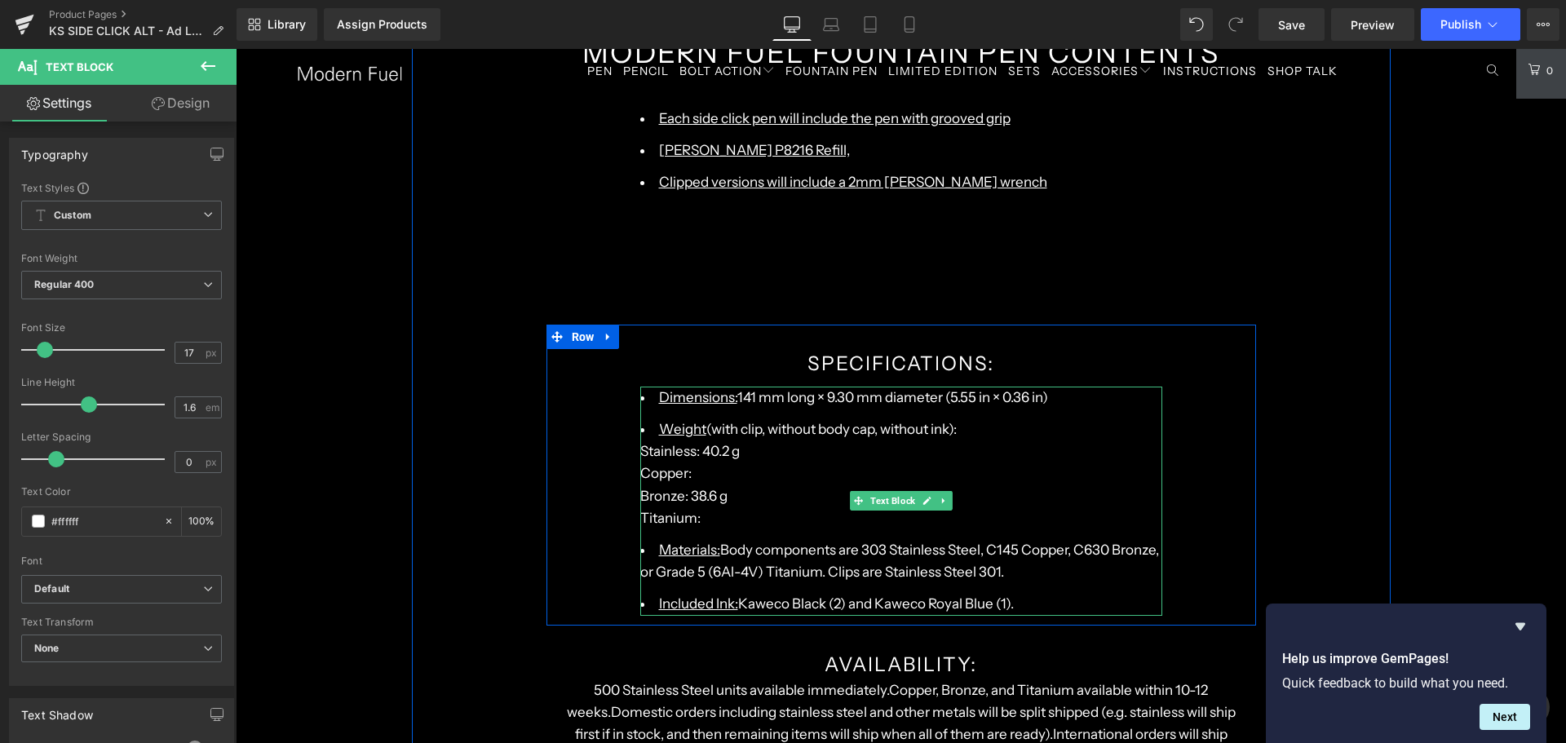
click at [706, 455] on li "Weight (with clip, without body cap, without ink): Stainless: 40.2 g Copper: Br…" at bounding box center [901, 473] width 522 height 111
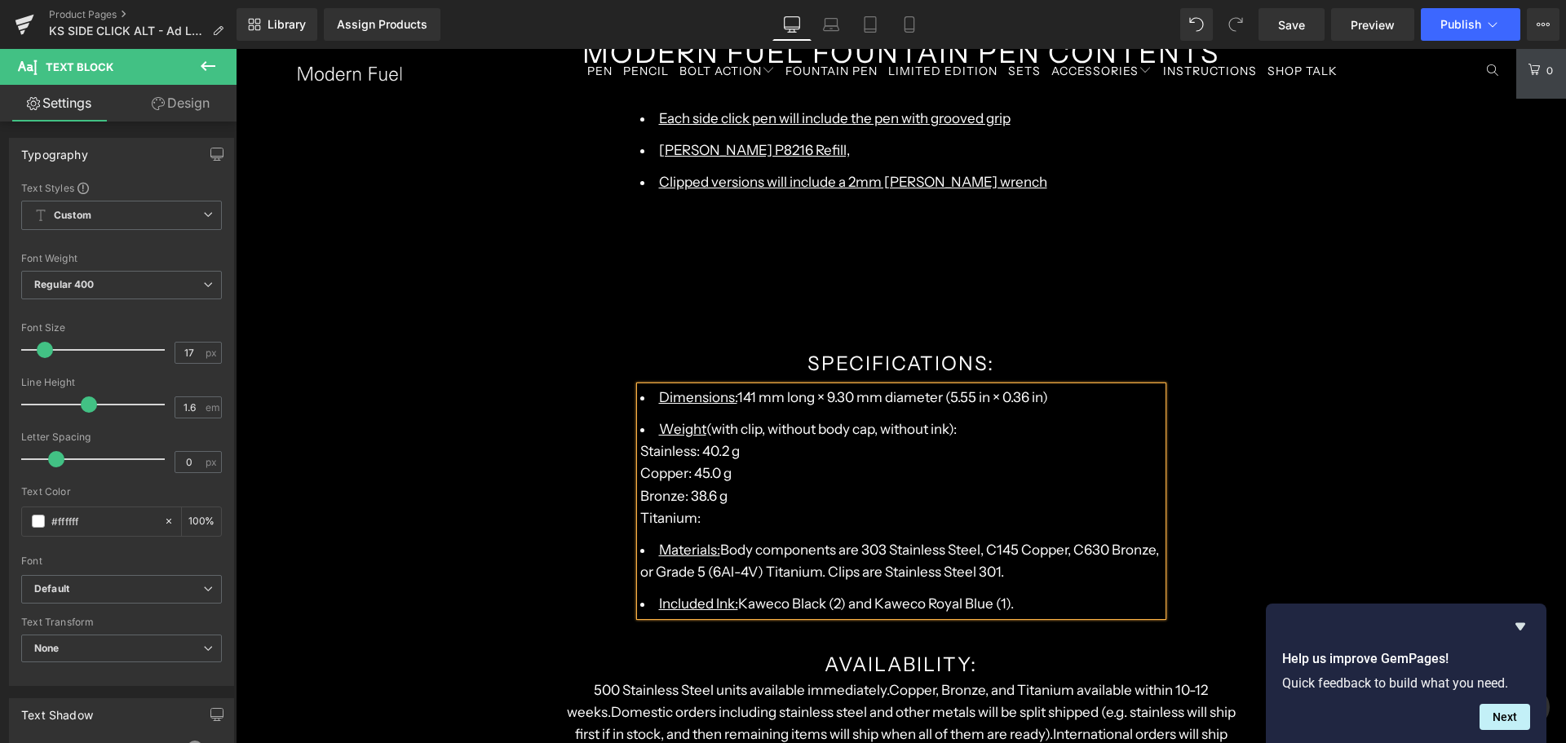
click at [723, 502] on li "Weight (with clip, without body cap, without ink): Stainless: 40.2 g Copper: 45…" at bounding box center [901, 473] width 522 height 111
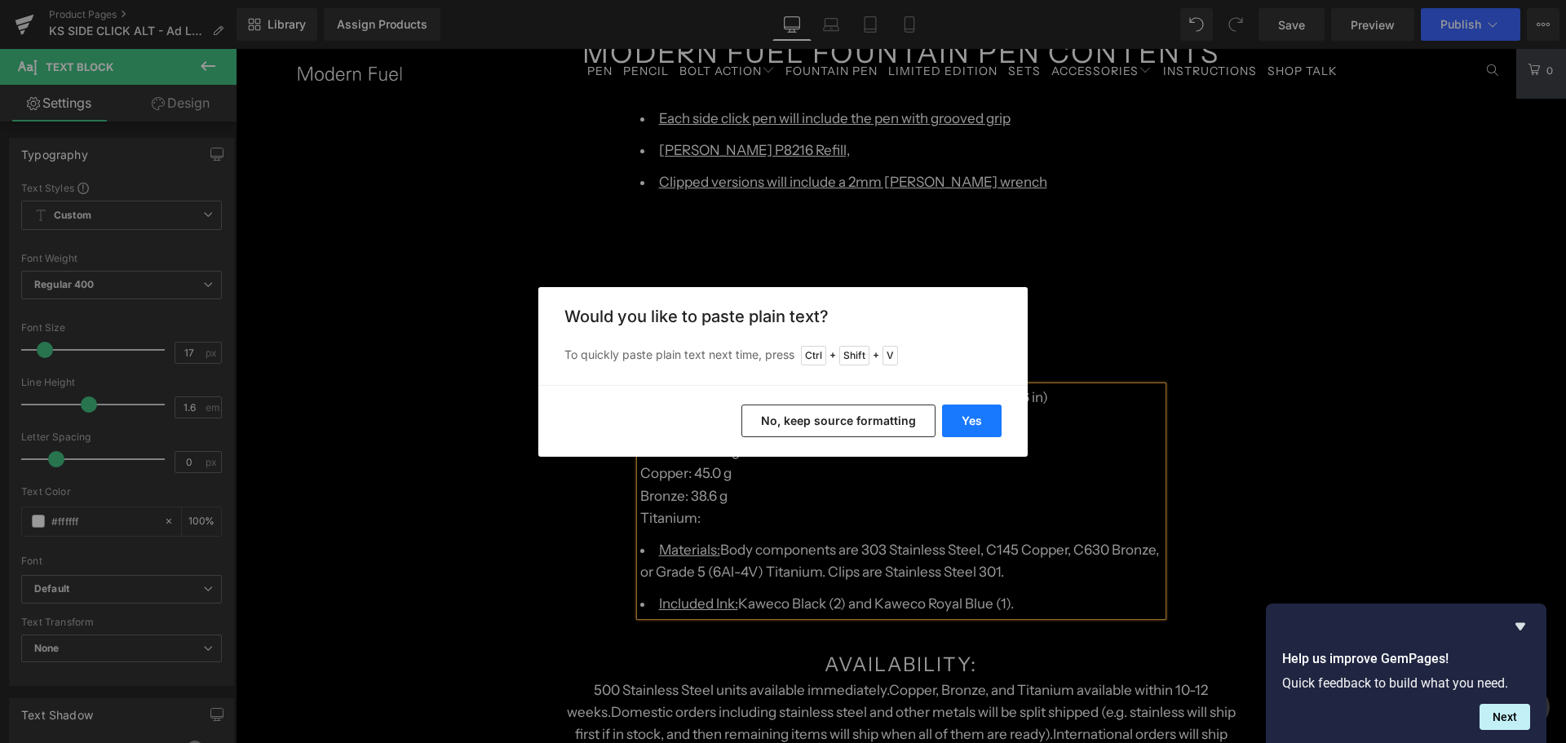
click at [977, 421] on button "Yes" at bounding box center [972, 421] width 60 height 33
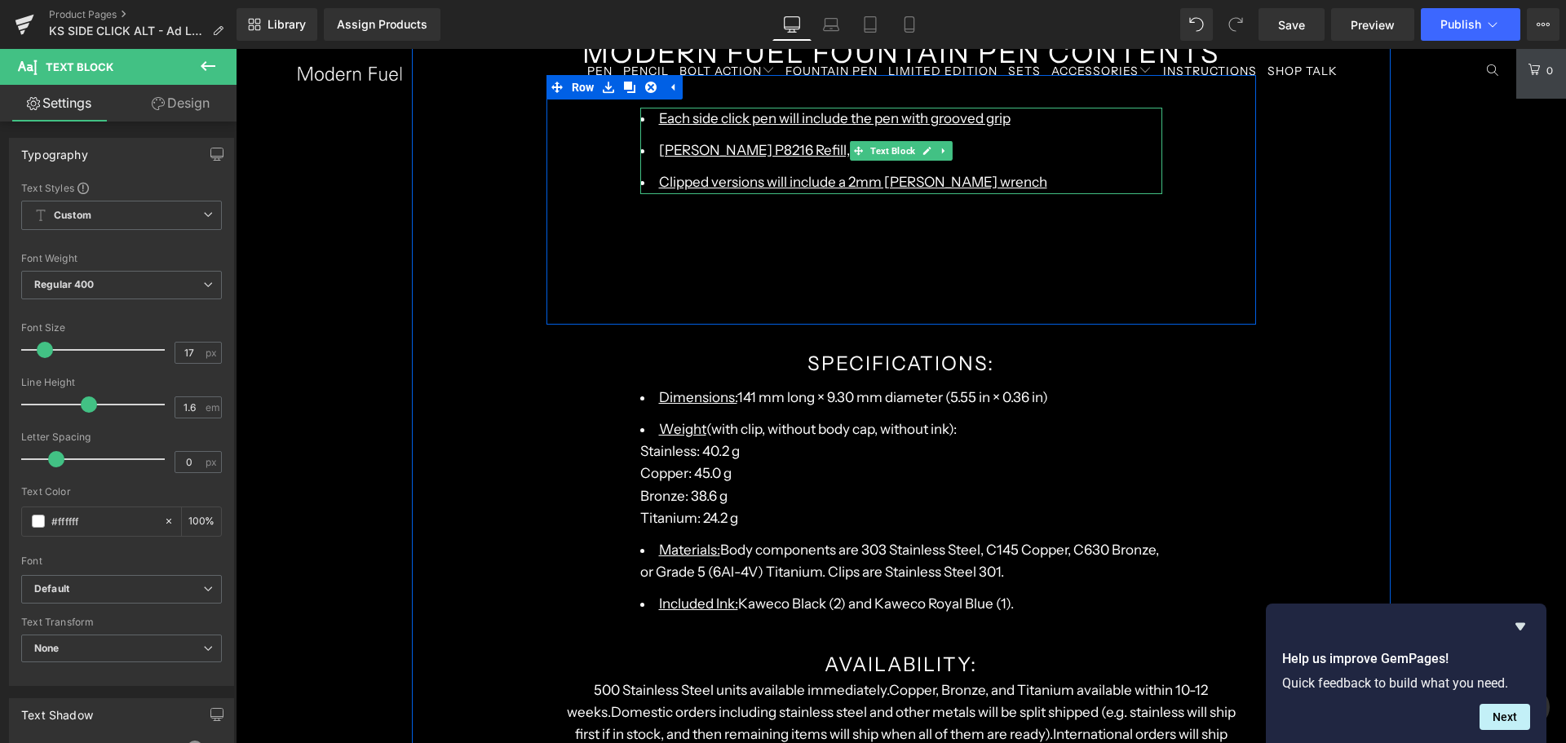
click at [759, 142] on u "Schmidt P8216 Refill," at bounding box center [754, 150] width 191 height 16
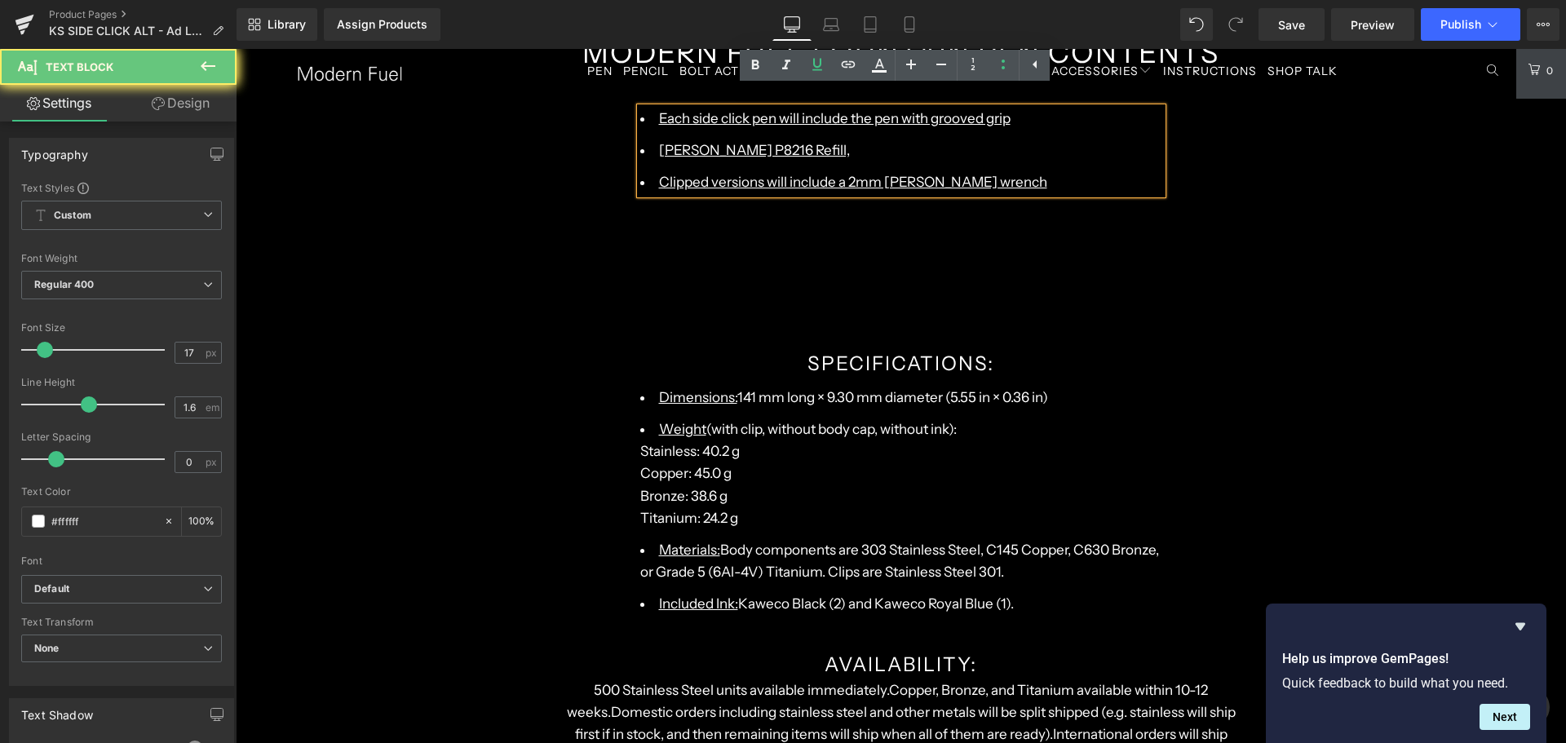
click at [796, 139] on li "Schmidt P8216 Refill," at bounding box center [901, 150] width 522 height 22
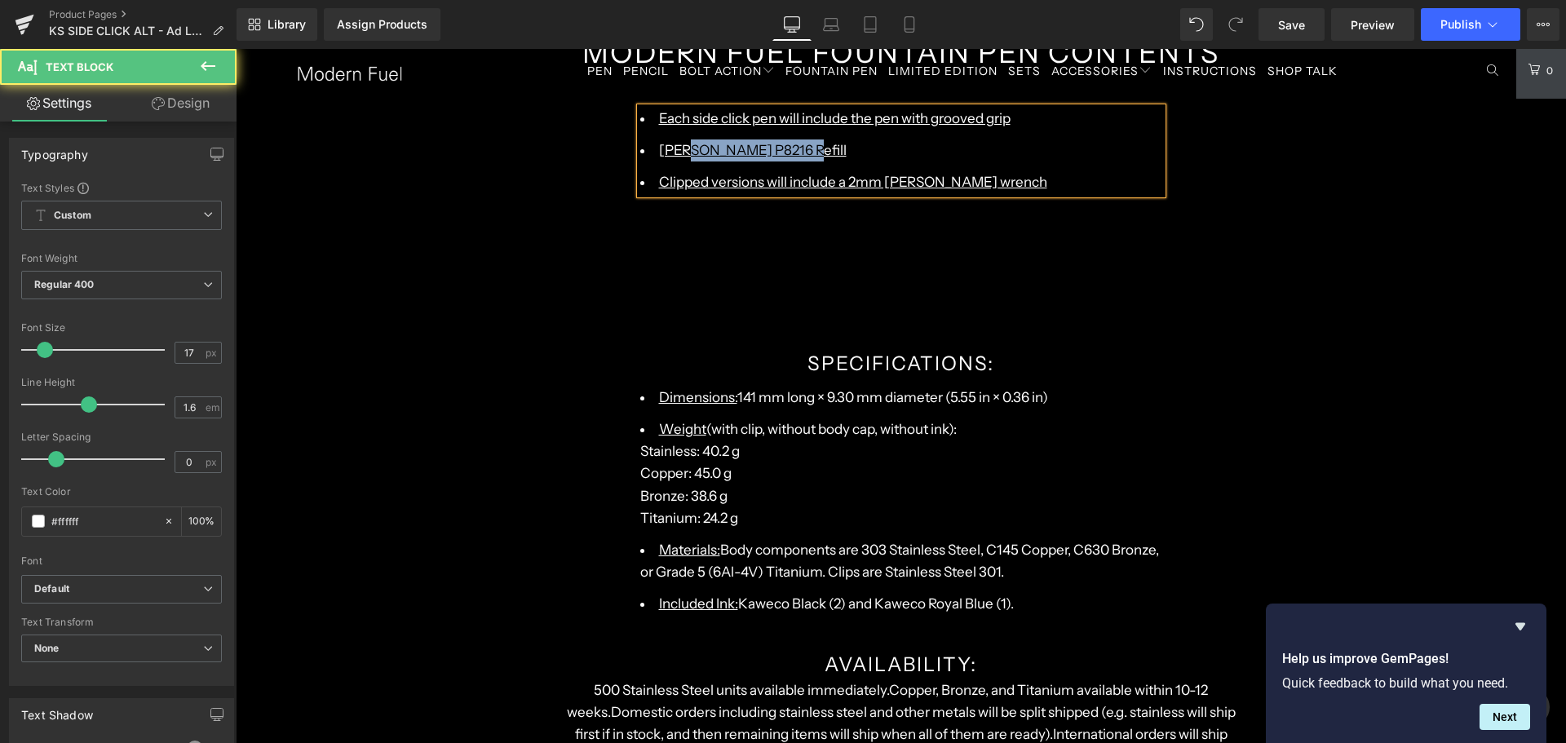
drag, startPoint x: 789, startPoint y: 131, endPoint x: 684, endPoint y: 125, distance: 105.4
click at [684, 139] on li "Schmidt P8216 Refill" at bounding box center [901, 150] width 522 height 22
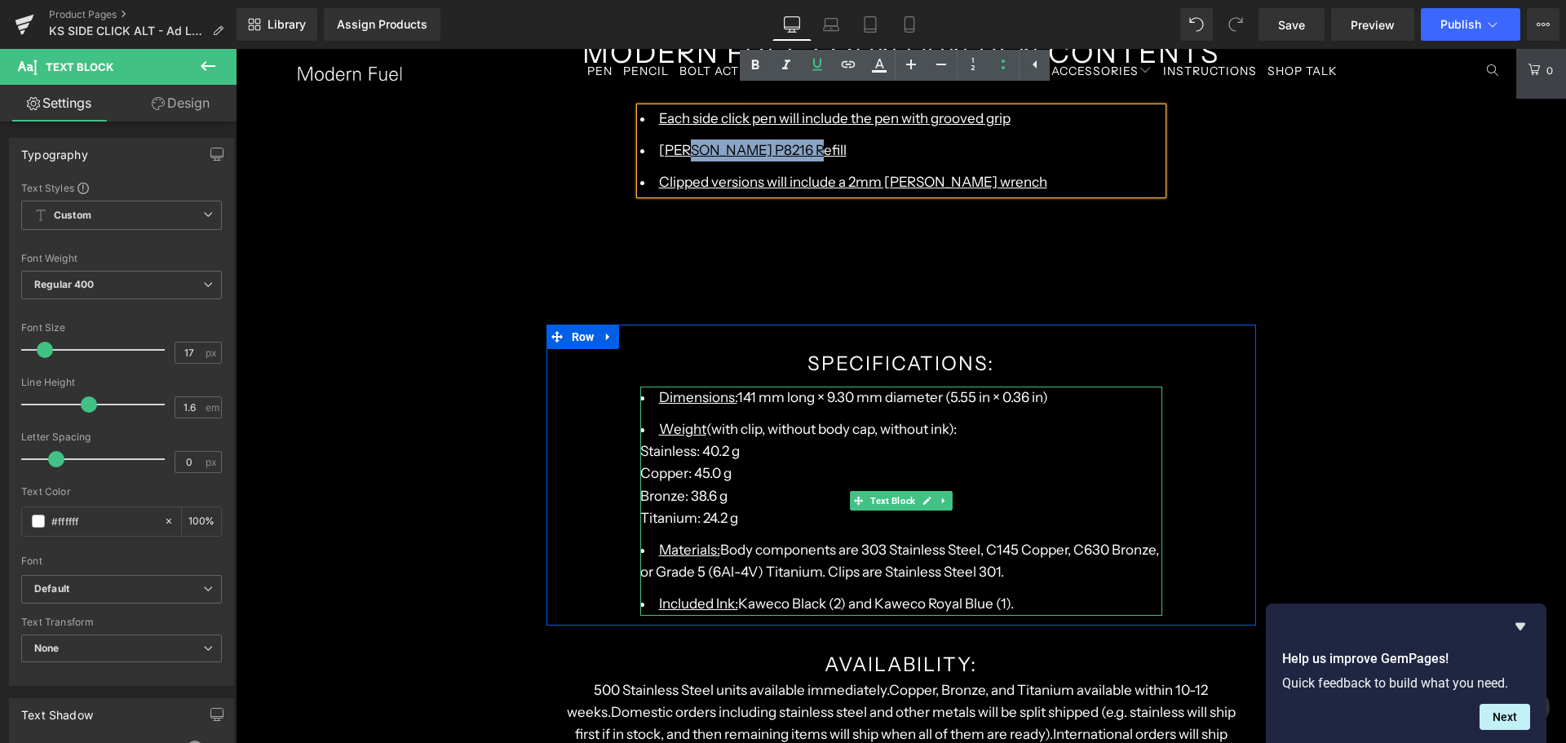
click at [939, 593] on li "Included Ink: Kaweco Black (2) and Kaweco Royal Blue (1)." at bounding box center [901, 604] width 522 height 22
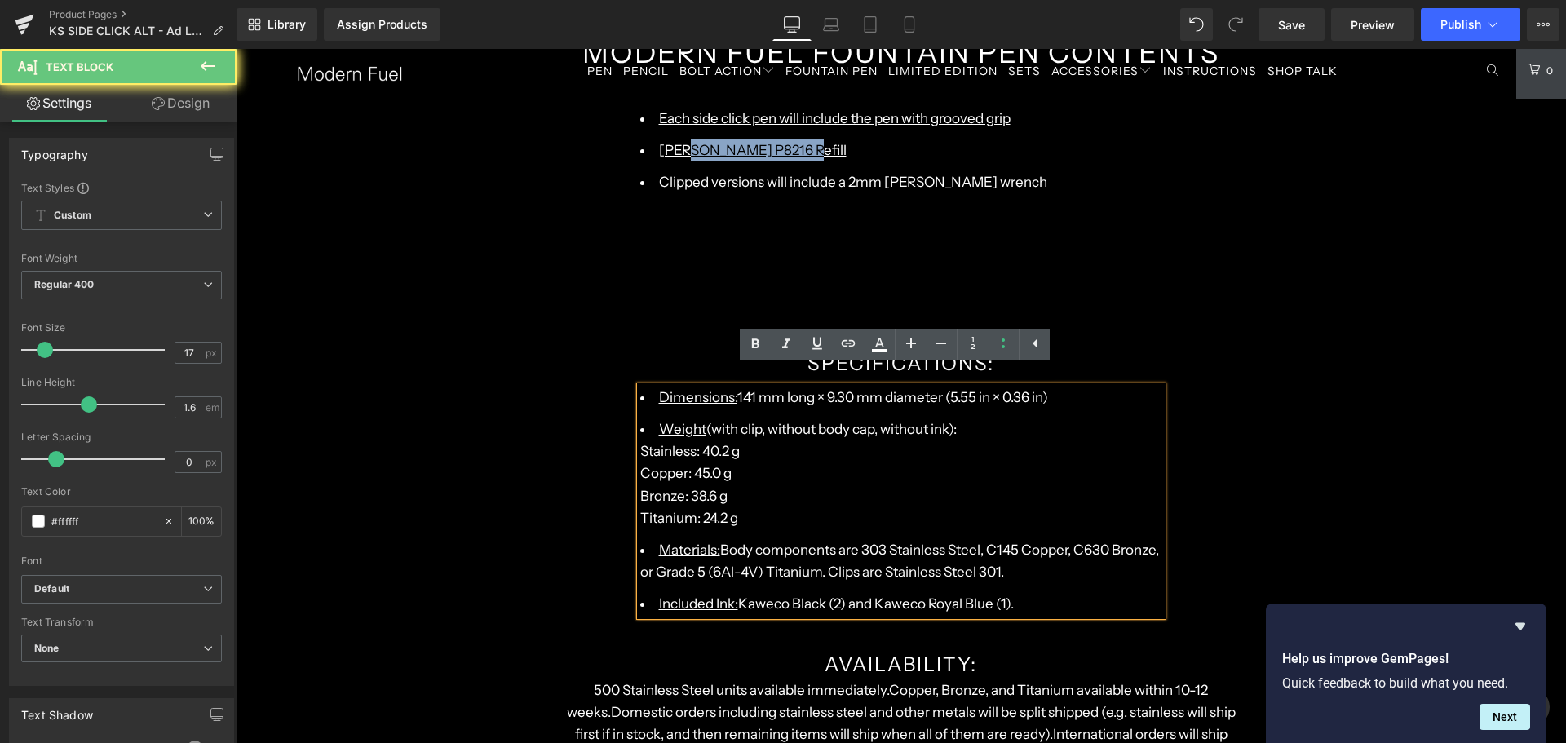
click at [939, 593] on li "Included Ink: Kaweco Black (2) and Kaweco Royal Blue (1)." at bounding box center [901, 604] width 522 height 22
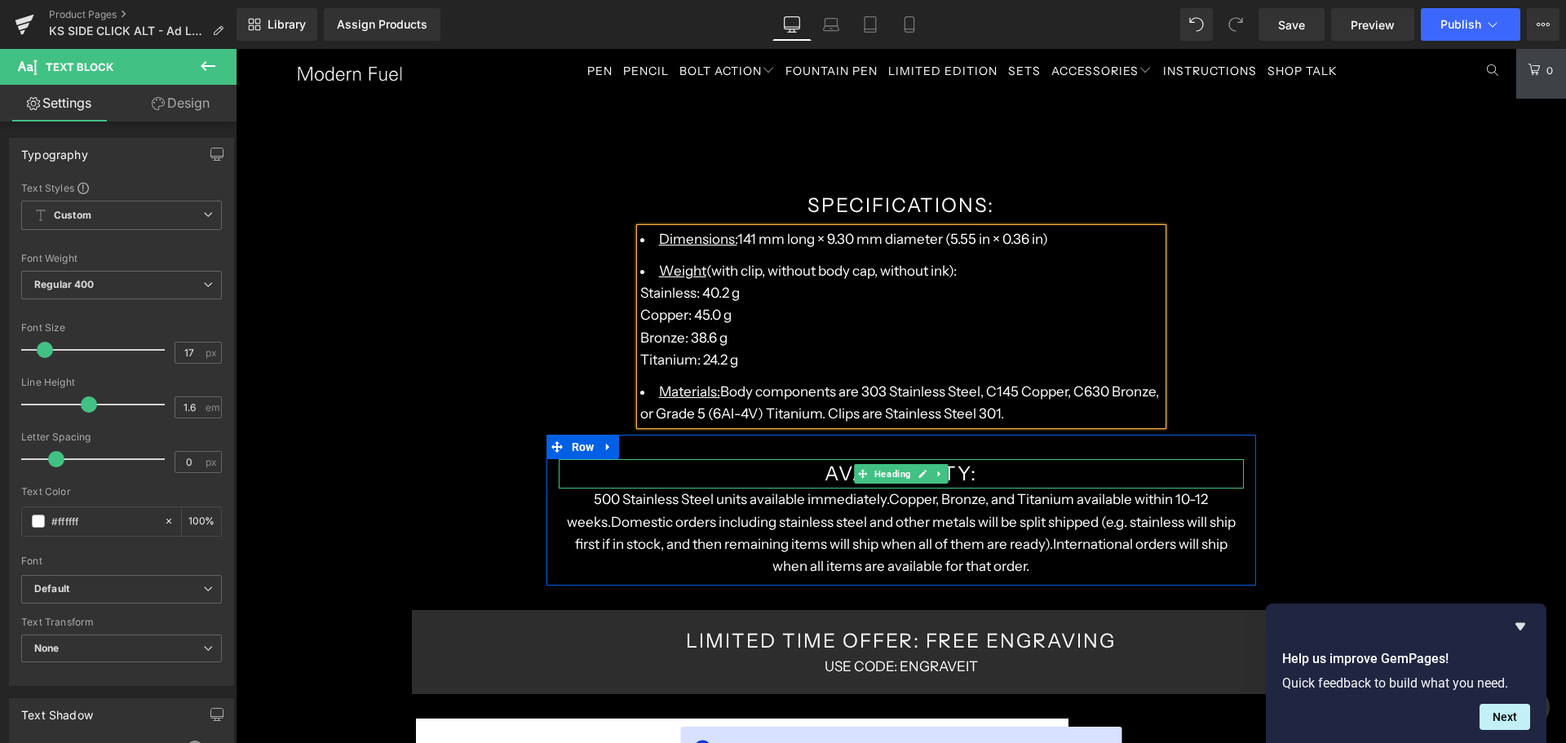
scroll to position [6843, 0]
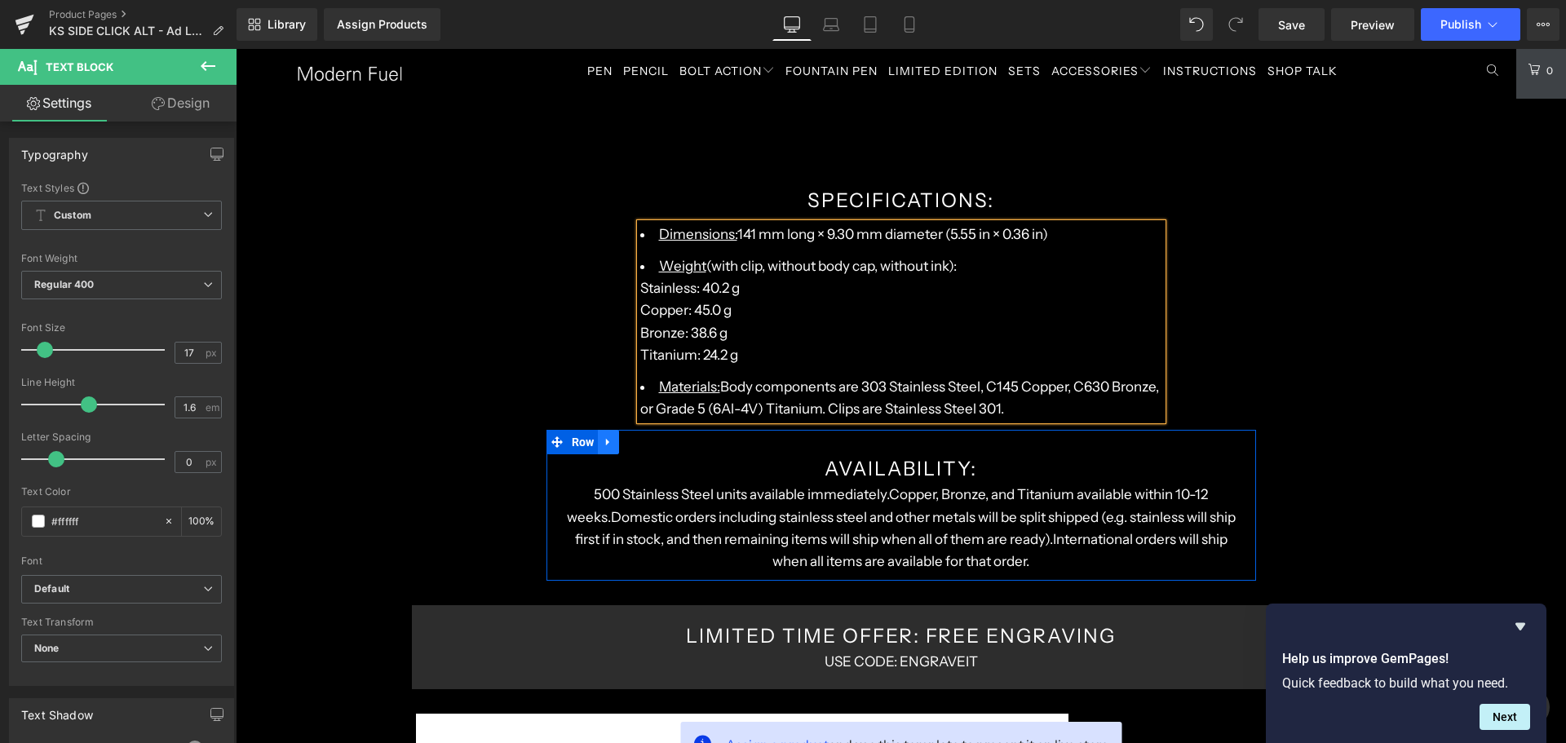
click at [609, 430] on link at bounding box center [608, 442] width 21 height 24
click at [640, 430] on link at bounding box center [650, 442] width 21 height 24
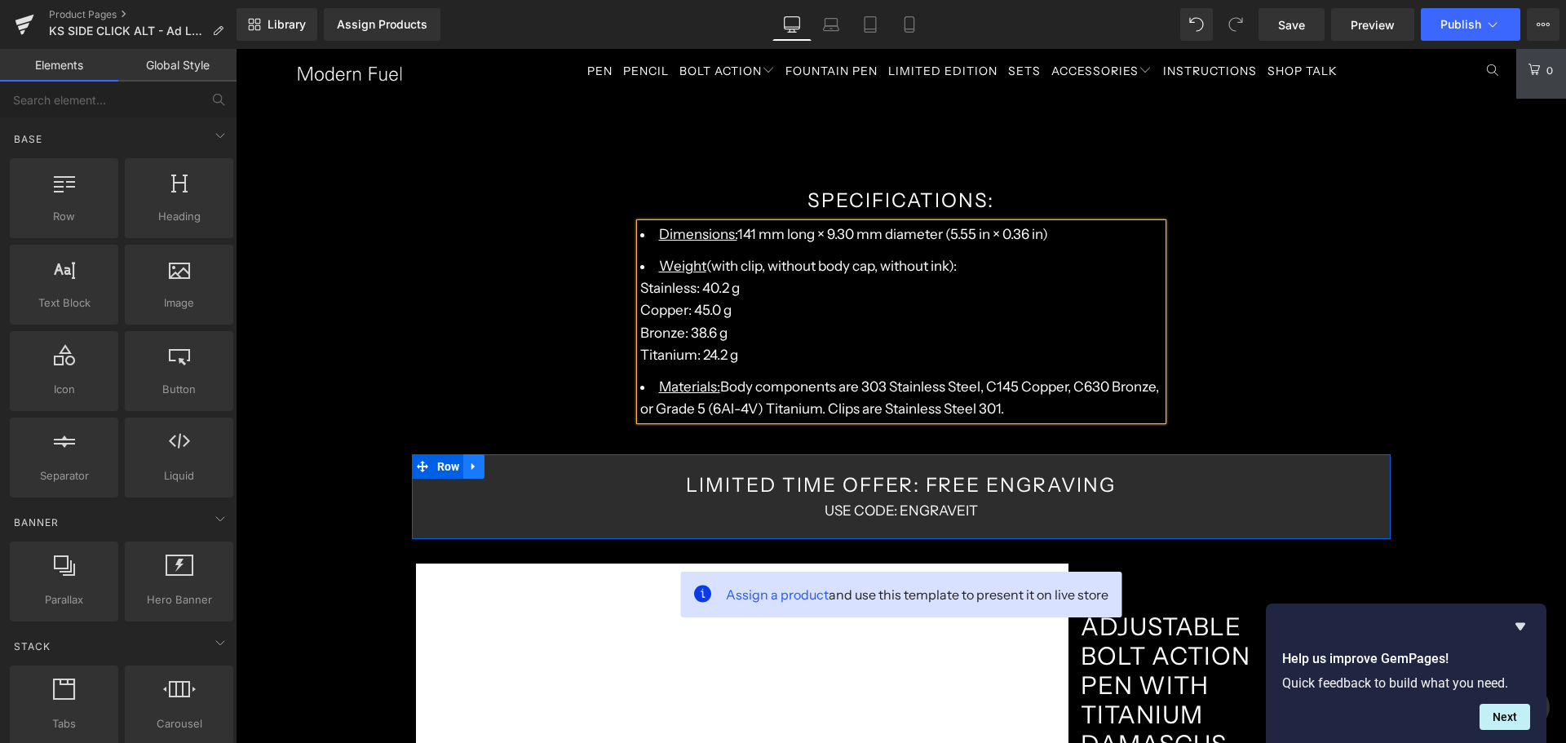
click at [471, 463] on icon at bounding box center [472, 466] width 3 height 7
click at [511, 461] on icon at bounding box center [516, 466] width 11 height 11
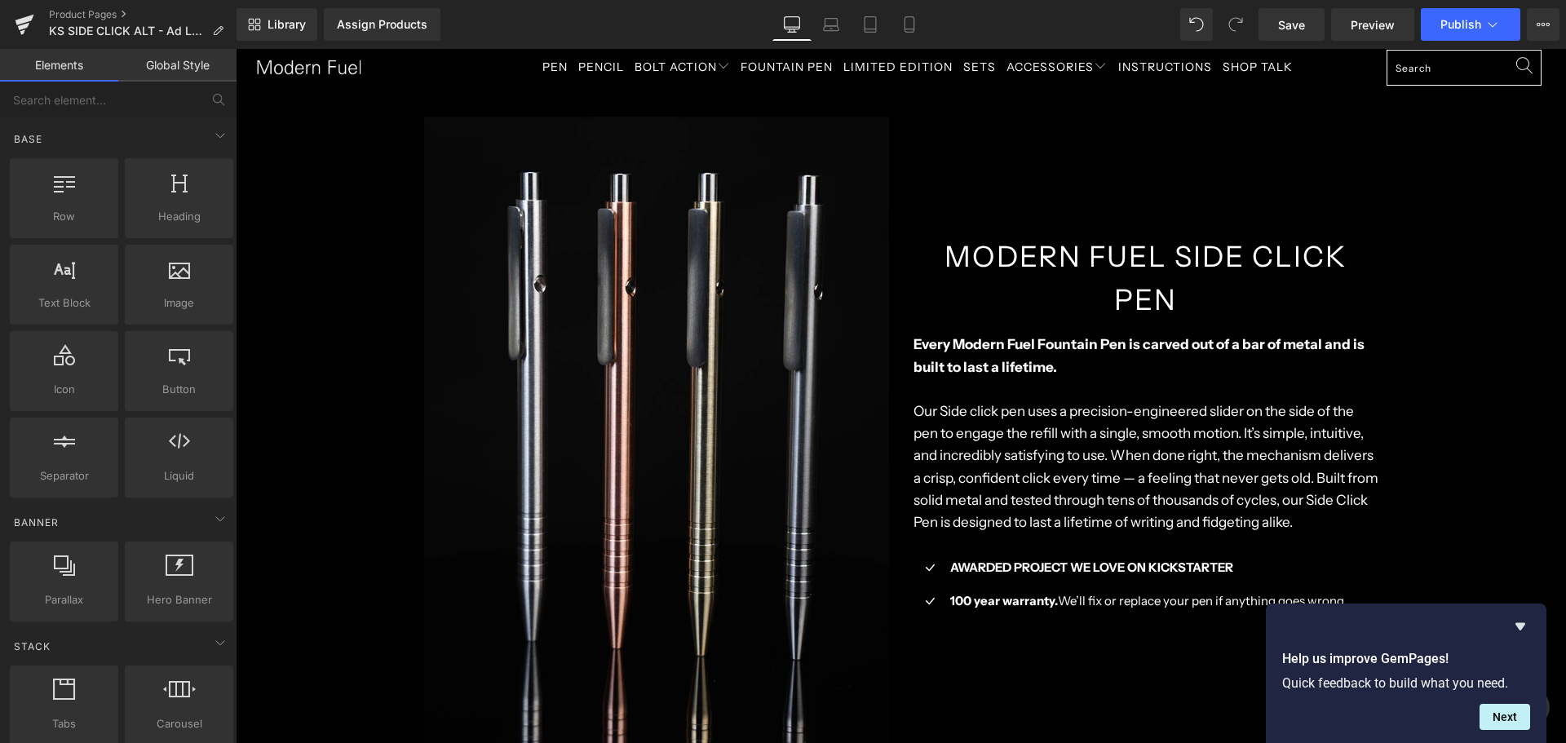
scroll to position [0, 0]
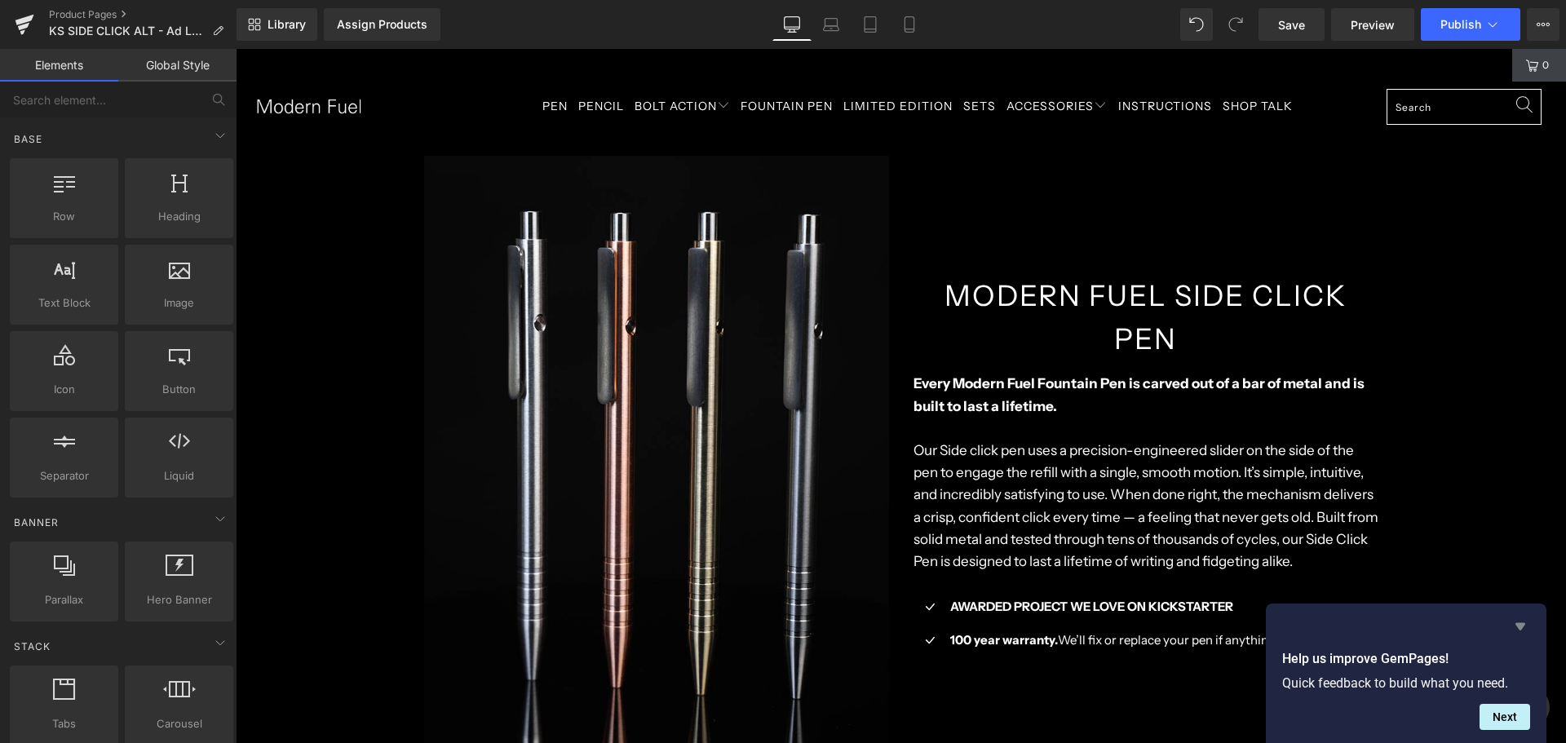
click at [1520, 625] on icon "Hide survey" at bounding box center [1521, 626] width 10 height 7
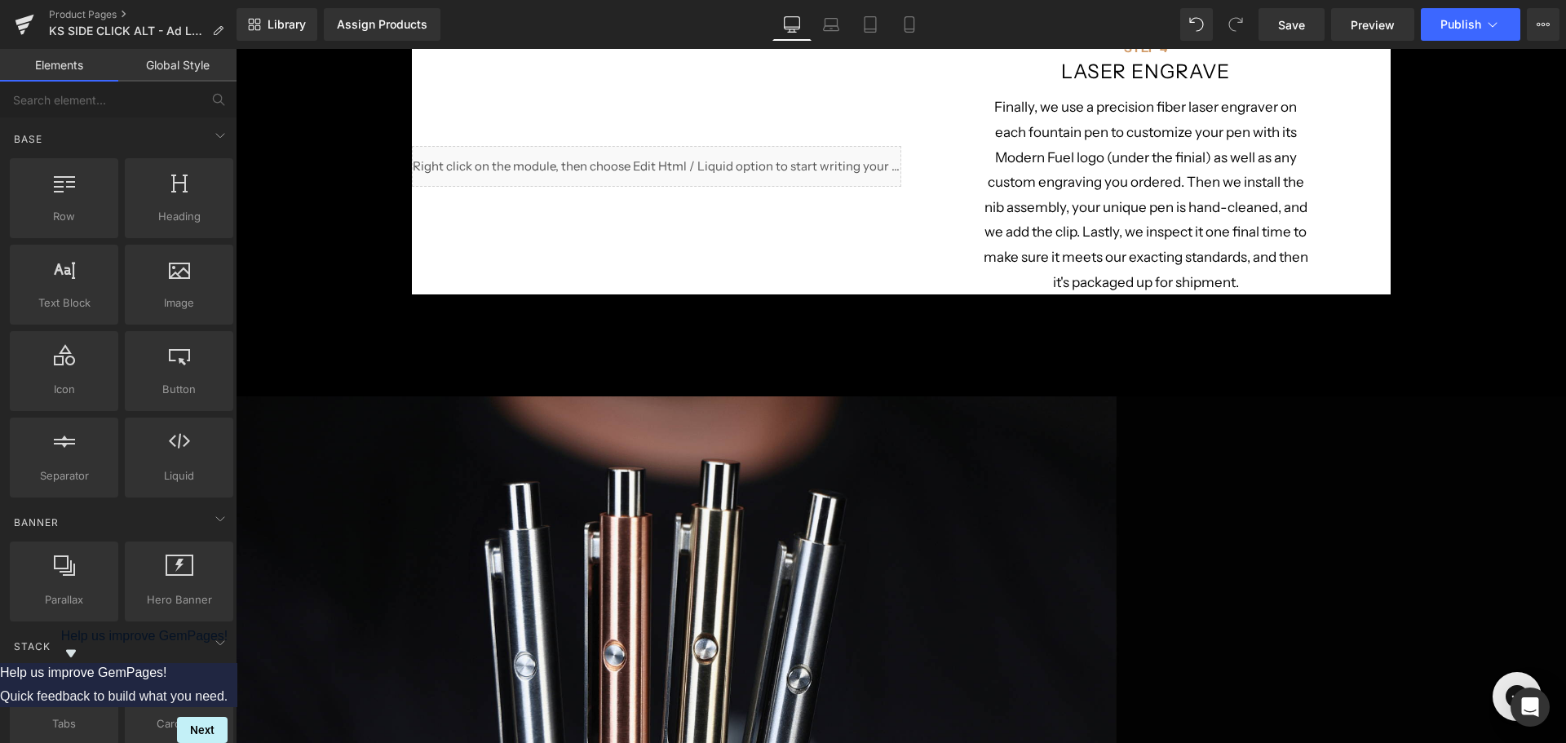
scroll to position [5628, 0]
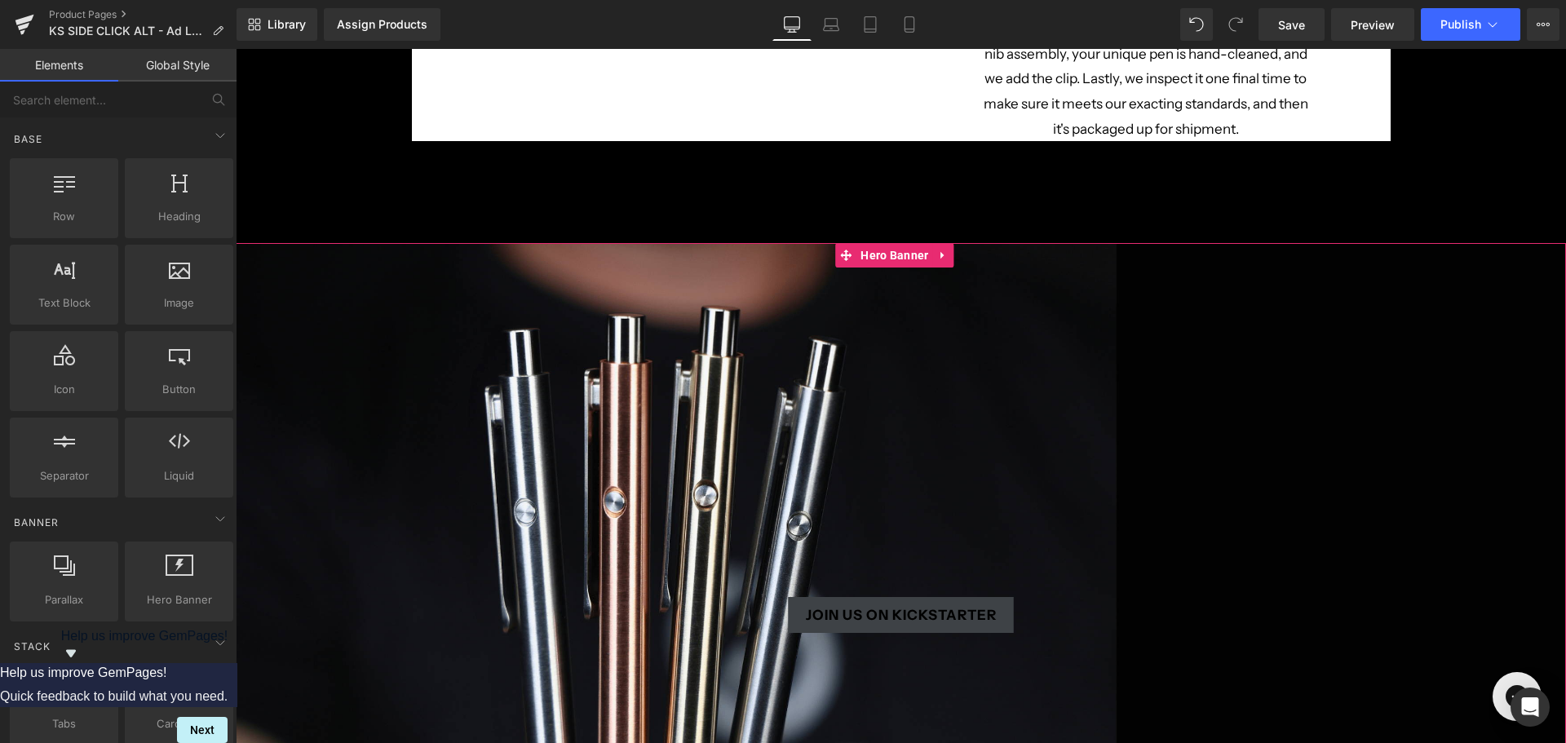
click at [967, 607] on span "JOIN US ON KICKSTARTER" at bounding box center [901, 615] width 191 height 16
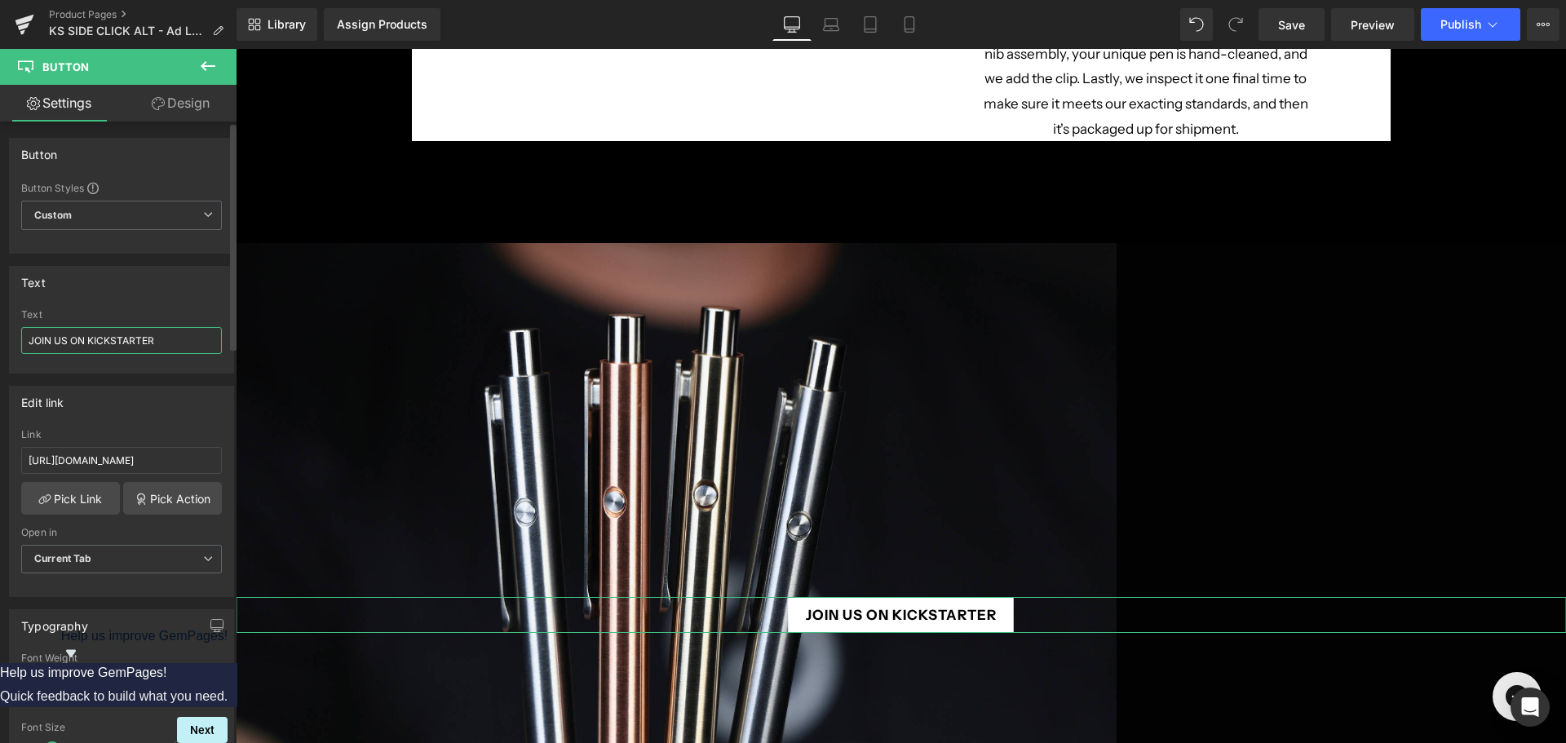
click at [144, 339] on input "JOIN US ON KICKSTARTER" at bounding box center [121, 340] width 201 height 27
type input "ORDER NOW"
click at [197, 281] on div "Text" at bounding box center [122, 282] width 224 height 31
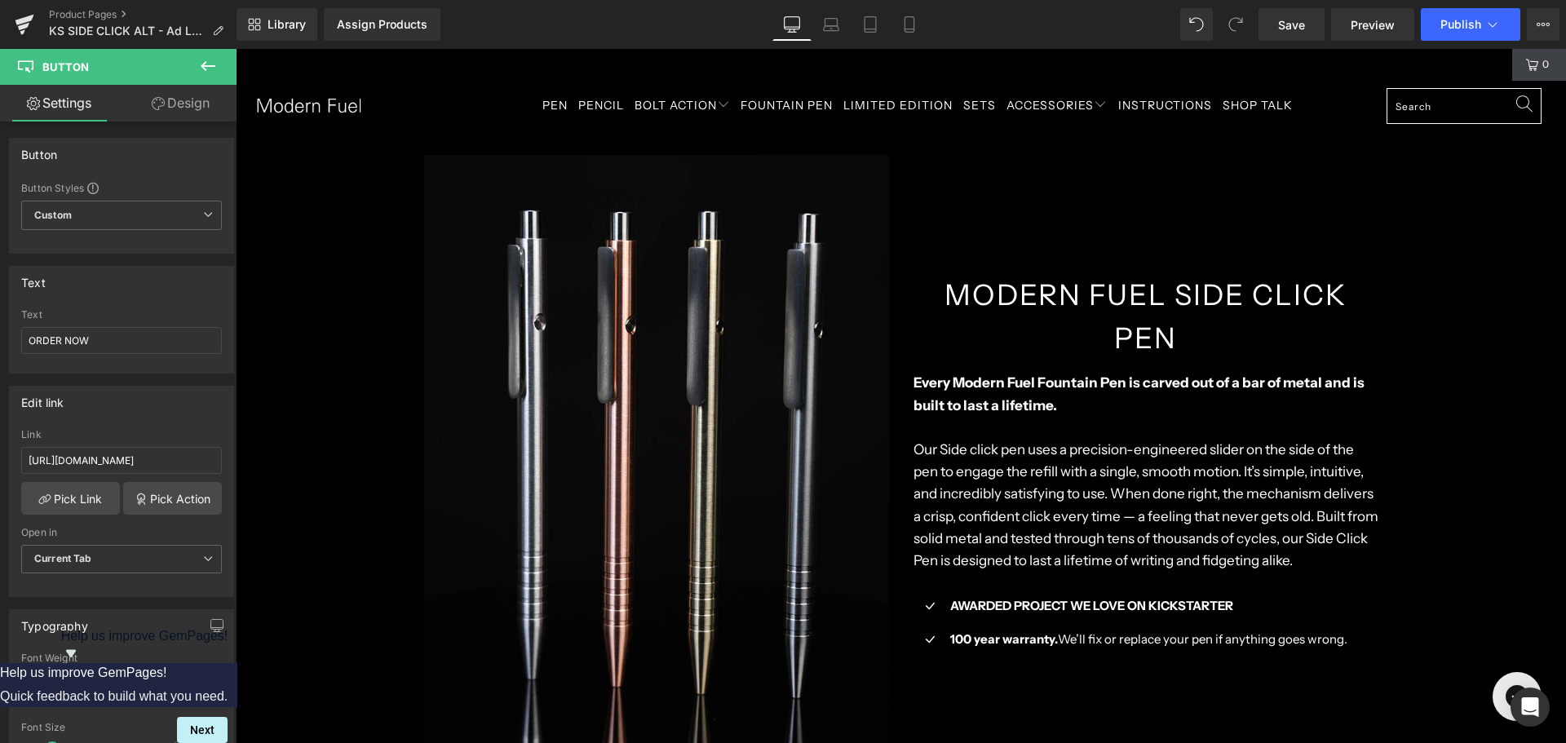
scroll to position [0, 0]
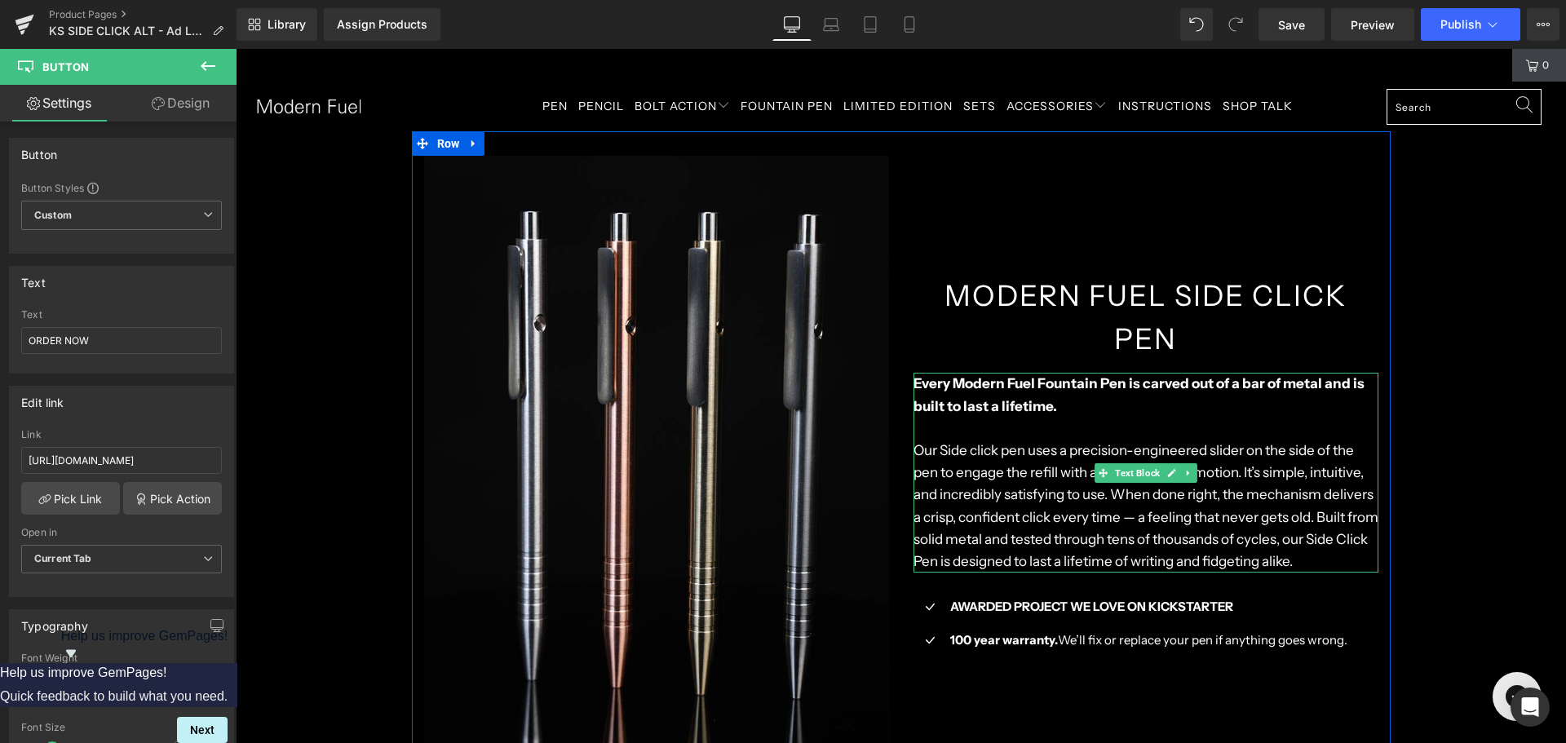
click at [1097, 391] on strong "Every Modern Fuel Fountain Pen is carved out of a bar of metal and is built to …" at bounding box center [1139, 394] width 451 height 38
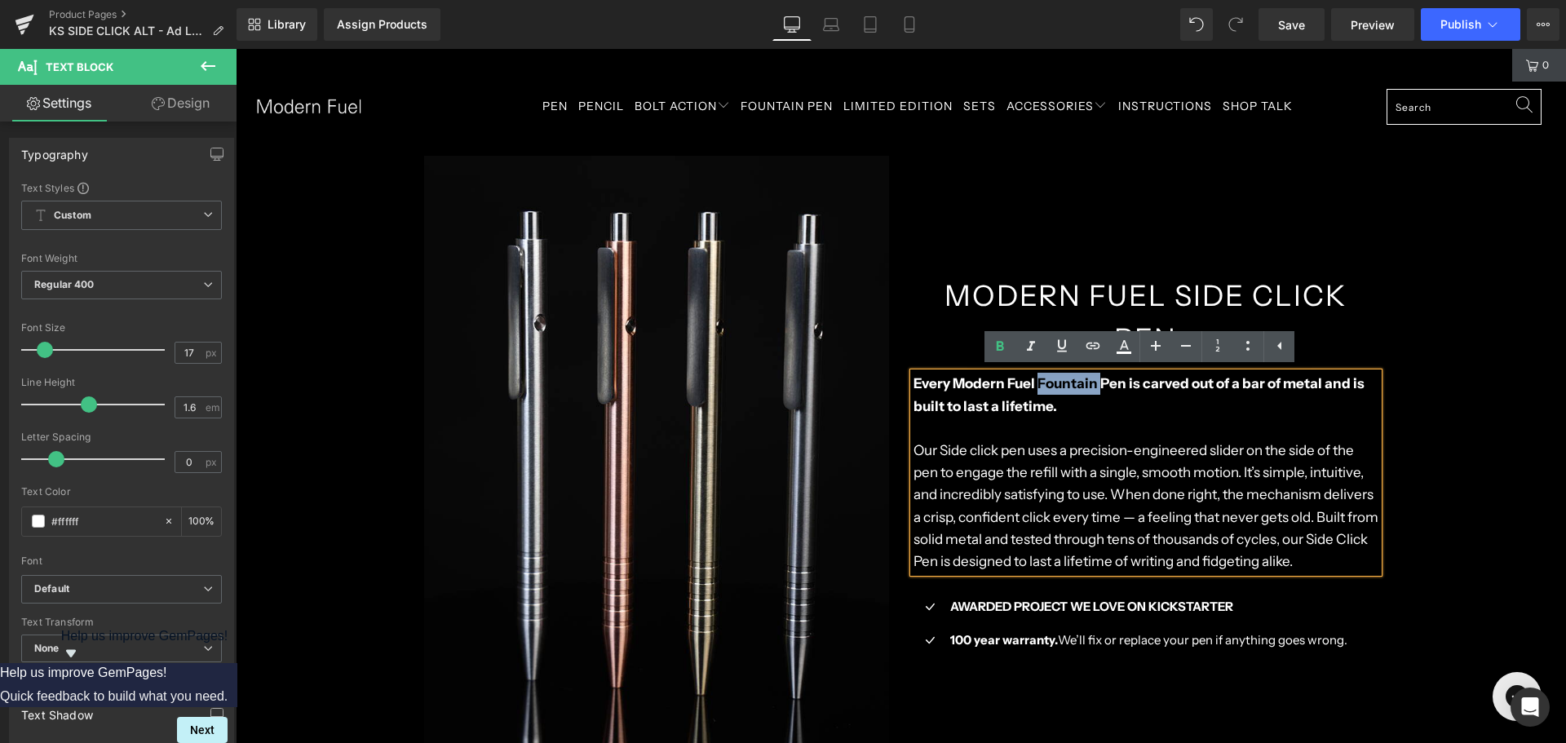
drag, startPoint x: 1093, startPoint y: 383, endPoint x: 1034, endPoint y: 376, distance: 59.9
click at [1034, 376] on strong "Every Modern Fuel Fountain Pen is carved out of a bar of metal and is built to …" at bounding box center [1139, 394] width 451 height 38
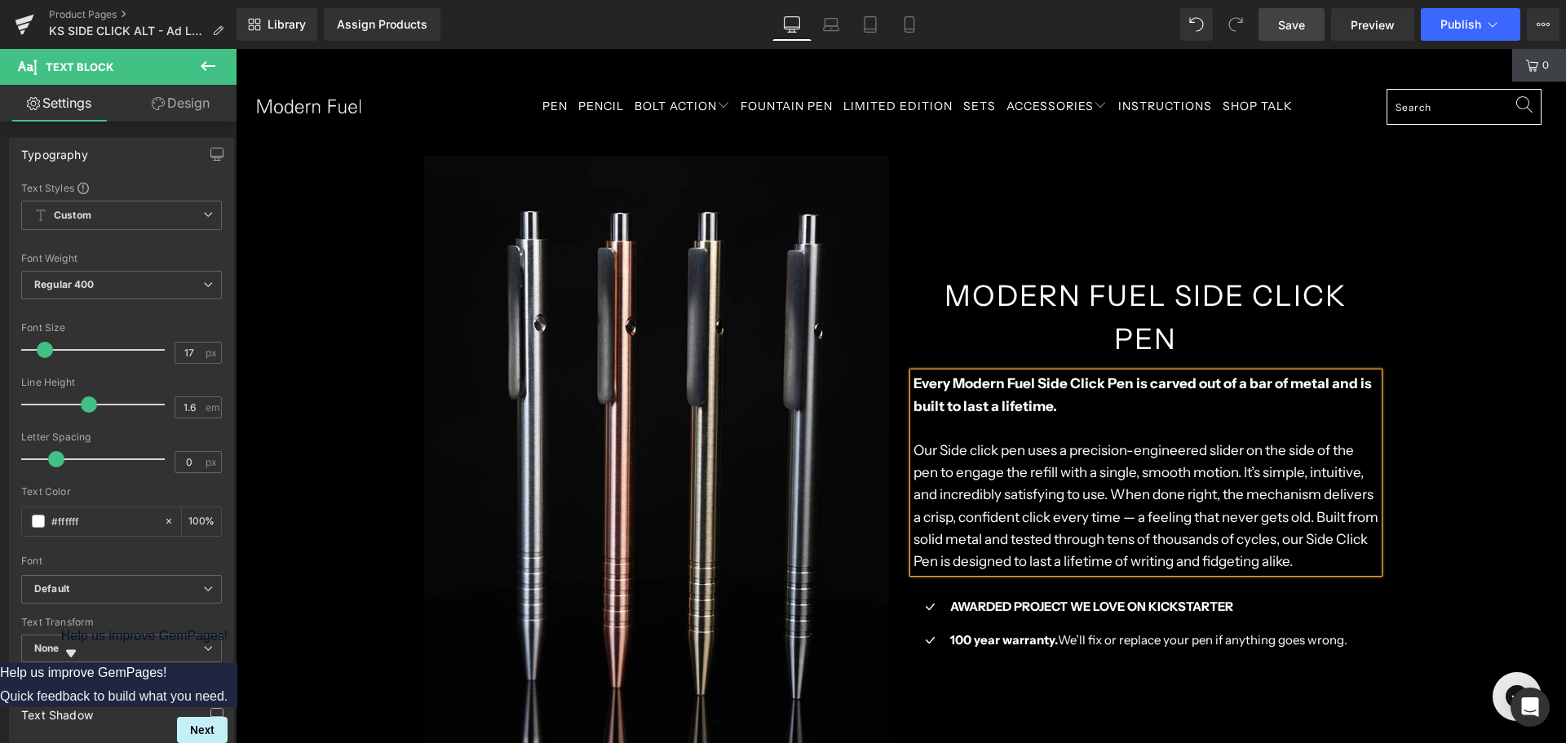
click at [1273, 24] on link "Save" at bounding box center [1292, 24] width 66 height 33
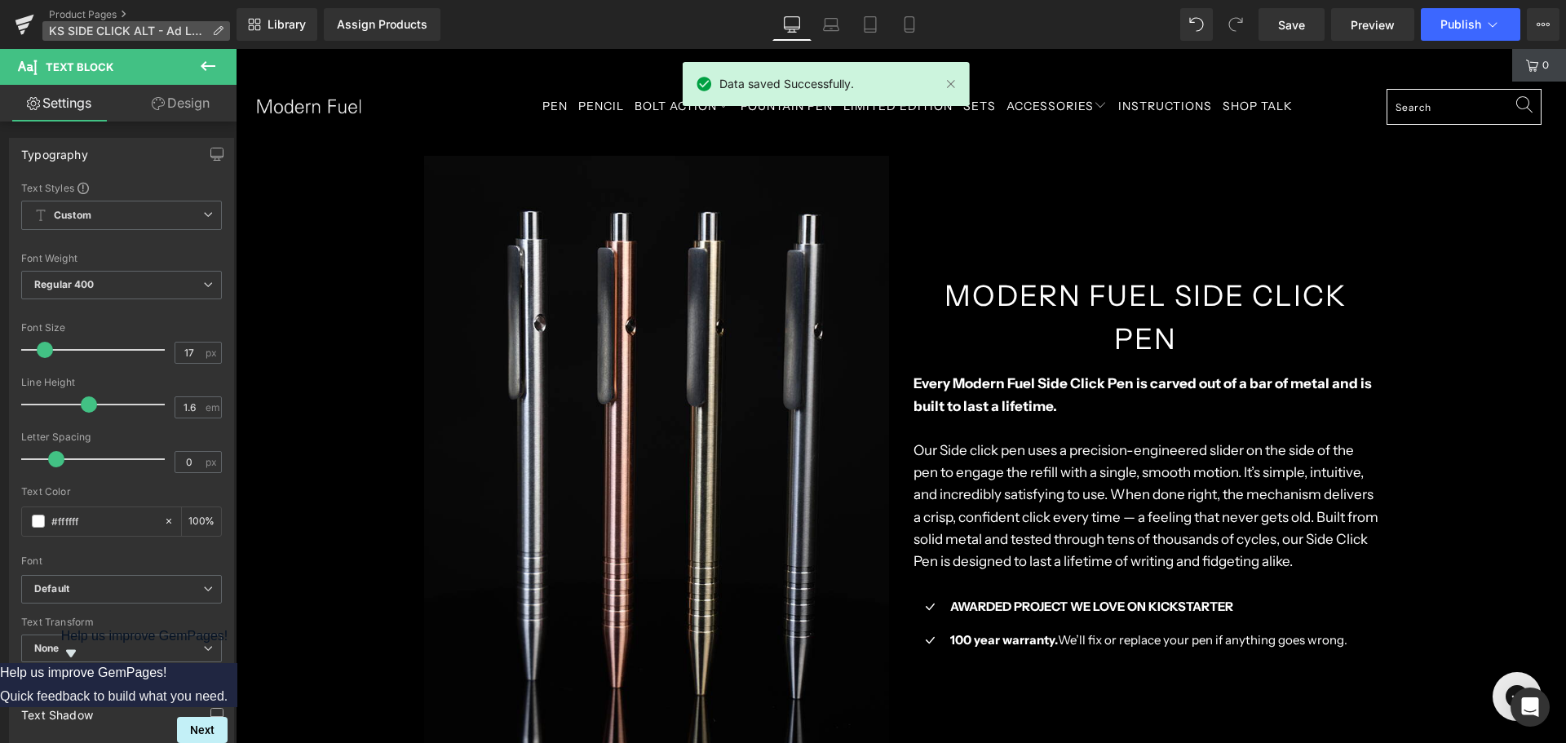
click at [213, 30] on icon at bounding box center [217, 30] width 11 height 11
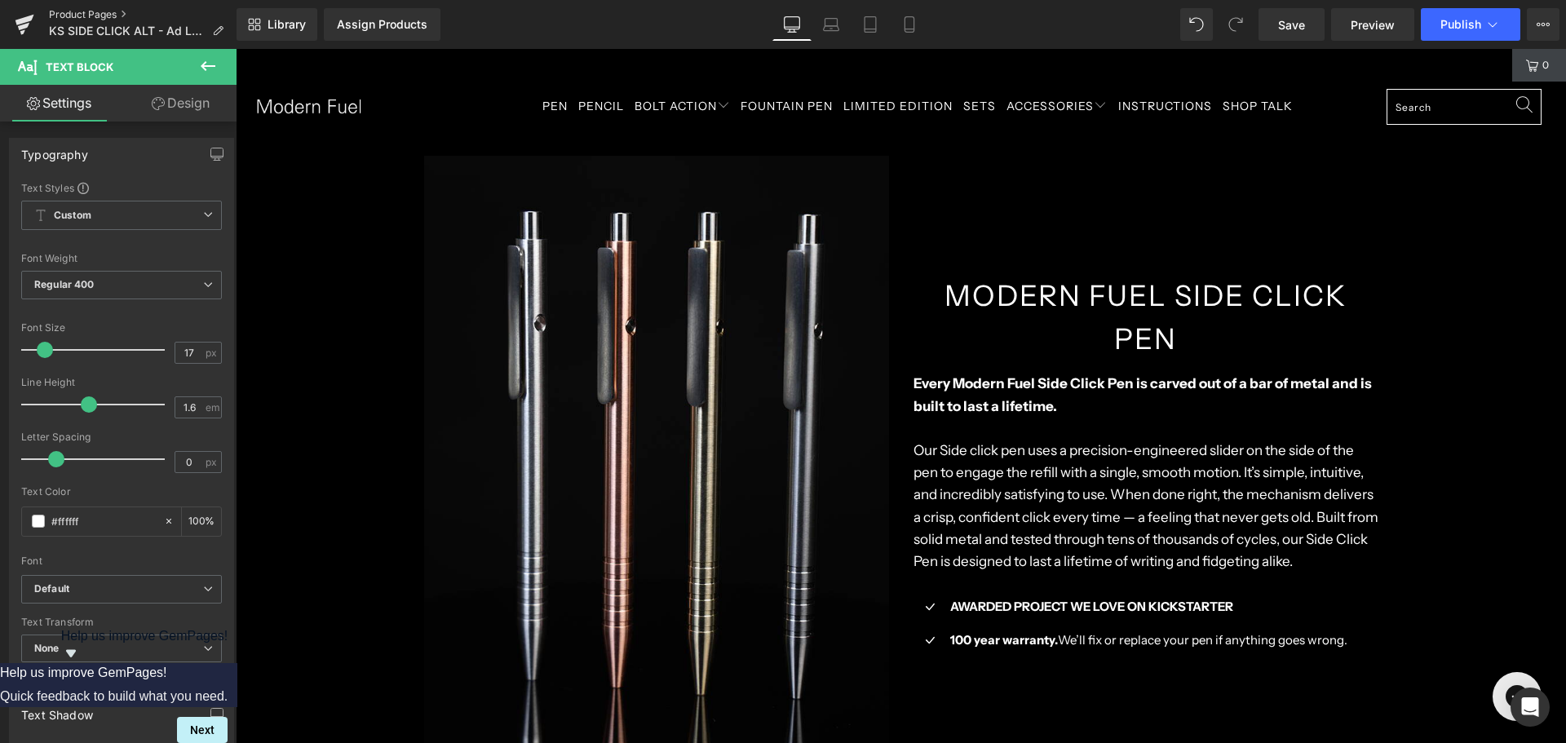
click at [76, 14] on link "Product Pages" at bounding box center [143, 14] width 188 height 13
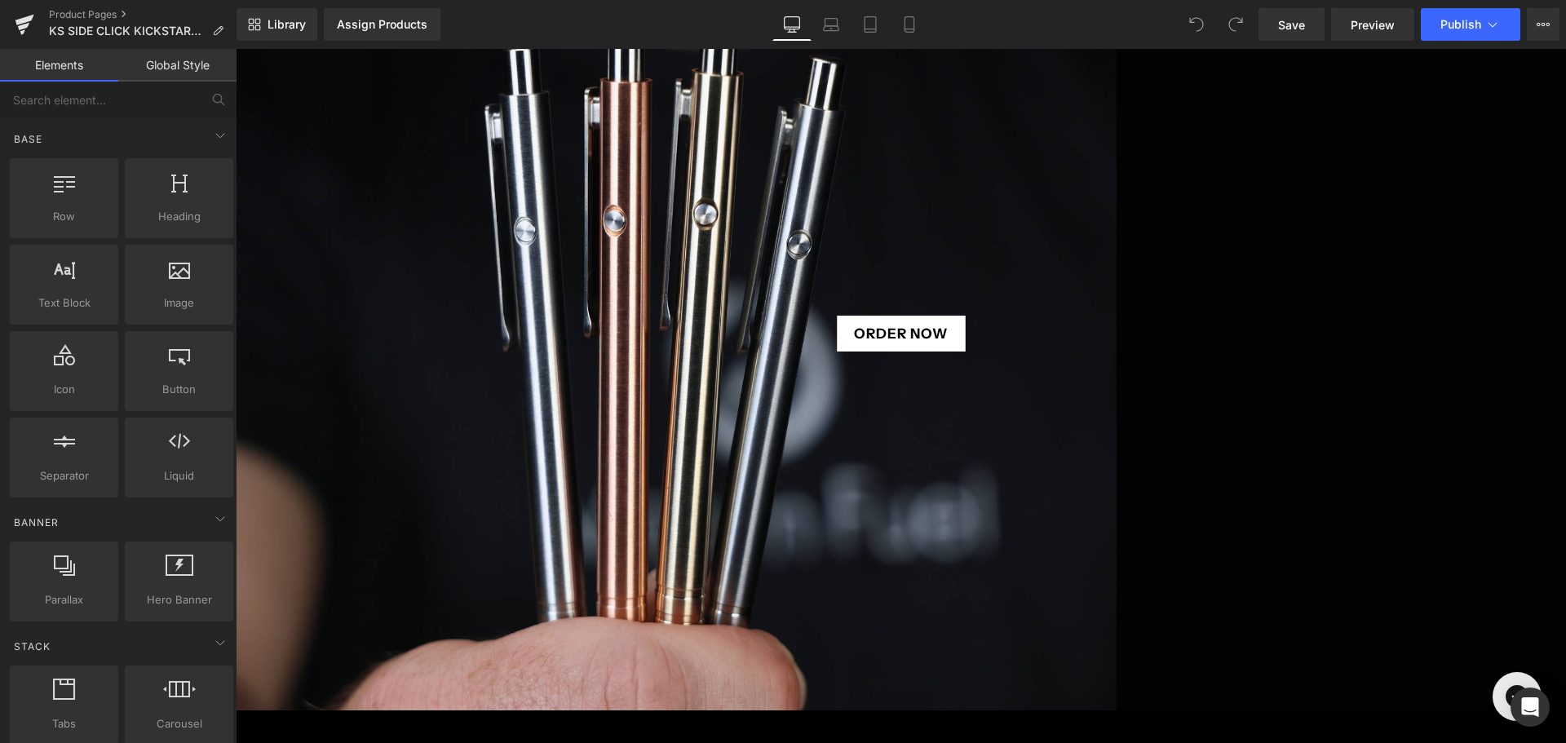
scroll to position [7423, 0]
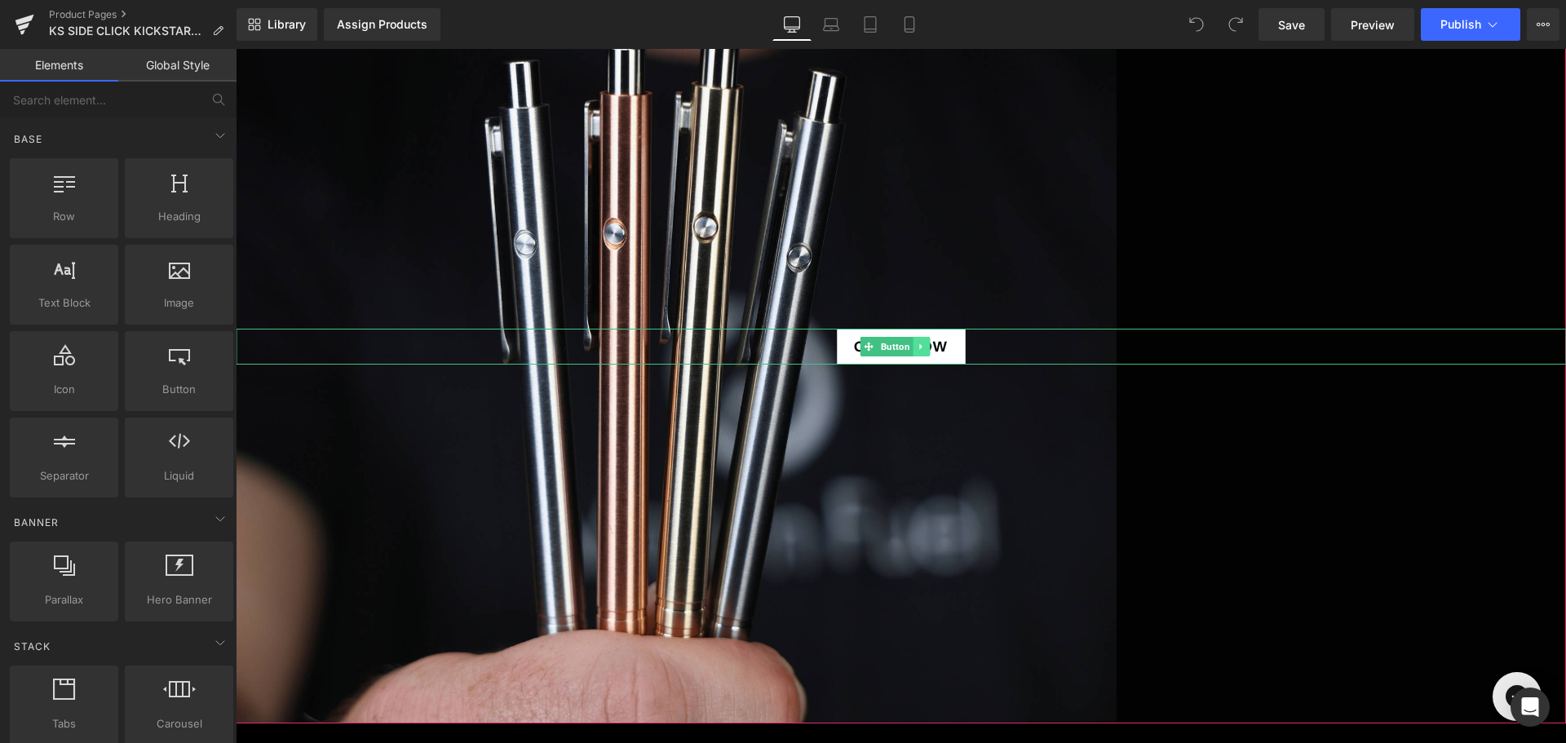
click at [928, 356] on link at bounding box center [921, 347] width 17 height 20
click at [936, 425] on div "ORDER NOW Button" at bounding box center [901, 349] width 1330 height 749
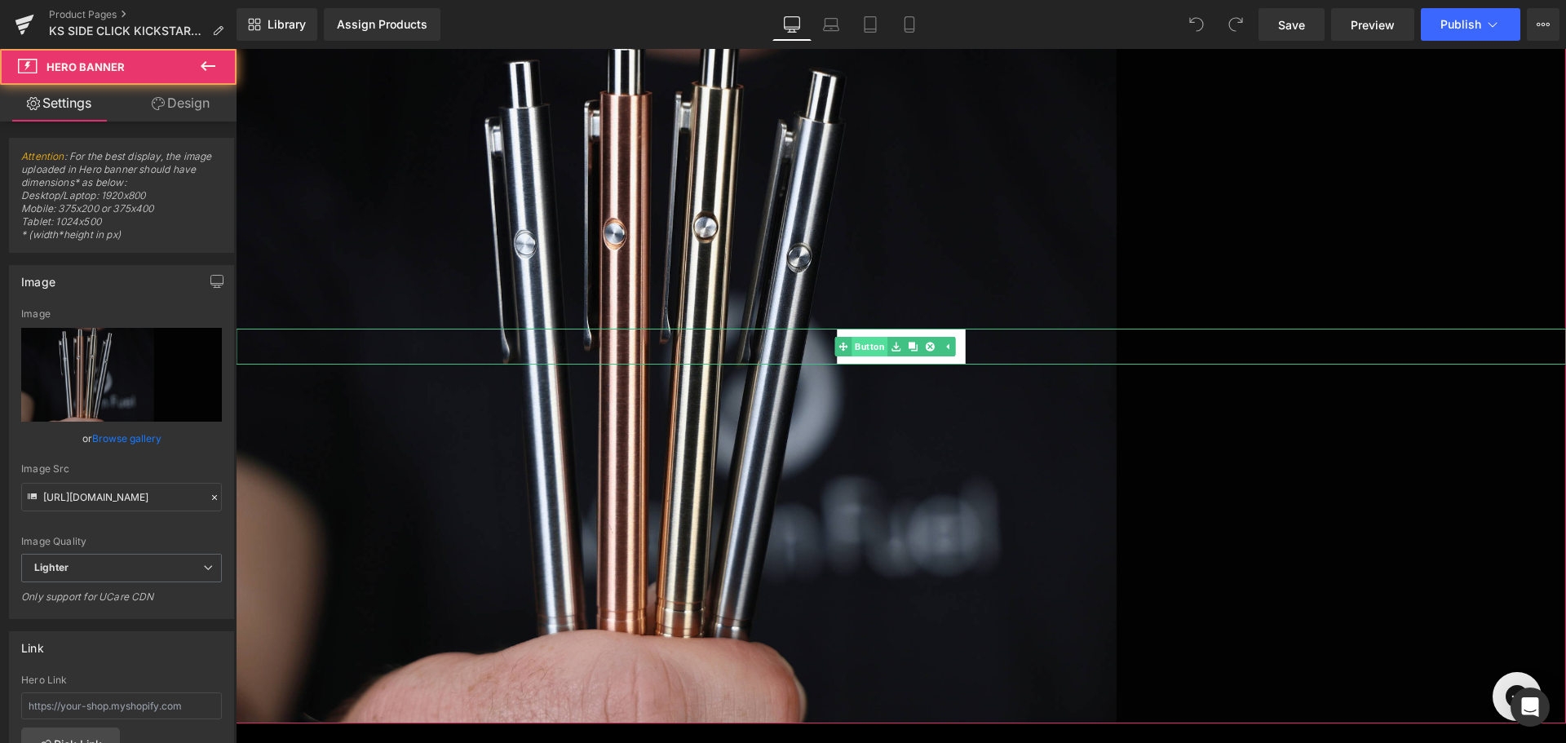
click at [874, 356] on link "Button" at bounding box center [860, 347] width 53 height 20
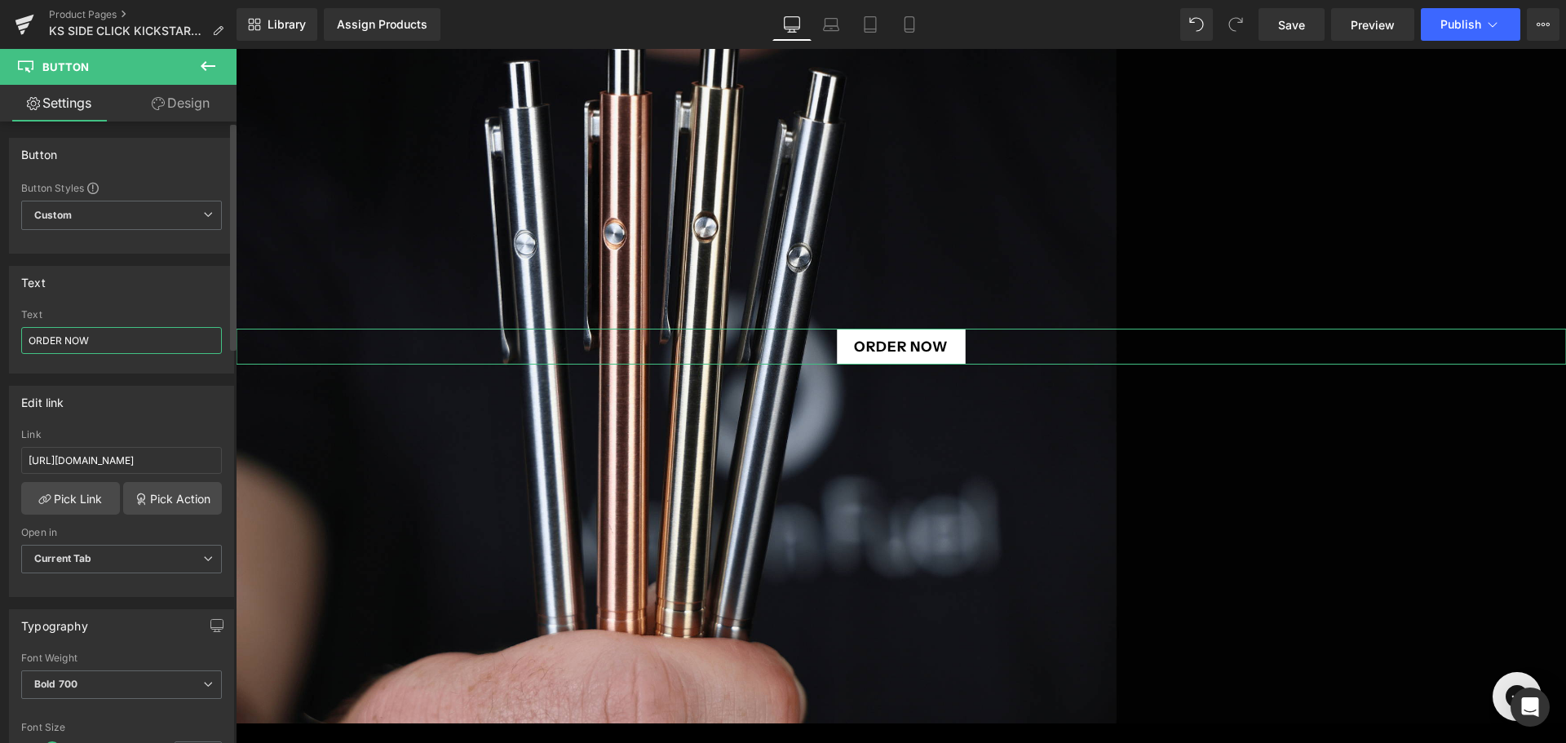
click at [109, 350] on input "ORDER NOW" at bounding box center [121, 340] width 201 height 27
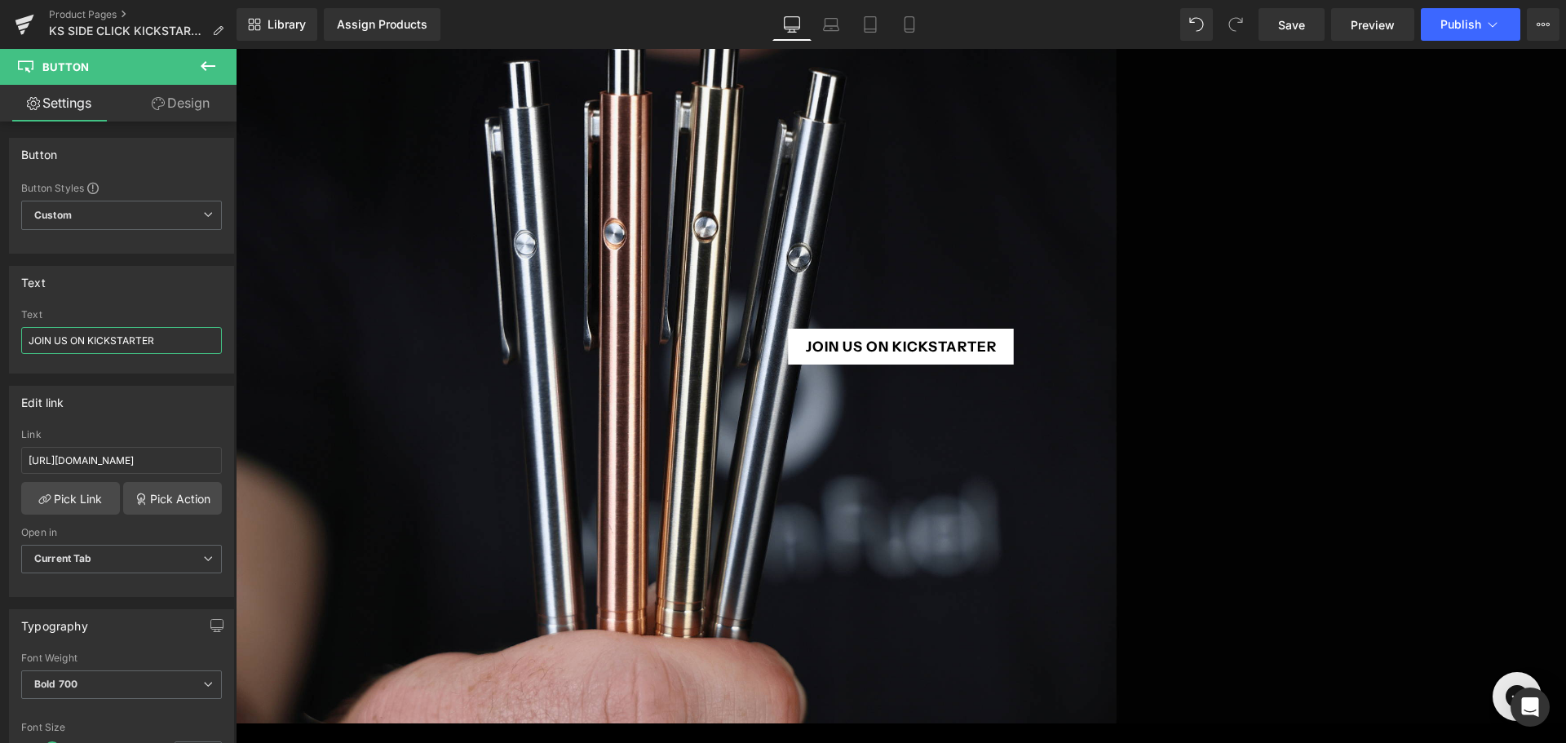
type input "JOIN US ON KICKSTARTER"
click at [125, 445] on div "Link https://www.kickstarter.com/projects/modern-fuel/a-minimalist-machined-sid…" at bounding box center [121, 455] width 201 height 53
click at [125, 460] on input "https://www.kickstarter.com/projects/modern-fuel/a-minimalist-machined-side-cli…" at bounding box center [121, 460] width 201 height 27
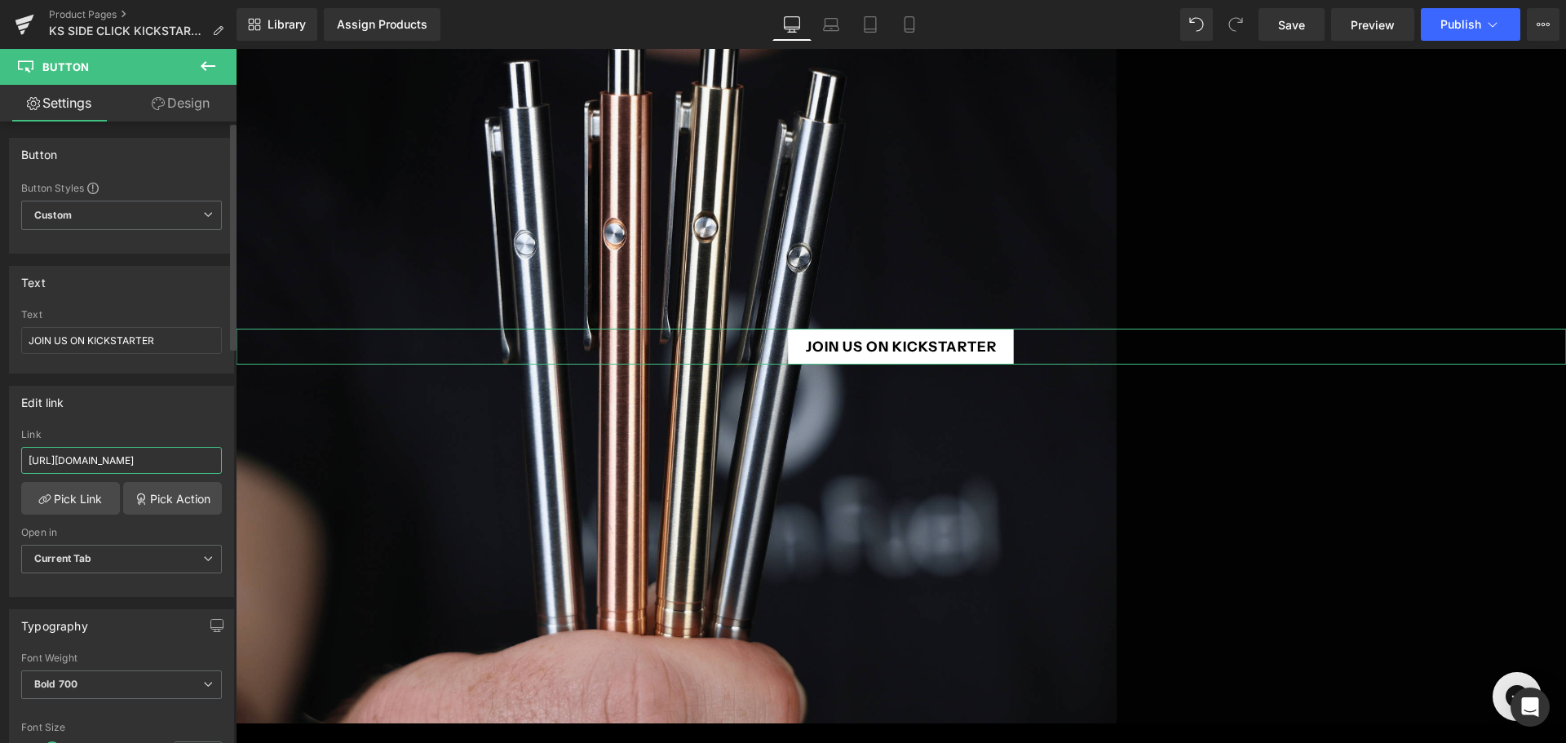
click at [125, 460] on input "https://www.kickstarter.com/projects/modern-fuel/a-minimalist-machined-side-cli…" at bounding box center [121, 460] width 201 height 27
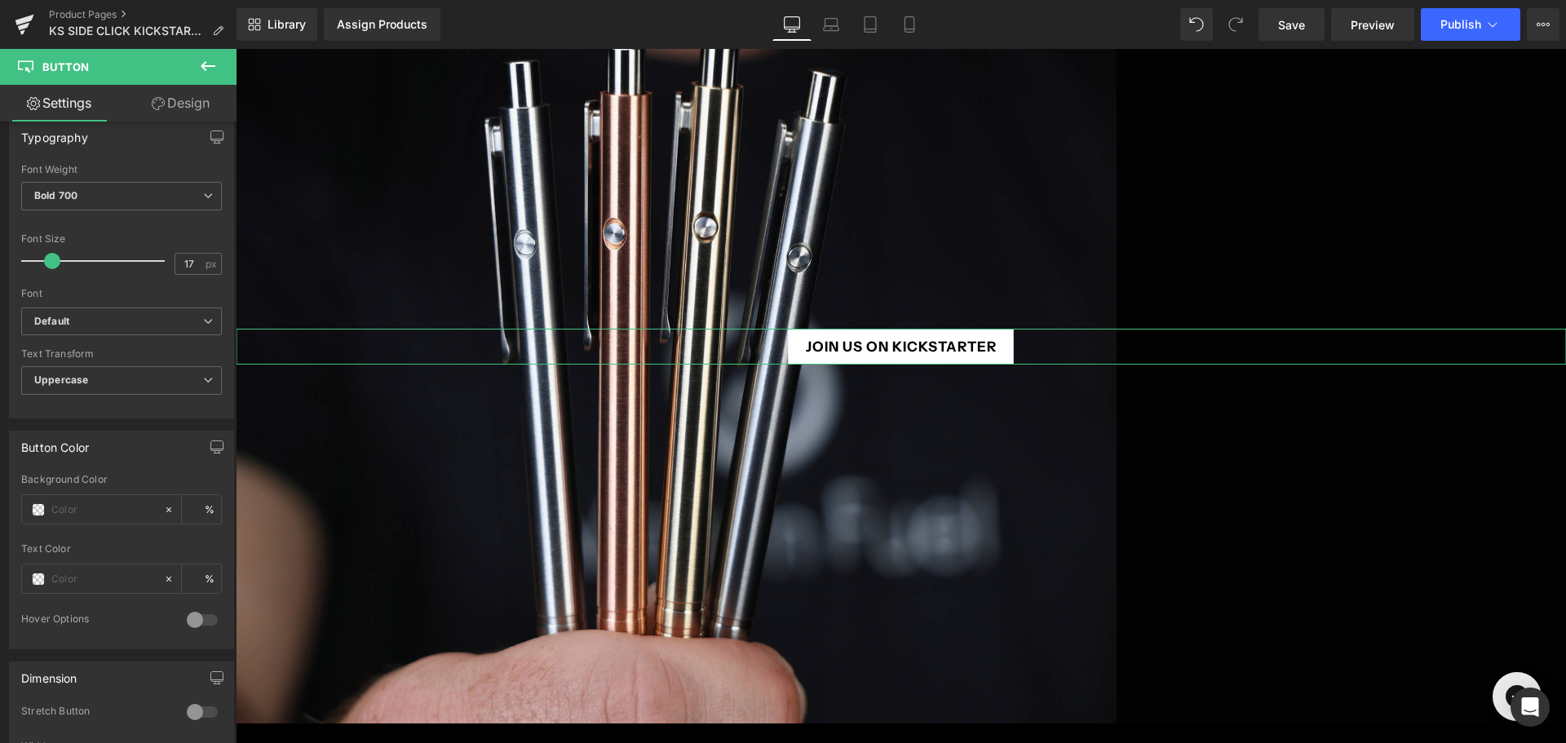
scroll to position [489, 0]
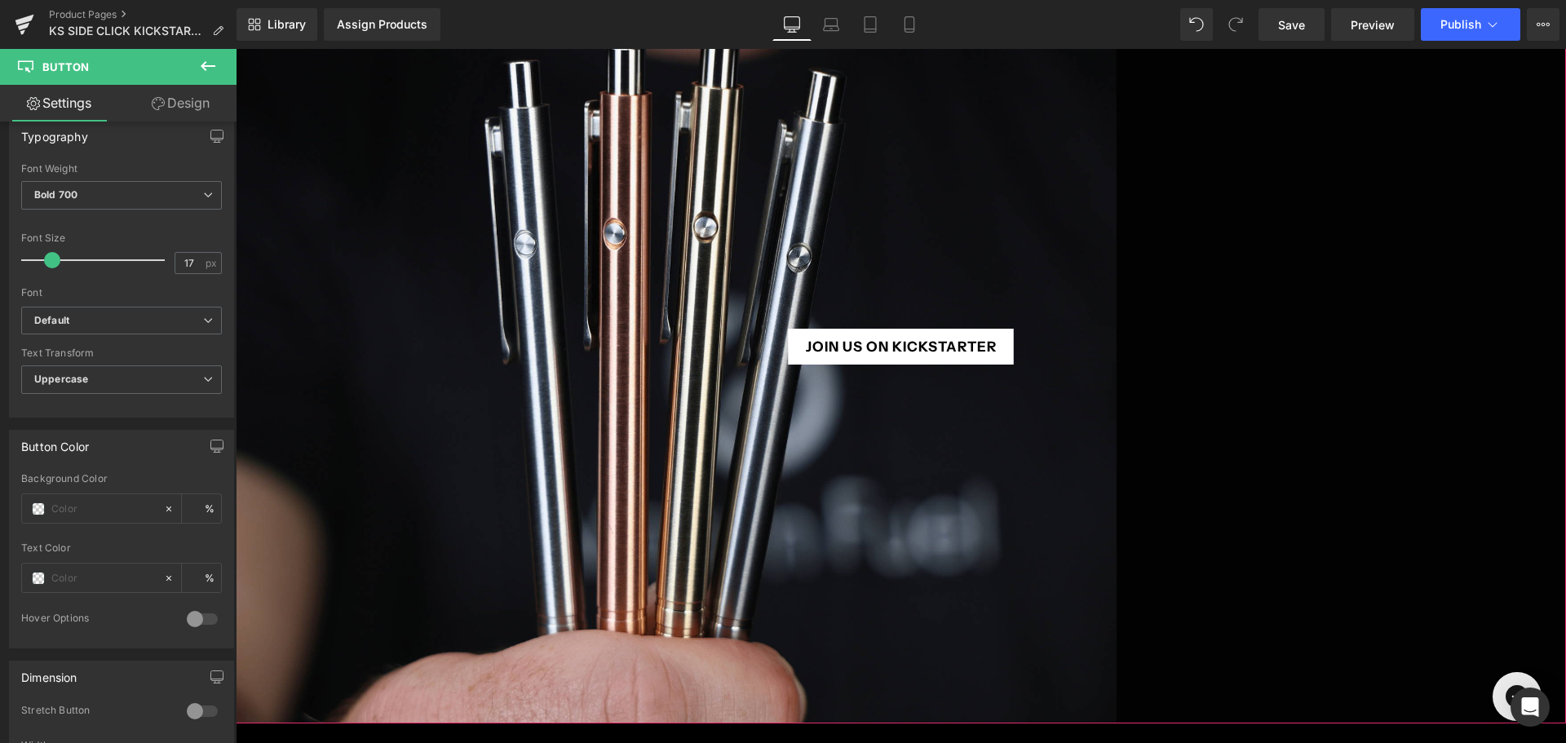
click at [613, 295] on div "JOIN US ON KICKSTARTER Button" at bounding box center [901, 349] width 1330 height 749
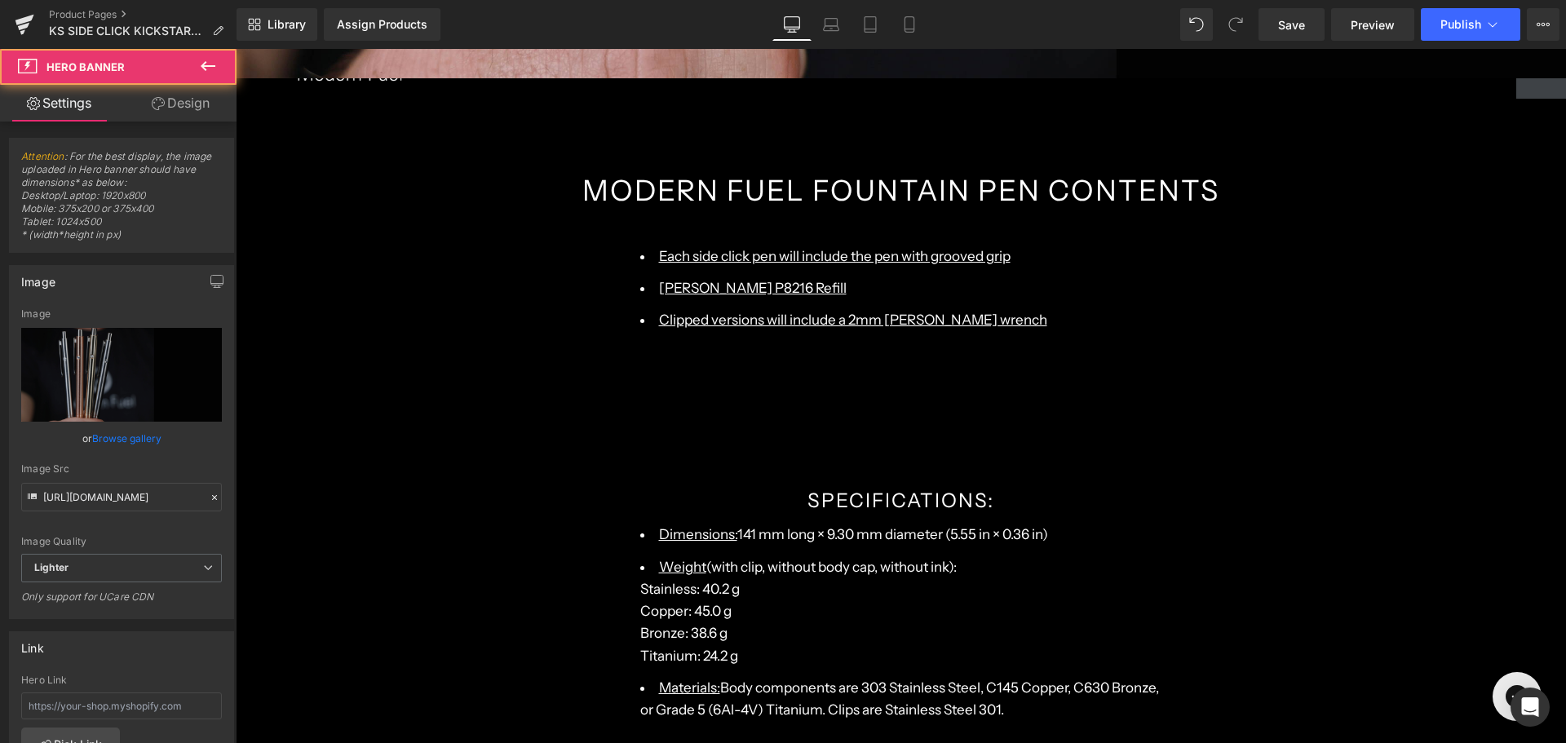
scroll to position [8157, 0]
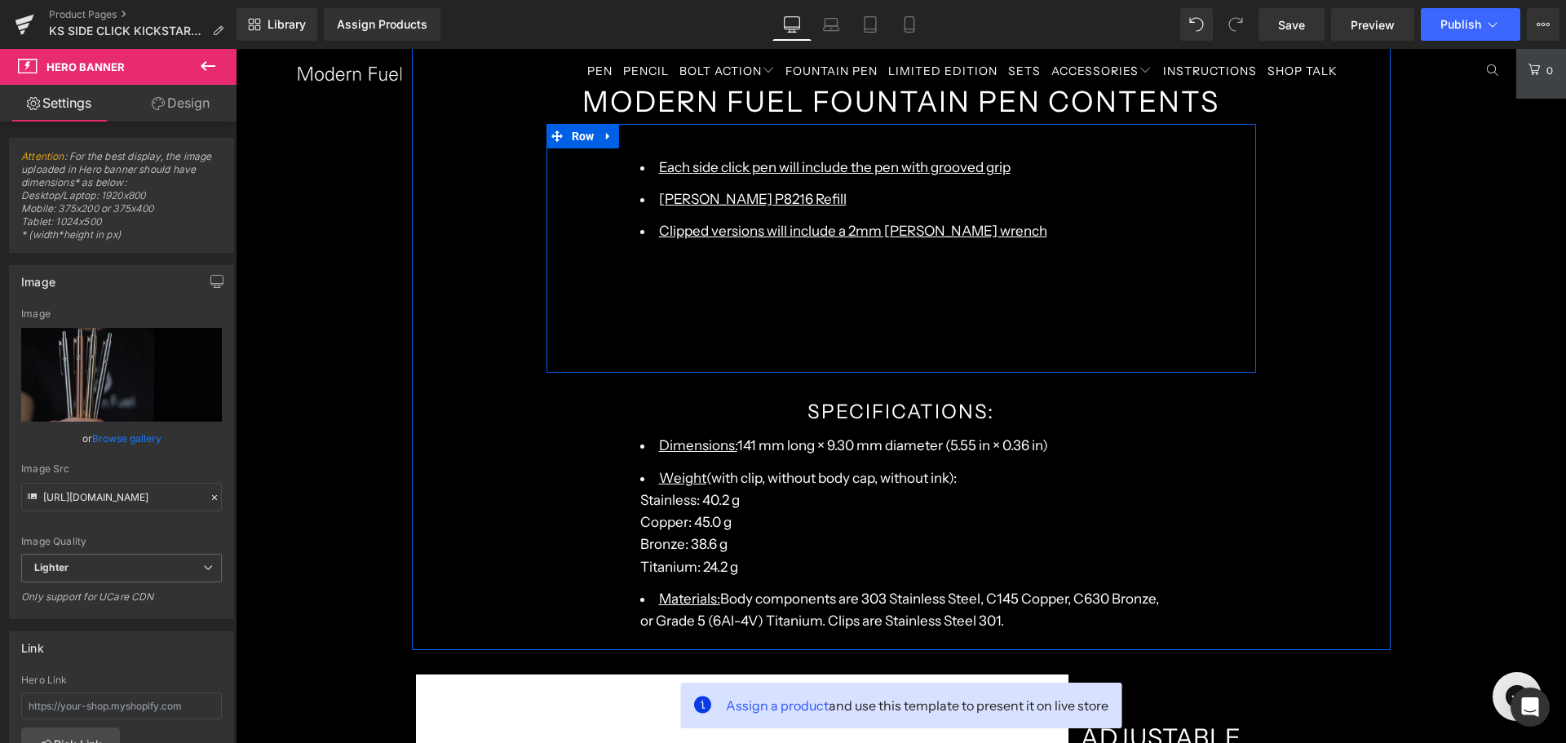
click at [799, 287] on div "Each side click pen will include the pen with grooved grip Schmidt P8216 Refill…" at bounding box center [902, 249] width 710 height 250
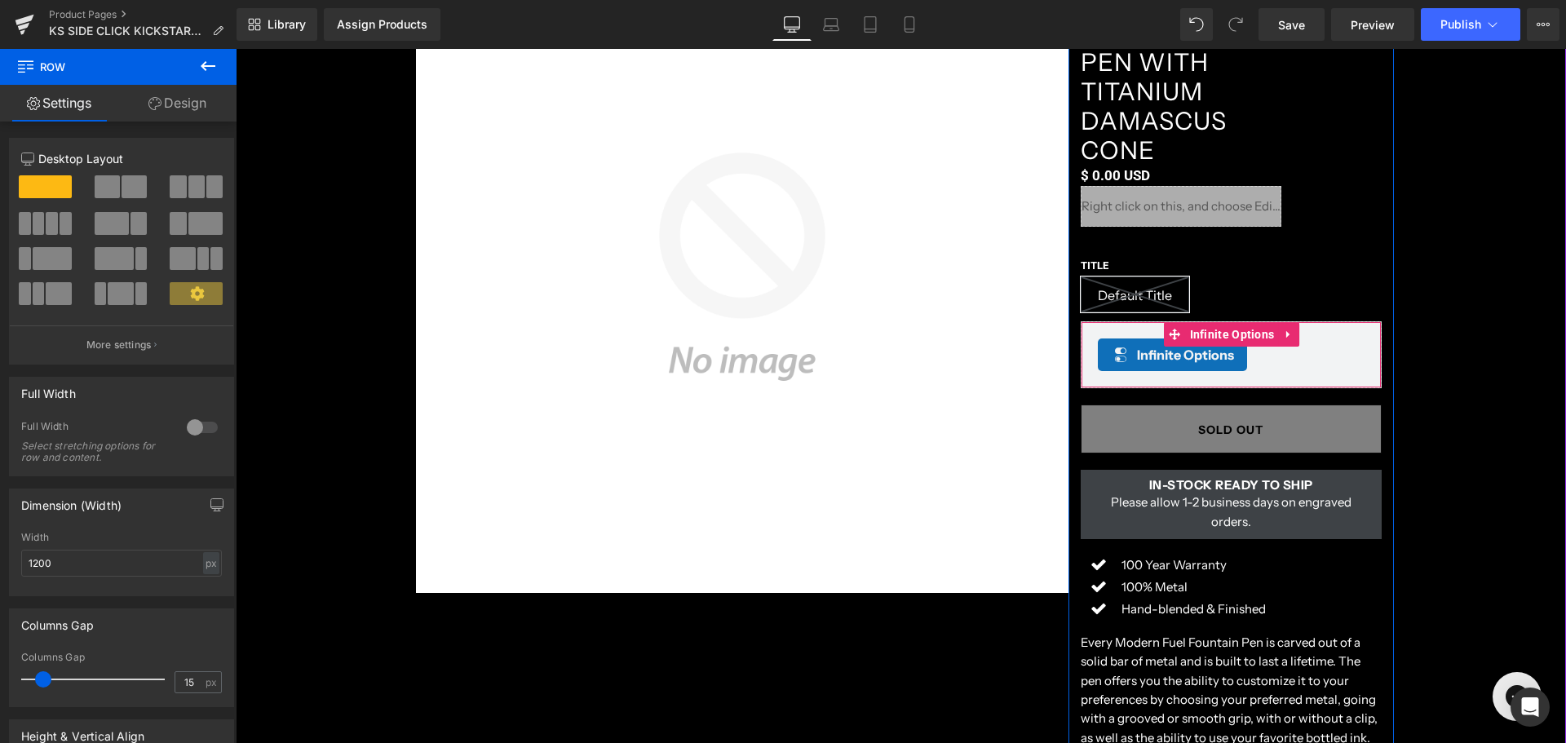
scroll to position [8647, 0]
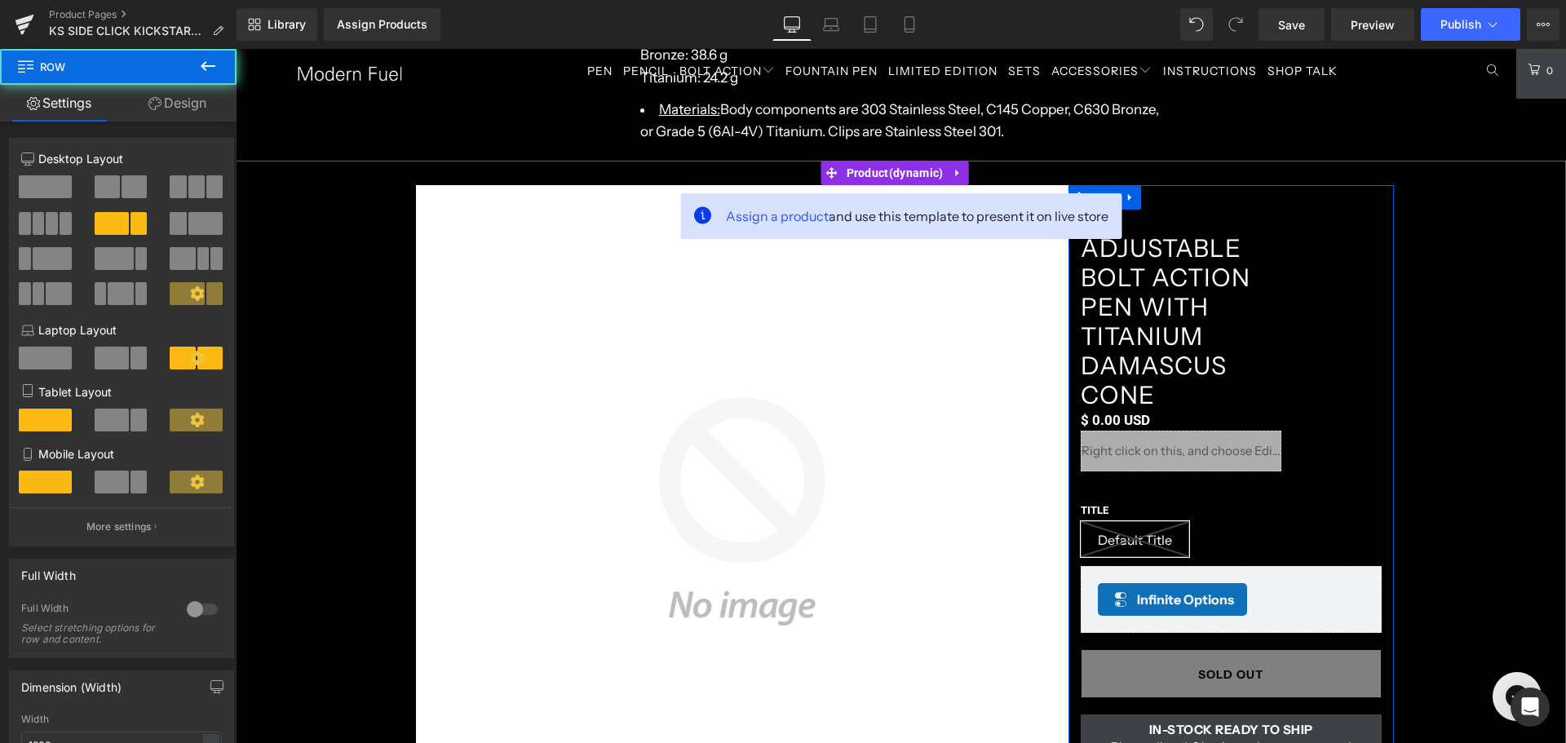
click at [1279, 324] on div "Adjustable Bolt Action Pen with Titanium Damascus Cone (P) Title $ 0.00 USD (P)…" at bounding box center [1232, 345] width 302 height 270
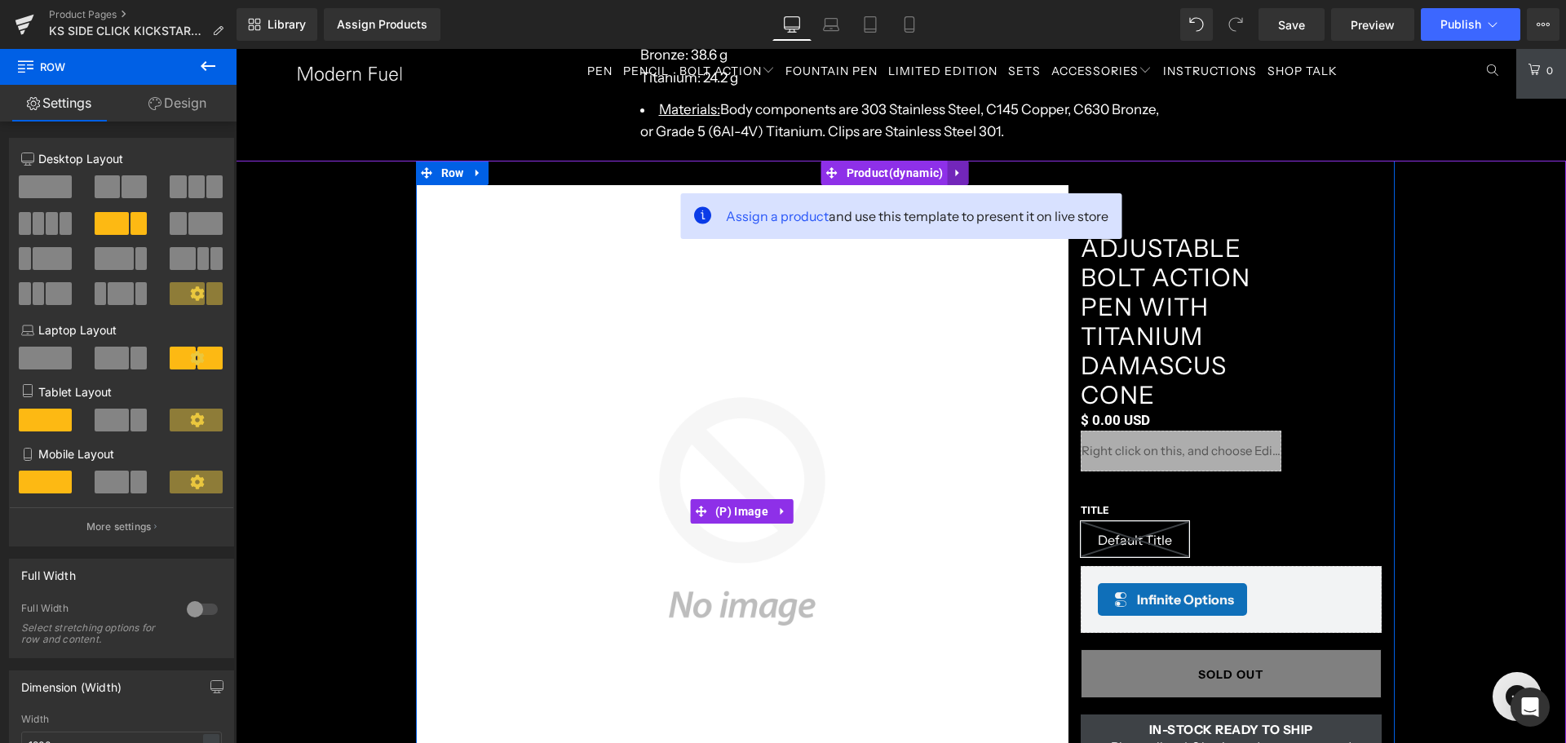
click at [953, 179] on icon at bounding box center [957, 173] width 11 height 12
click at [968, 179] on icon at bounding box center [968, 172] width 11 height 11
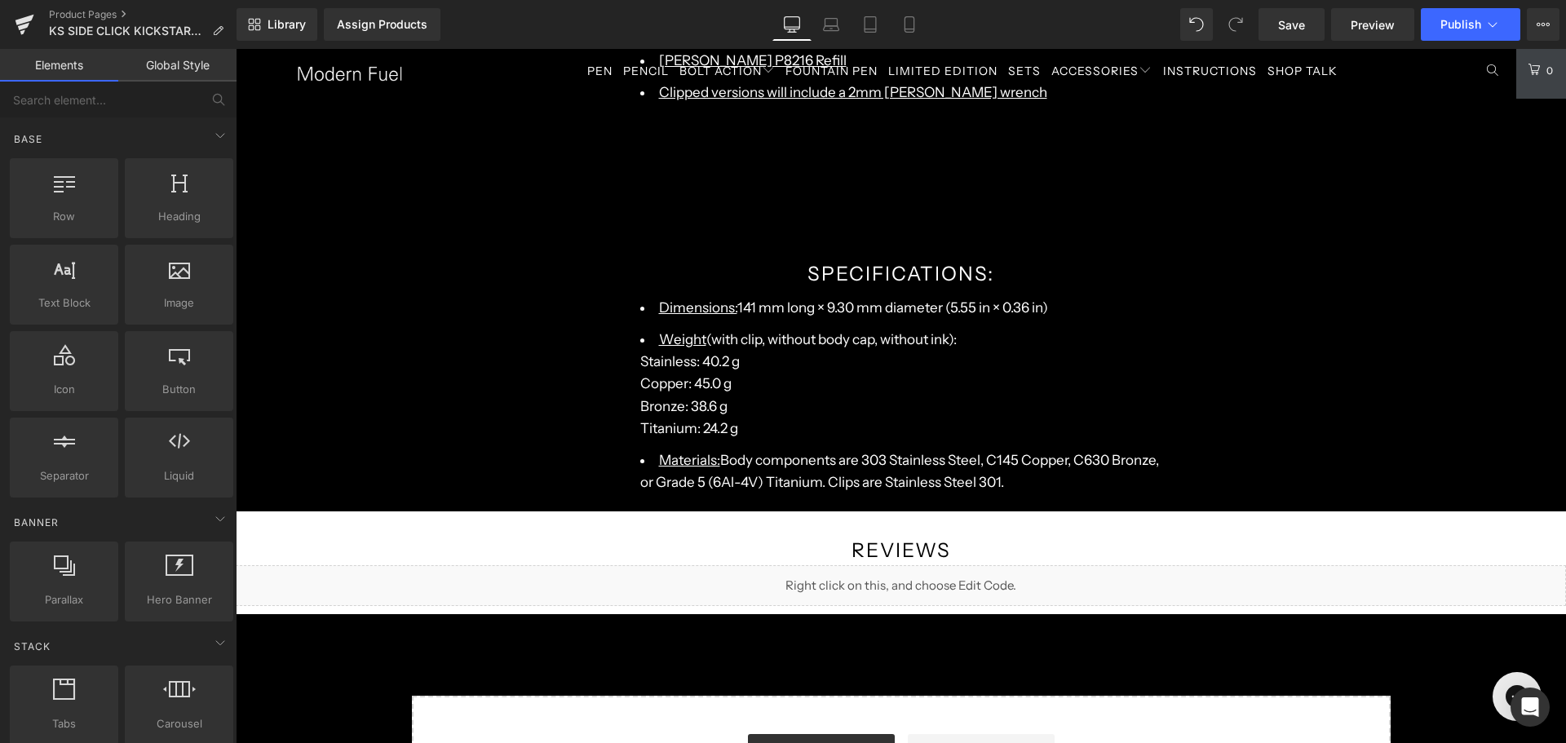
scroll to position [6443, 0]
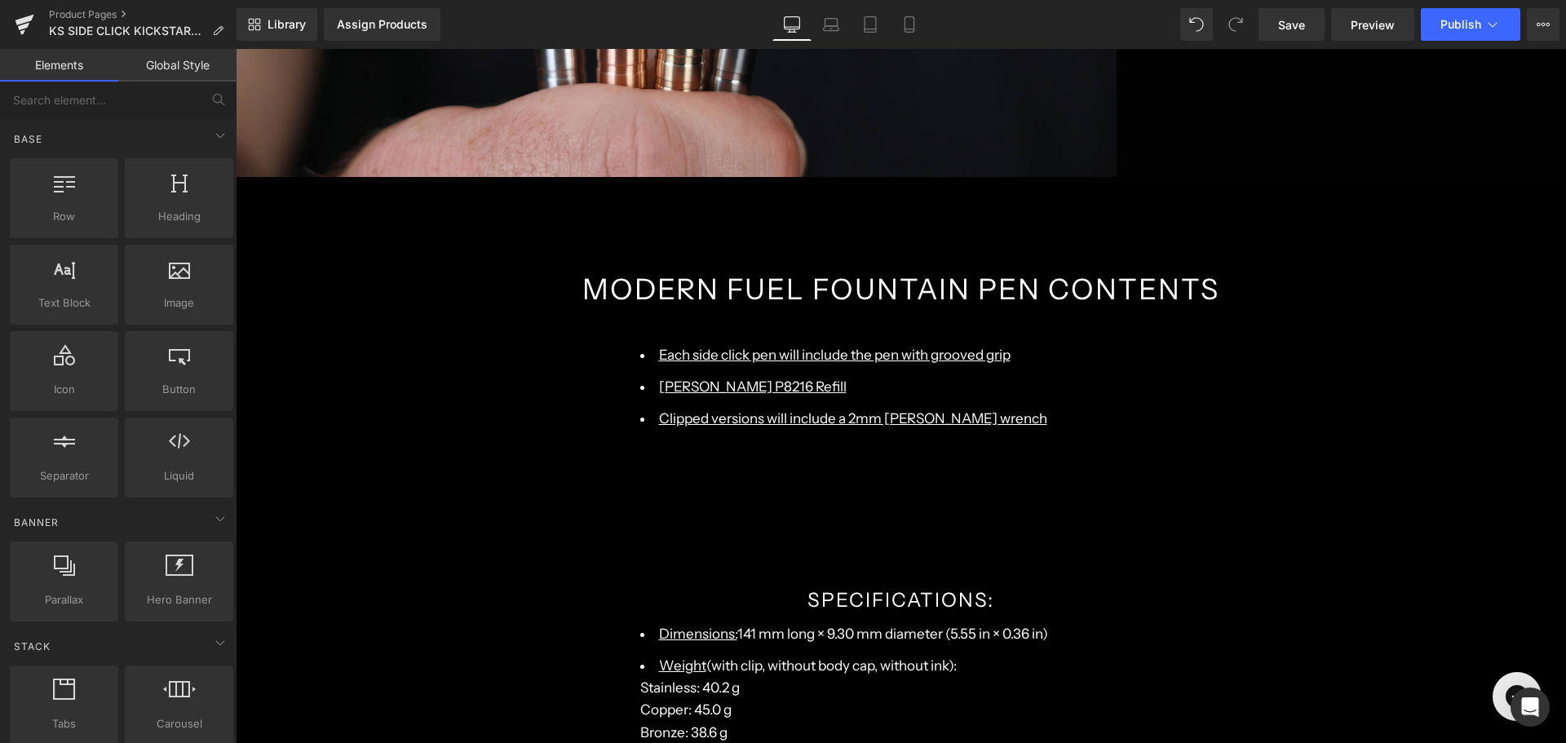
click at [871, 469] on div "Each side click pen will include the pen with grooved grip Schmidt P8216 Refill…" at bounding box center [902, 437] width 710 height 250
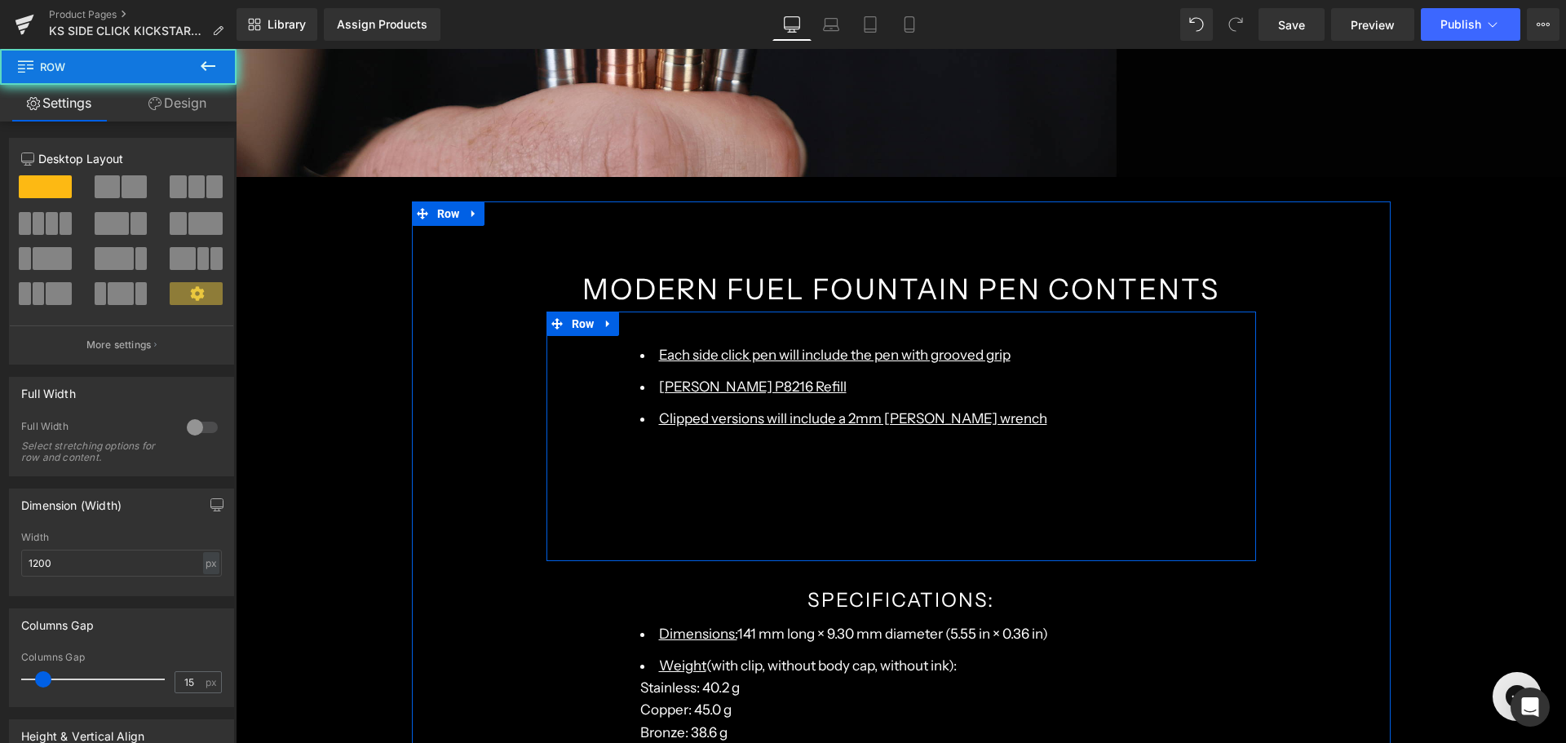
click at [756, 464] on div "Each side click pen will include the pen with grooved grip Schmidt P8216 Refill…" at bounding box center [902, 437] width 710 height 250
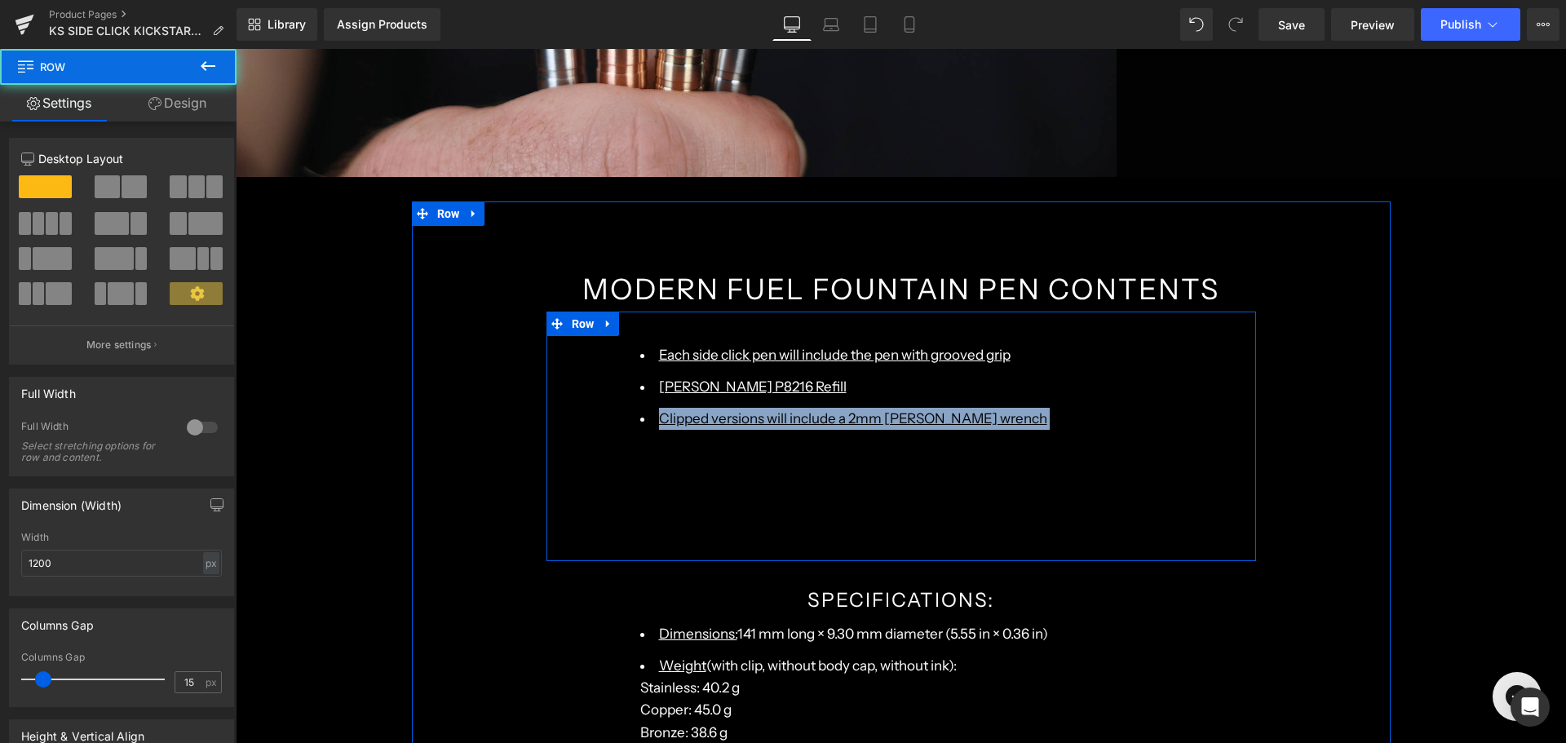
click at [756, 464] on div "Each side click pen will include the pen with grooved grip Schmidt P8216 Refill…" at bounding box center [902, 437] width 710 height 250
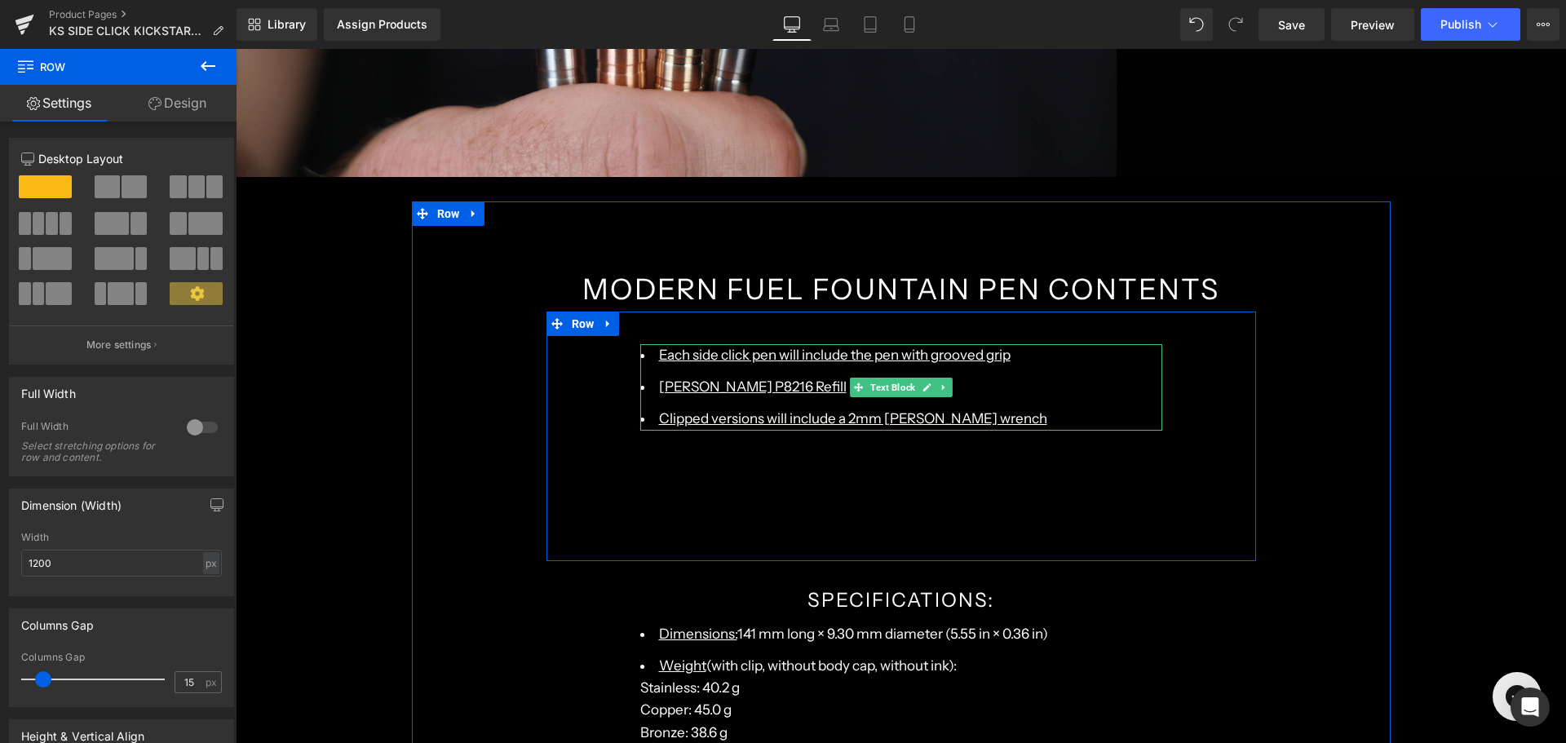
click at [1007, 409] on li "Clipped versions will include a 2mm allen wrench" at bounding box center [901, 419] width 522 height 22
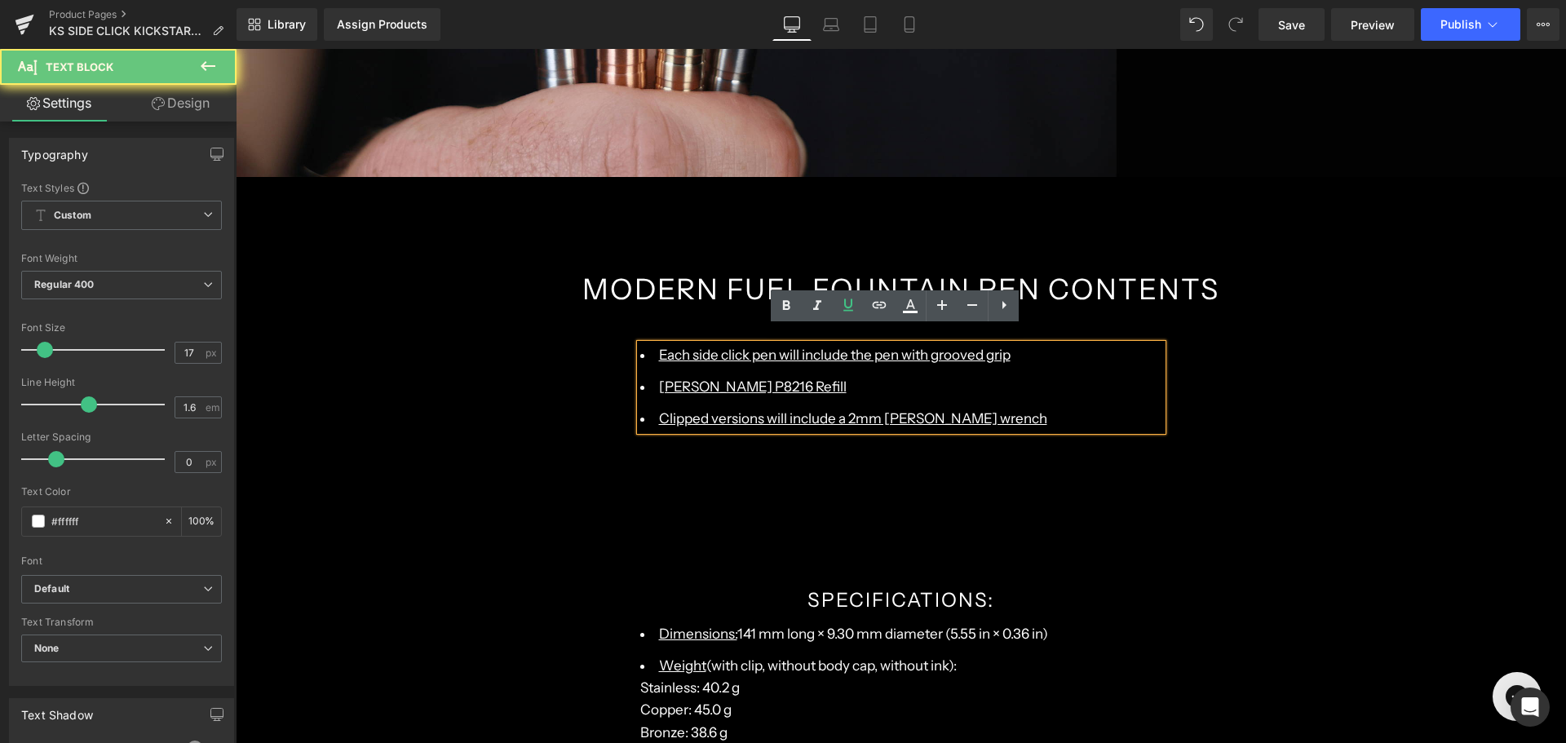
click at [1006, 409] on li "Clipped versions will include a 2mm allen wrench" at bounding box center [901, 419] width 522 height 22
click at [936, 467] on div "Each side click pen will include the pen with grooved grip Schmidt P8216 Refill…" at bounding box center [902, 437] width 710 height 250
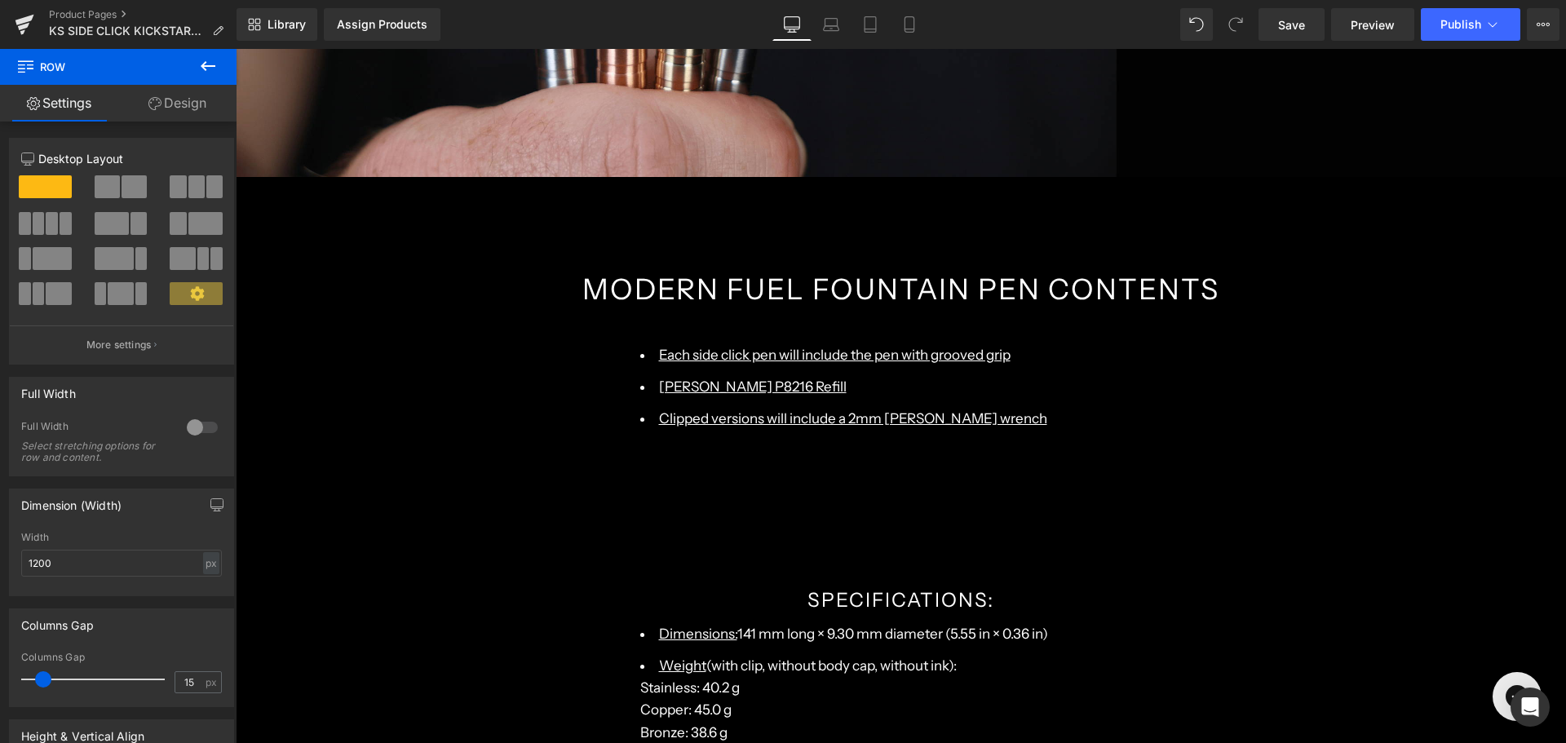
click at [898, 511] on div "Each side click pen will include the pen with grooved grip Schmidt P8216 Refill…" at bounding box center [902, 437] width 710 height 250
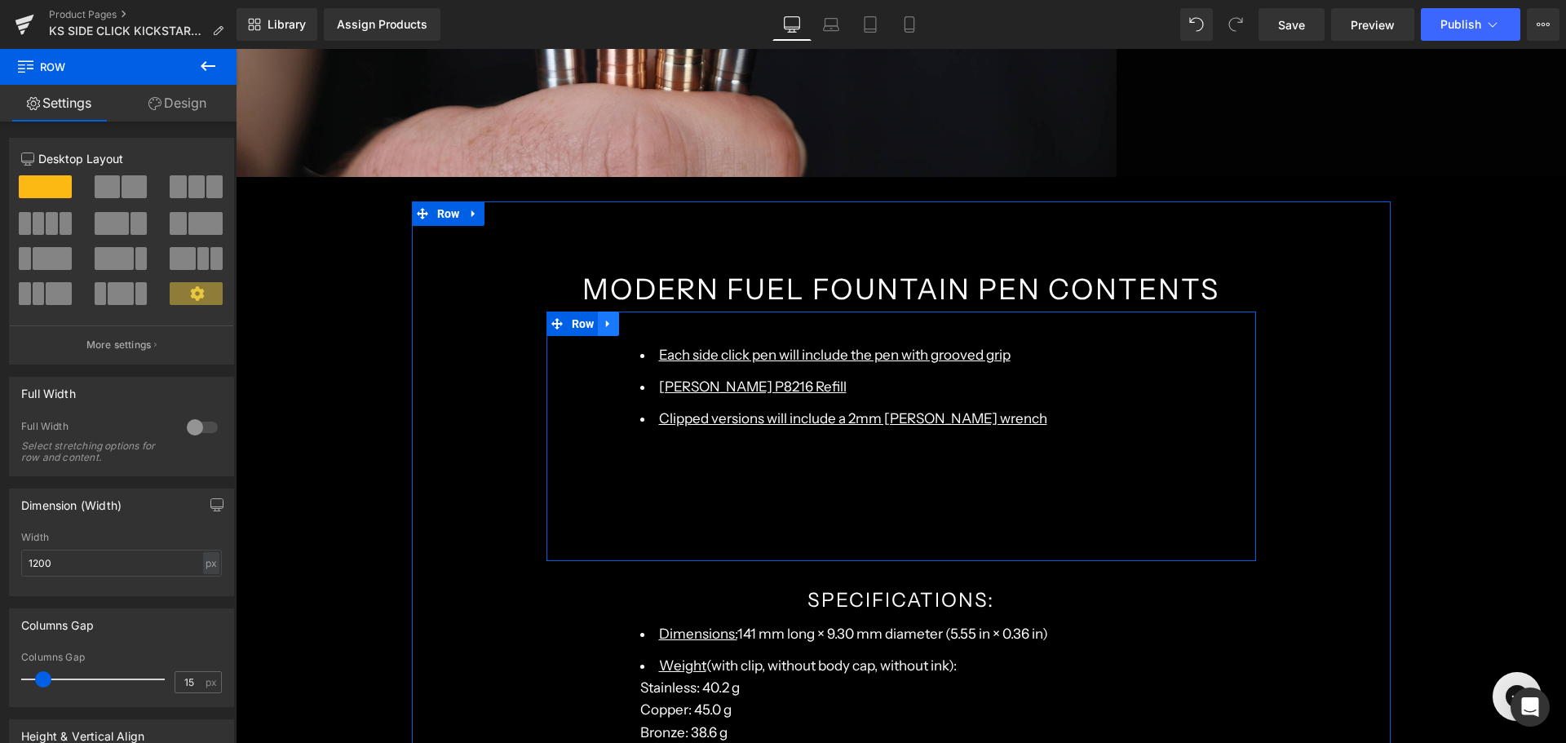
click at [604, 317] on icon at bounding box center [608, 323] width 11 height 12
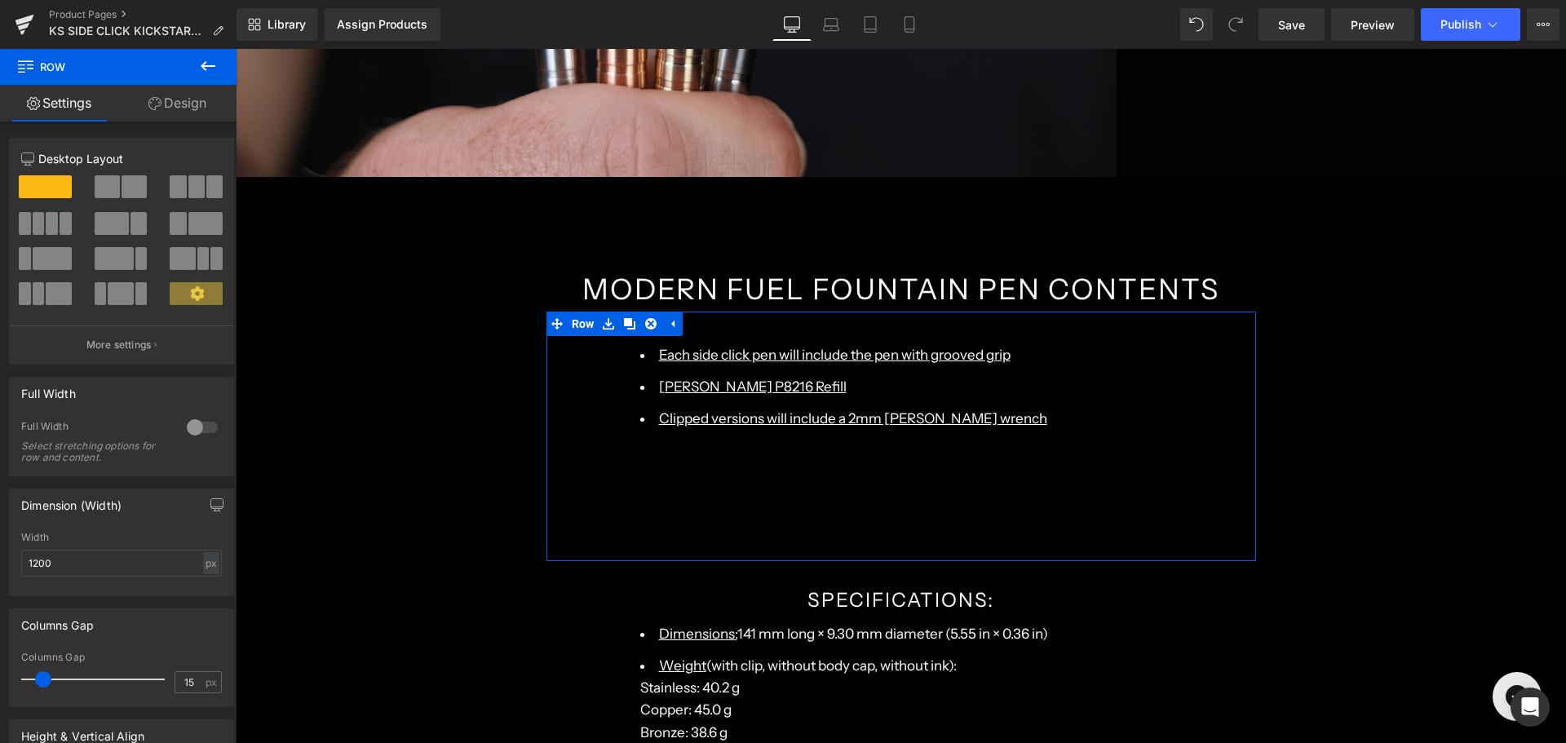
click at [190, 110] on link "Design" at bounding box center [177, 103] width 118 height 37
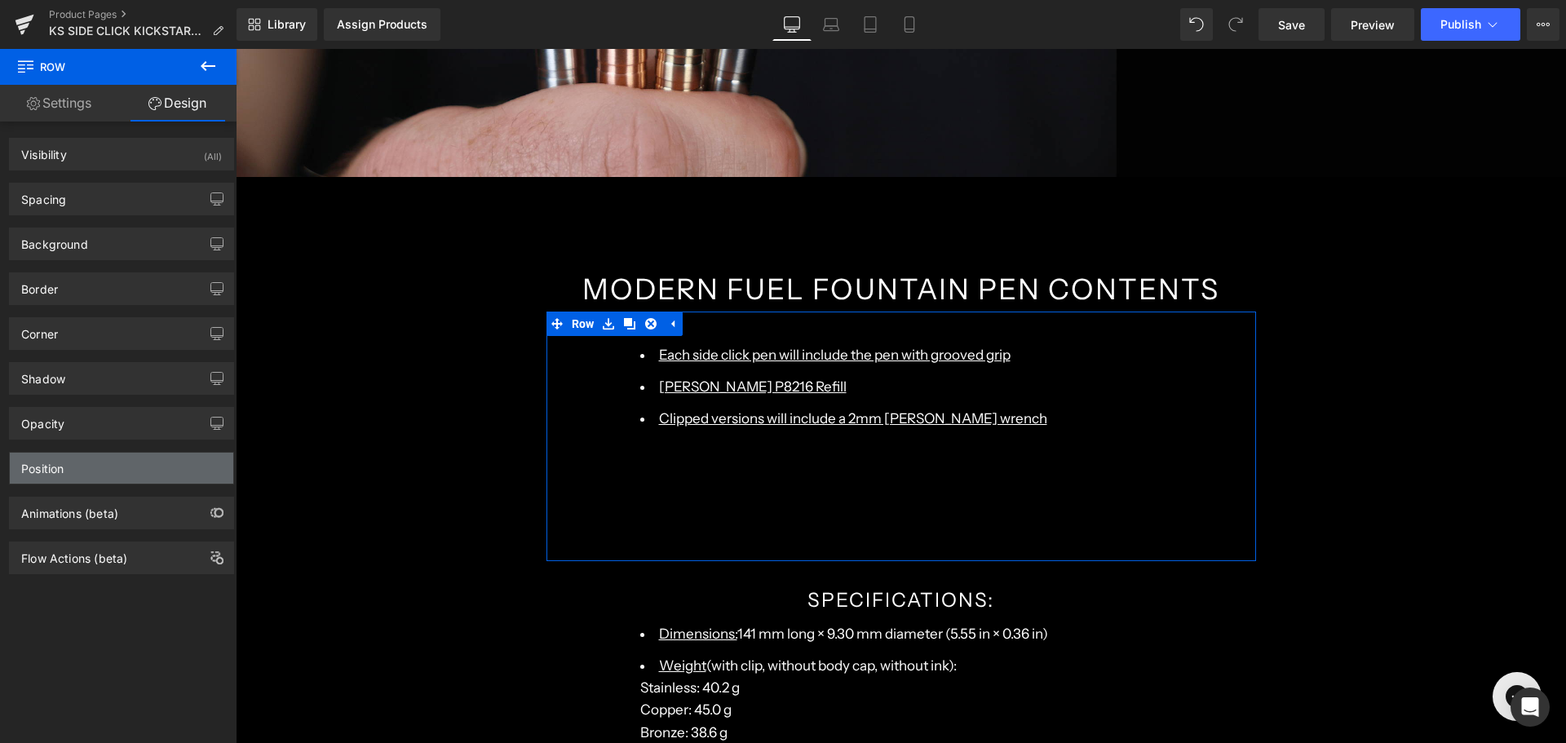
click at [107, 455] on div "Position" at bounding box center [122, 468] width 224 height 31
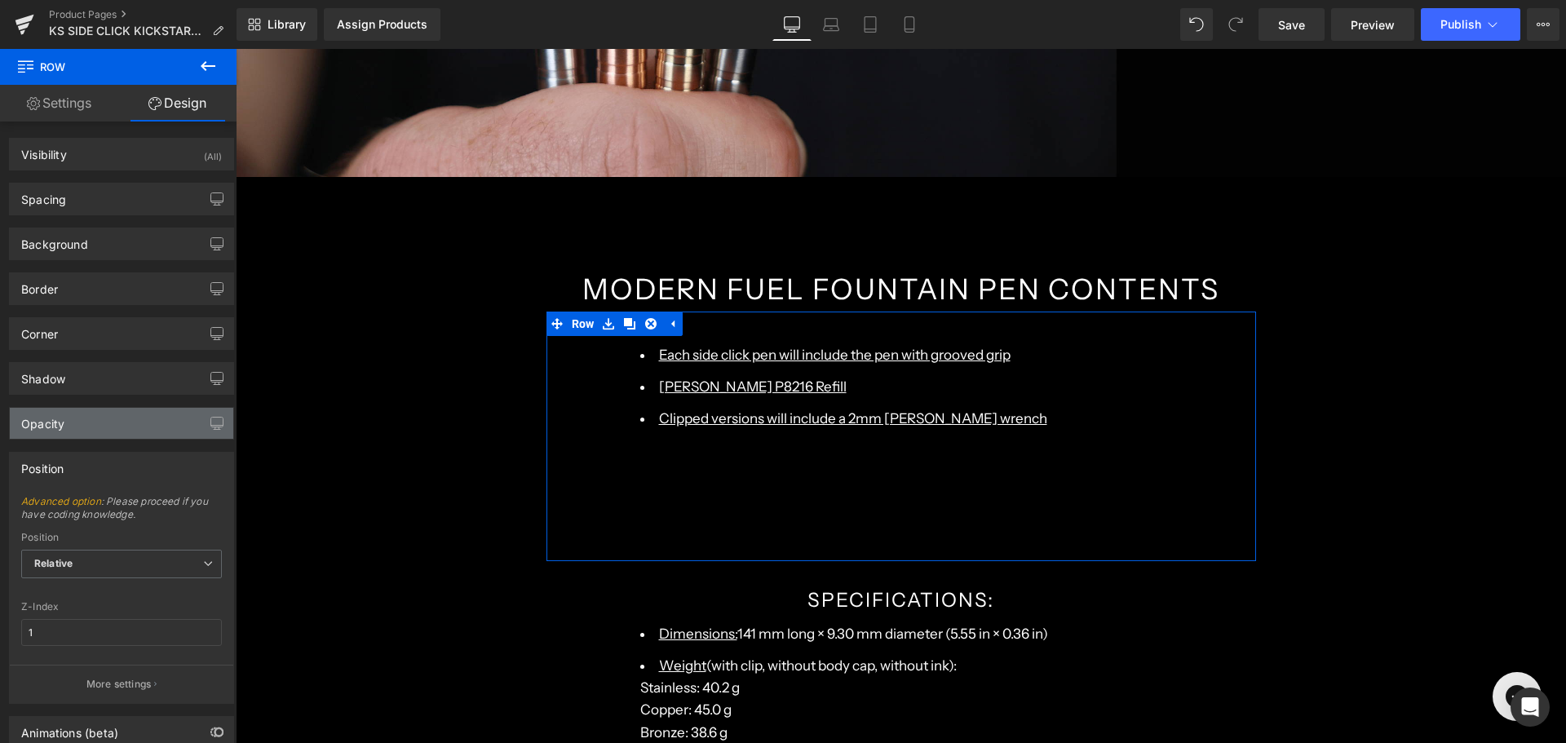
click at [113, 432] on div "Opacity" at bounding box center [122, 423] width 224 height 31
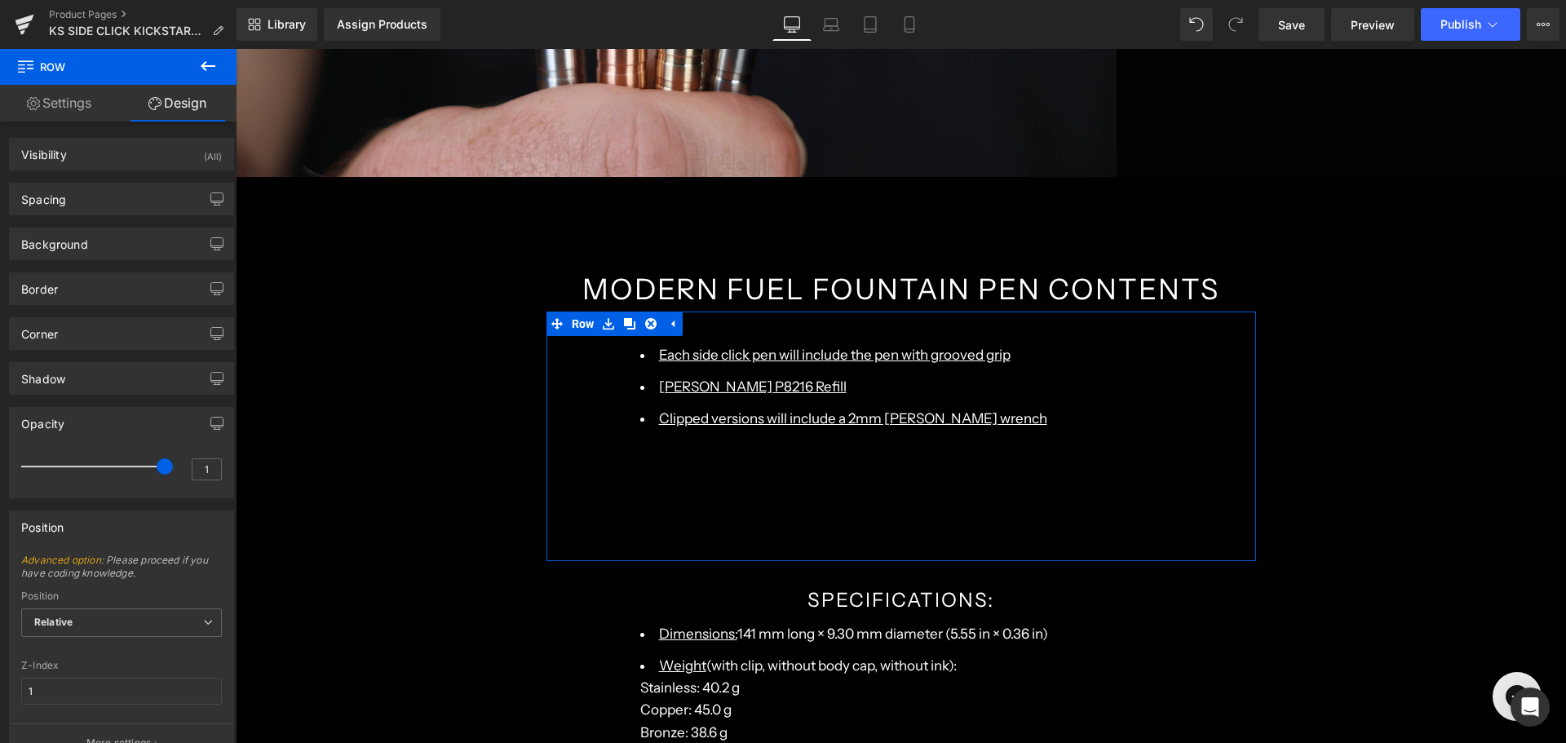
click at [116, 395] on div "Opacity 1 1" at bounding box center [122, 447] width 244 height 104
click at [118, 339] on div "Corner" at bounding box center [122, 333] width 224 height 31
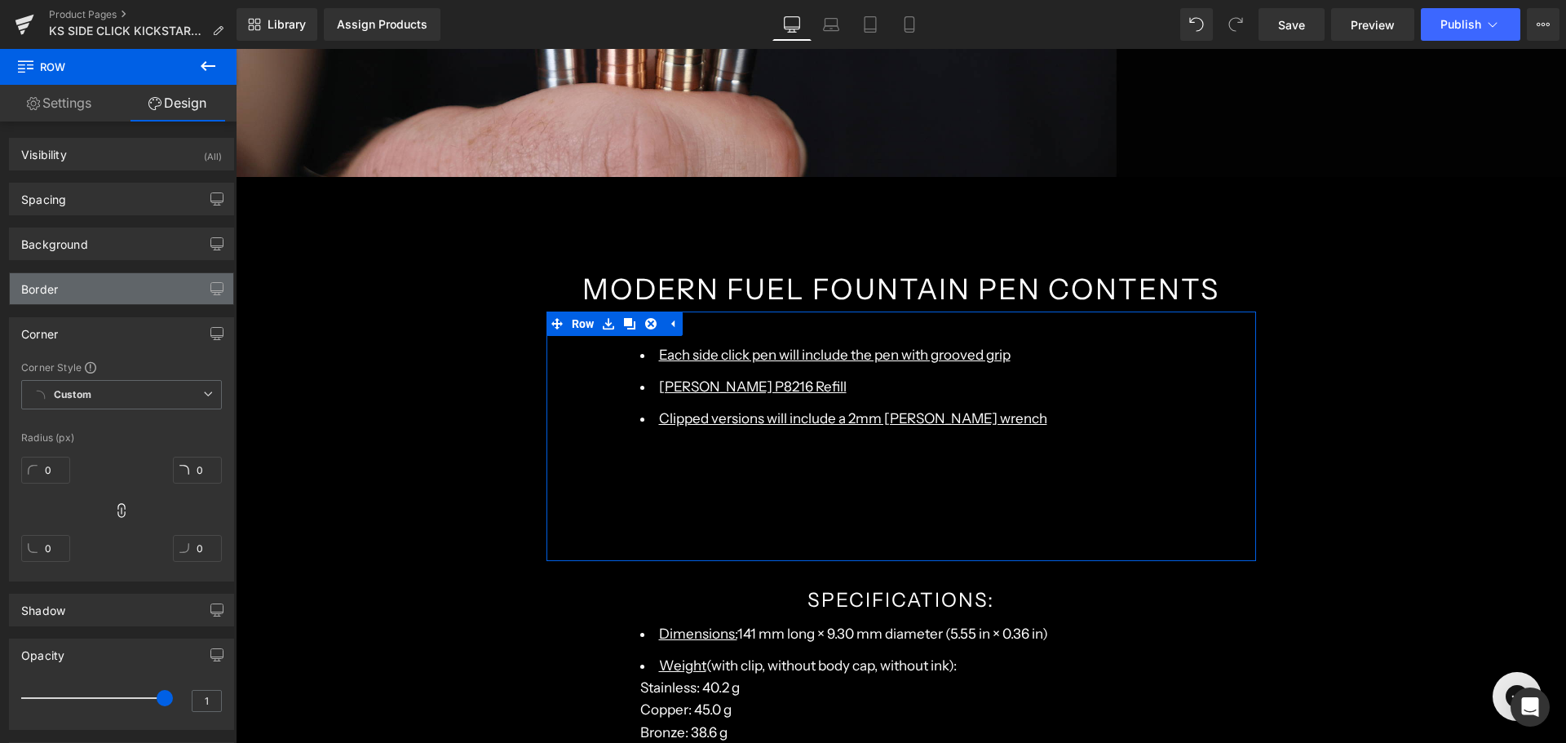
click at [126, 294] on div "Border" at bounding box center [122, 288] width 224 height 31
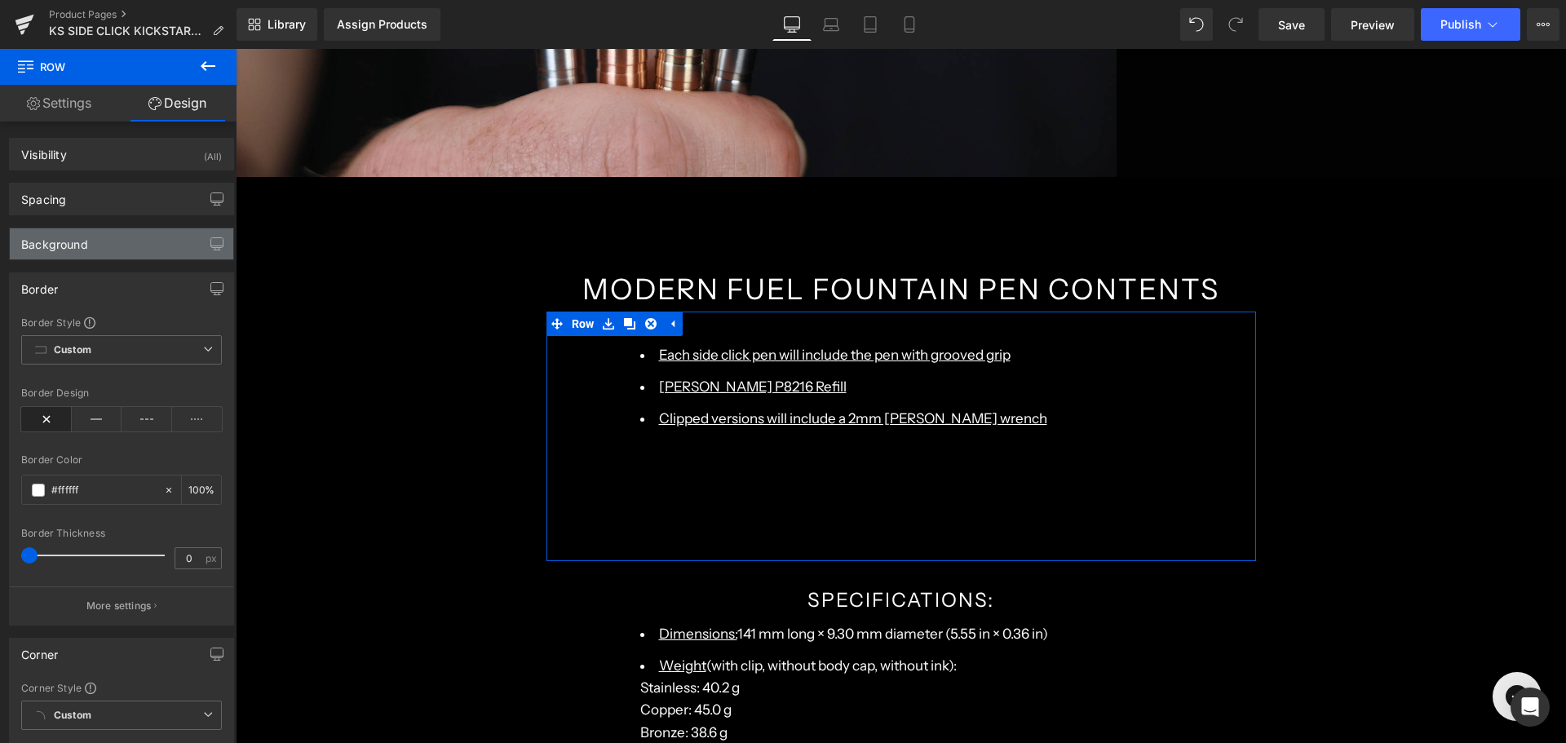
click at [136, 253] on div "Background" at bounding box center [122, 243] width 224 height 31
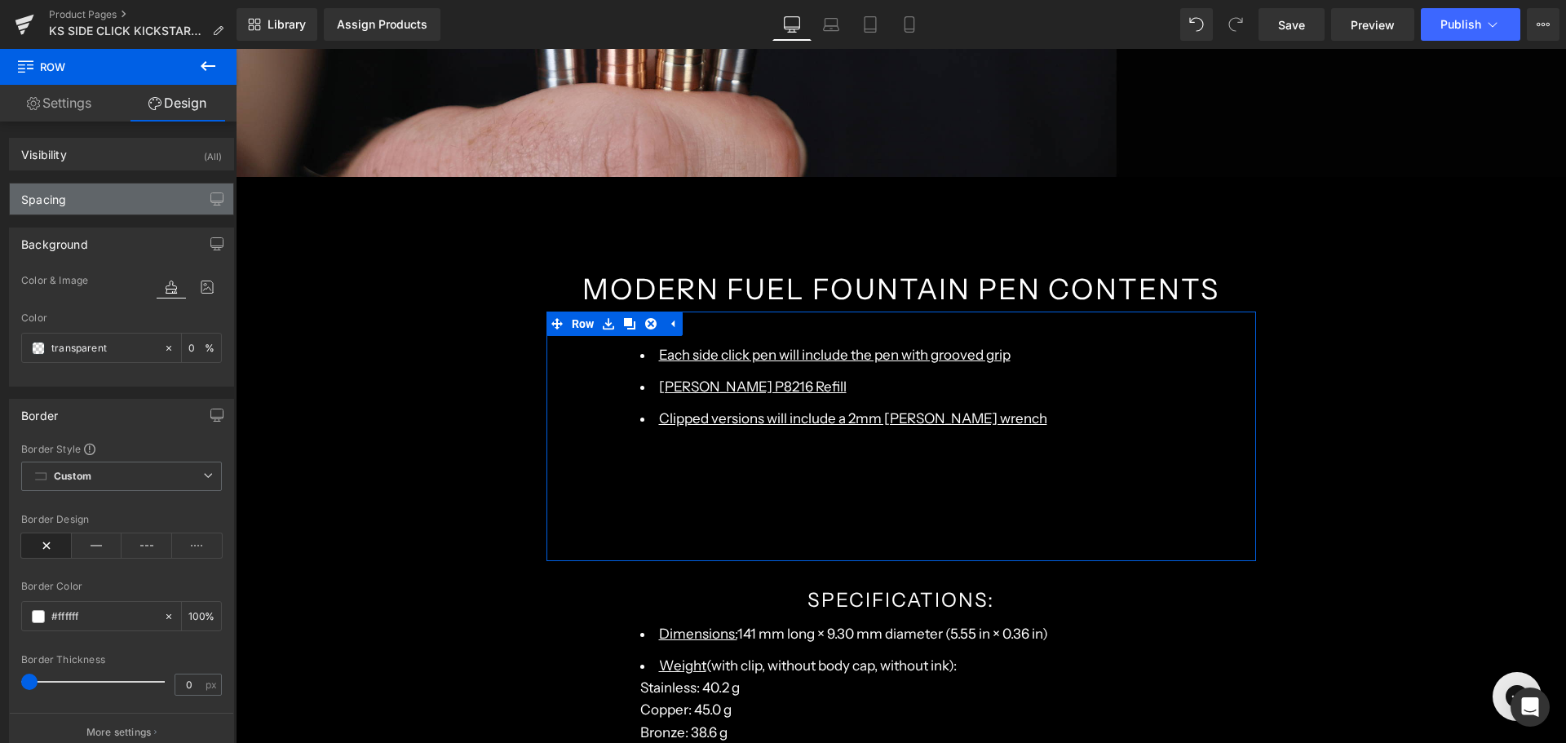
click at [143, 201] on div "Spacing" at bounding box center [122, 199] width 224 height 31
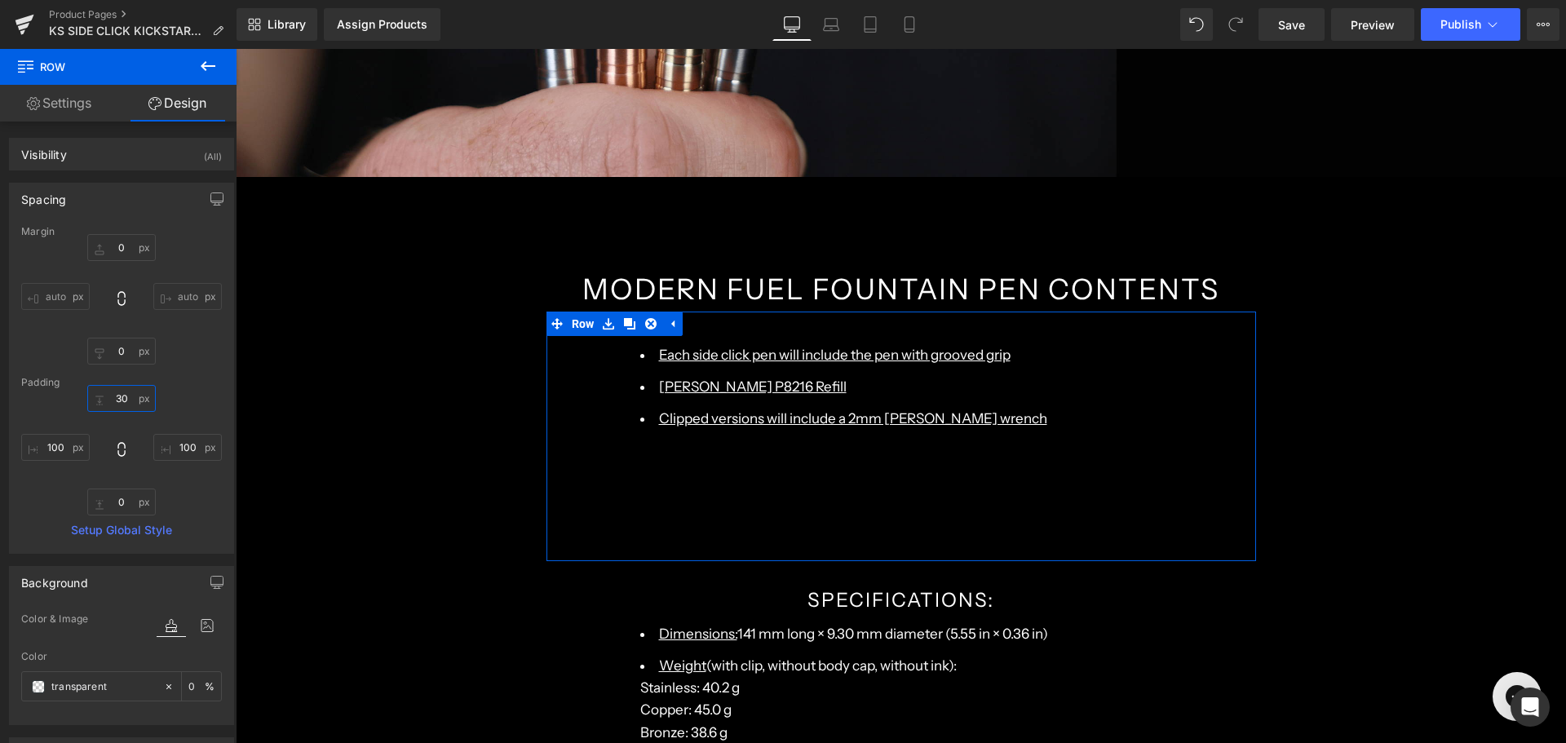
click at [126, 397] on input "30" at bounding box center [121, 398] width 69 height 27
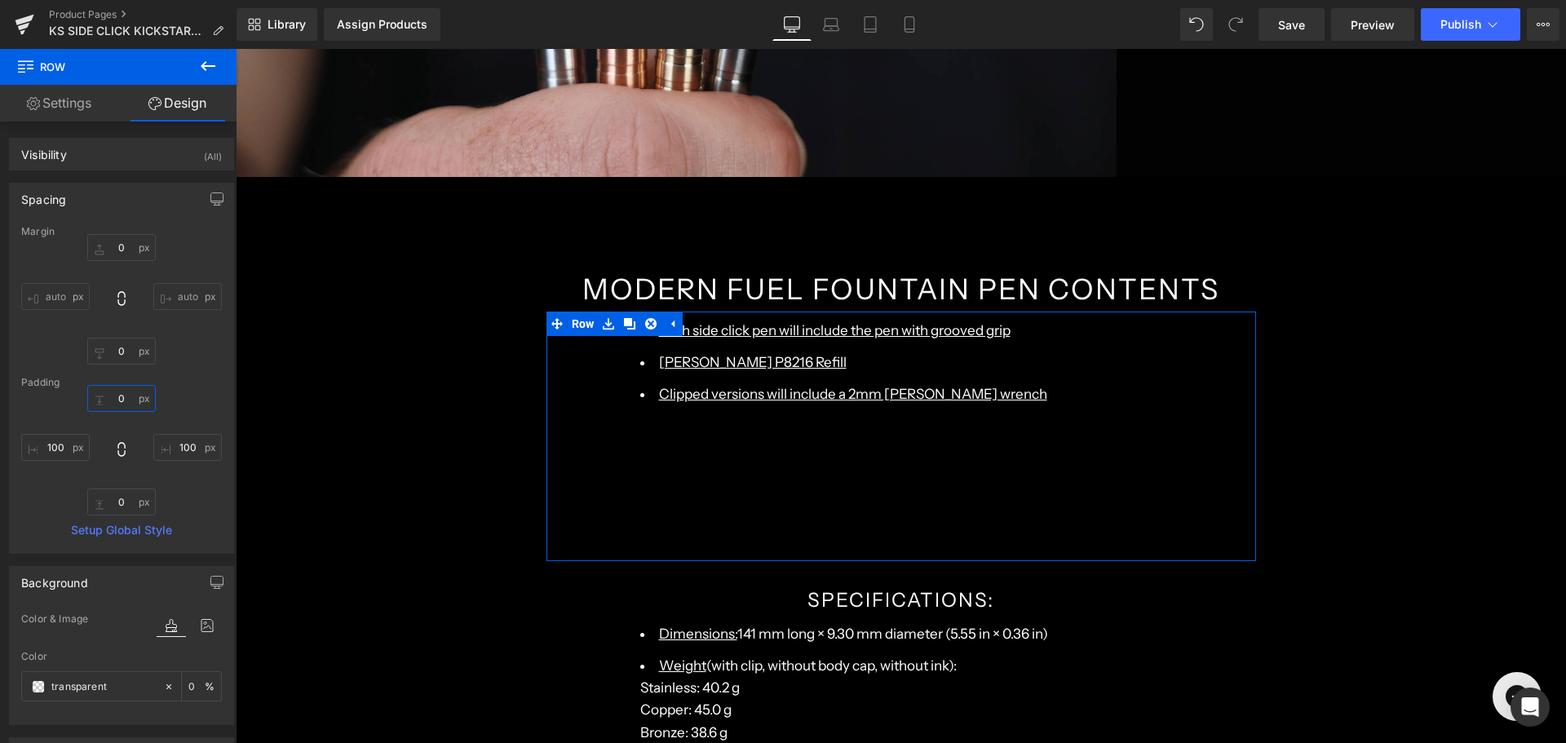
type input "30"
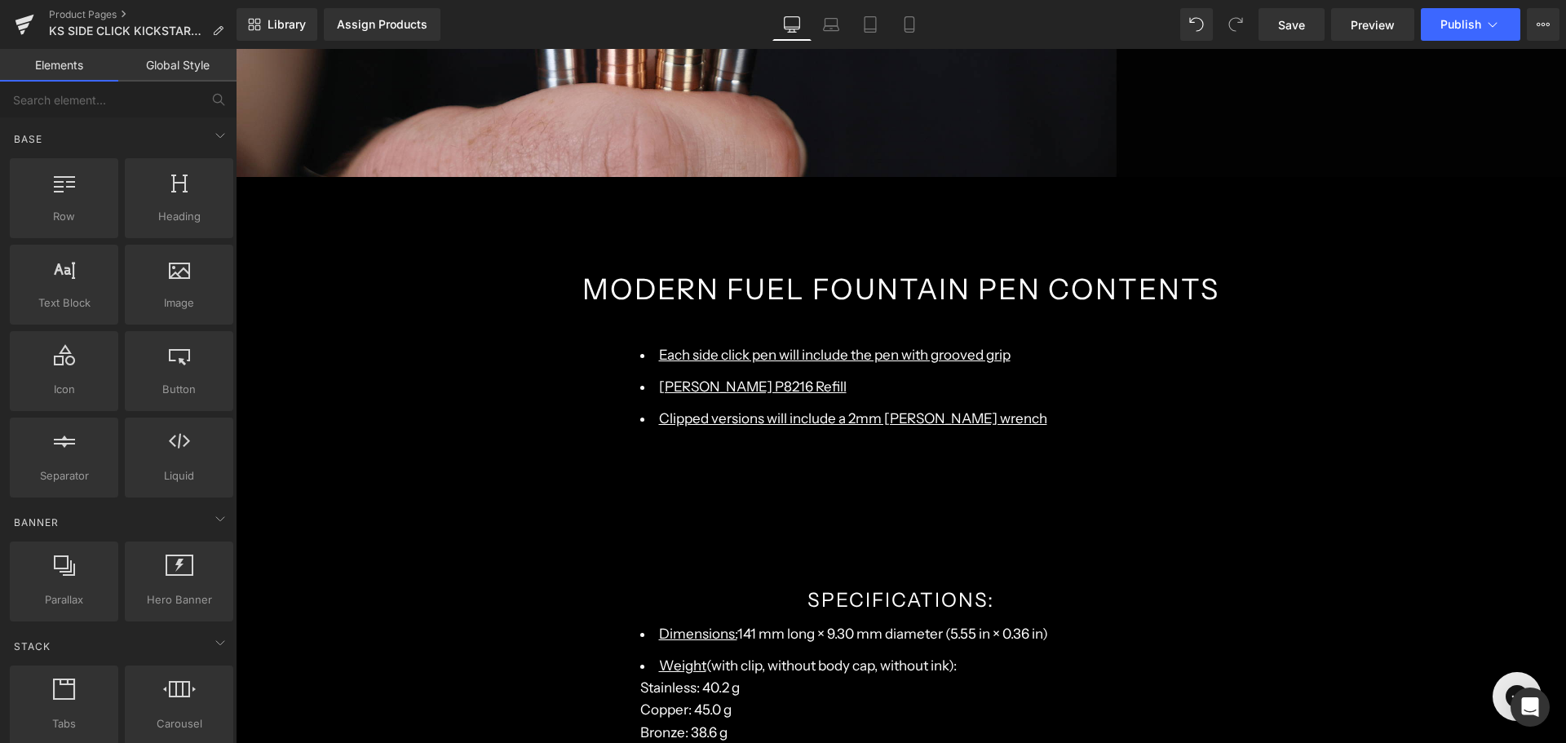
click at [1295, 13] on link "Save" at bounding box center [1292, 24] width 66 height 33
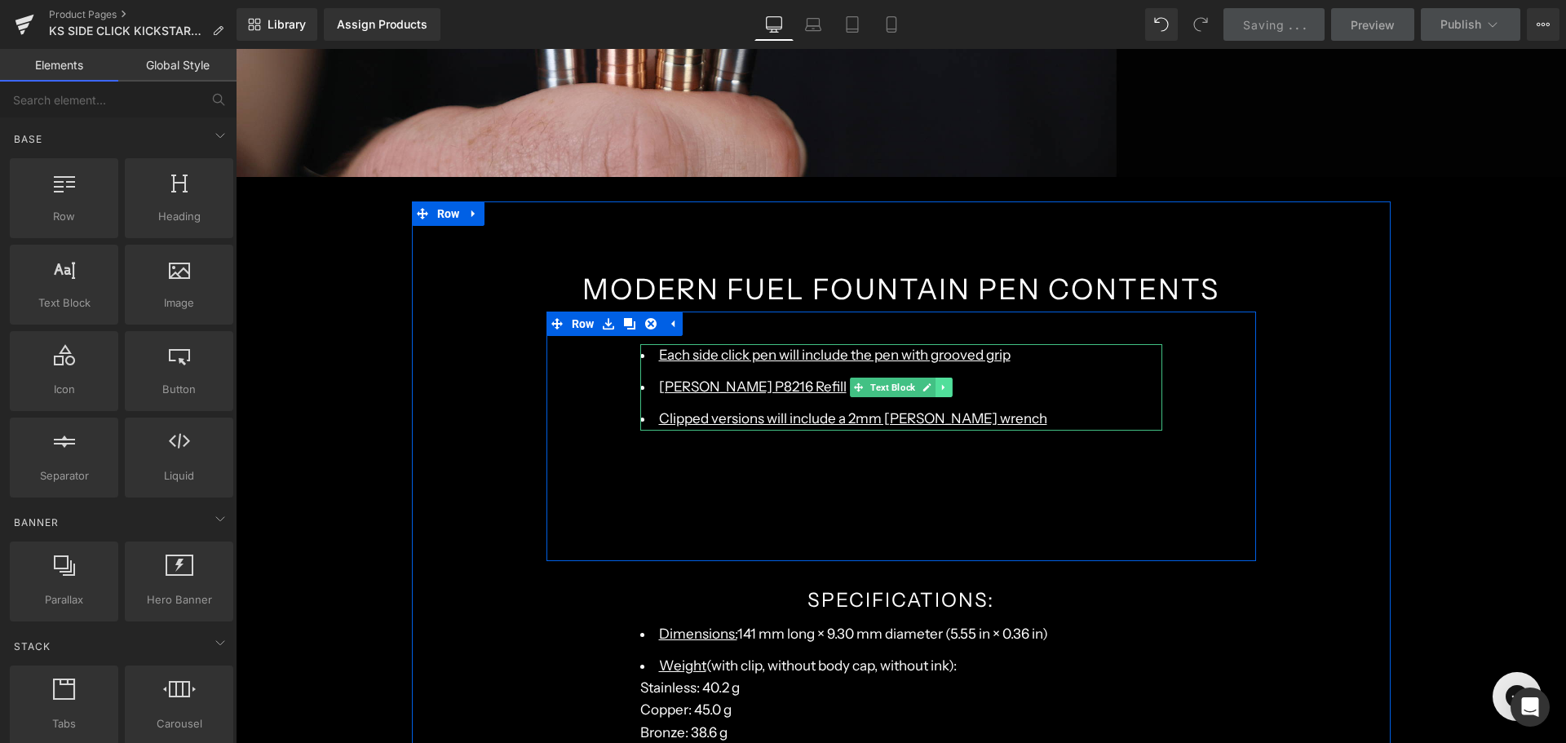
scroll to position [6406, 0]
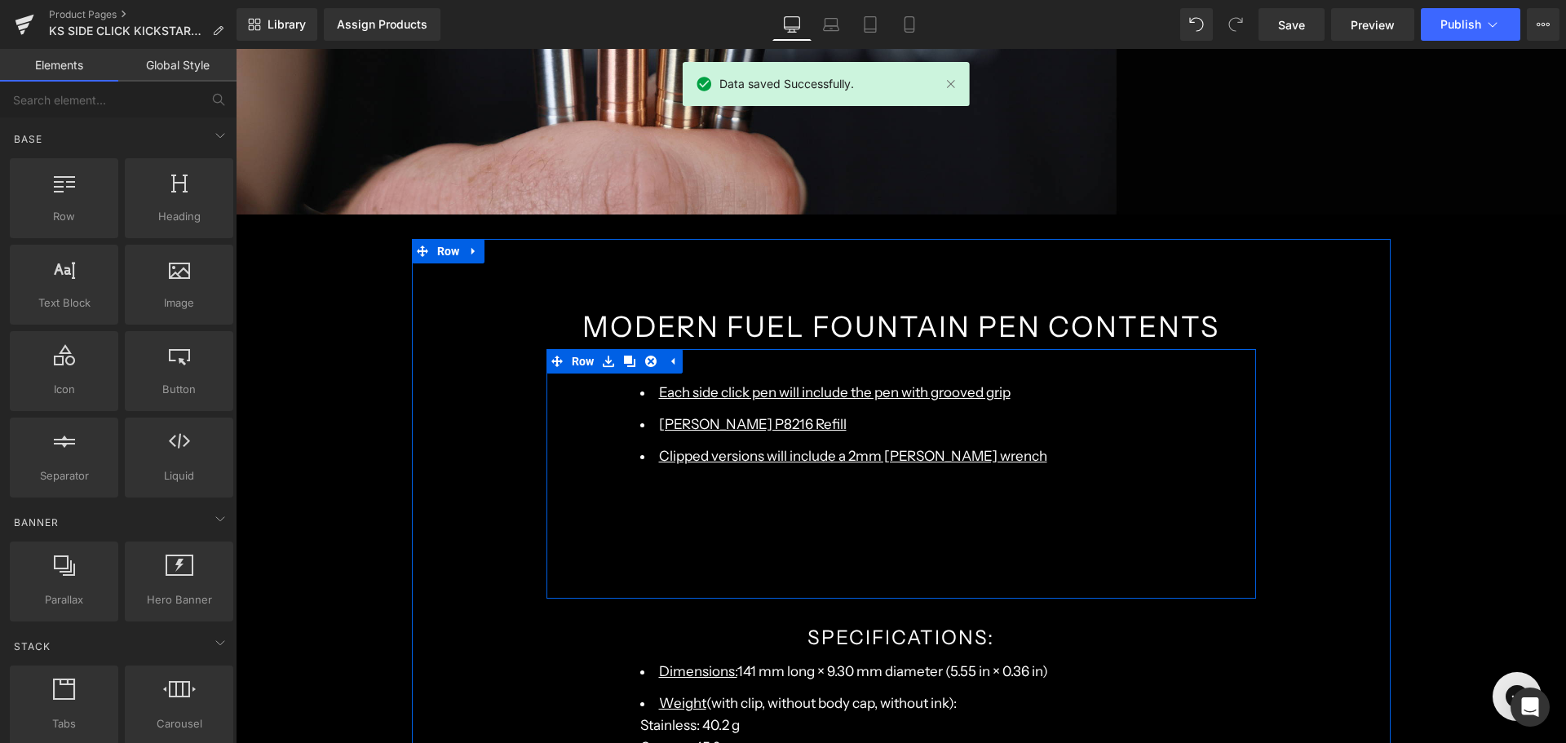
click at [1395, 31] on span "Preview" at bounding box center [1373, 24] width 44 height 17
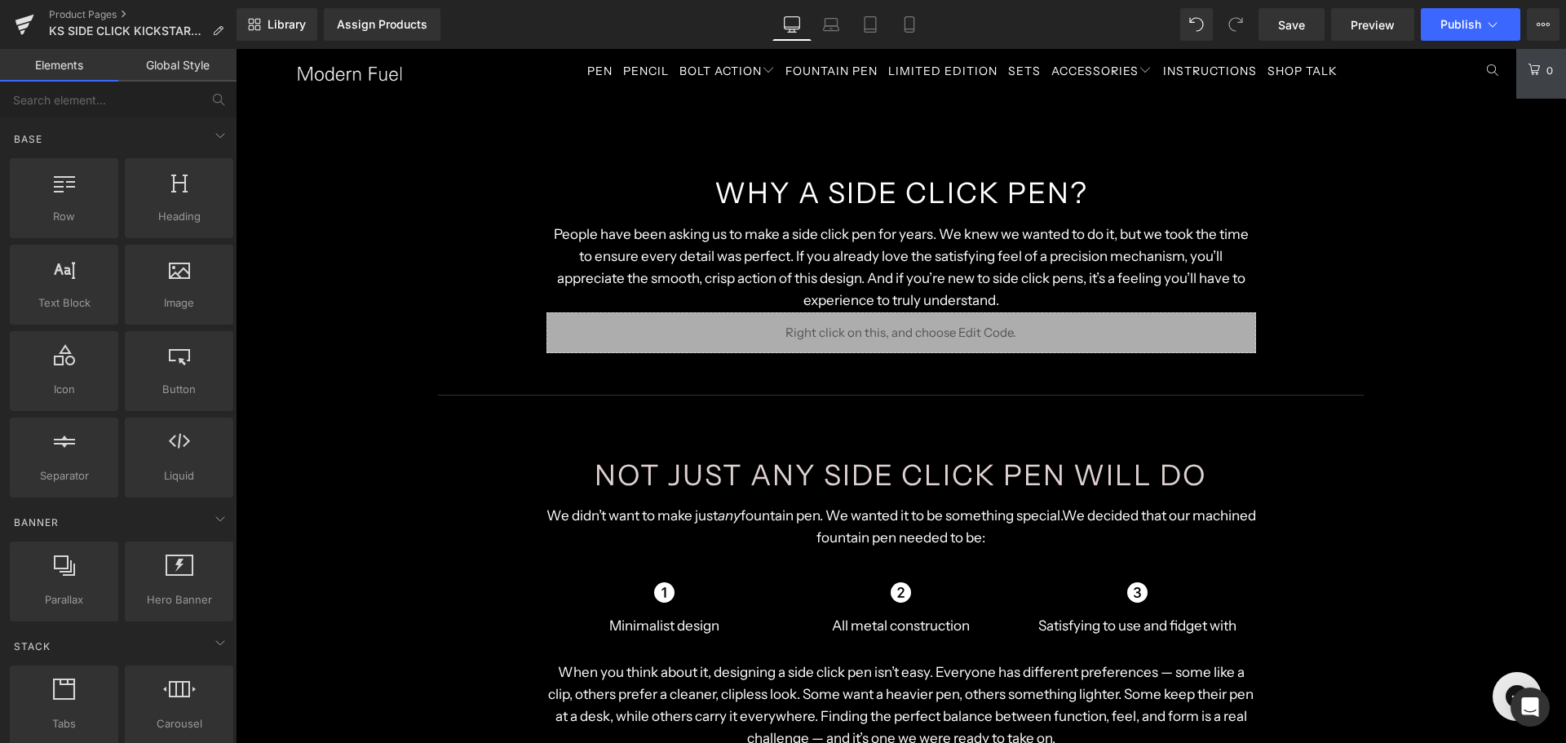
scroll to position [1549, 0]
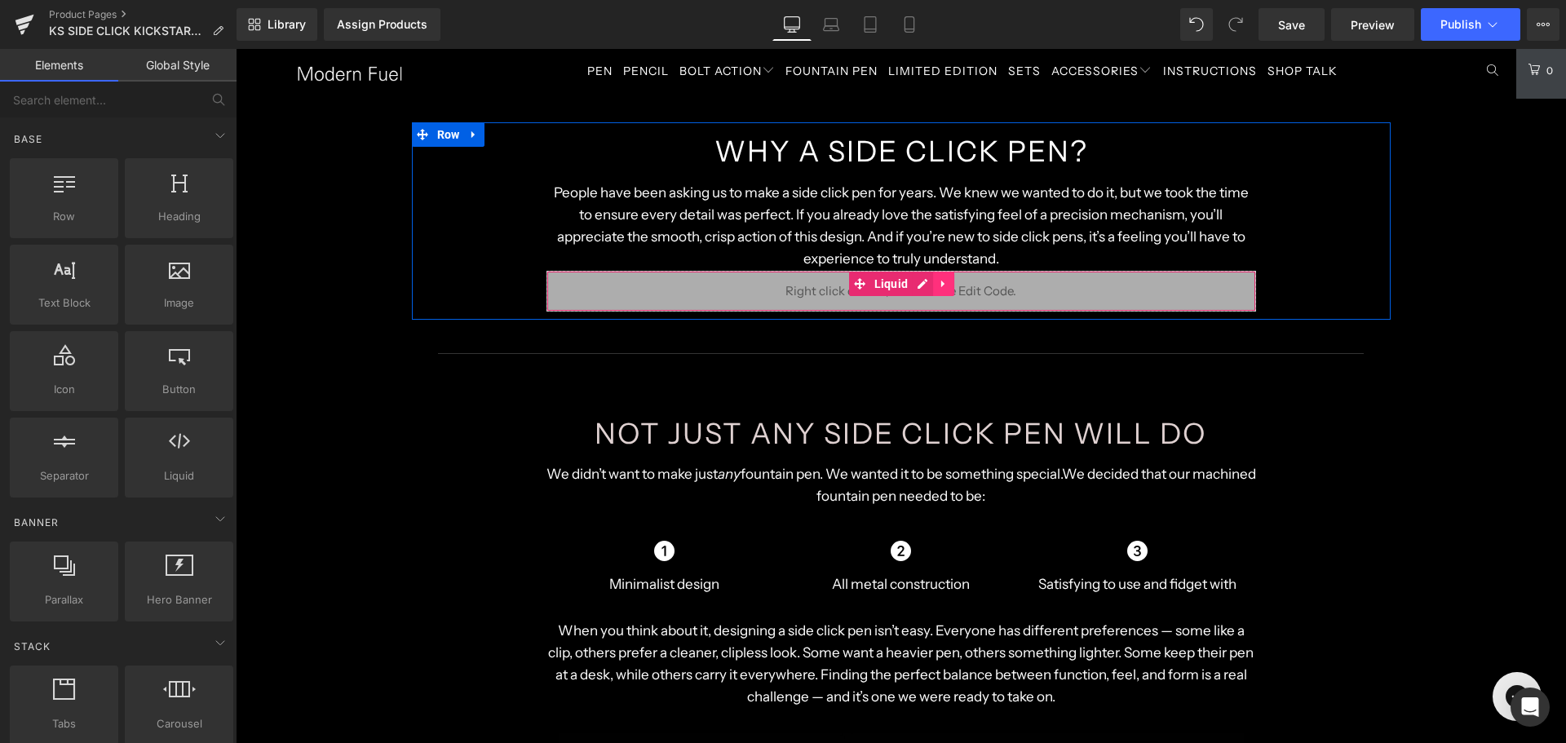
click at [938, 277] on icon at bounding box center [943, 283] width 11 height 12
click at [949, 278] on icon at bounding box center [954, 283] width 11 height 11
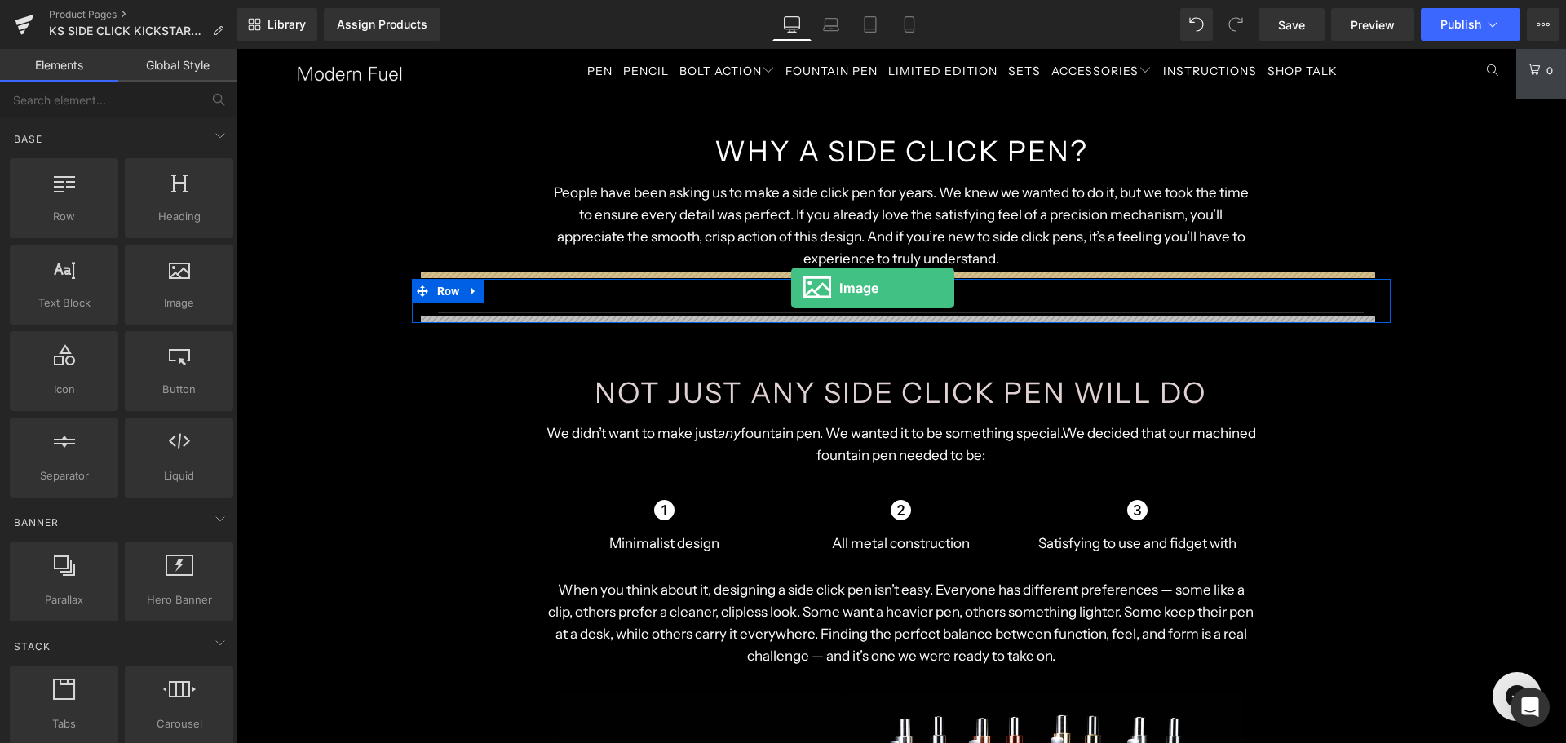
drag, startPoint x: 423, startPoint y: 346, endPoint x: 791, endPoint y: 288, distance: 373.2
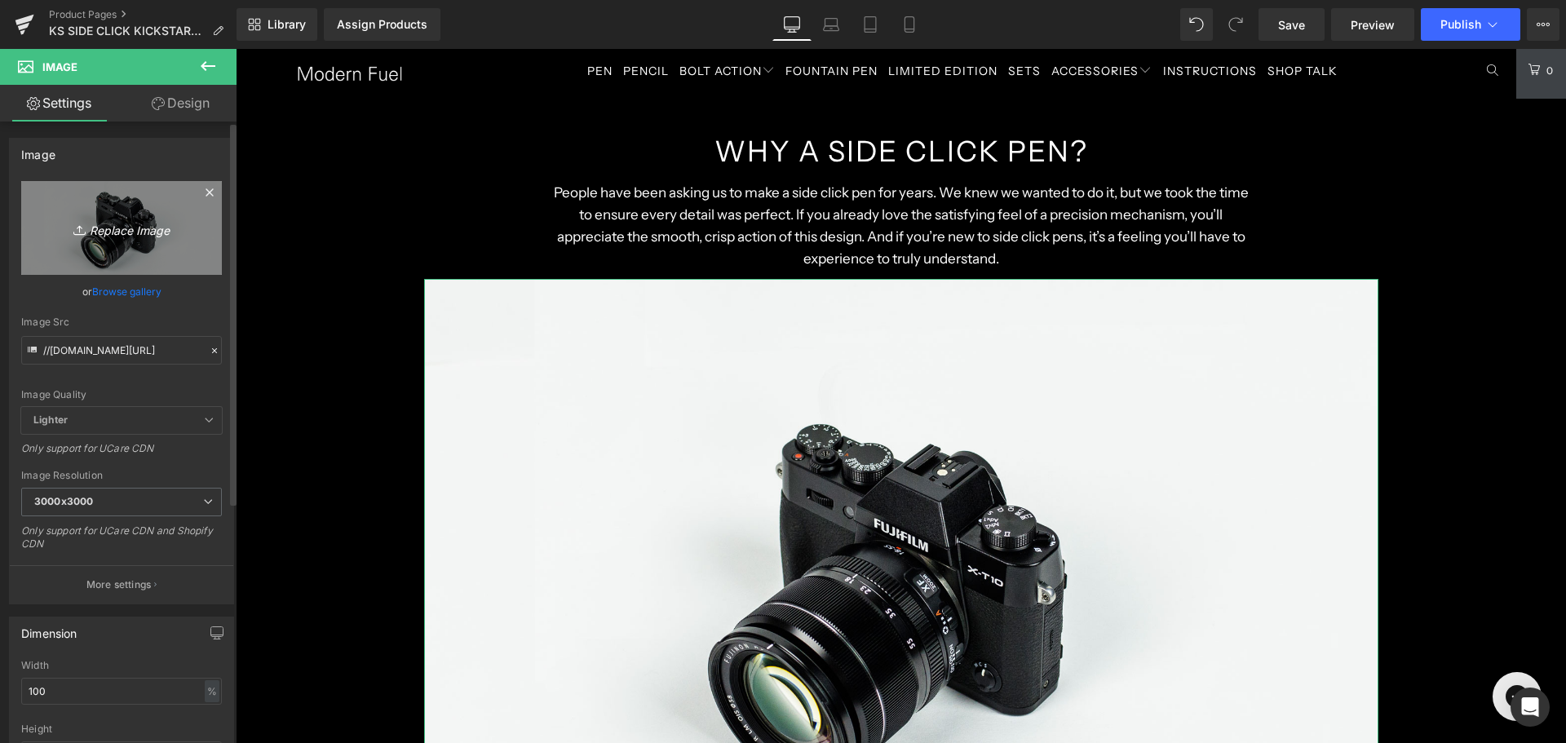
click at [124, 224] on icon "Replace Image" at bounding box center [121, 228] width 131 height 20
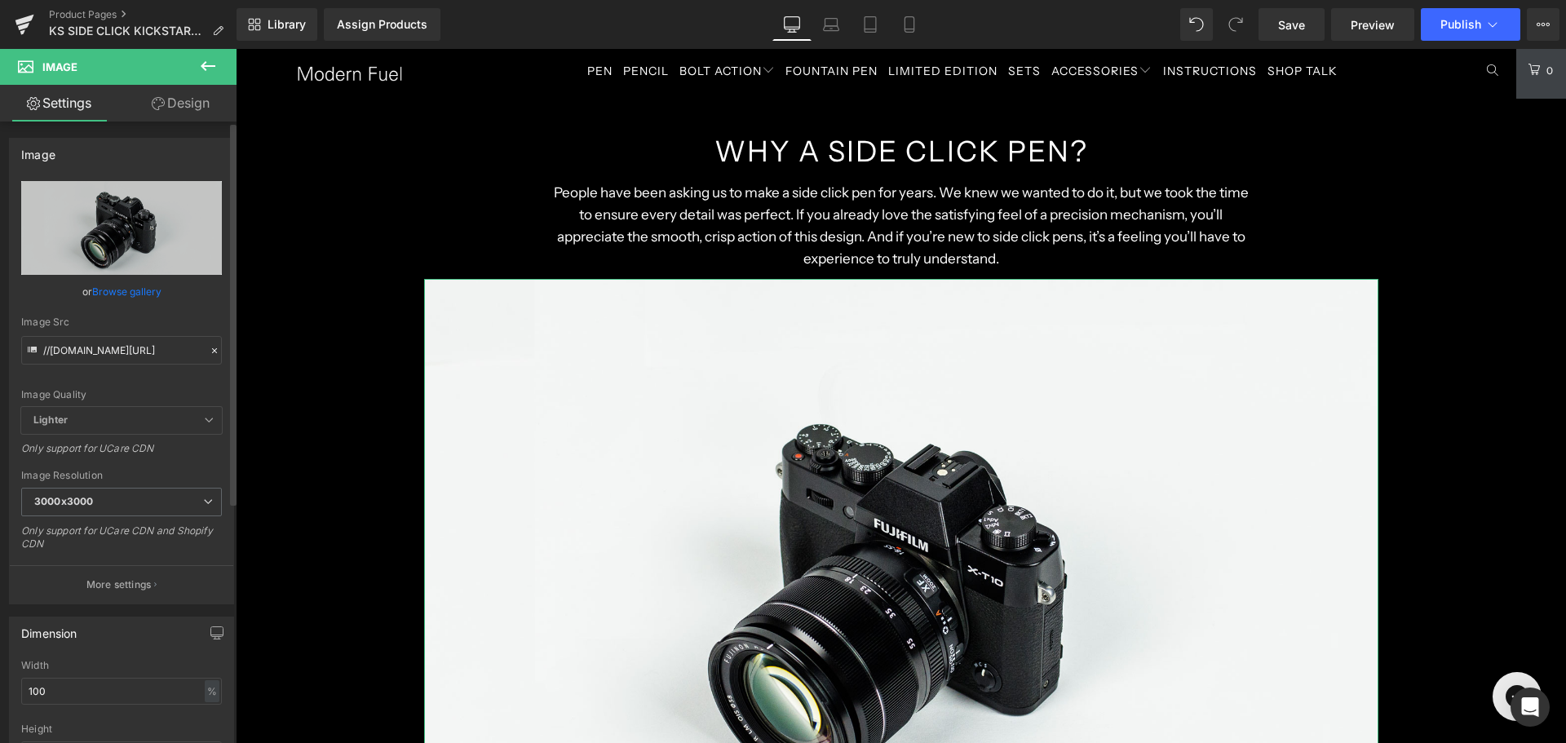
click at [142, 297] on link "Browse gallery" at bounding box center [126, 291] width 69 height 29
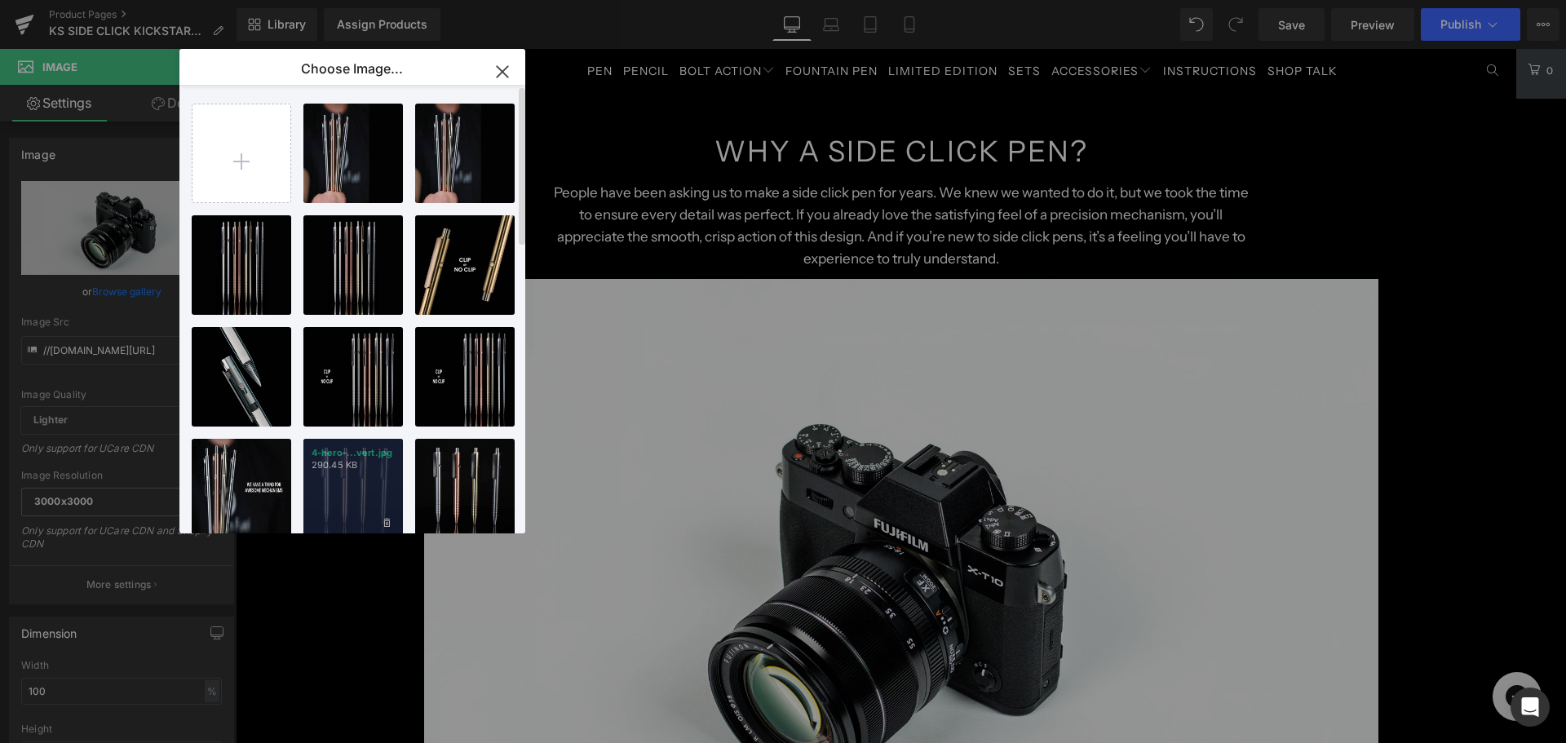
click at [361, 497] on div "4-hero-...vert.jpg 290.45 KB" at bounding box center [353, 489] width 100 height 100
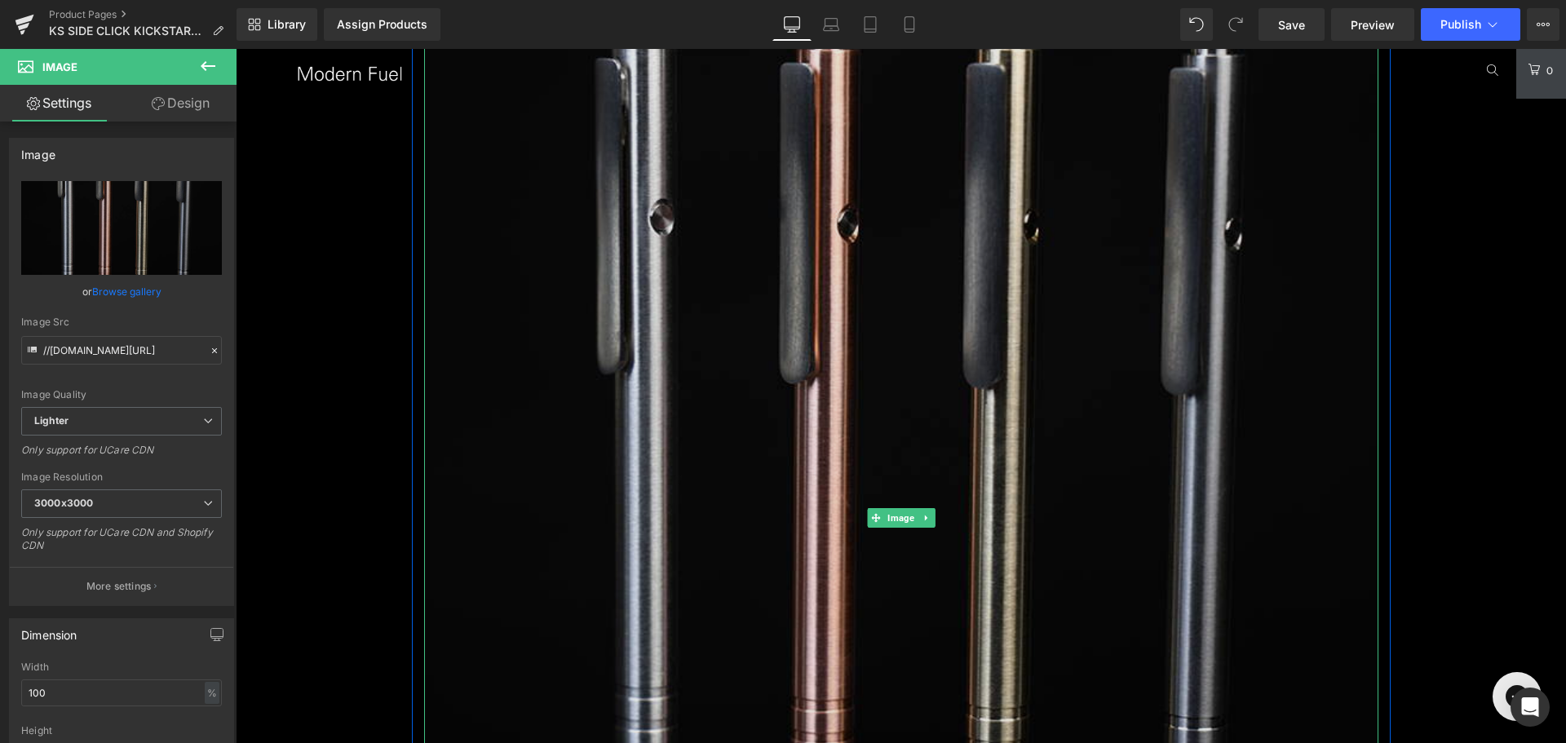
scroll to position [1631, 0]
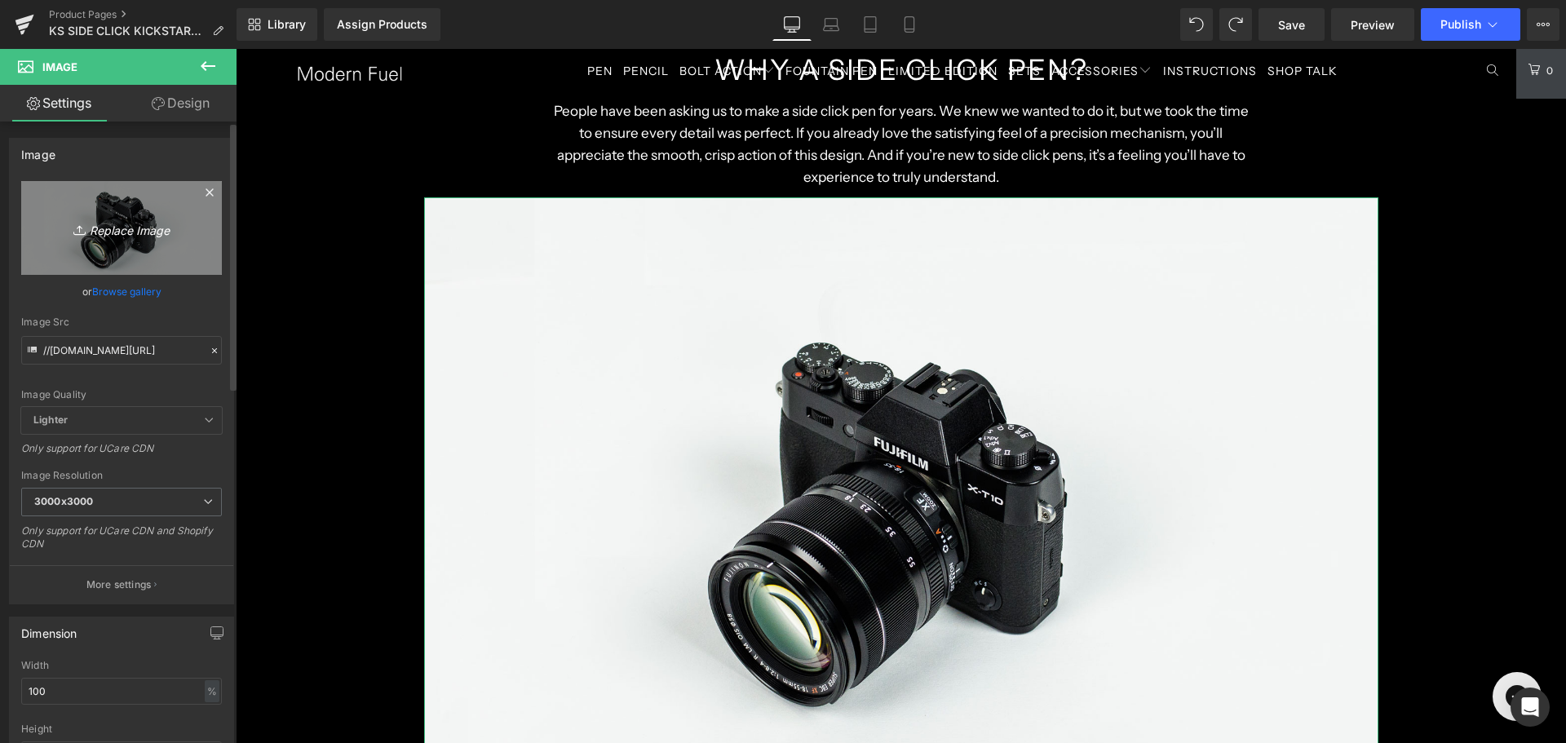
click at [129, 230] on icon "Replace Image" at bounding box center [121, 228] width 131 height 20
click at [117, 241] on link "Replace Image" at bounding box center [121, 228] width 201 height 94
type input "C:\fakepath\ks (5).png"
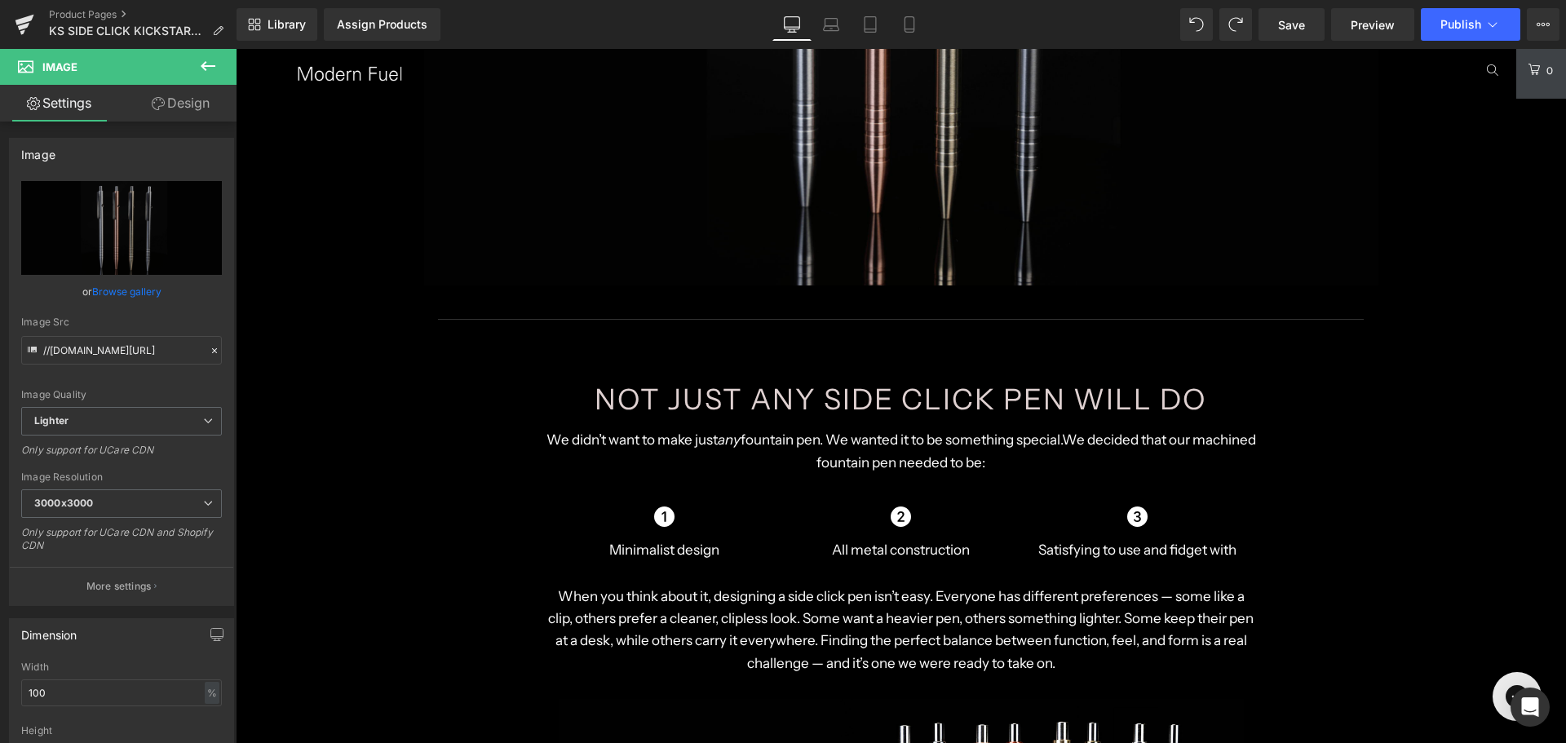
scroll to position [1875, 0]
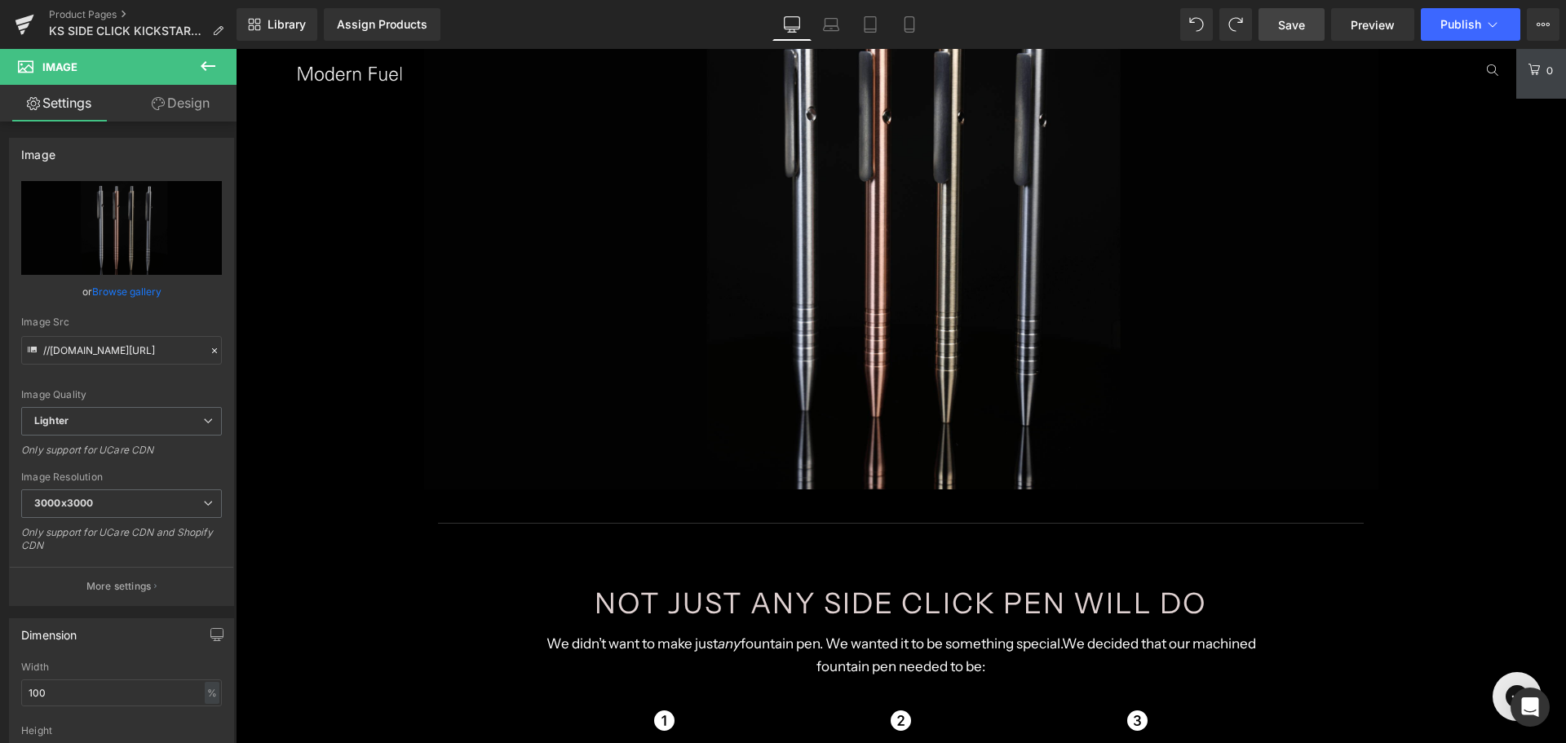
click at [1319, 29] on link "Save" at bounding box center [1292, 24] width 66 height 33
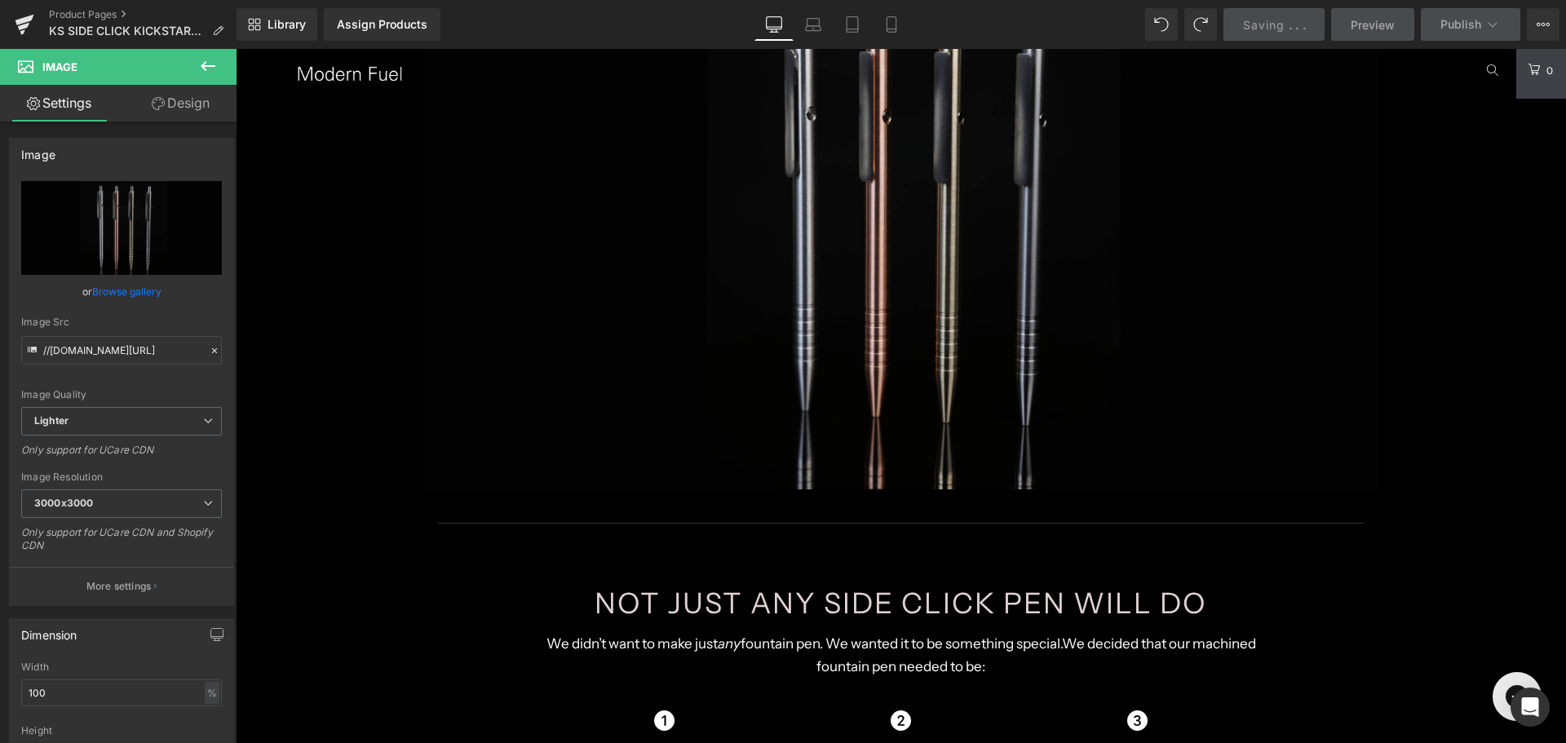
scroll to position [1549, 0]
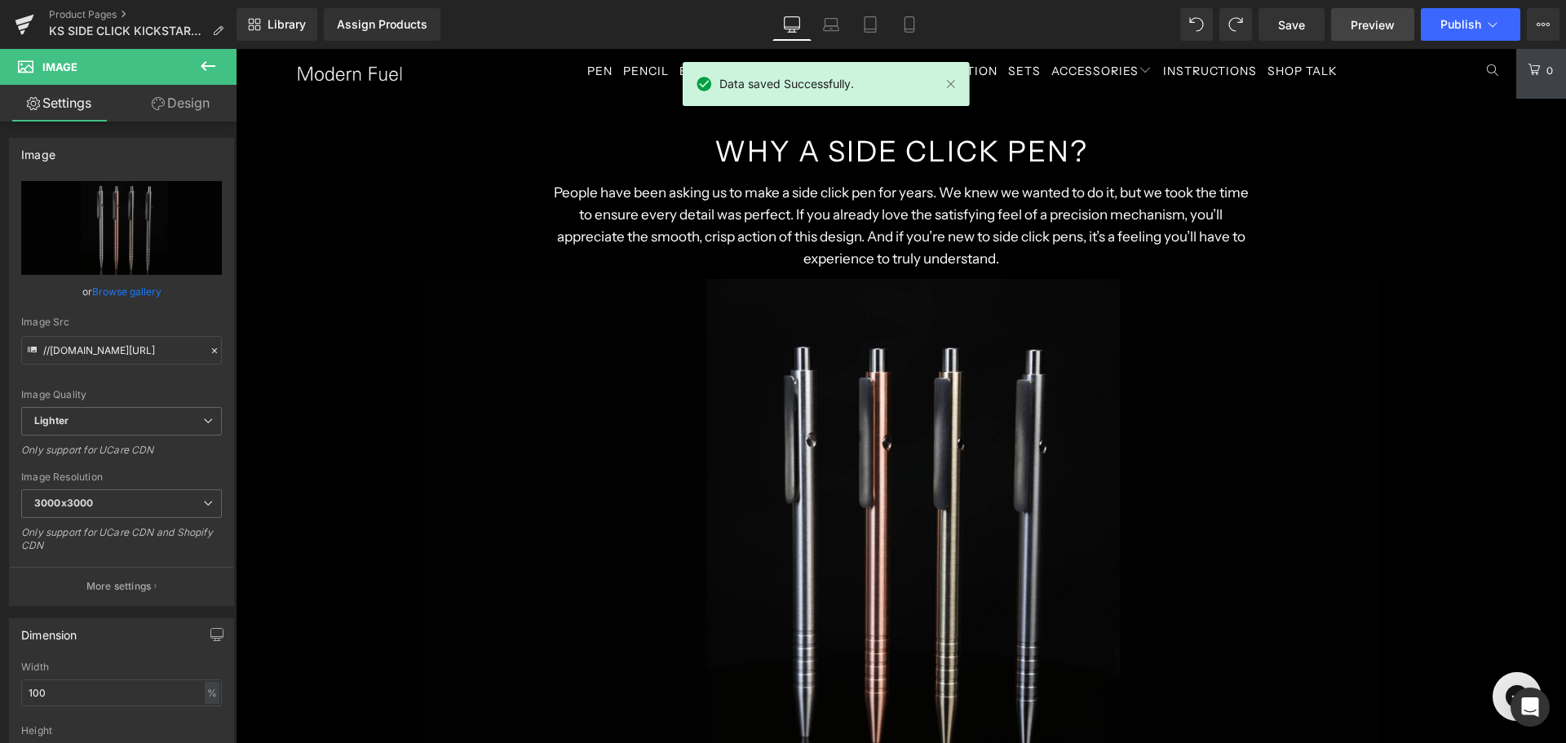
click at [1397, 33] on link "Preview" at bounding box center [1372, 24] width 83 height 33
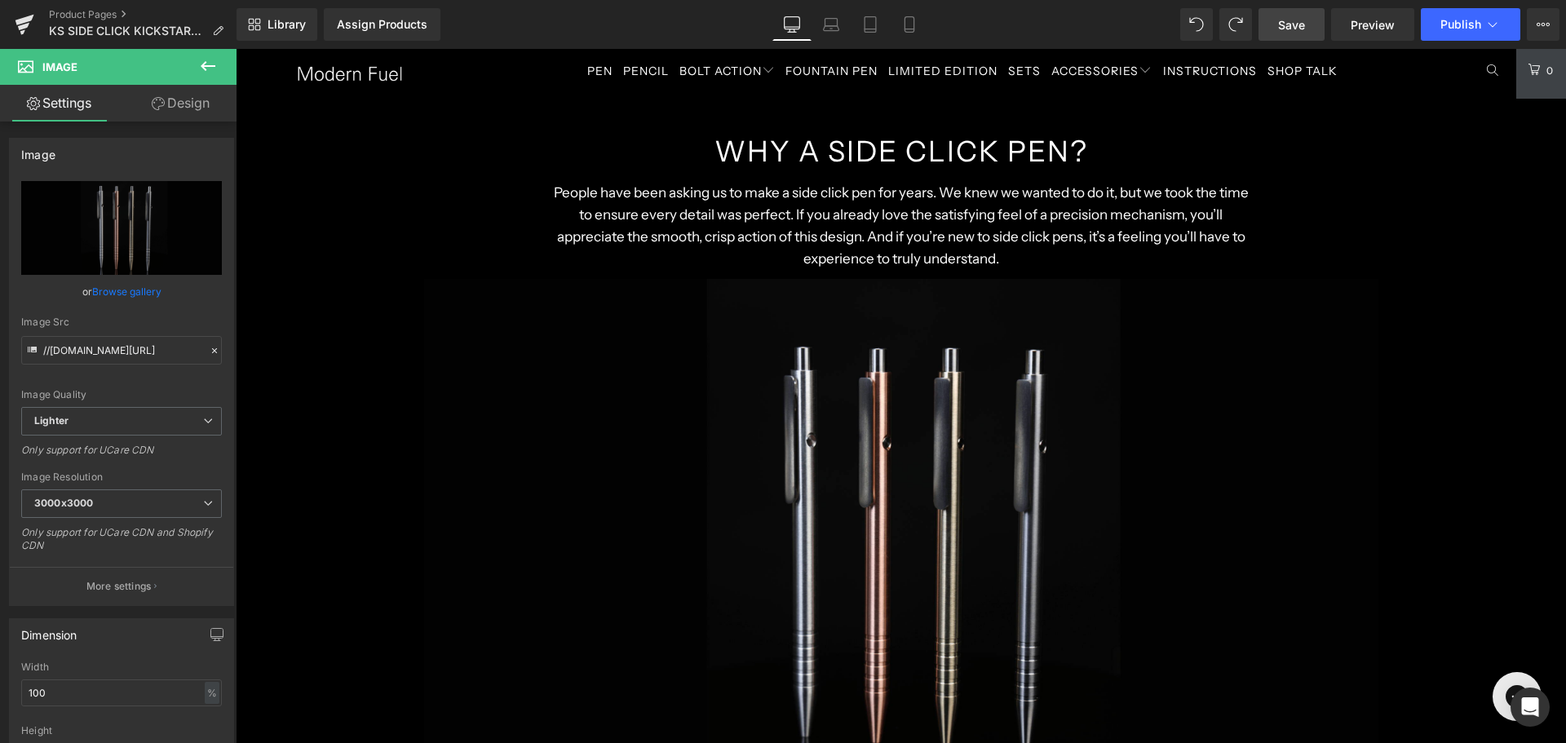
click at [1325, 27] on link "Save" at bounding box center [1292, 24] width 66 height 33
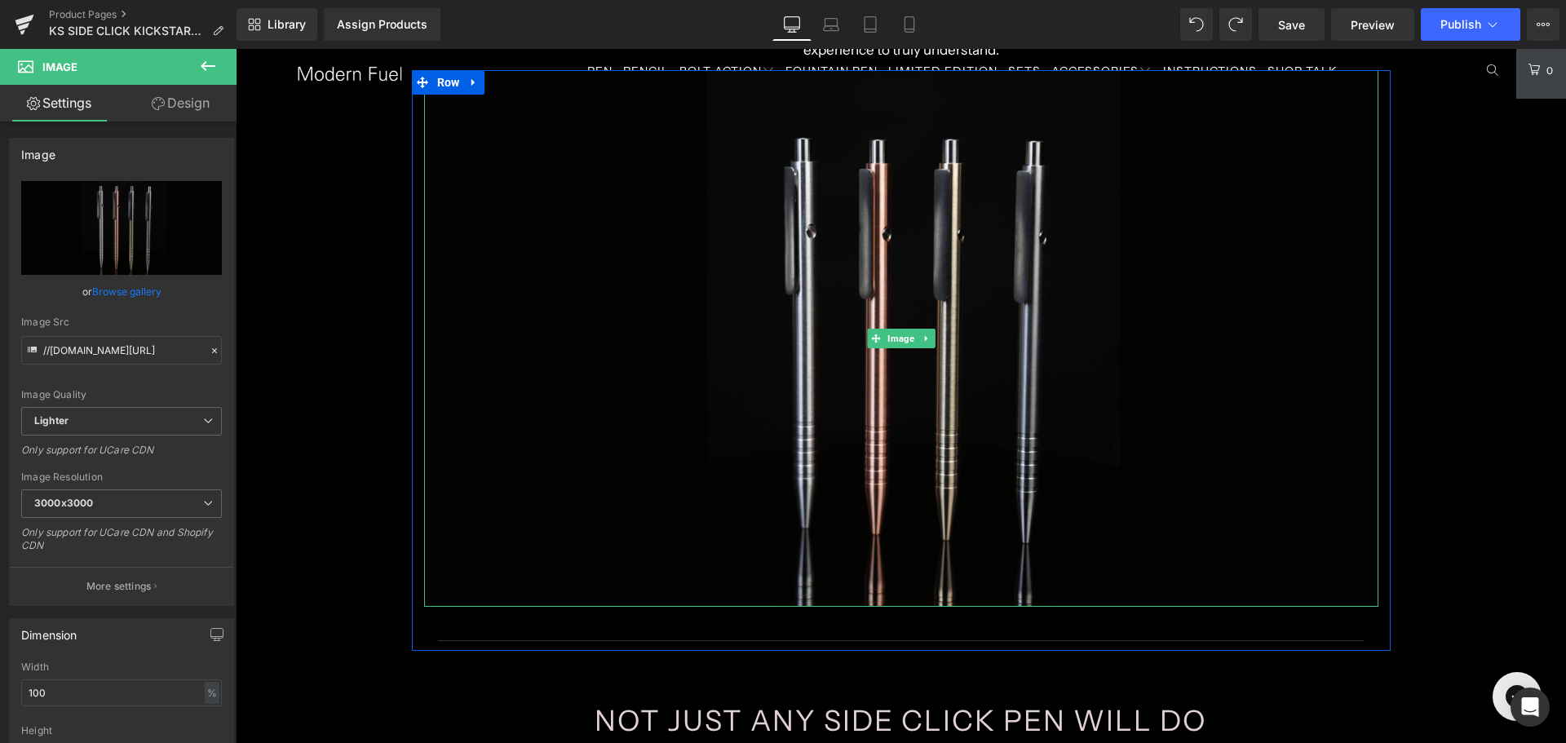
scroll to position [1794, 0]
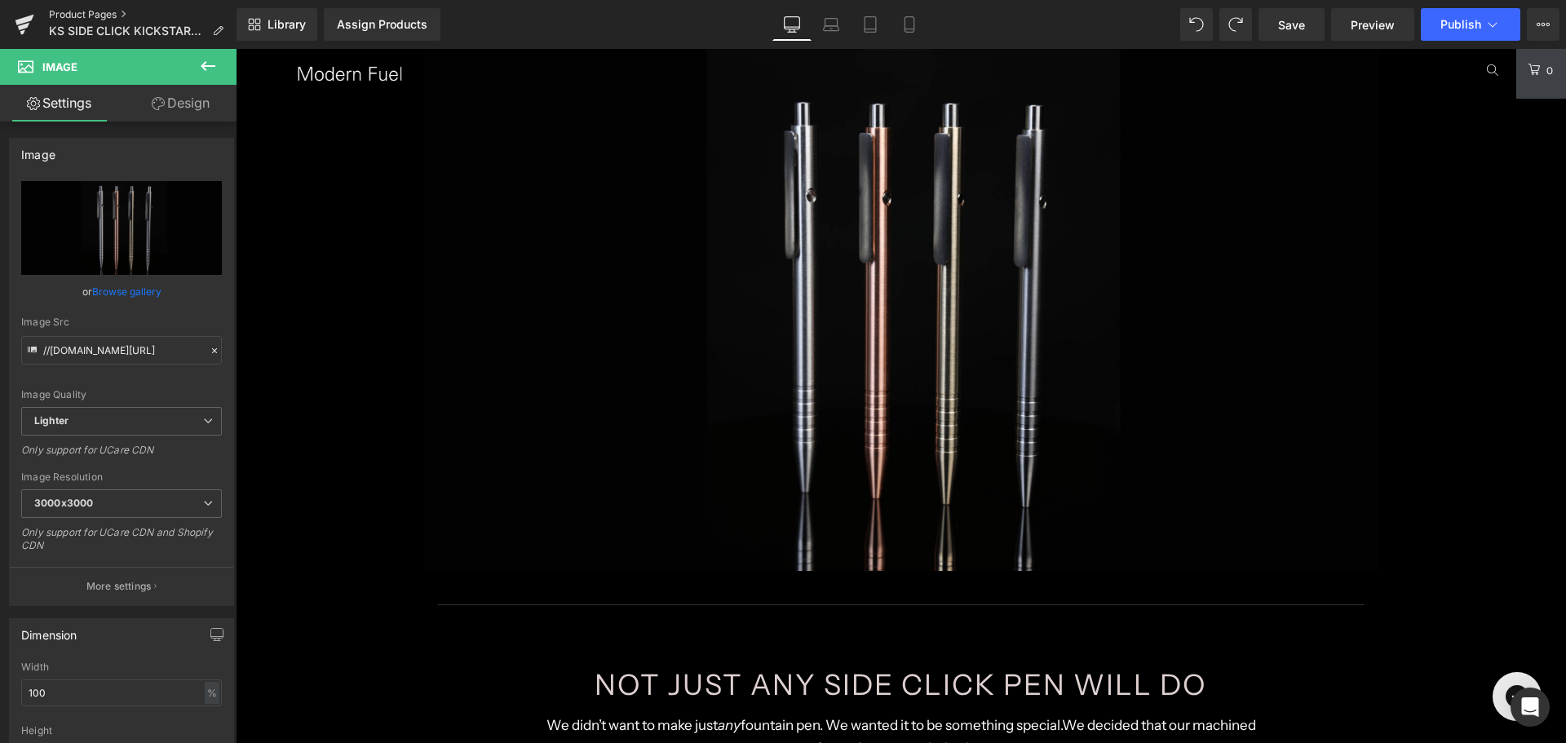
click at [76, 10] on link "Product Pages" at bounding box center [143, 14] width 188 height 13
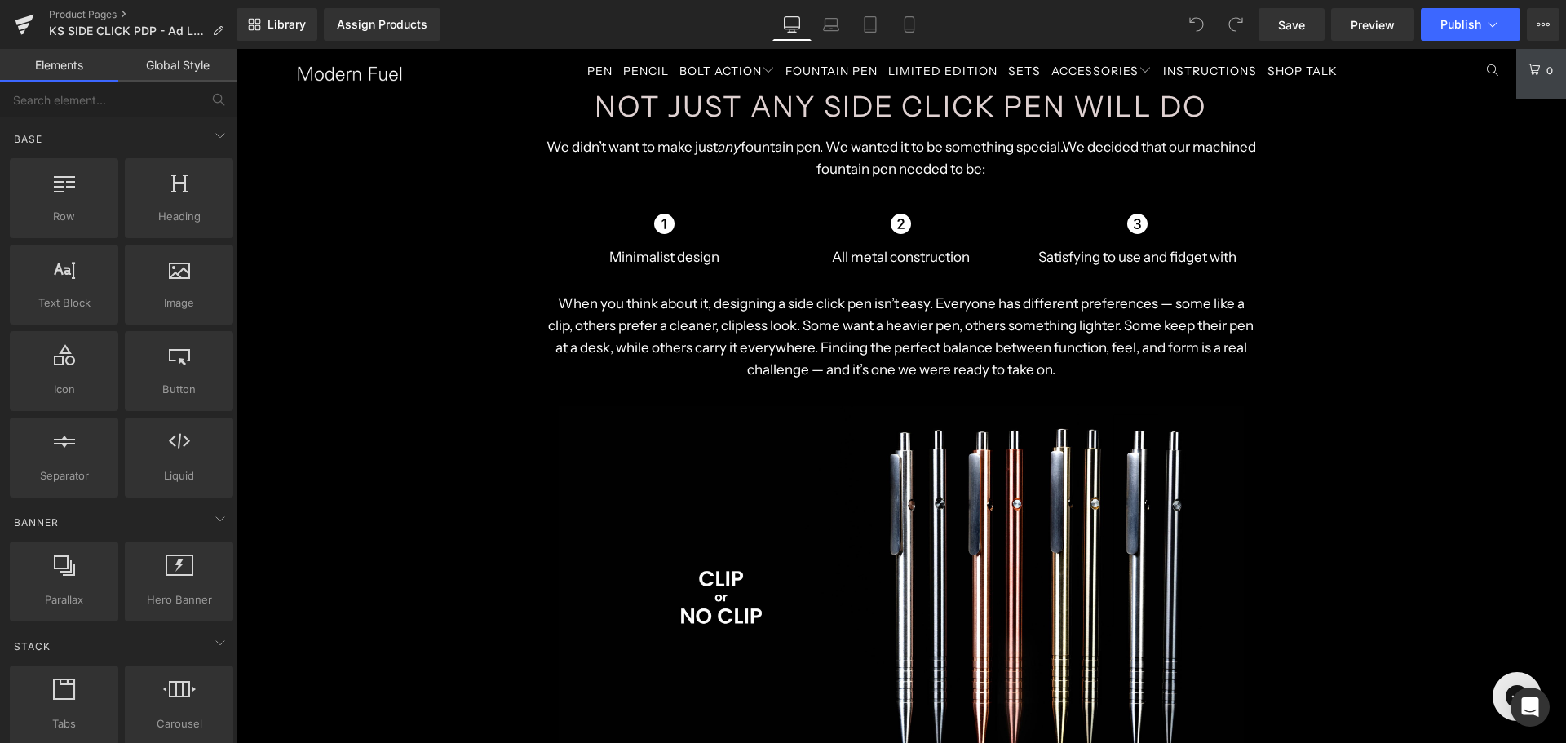
scroll to position [1468, 0]
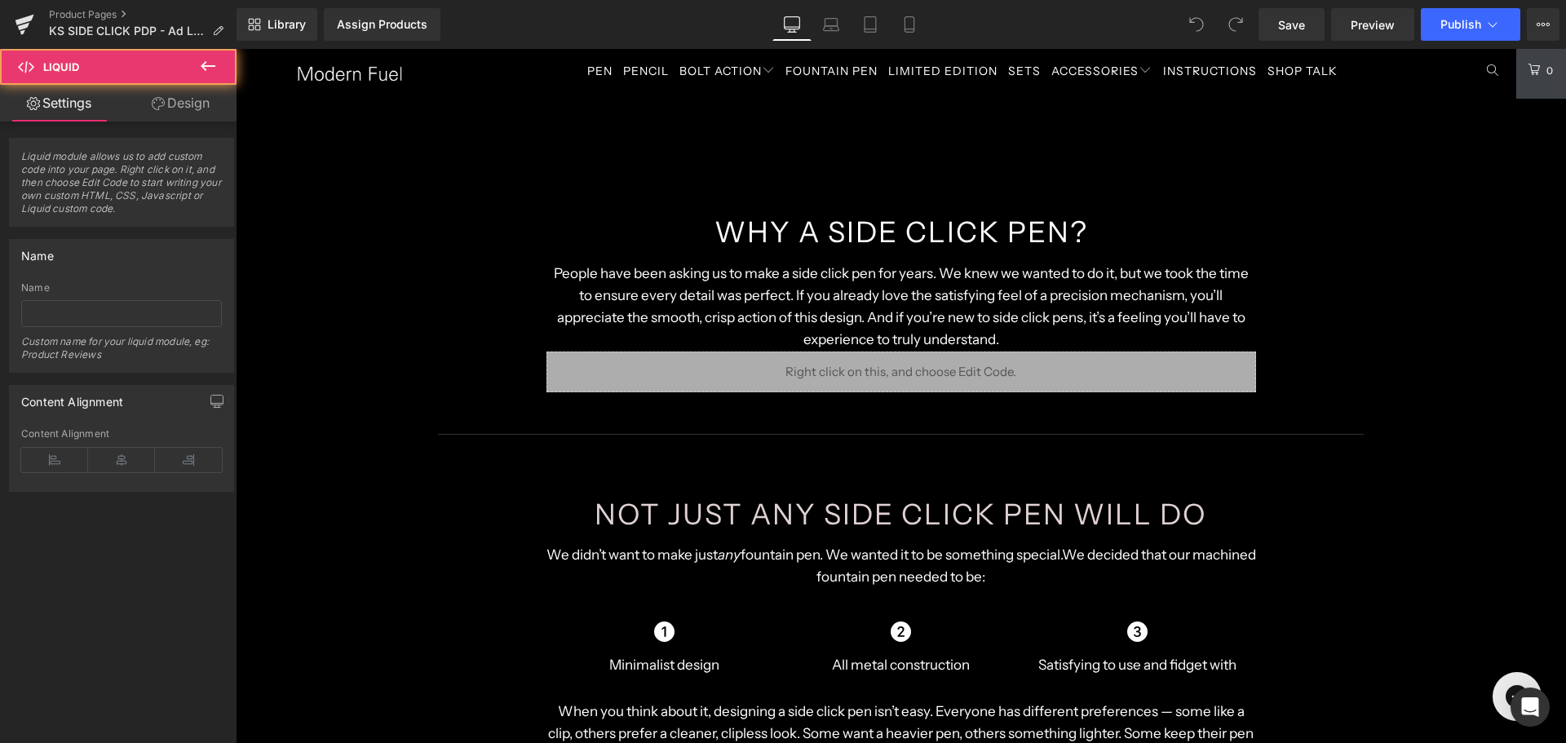
click at [925, 352] on div "Liquid" at bounding box center [902, 372] width 710 height 41
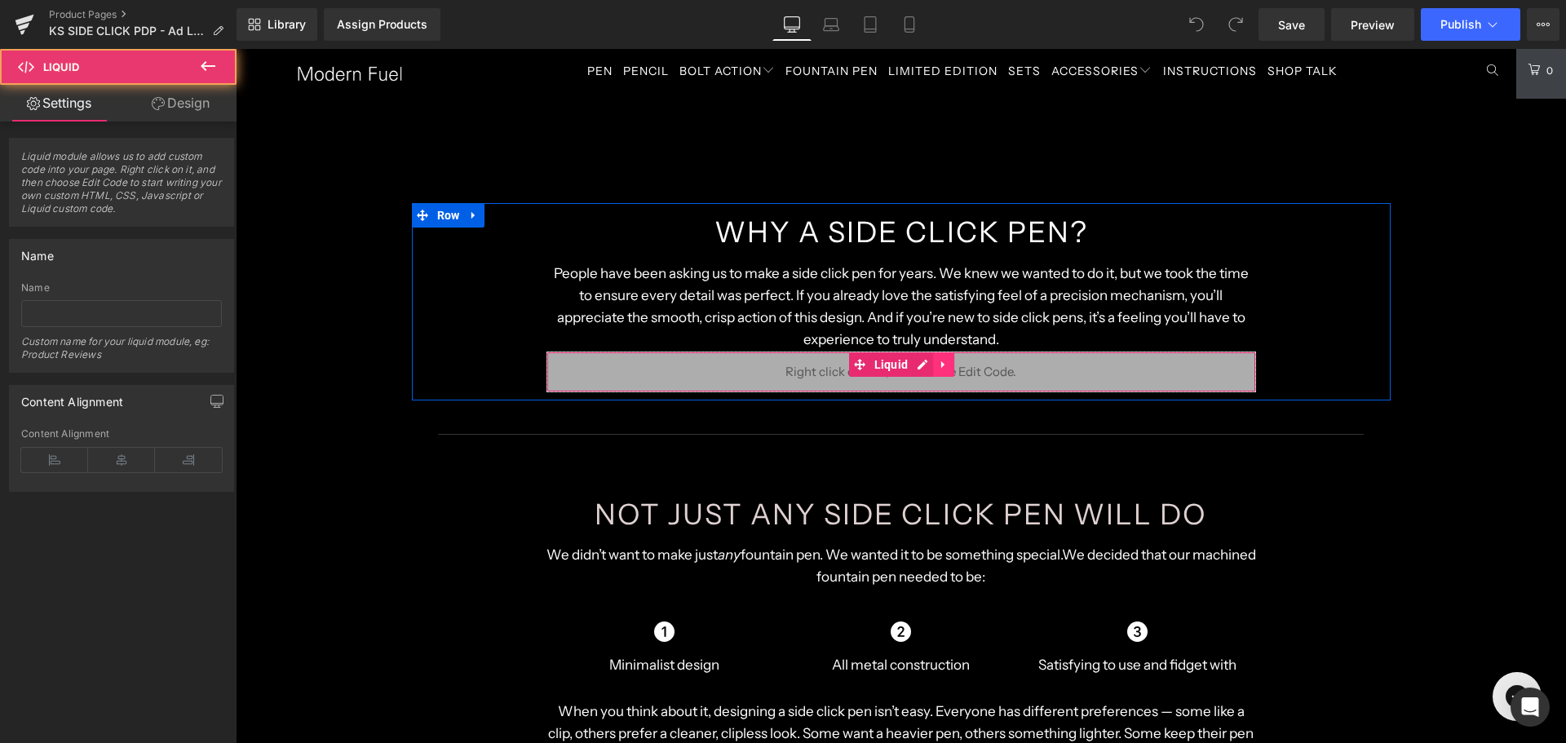
click at [938, 358] on icon at bounding box center [943, 364] width 11 height 12
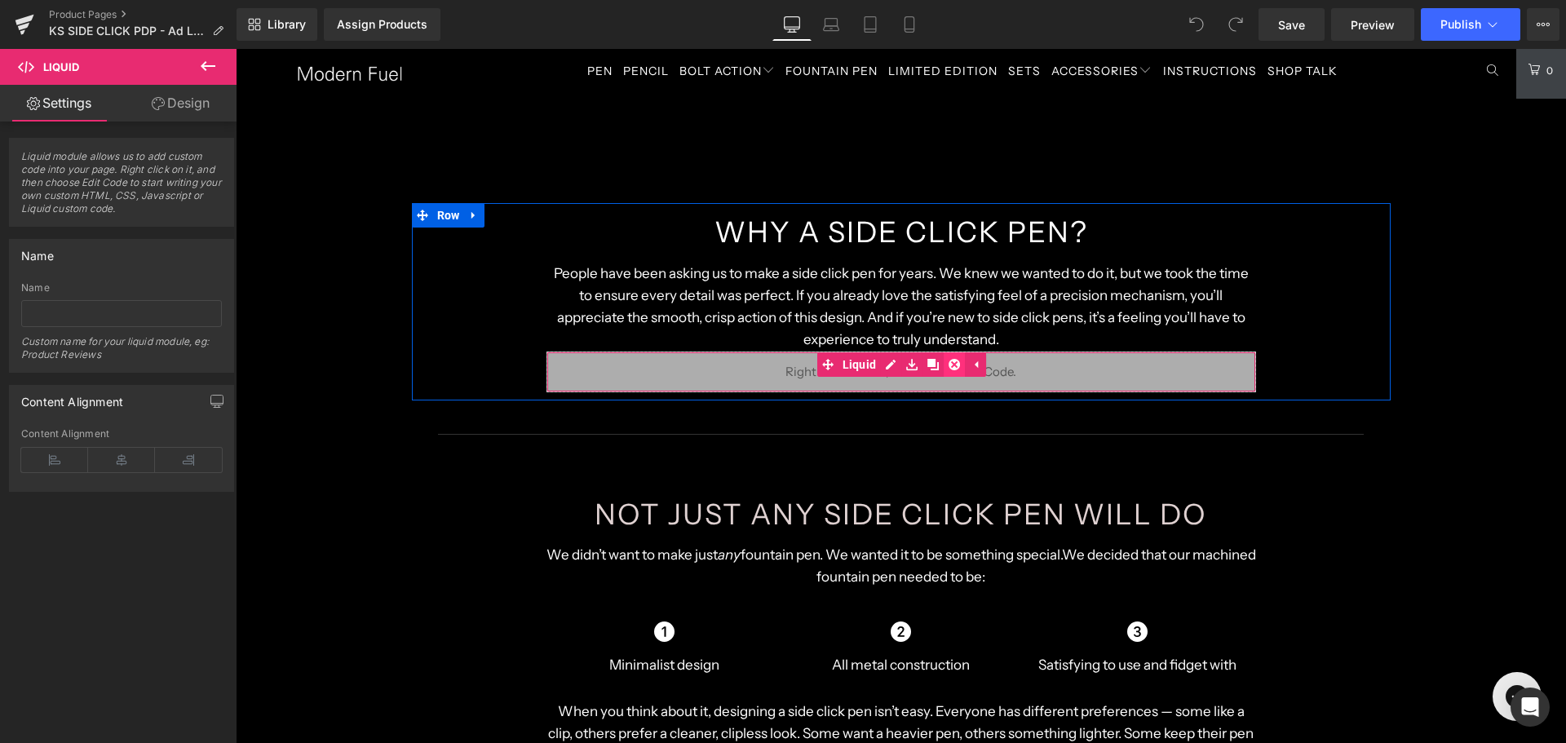
click at [949, 359] on icon at bounding box center [954, 364] width 11 height 11
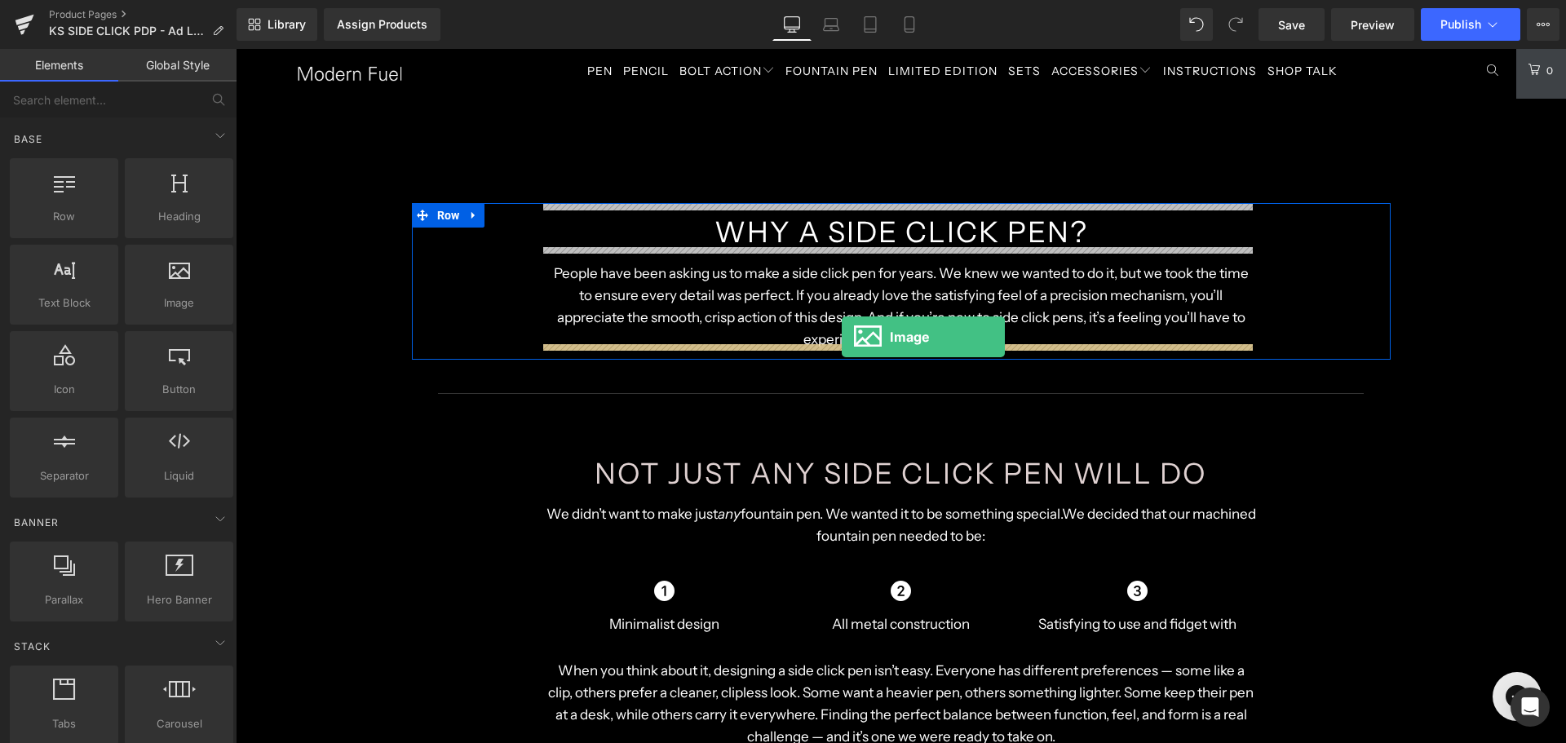
drag, startPoint x: 426, startPoint y: 334, endPoint x: 842, endPoint y: 337, distance: 416.0
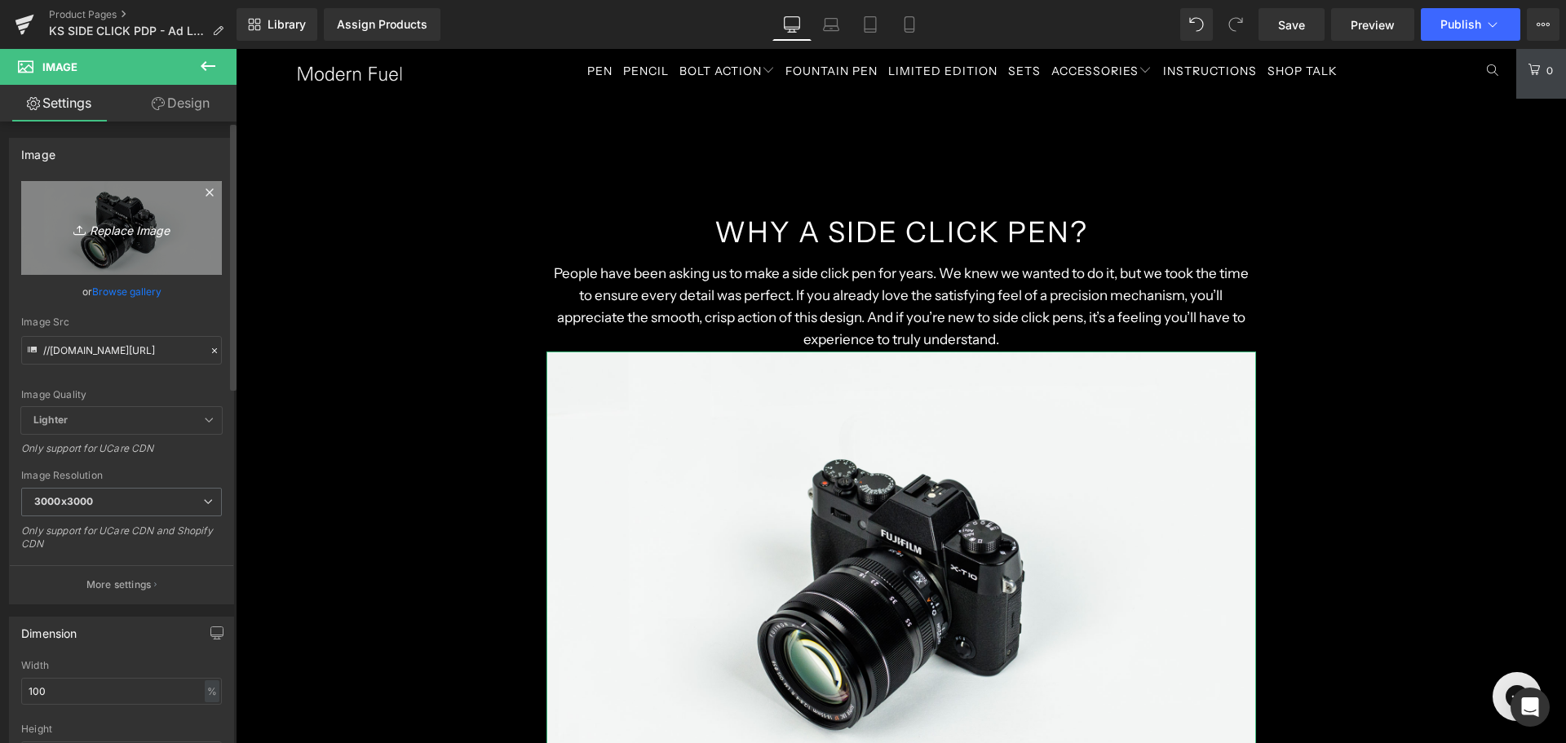
click at [131, 232] on icon "Replace Image" at bounding box center [121, 228] width 131 height 20
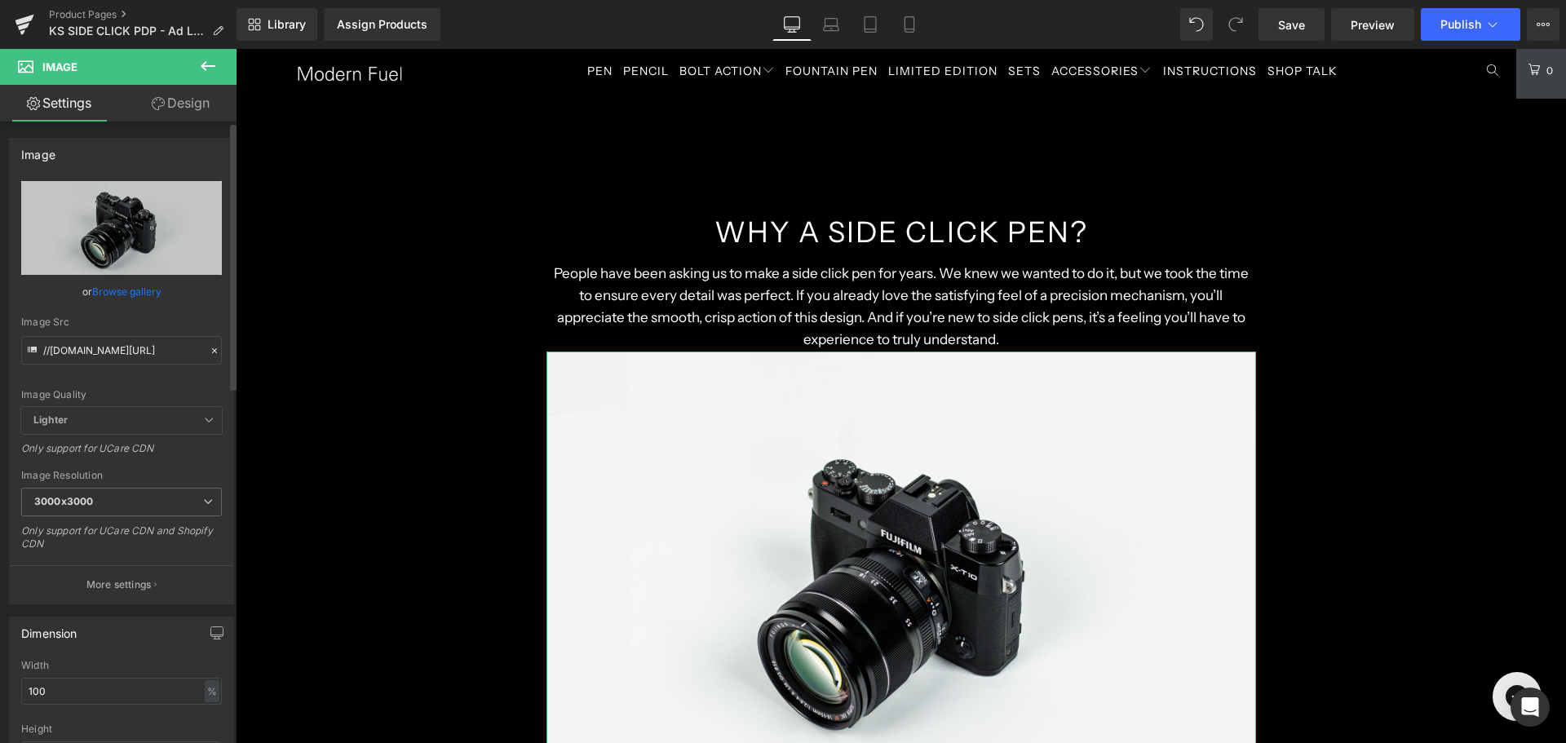
click at [109, 285] on link "Browse gallery" at bounding box center [126, 291] width 69 height 29
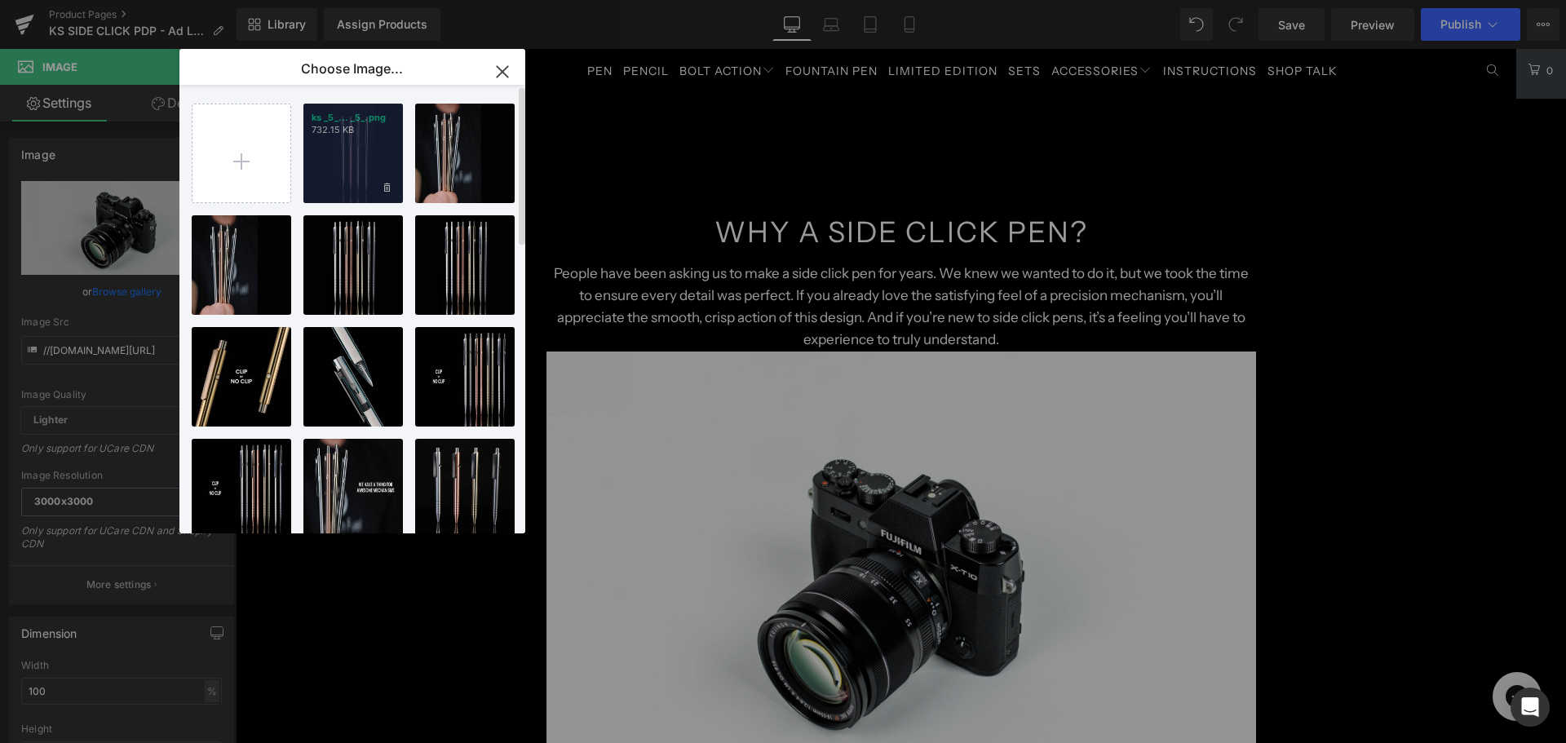
click at [329, 169] on div "ks _5_... _5_.png 732.15 KB" at bounding box center [353, 154] width 100 height 100
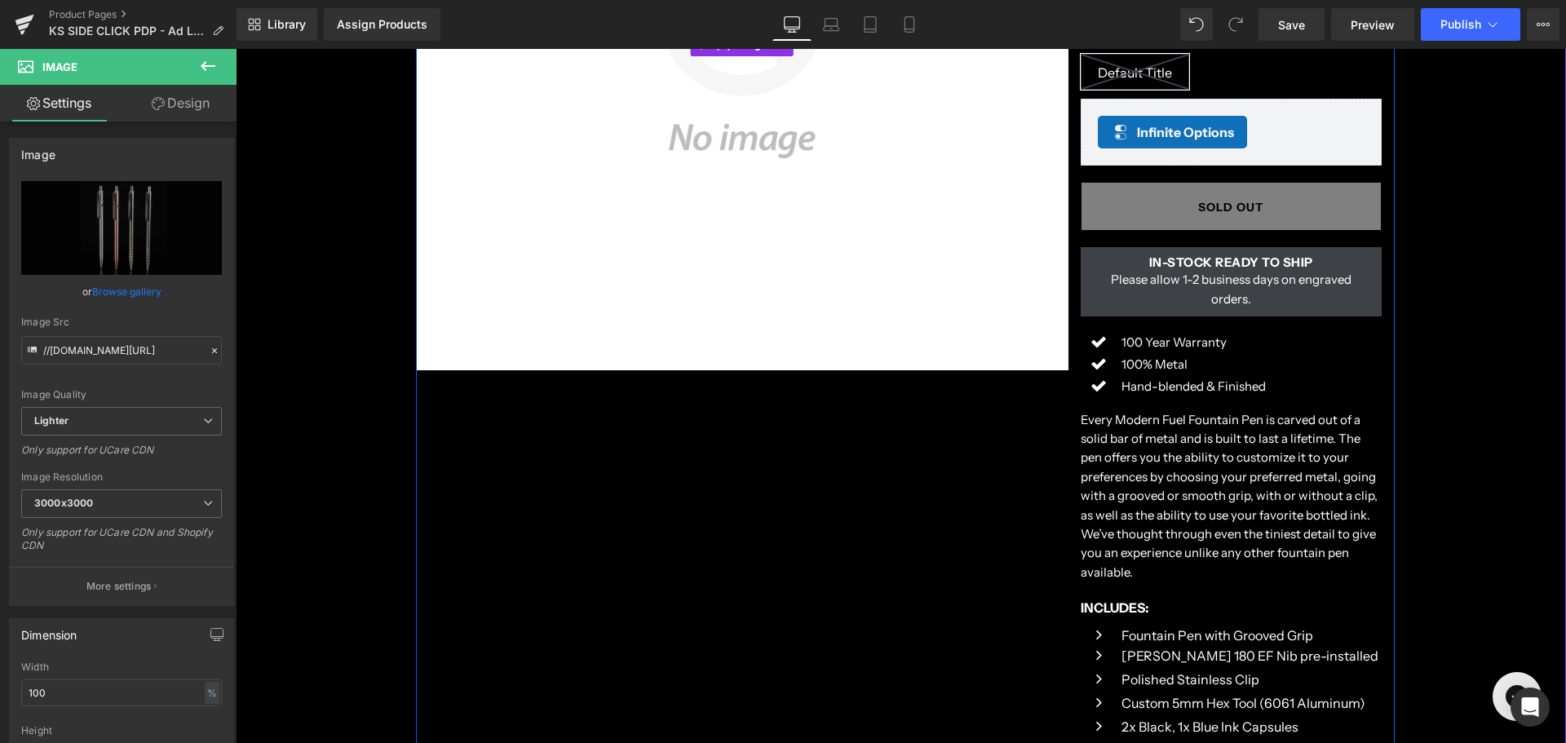
scroll to position [7994, 0]
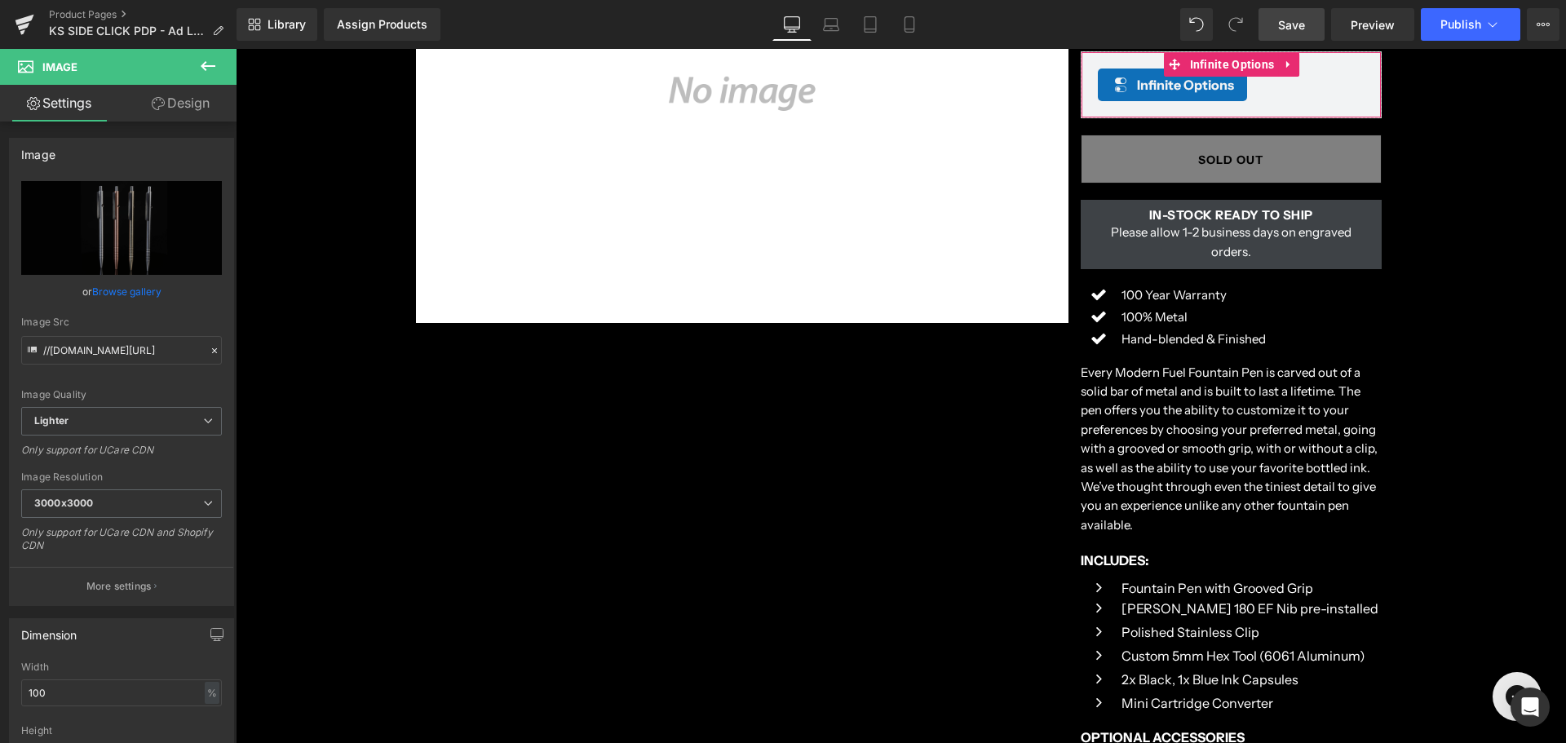
click at [1296, 20] on span "Save" at bounding box center [1291, 24] width 27 height 17
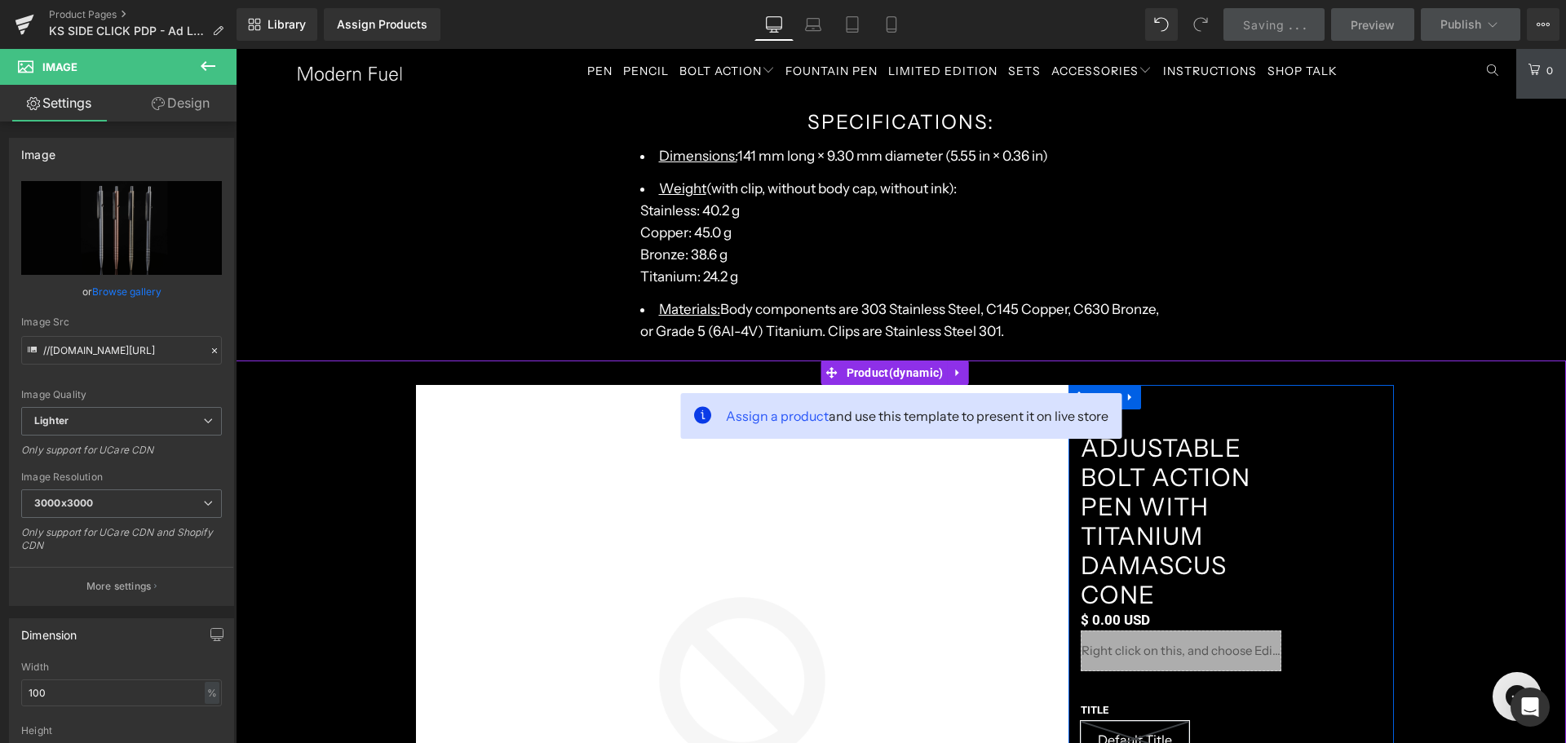
scroll to position [7260, 0]
